Goal: Task Accomplishment & Management: Manage account settings

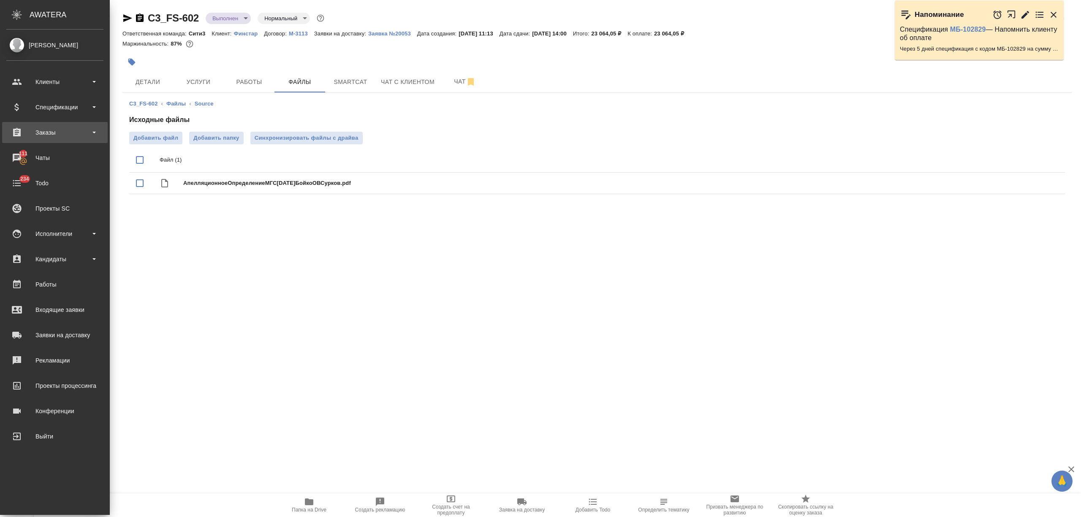
click at [65, 132] on div "Заказы" at bounding box center [54, 132] width 97 height 13
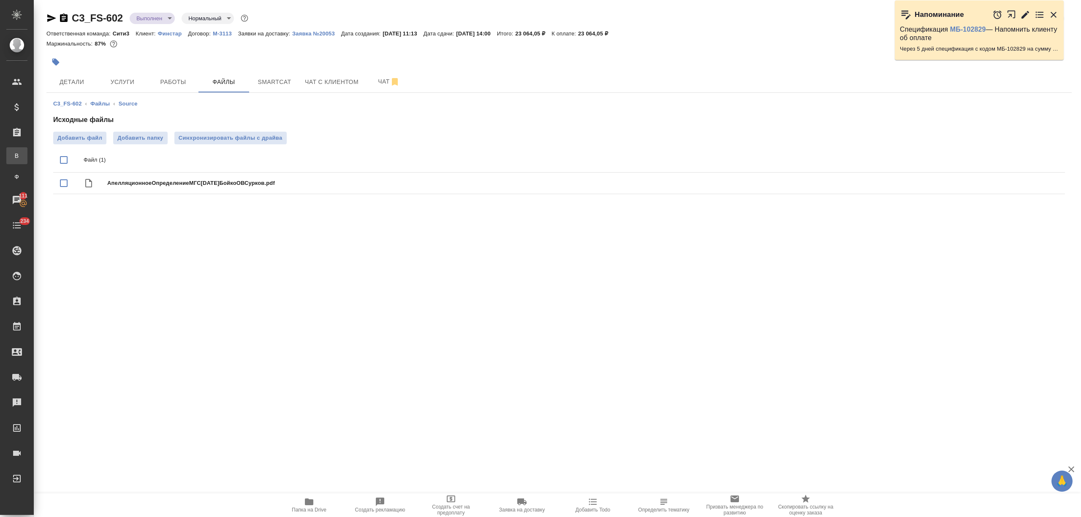
click at [13, 159] on div "Все заказы" at bounding box center [6, 156] width 13 height 8
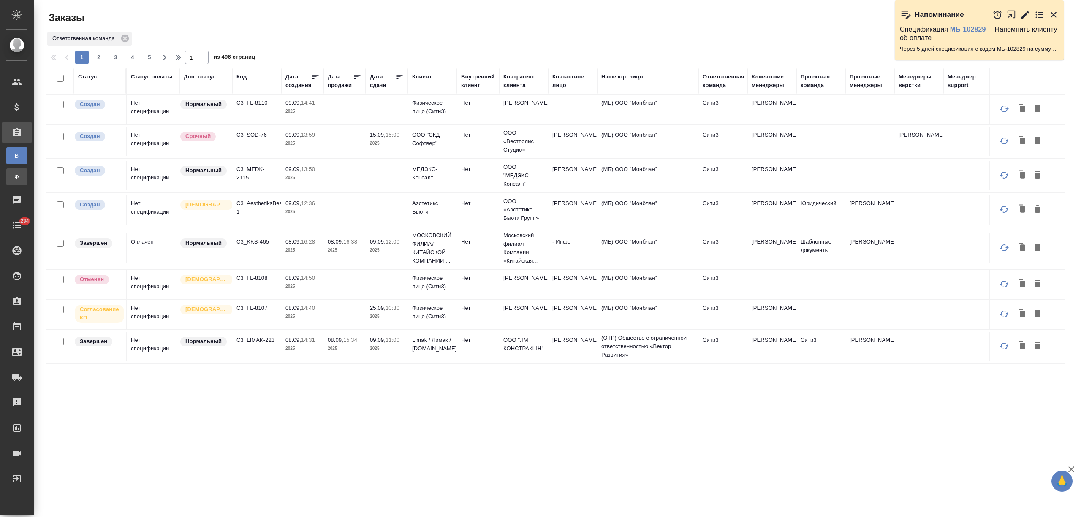
click at [13, 177] on div "Заказы физ. лиц" at bounding box center [6, 177] width 13 height 8
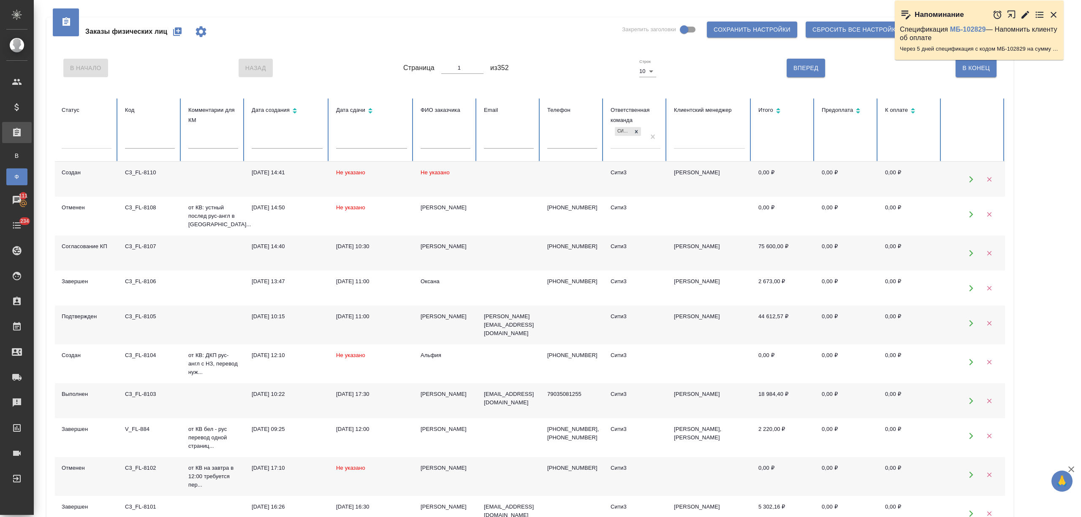
click at [275, 401] on td "05.09.2025, 10:22" at bounding box center [287, 400] width 84 height 35
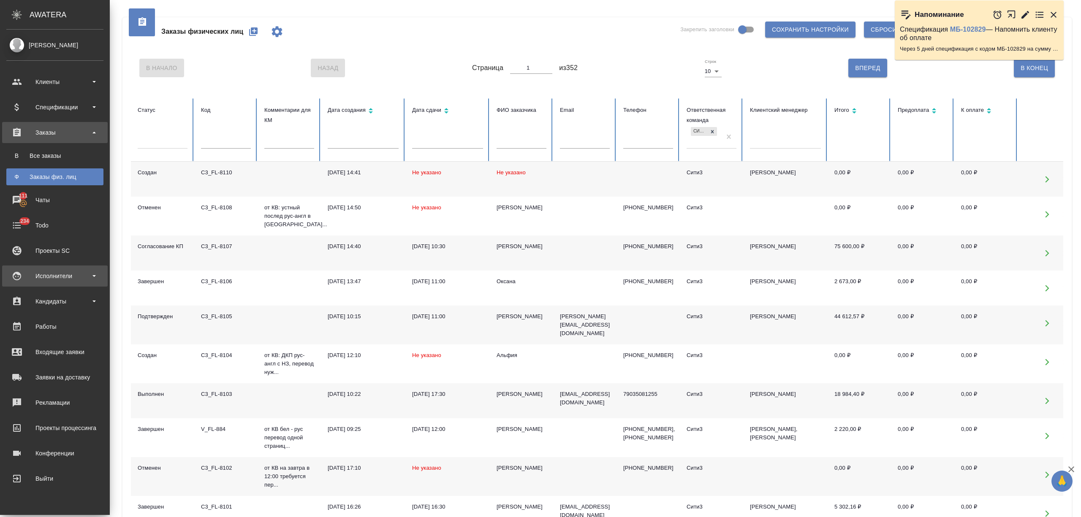
click at [58, 278] on div "Исполнители" at bounding box center [54, 276] width 97 height 13
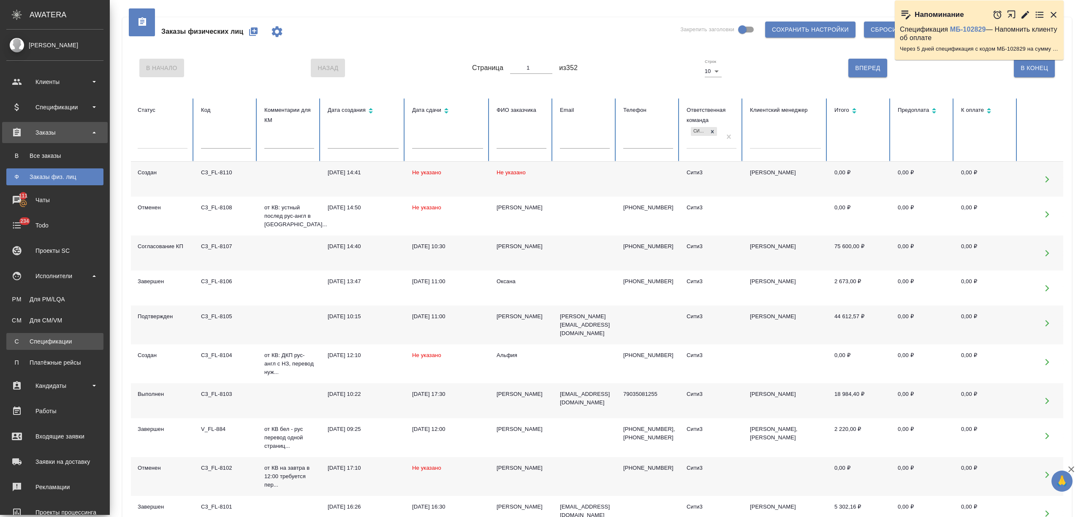
click at [63, 339] on div "Спецификации" at bounding box center [55, 341] width 89 height 8
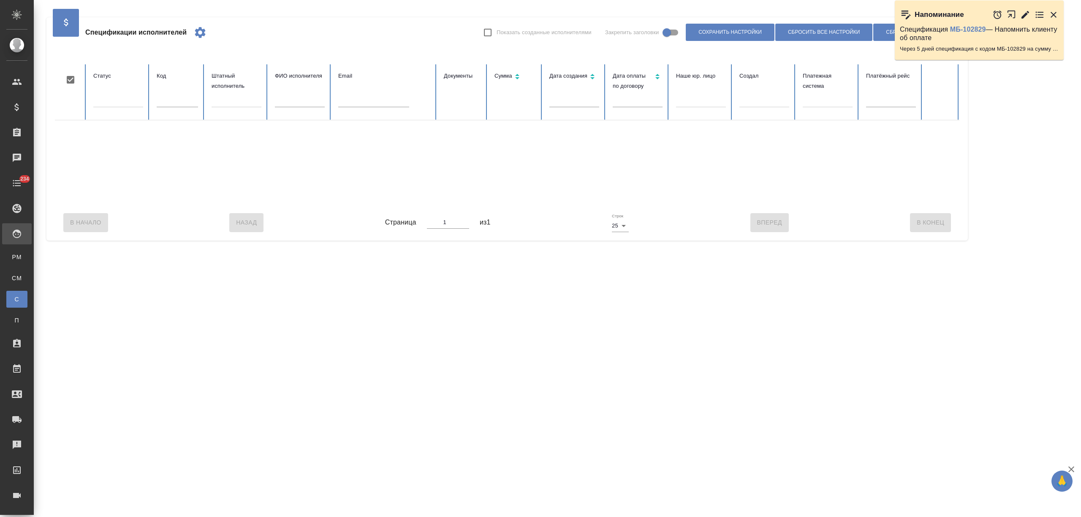
click at [298, 104] on input "text" at bounding box center [300, 101] width 50 height 12
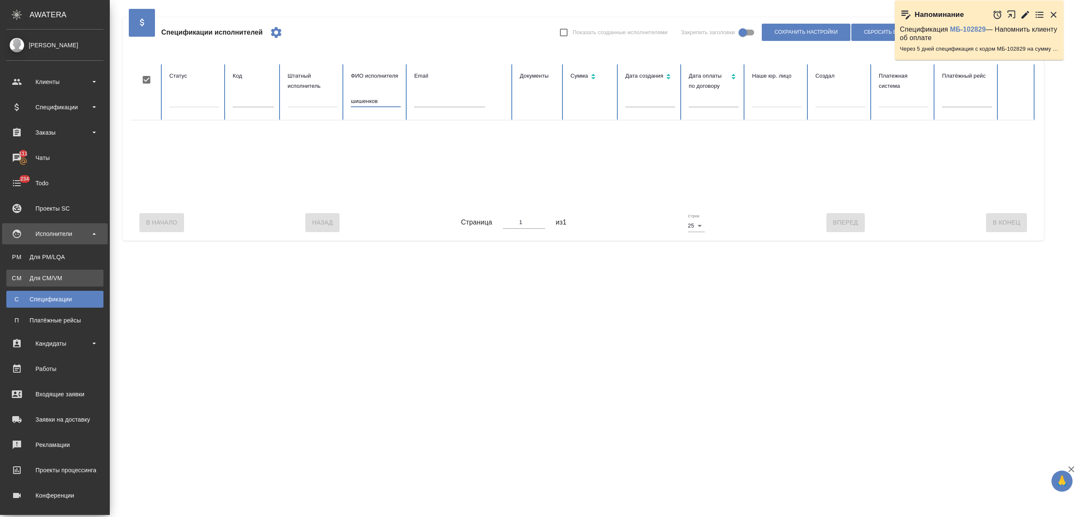
type input "шишенков"
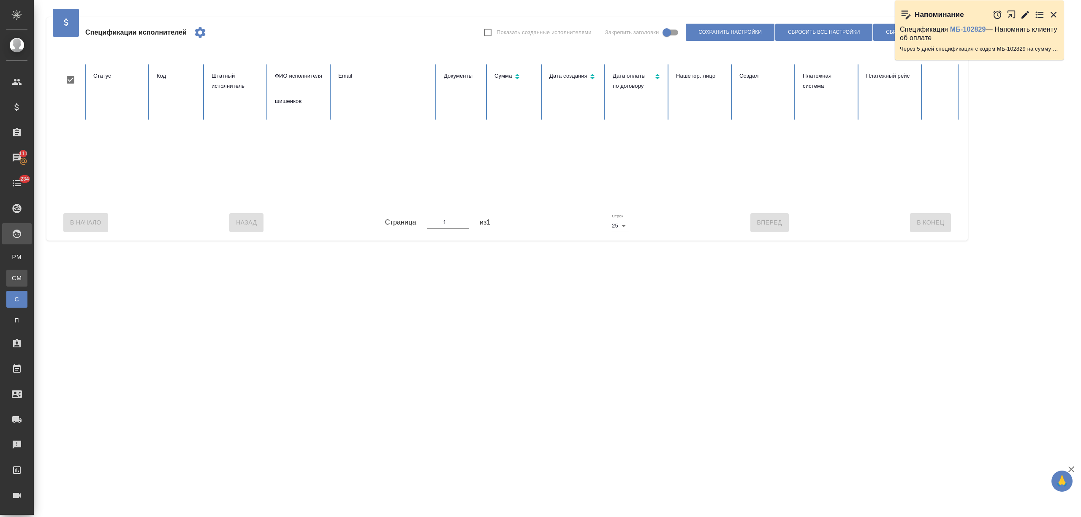
click at [13, 275] on div "Для CM/VM" at bounding box center [6, 278] width 13 height 8
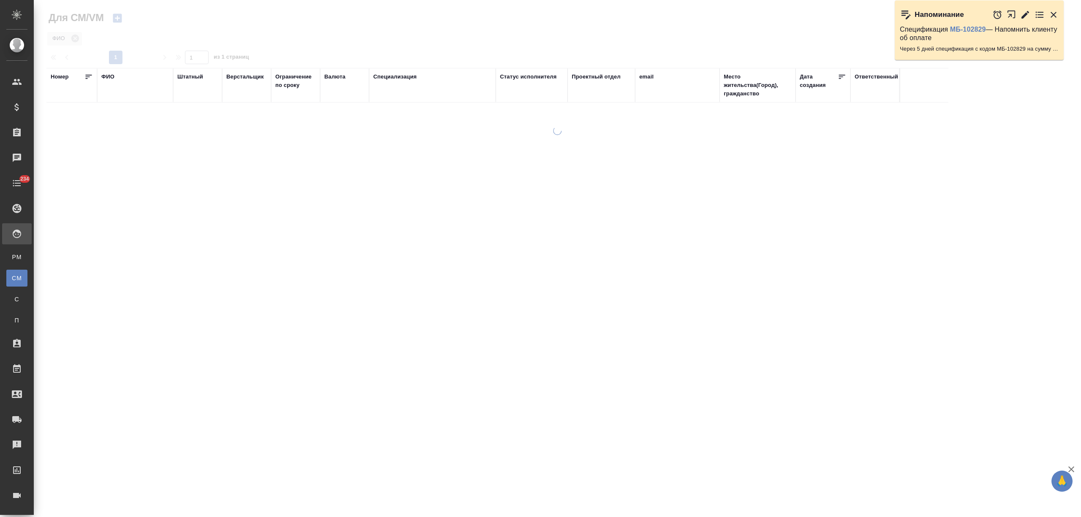
click at [114, 77] on div "ФИО" at bounding box center [107, 77] width 13 height 8
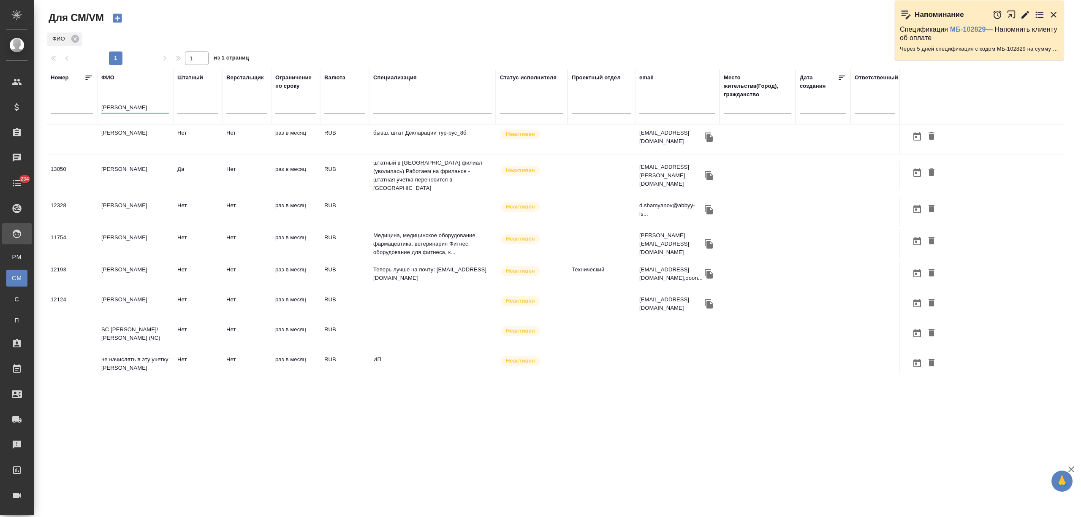
drag, startPoint x: 91, startPoint y: 107, endPoint x: 56, endPoint y: 107, distance: 35.5
click at [56, 107] on tr "Номер ФИО миллер Штатный Верстальщик Ограничение по сроку Валюта Специализация …" at bounding box center [497, 96] width 902 height 55
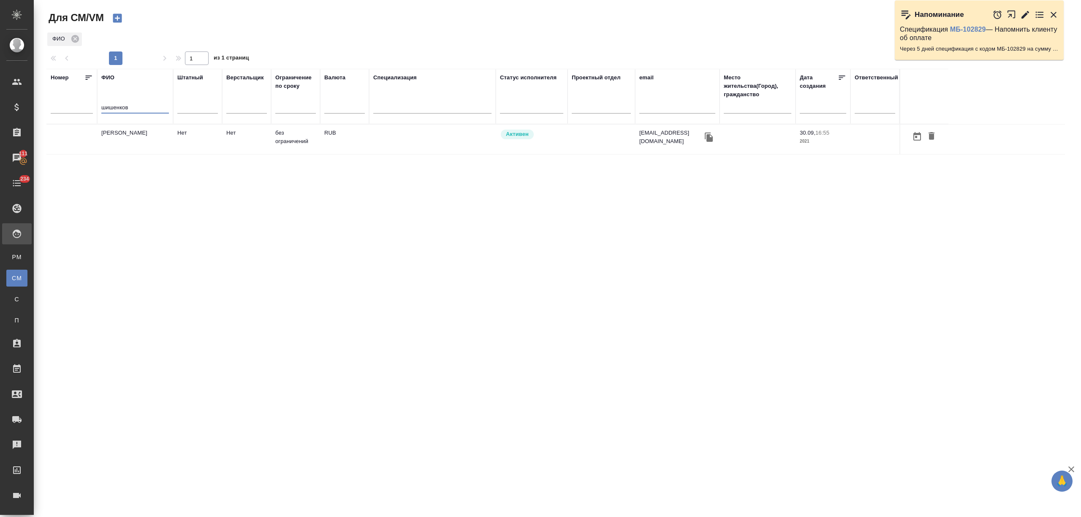
type input "шишенков"
click at [129, 140] on td "НОТАРИУС Шишенков Леонид Васильевич" at bounding box center [135, 140] width 76 height 30
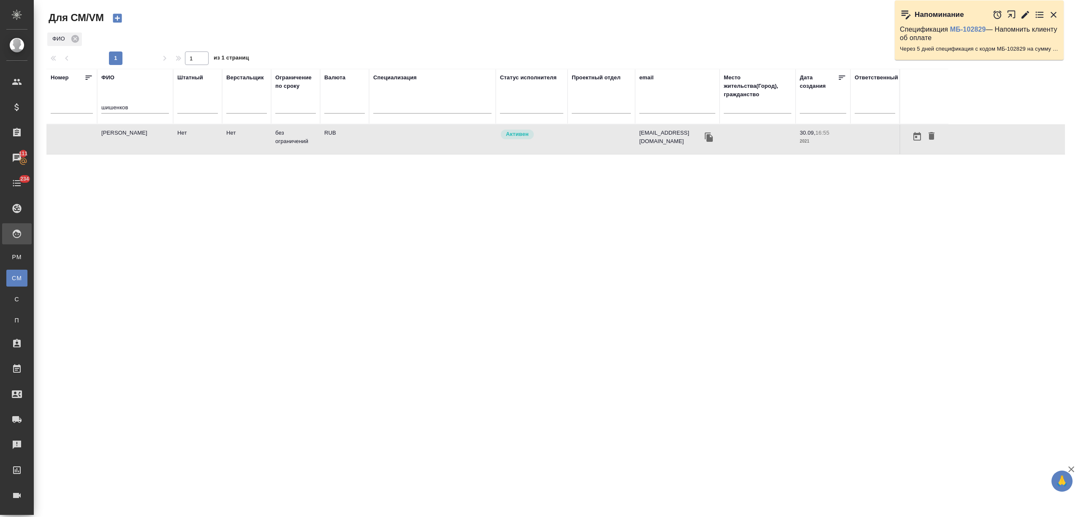
click at [129, 140] on td "НОТАРИУС Шишенков Леонид Васильевич" at bounding box center [135, 140] width 76 height 30
click at [195, 146] on td "Нет" at bounding box center [197, 140] width 49 height 30
drag, startPoint x: 120, startPoint y: 110, endPoint x: 102, endPoint y: 108, distance: 18.3
click at [102, 108] on input "шишенков" at bounding box center [135, 108] width 68 height 11
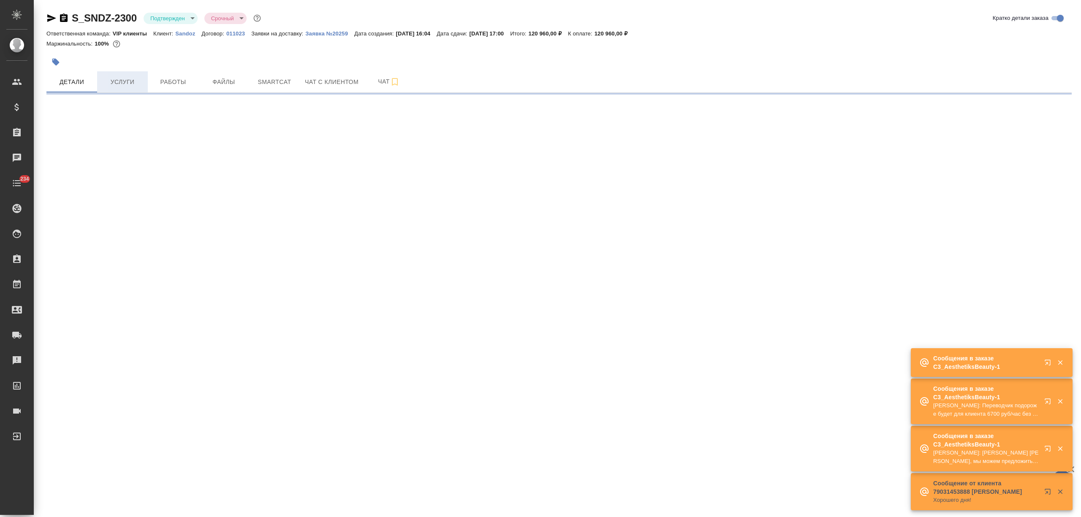
select select "RU"
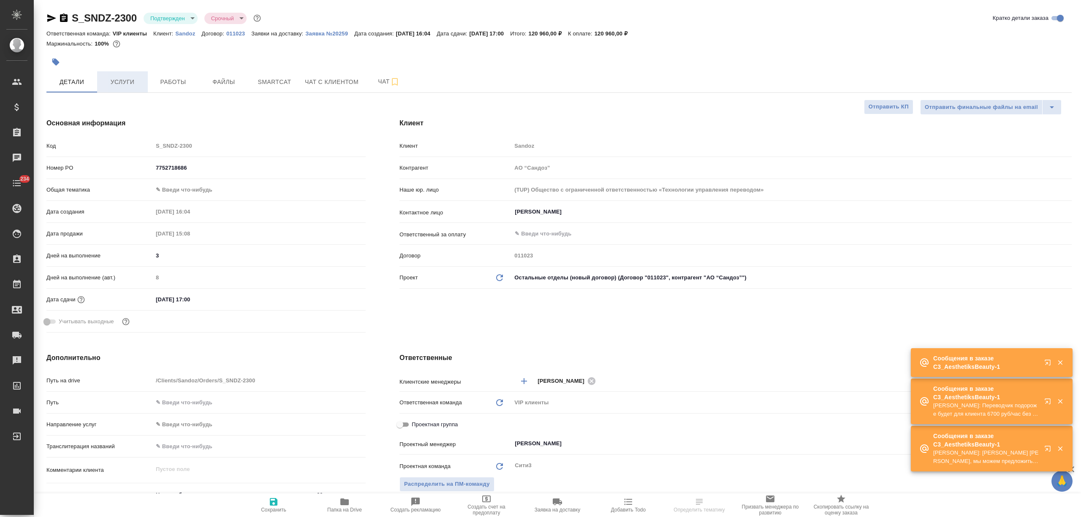
click at [111, 77] on span "Услуги" at bounding box center [122, 82] width 41 height 11
type textarea "x"
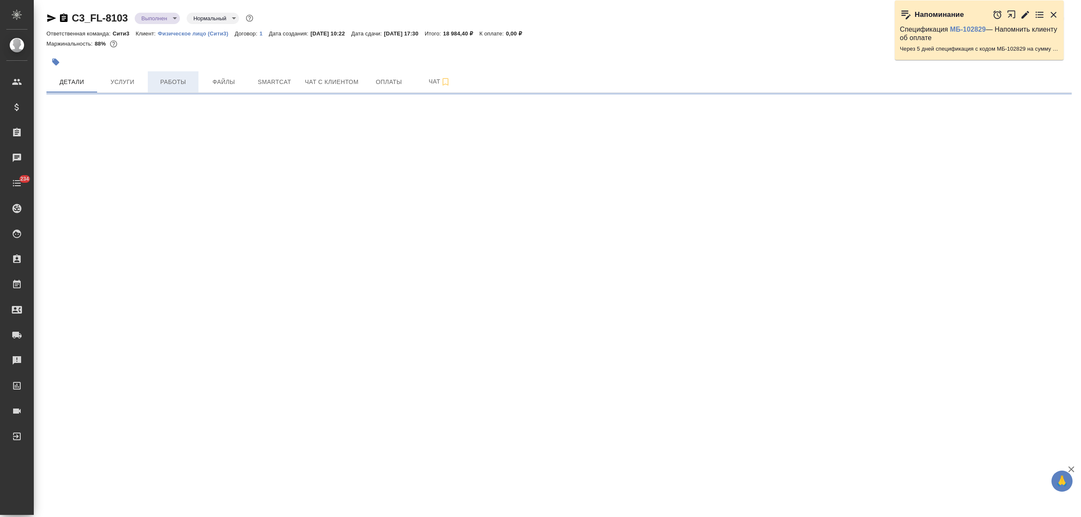
click at [168, 82] on span "Работы" at bounding box center [173, 82] width 41 height 11
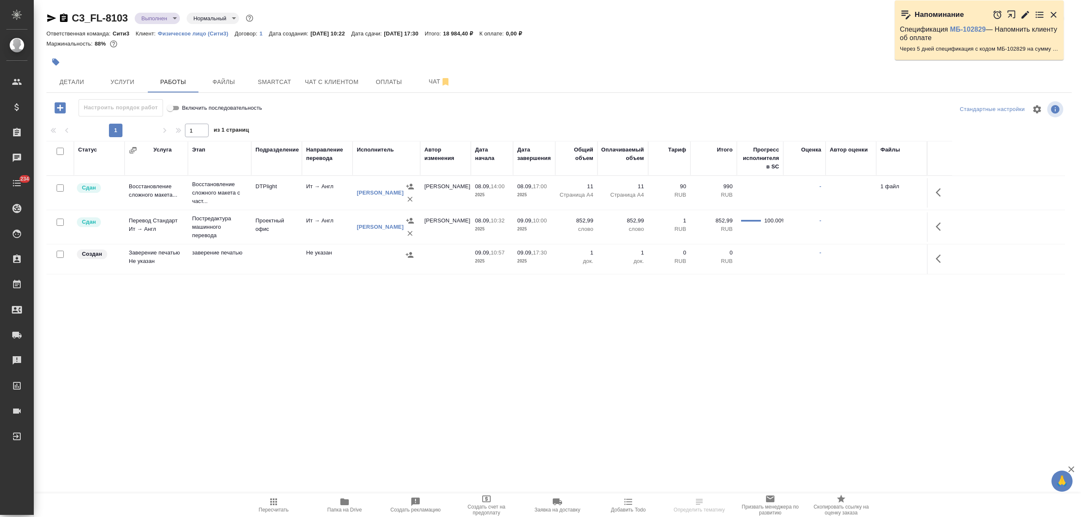
click at [58, 252] on input "checkbox" at bounding box center [60, 254] width 7 height 7
checkbox input "true"
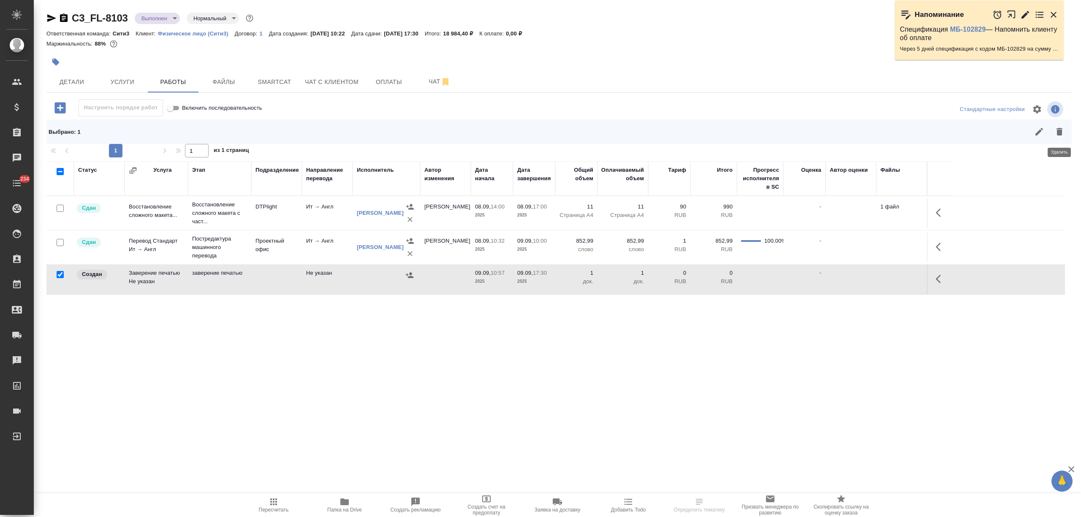
click at [1056, 137] on button "button" at bounding box center [1059, 132] width 20 height 20
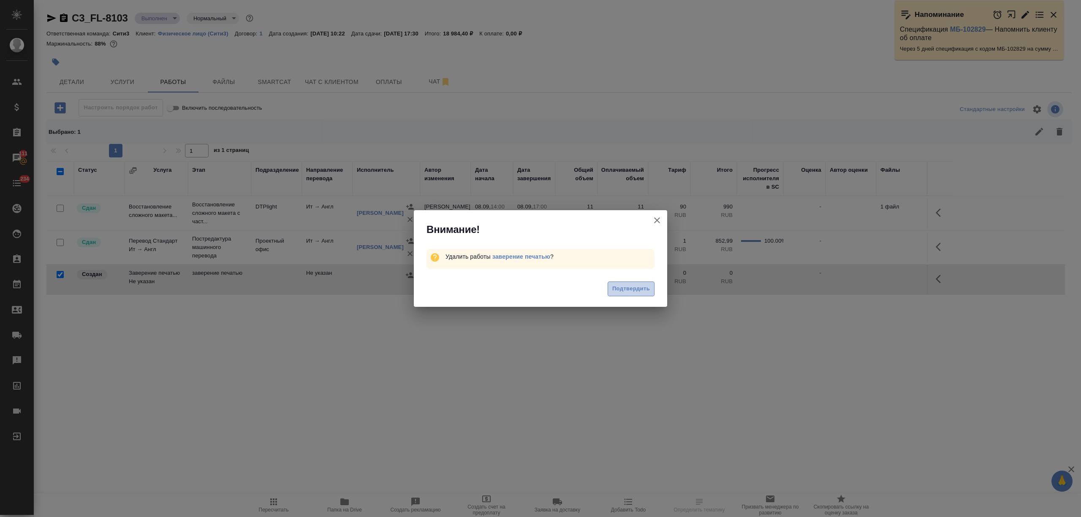
click at [620, 287] on span "Подтвердить" at bounding box center [631, 289] width 38 height 10
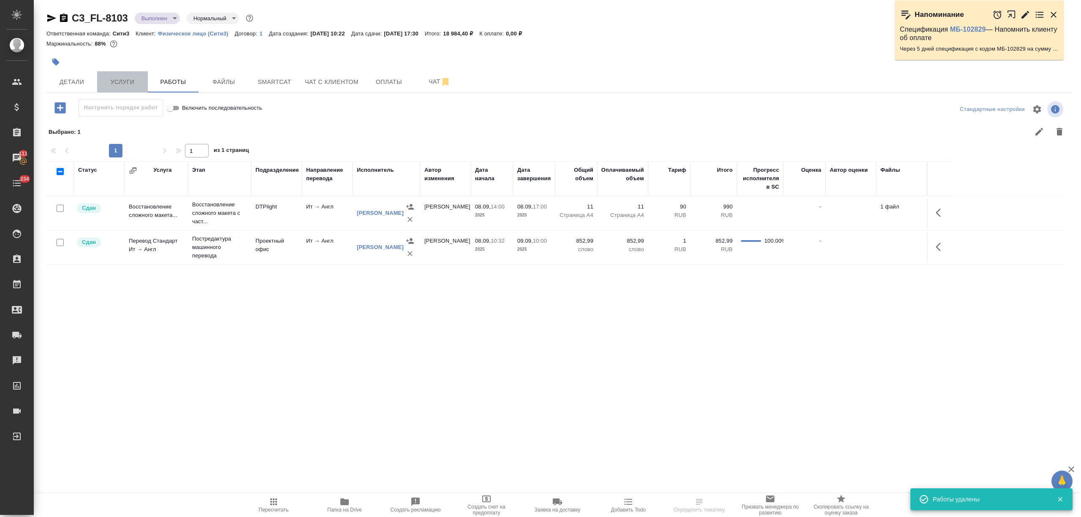
click at [117, 83] on span "Услуги" at bounding box center [122, 82] width 41 height 11
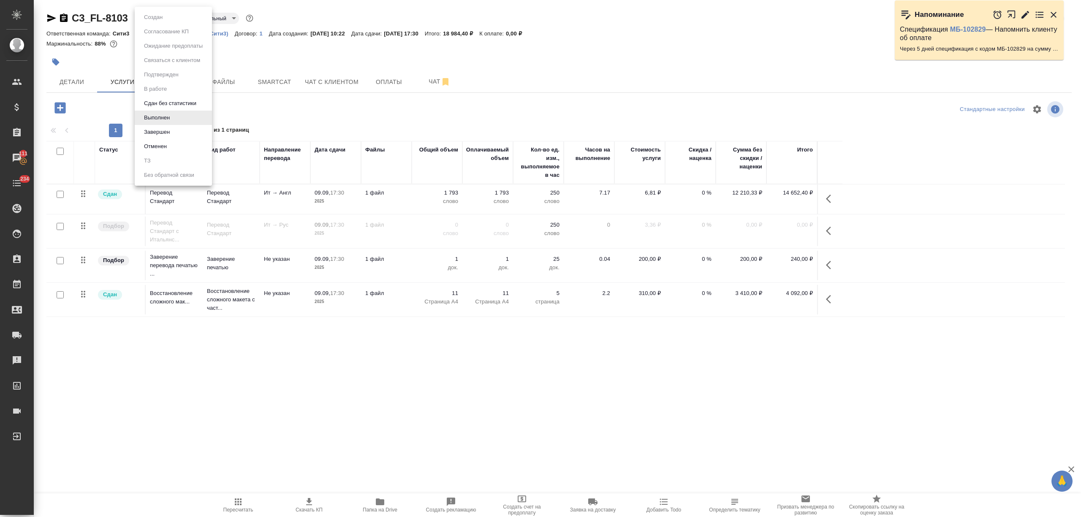
click at [154, 19] on body "🙏 .cls-1 fill:#fff; AWATERA Nikitina Tatiana Клиенты Спецификации Заказы 111 Ча…" at bounding box center [540, 258] width 1081 height 517
click at [171, 132] on button "Завершен" at bounding box center [156, 131] width 31 height 9
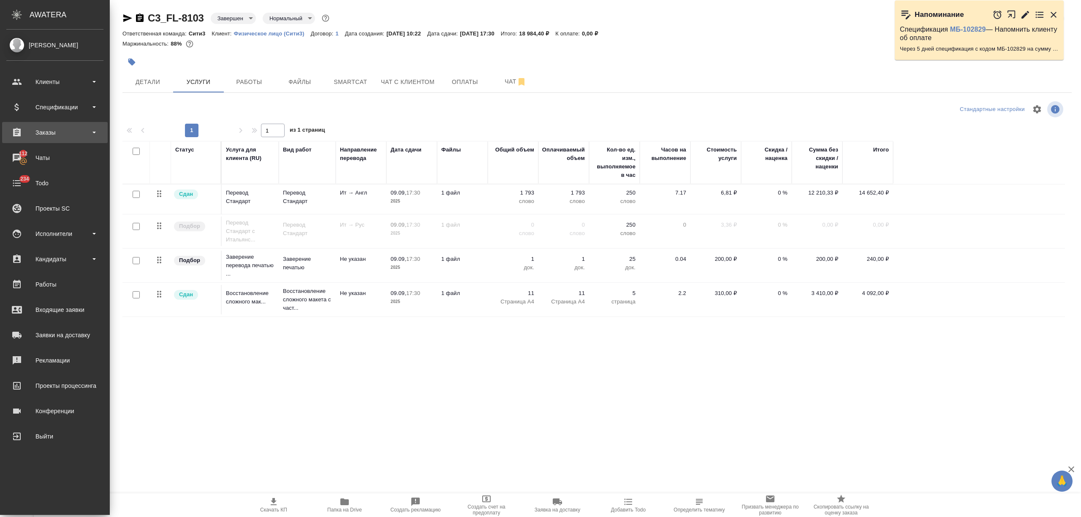
click at [59, 138] on div "Заказы" at bounding box center [54, 132] width 97 height 13
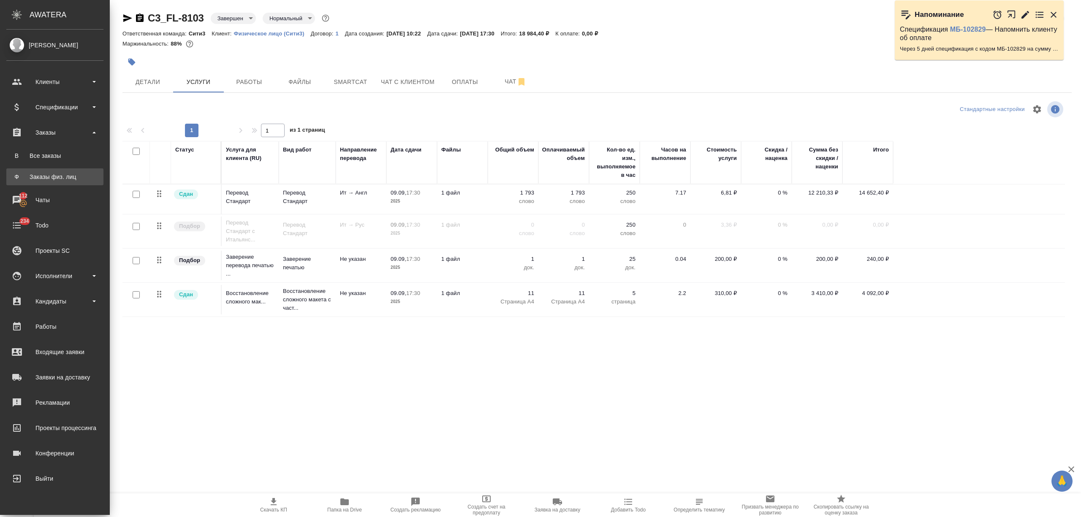
click at [48, 179] on div "Заказы физ. лиц" at bounding box center [55, 177] width 89 height 8
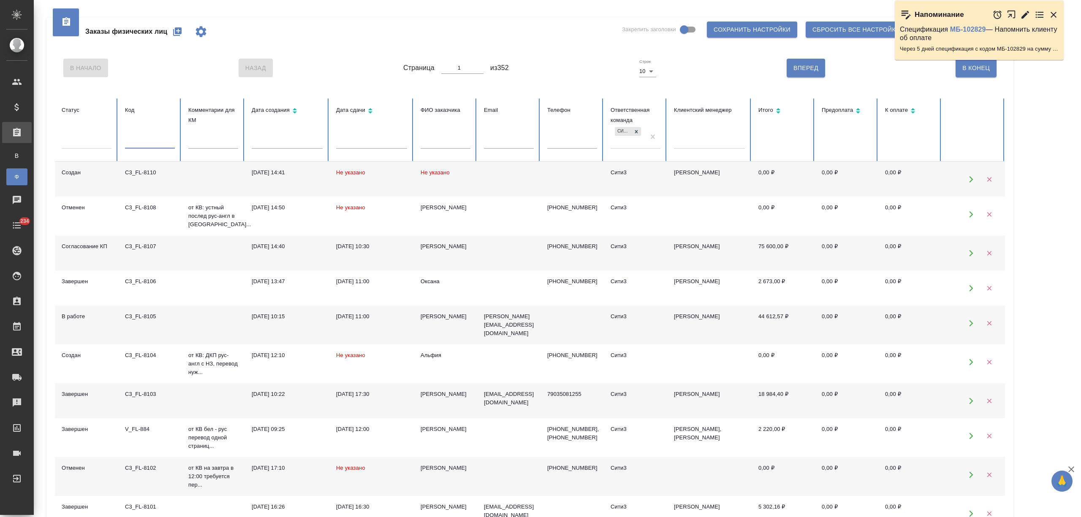
click at [144, 140] on input "text" at bounding box center [150, 143] width 50 height 12
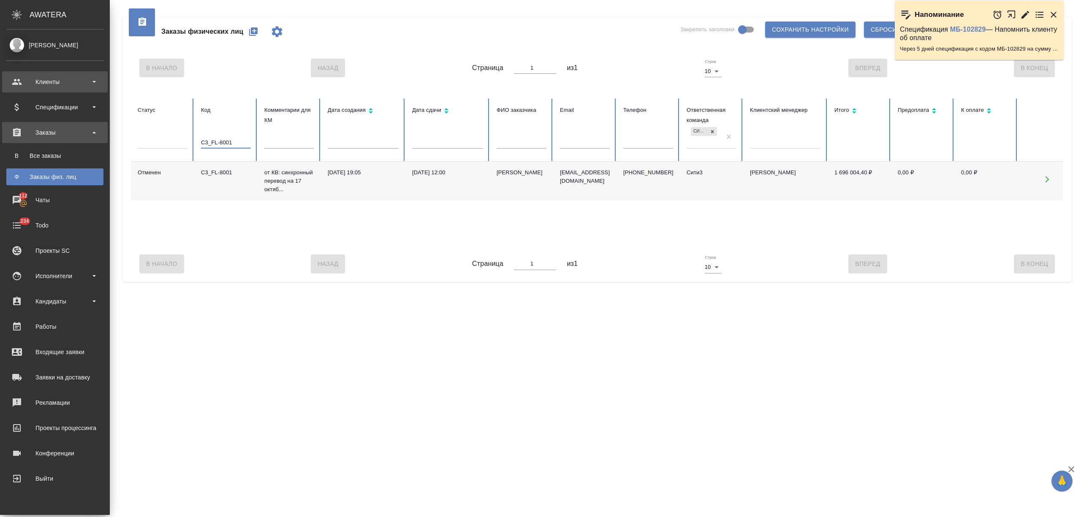
type input "C3_FL-8001"
click at [56, 84] on div "Клиенты" at bounding box center [54, 82] width 97 height 13
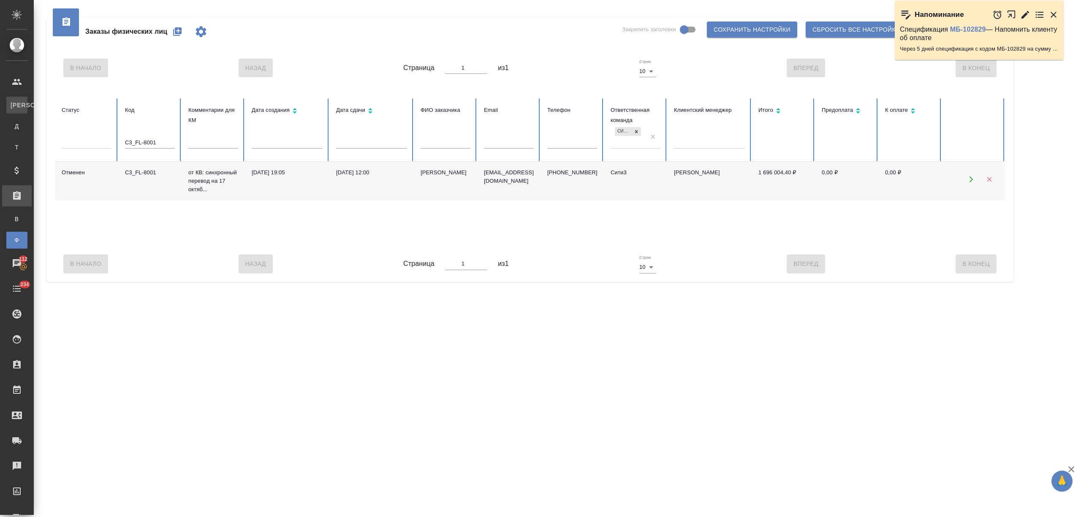
click at [13, 108] on div "Клиенты" at bounding box center [6, 105] width 13 height 8
select select "RU"
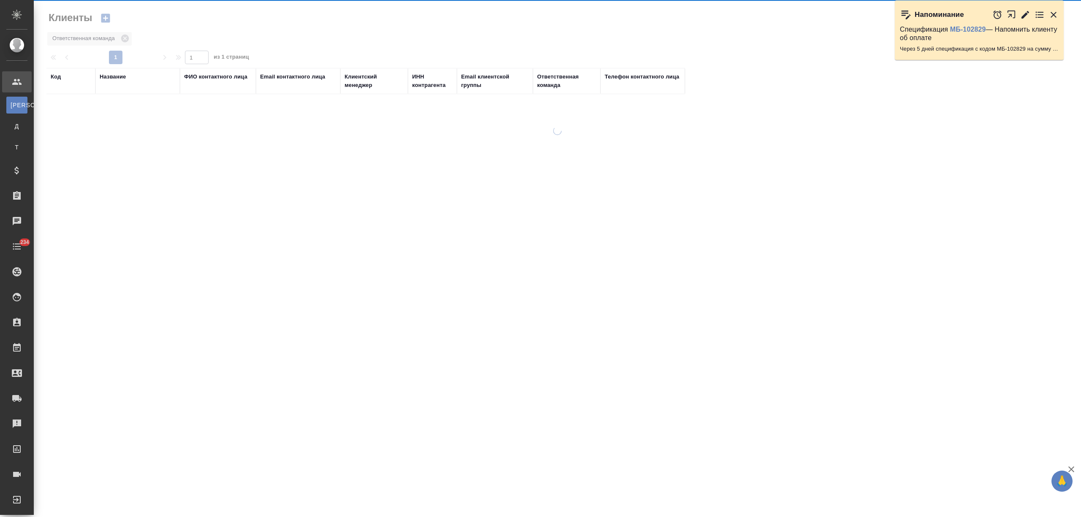
click at [117, 75] on div "Название" at bounding box center [113, 77] width 26 height 8
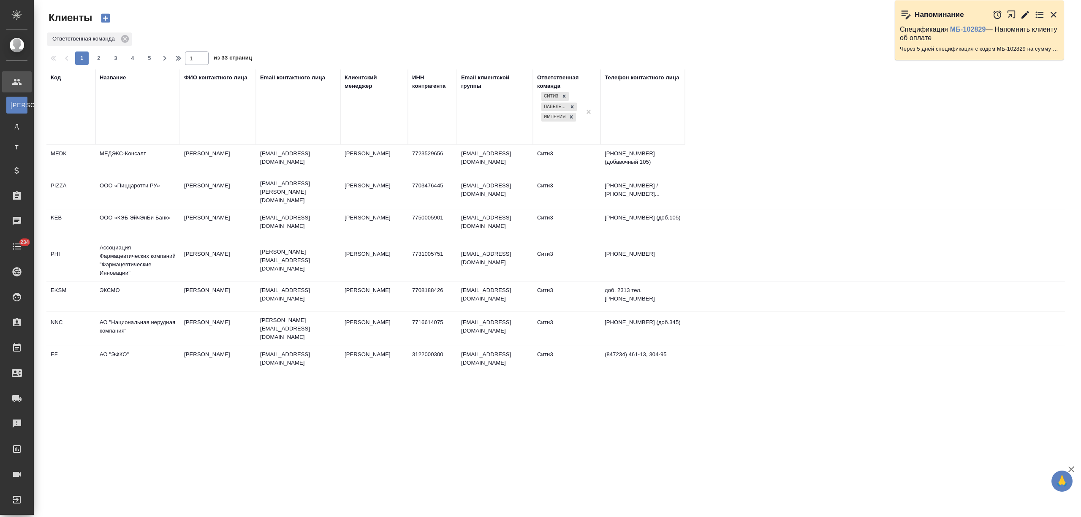
click at [123, 127] on input "text" at bounding box center [138, 128] width 76 height 11
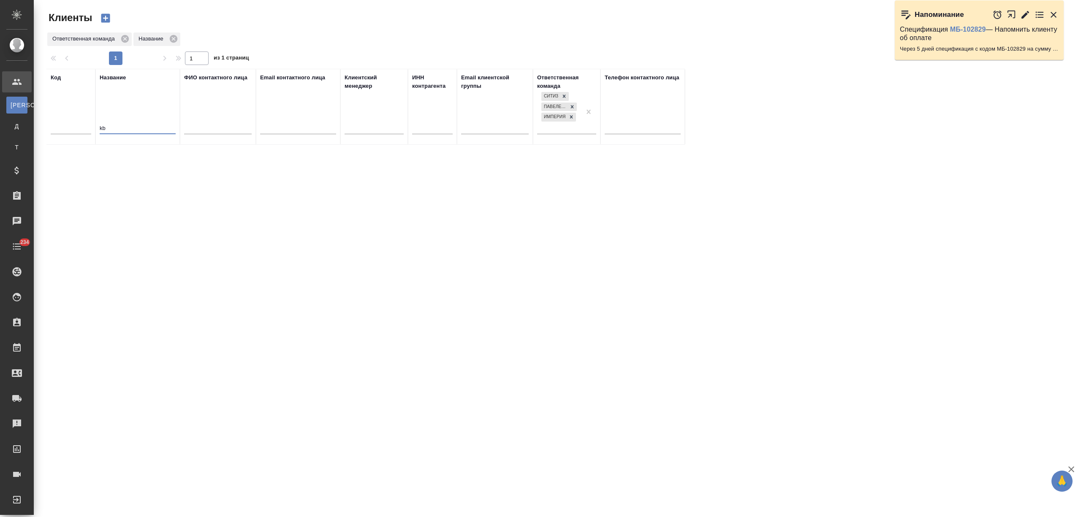
type input "k"
type input "литр"
click at [134, 160] on td "ООО "ЛитРес"" at bounding box center [137, 160] width 84 height 30
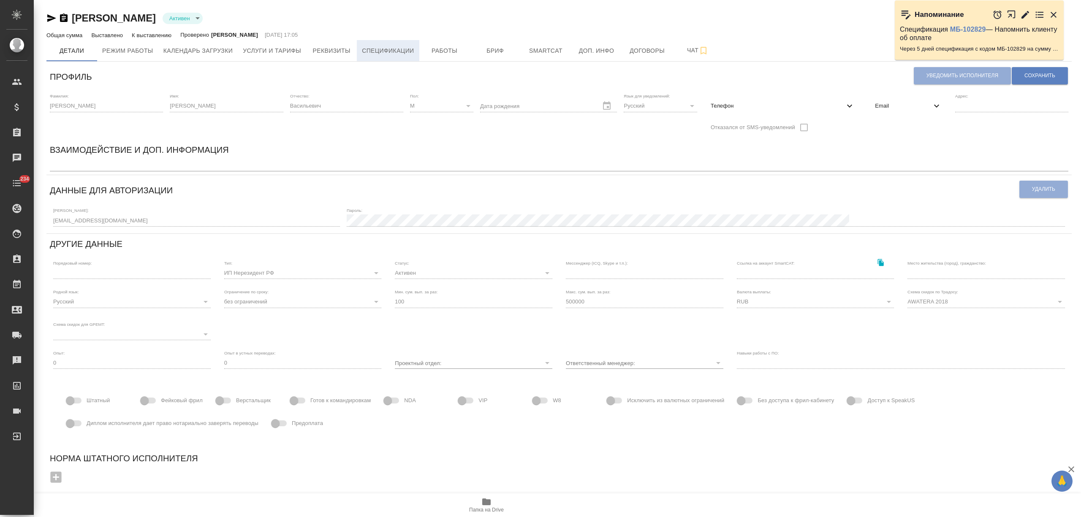
click at [377, 47] on span "Спецификации" at bounding box center [388, 51] width 52 height 11
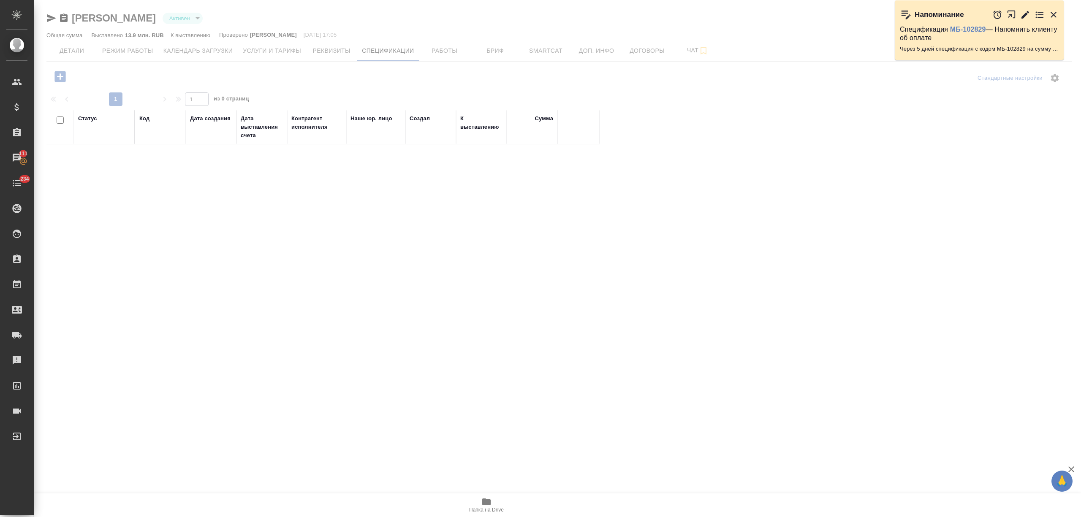
click at [431, 51] on div at bounding box center [557, 217] width 1047 height 435
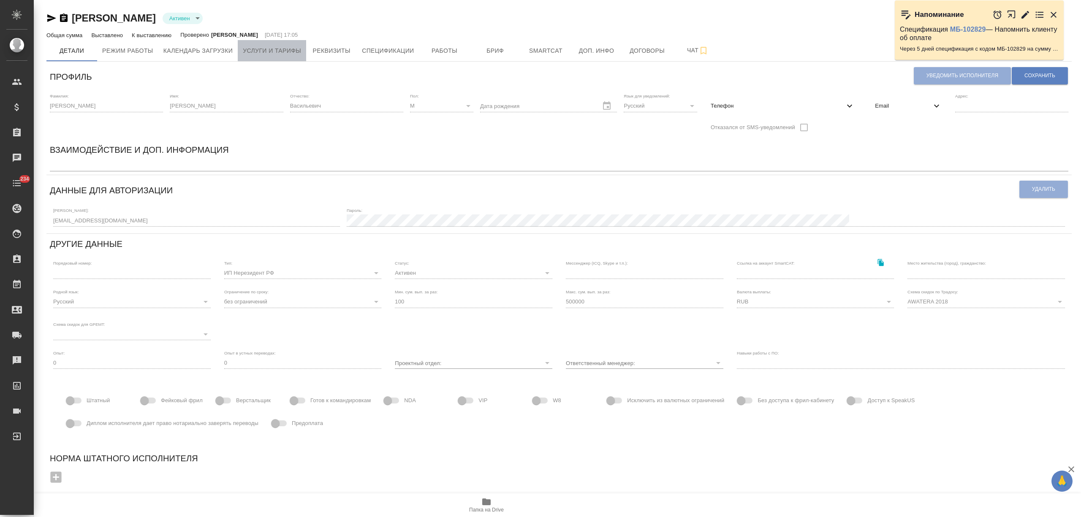
click at [270, 53] on span "Услуги и тарифы" at bounding box center [272, 51] width 58 height 11
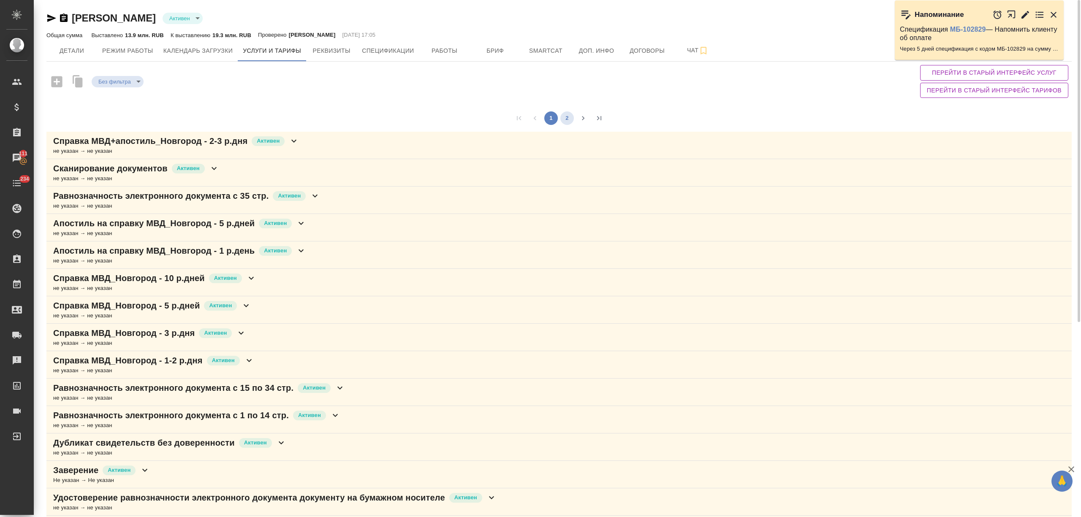
click at [560, 119] on li "2" at bounding box center [567, 118] width 16 height 14
click at [563, 119] on button "2" at bounding box center [567, 118] width 14 height 14
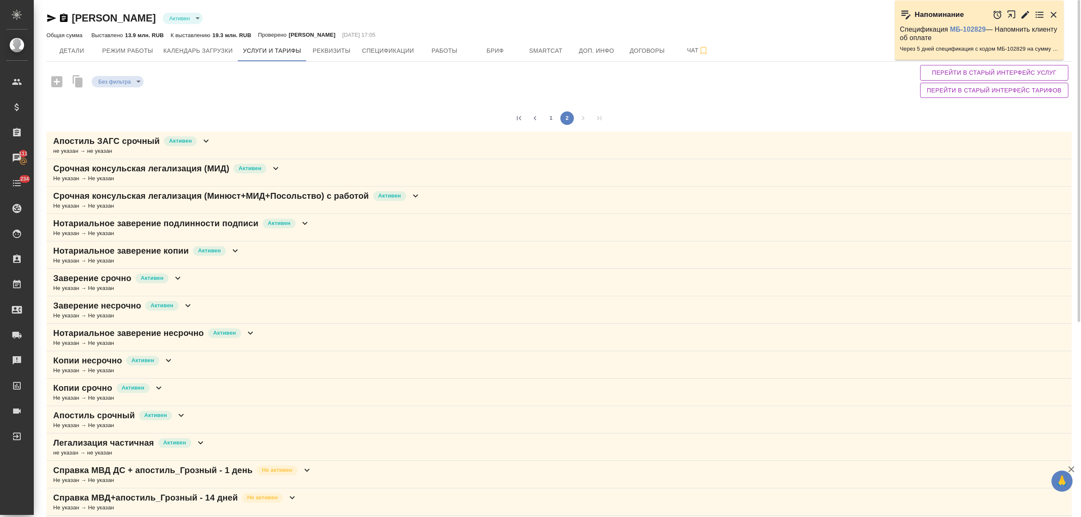
click at [241, 247] on div "Нотариальное заверение копии Активен Не указан → Не указан" at bounding box center [558, 254] width 1025 height 27
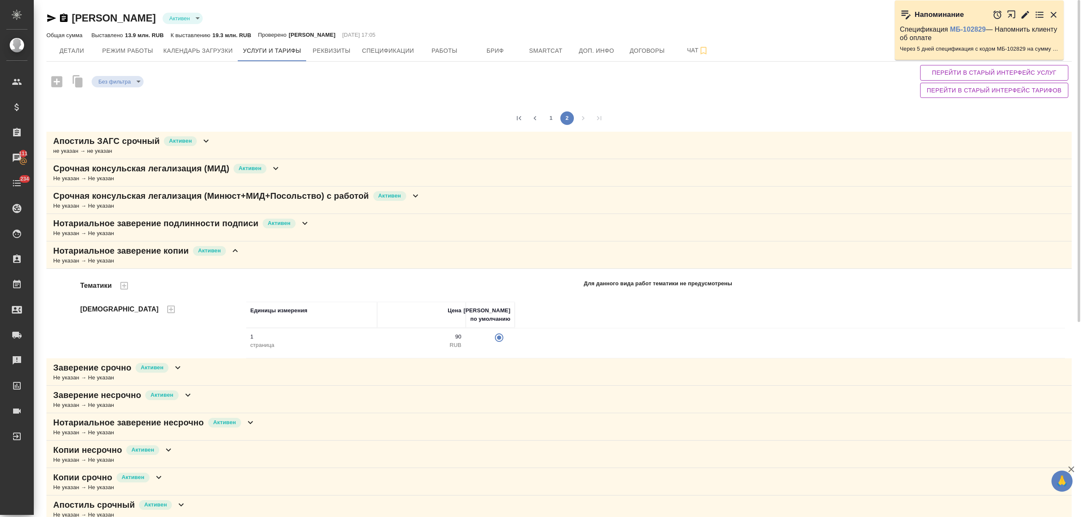
click at [241, 247] on div "Нотариальное заверение копии Активен Не указан → Не указан" at bounding box center [558, 254] width 1025 height 27
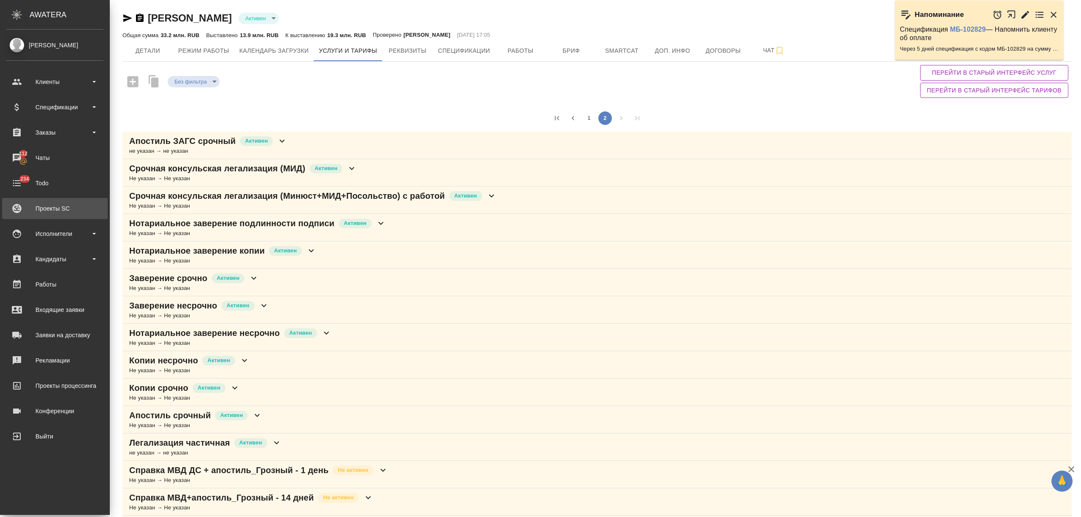
click at [63, 208] on div "Проекты SC" at bounding box center [54, 208] width 97 height 13
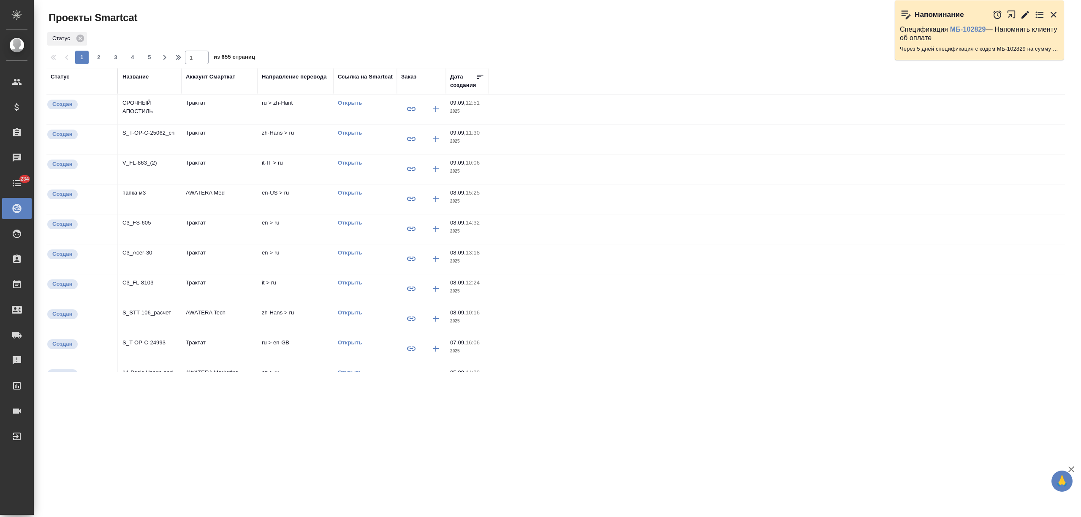
click at [344, 99] on div "Открыть" at bounding box center [365, 103] width 55 height 8
click at [348, 100] on link "Открыть" at bounding box center [350, 103] width 24 height 6
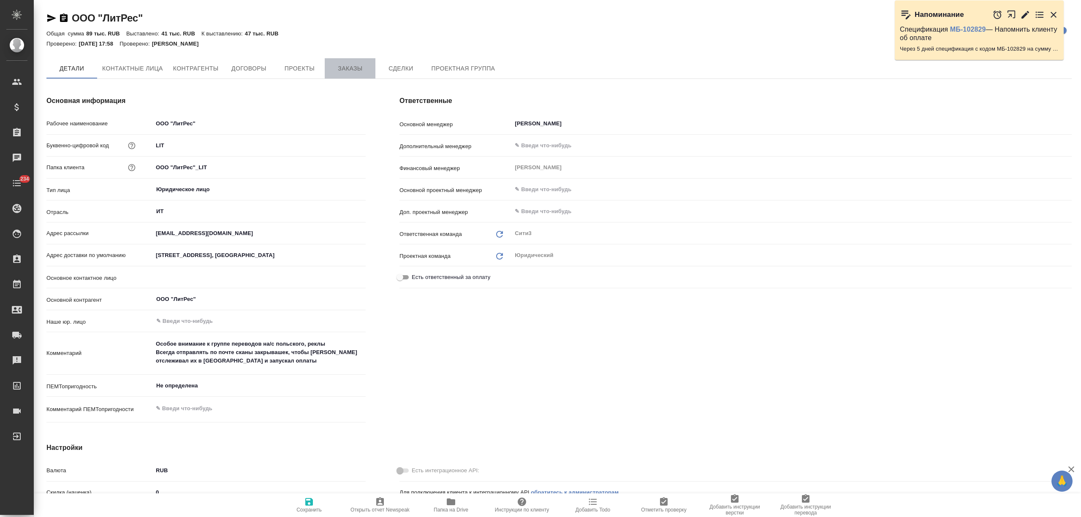
click at [363, 66] on span "Заказы" at bounding box center [350, 68] width 41 height 11
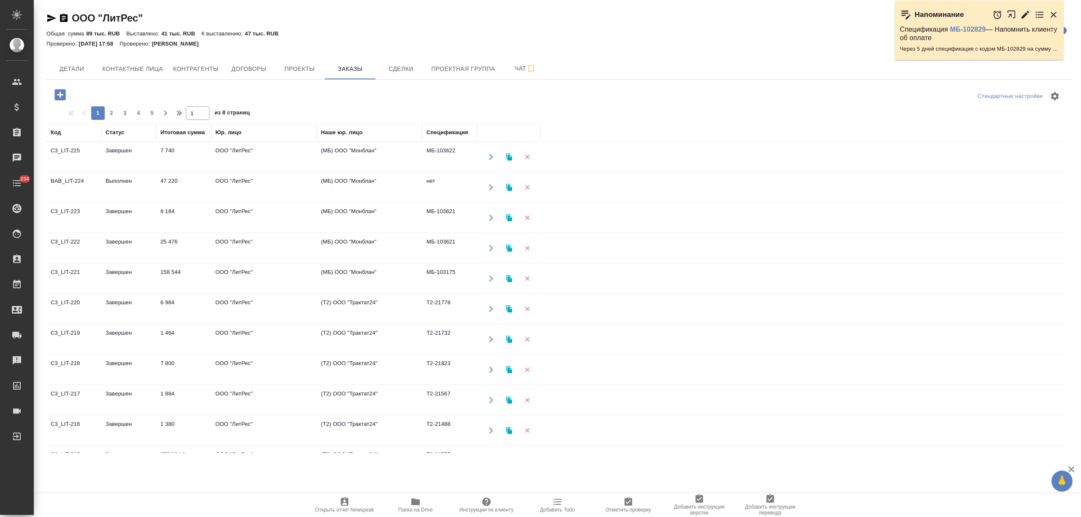
click at [164, 185] on td "47 220" at bounding box center [183, 188] width 55 height 30
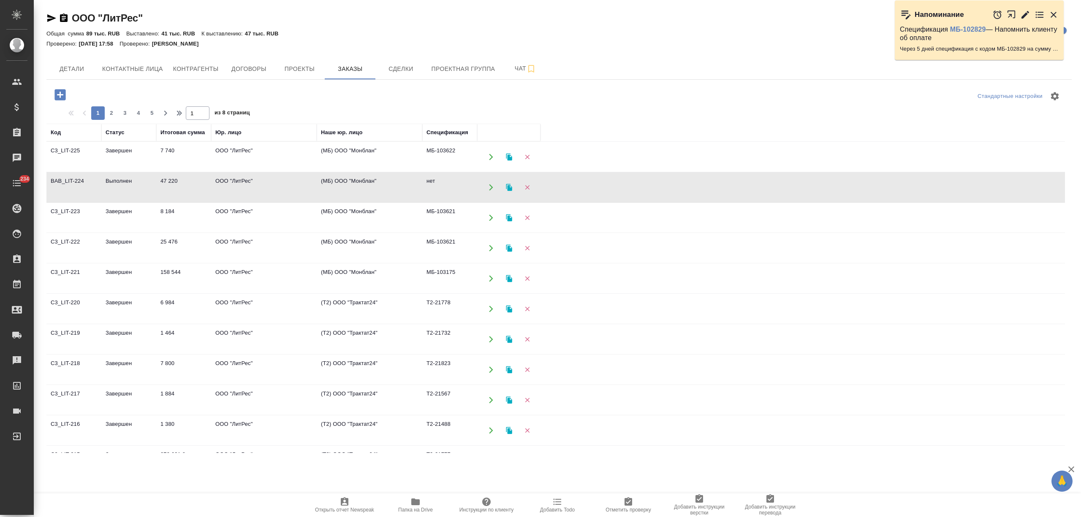
click at [164, 185] on td "47 220" at bounding box center [183, 188] width 55 height 30
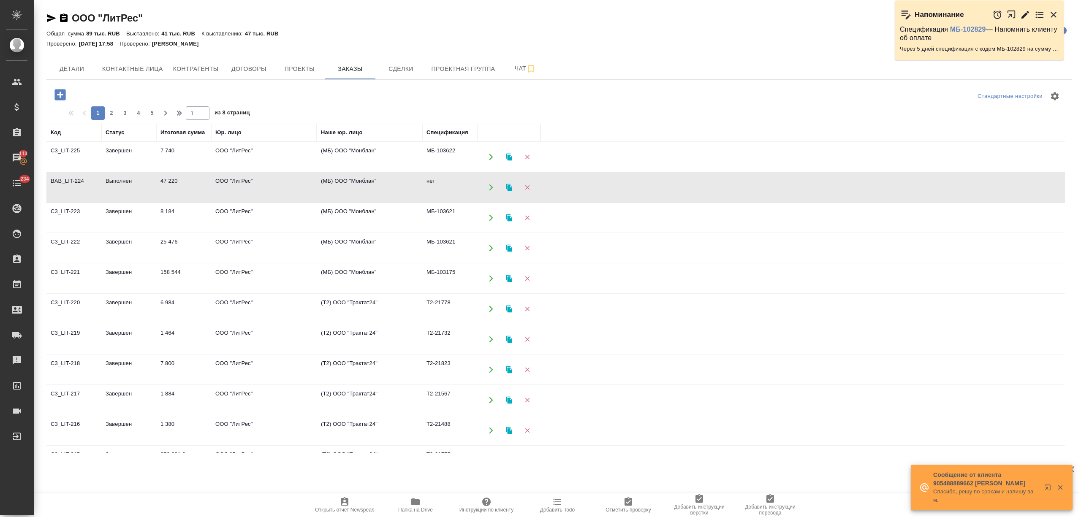
click at [184, 190] on td "47 220" at bounding box center [183, 188] width 55 height 30
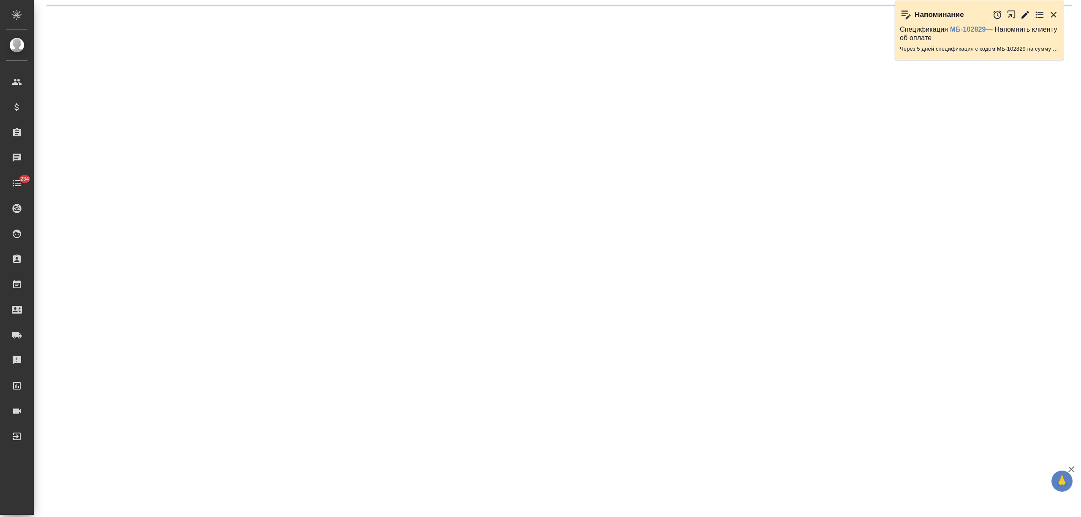
select select "RU"
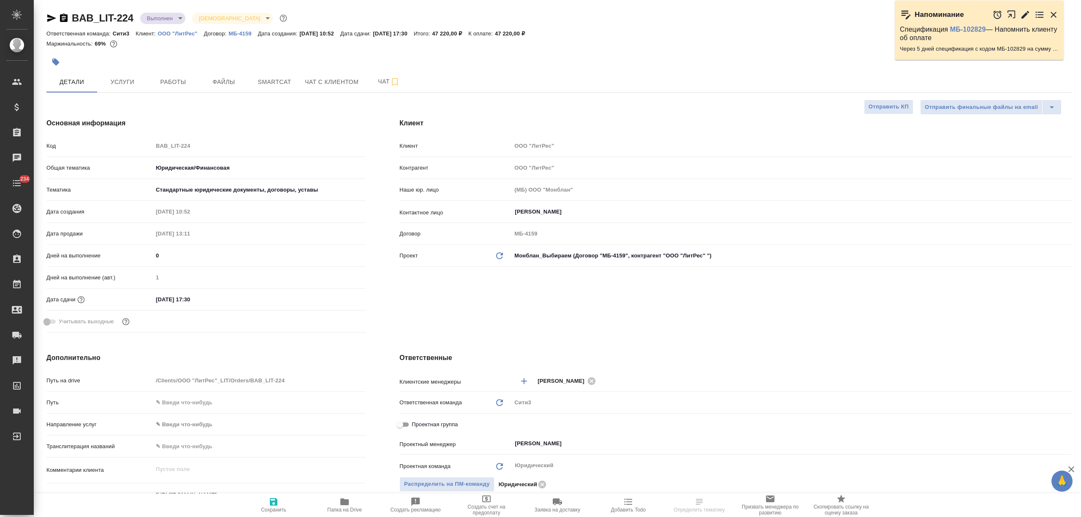
type textarea "x"
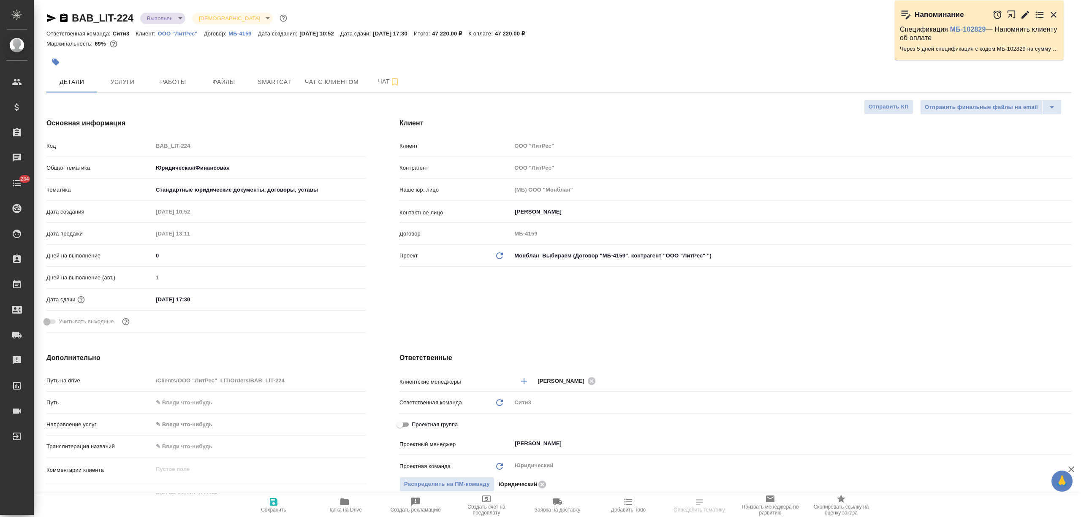
type textarea "x"
drag, startPoint x: 136, startPoint y: 19, endPoint x: 65, endPoint y: 19, distance: 71.3
click at [65, 19] on div "BAB_LIT-224 Выполнен completed Святая троица holyTrinity" at bounding box center [167, 18] width 242 height 14
copy link "BAB_LIT-224"
type textarea "x"
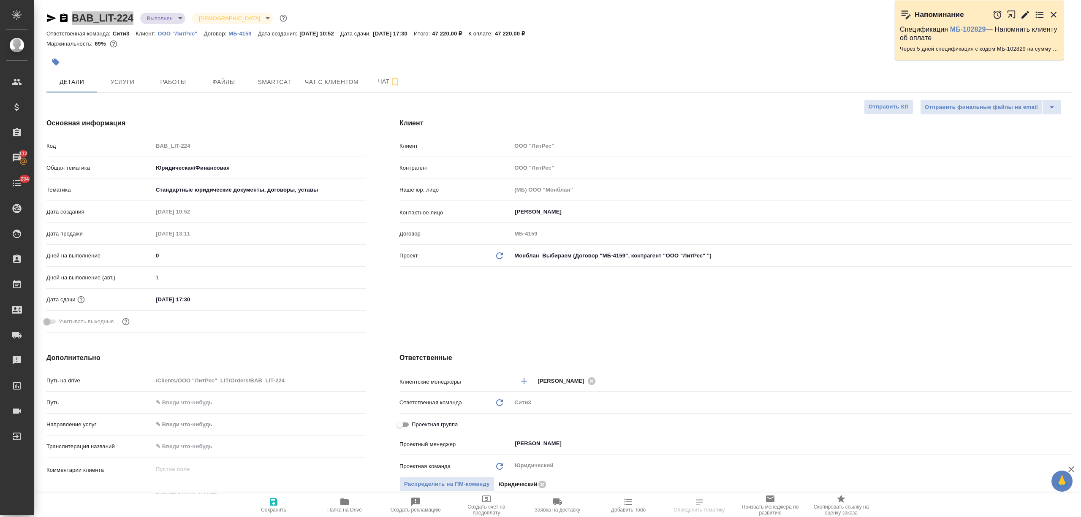
type textarea "x"
select select "RU"
type textarea "x"
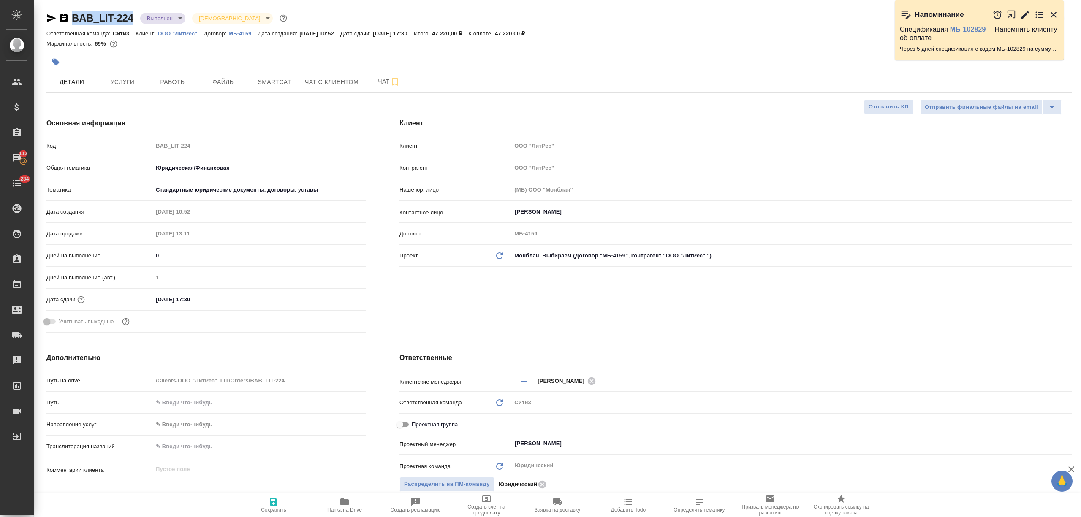
type textarea "x"
click at [346, 507] on icon "button" at bounding box center [344, 502] width 10 height 10
type textarea "x"
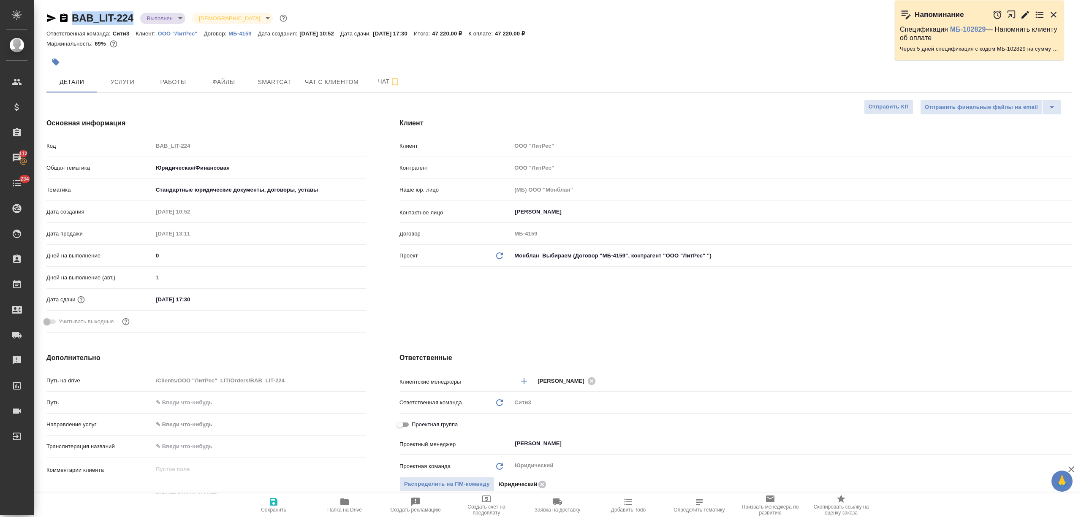
type textarea "x"
copy link "BAB_LIT-224"
type textarea "x"
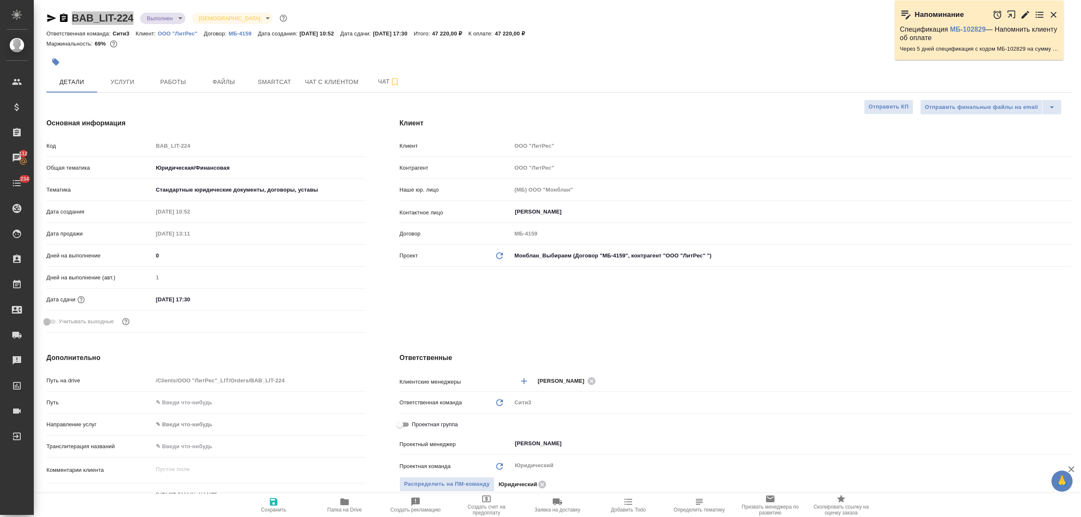
type textarea "x"
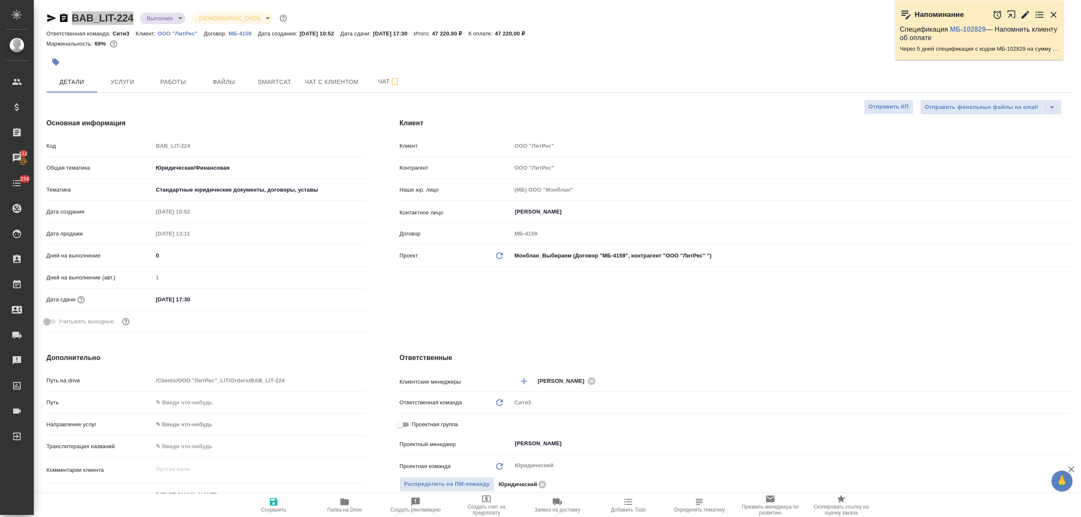
type textarea "x"
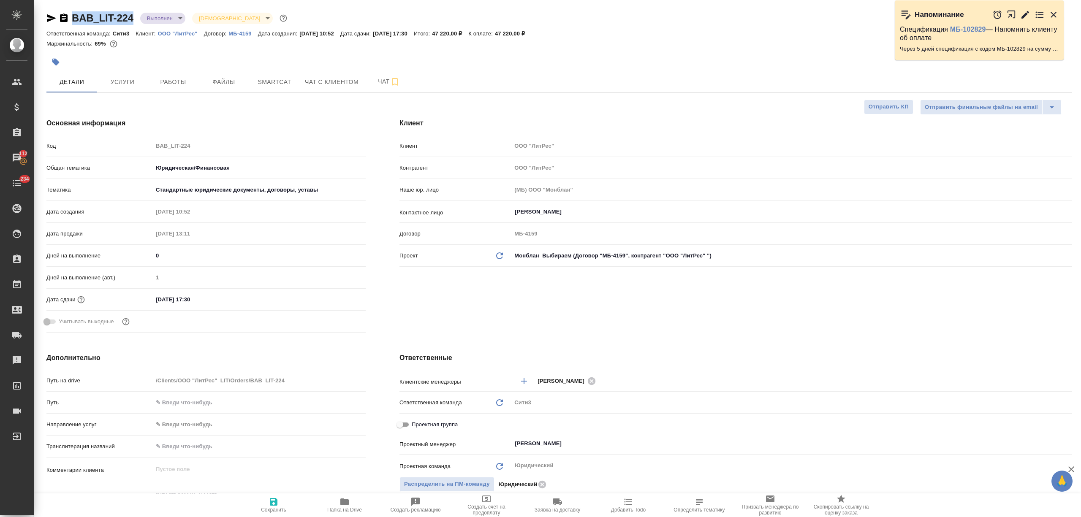
type textarea "x"
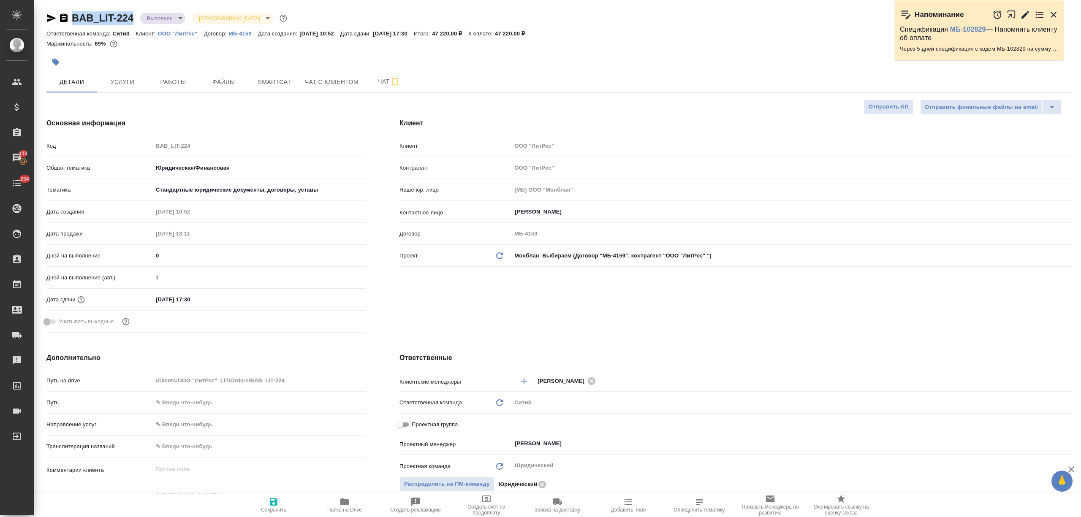
type textarea "x"
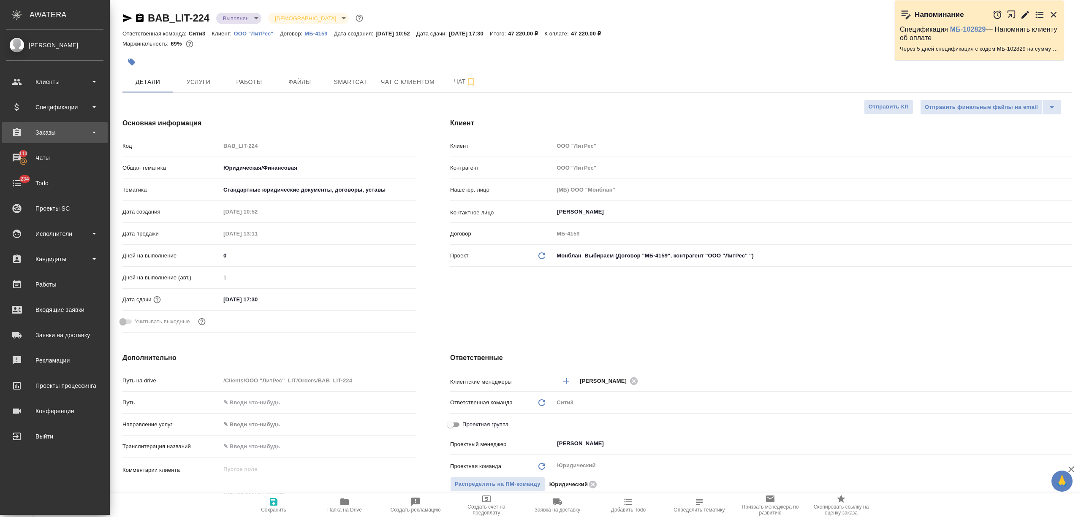
click at [75, 127] on div "Заказы" at bounding box center [54, 132] width 97 height 13
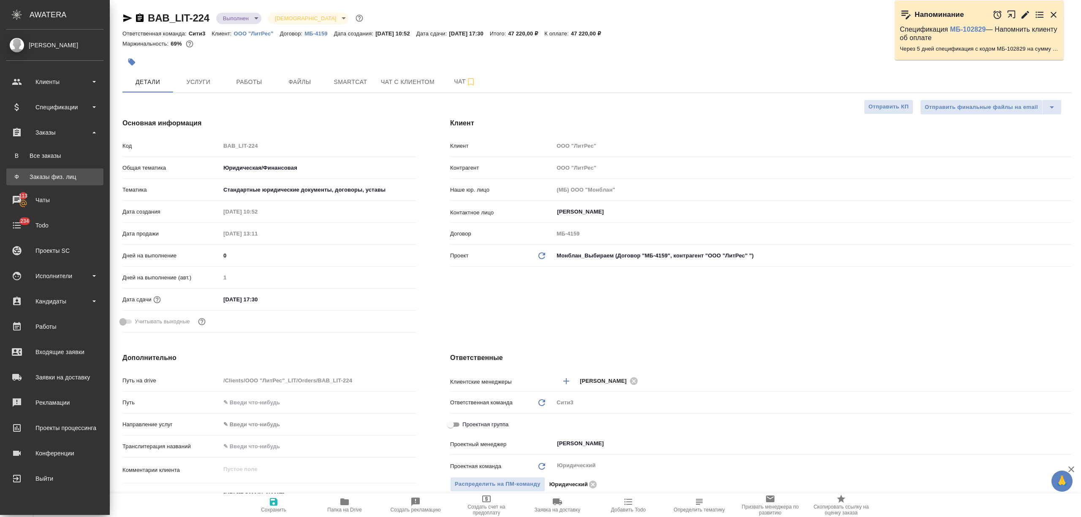
click at [58, 174] on div "Заказы физ. лиц" at bounding box center [55, 177] width 89 height 8
type textarea "x"
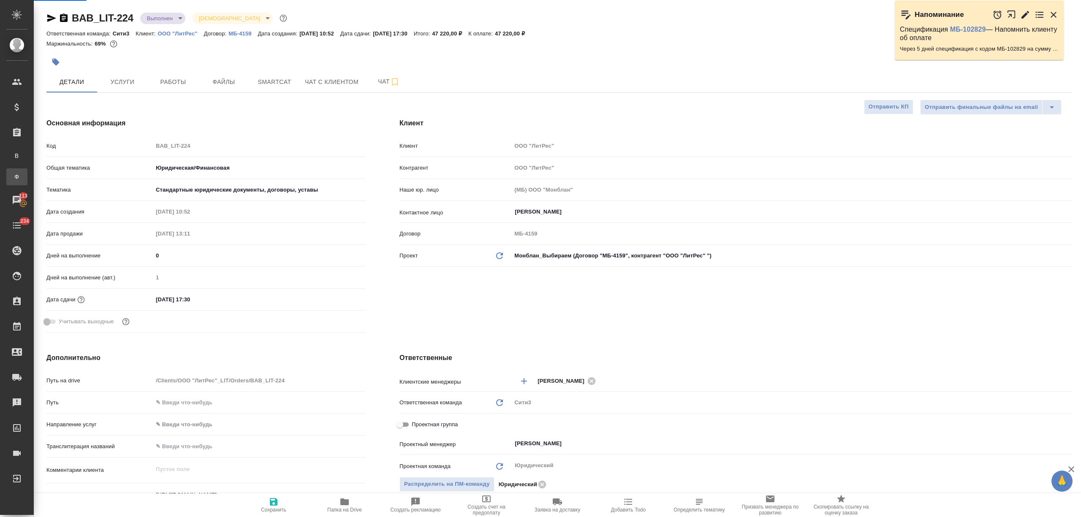
type textarea "x"
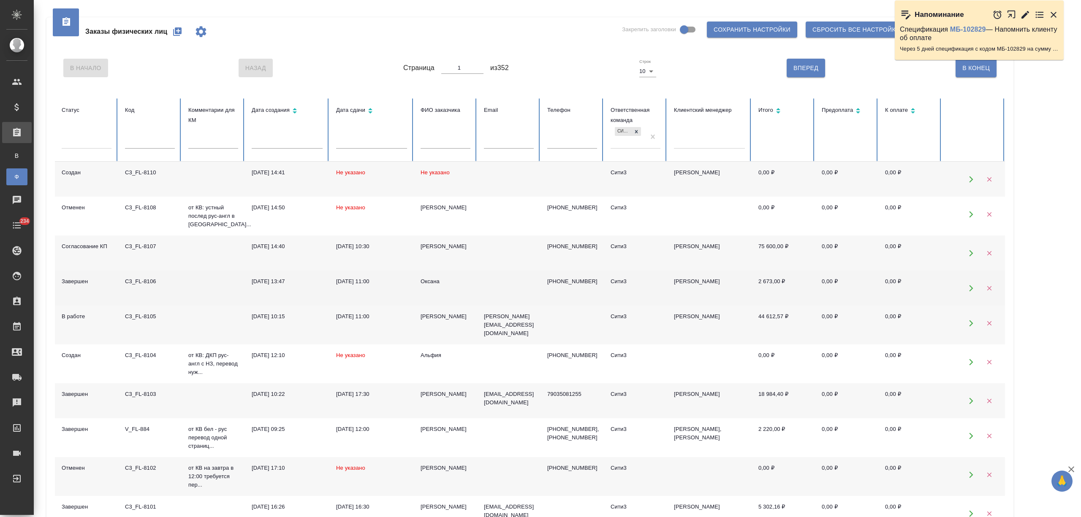
click at [307, 286] on td "08.09.2025, 13:47" at bounding box center [287, 288] width 84 height 35
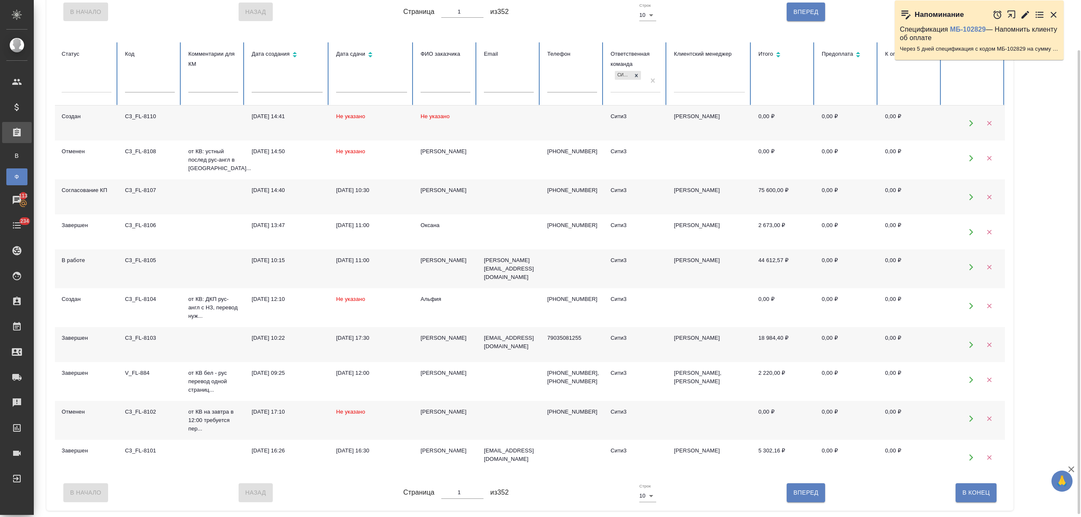
scroll to position [59, 0]
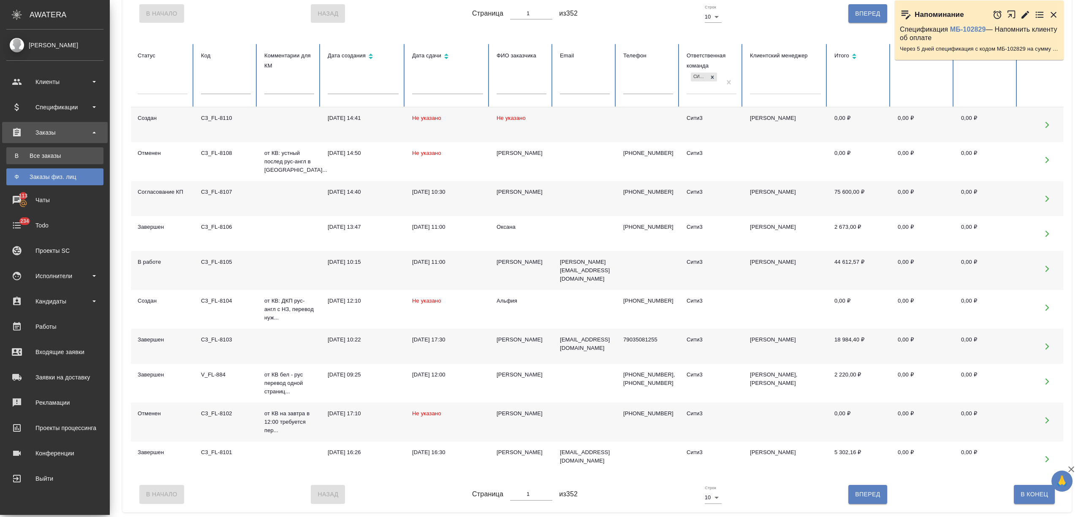
click at [17, 154] on div "Все заказы" at bounding box center [55, 156] width 89 height 8
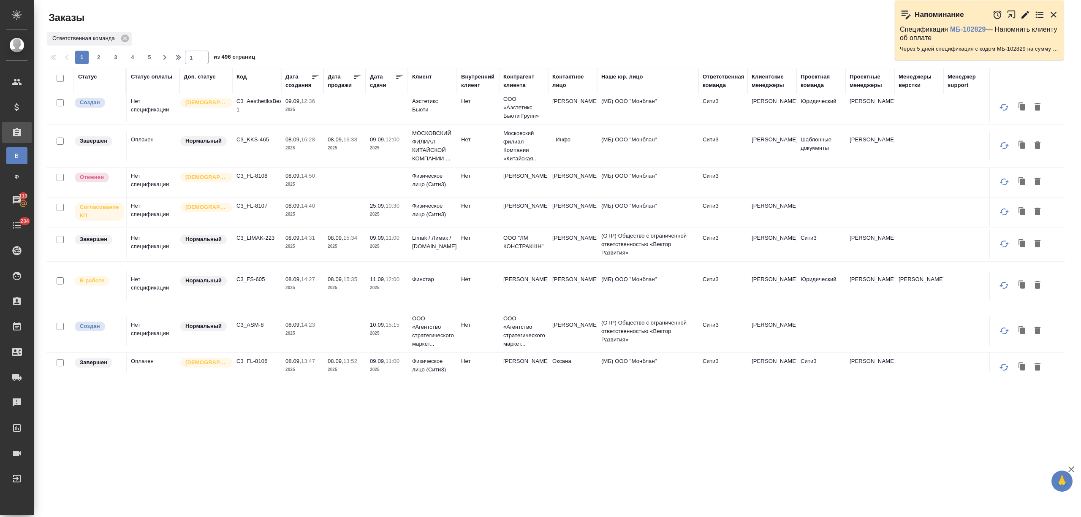
scroll to position [112, 0]
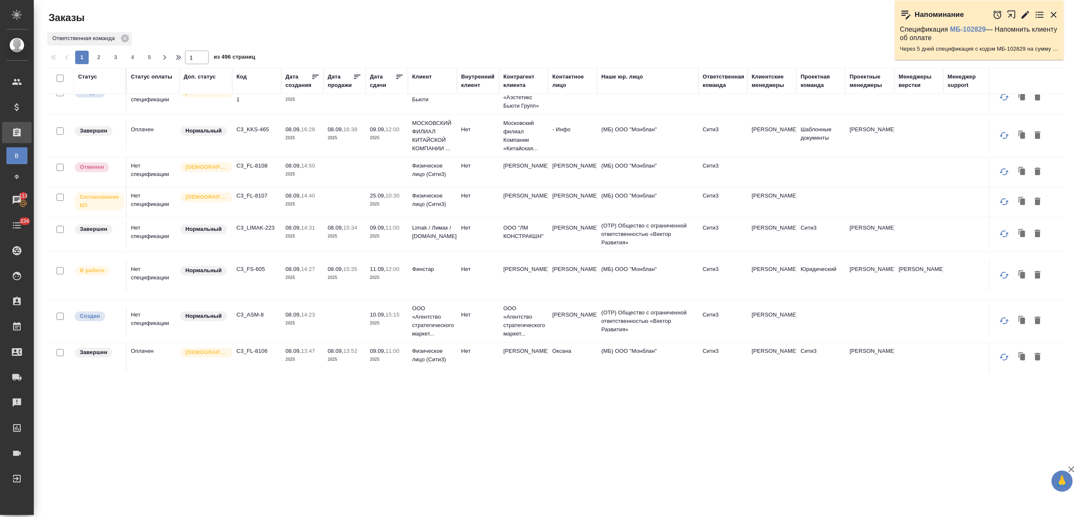
click at [292, 209] on p "2025" at bounding box center [302, 204] width 34 height 8
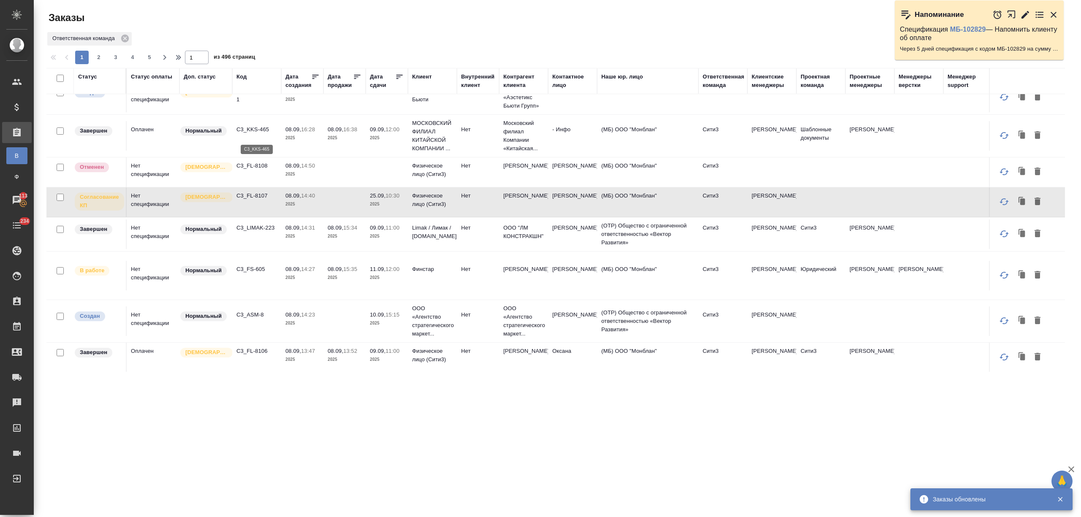
click at [262, 133] on p "C3_KKS-465" at bounding box center [256, 129] width 41 height 8
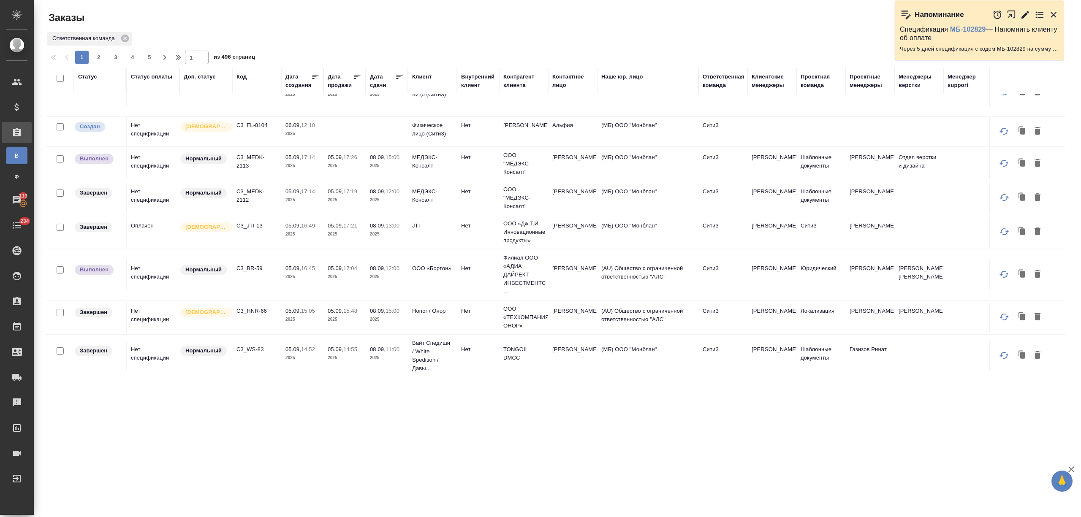
scroll to position [675, 0]
click at [255, 229] on p "C3_JTI-13" at bounding box center [256, 225] width 41 height 8
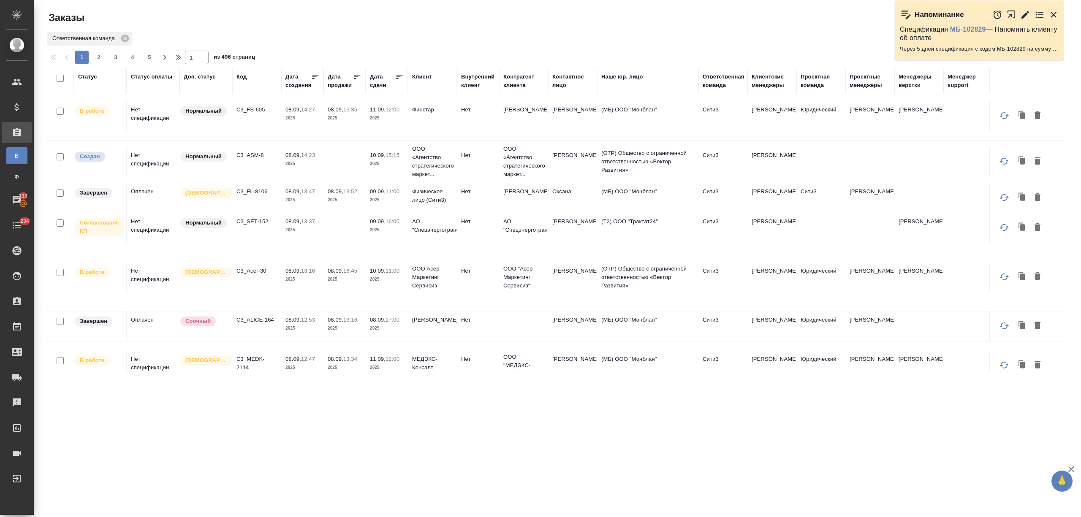
scroll to position [281, 0]
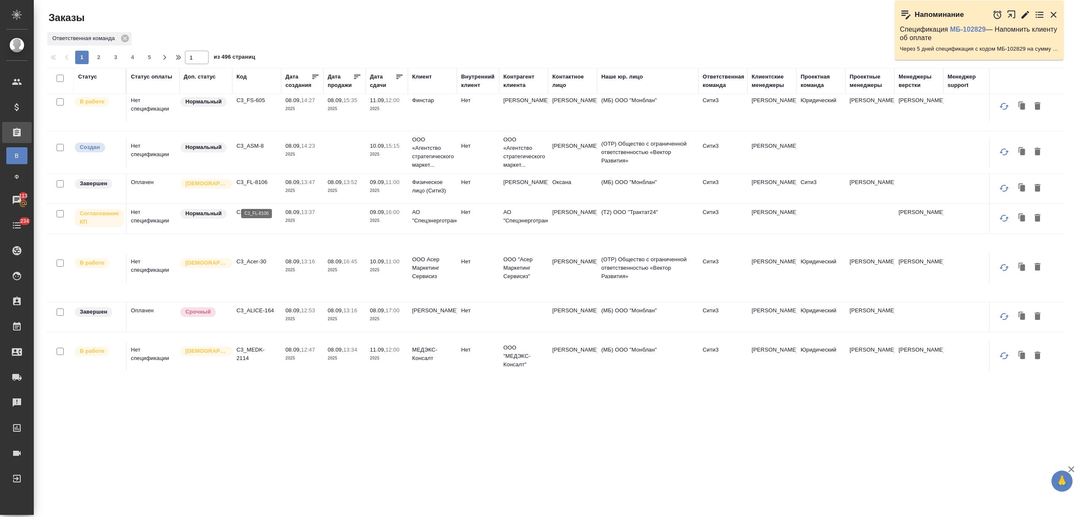
click at [255, 187] on p "C3_FL-8106" at bounding box center [256, 182] width 41 height 8
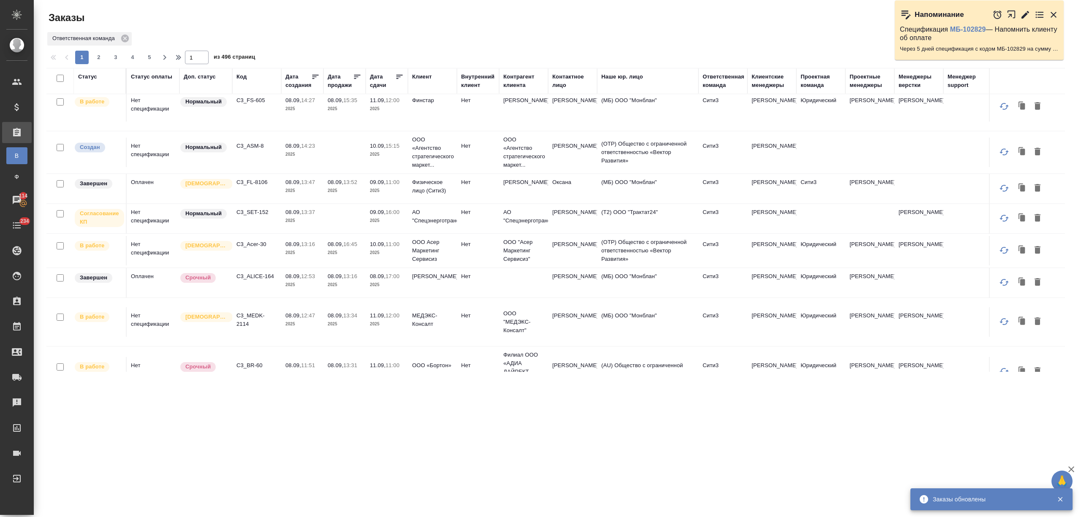
click at [254, 105] on p "C3_FS-605" at bounding box center [256, 100] width 41 height 8
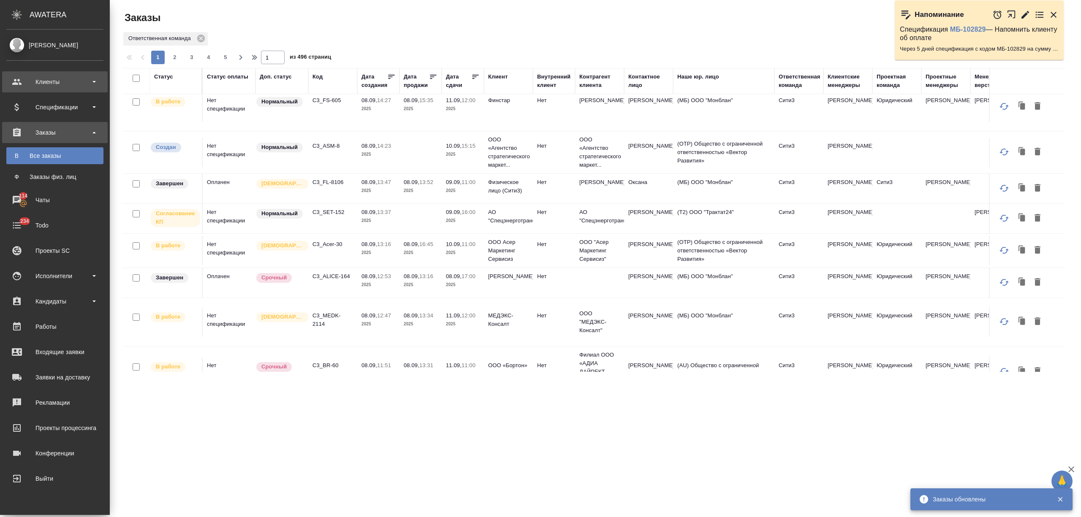
click at [46, 88] on div "Клиенты" at bounding box center [54, 82] width 97 height 13
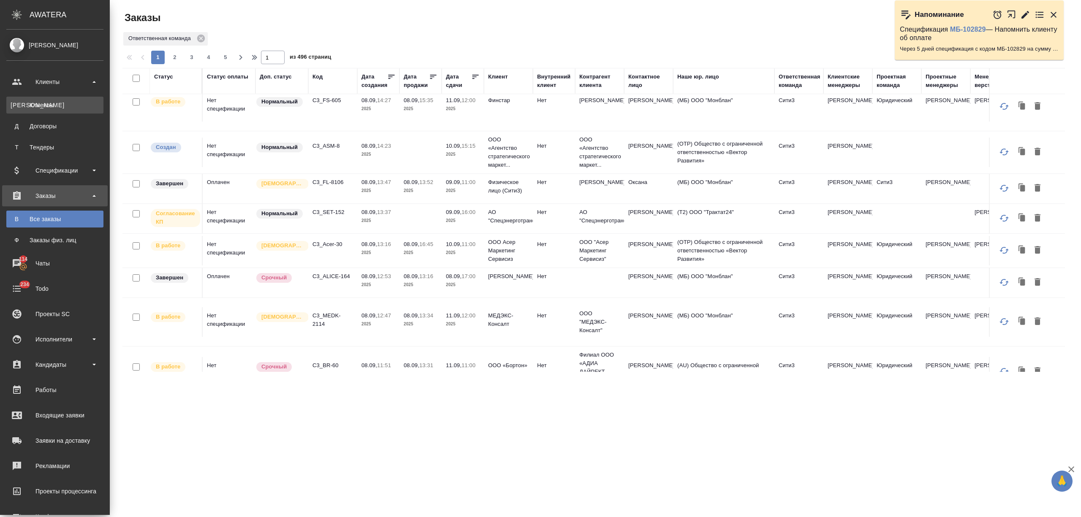
click at [57, 104] on div "Клиенты" at bounding box center [55, 105] width 89 height 8
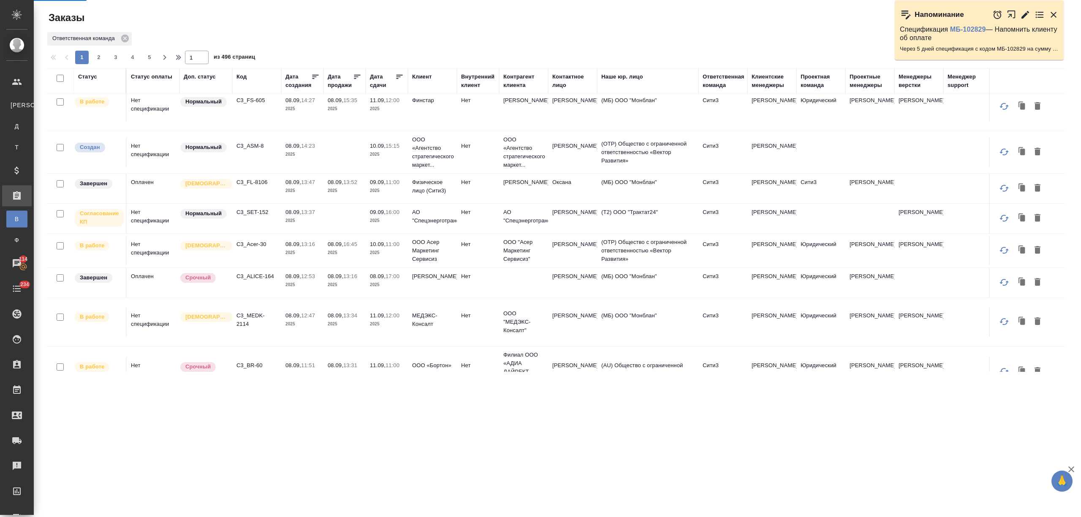
select select "RU"
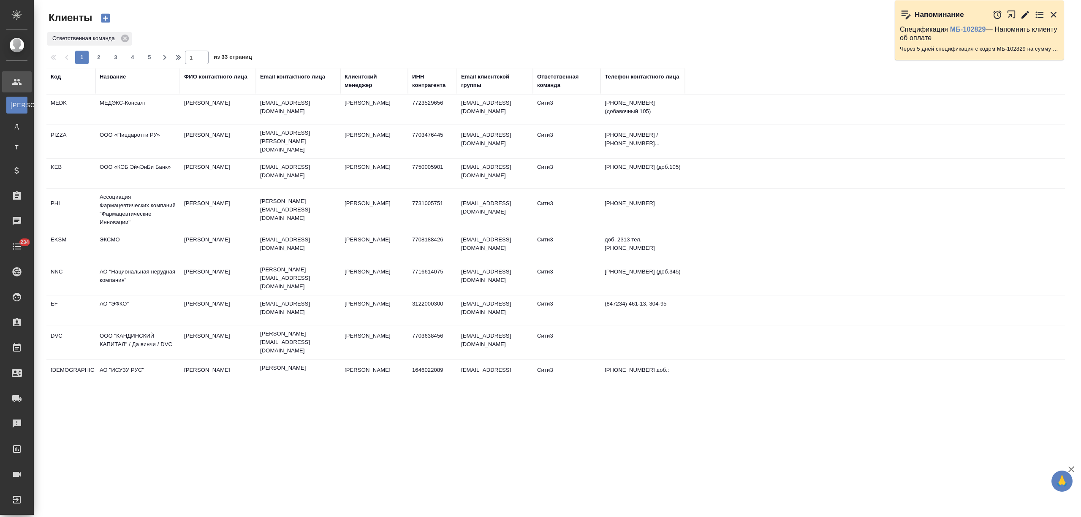
click at [119, 78] on div "Название" at bounding box center [113, 77] width 26 height 8
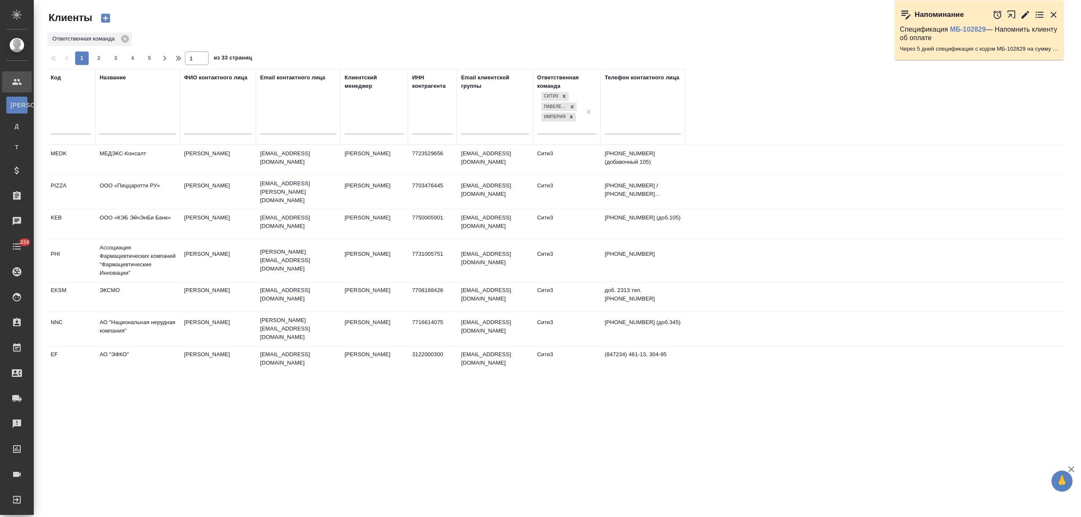
click at [116, 127] on input "text" at bounding box center [138, 128] width 76 height 11
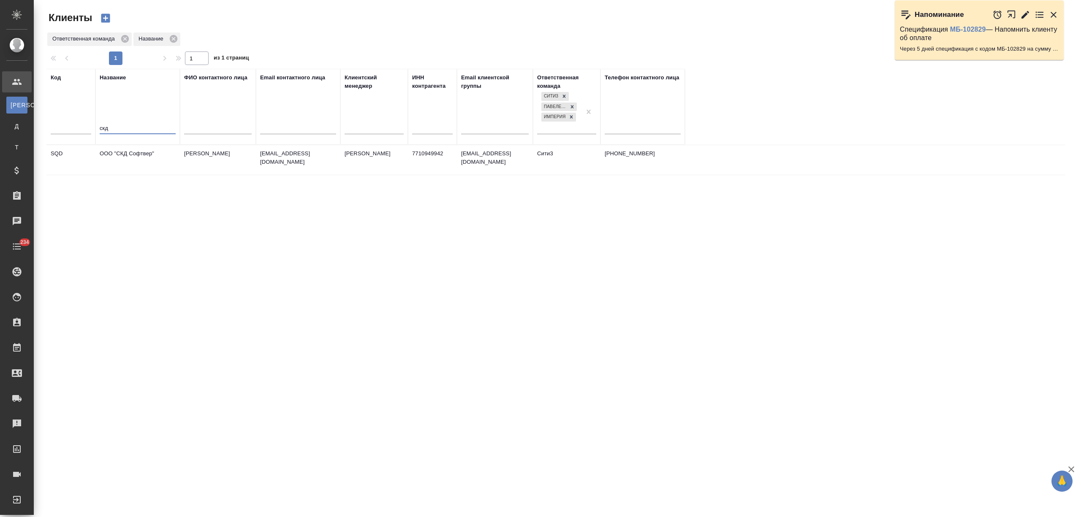
type input "скд"
click at [122, 165] on td "ООО "СКД Софтвер"" at bounding box center [137, 160] width 84 height 30
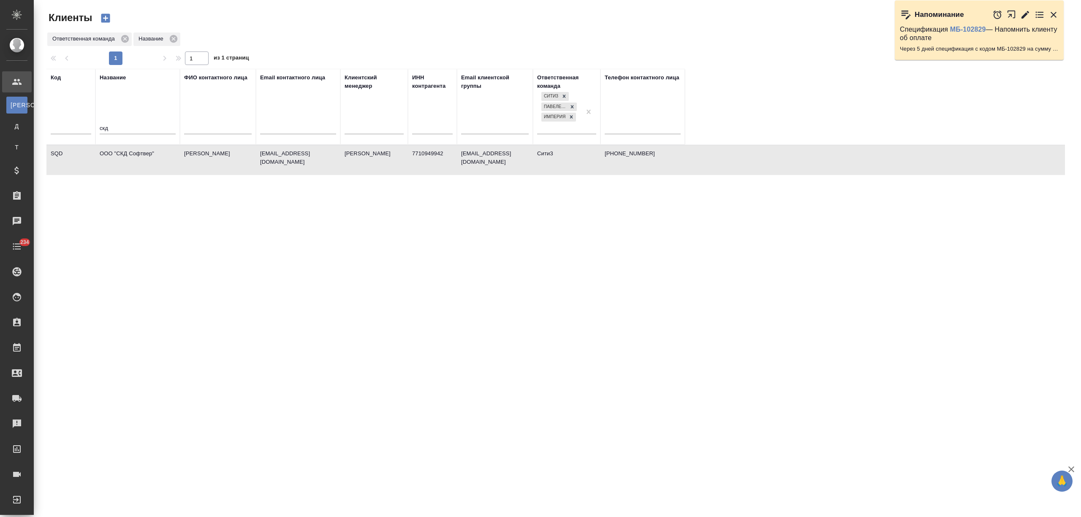
click at [122, 165] on td "ООО "СКД Софтвер"" at bounding box center [137, 160] width 84 height 30
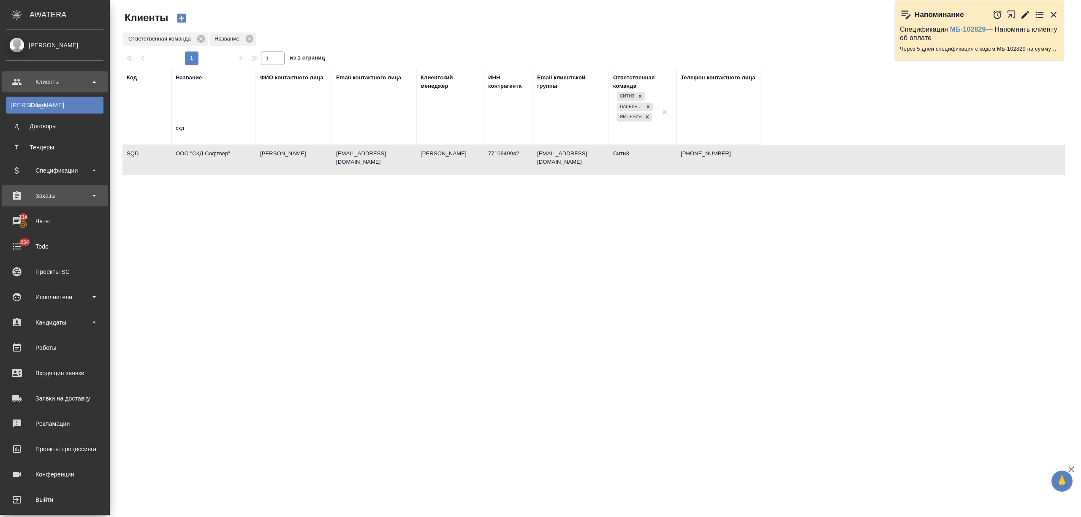
click at [60, 198] on div "Заказы" at bounding box center [54, 196] width 97 height 13
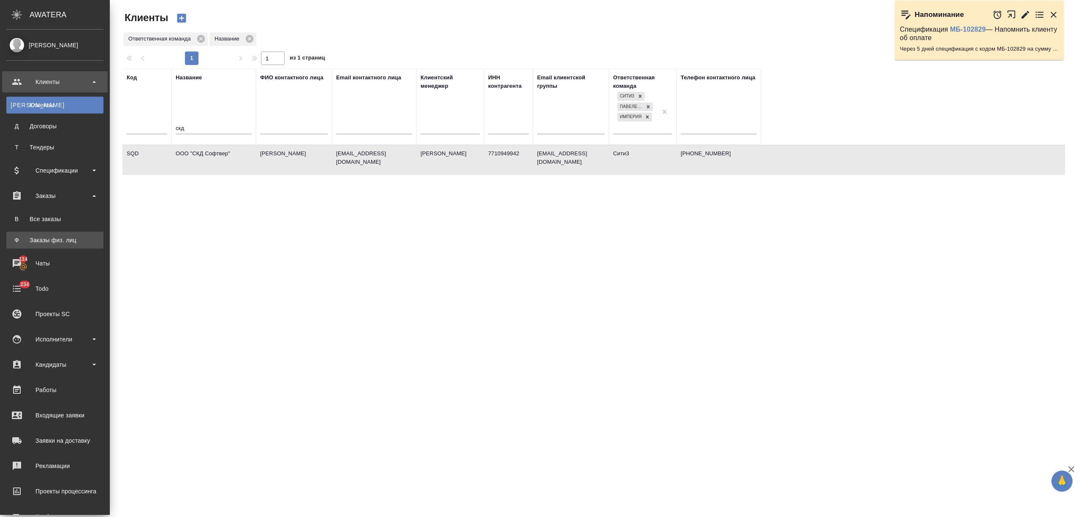
click at [55, 241] on div "Заказы физ. лиц" at bounding box center [55, 240] width 89 height 8
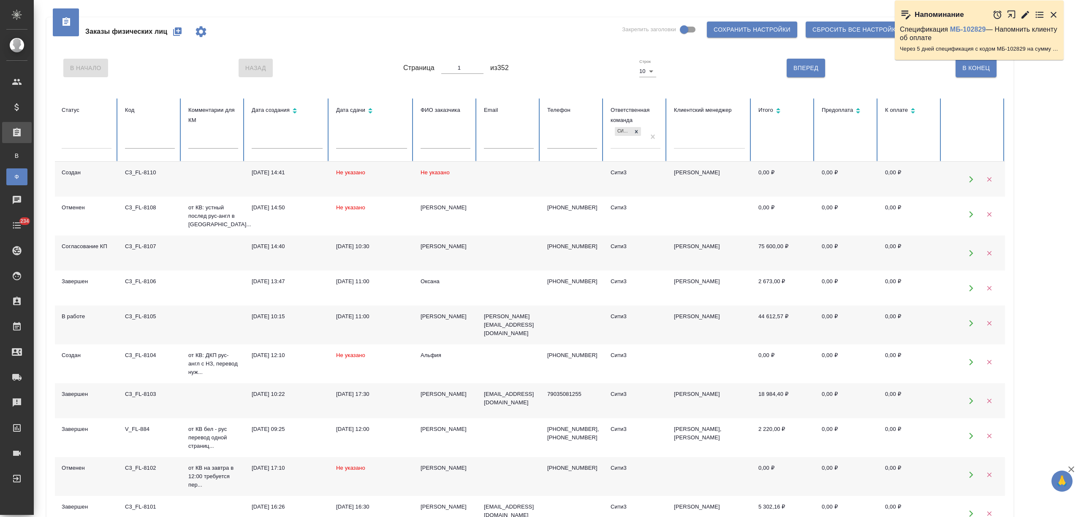
click at [444, 399] on td "[PERSON_NAME]" at bounding box center [445, 400] width 63 height 35
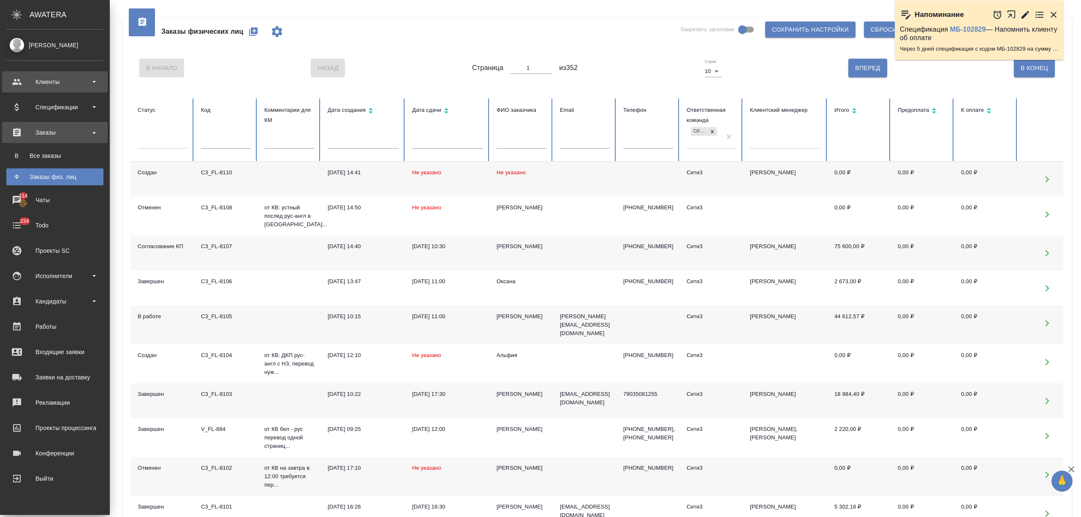
click at [47, 83] on div "Клиенты" at bounding box center [54, 82] width 97 height 13
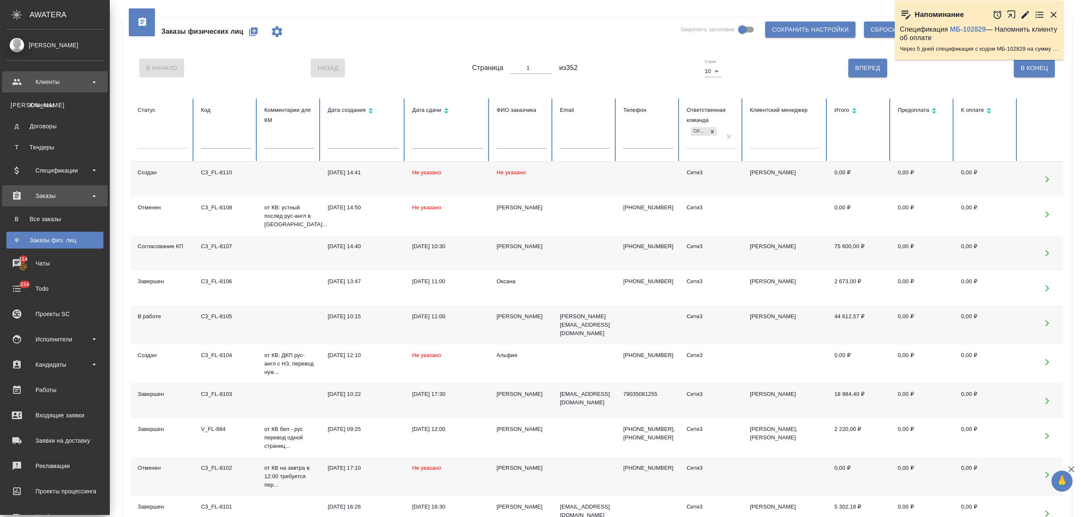
click at [47, 102] on div "Клиенты" at bounding box center [55, 105] width 89 height 8
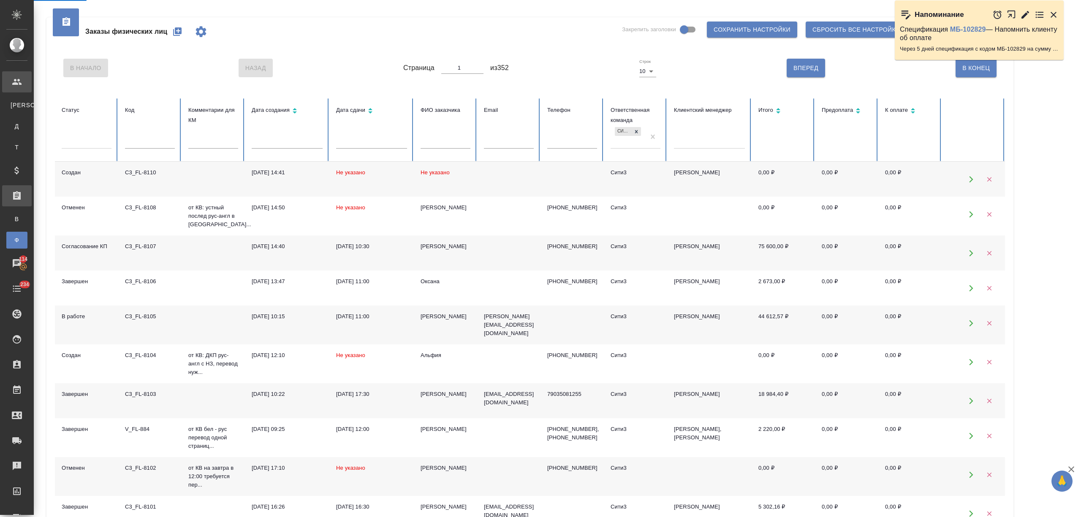
select select "RU"
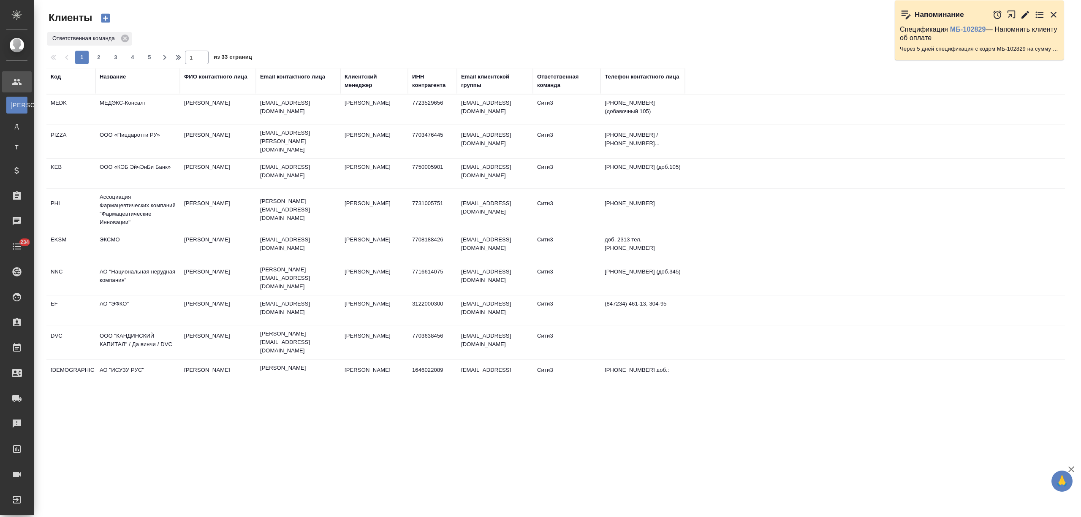
click at [125, 106] on td "МЕДЭКС-Консалт" at bounding box center [137, 110] width 84 height 30
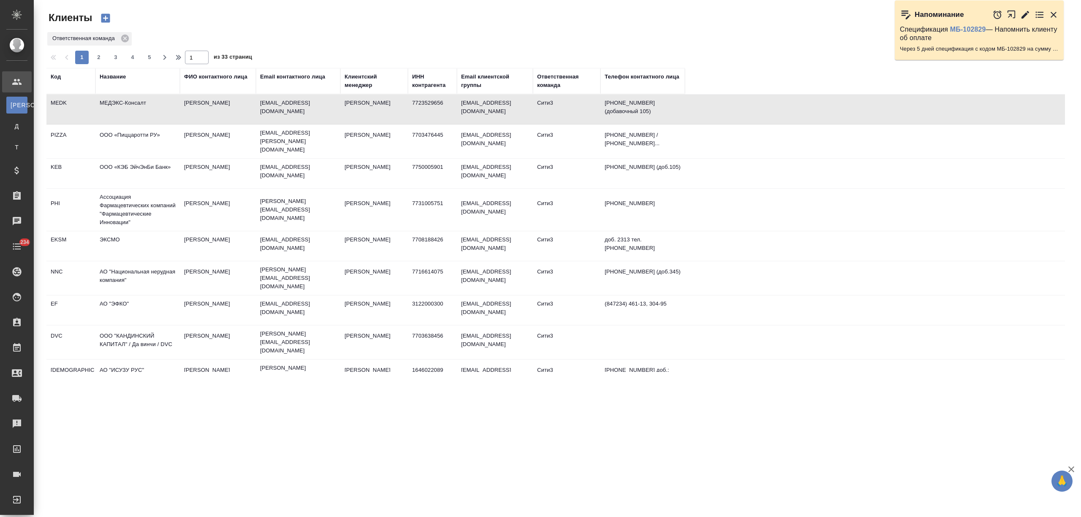
click at [125, 106] on td "МЕДЭКС-Консалт" at bounding box center [137, 110] width 84 height 30
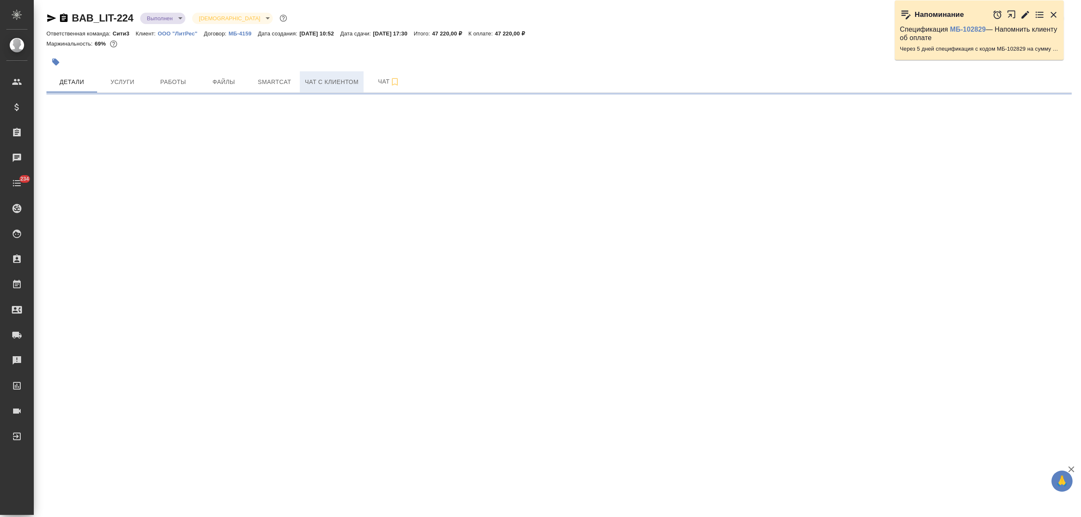
select select "RU"
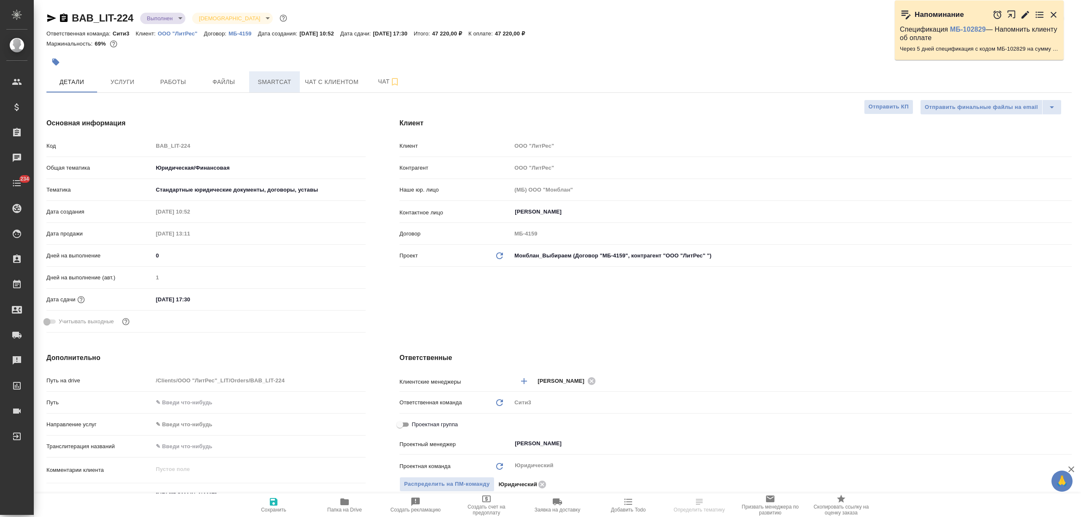
type textarea "x"
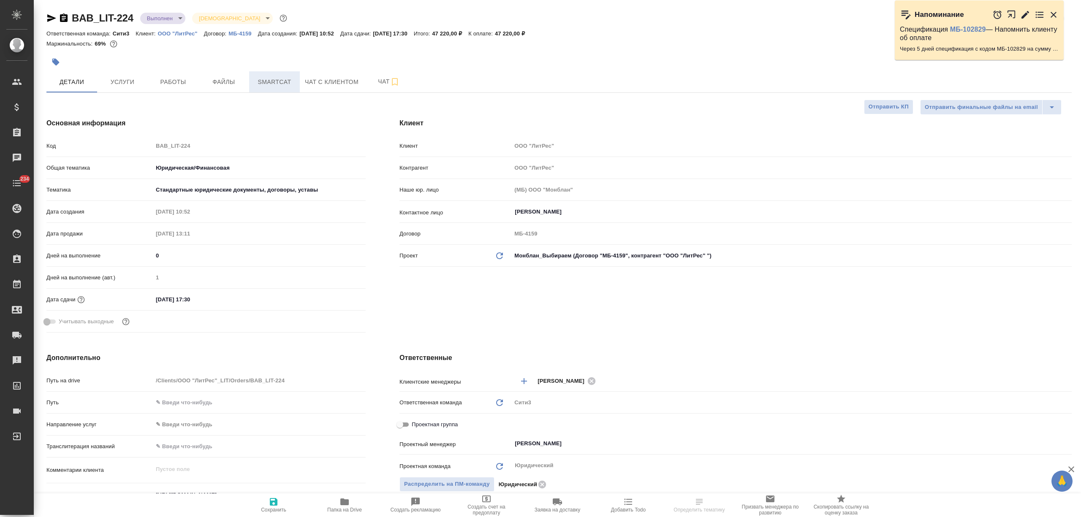
type textarea "x"
click at [290, 84] on span "Smartcat" at bounding box center [274, 82] width 41 height 11
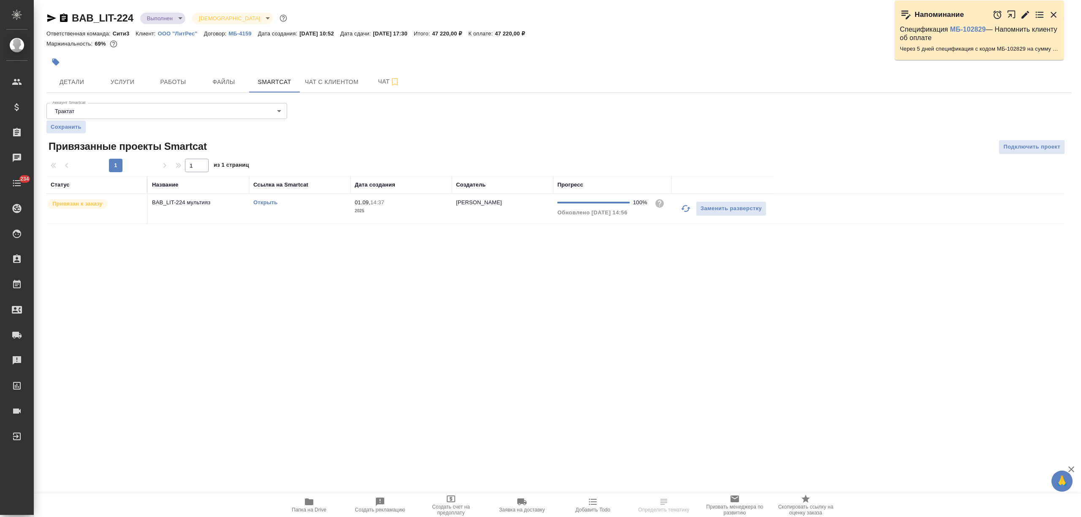
click at [263, 204] on link "Открыть" at bounding box center [265, 202] width 24 height 6
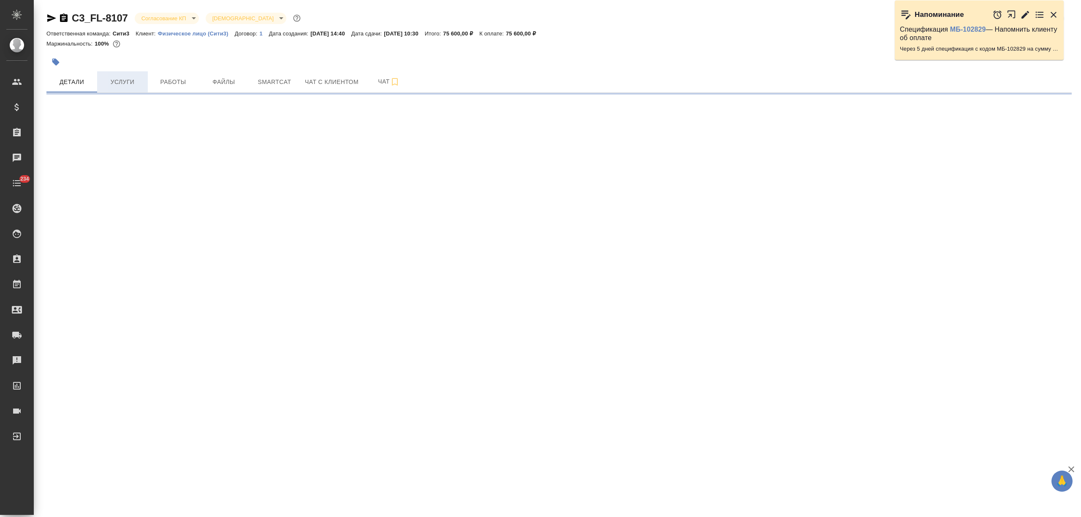
click at [111, 82] on span "Услуги" at bounding box center [122, 82] width 41 height 11
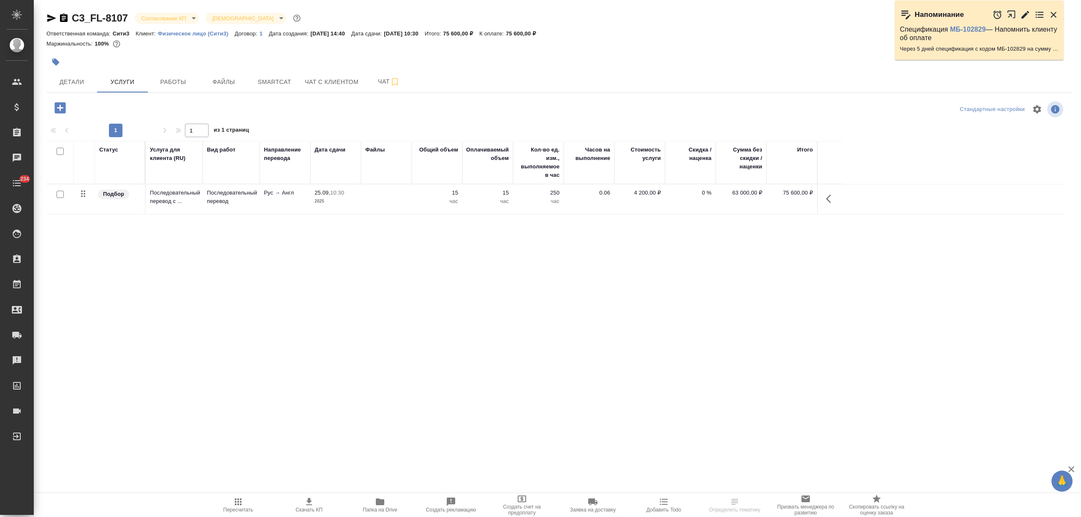
click at [53, 102] on icon "button" at bounding box center [60, 107] width 15 height 15
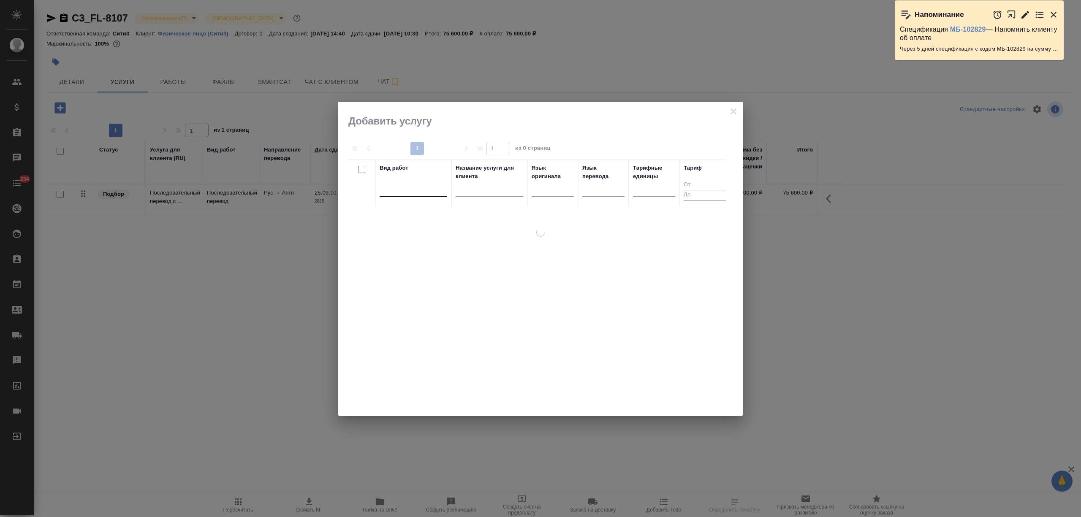
click at [434, 192] on div at bounding box center [413, 188] width 68 height 12
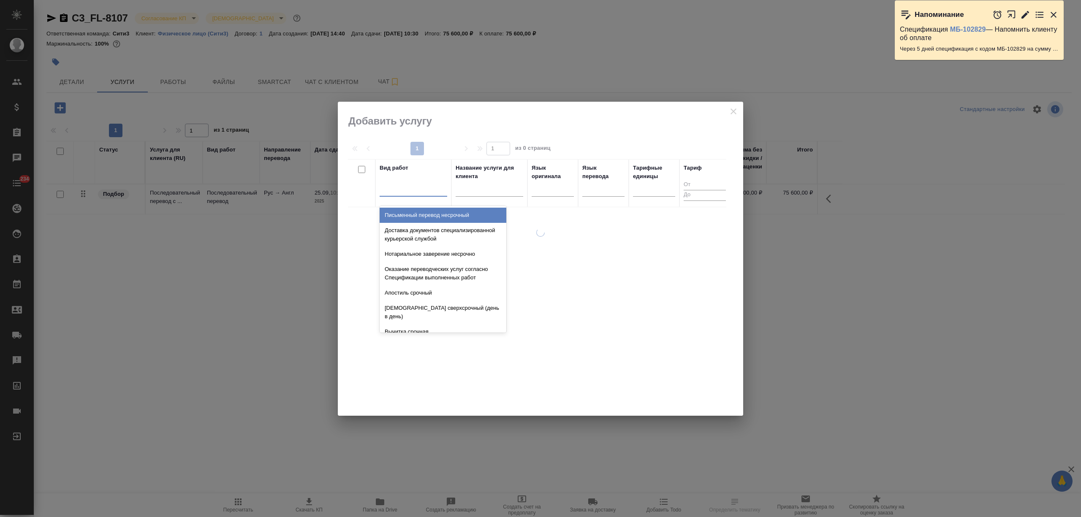
type input "п"
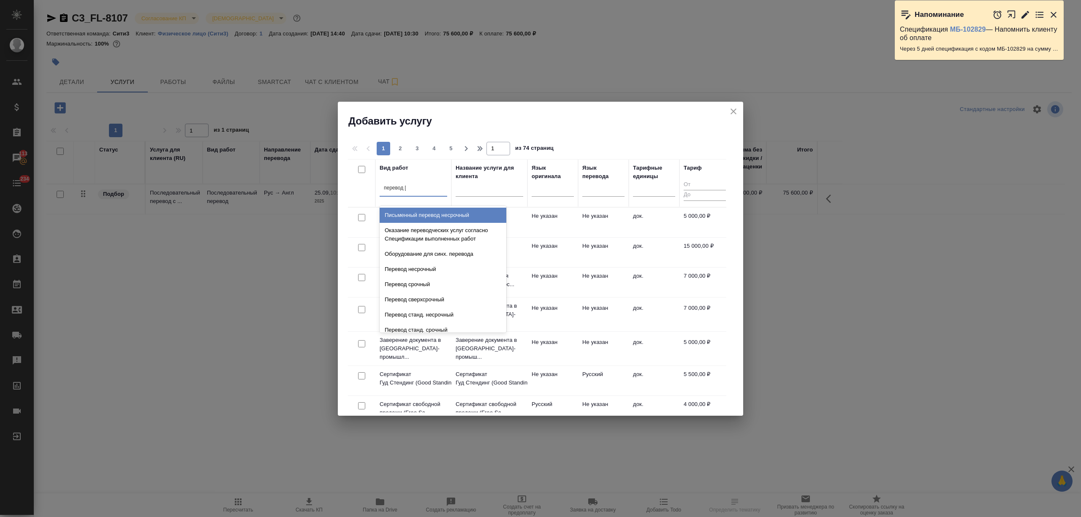
type input "перевод ст"
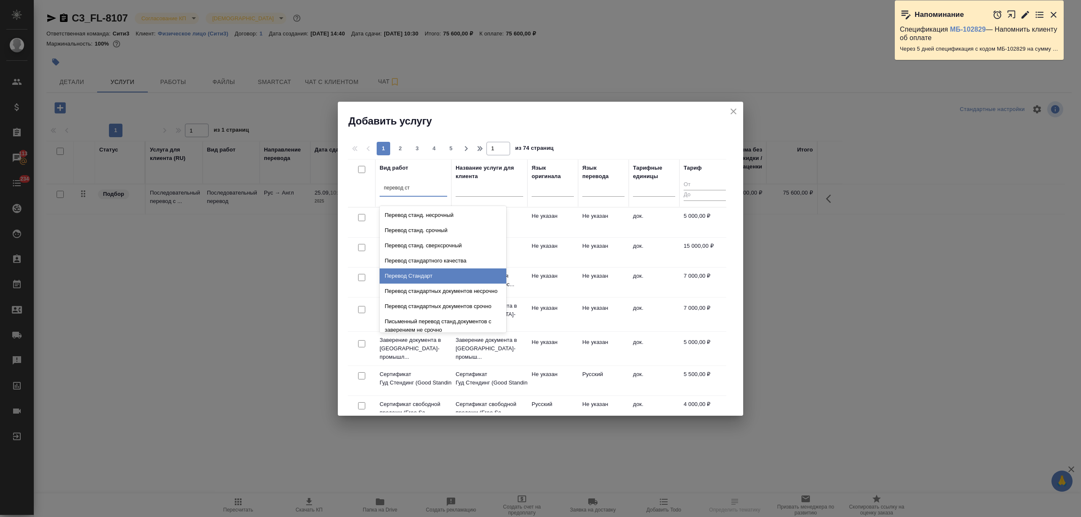
click at [416, 277] on div "Перевод Стандарт" at bounding box center [442, 275] width 127 height 15
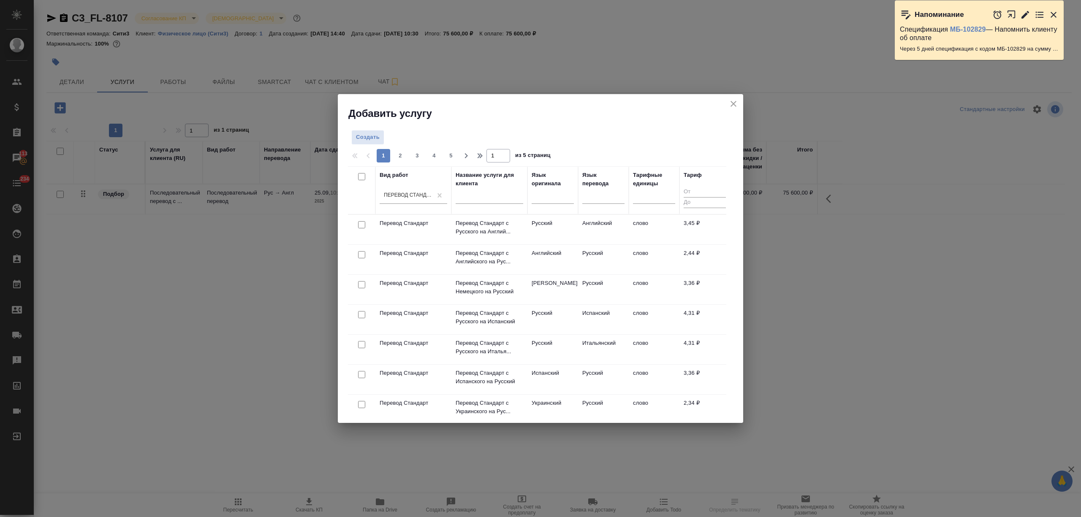
click at [567, 231] on td "Русский" at bounding box center [552, 230] width 51 height 30
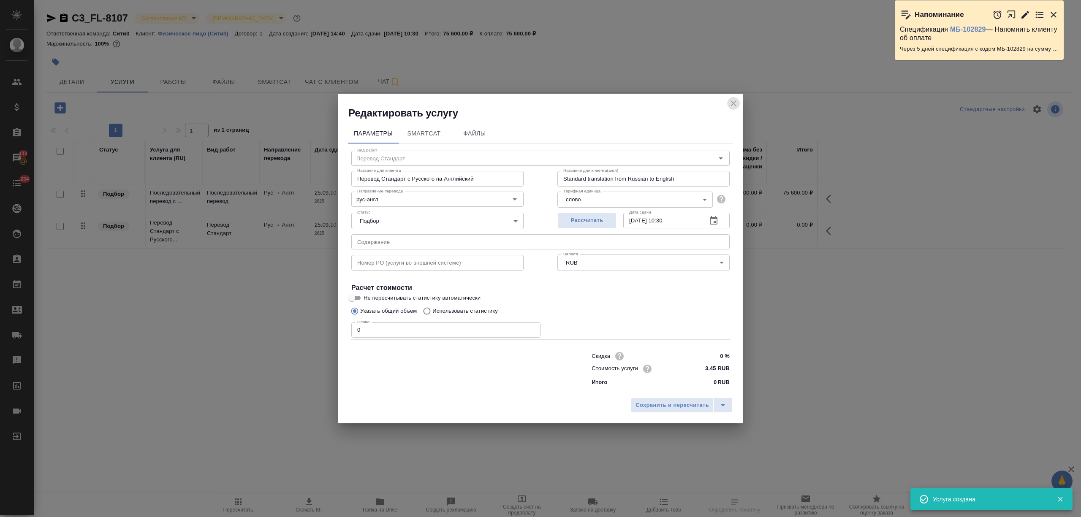
click at [732, 100] on icon "close" at bounding box center [733, 103] width 10 height 10
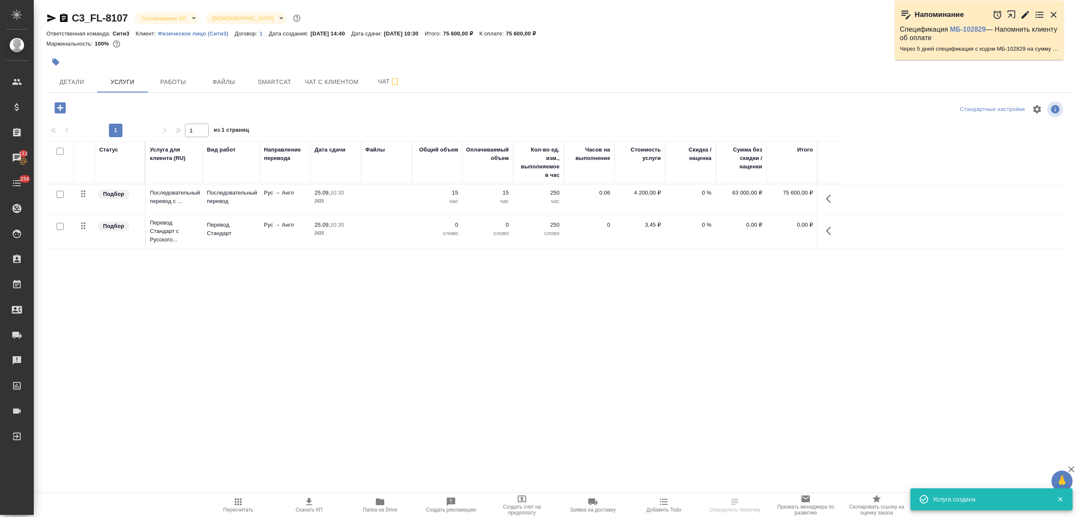
click at [827, 230] on icon "button" at bounding box center [831, 231] width 10 height 10
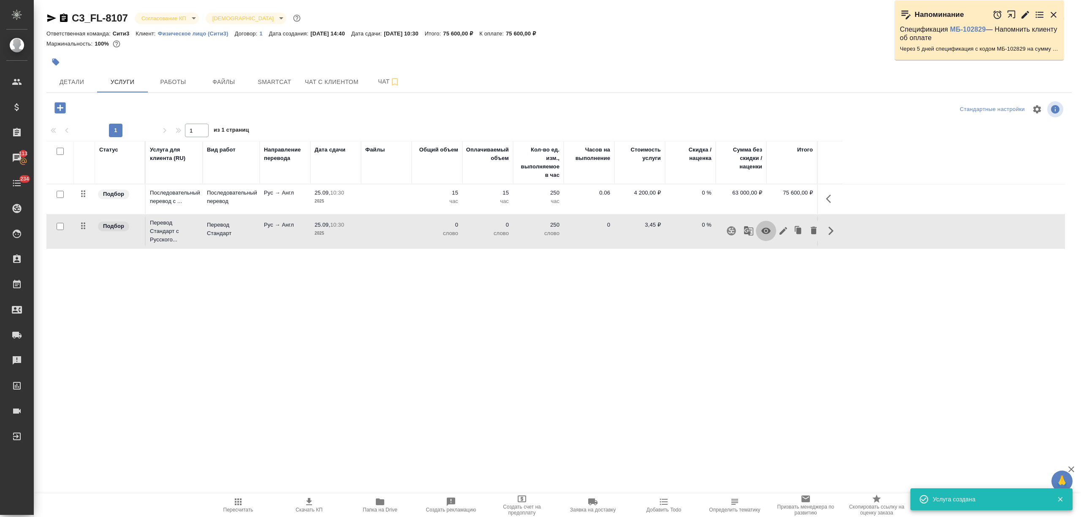
click at [769, 233] on icon "button" at bounding box center [765, 231] width 9 height 6
click at [235, 504] on icon "button" at bounding box center [238, 502] width 7 height 7
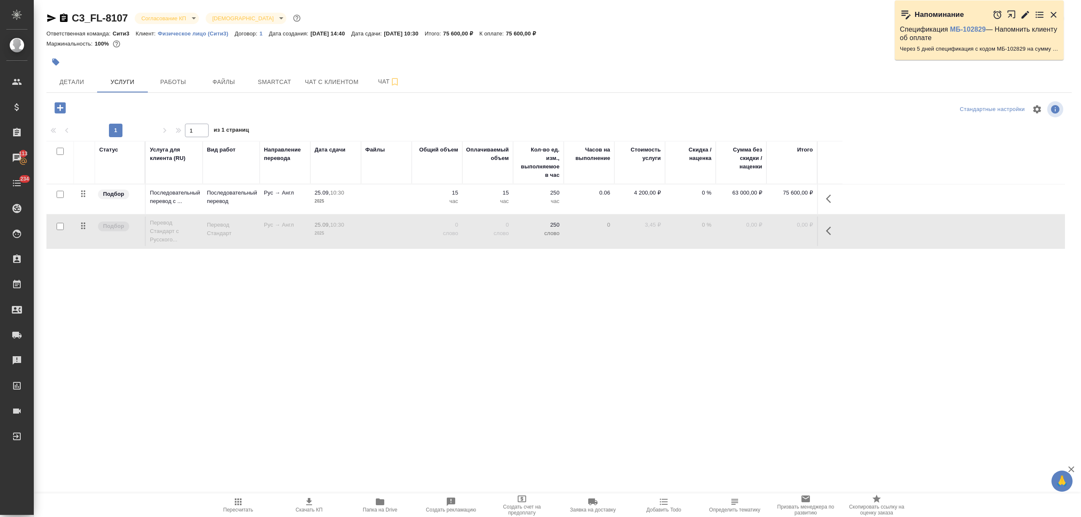
click at [58, 225] on input "checkbox" at bounding box center [60, 226] width 7 height 7
checkbox input "true"
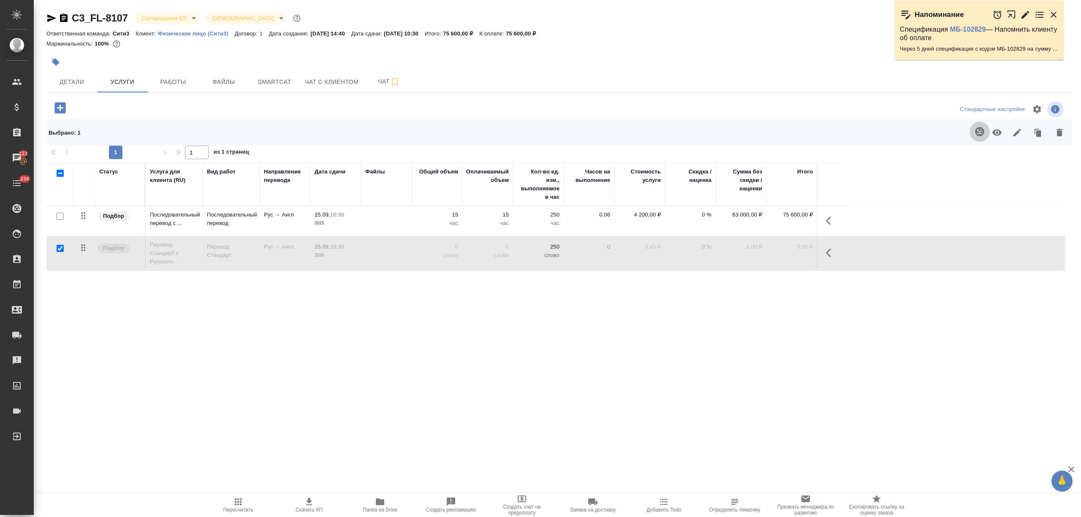
click at [978, 133] on icon "button" at bounding box center [979, 132] width 10 height 10
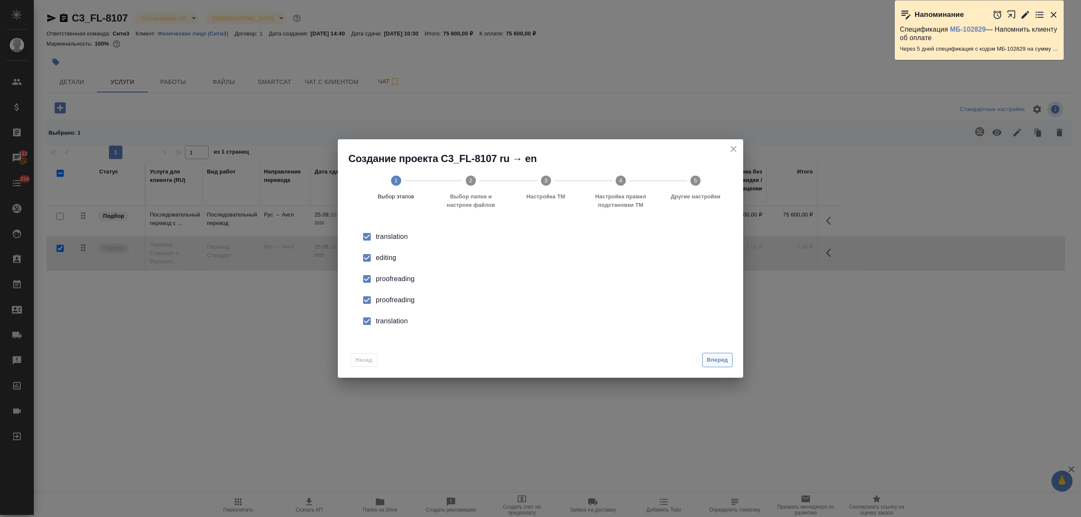
click at [723, 358] on span "Вперед" at bounding box center [717, 360] width 21 height 10
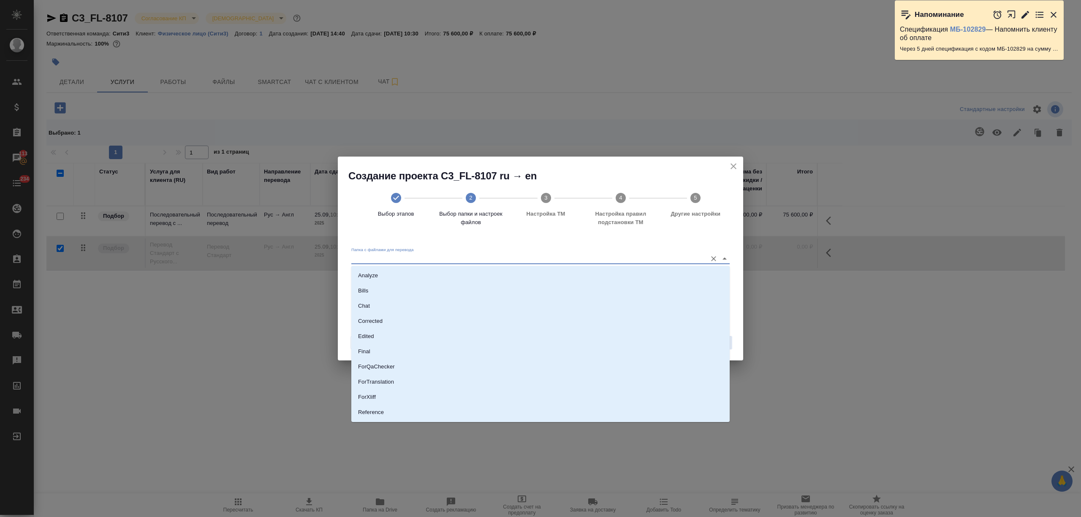
click at [441, 257] on input "Папка с файлами для перевода" at bounding box center [526, 259] width 351 height 10
click at [402, 383] on li "Source" at bounding box center [540, 383] width 378 height 15
type input "Source"
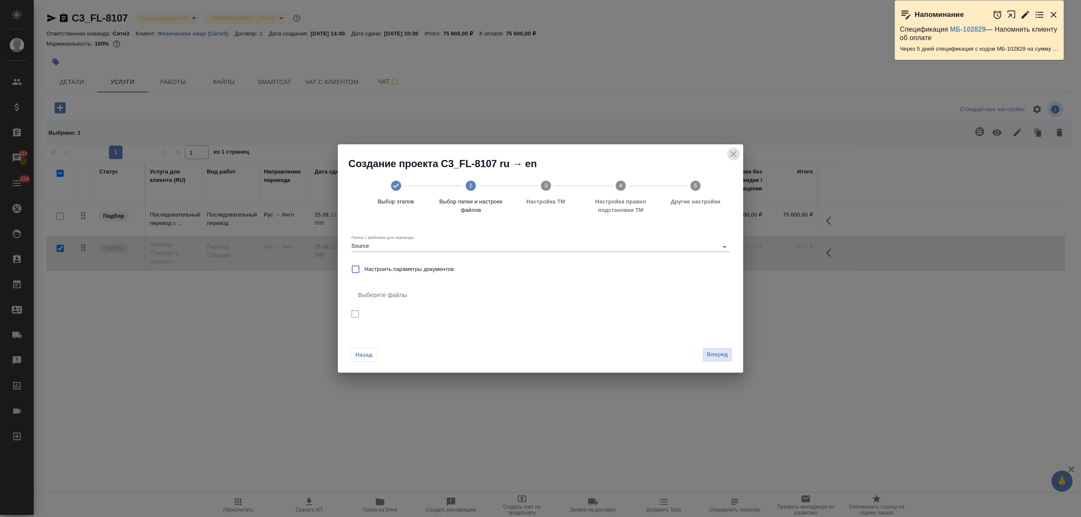
click at [733, 154] on icon "close" at bounding box center [733, 154] width 6 height 6
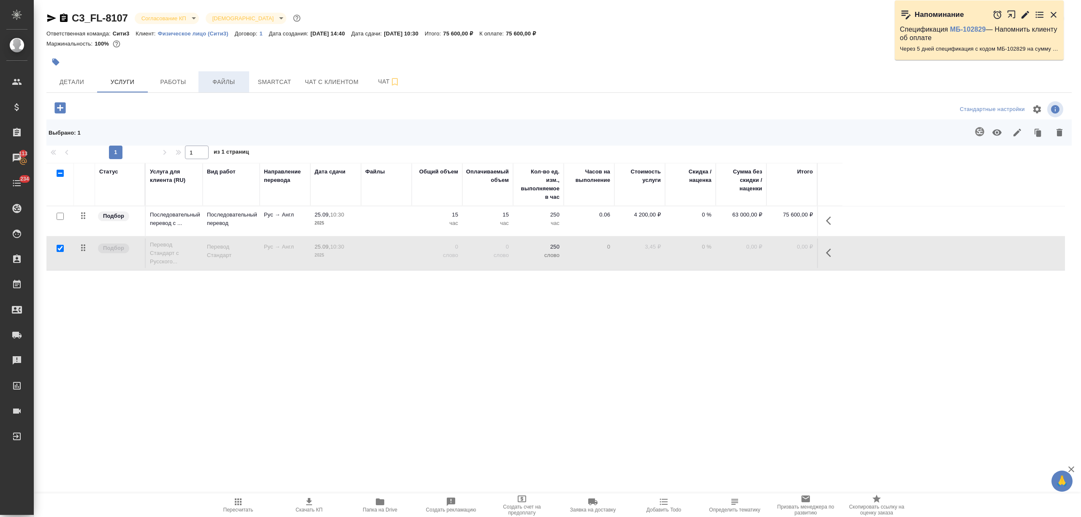
click at [236, 81] on span "Файлы" at bounding box center [223, 82] width 41 height 11
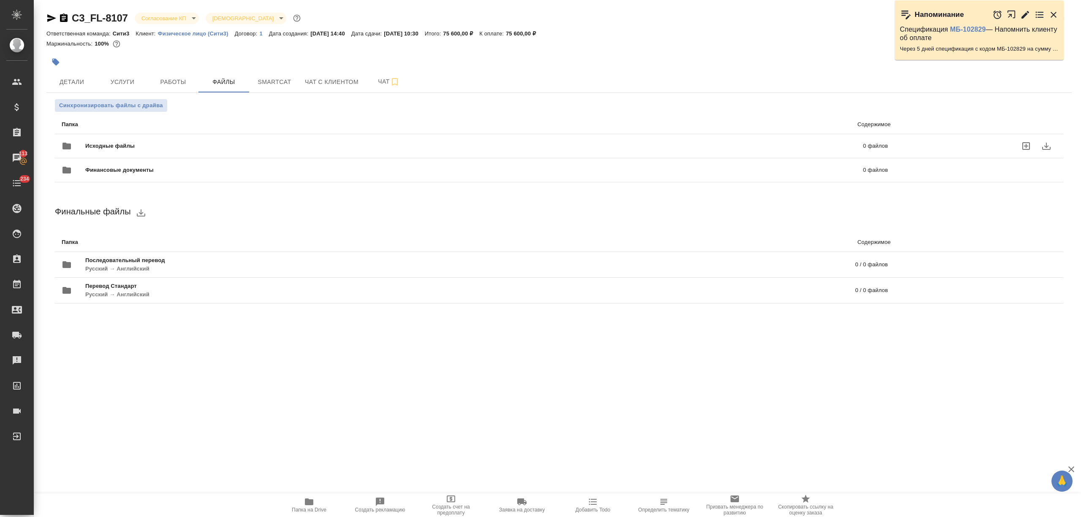
click at [142, 130] on div "Исходные файлы 0 файлов" at bounding box center [474, 145] width 843 height 37
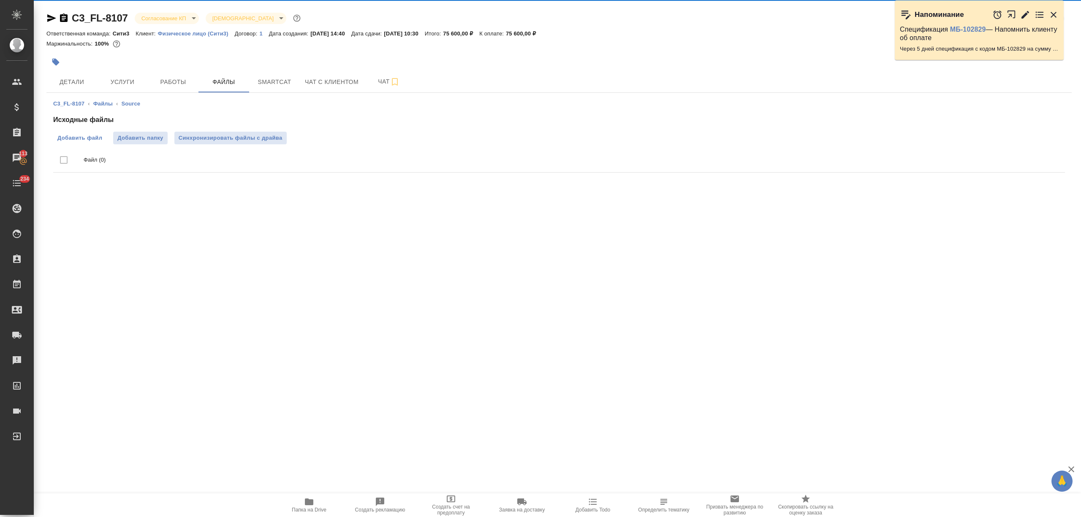
click at [79, 137] on span "Добавить файл" at bounding box center [79, 138] width 45 height 8
click at [0, 0] on input "Добавить файл" at bounding box center [0, 0] width 0 height 0
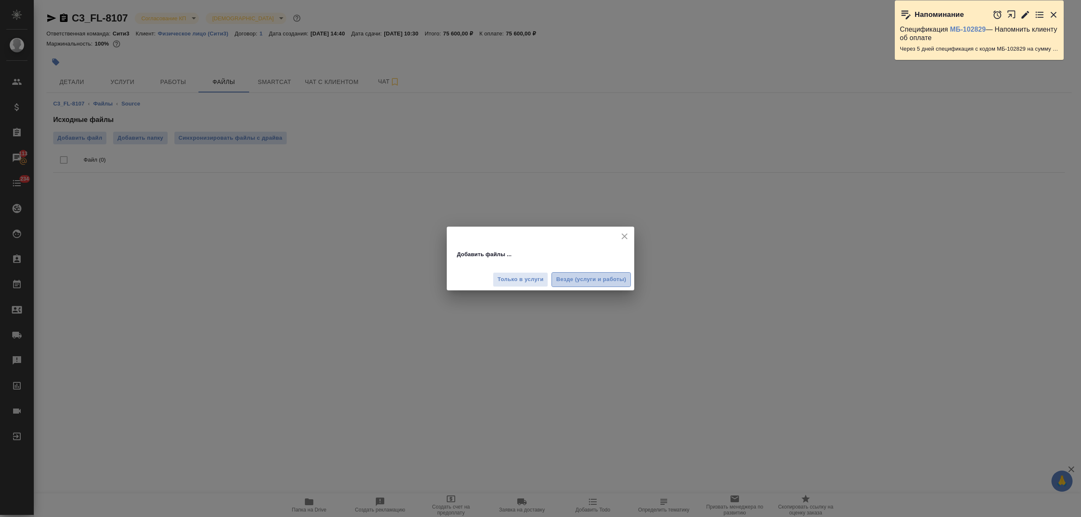
click at [598, 276] on span "Везде (услуги и работы)" at bounding box center [591, 280] width 70 height 10
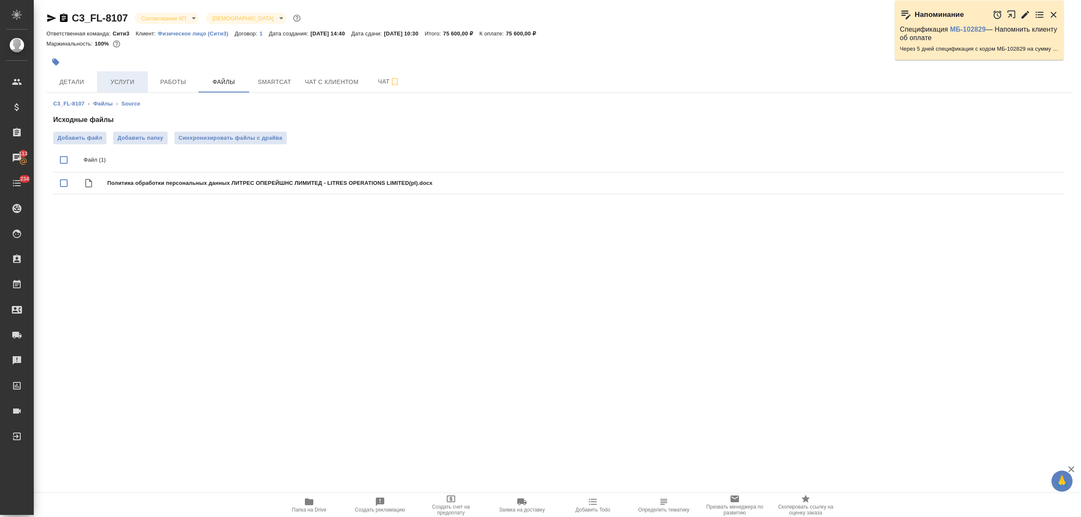
click at [130, 89] on button "Услуги" at bounding box center [122, 81] width 51 height 21
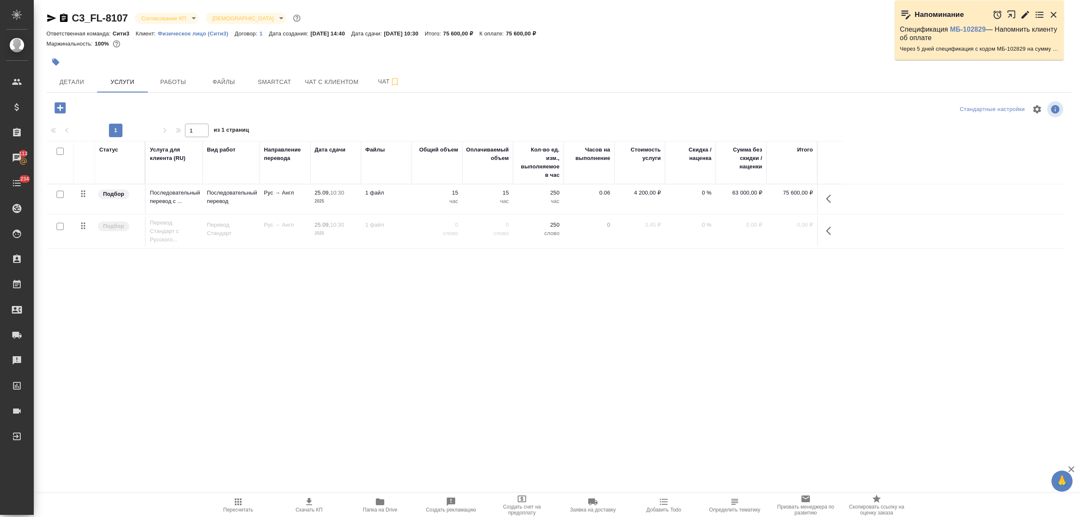
click at [62, 223] on div at bounding box center [60, 227] width 19 height 12
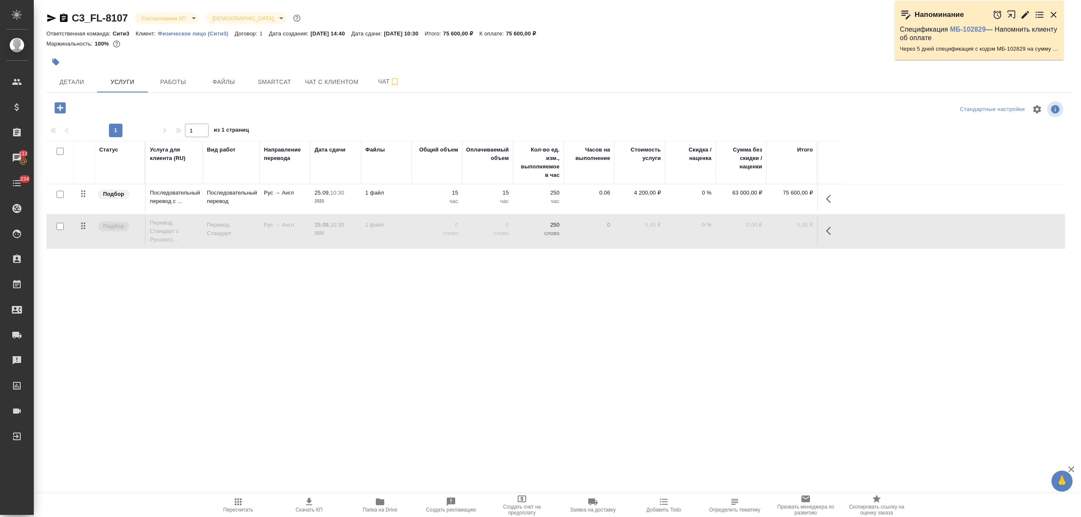
click at [58, 226] on input "checkbox" at bounding box center [60, 226] width 7 height 7
checkbox input "true"
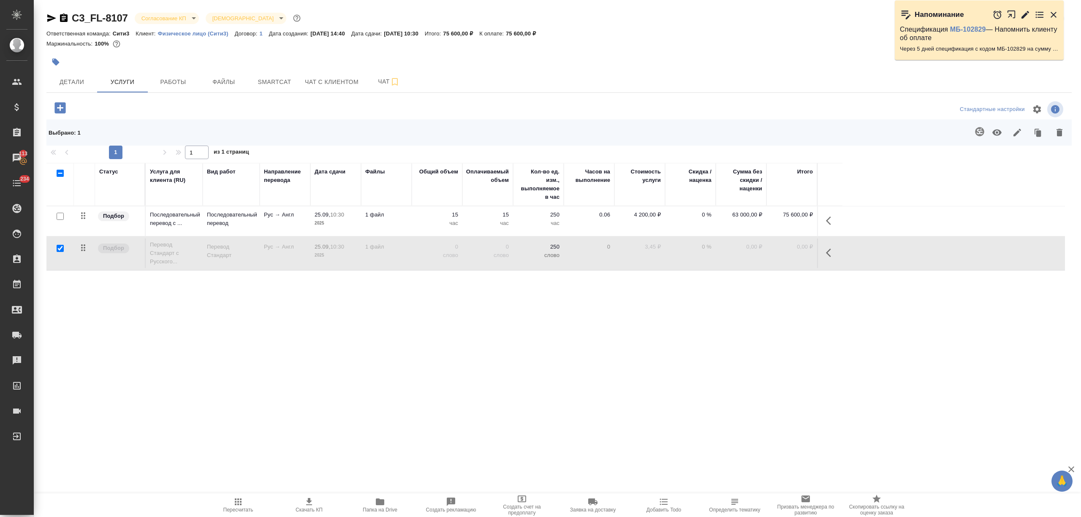
click at [981, 137] on icon "button" at bounding box center [979, 132] width 10 height 10
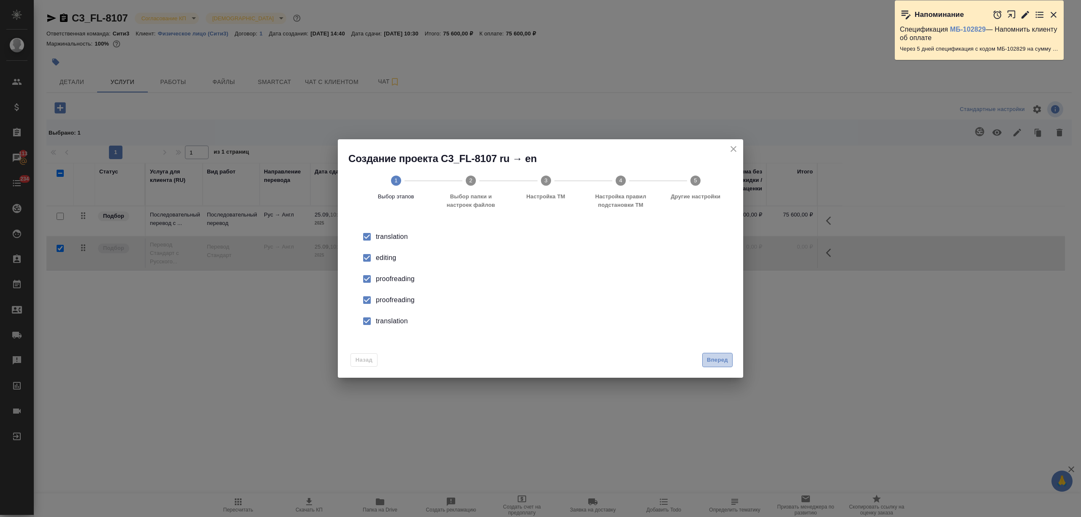
click at [713, 363] on span "Вперед" at bounding box center [717, 360] width 21 height 10
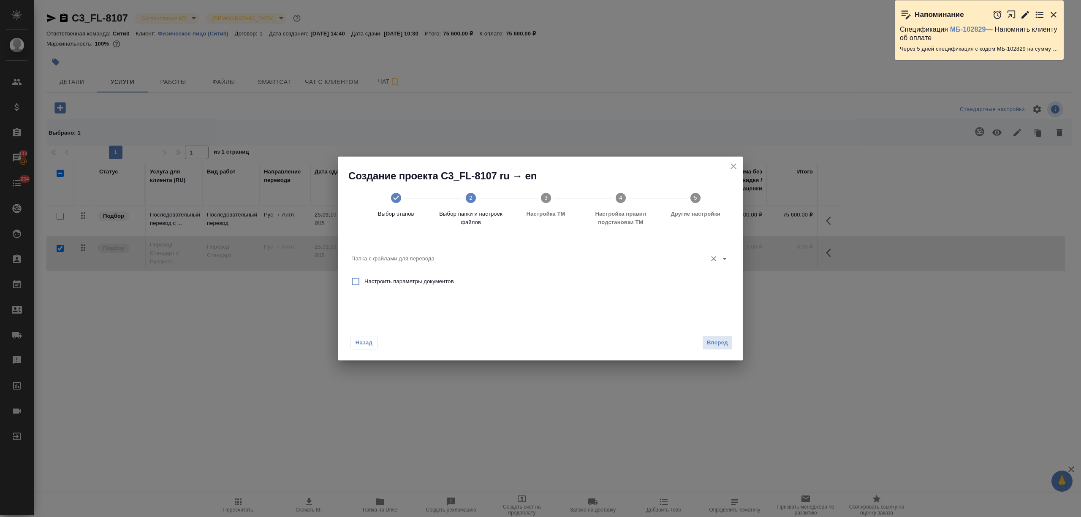
click at [512, 255] on input "Папка с файлами для перевода" at bounding box center [526, 259] width 351 height 10
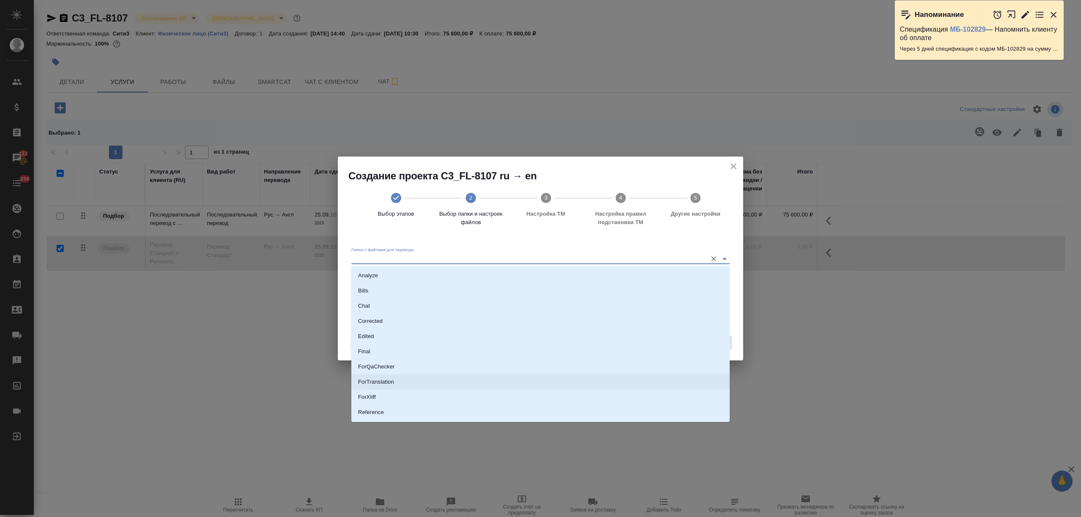
scroll to position [44, 0]
click at [377, 386] on li "Source" at bounding box center [540, 383] width 378 height 15
type input "Source"
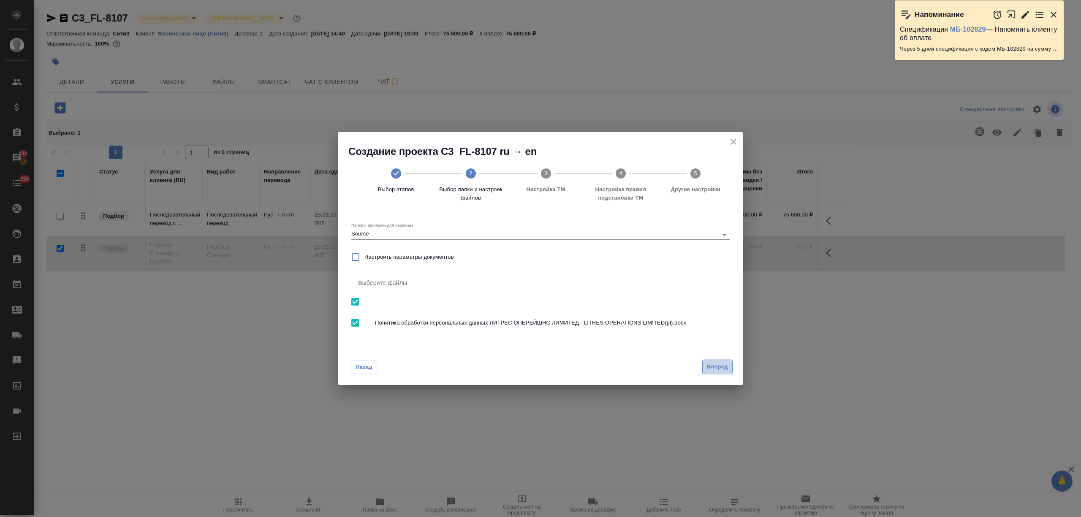
click at [722, 367] on span "Вперед" at bounding box center [717, 367] width 21 height 10
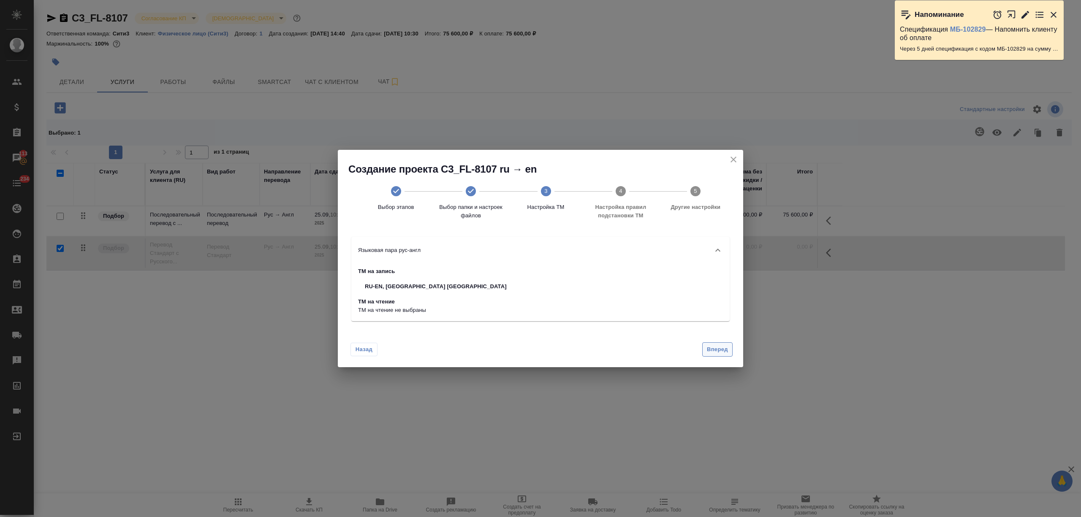
click at [711, 347] on span "Вперед" at bounding box center [717, 350] width 21 height 10
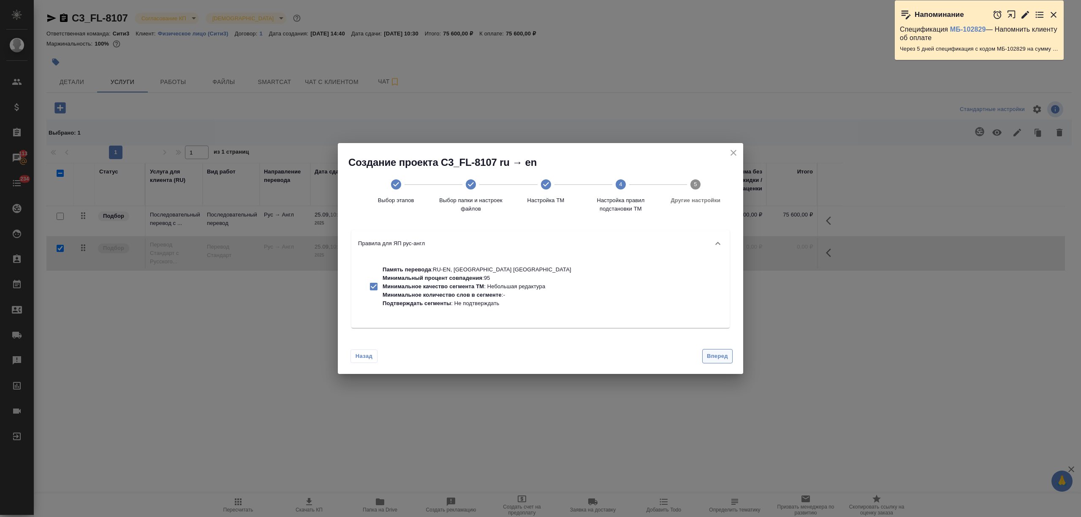
click at [711, 355] on span "Вперед" at bounding box center [717, 357] width 21 height 10
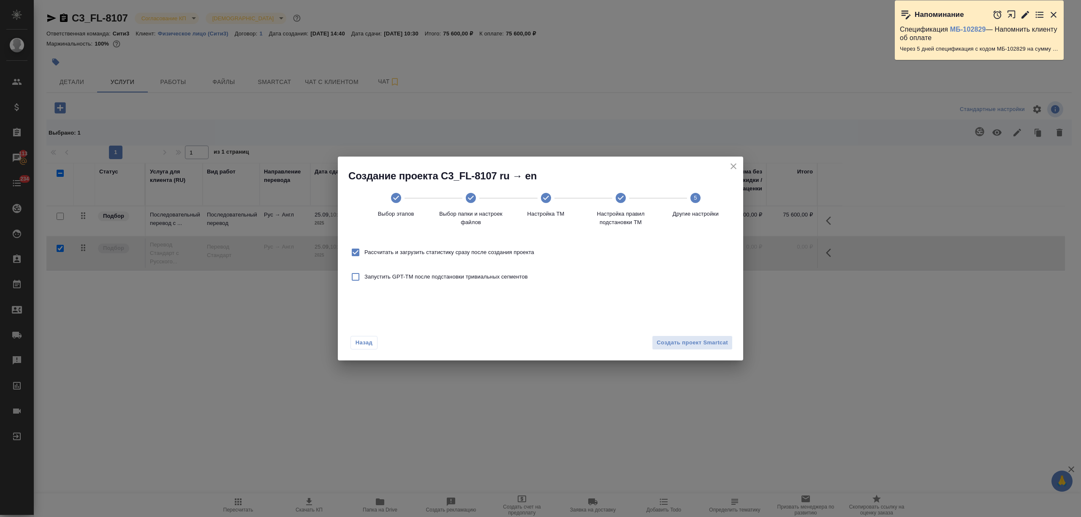
click at [358, 250] on input "Рассчитать и загрузить статистику сразу после создания проекта" at bounding box center [356, 253] width 18 height 18
checkbox input "false"
click at [696, 346] on span "Создать проект Smartcat" at bounding box center [691, 343] width 71 height 10
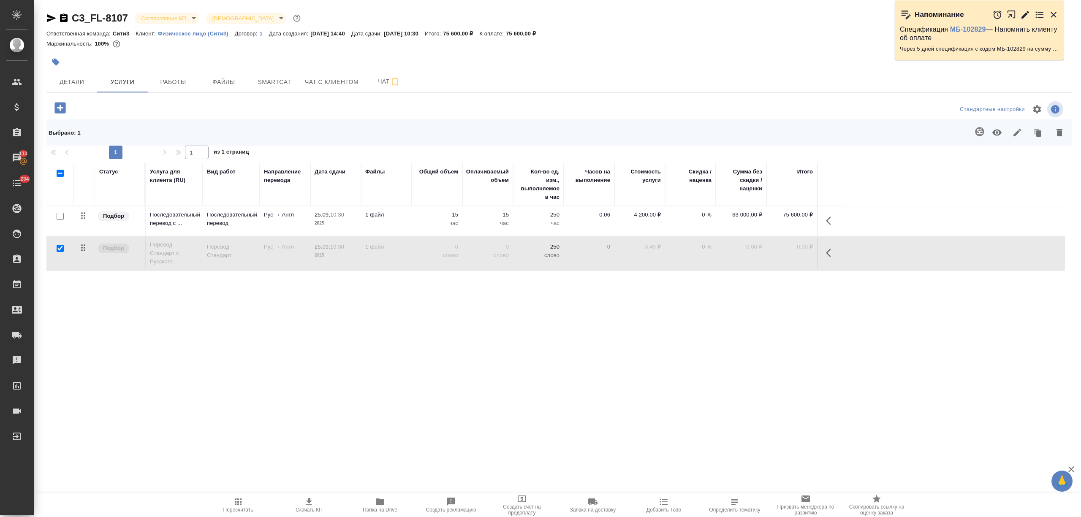
click at [1054, 133] on icon "button" at bounding box center [1059, 132] width 10 height 10
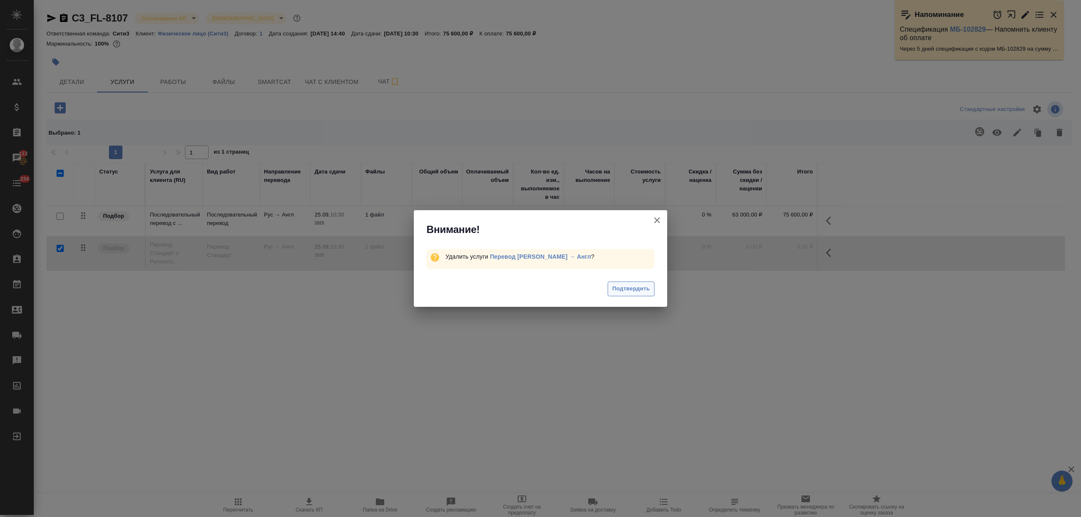
click at [637, 291] on span "Подтвердить" at bounding box center [631, 289] width 38 height 10
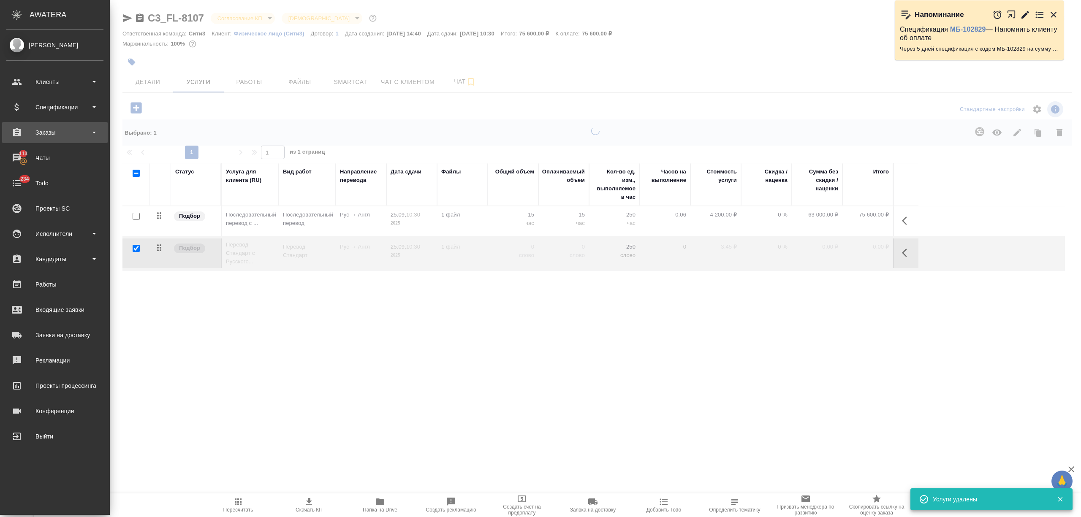
click at [44, 137] on div "Заказы" at bounding box center [54, 132] width 97 height 13
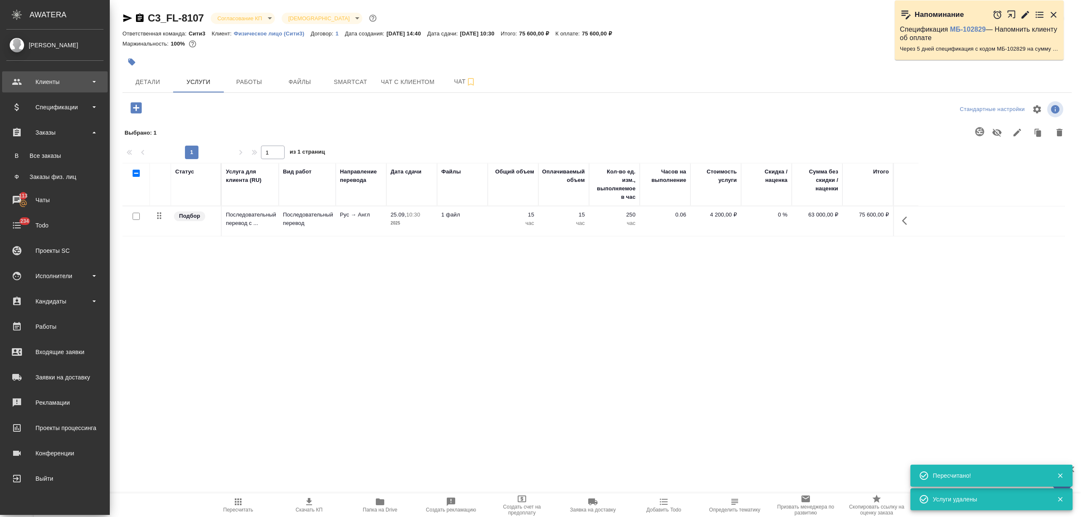
click at [61, 79] on div "Клиенты" at bounding box center [54, 82] width 97 height 13
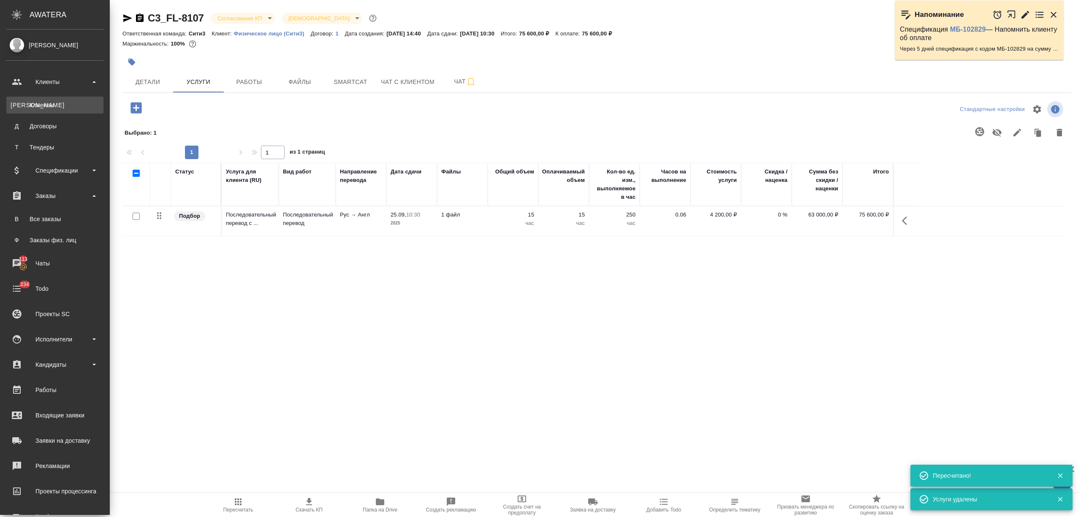
click at [56, 100] on link "К Клиенты" at bounding box center [54, 105] width 97 height 17
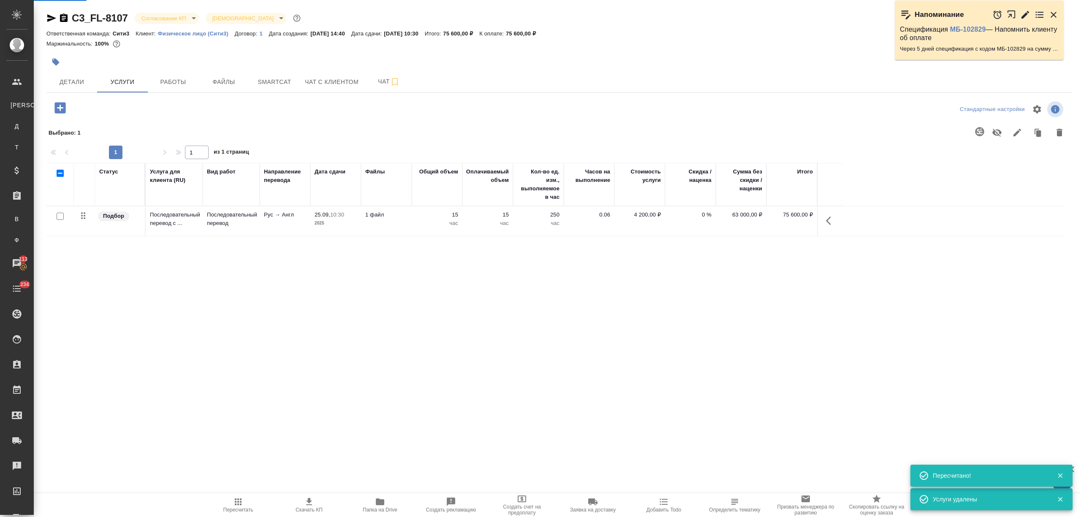
select select "RU"
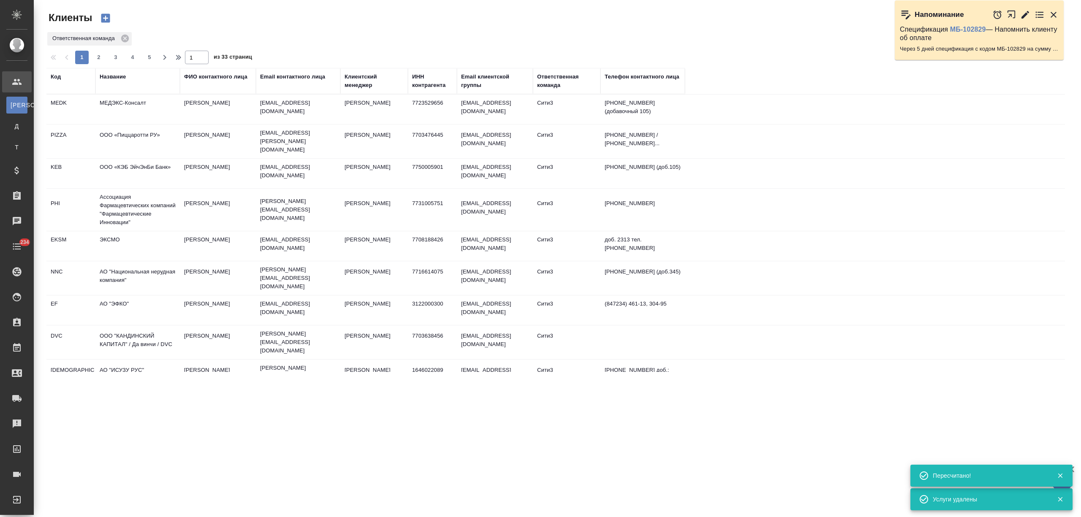
click at [132, 105] on td "МЕДЭКС-Консалт" at bounding box center [137, 110] width 84 height 30
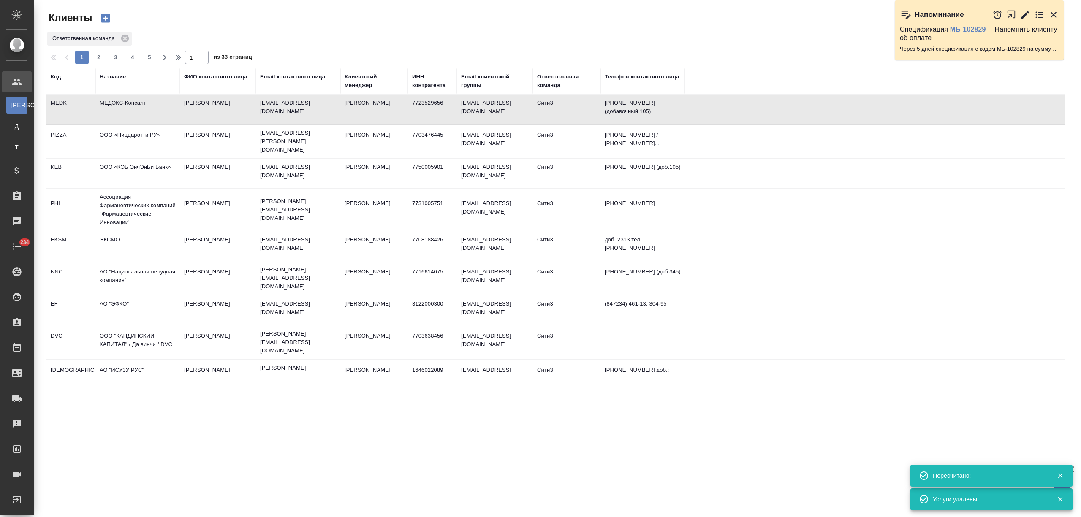
click at [132, 105] on td "МЕДЭКС-Консалт" at bounding box center [137, 110] width 84 height 30
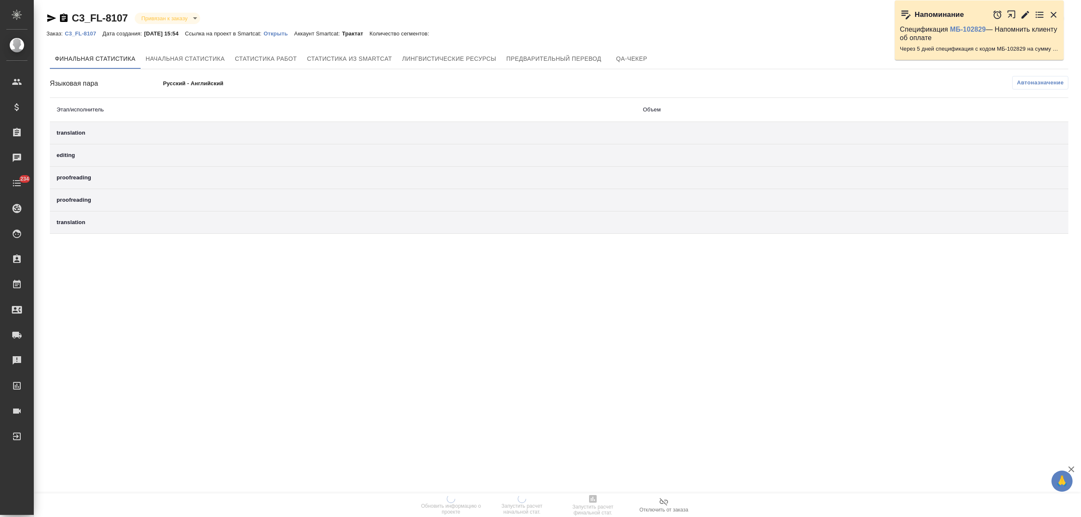
click at [289, 33] on p "Открыть" at bounding box center [278, 33] width 30 height 6
click at [659, 507] on span "Отключить от заказа" at bounding box center [663, 510] width 49 height 6
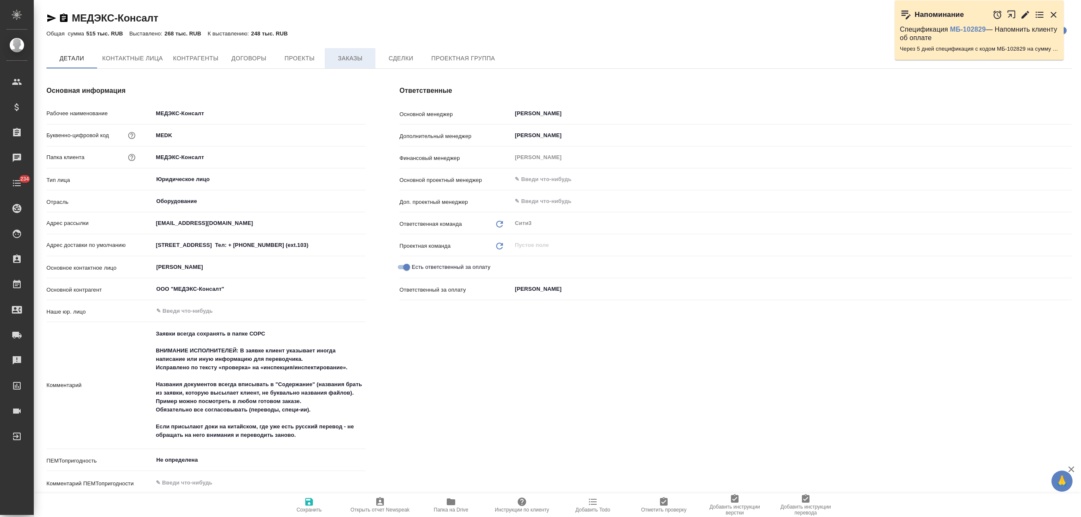
type textarea "x"
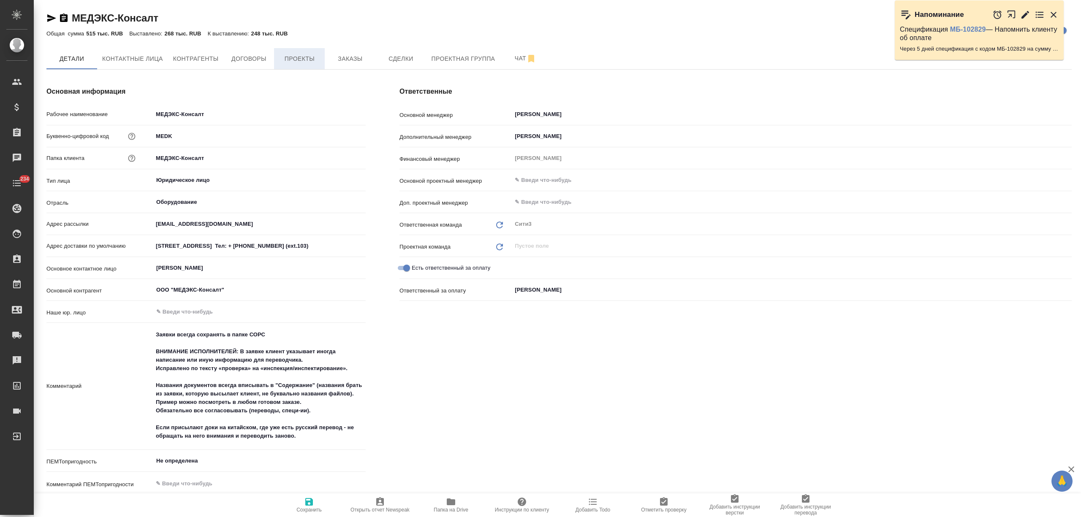
type textarea "x"
click at [284, 57] on span "Проекты" at bounding box center [299, 59] width 41 height 11
type textarea "x"
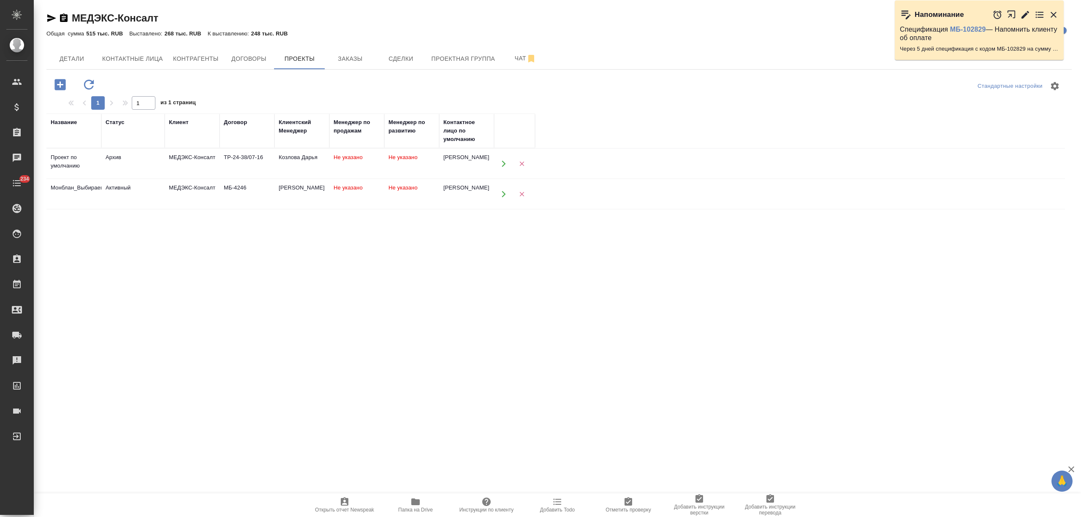
click at [152, 192] on div "Активный" at bounding box center [133, 188] width 55 height 8
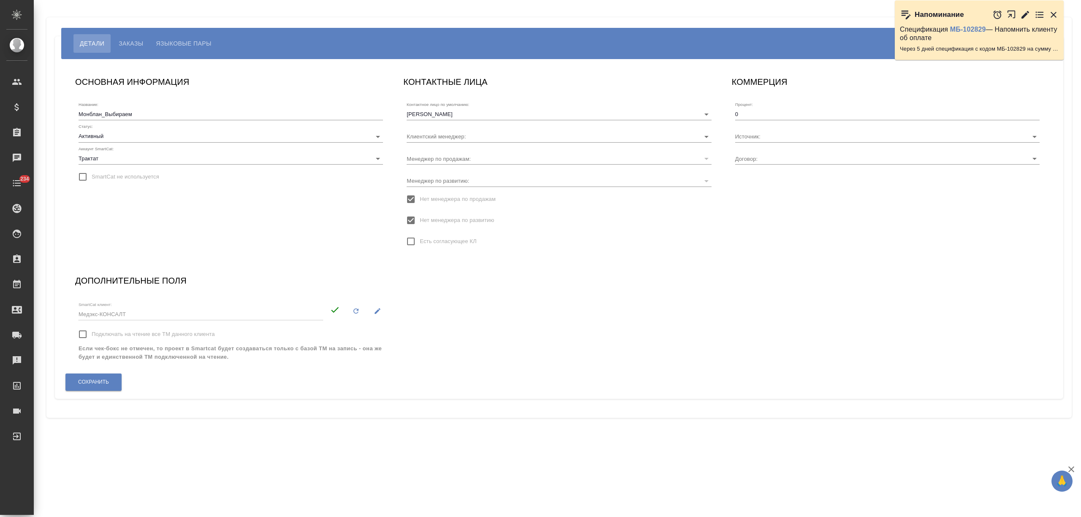
type input "МБ-4246"
type input "[PERSON_NAME]"
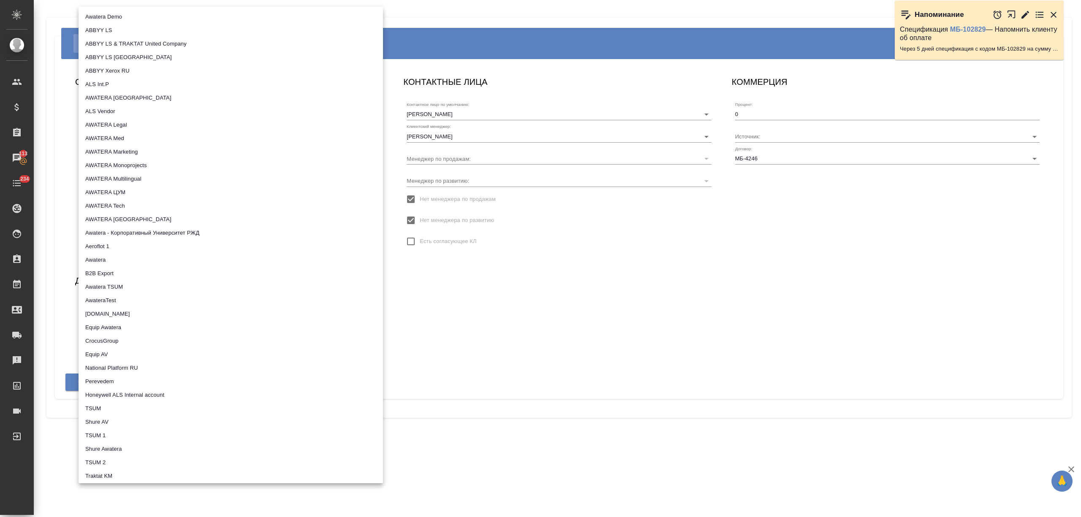
click at [106, 156] on body "🙏 .cls-1 fill:#fff; AWATERA [PERSON_NAME] Спецификации Заказы 113 Чаты 234 Todo…" at bounding box center [540, 258] width 1081 height 517
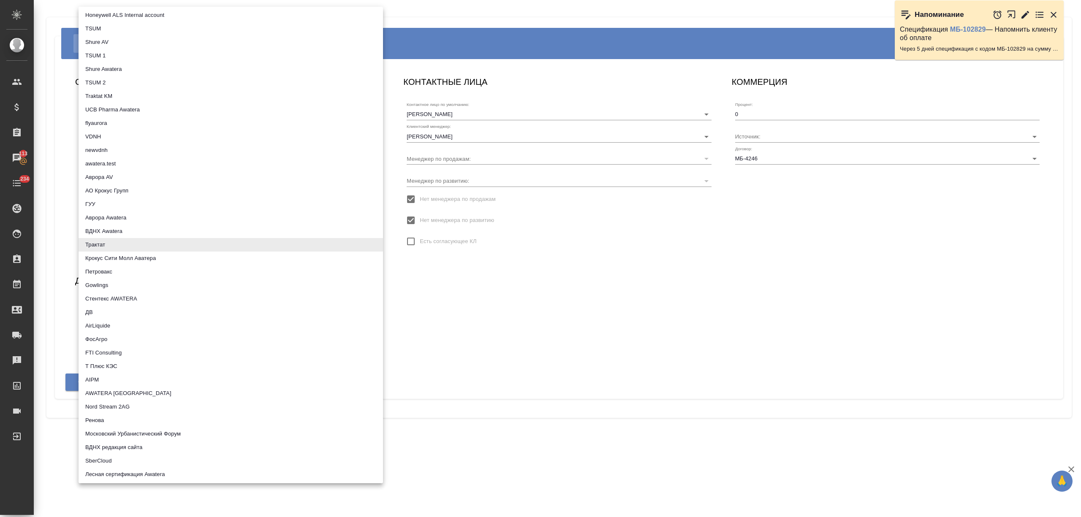
click at [53, 204] on div at bounding box center [540, 258] width 1081 height 517
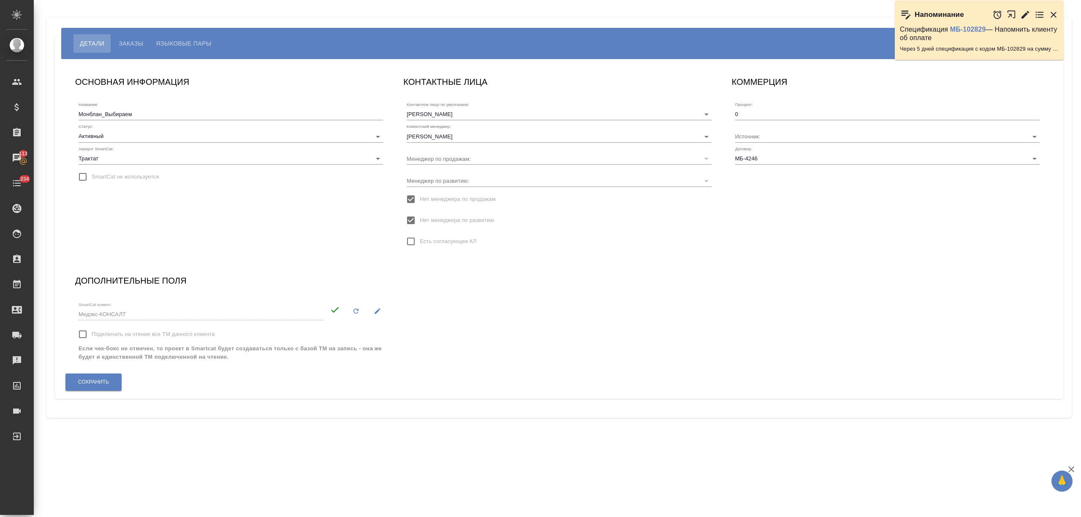
click at [203, 42] on span "Языковые пары" at bounding box center [183, 43] width 55 height 10
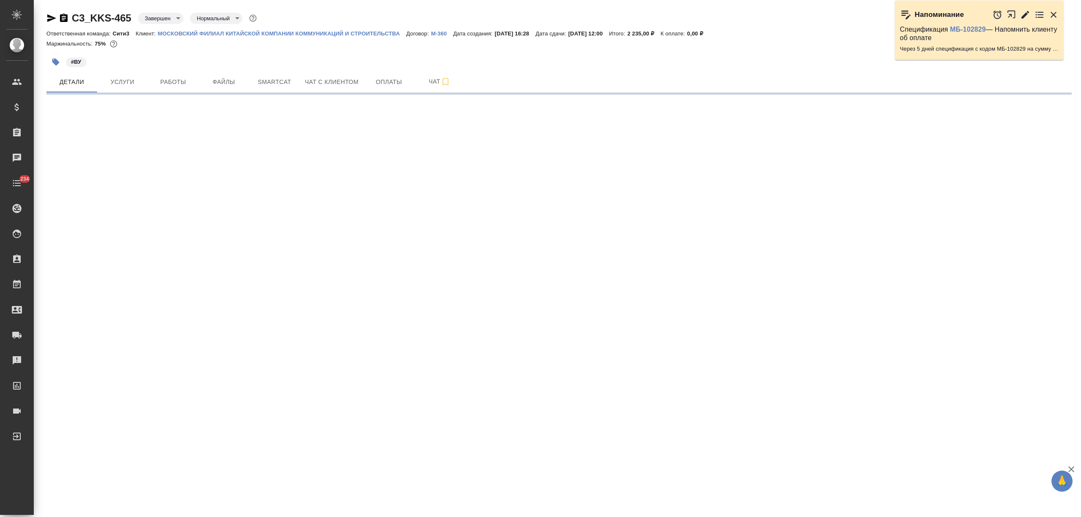
select select "RU"
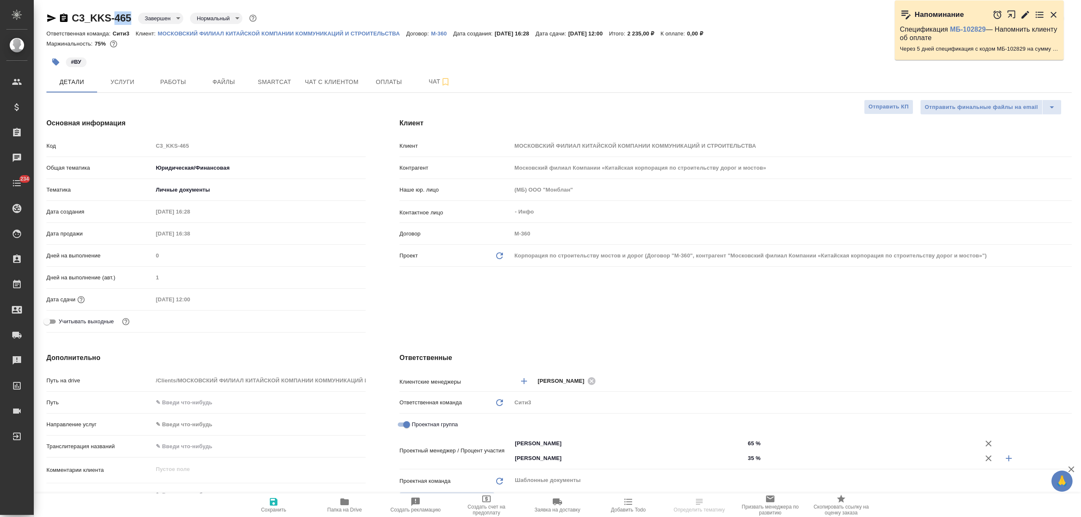
type textarea "x"
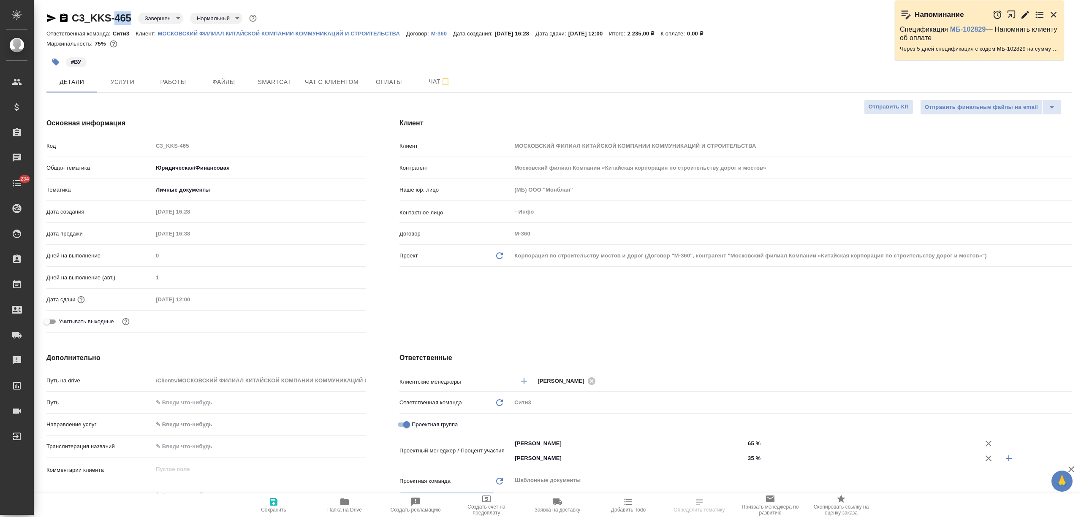
type textarea "x"
drag, startPoint x: 134, startPoint y: 14, endPoint x: 64, endPoint y: 21, distance: 70.0
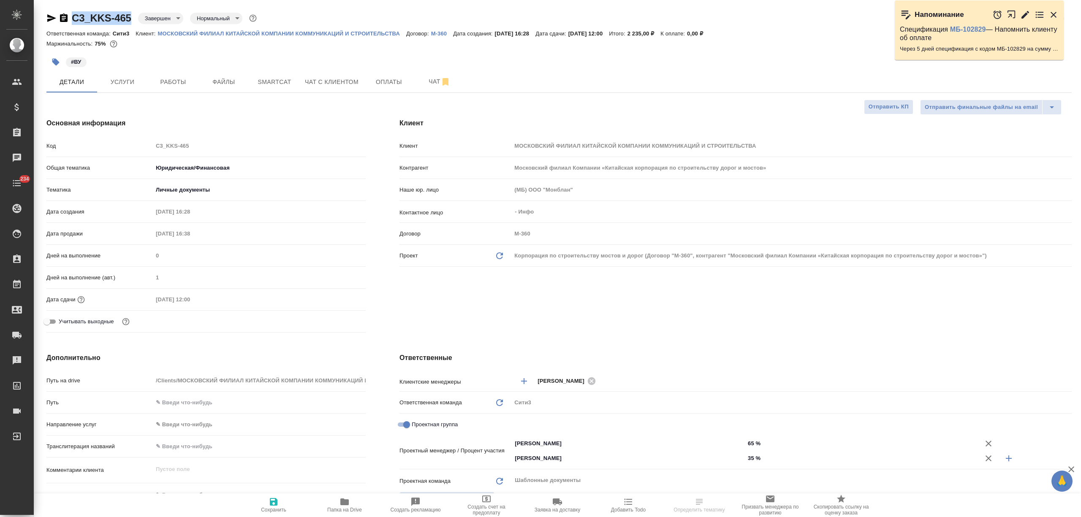
click at [64, 21] on div "C3_KKS-465 Завершен closed Нормальный normal" at bounding box center [152, 18] width 212 height 14
type textarea "x"
select select "RU"
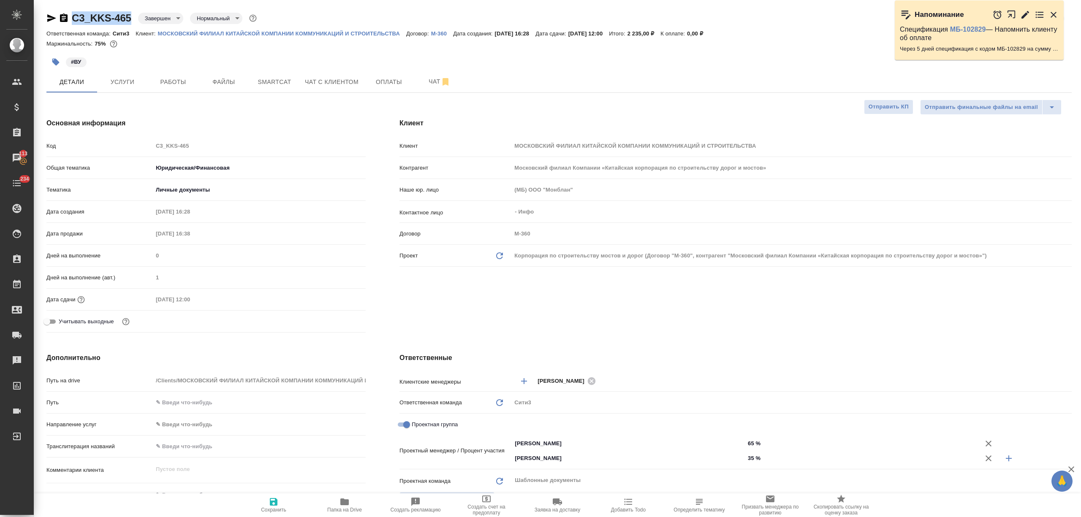
type textarea "x"
click at [274, 79] on span "Smartcat" at bounding box center [274, 82] width 41 height 11
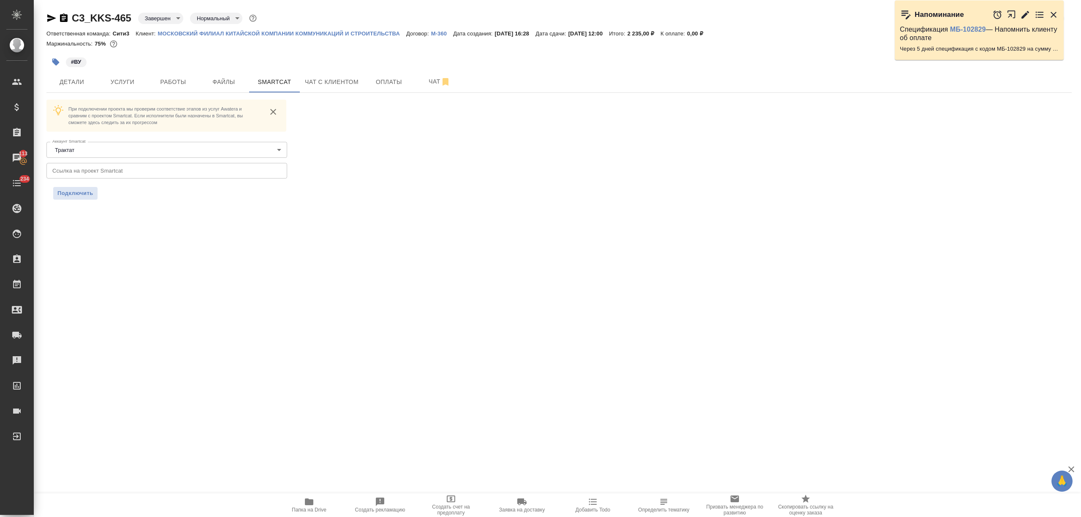
click at [145, 170] on input "text" at bounding box center [166, 170] width 241 height 15
click at [76, 193] on span "Подключить" at bounding box center [75, 193] width 36 height 8
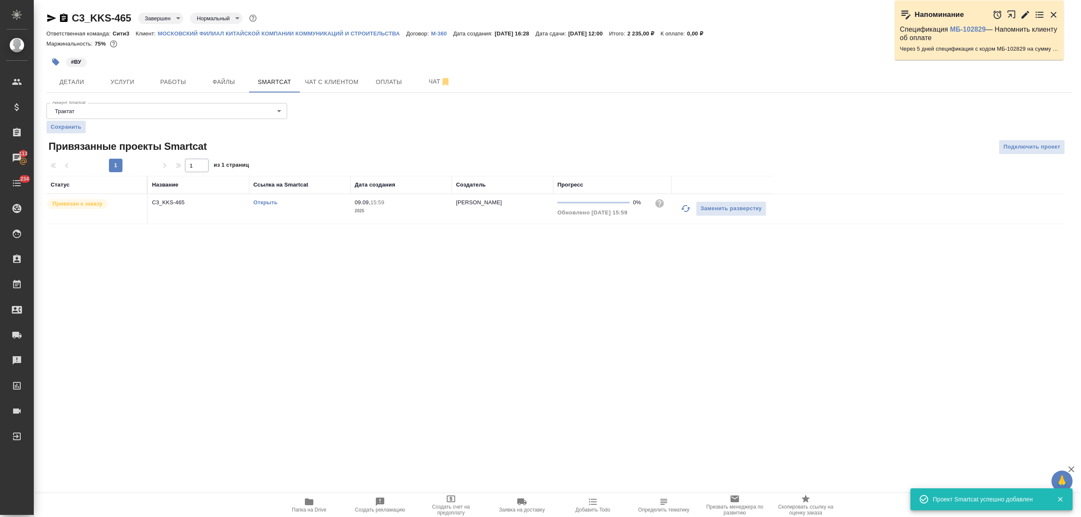
click at [510, 211] on td "[PERSON_NAME]" at bounding box center [502, 209] width 101 height 30
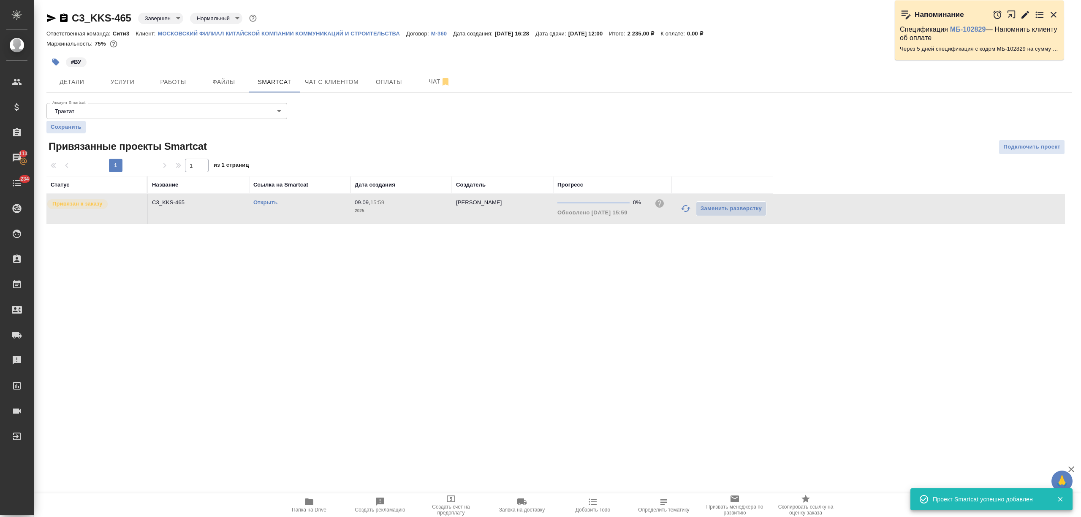
click at [510, 211] on td "[PERSON_NAME]" at bounding box center [502, 209] width 101 height 30
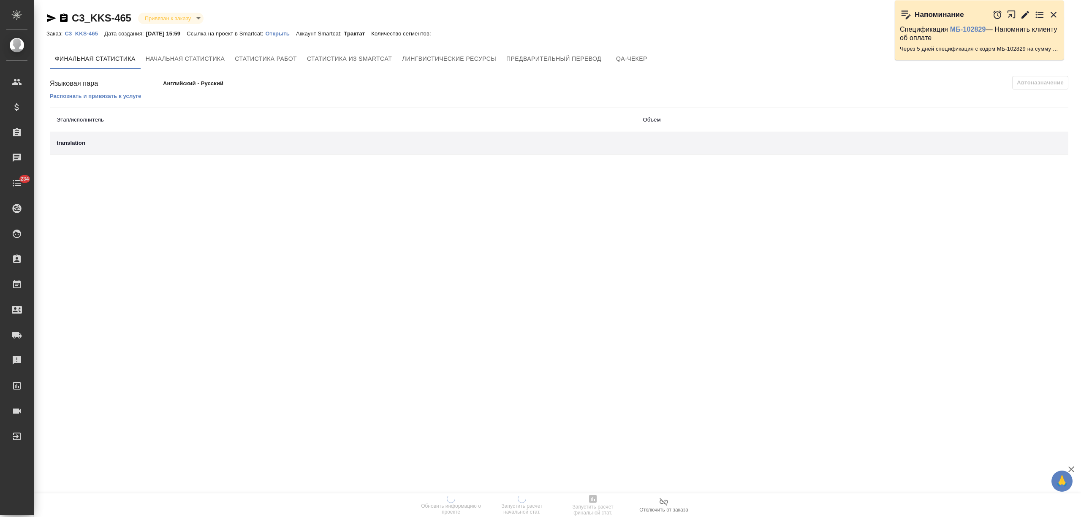
click at [679, 508] on span "Отключить от заказа" at bounding box center [663, 510] width 49 height 6
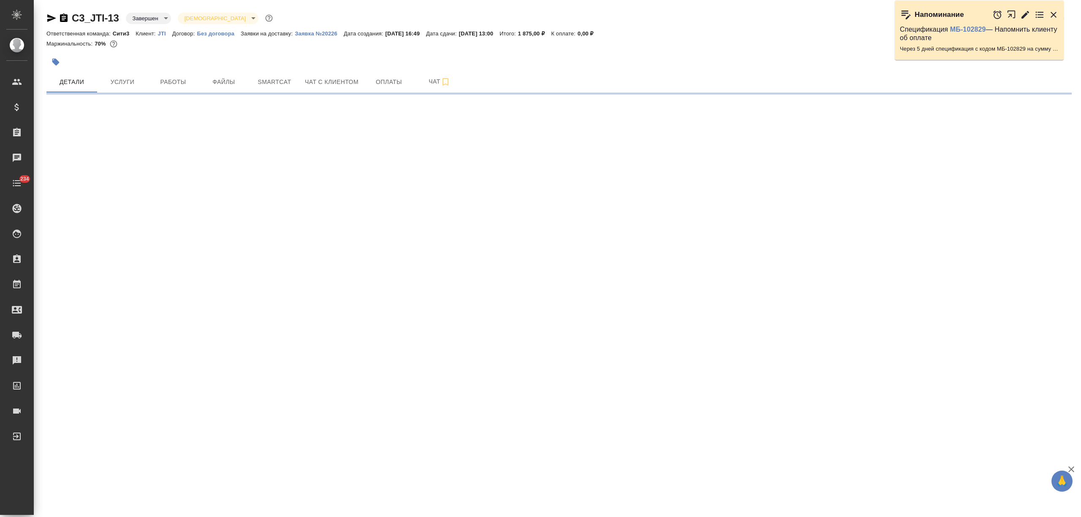
click at [172, 87] on button "Работы" at bounding box center [173, 81] width 51 height 21
select select "RU"
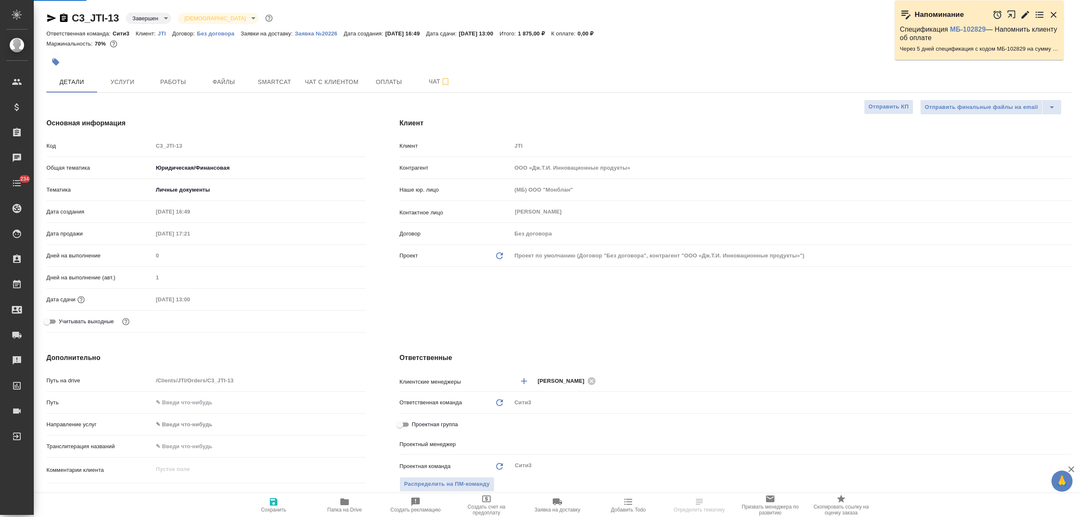
type textarea "x"
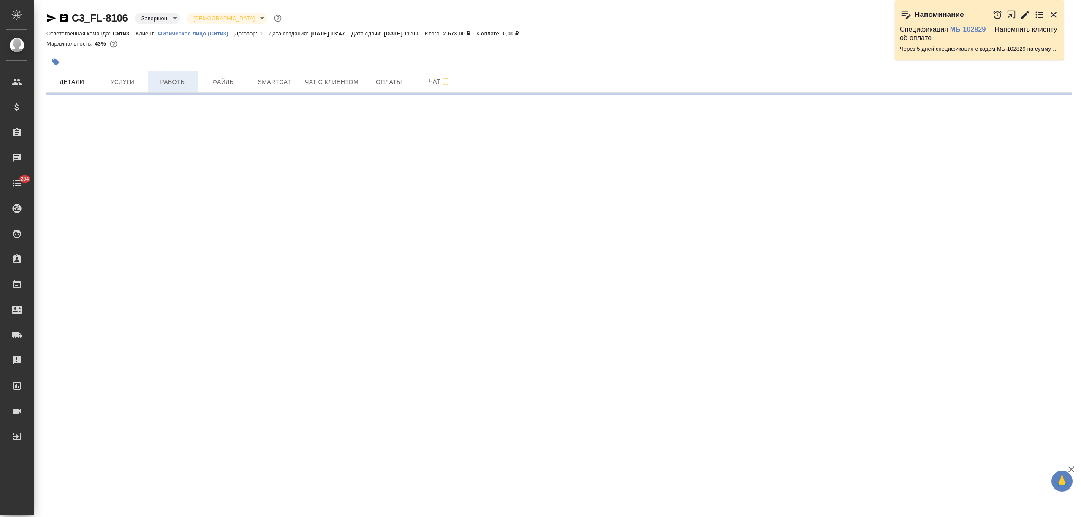
click at [190, 79] on span "Работы" at bounding box center [173, 82] width 41 height 11
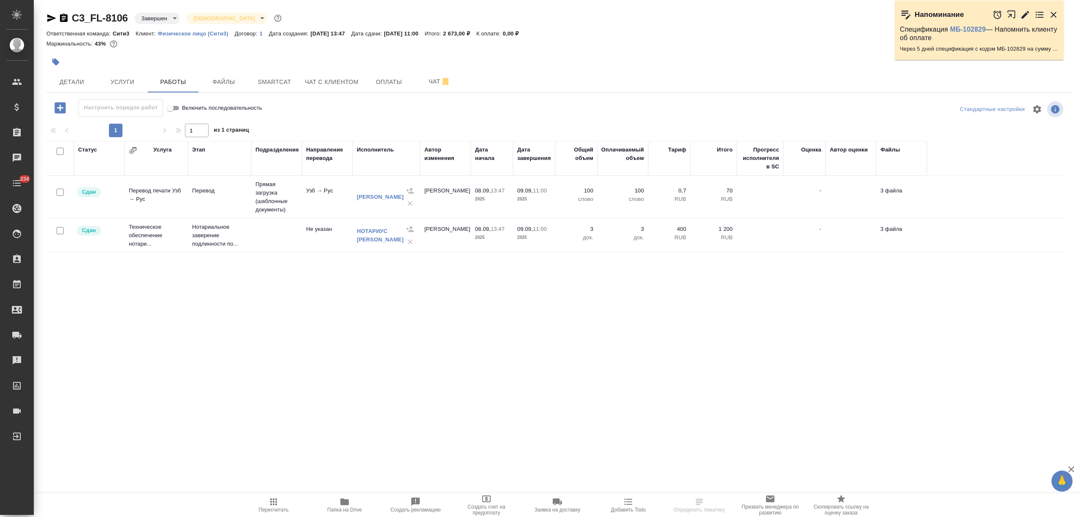
click at [276, 191] on td "Прямая загрузка (шаблонные документы)" at bounding box center [276, 197] width 51 height 42
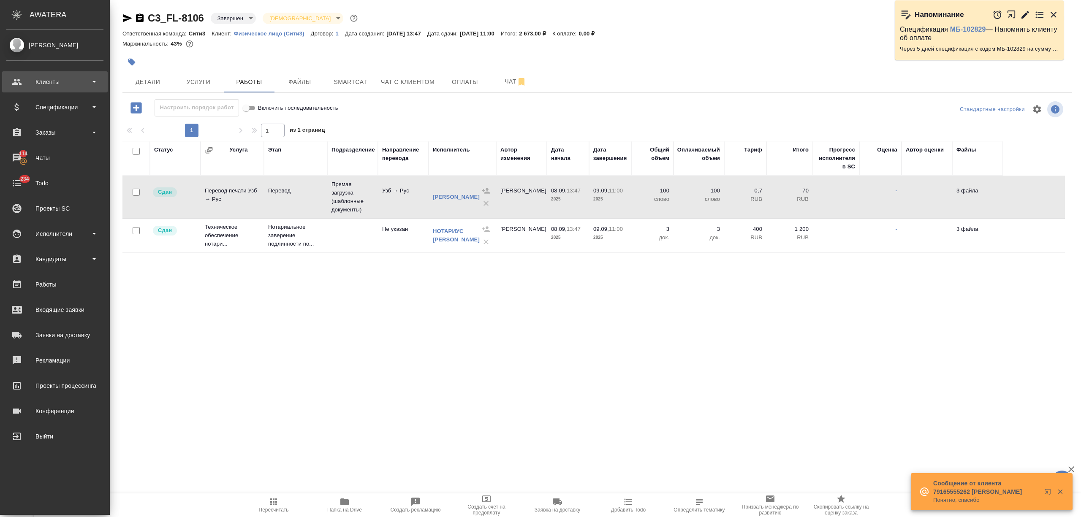
click at [55, 83] on div "Клиенты" at bounding box center [54, 82] width 97 height 13
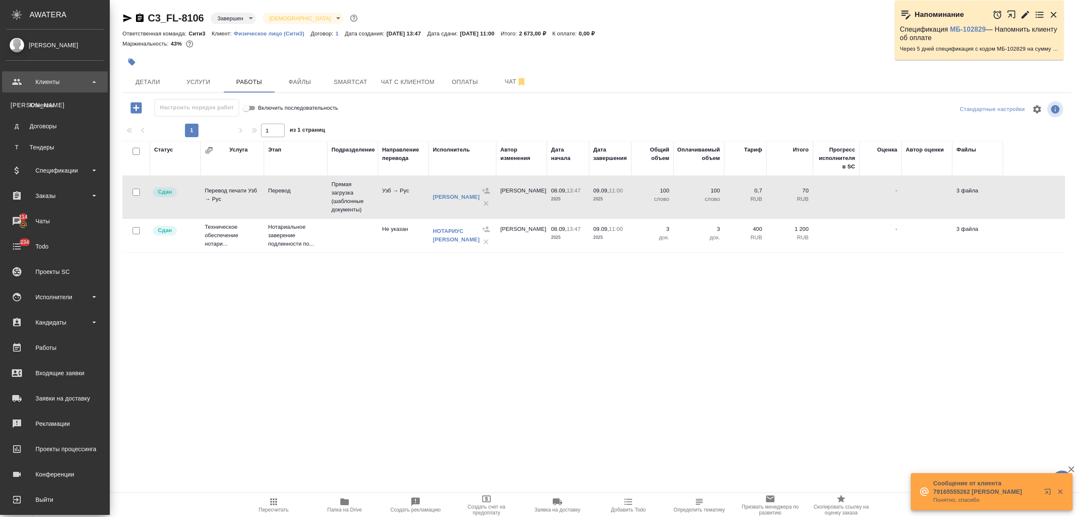
click at [51, 115] on ul "К Клиенты Д Договоры Т Тендеры" at bounding box center [55, 123] width 110 height 63
click at [52, 108] on div "Клиенты" at bounding box center [55, 105] width 89 height 8
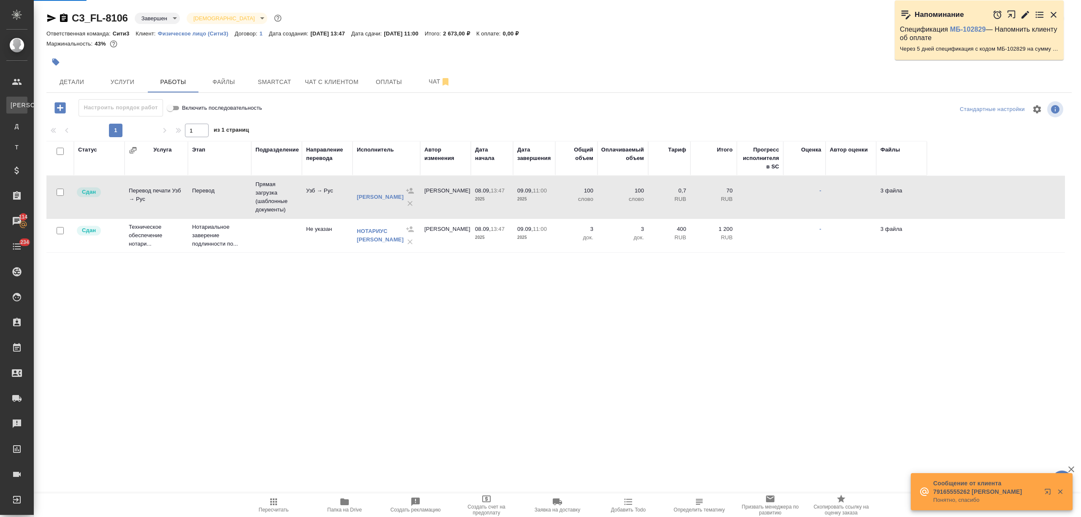
select select "RU"
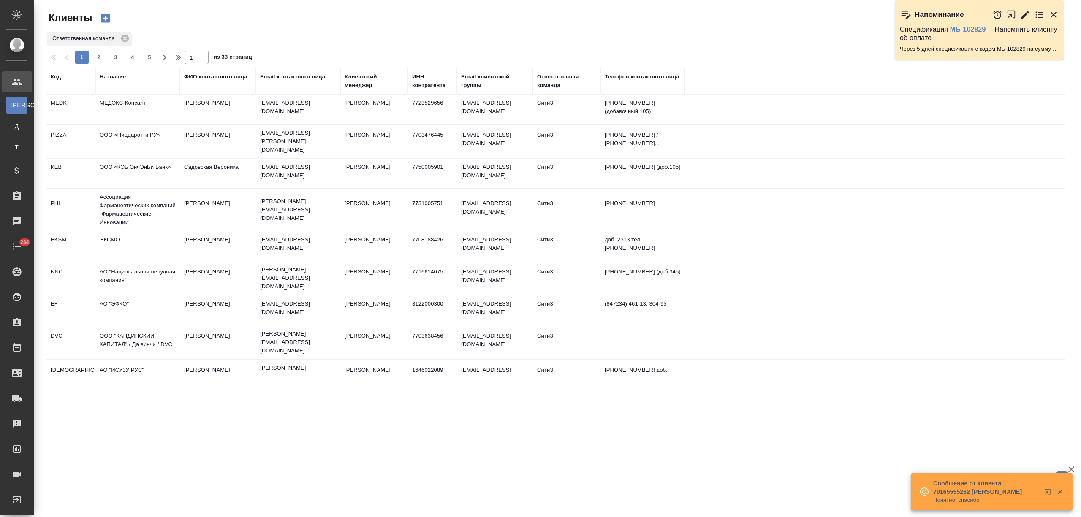
drag, startPoint x: 124, startPoint y: 76, endPoint x: 119, endPoint y: 85, distance: 10.0
click at [123, 76] on div "Название" at bounding box center [113, 77] width 26 height 8
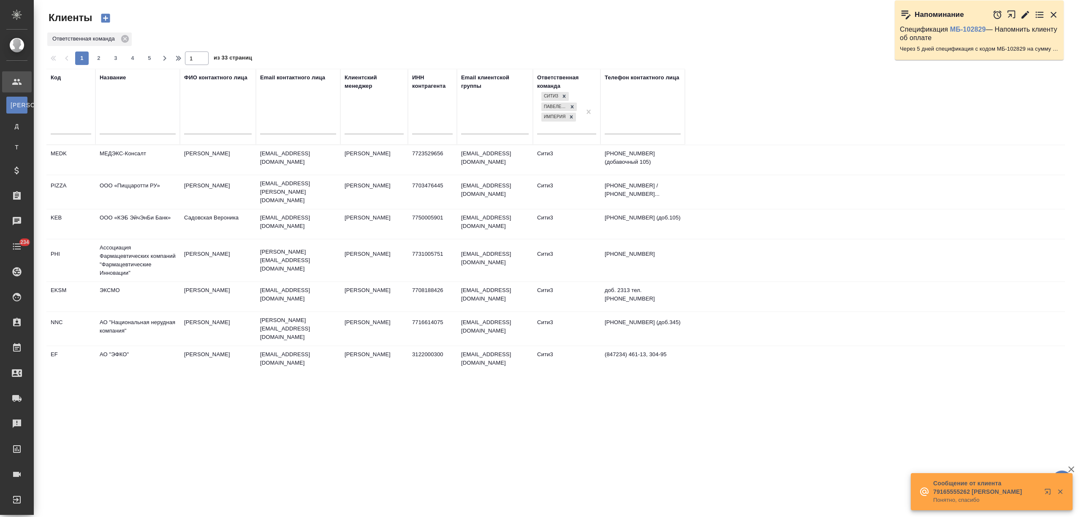
click at [110, 127] on input "text" at bounding box center [138, 128] width 76 height 11
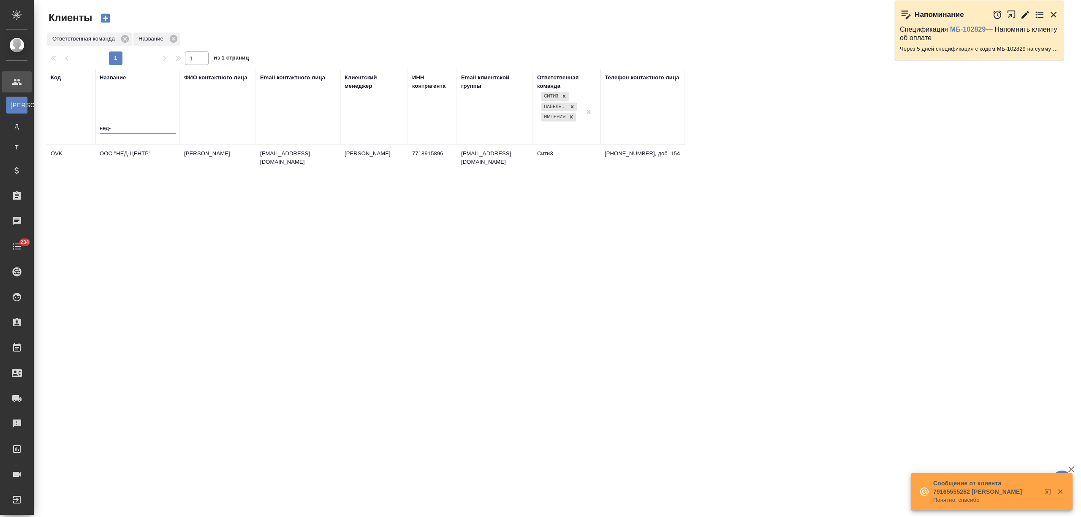
type input "нед-"
click at [136, 165] on td "ООО "НЕД-ЦЕНТР"" at bounding box center [137, 160] width 84 height 30
click at [135, 165] on td "ООО "НЕД-ЦЕНТР"" at bounding box center [137, 160] width 84 height 30
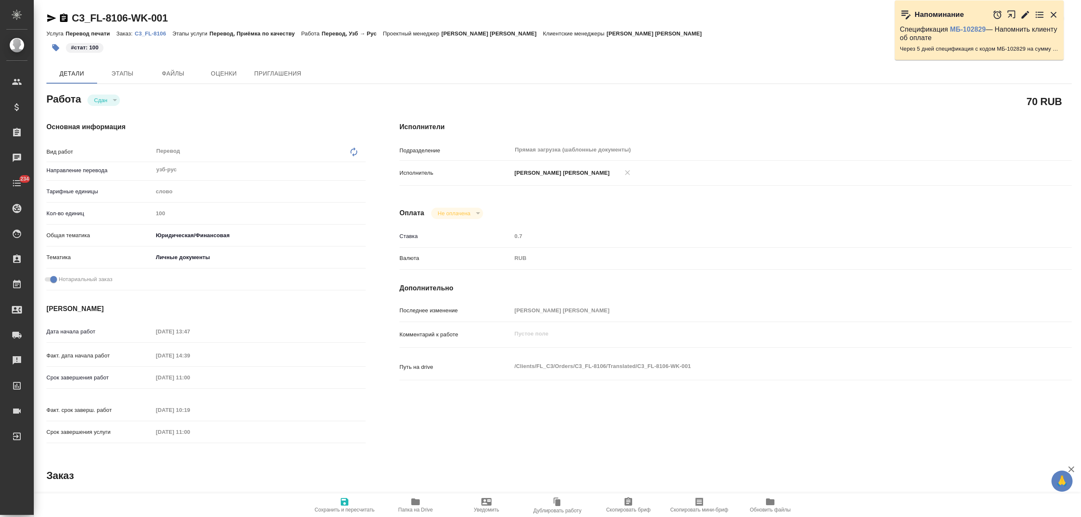
type textarea "x"
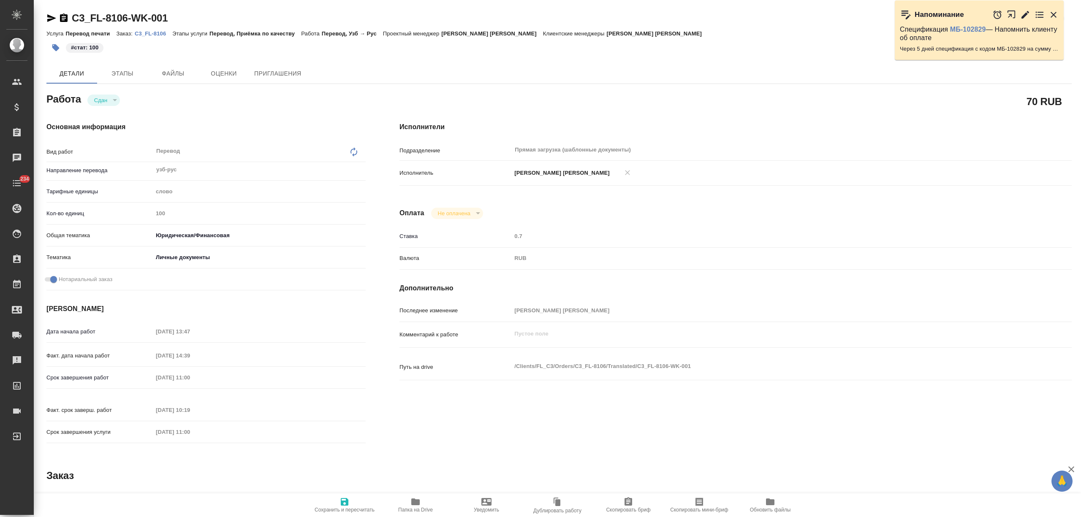
type textarea "x"
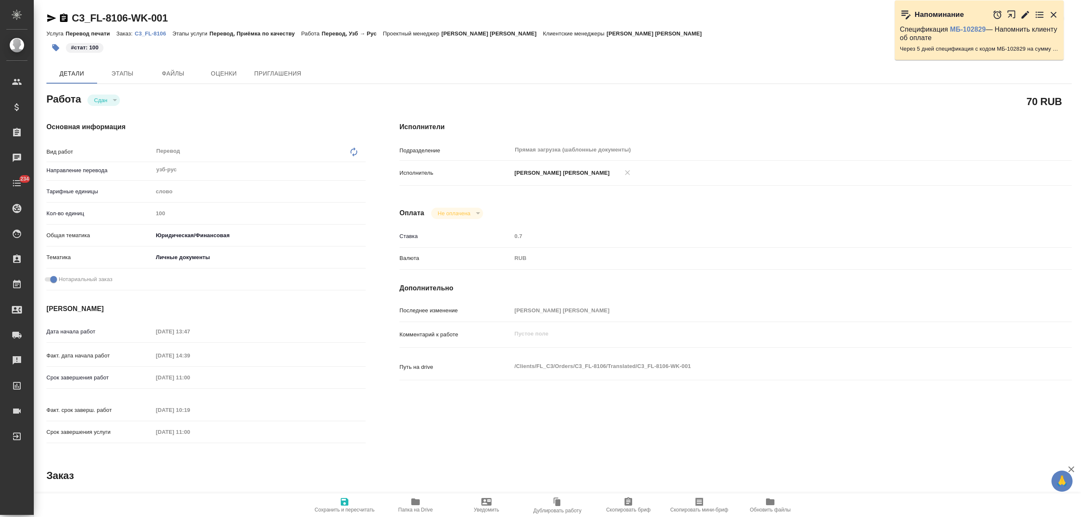
type textarea "x"
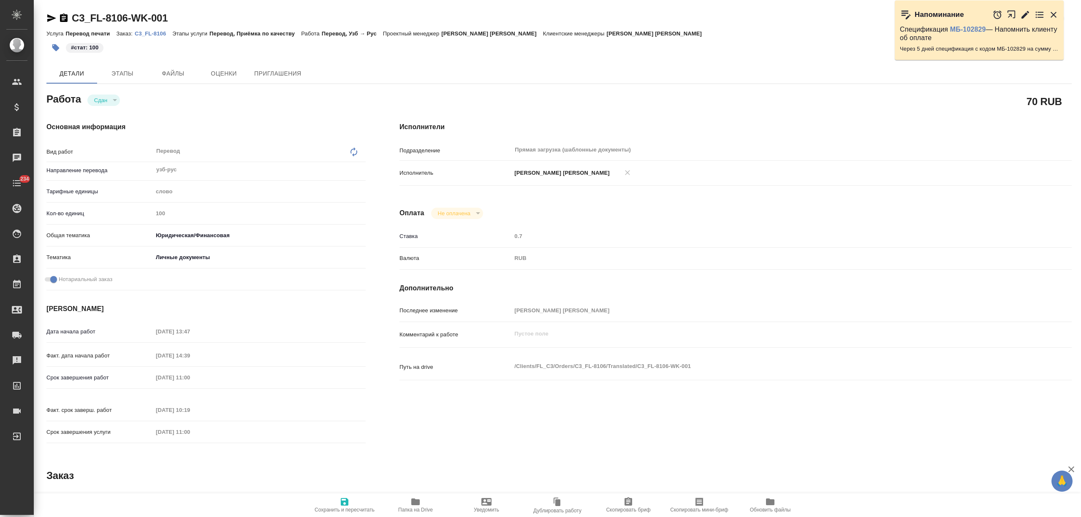
type textarea "x"
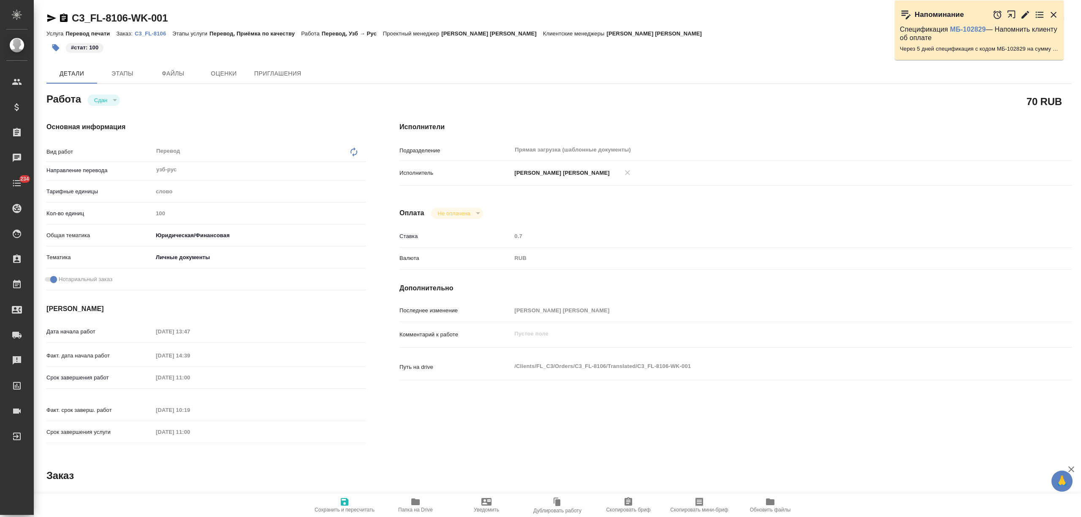
type textarea "x"
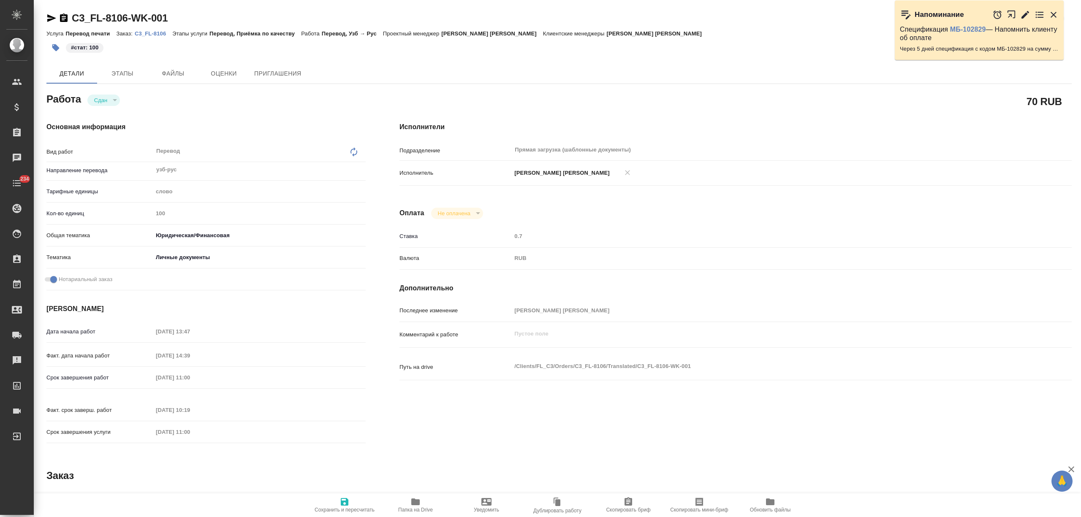
type textarea "x"
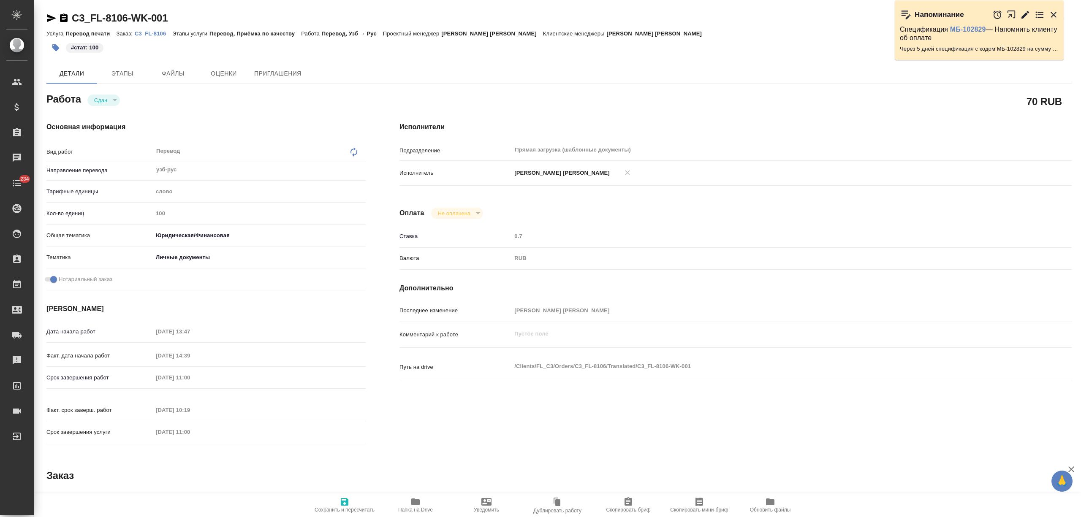
type textarea "x"
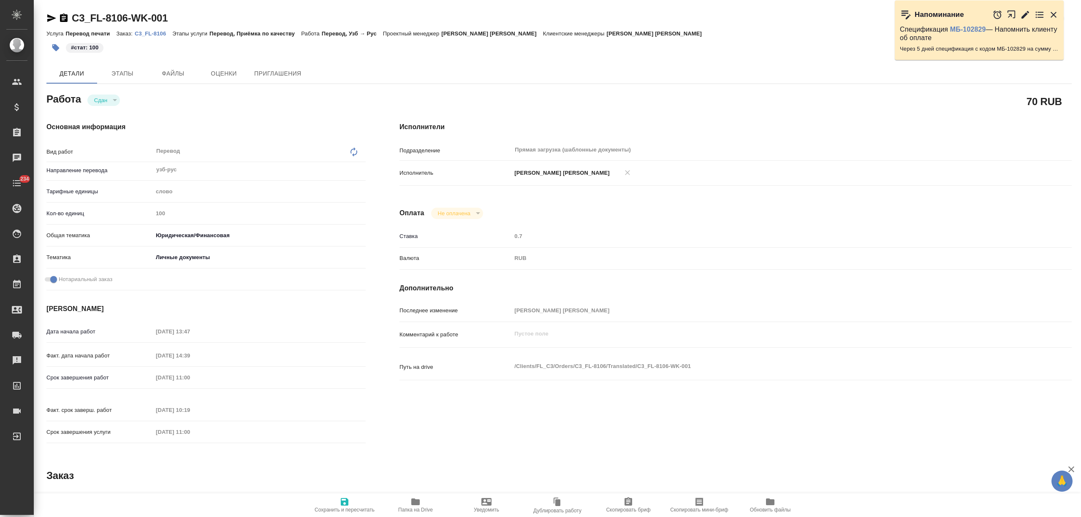
type textarea "x"
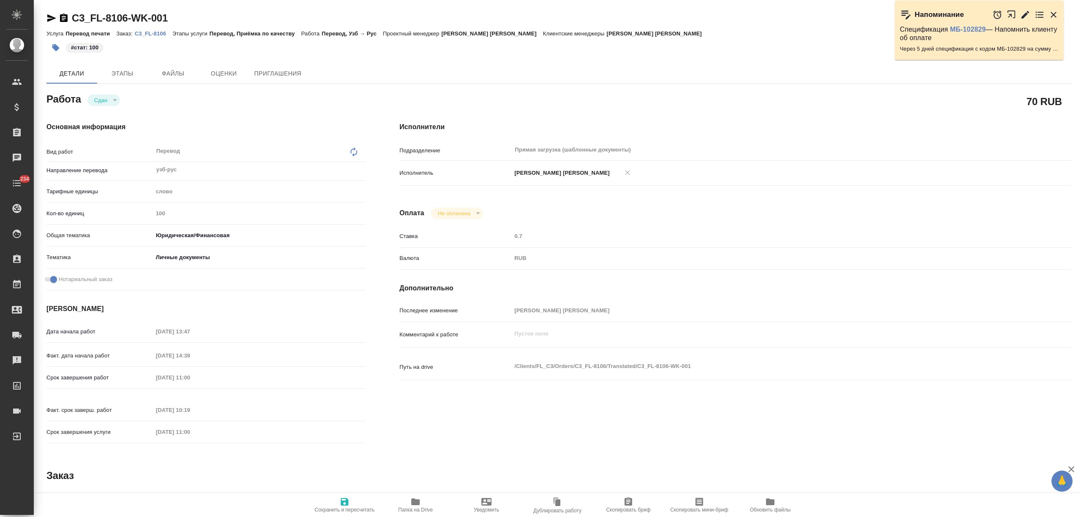
type textarea "x"
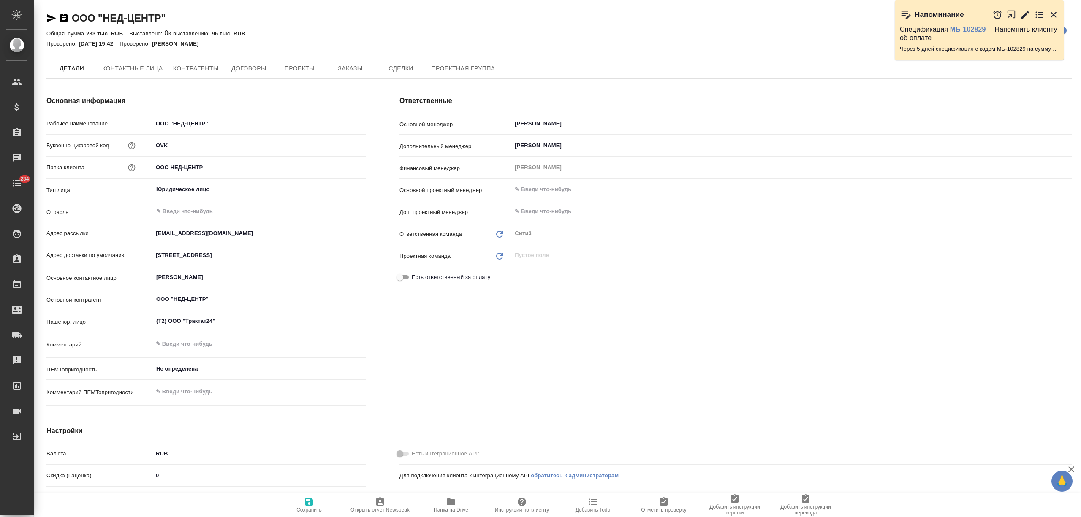
type textarea "x"
click at [450, 505] on icon "button" at bounding box center [451, 502] width 8 height 7
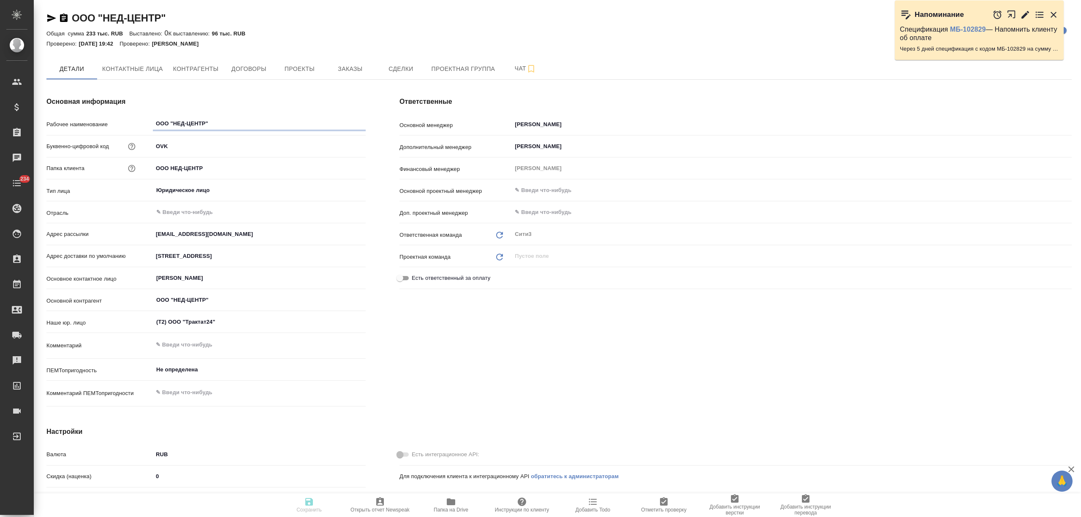
type textarea "x"
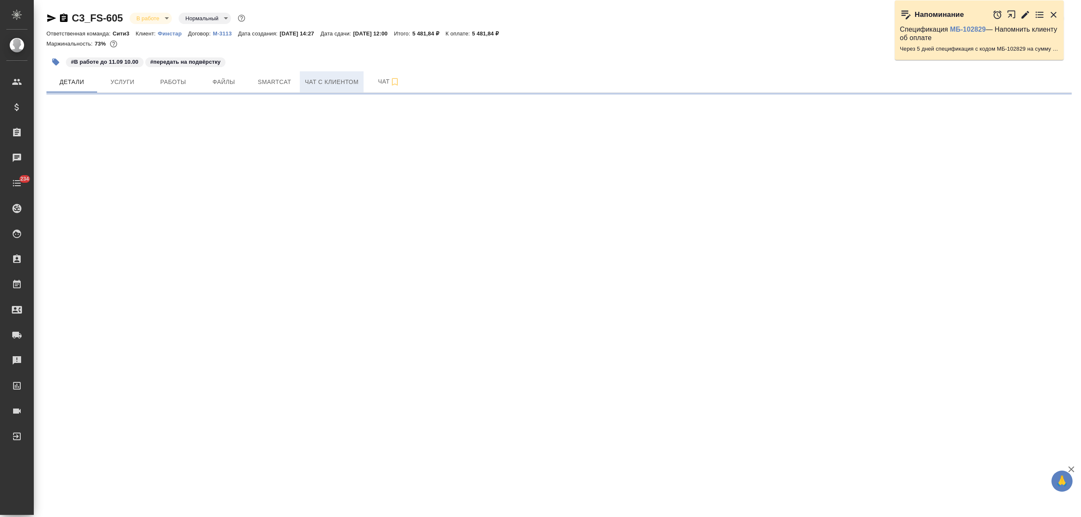
select select "RU"
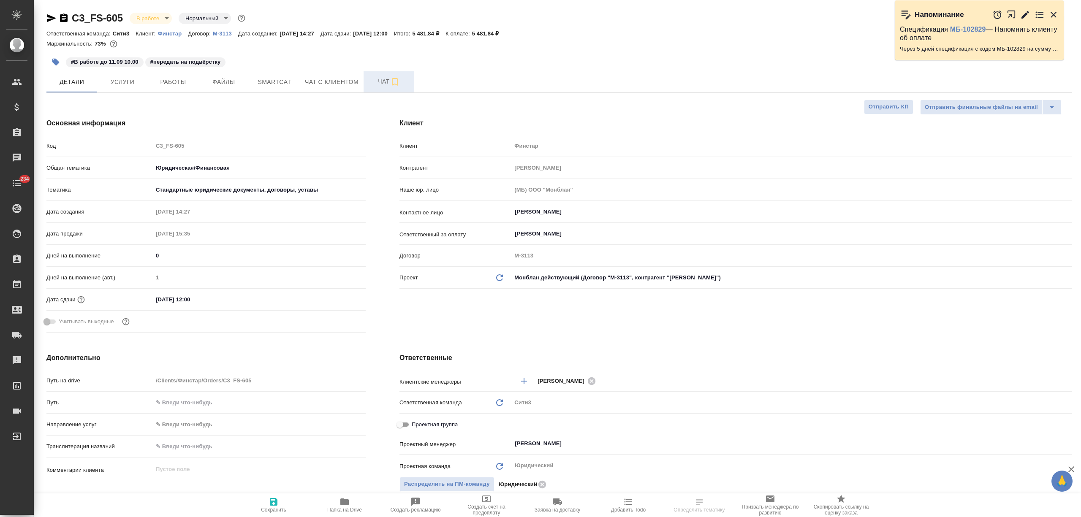
type textarea "x"
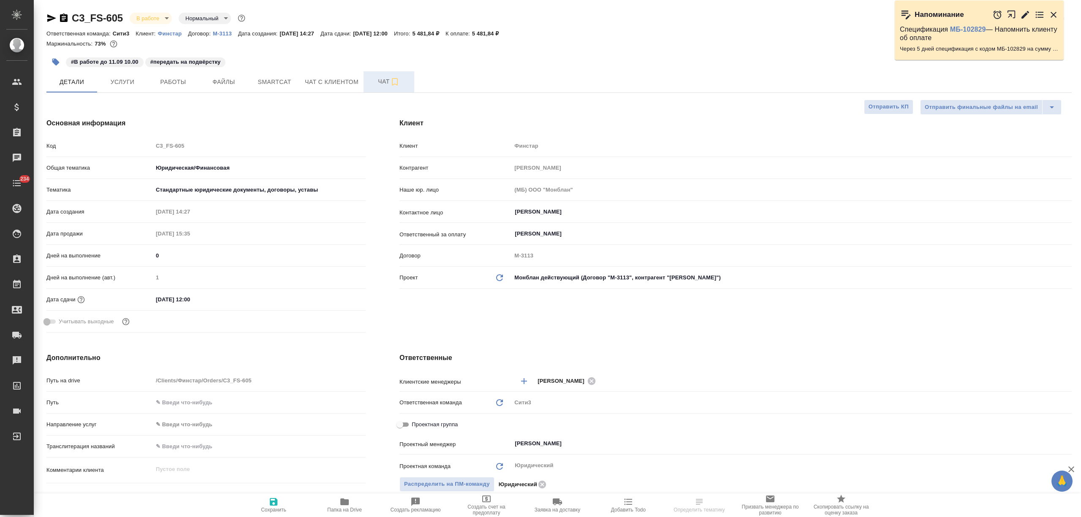
type textarea "x"
click at [377, 85] on span "Чат" at bounding box center [389, 81] width 41 height 11
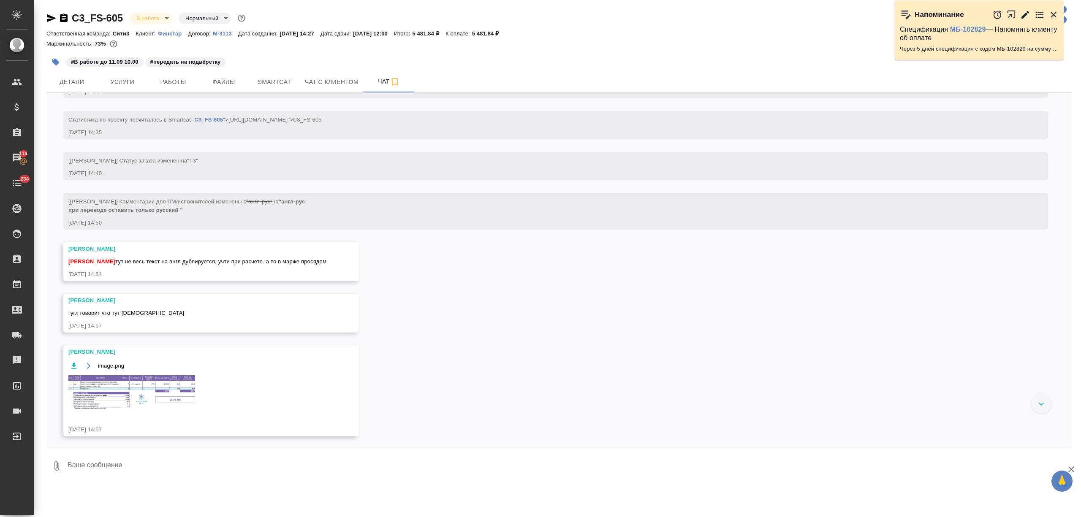
scroll to position [279, 0]
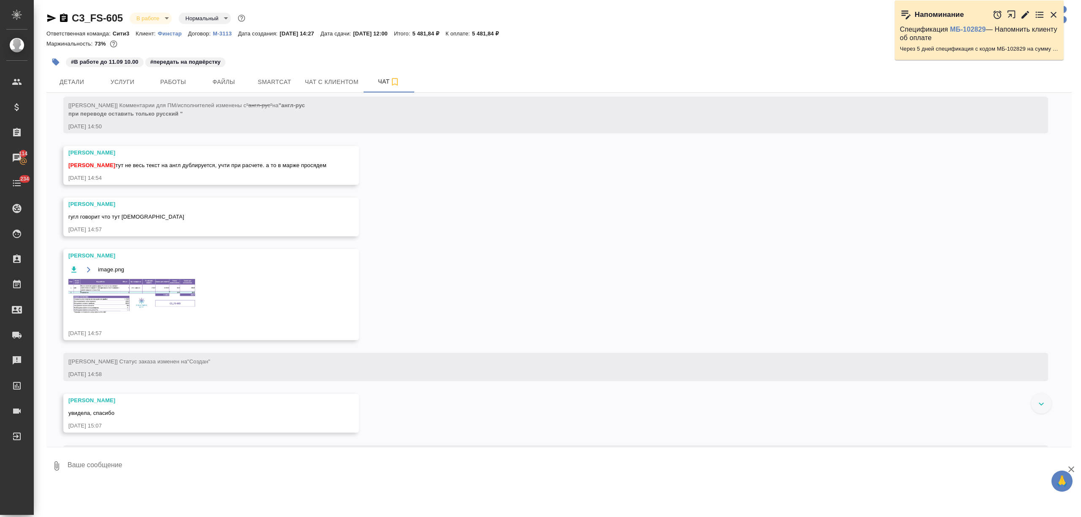
click at [176, 297] on img at bounding box center [131, 296] width 127 height 35
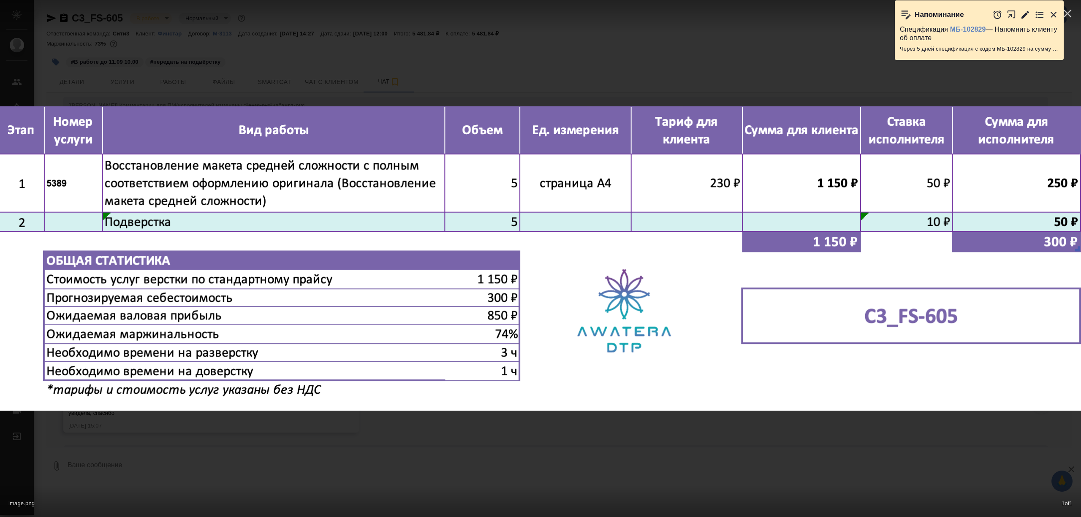
click at [349, 68] on div "image.png 1 of 1" at bounding box center [540, 258] width 1081 height 517
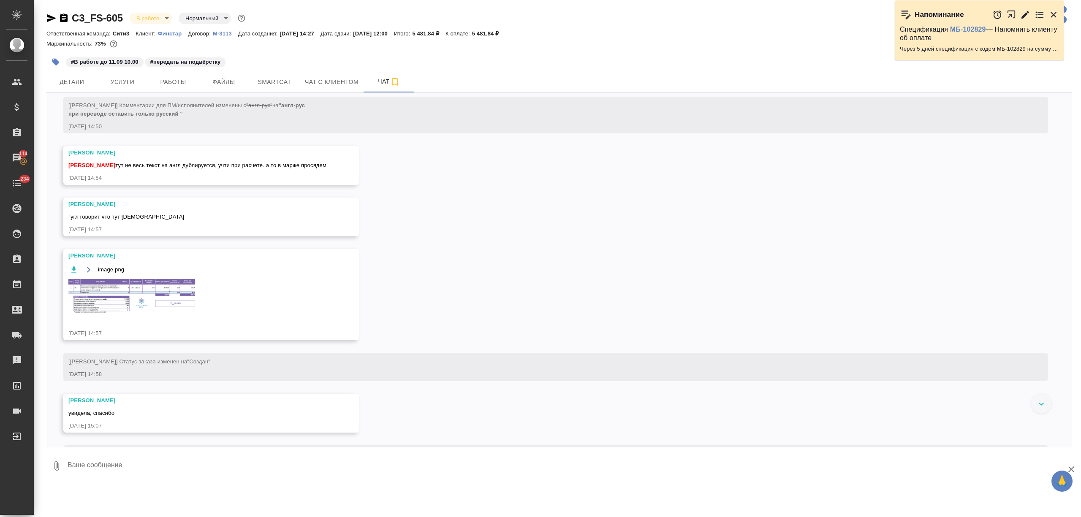
click at [118, 289] on img at bounding box center [131, 296] width 127 height 35
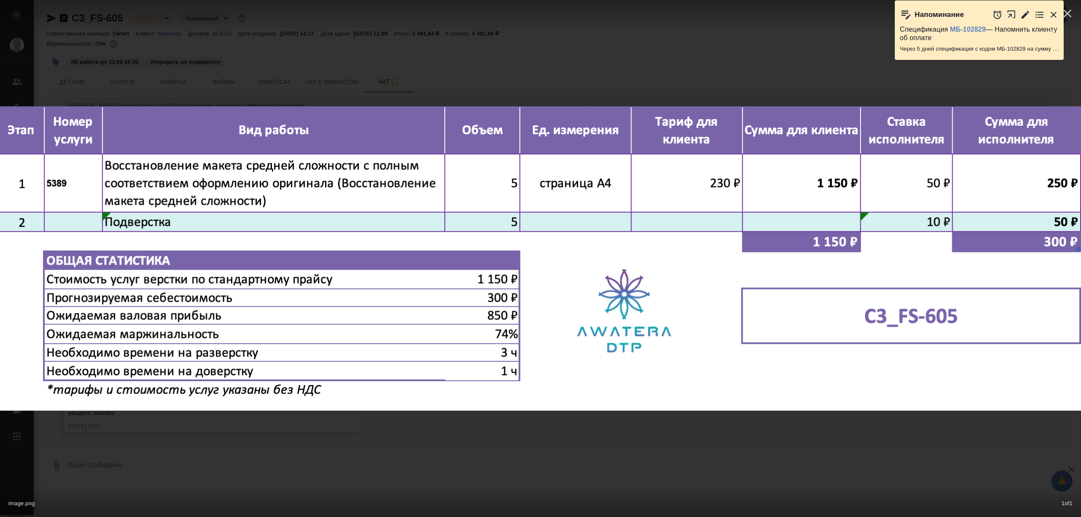
click at [507, 19] on div at bounding box center [540, 16] width 1081 height 32
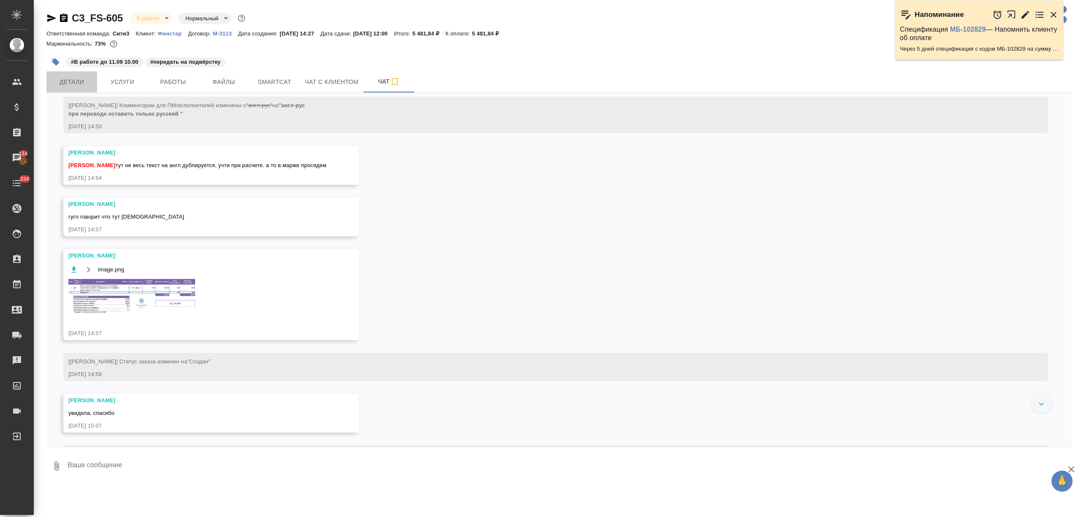
click at [73, 80] on span "Детали" at bounding box center [71, 82] width 41 height 11
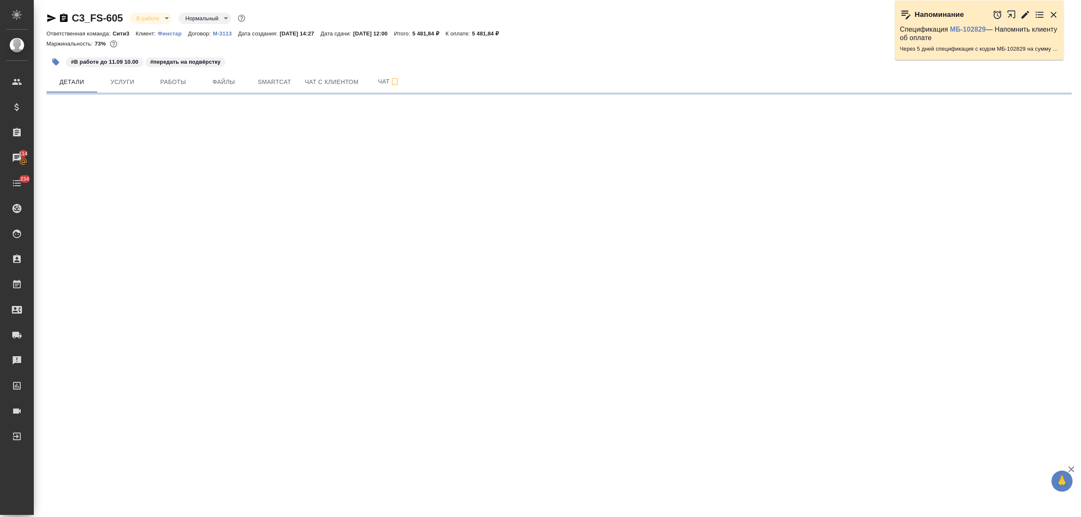
select select "RU"
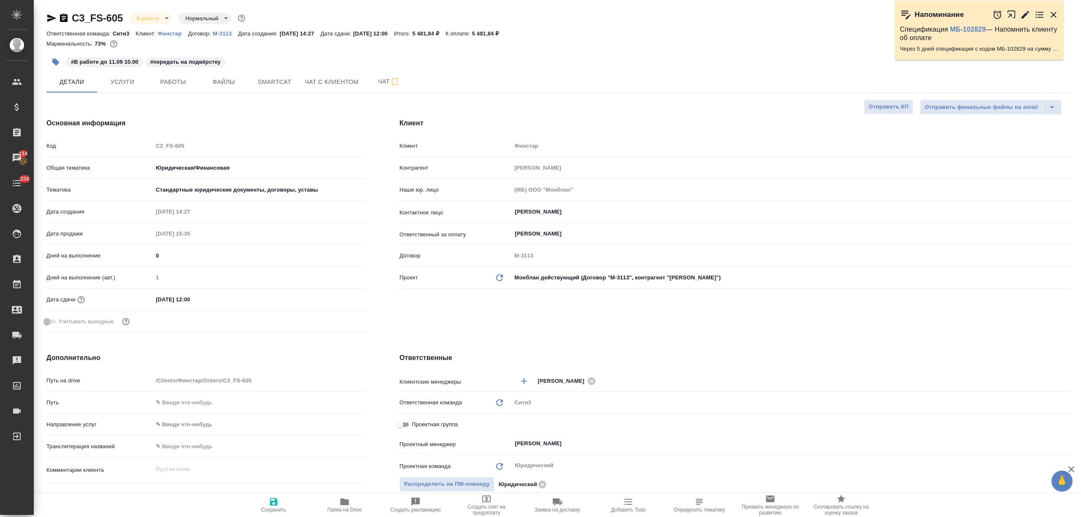
type textarea "x"
click at [145, 18] on body "🙏 .cls-1 fill:#fff; AWATERA Nikitina Tatiana Клиенты Спецификации Заказы 114 Ча…" at bounding box center [540, 258] width 1081 height 517
click at [333, 112] on div at bounding box center [540, 258] width 1081 height 517
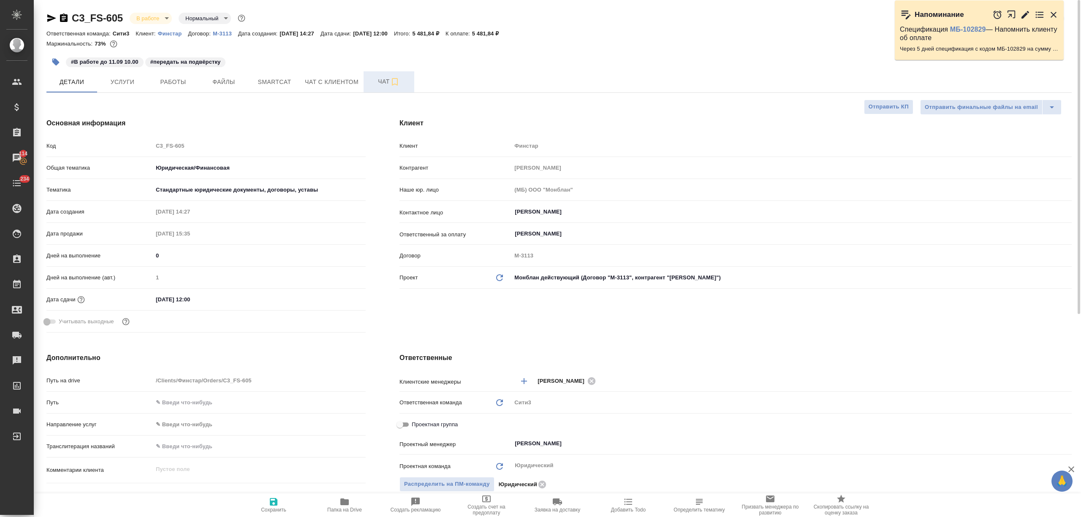
click at [369, 81] on span "Чат" at bounding box center [389, 81] width 41 height 11
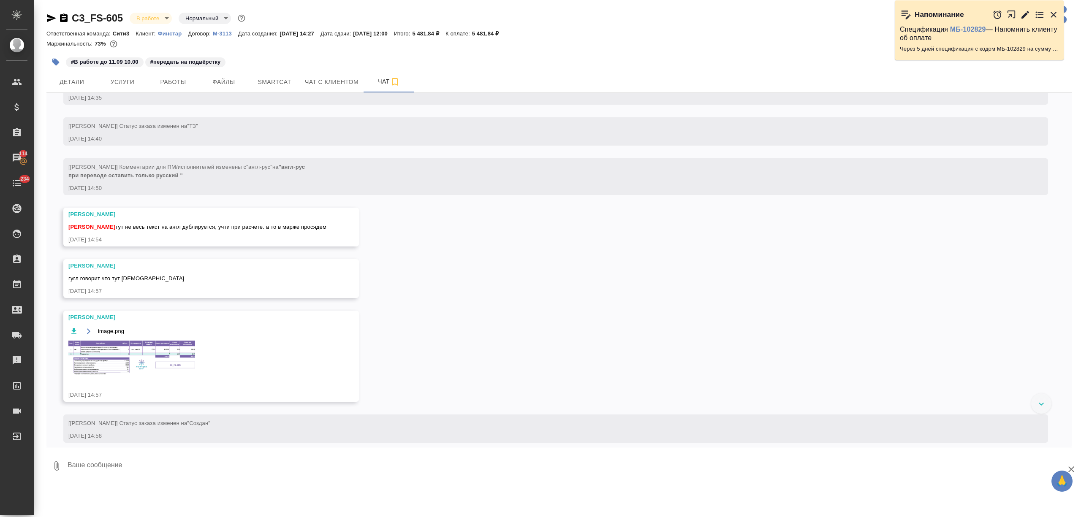
scroll to position [225, 0]
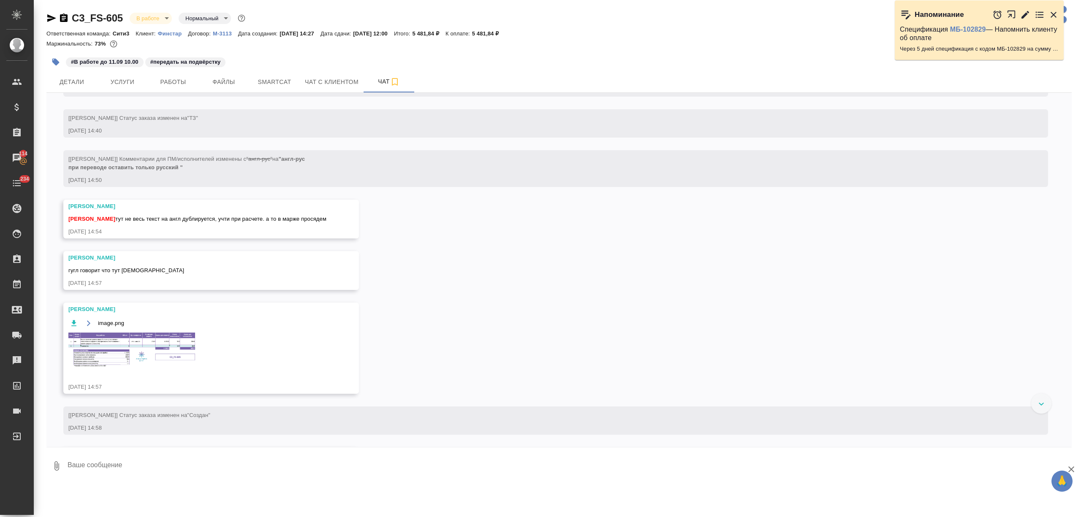
click at [182, 345] on img at bounding box center [131, 350] width 127 height 35
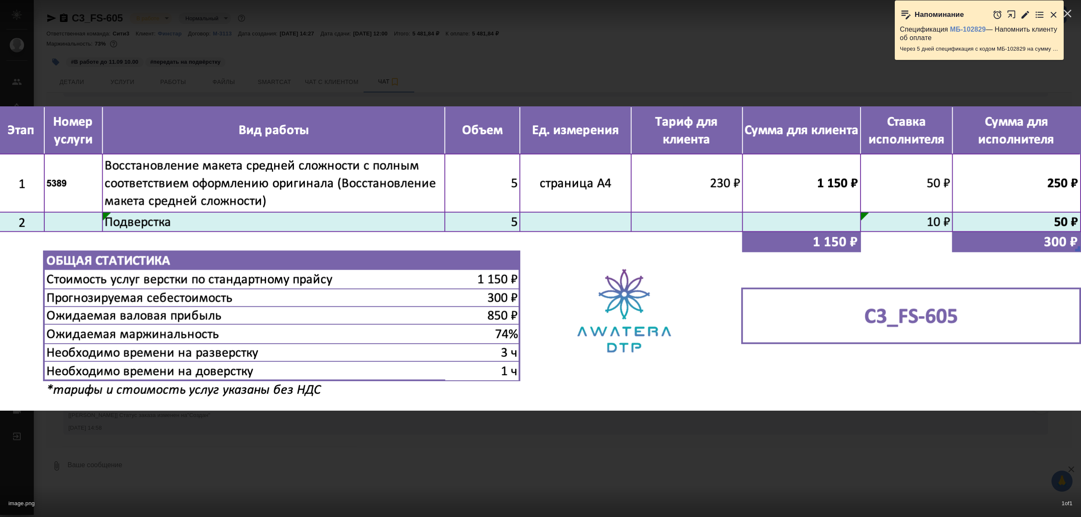
click at [424, 58] on div "image.png 1 of 1" at bounding box center [540, 258] width 1081 height 517
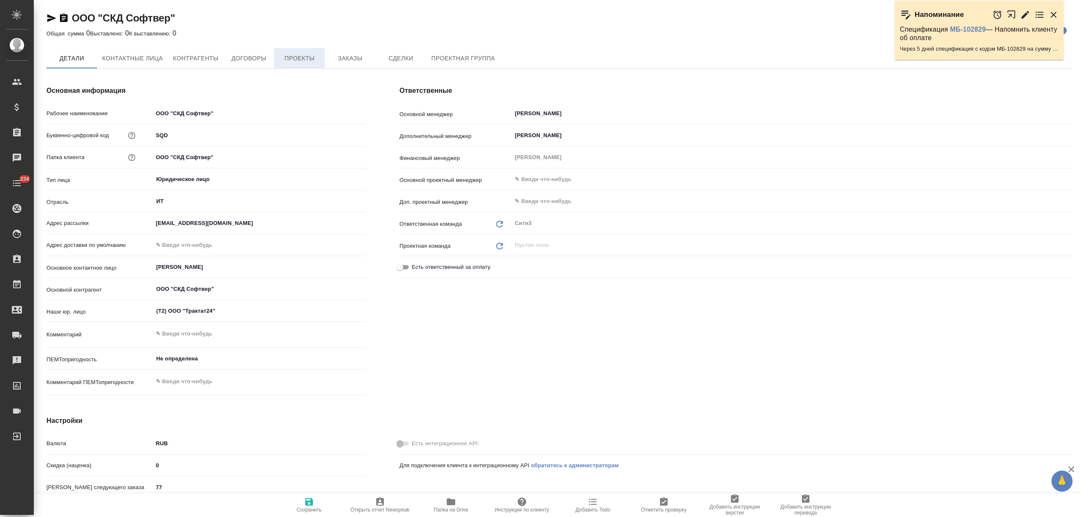
type textarea "x"
click at [266, 54] on span "Договоры" at bounding box center [248, 59] width 41 height 11
type textarea "x"
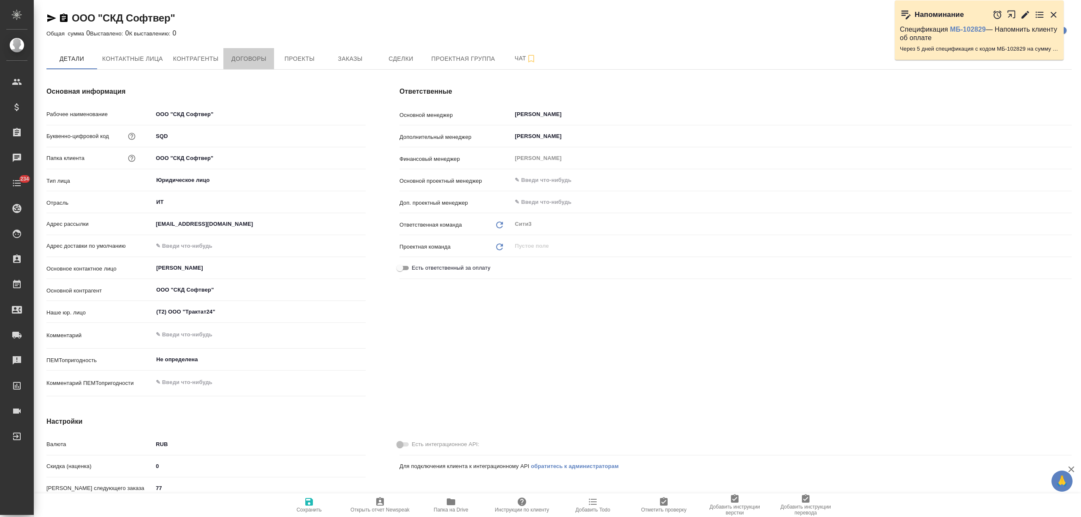
type textarea "x"
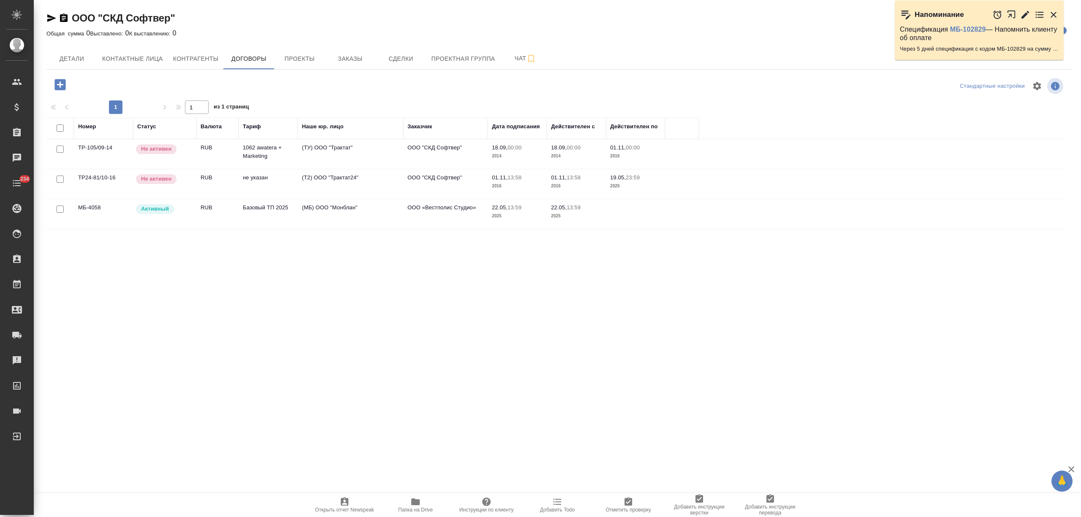
click at [214, 210] on td "RUB" at bounding box center [217, 214] width 42 height 30
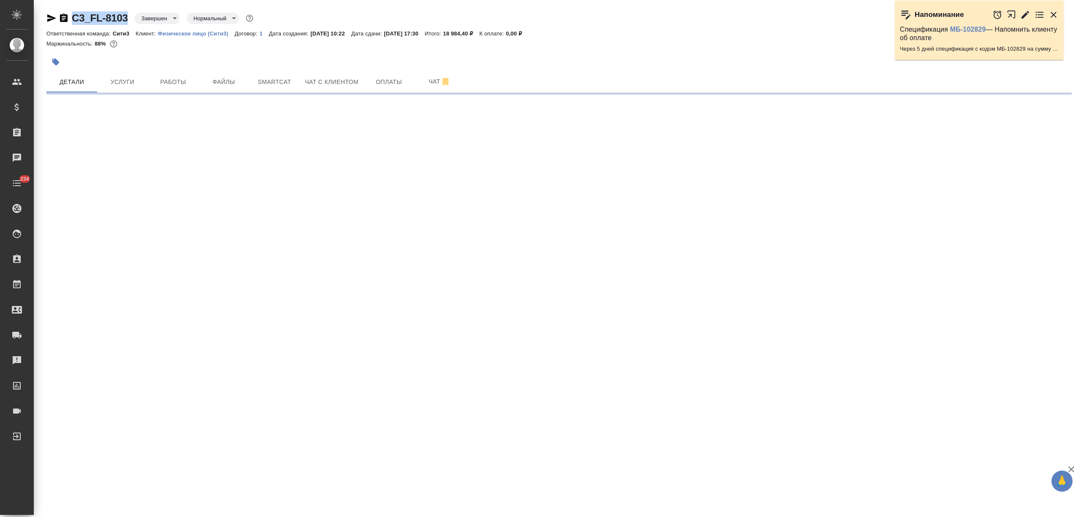
drag, startPoint x: 130, startPoint y: 17, endPoint x: 73, endPoint y: 16, distance: 57.8
click at [73, 16] on div "C3_FL-8103 Завершен closed Нормальный normal" at bounding box center [150, 18] width 209 height 14
copy link "C3_FL-8103"
select select "RU"
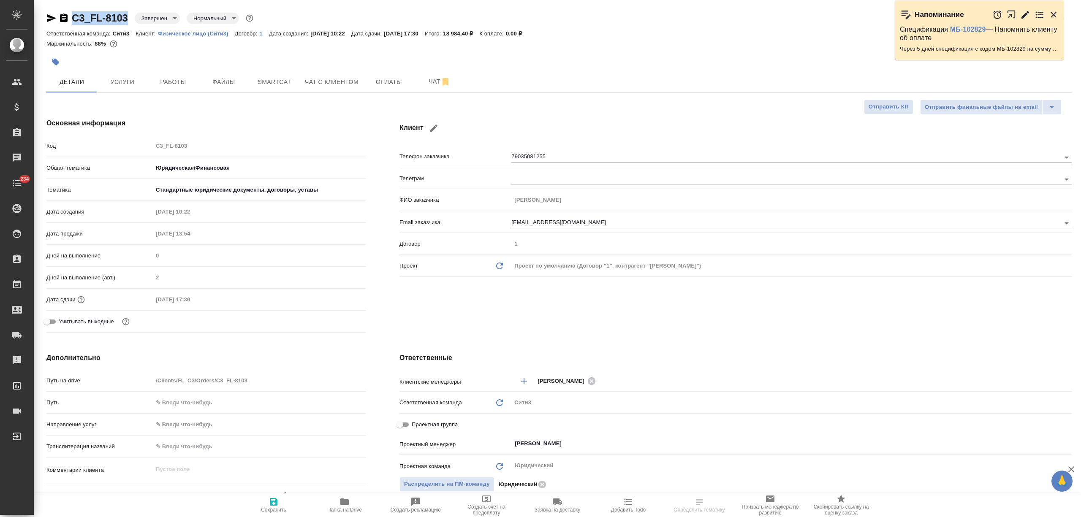
type textarea "x"
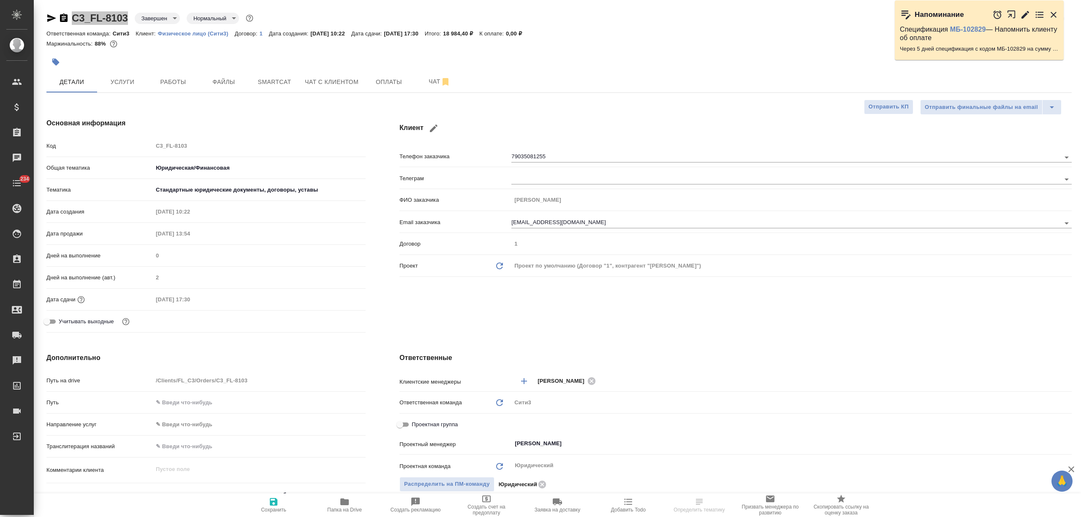
type textarea "x"
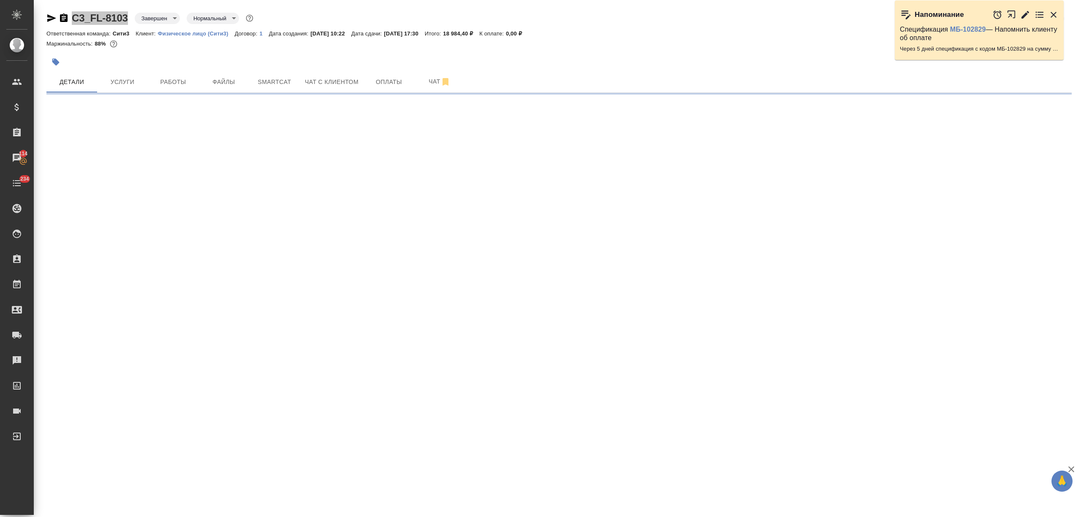
select select "RU"
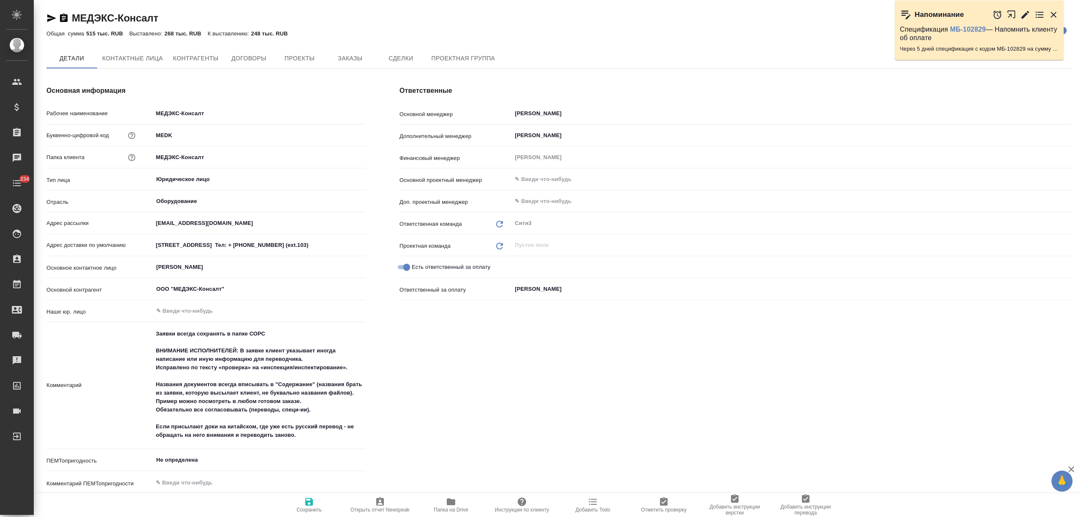
click at [348, 54] on span "Заказы" at bounding box center [350, 58] width 41 height 11
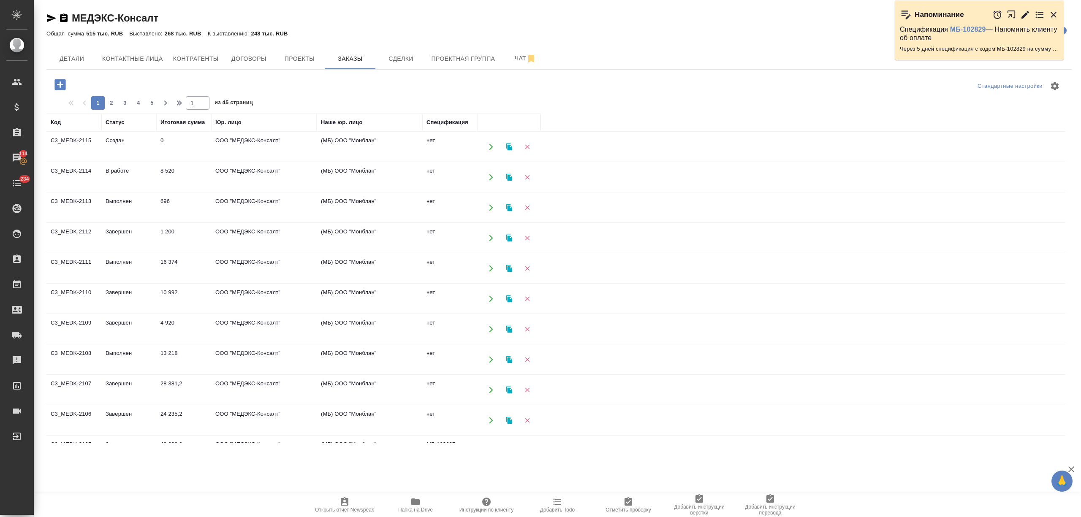
click at [151, 271] on td "Выполнен" at bounding box center [128, 269] width 55 height 30
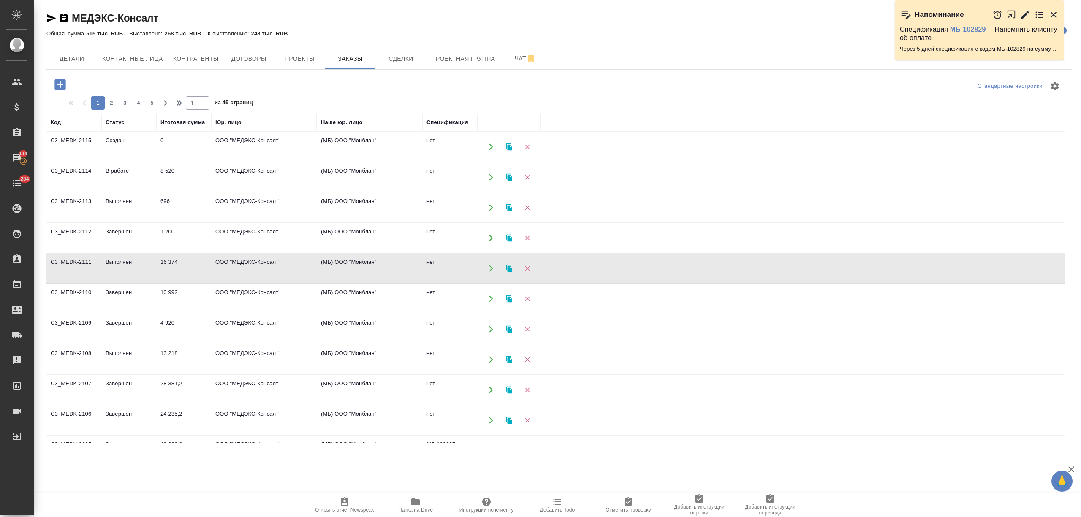
click at [173, 352] on td "13 218" at bounding box center [183, 360] width 55 height 30
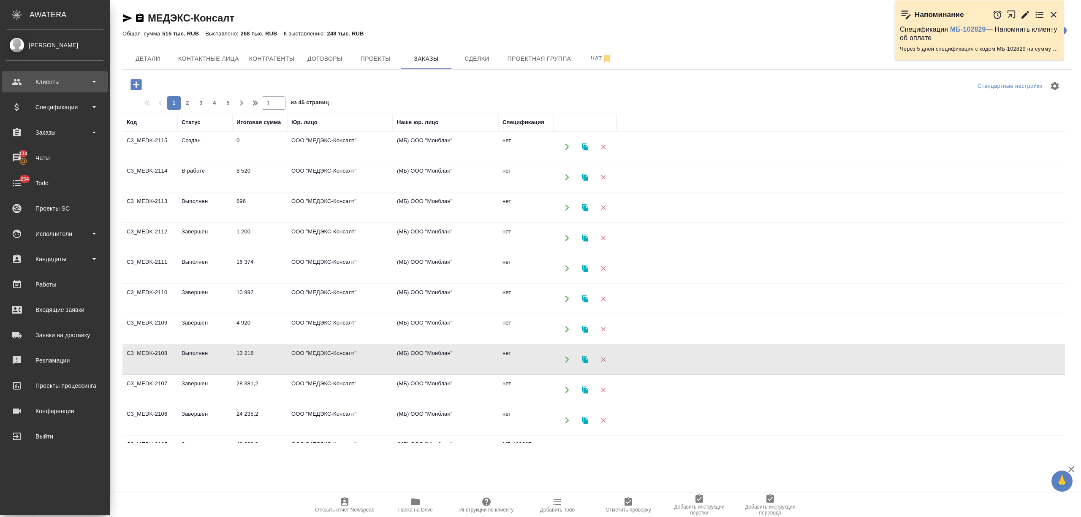
click at [51, 83] on div "Клиенты" at bounding box center [54, 82] width 97 height 13
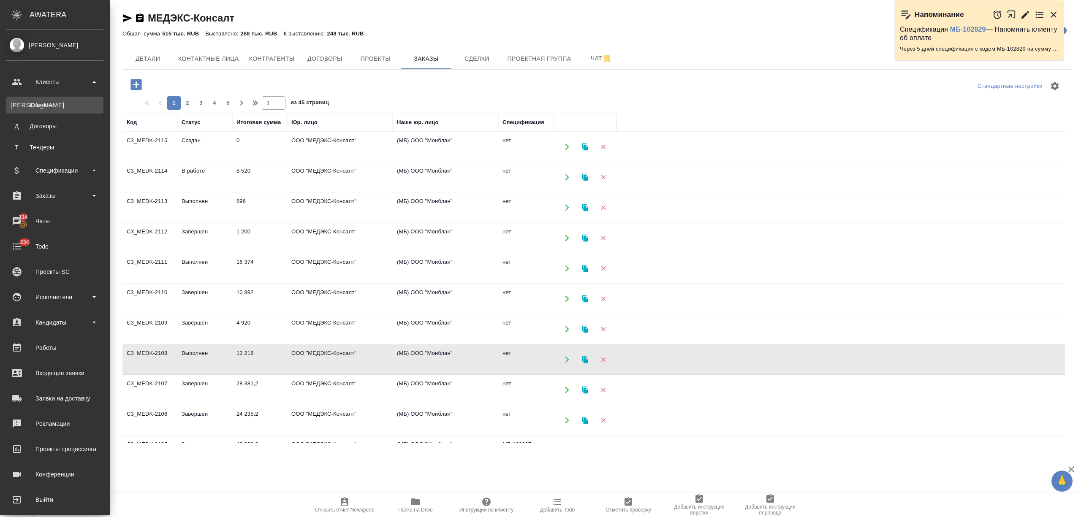
click at [56, 102] on div "Клиенты" at bounding box center [55, 105] width 89 height 8
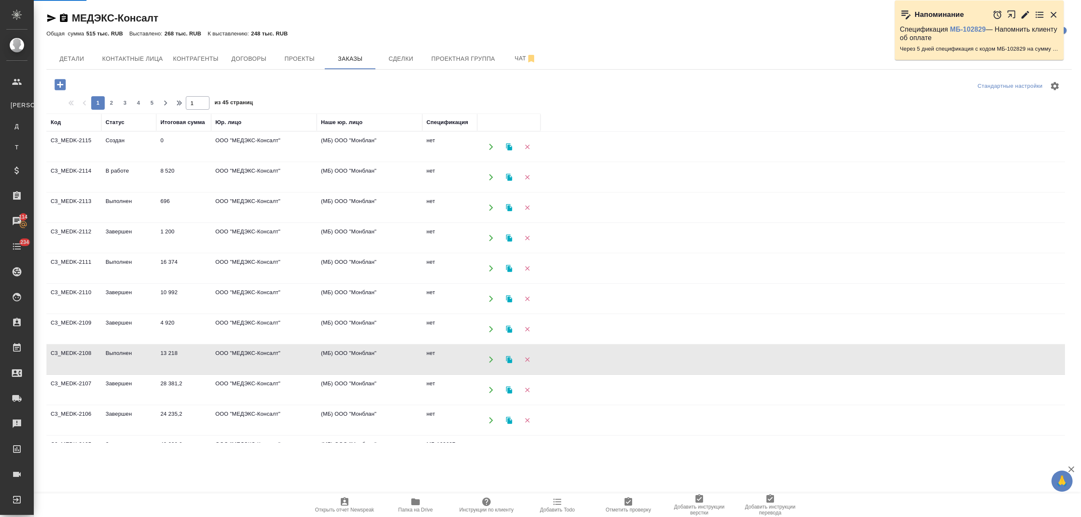
select select "RU"
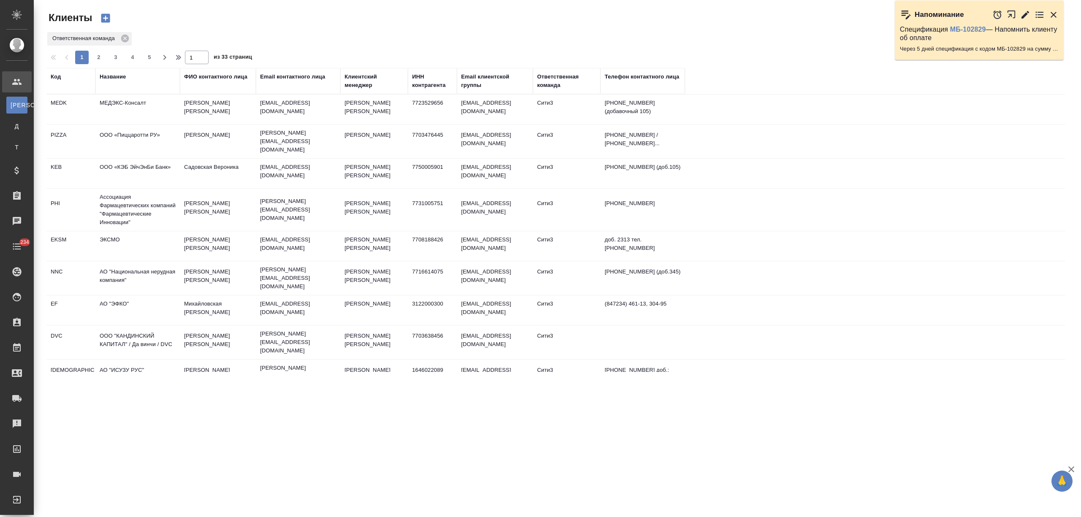
click at [112, 75] on div "Название" at bounding box center [113, 77] width 26 height 8
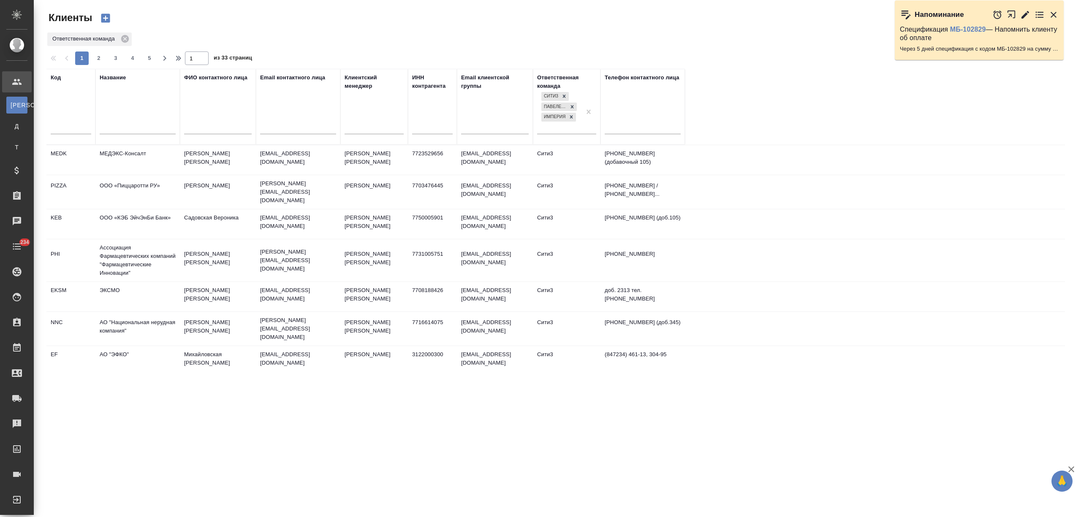
click at [115, 124] on input "text" at bounding box center [138, 128] width 76 height 11
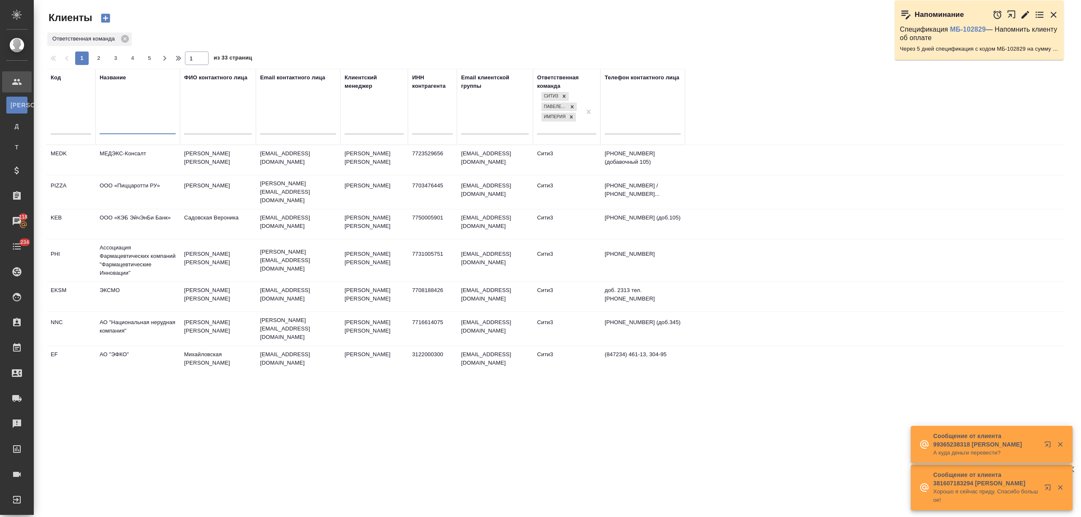
click at [156, 149] on td "МЕДЭКС-Консалт" at bounding box center [137, 160] width 84 height 30
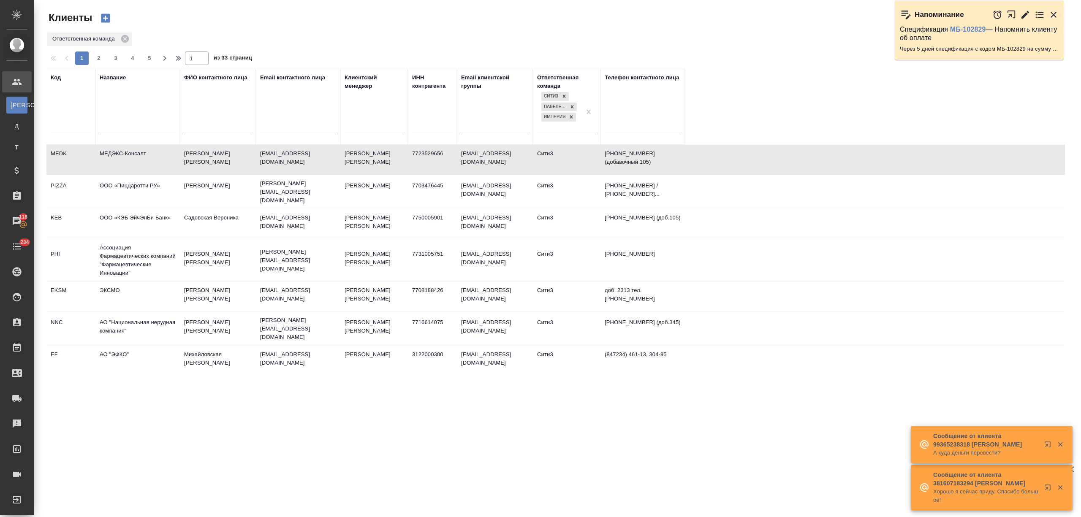
click at [156, 149] on td "МЕДЭКС-Консалт" at bounding box center [137, 160] width 84 height 30
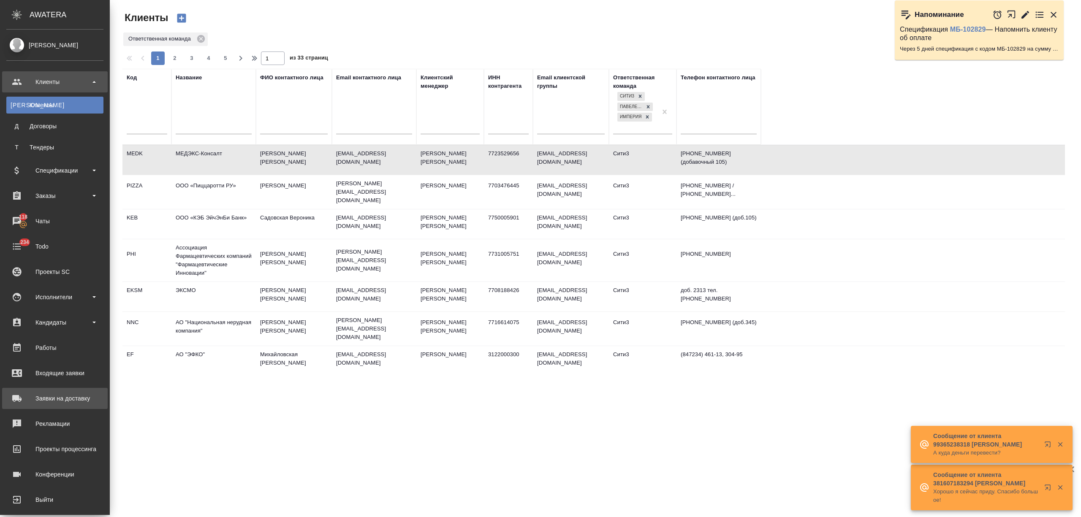
click at [62, 394] on div "Заявки на доставку" at bounding box center [54, 398] width 97 height 13
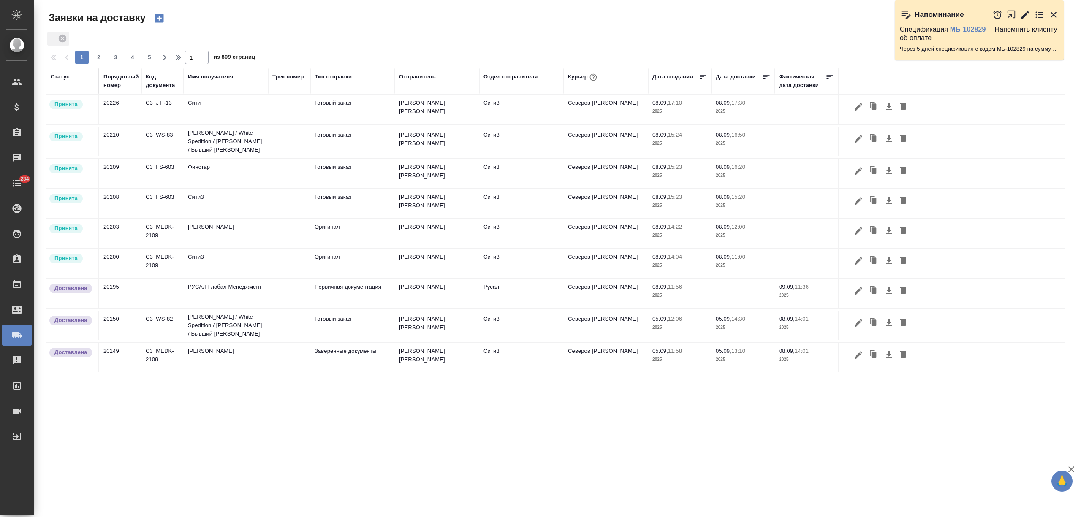
click at [203, 268] on td "Сити3" at bounding box center [226, 264] width 84 height 30
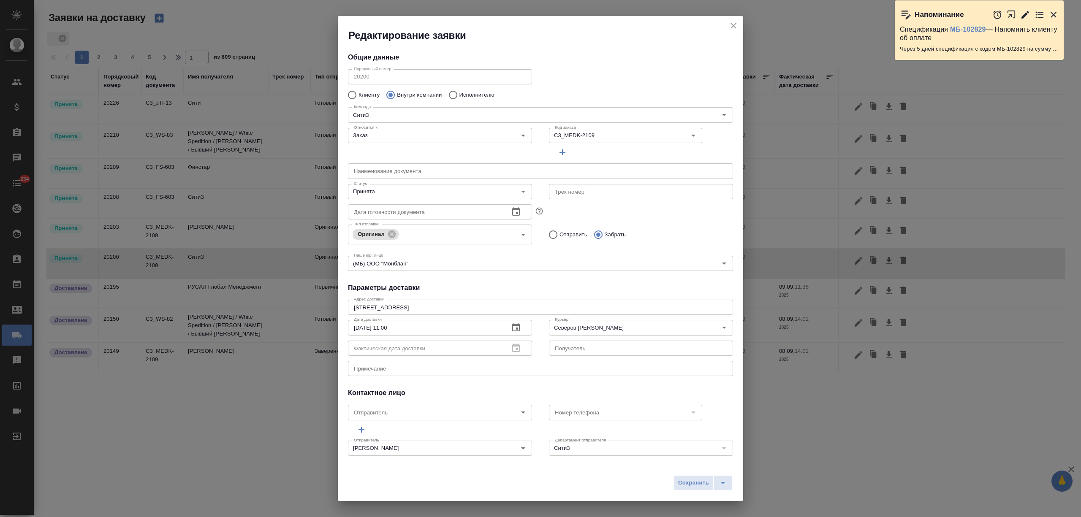
type input "Северов Олег"
click at [372, 187] on input "Принята" at bounding box center [425, 192] width 151 height 10
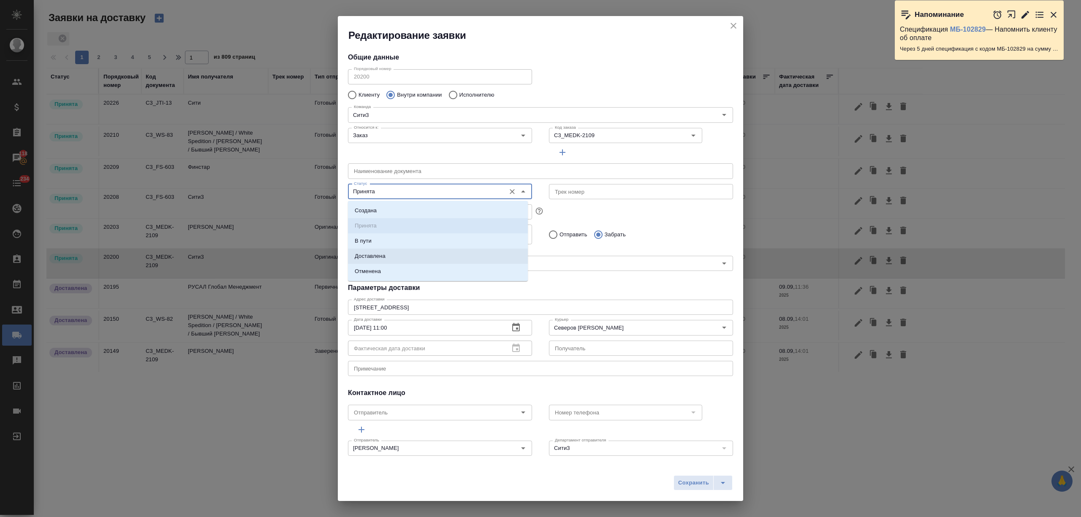
click at [389, 252] on li "Доставлена" at bounding box center [438, 256] width 180 height 15
type input "Доставлена"
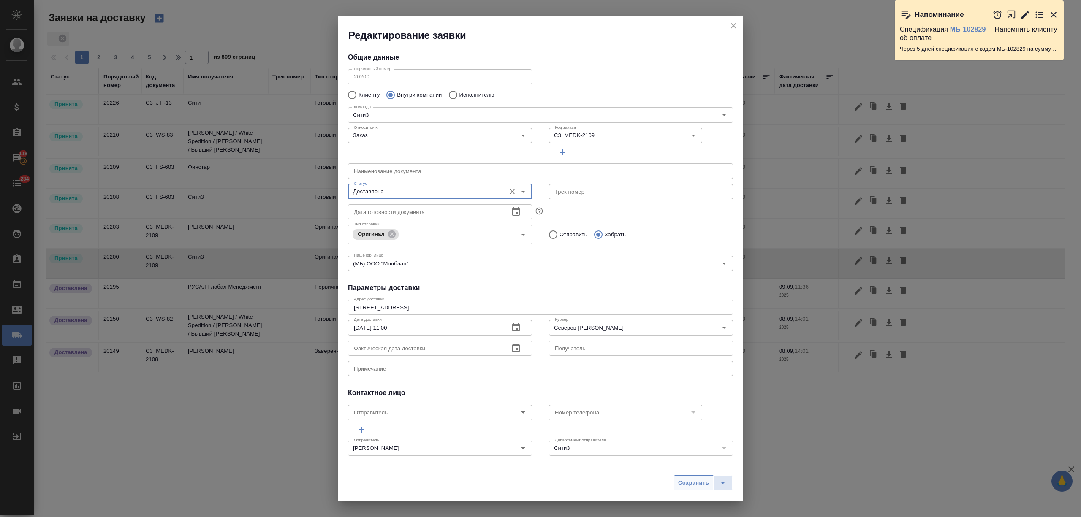
click at [685, 480] on span "Сохранить" at bounding box center [693, 483] width 31 height 10
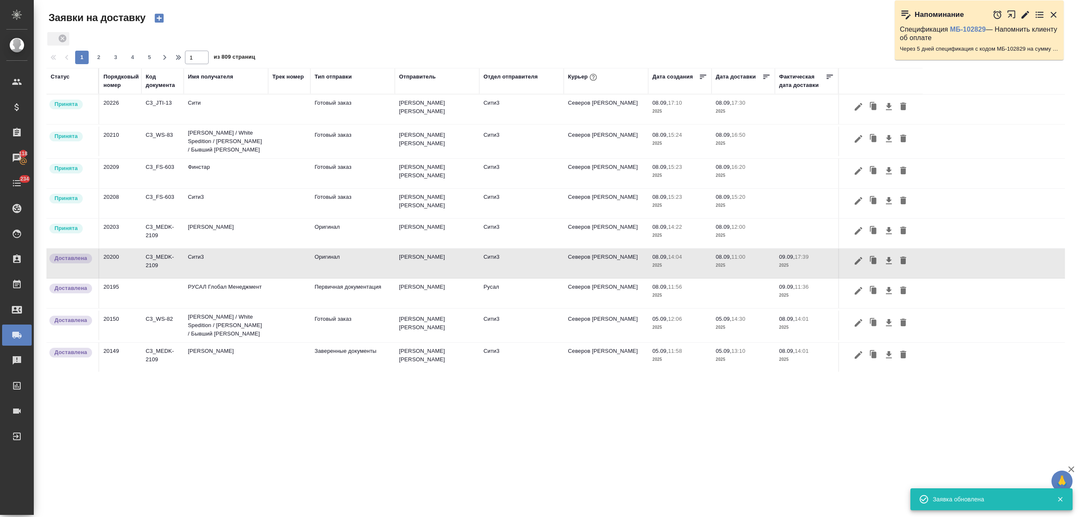
click at [196, 235] on td "[PERSON_NAME]" at bounding box center [226, 234] width 84 height 30
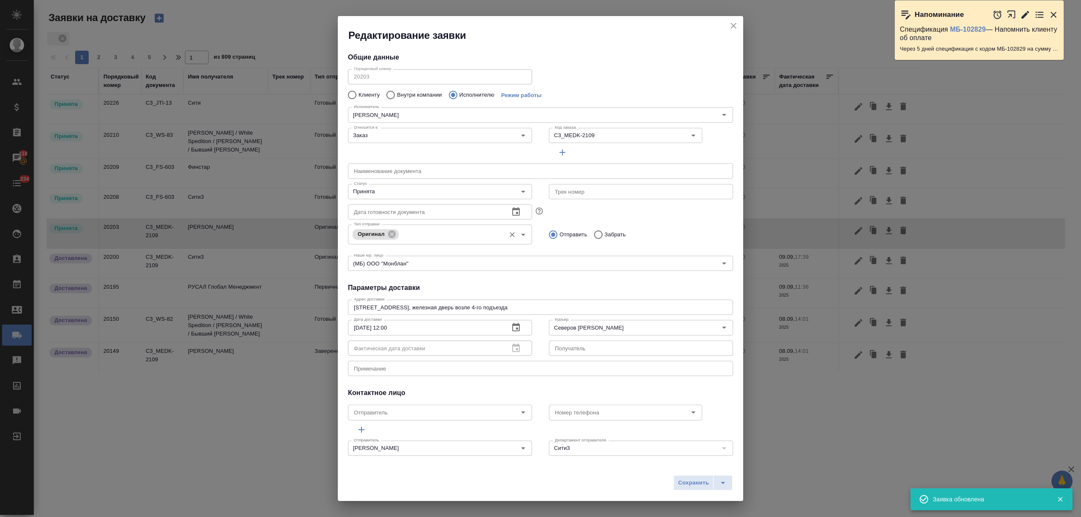
type input "[PERSON_NAME]"
type input "+79250216062"
click at [372, 198] on div "Принята Статус" at bounding box center [440, 191] width 184 height 15
click at [396, 188] on input "Принята" at bounding box center [425, 192] width 151 height 10
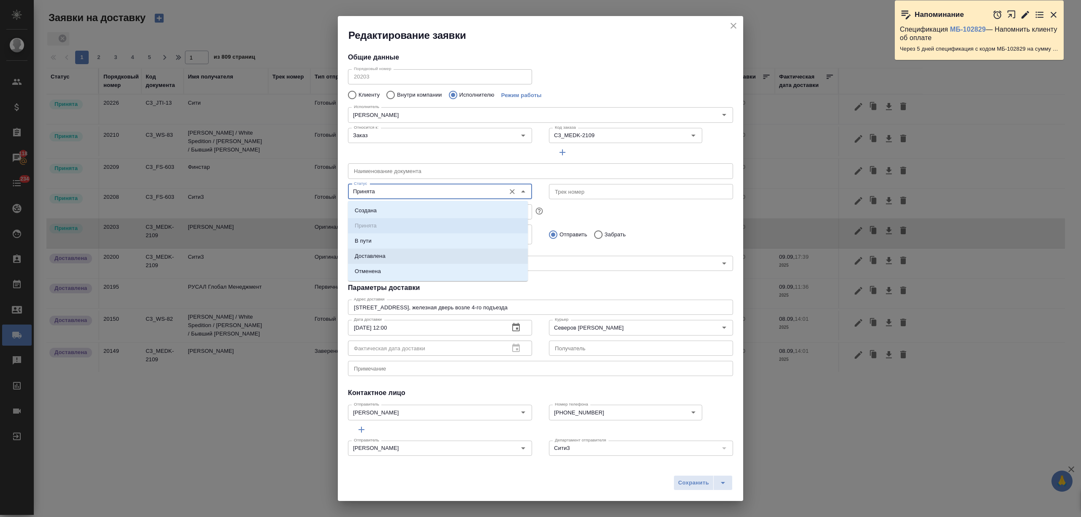
click at [393, 254] on li "Доставлена" at bounding box center [438, 256] width 180 height 15
type input "Доставлена"
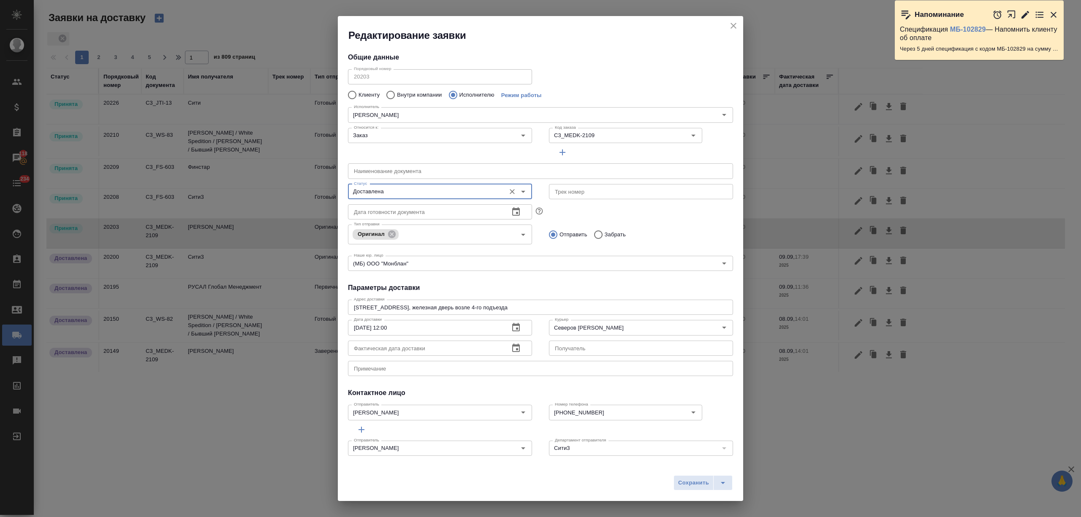
click at [683, 488] on button "Сохранить" at bounding box center [693, 482] width 40 height 15
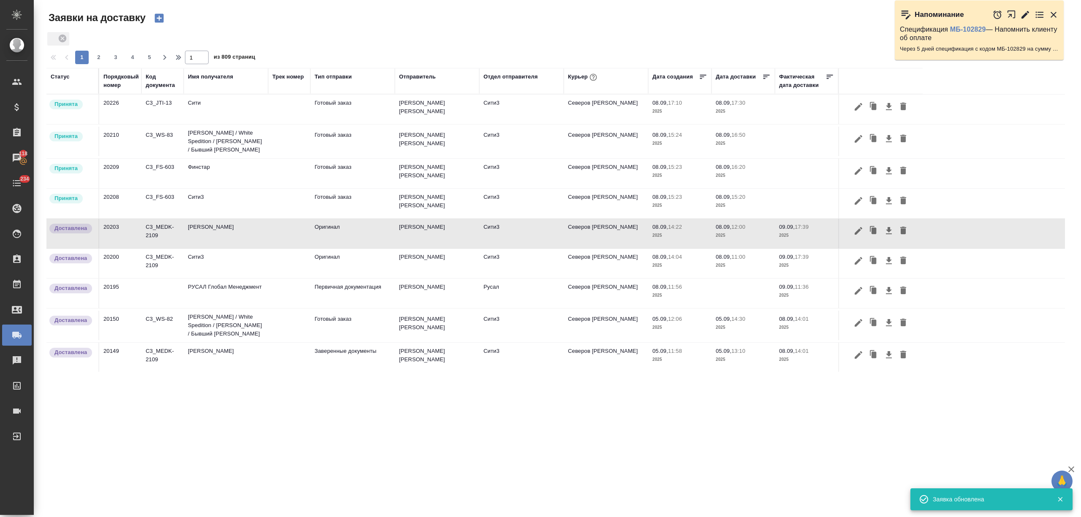
click at [203, 200] on td "Сити3" at bounding box center [226, 204] width 84 height 30
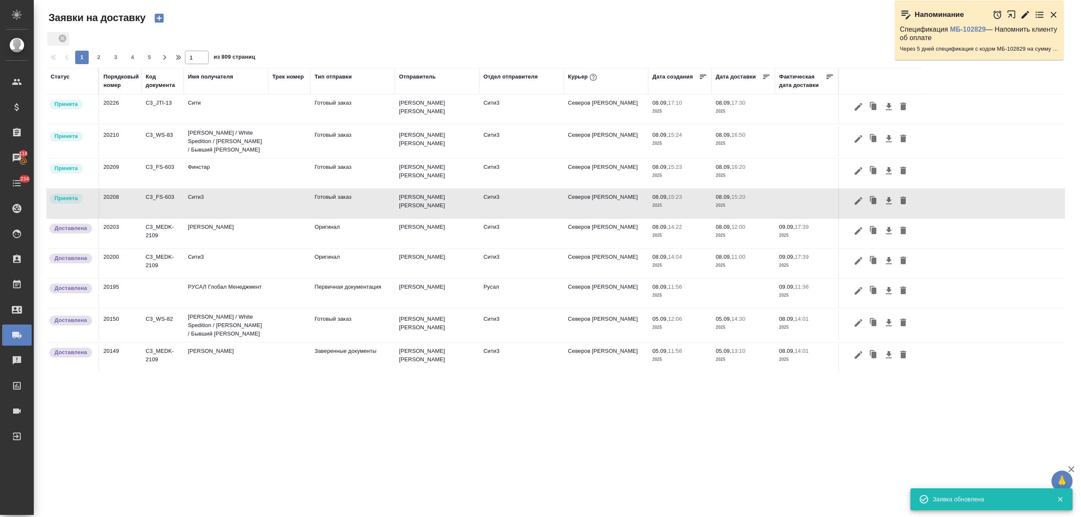
click at [203, 200] on td "Сити3" at bounding box center [226, 204] width 84 height 30
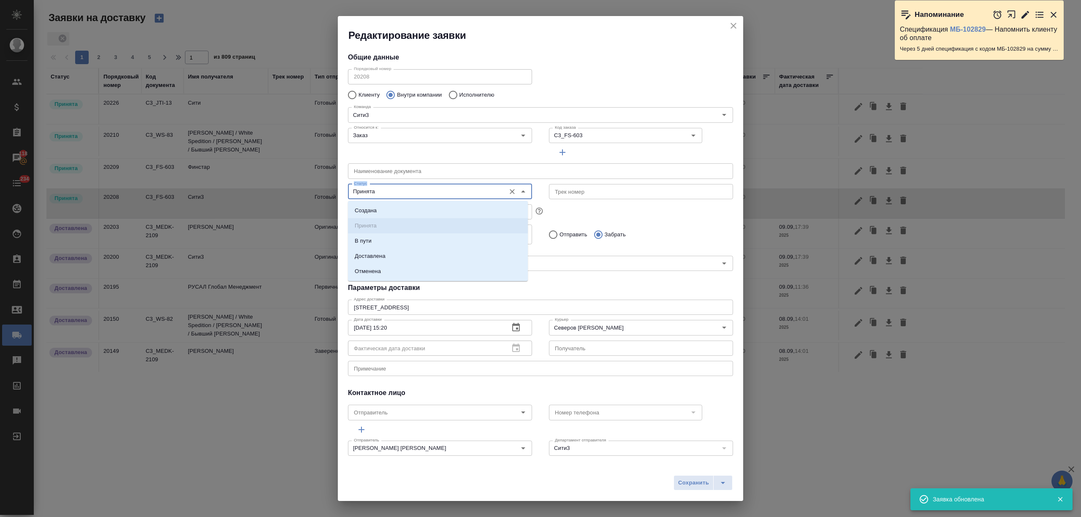
click at [375, 191] on input "Принята" at bounding box center [425, 192] width 151 height 10
click at [408, 259] on li "Доставлена" at bounding box center [438, 256] width 180 height 15
type input "Доставлена"
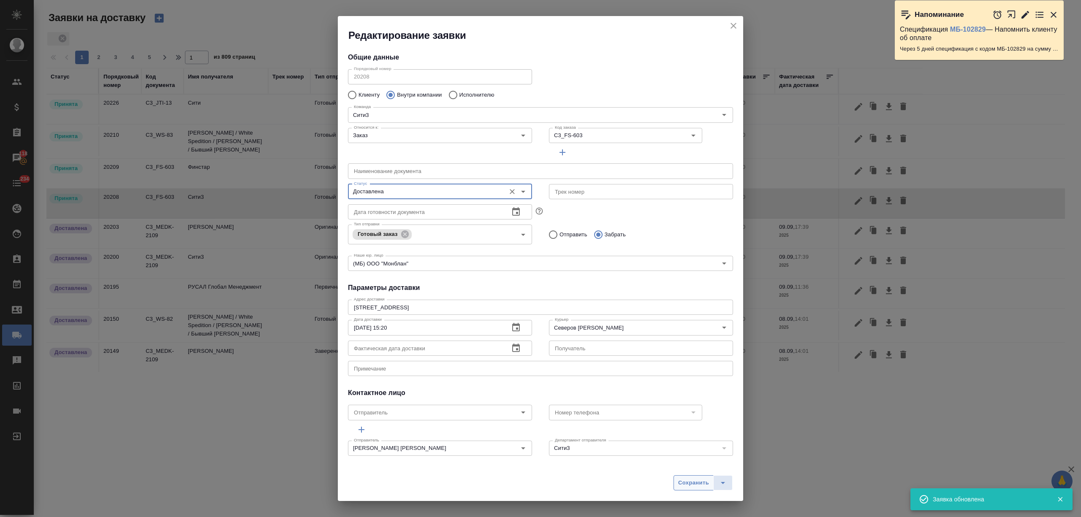
click at [701, 489] on button "Сохранить" at bounding box center [693, 482] width 40 height 15
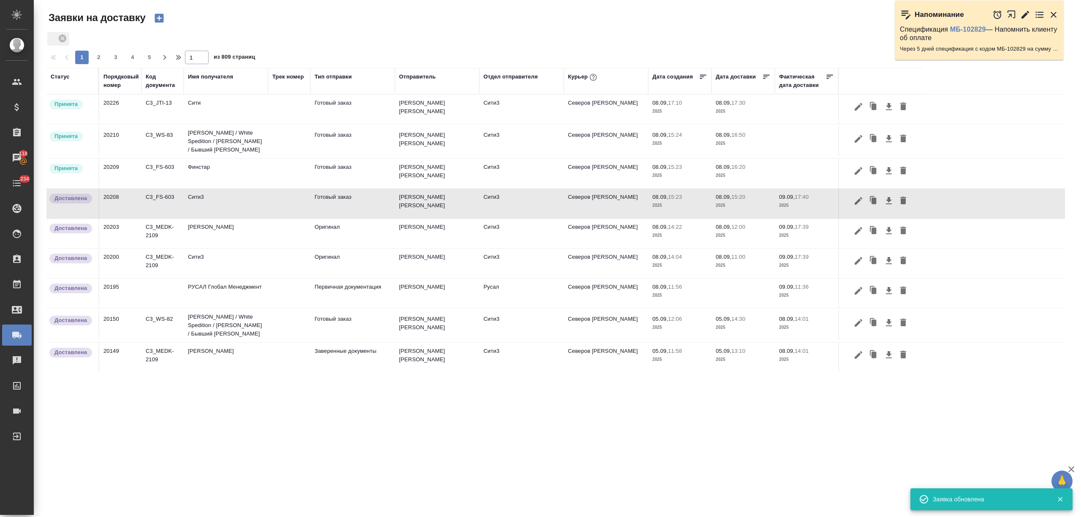
click at [201, 169] on td "Финстар" at bounding box center [226, 174] width 84 height 30
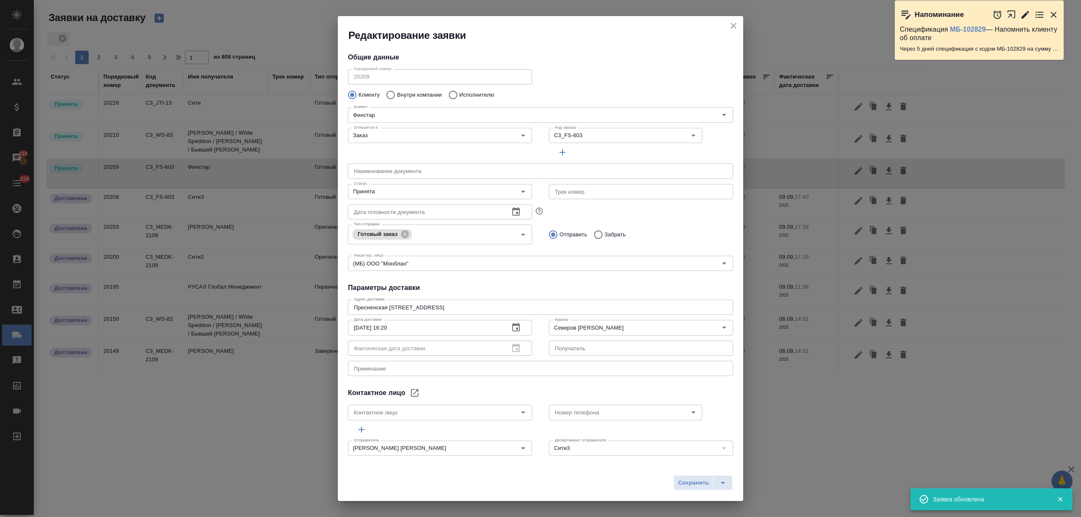
type input "Шагаева Амина"
type input "+7(926) 599-71-15 , ext.2645"
click at [441, 189] on input "Принята" at bounding box center [425, 192] width 151 height 10
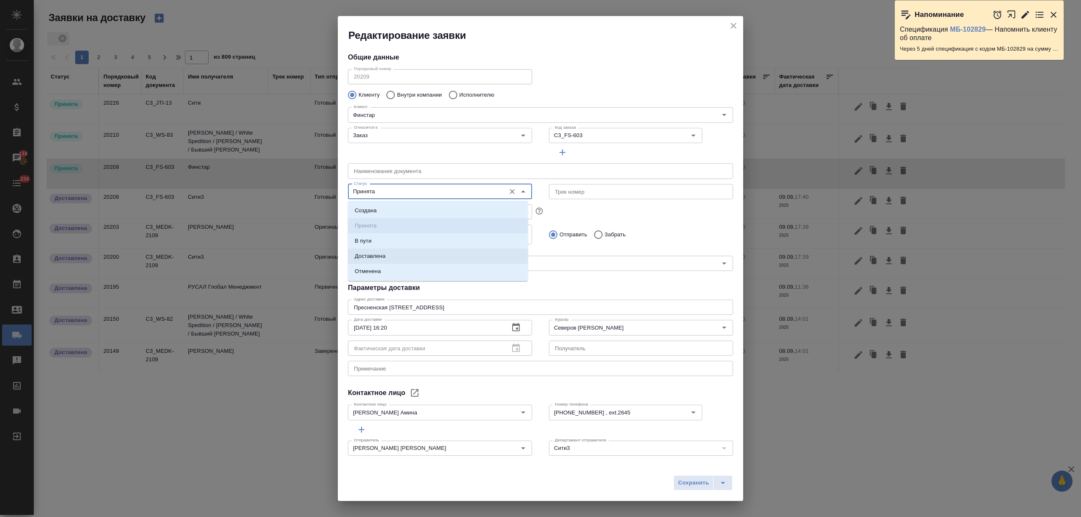
click at [428, 254] on li "Доставлена" at bounding box center [438, 256] width 180 height 15
type input "Доставлена"
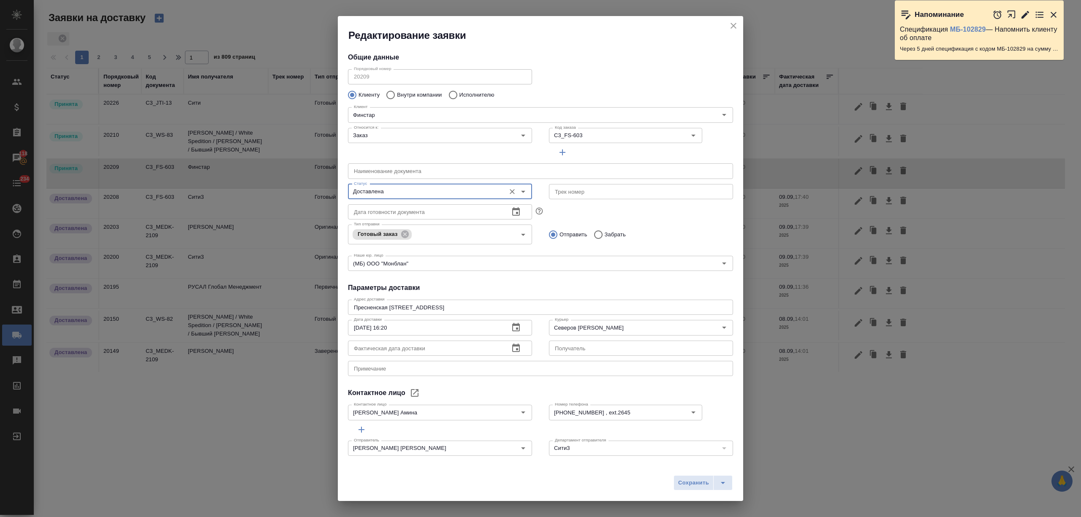
drag, startPoint x: 689, startPoint y: 480, endPoint x: 673, endPoint y: 475, distance: 17.0
click at [689, 481] on span "Сохранить" at bounding box center [693, 483] width 31 height 10
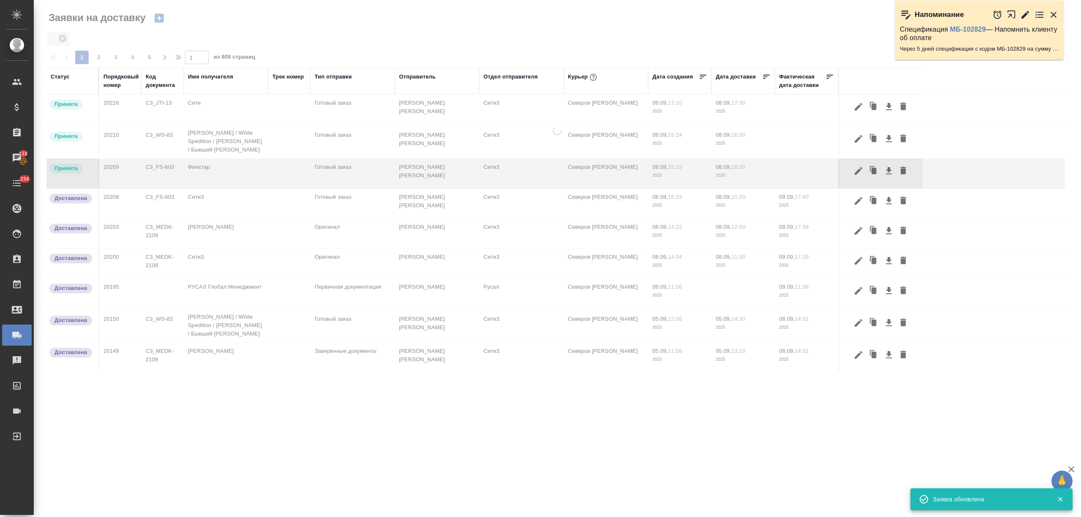
click at [196, 139] on td "Вайт Спедишн / White Spedition / Давыденко Оксана / Бывший АЛЬТХАУС" at bounding box center [226, 142] width 84 height 34
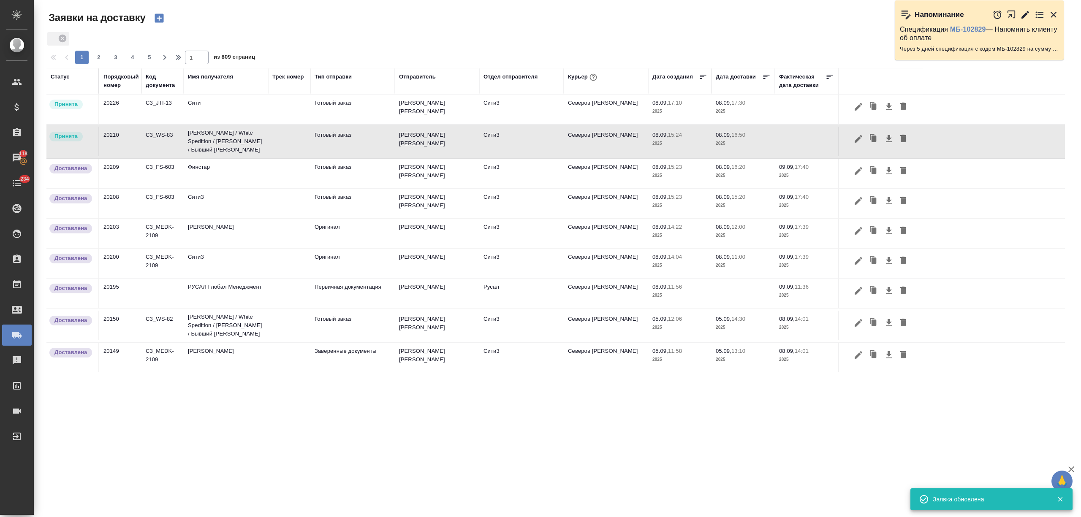
click at [196, 139] on td "Вайт Спедишн / White Spedition / Давыденко Оксана / Бывший АЛЬТХАУС" at bounding box center [226, 142] width 84 height 34
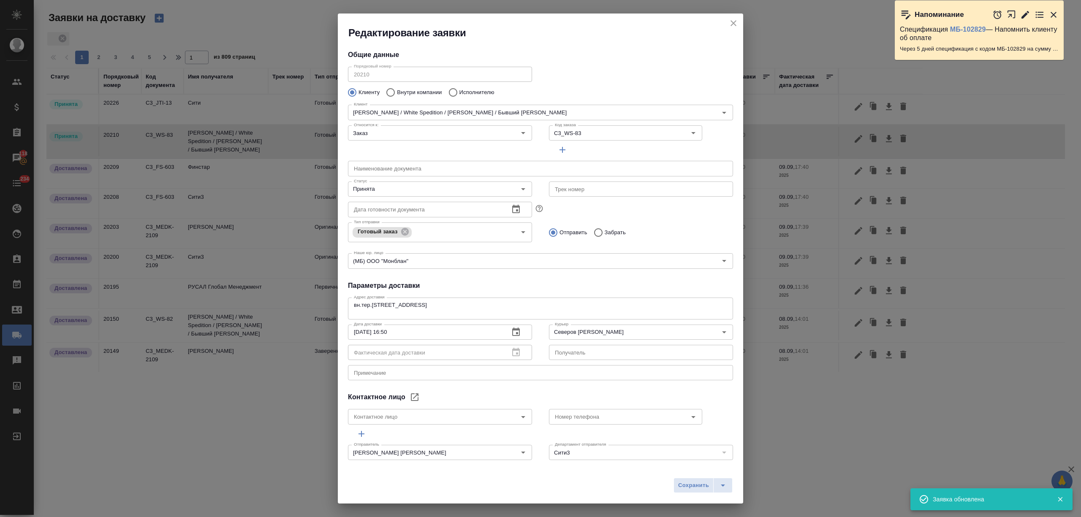
type input "Секретарь Любовь"
type input "7 926 622 62 60."
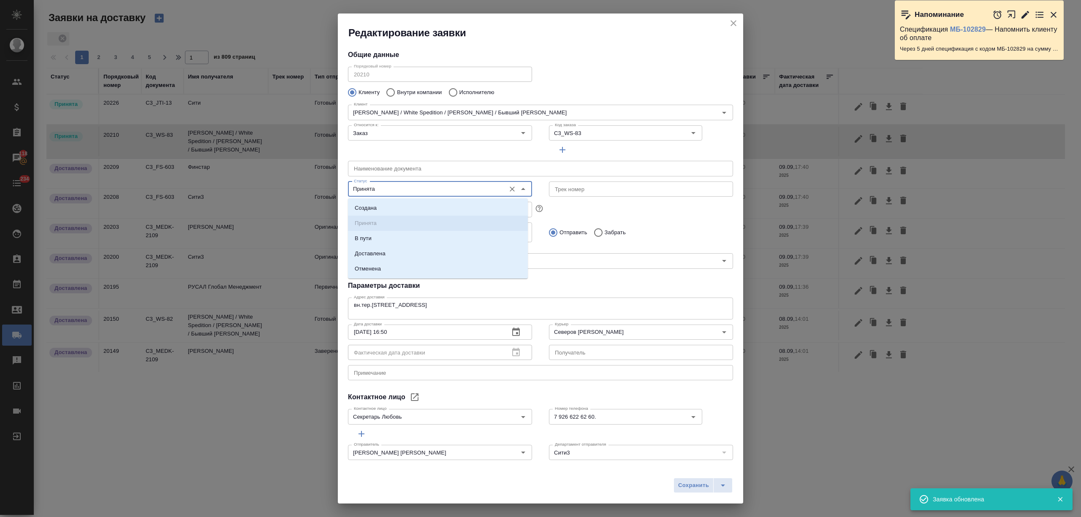
click at [377, 184] on input "Принята" at bounding box center [425, 189] width 151 height 10
click at [400, 253] on li "Доставлена" at bounding box center [438, 253] width 180 height 15
type input "Доставлена"
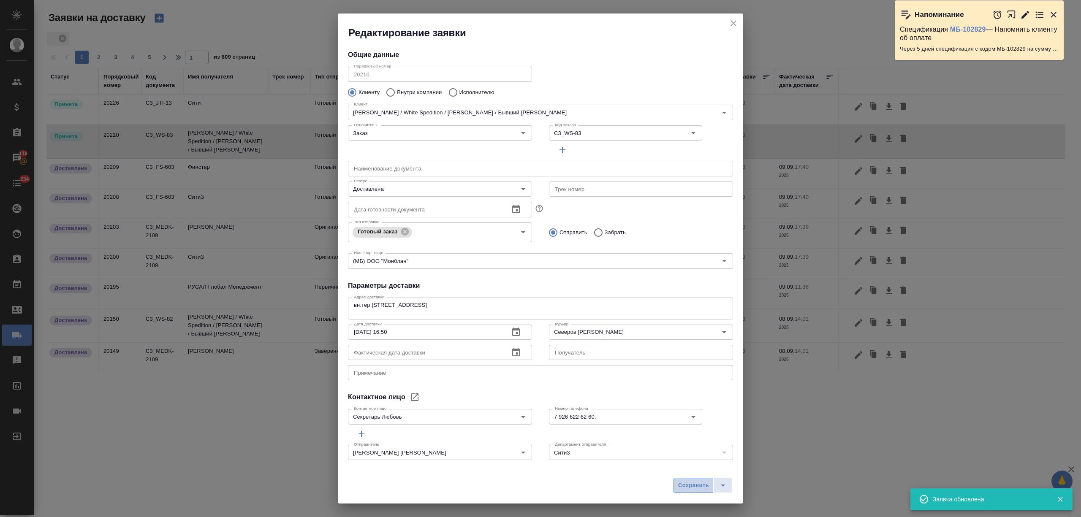
click at [685, 488] on span "Сохранить" at bounding box center [693, 486] width 31 height 10
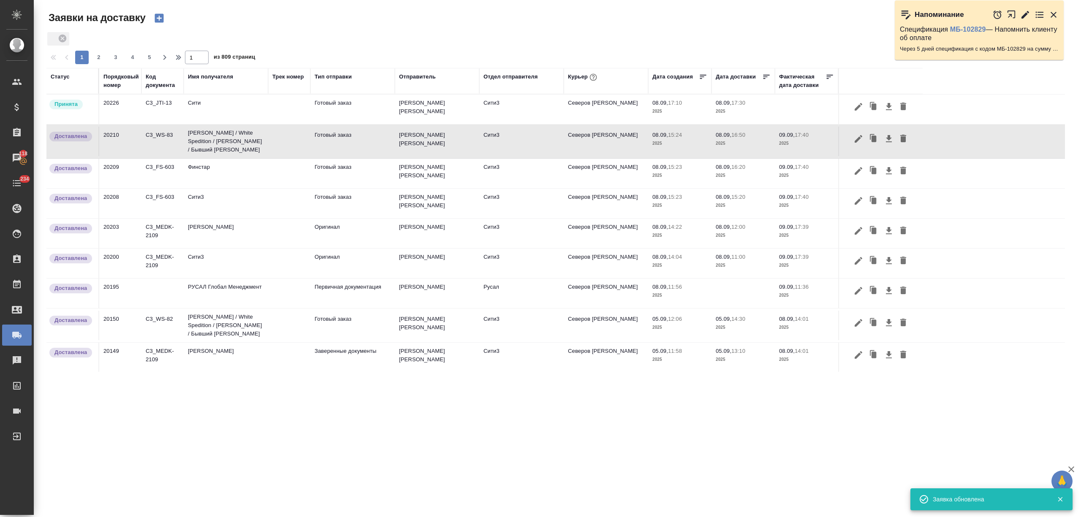
click at [209, 111] on td "Сити" at bounding box center [226, 110] width 84 height 30
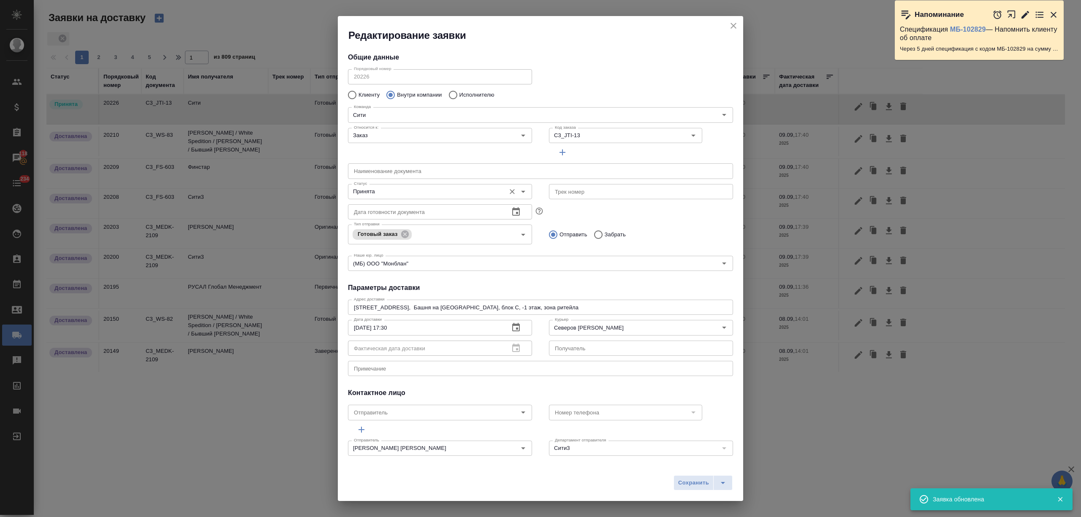
click at [379, 191] on input "Принята" at bounding box center [425, 192] width 151 height 10
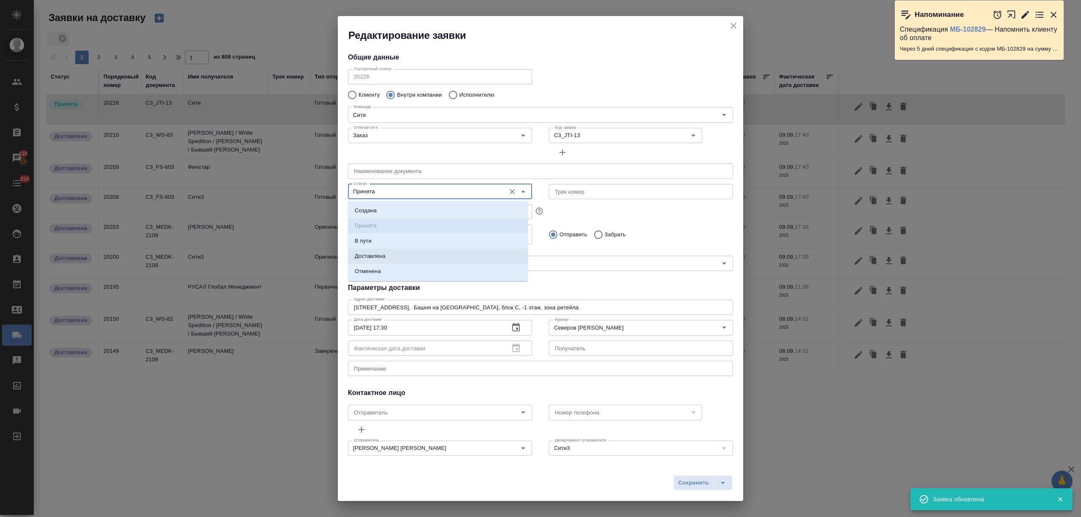
click at [388, 252] on li "Доставлена" at bounding box center [438, 256] width 180 height 15
type input "Доставлена"
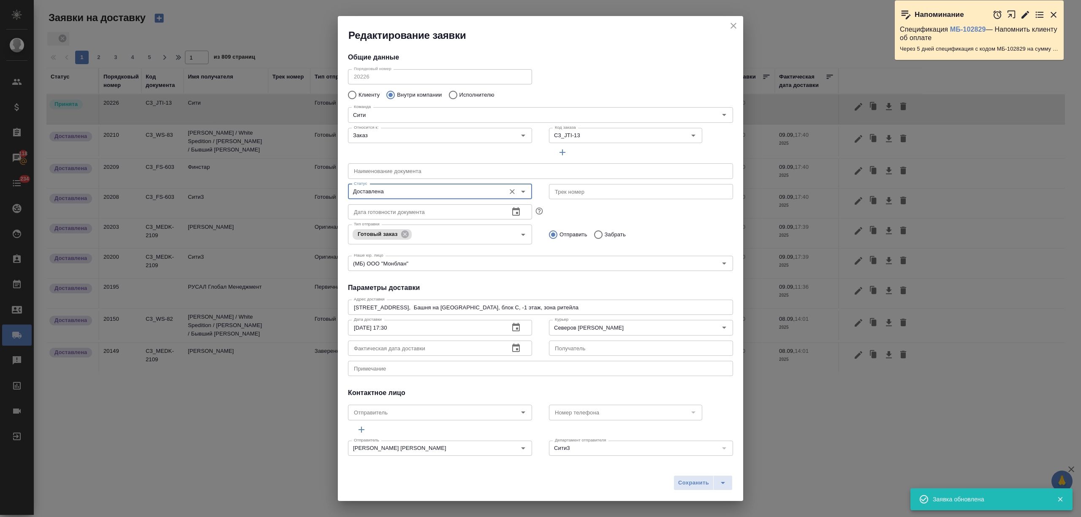
click at [682, 474] on div "Сохранить" at bounding box center [540, 486] width 405 height 30
click at [682, 478] on span "Сохранить" at bounding box center [693, 483] width 31 height 10
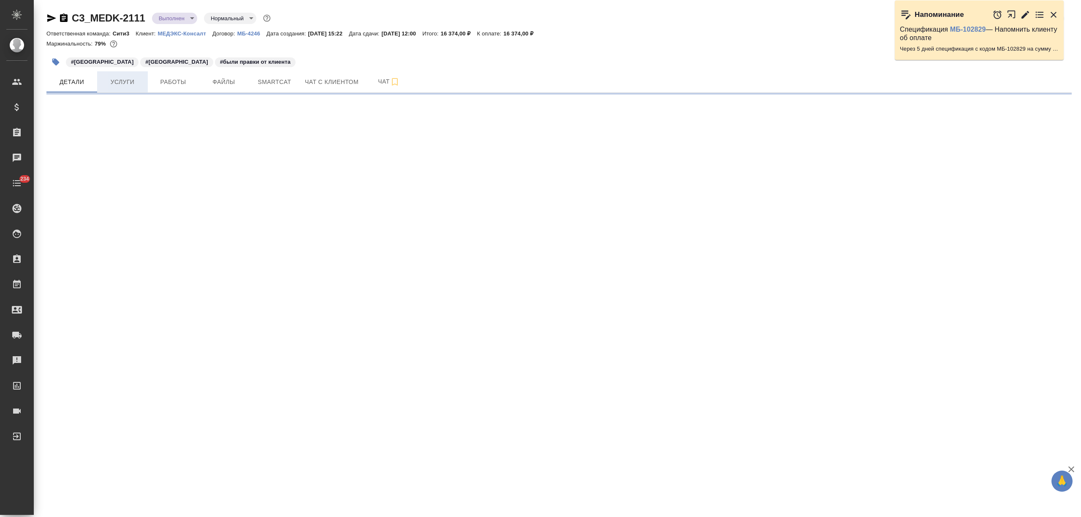
select select "RU"
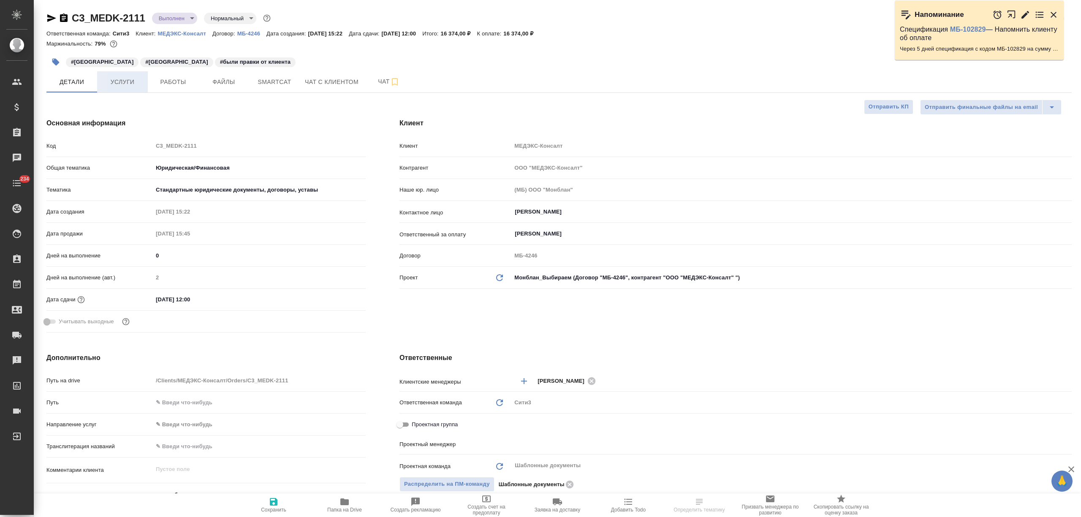
click at [117, 84] on span "Услуги" at bounding box center [122, 82] width 41 height 11
type textarea "x"
type input "Тарабановская Анастасия"
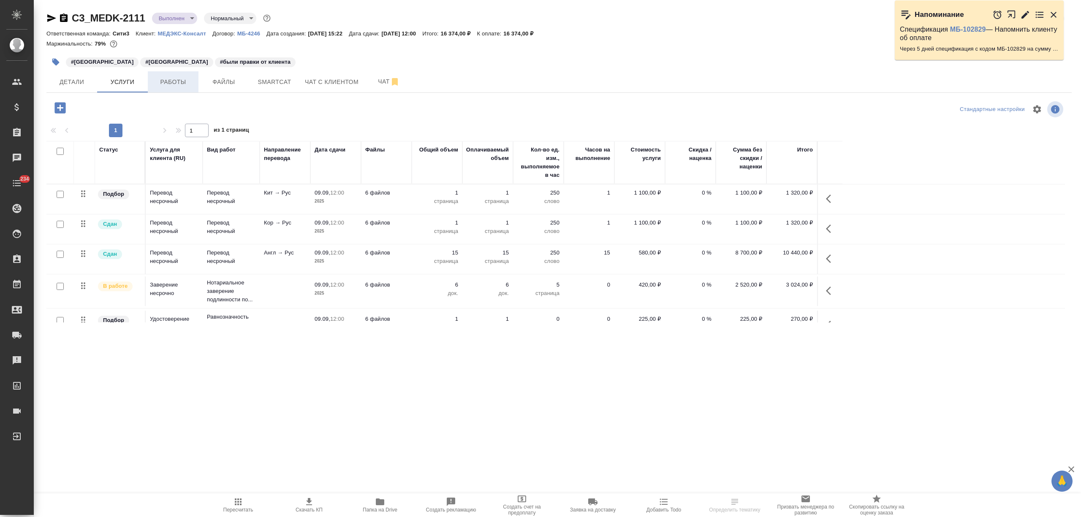
click at [173, 84] on span "Работы" at bounding box center [173, 82] width 41 height 11
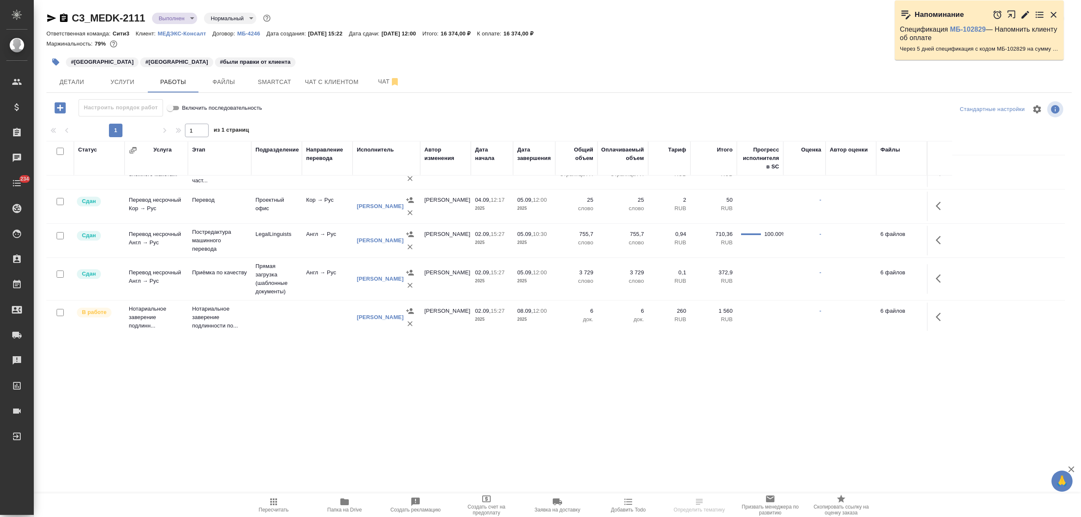
scroll to position [60, 0]
click at [240, 311] on p "Нотариальное заверение подлинности по..." at bounding box center [219, 313] width 55 height 25
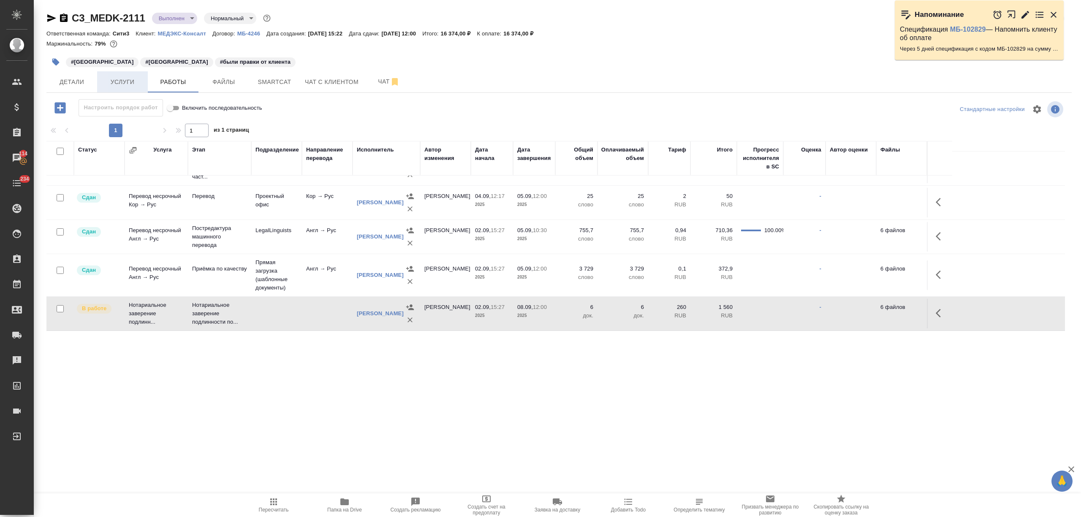
click at [132, 83] on span "Услуги" at bounding box center [122, 82] width 41 height 11
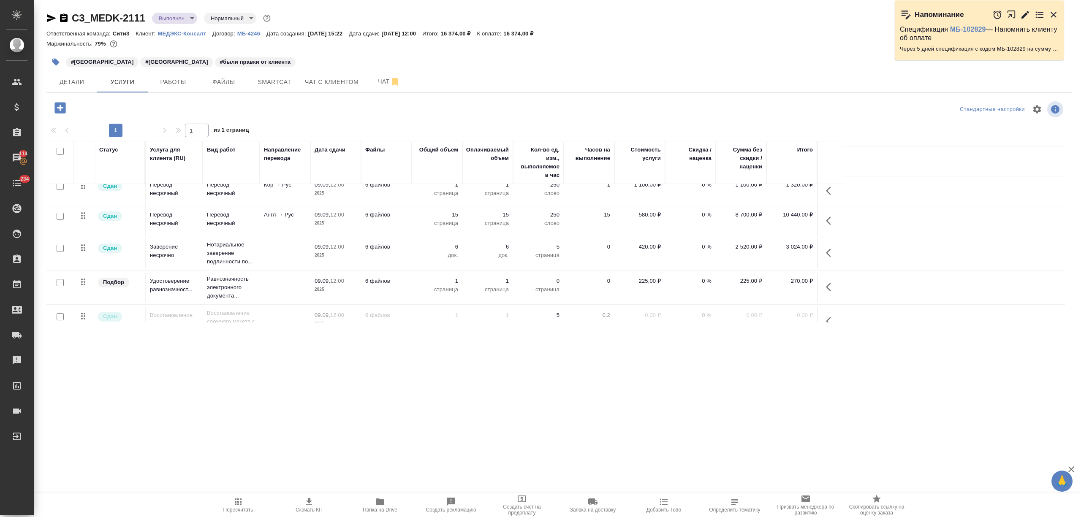
scroll to position [56, 0]
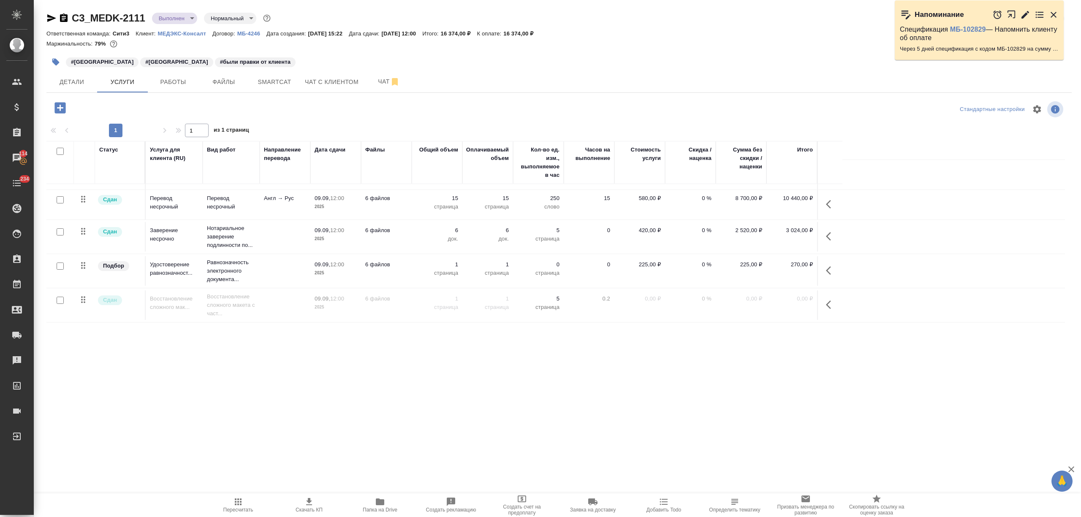
click at [284, 265] on td at bounding box center [285, 271] width 51 height 30
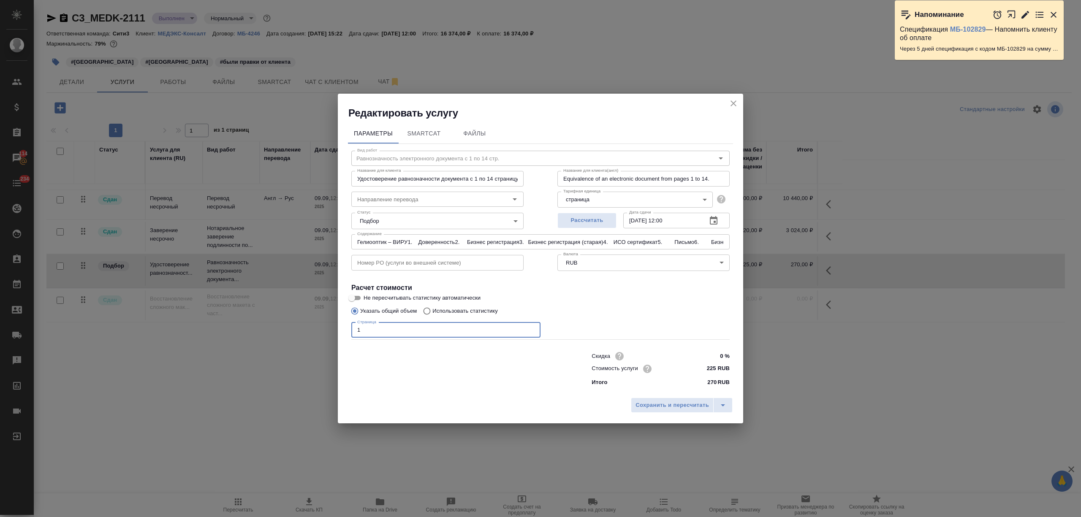
drag, startPoint x: 352, startPoint y: 332, endPoint x: 347, endPoint y: 332, distance: 5.5
click at [347, 332] on div "Параметры SmartCat Файлы Вид работ Равнозначность электронного документа с 1 по…" at bounding box center [540, 257] width 405 height 274
type input "Гелиооптик – ВИРУ1. Доверенность2. Бизнес регистрация3. Бизнес регистрация (ста…"
type input "5"
type input "Гелиооптик – ВИРУ1. Доверенность2. Бизнес регистрация3. Бизнес регистрация (ста…"
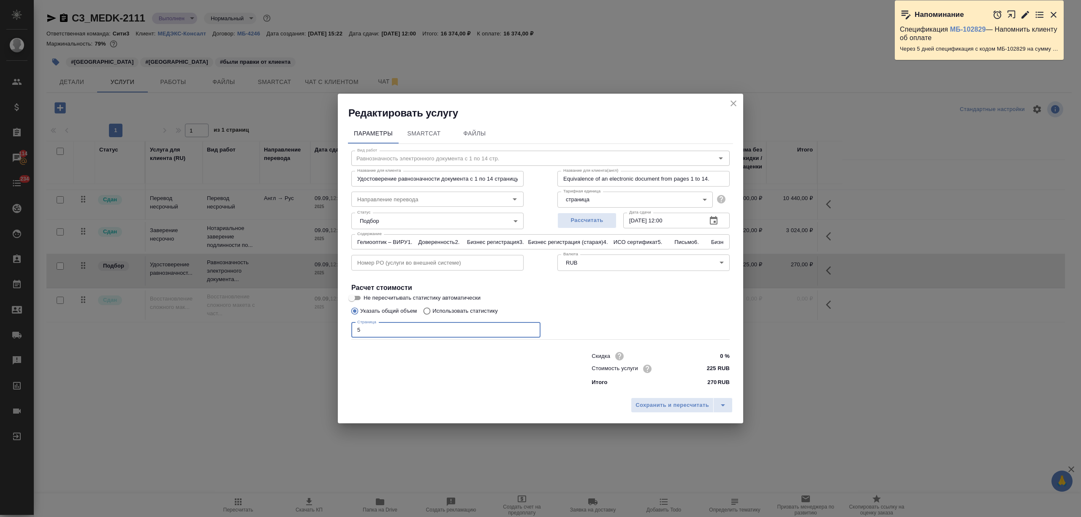
type input "56"
type input "Гелиооптик – ВИРУ1. Доверенность2. Бизнес регистрация3. Бизнес регистрация (ста…"
type input "56"
click at [657, 401] on span "Сохранить и пересчитать" at bounding box center [671, 406] width 73 height 10
type input "Гелиооптик – ВИРУ1. Доверенность2. Бизнес регистрация3. Бизнес регистрация (ста…"
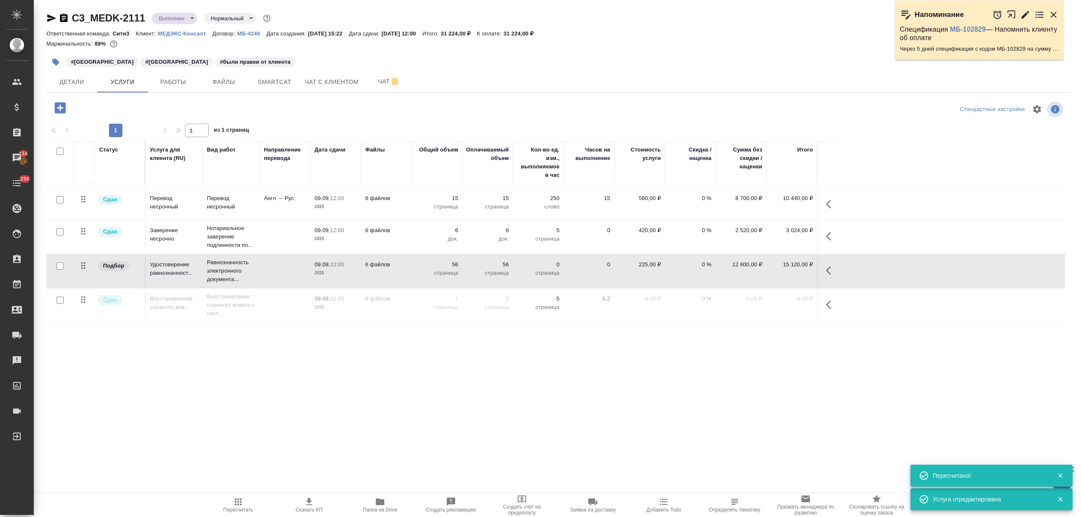
click at [228, 487] on div ".cls-1 fill:#fff; AWATERA Nikitina Tatiana Клиенты Спецификации Заказы 114 Чаты…" at bounding box center [540, 258] width 1081 height 517
click at [230, 497] on span "Пересчитать" at bounding box center [238, 505] width 61 height 16
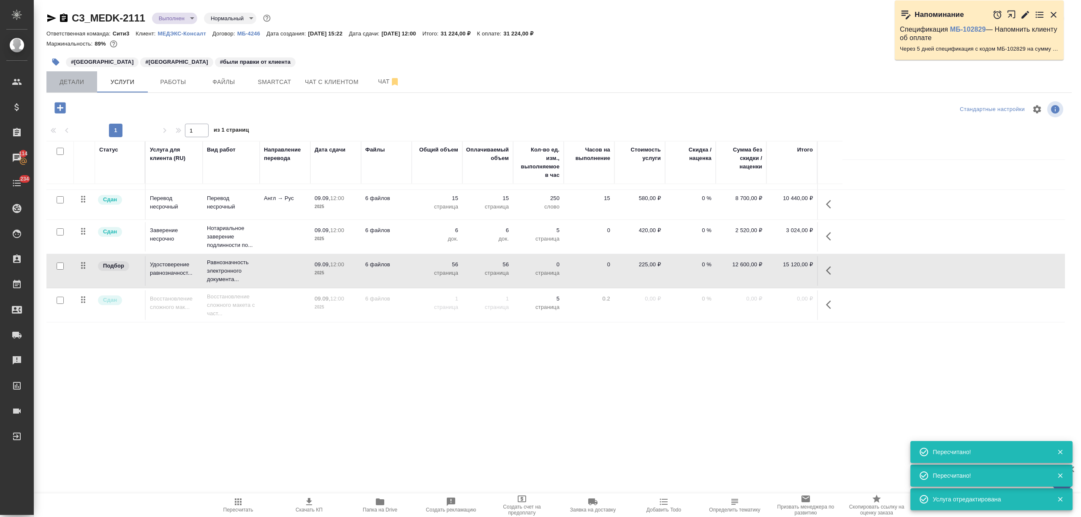
click at [71, 79] on span "Детали" at bounding box center [71, 82] width 41 height 11
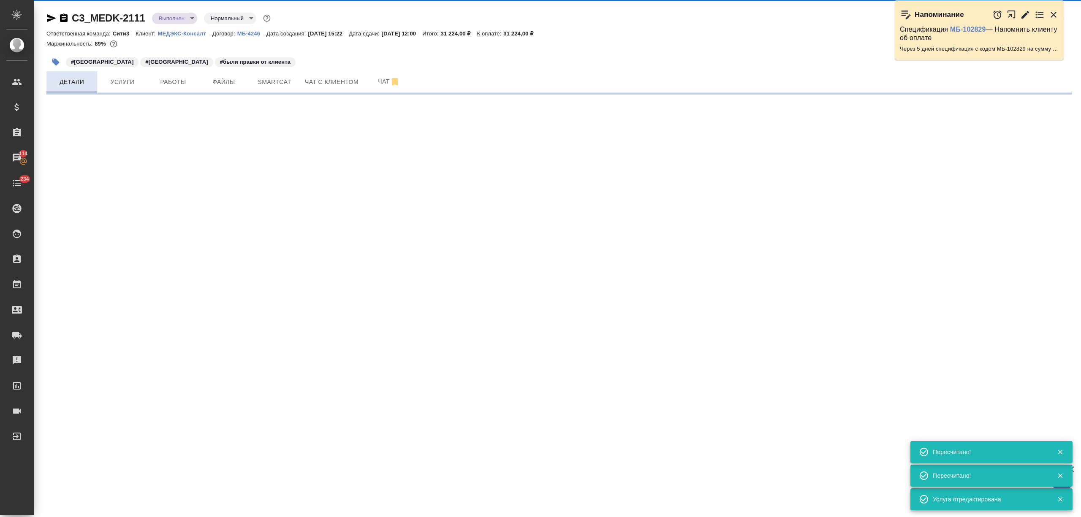
select select "RU"
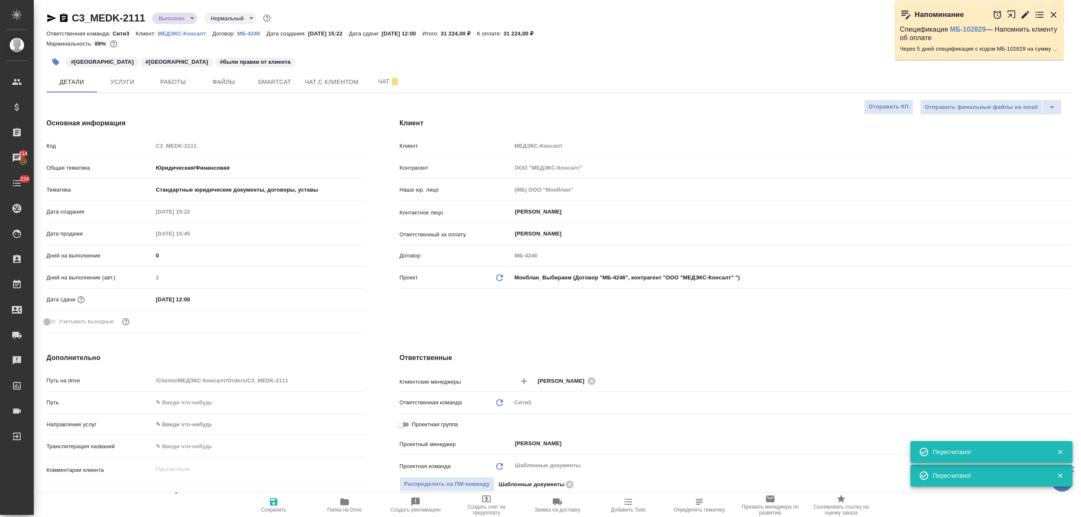
type textarea "x"
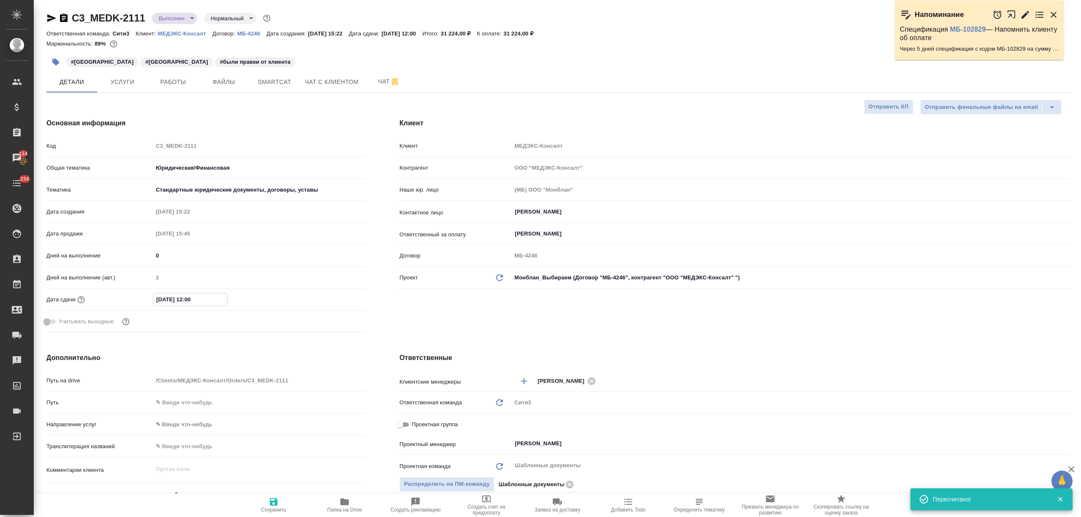
drag, startPoint x: 163, startPoint y: 299, endPoint x: 149, endPoint y: 298, distance: 13.6
click at [149, 298] on div "Дата сдачи 09.09.2025 12:00" at bounding box center [205, 299] width 319 height 15
type input "10.09.2025 12:00"
type textarea "x"
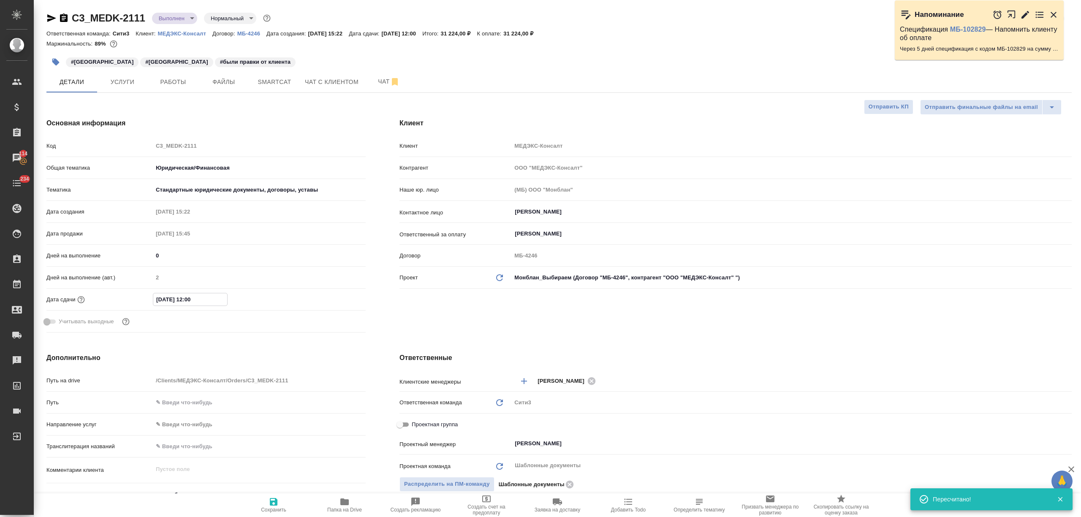
type textarea "x"
type input "10.09.2025 12:00"
click at [284, 509] on span "Сохранить" at bounding box center [273, 510] width 25 height 6
type textarea "x"
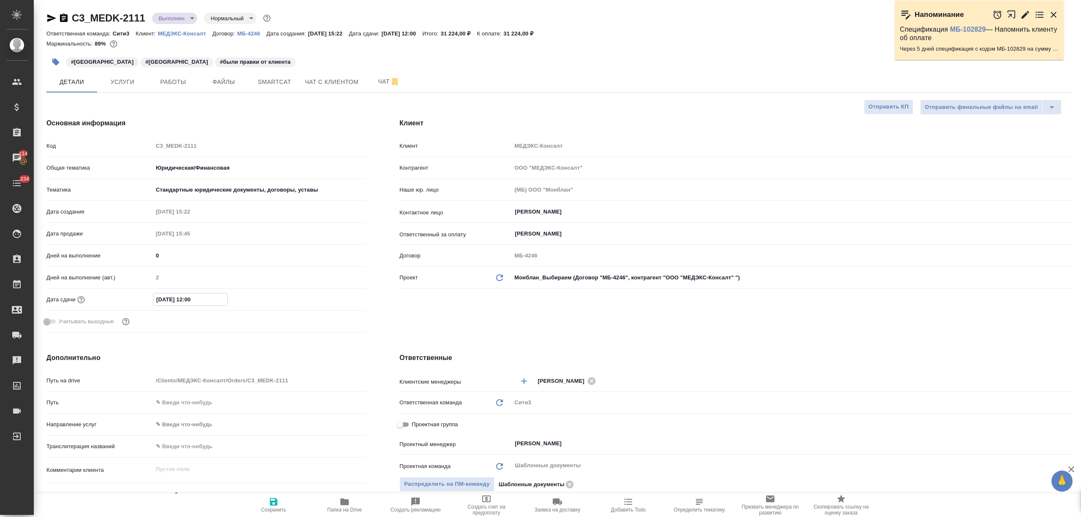
type textarea "x"
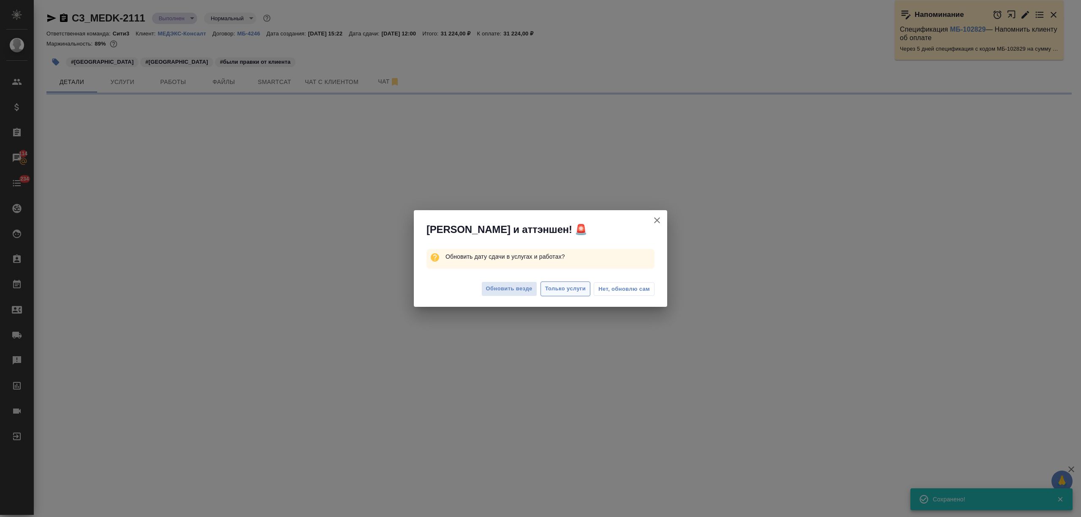
select select "RU"
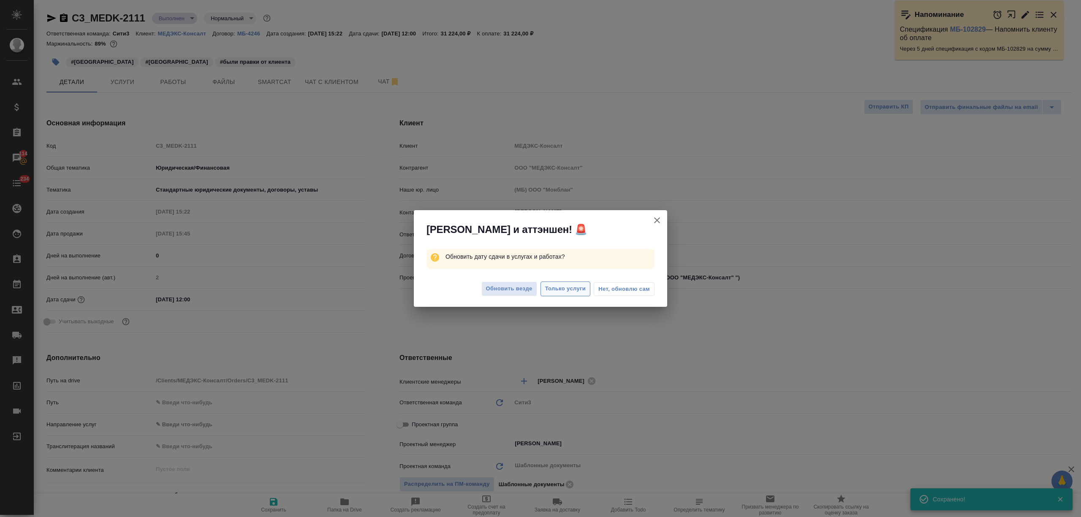
type textarea "x"
click at [564, 286] on span "Только услуги" at bounding box center [565, 289] width 41 height 10
type textarea "x"
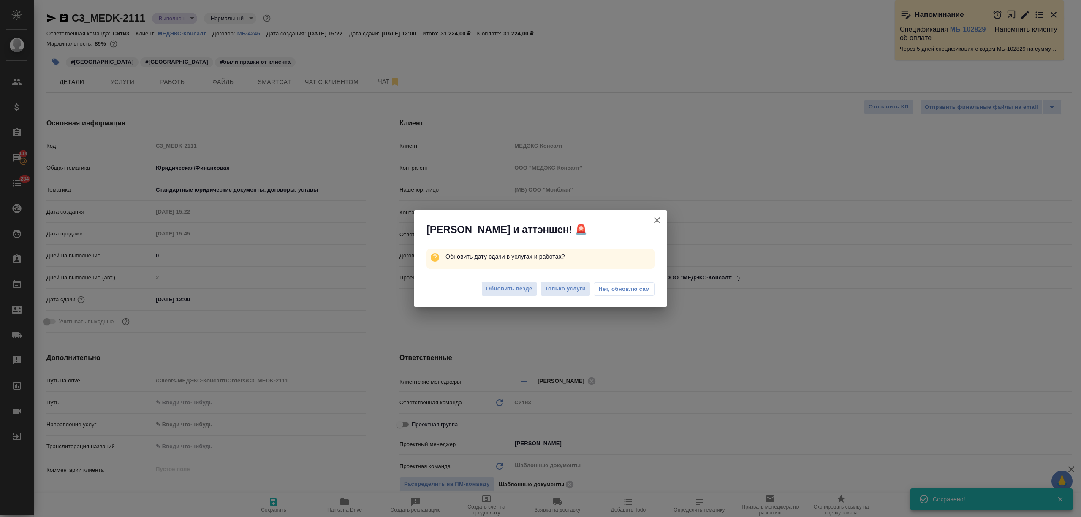
type textarea "x"
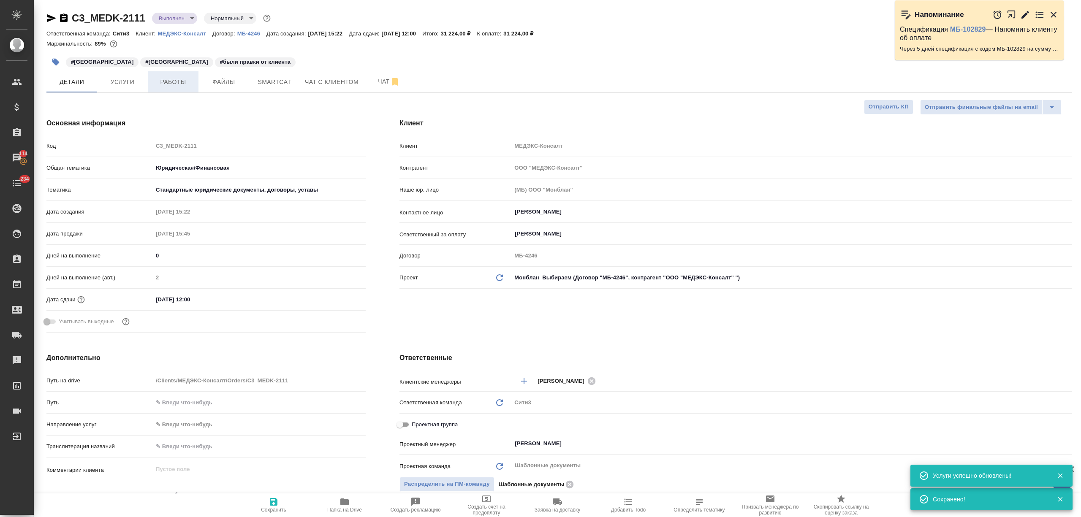
click at [161, 85] on span "Работы" at bounding box center [173, 82] width 41 height 11
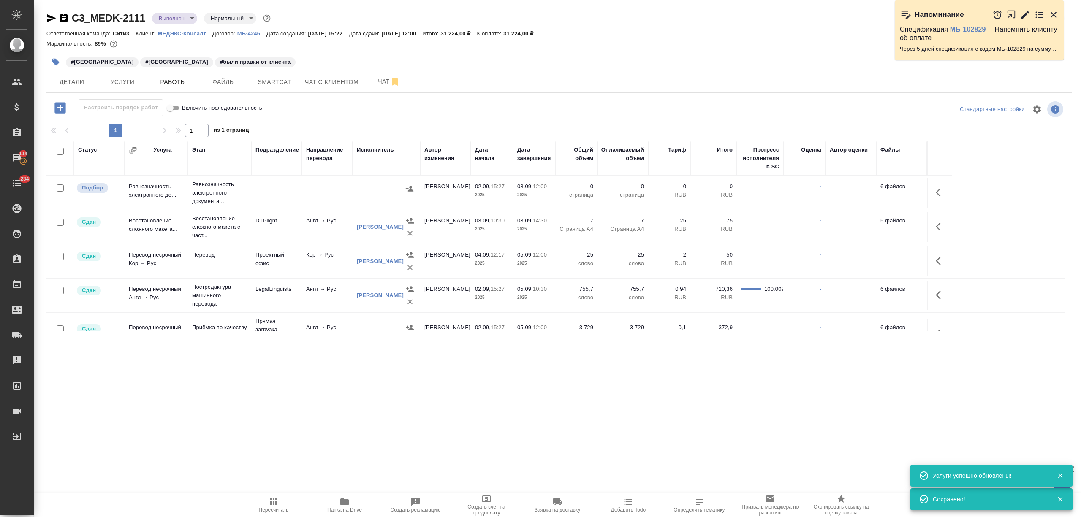
click at [306, 192] on td at bounding box center [327, 193] width 51 height 30
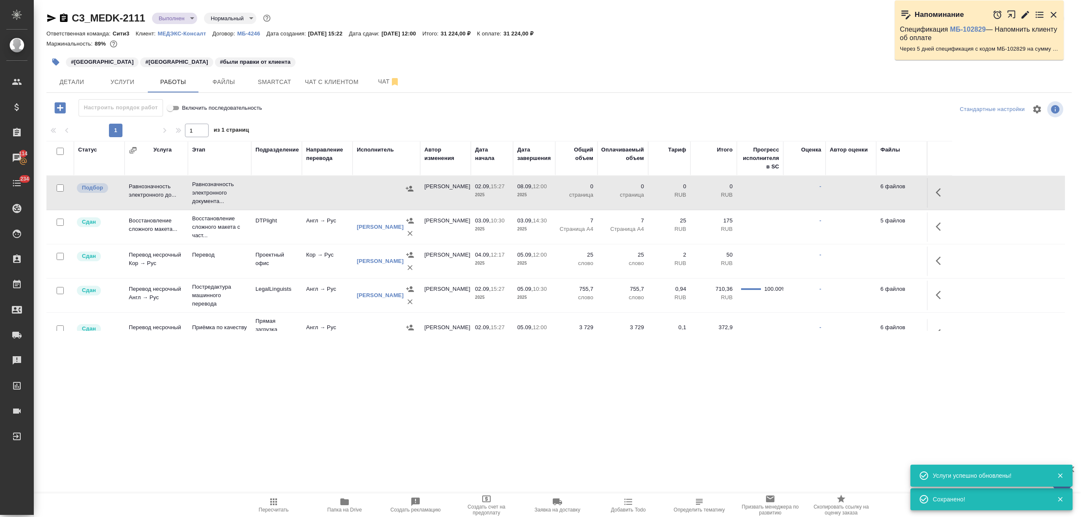
click at [306, 192] on td at bounding box center [327, 193] width 51 height 30
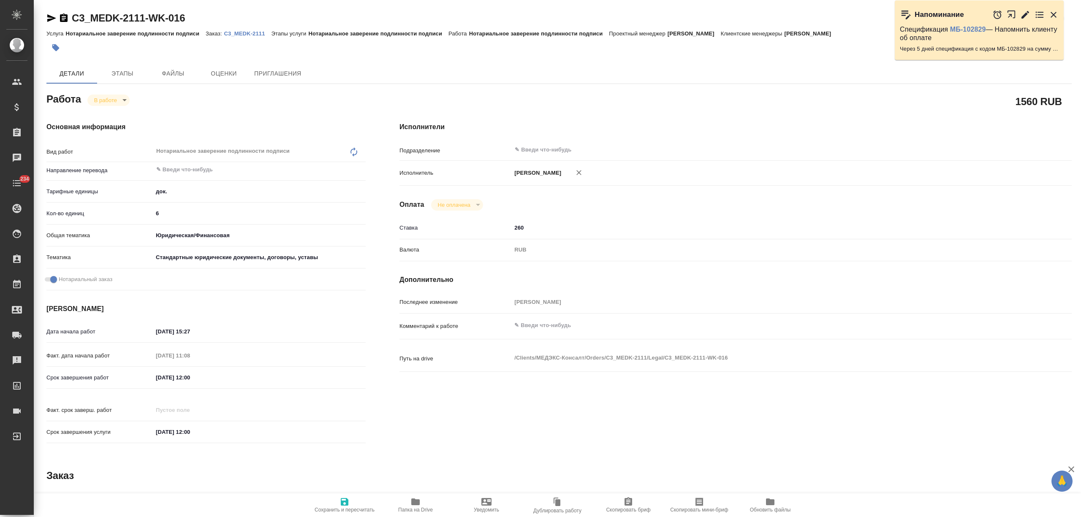
type textarea "x"
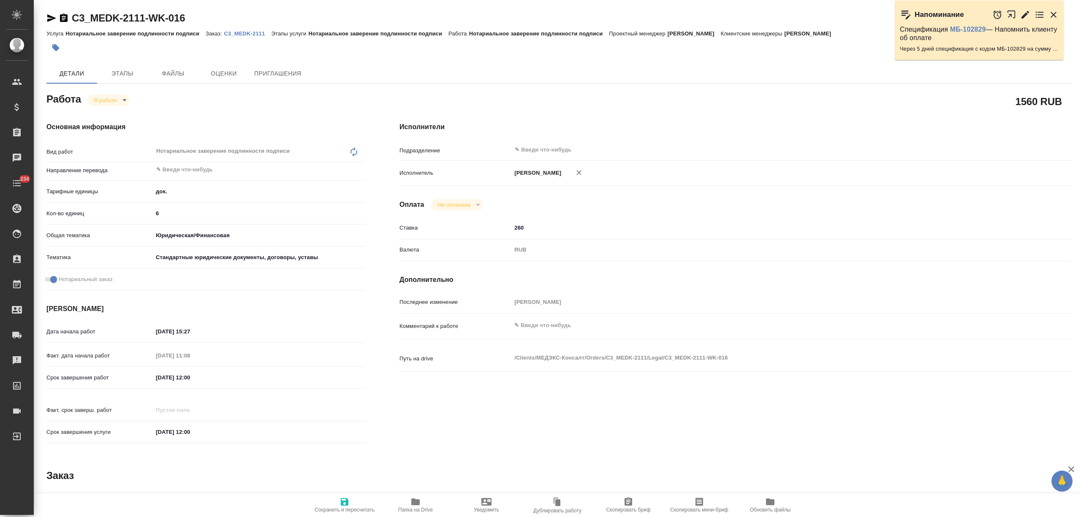
type textarea "x"
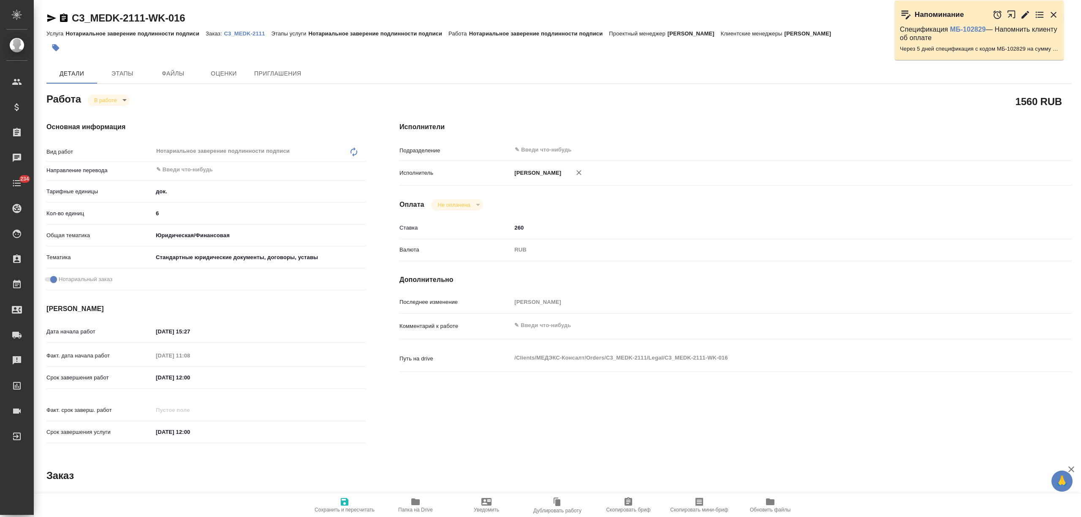
click at [119, 100] on body "🙏 .cls-1 fill:#fff; AWATERA [PERSON_NAME] Спецификации Заказы Чаты 234 Todo Про…" at bounding box center [540, 258] width 1081 height 517
type textarea "x"
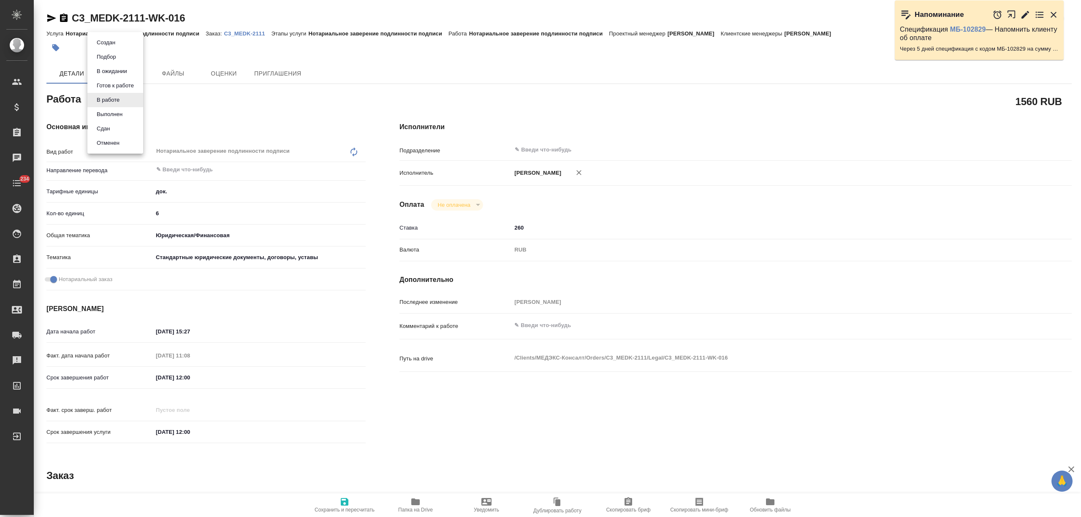
type textarea "x"
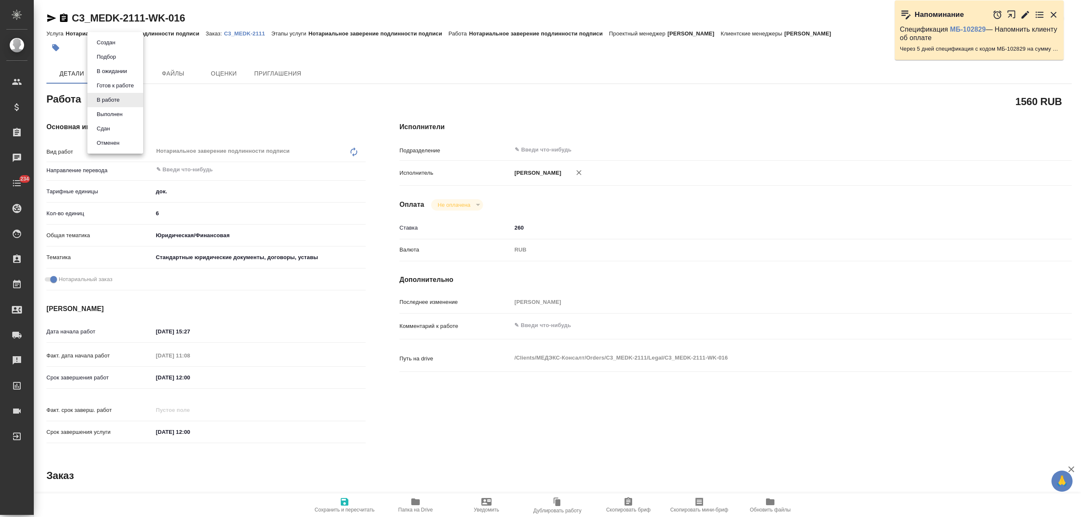
type textarea "x"
click at [113, 131] on li "Сдан" at bounding box center [115, 129] width 56 height 14
type textarea "x"
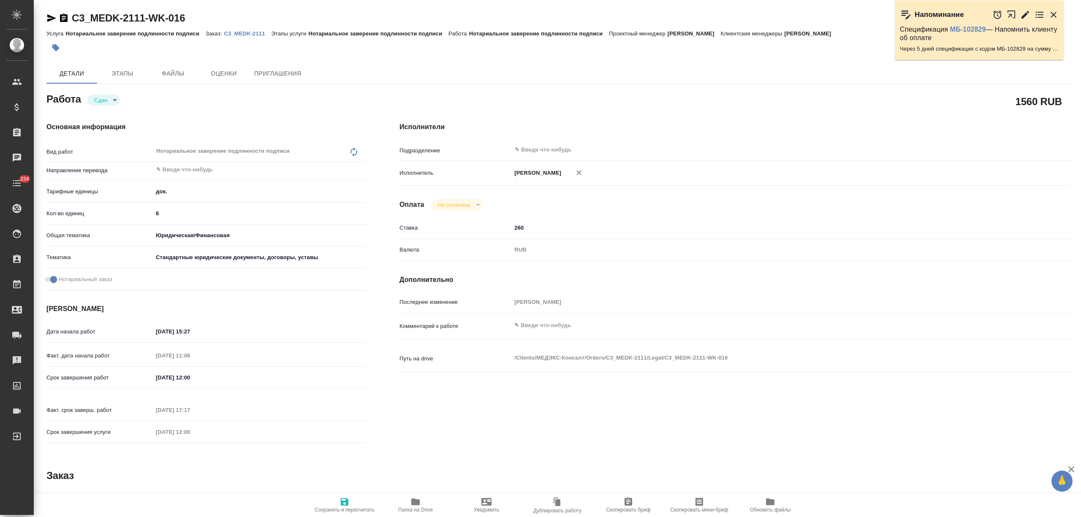
type textarea "x"
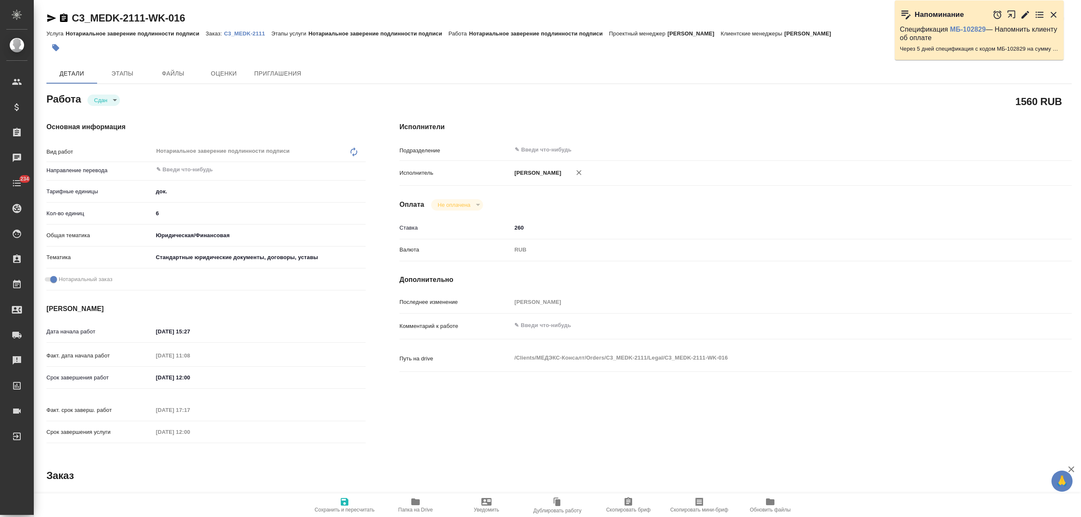
type textarea "x"
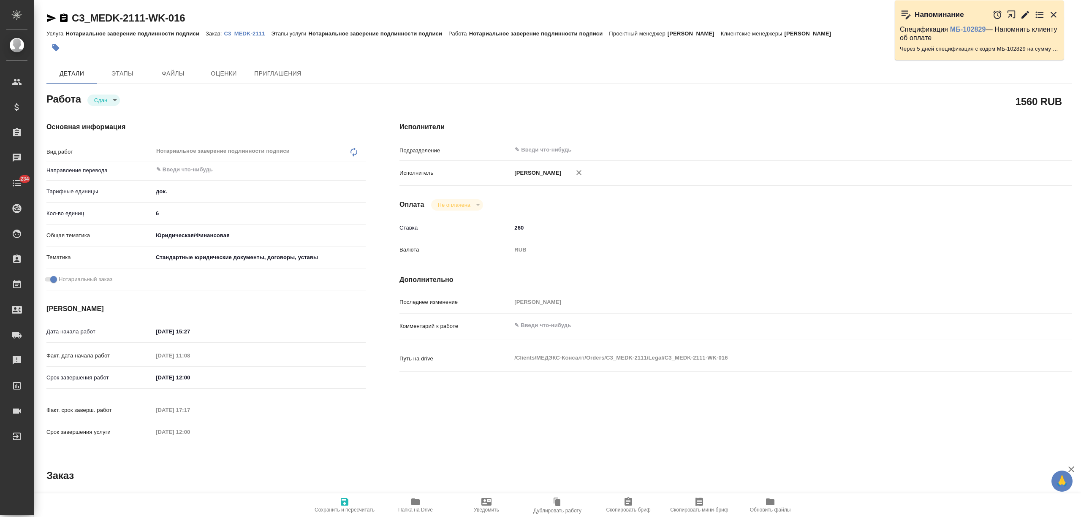
type textarea "x"
click at [361, 499] on span "Сохранить и пересчитать" at bounding box center [344, 505] width 61 height 16
type textarea "x"
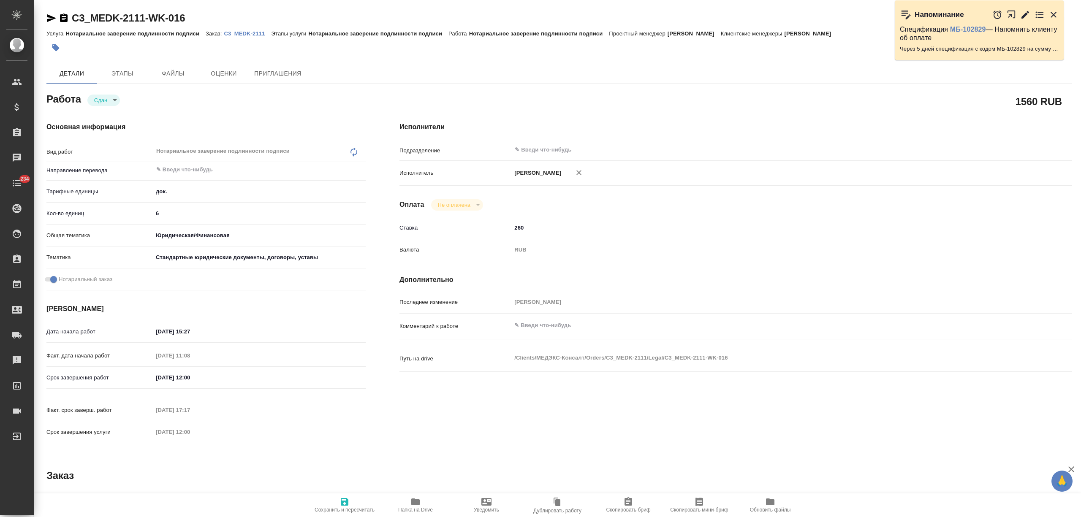
type textarea "x"
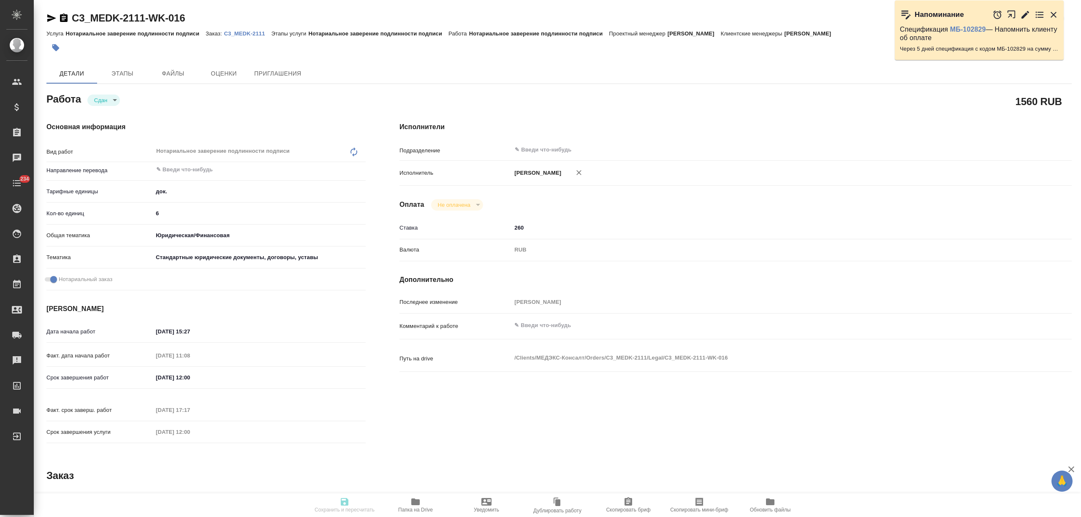
type textarea "x"
type input "closed"
type textarea "Нотариальное заверение подлинности подписи"
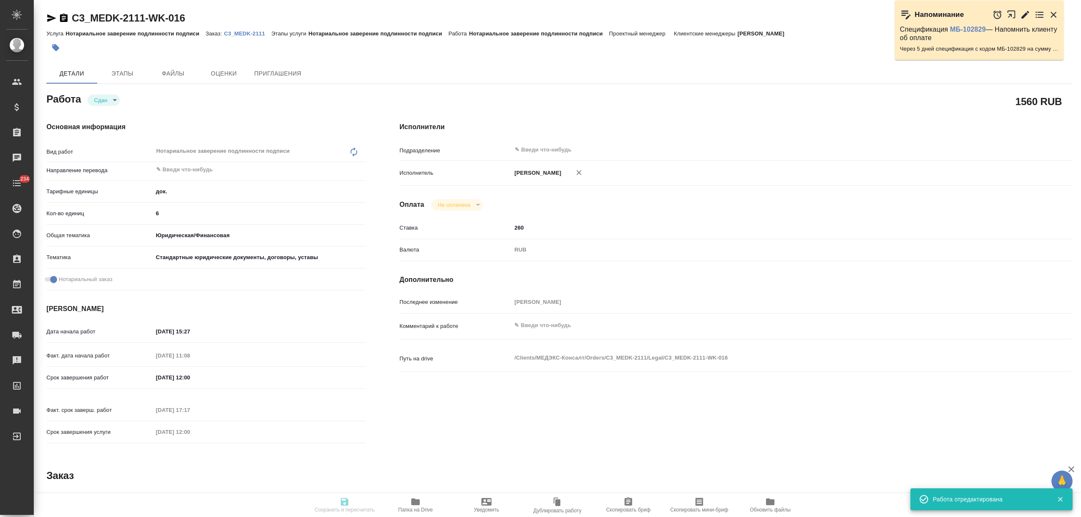
type textarea "x"
type input "5a8b1489cc6b4906c91bfd8b"
type input "6"
type input "yr-fn"
type input "5f647205b73bc97568ca66bf"
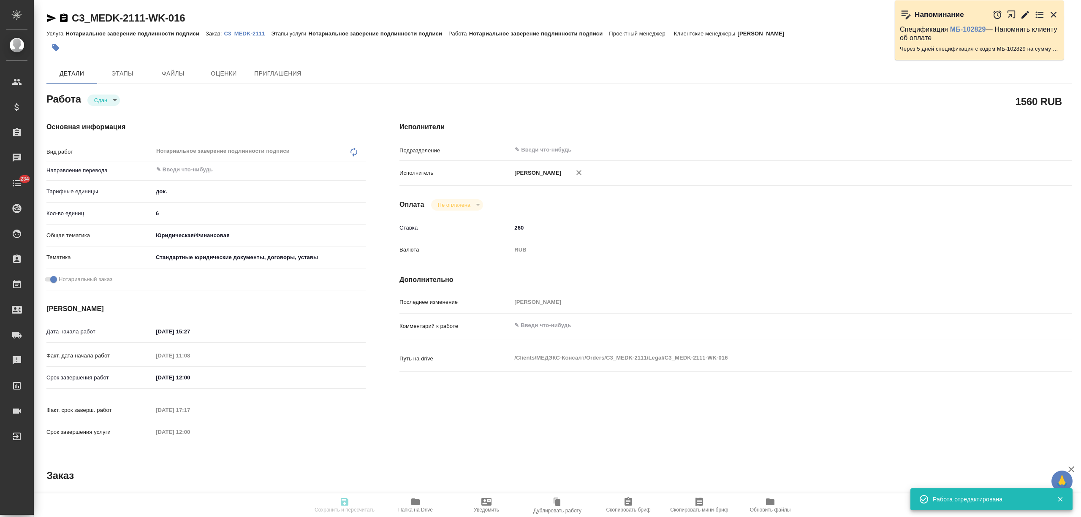
checkbox input "true"
type input "[DATE] 15:27"
type input "08.09.2025 11:08"
type input "[DATE] 12:00"
type input "09.09.2025 17:17"
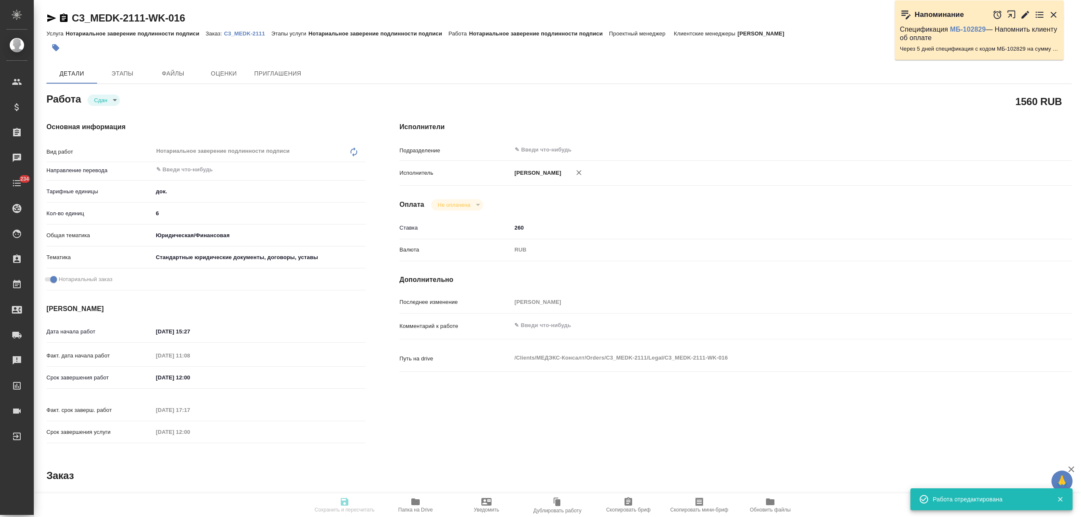
type input "09.09.2025 12:00"
type input "notPayed"
type input "260"
type input "RUB"
type input "[PERSON_NAME]"
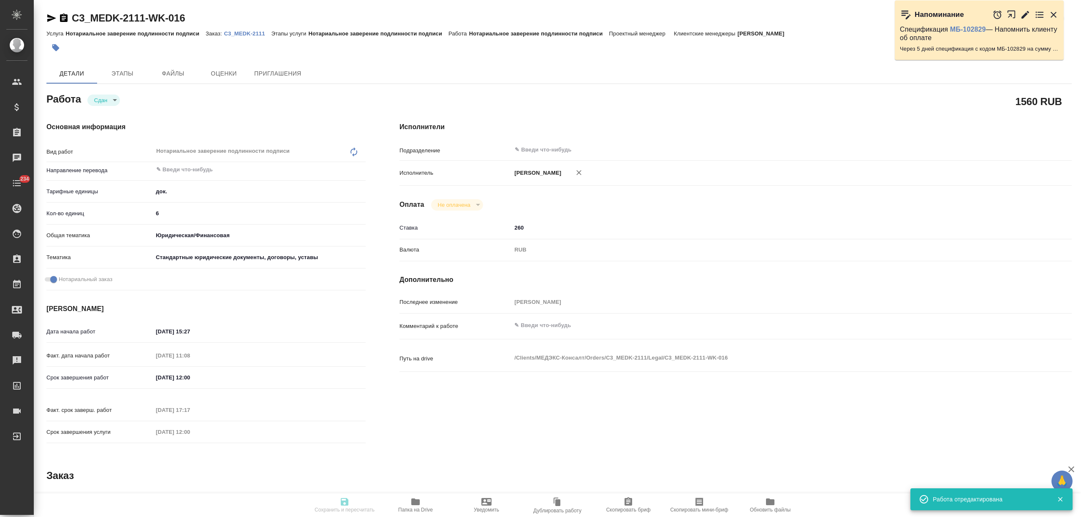
type textarea "x"
type textarea "/Clients/МЕДЭКС-Консалт/Orders/C3_MEDK-2111/Legal/C3_MEDK-2111-WK-016"
type textarea "x"
type input "C3_MEDK-2111"
type input "Нотариальное заверение подлинности подписи"
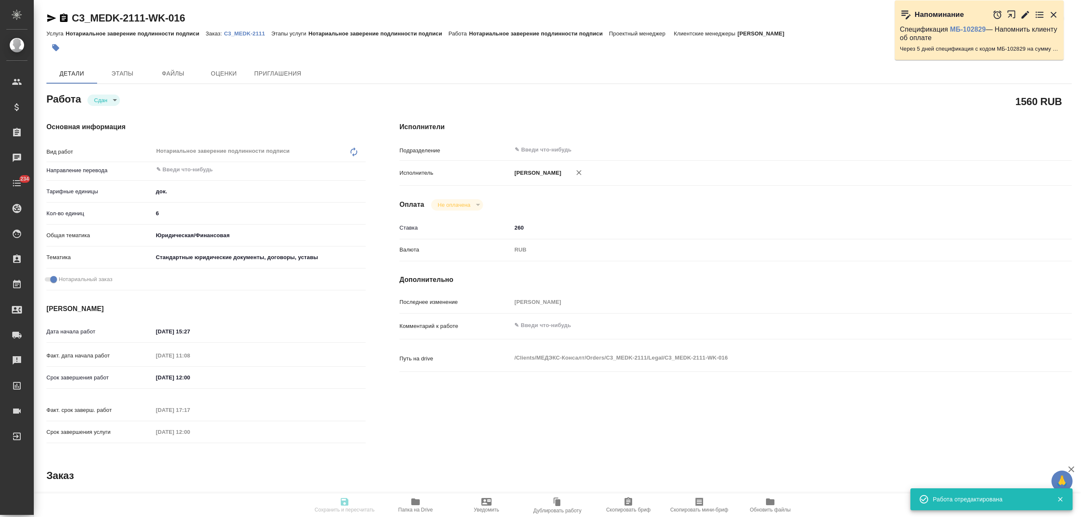
type input "Нотариальное заверение подлинности подписи"
type input "[PERSON_NAME]"
type input "/Clients/МЕДЭКС-Консалт/Orders/C3_MEDK-2111"
type textarea "x"
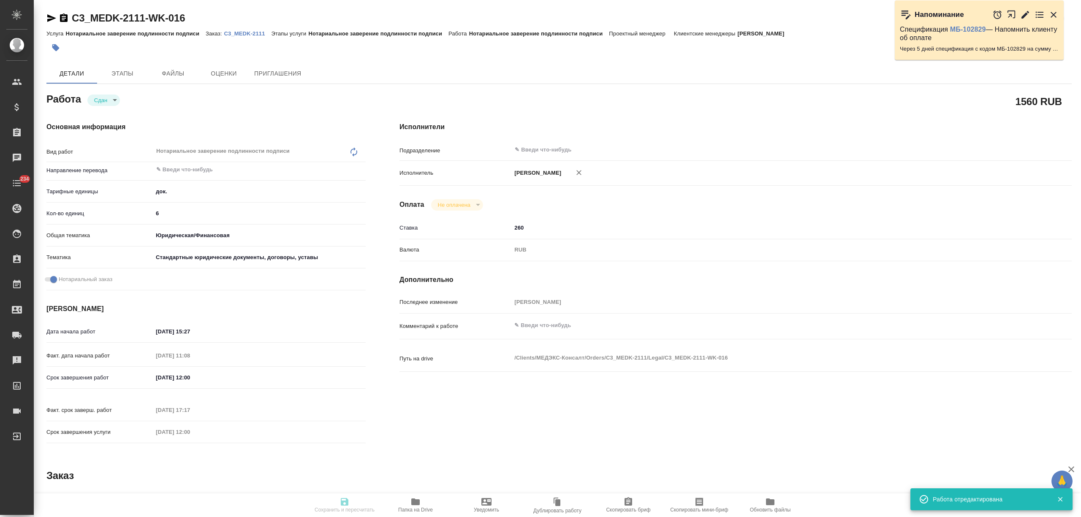
type textarea "при дубляже переводим с англ"
type textarea "x"
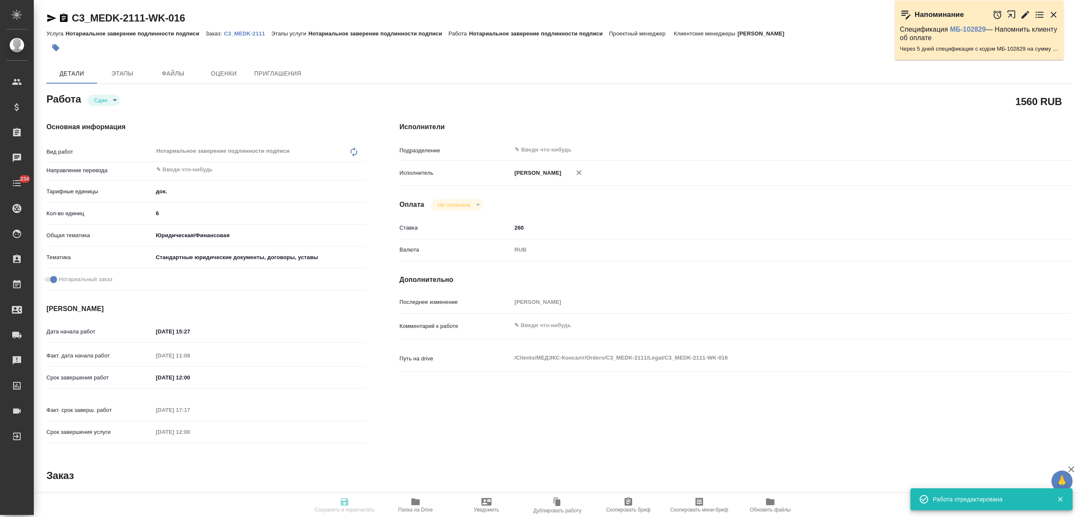
type textarea "x"
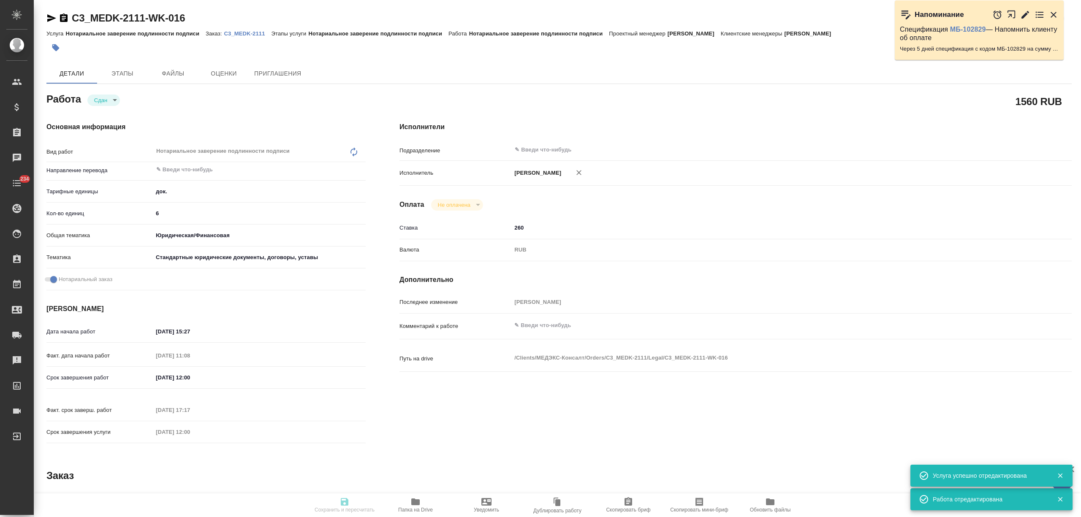
type textarea "x"
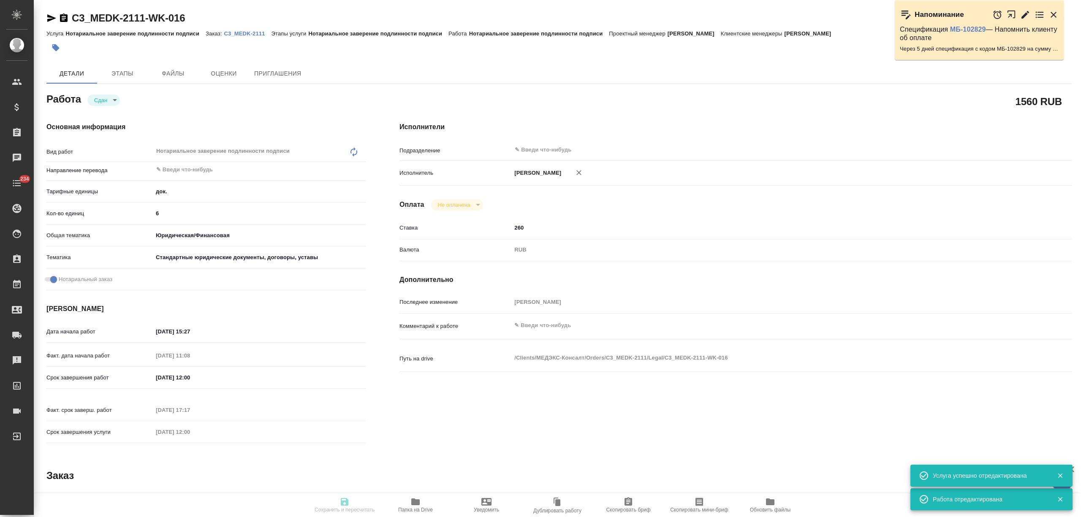
type textarea "x"
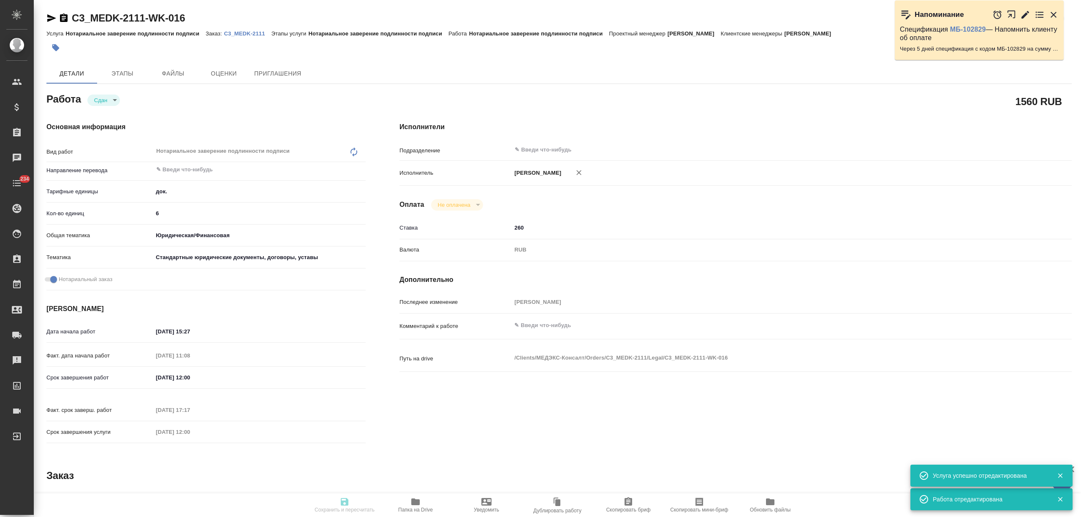
type textarea "x"
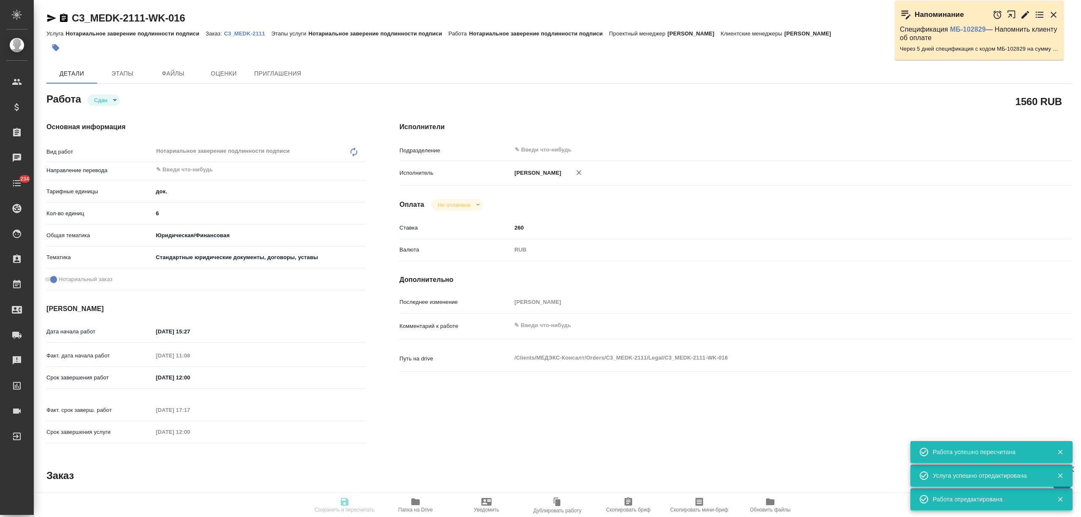
type textarea "x"
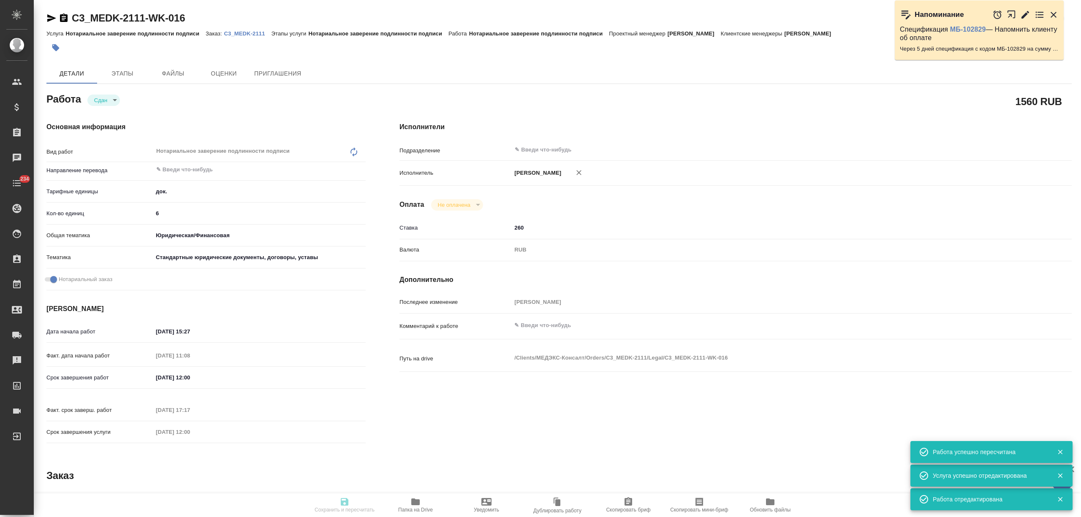
type input "closed"
type textarea "Нотариальное заверение подлинности подписи"
type textarea "x"
type input "5a8b1489cc6b4906c91bfd8b"
type input "6"
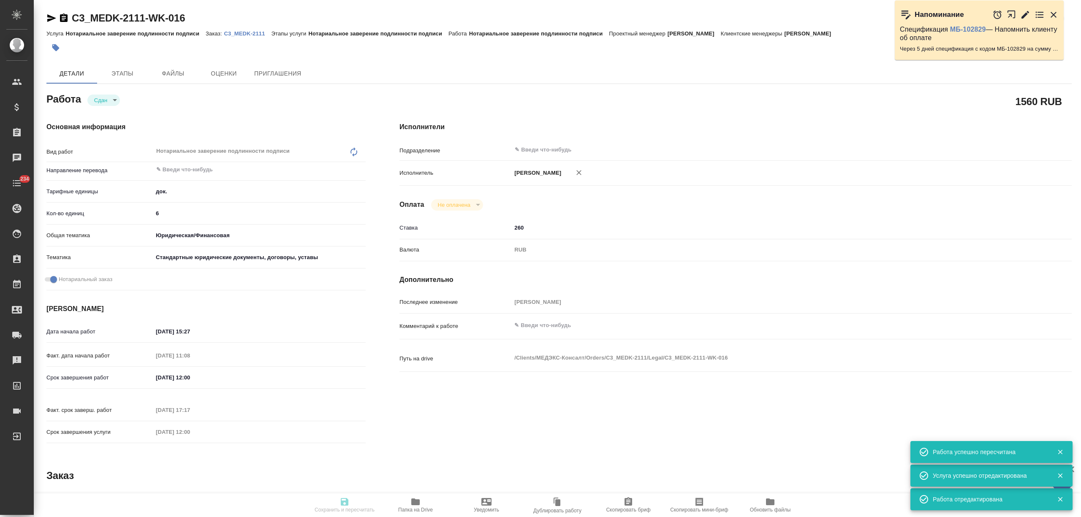
type input "yr-fn"
type input "5f647205b73bc97568ca66bf"
checkbox input "true"
type input "[DATE] 15:27"
type input "08.09.2025 11:08"
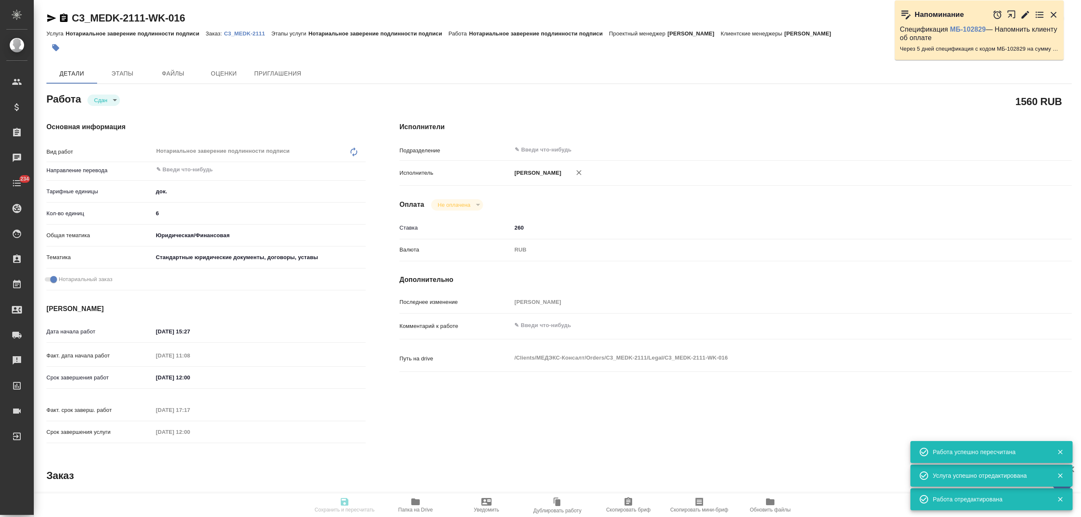
type input "[DATE] 12:00"
type input "09.09.2025 17:17"
type input "09.09.2025 12:00"
type input "notPayed"
type input "260"
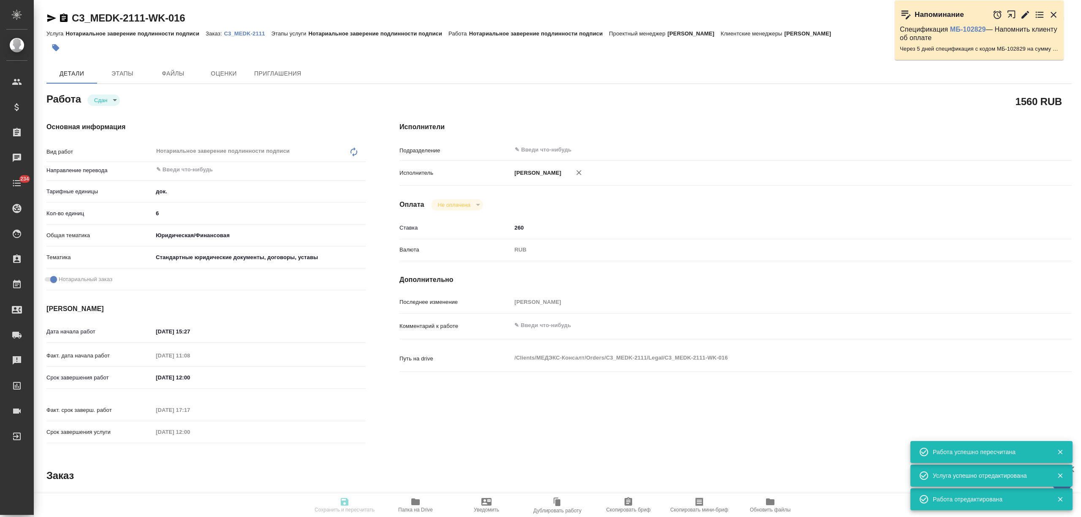
type input "RUB"
type input "[PERSON_NAME]"
type textarea "x"
type textarea "/Clients/МЕДЭКС-Консалт/Orders/C3_MEDK-2111/Legal/C3_MEDK-2111-WK-016"
type textarea "x"
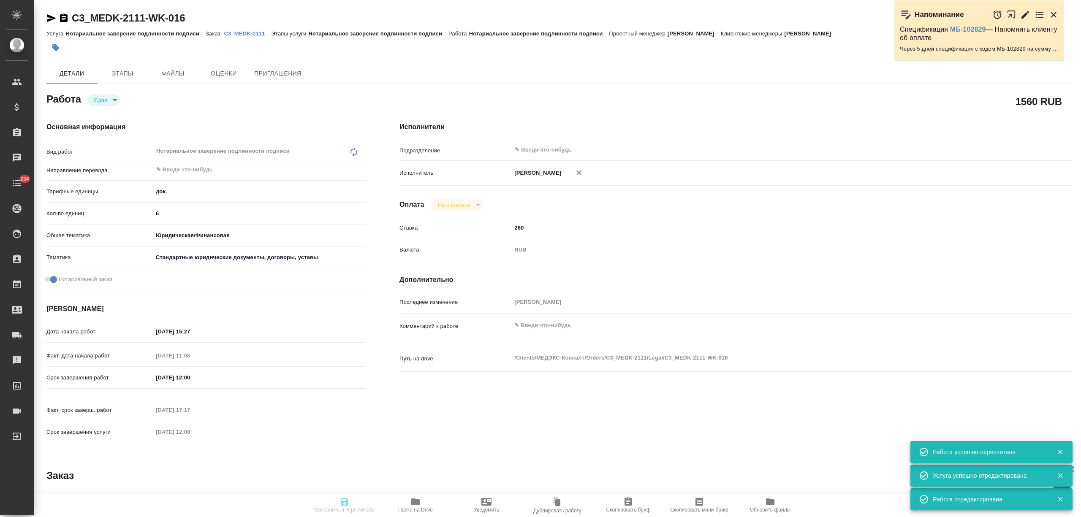
type input "C3_MEDK-2111"
type input "Нотариальное заверение подлинности подписи"
type input "[PERSON_NAME]"
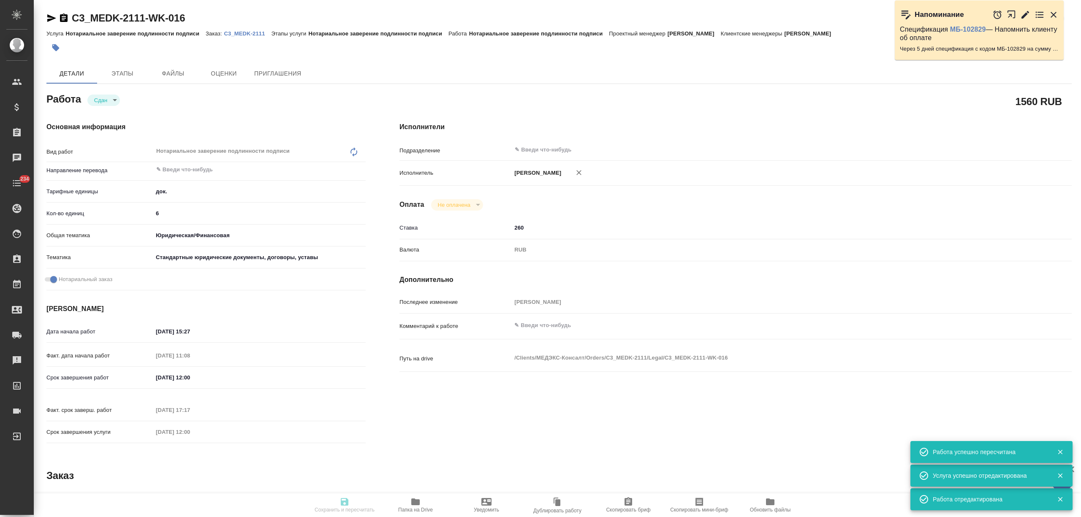
type input "/Clients/МЕДЭКС-Консалт/Orders/C3_MEDK-2111"
type textarea "x"
type textarea "при дубляже переводим с англ"
type textarea "x"
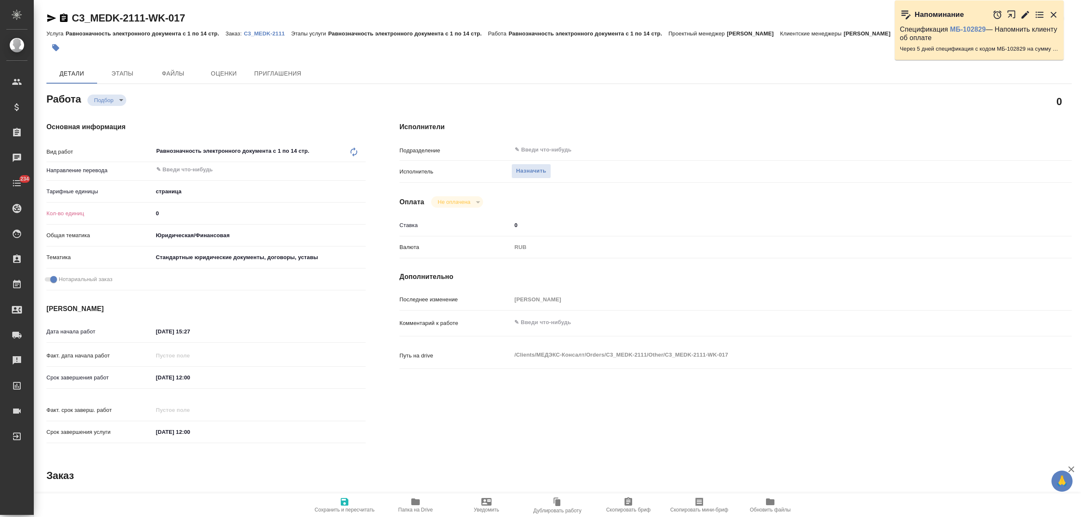
type textarea "x"
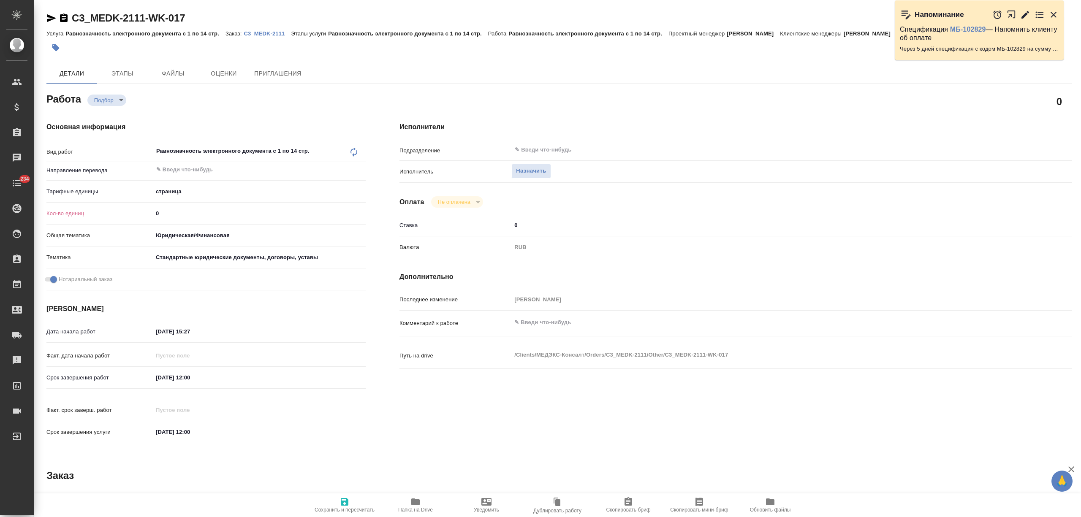
type textarea "x"
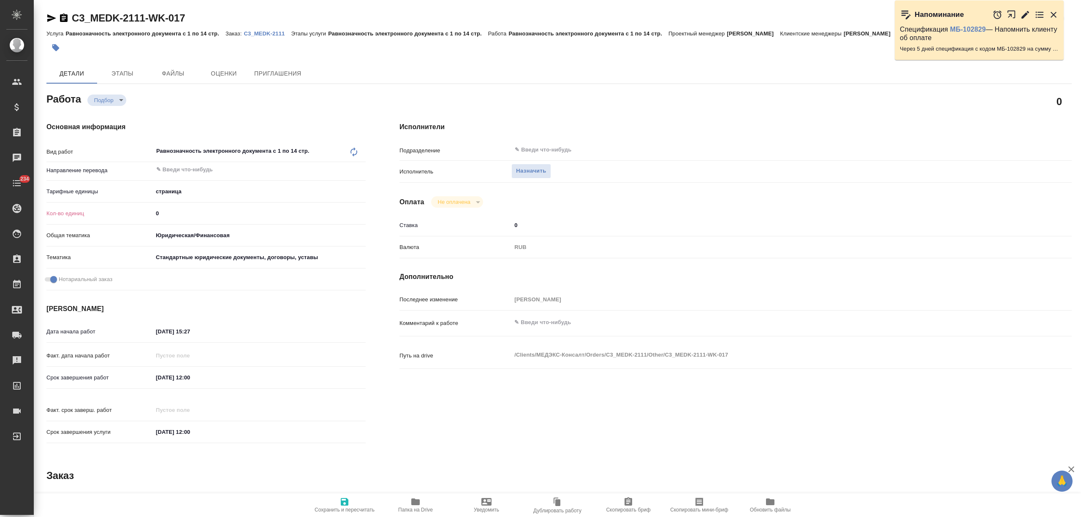
type textarea "x"
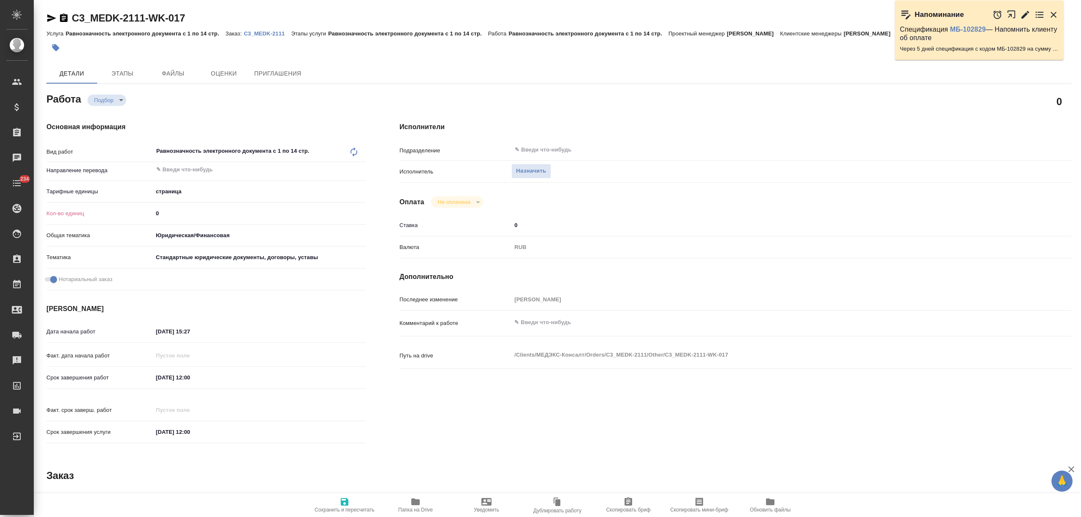
type textarea "x"
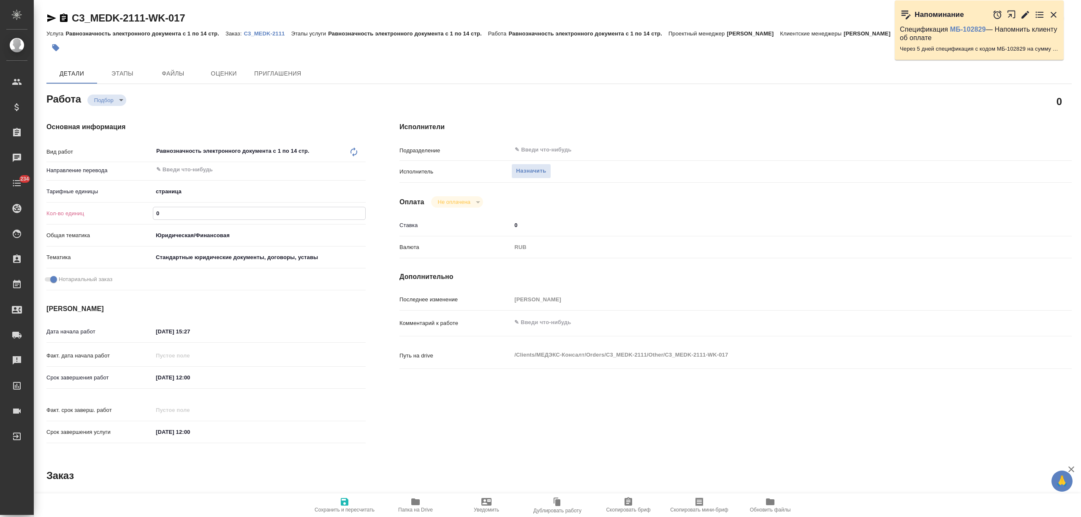
click at [142, 209] on div "Кол-во единиц 0" at bounding box center [205, 213] width 319 height 15
type textarea "x"
type input "5"
type textarea "x"
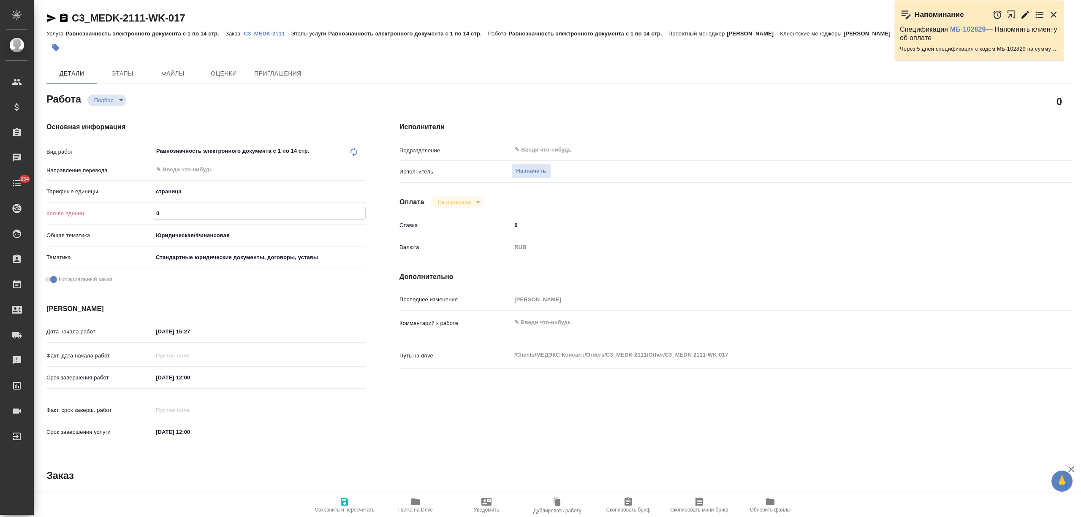
type textarea "x"
type input "56"
type textarea "x"
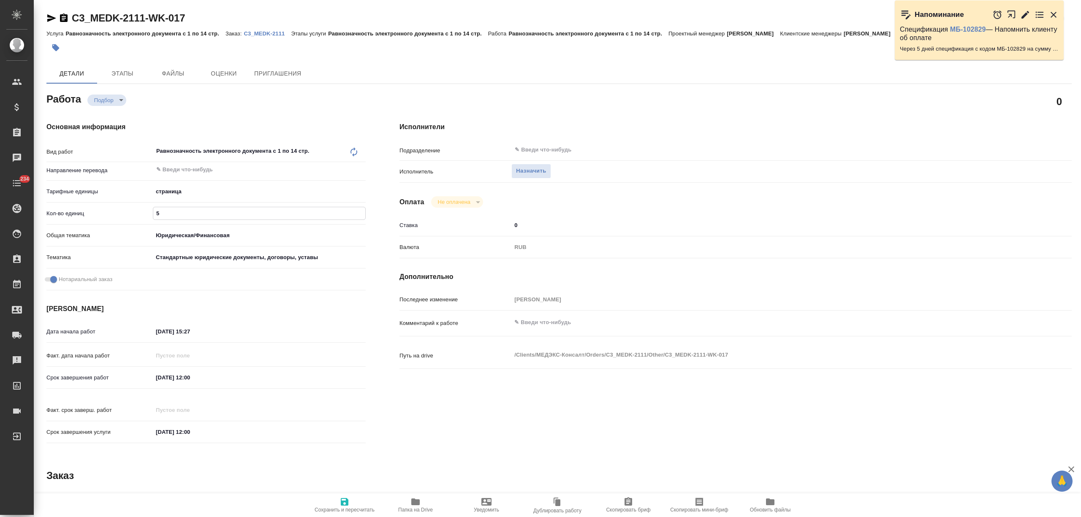
type textarea "x"
type input "56"
type textarea "x"
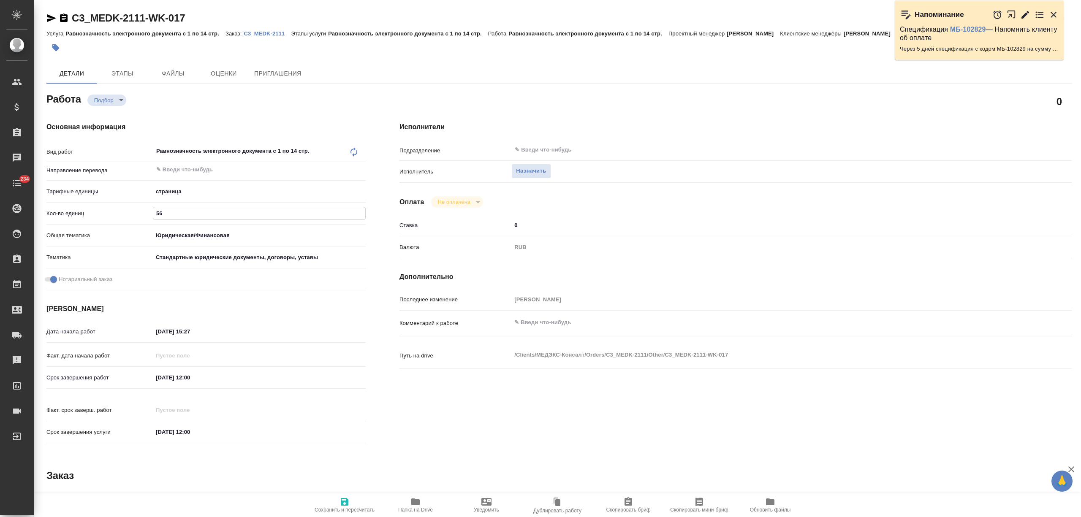
type textarea "x"
click at [148, 377] on div "Срок завершения работ [DATE] 12:00" at bounding box center [205, 377] width 319 height 15
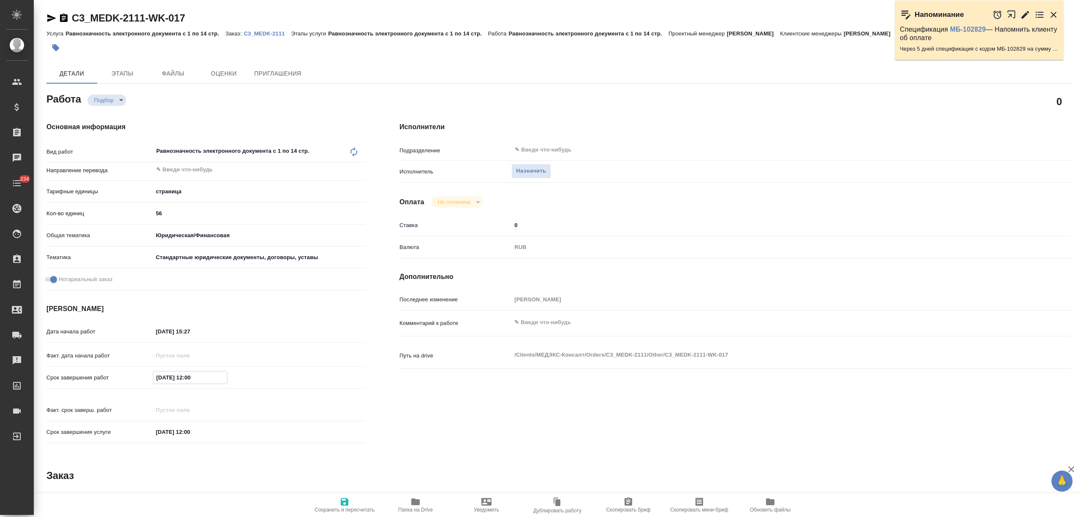
type textarea "x"
type input "10.92.0251 20:0_"
type textarea "x"
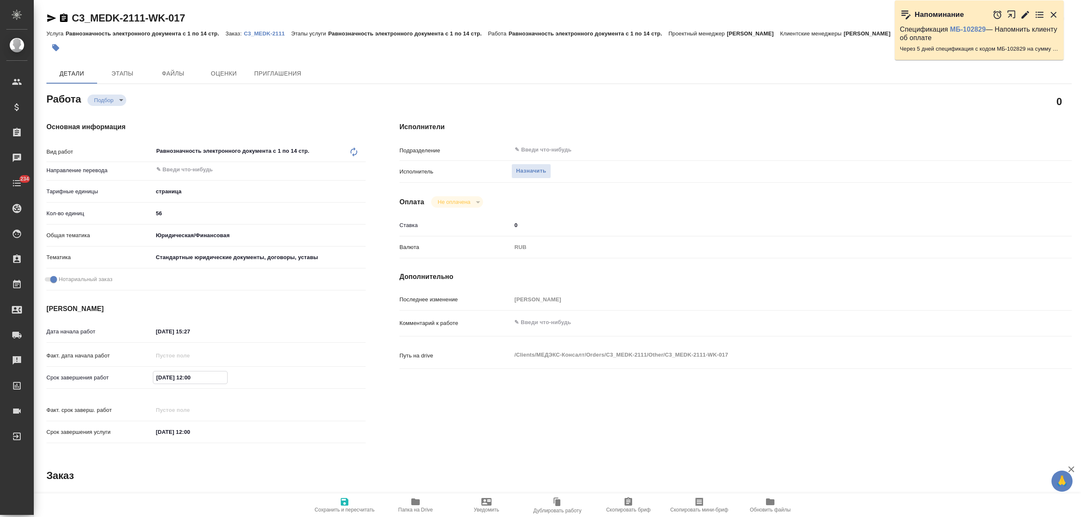
type textarea "x"
type input "[DATE] 12:00"
type textarea "x"
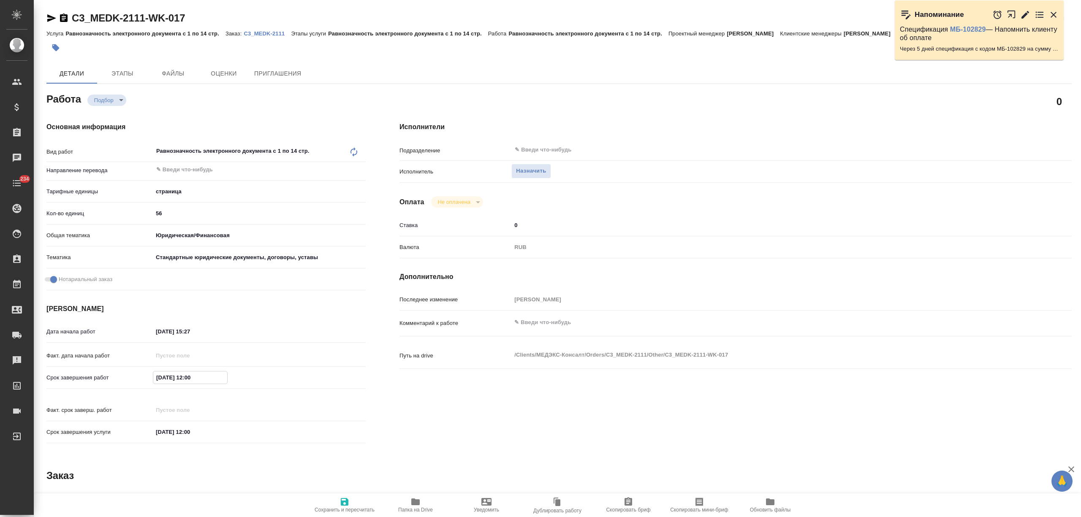
type textarea "x"
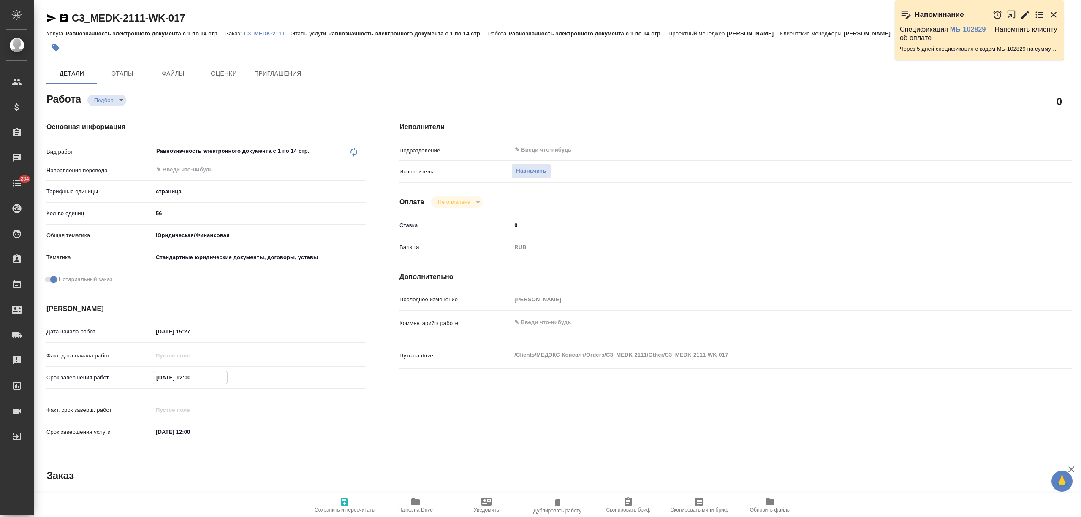
type textarea "x"
type input "[DATE] 12:00"
click at [354, 501] on span "Сохранить и пересчитать" at bounding box center [344, 505] width 61 height 16
type textarea "x"
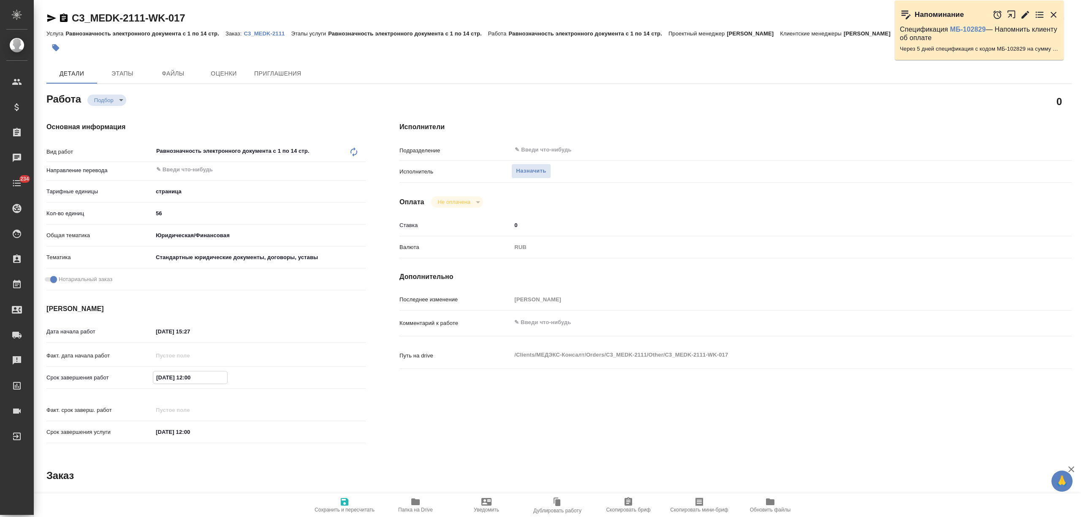
type textarea "x"
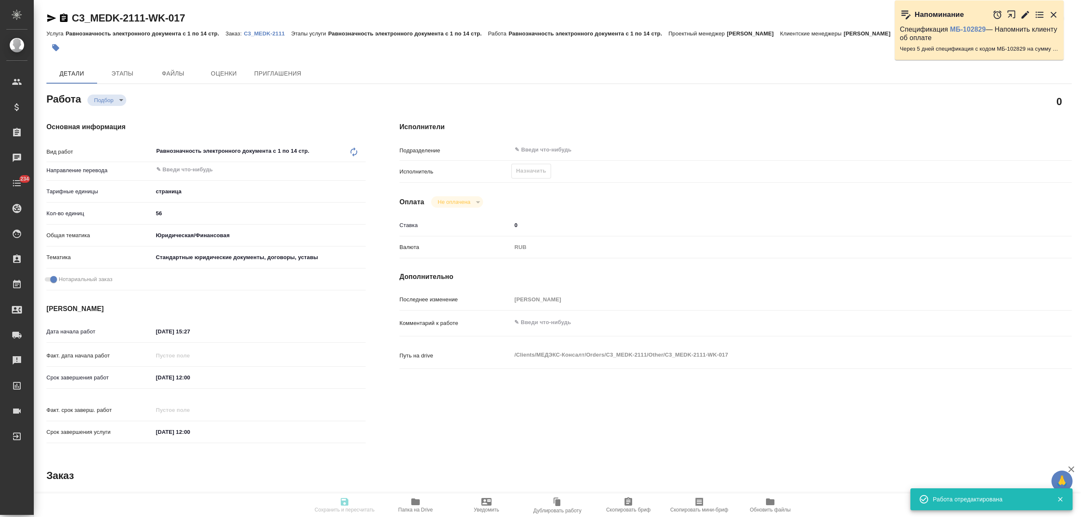
type textarea "x"
type input "recruiting"
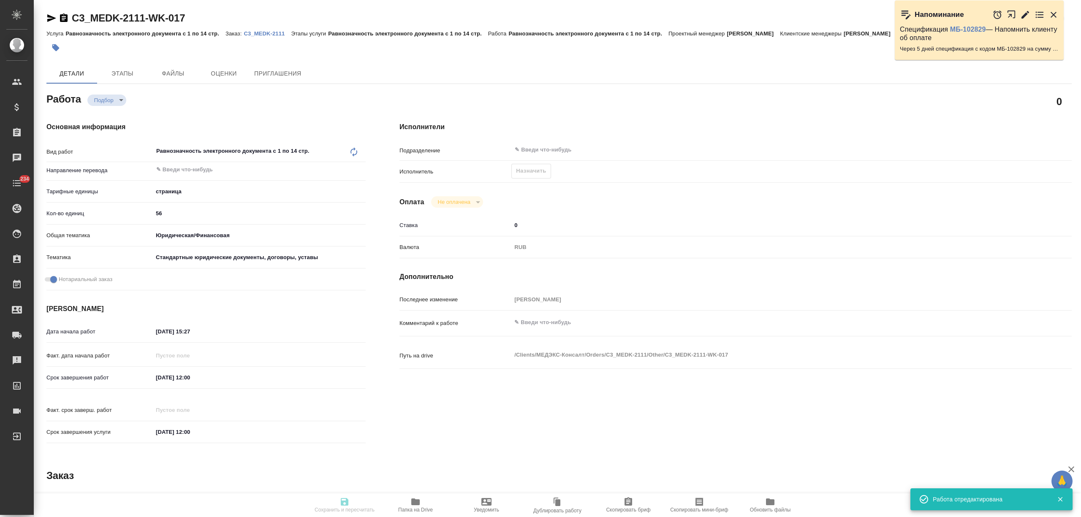
type textarea "Равнозначность электронного документа с 1 по 14 стр."
type textarea "x"
type input "5a8b1489cc6b4906c91bfdb2"
type input "56"
type input "yr-fn"
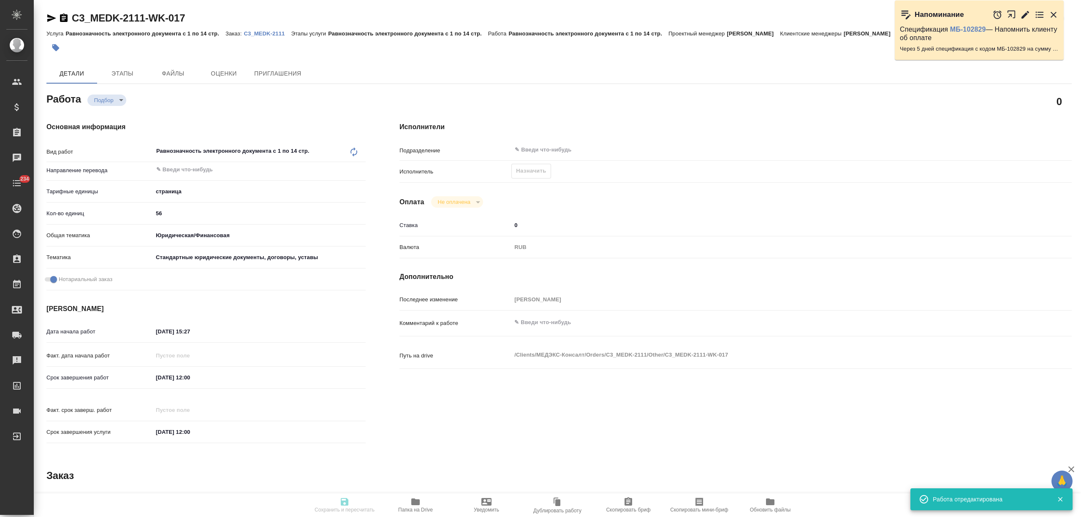
type input "5f647205b73bc97568ca66bf"
checkbox input "true"
type input "[DATE] 15:27"
type input "[DATE] 12:00"
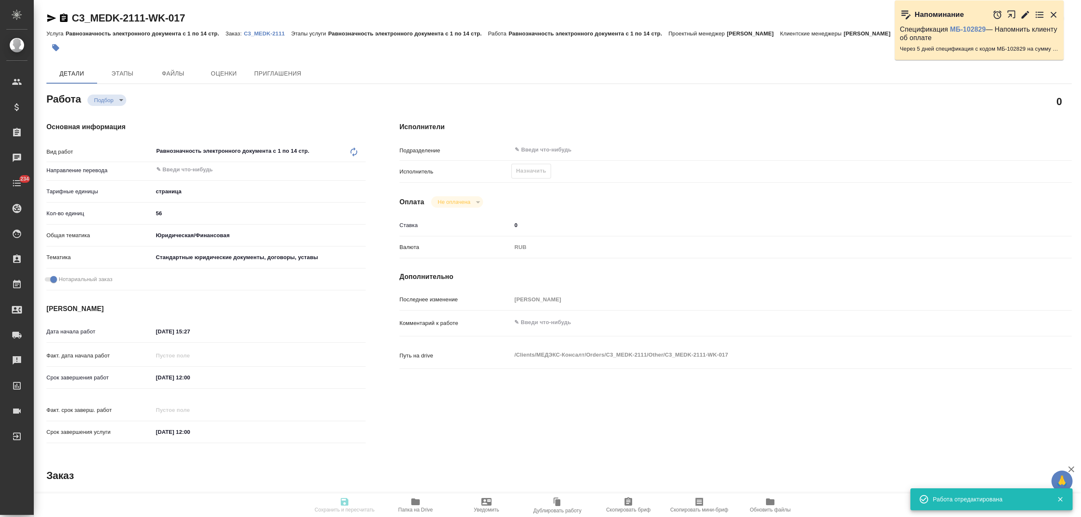
type input "notPayed"
type input "0"
type input "RUB"
type input "[PERSON_NAME]"
type textarea "x"
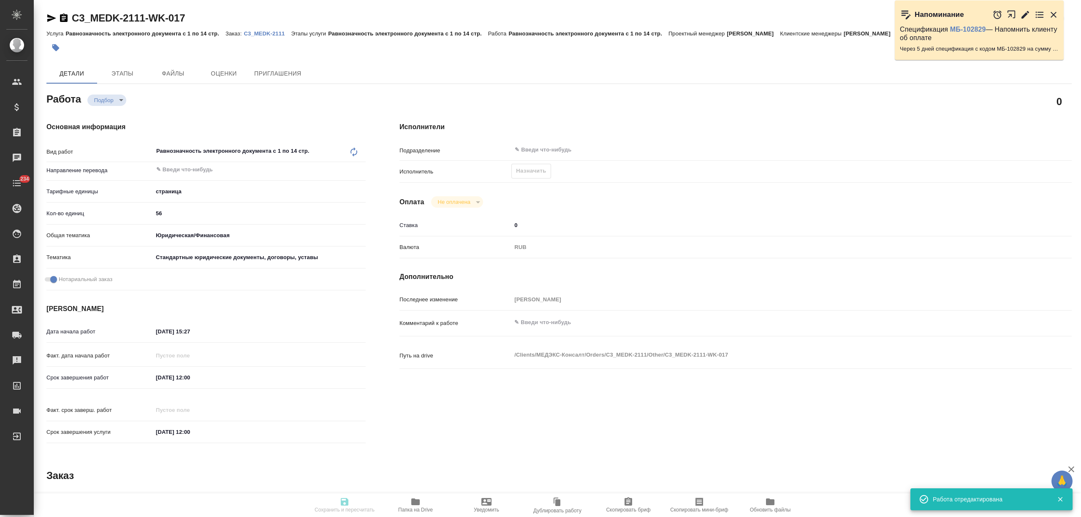
type textarea "/Clients/МЕДЭКС-Консалт/Orders/C3_MEDK-2111/Other/C3_MEDK-2111-WK-017"
type textarea "x"
type input "C3_MEDK-2111"
type input "Равнозначность электронного документа с 1 по 14 стр."
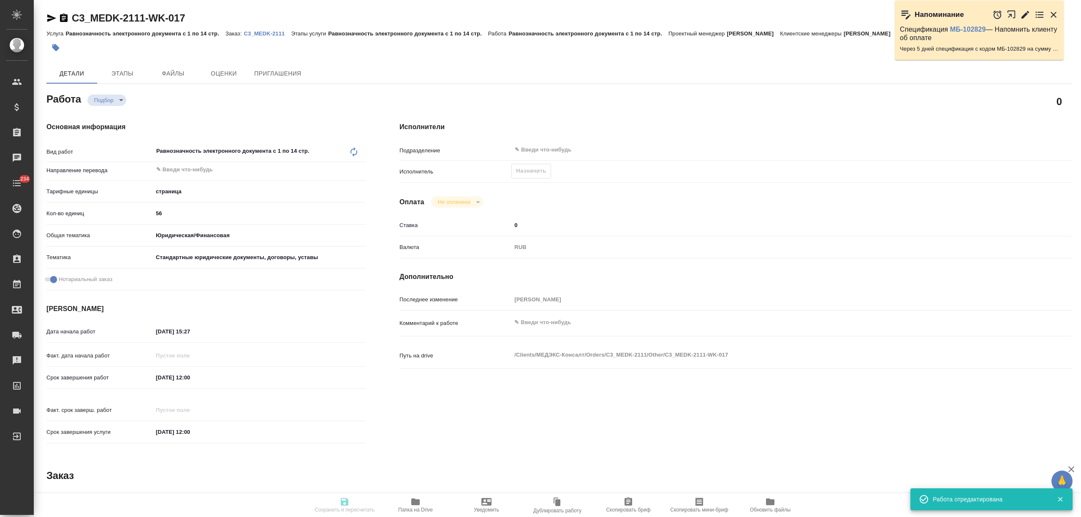
type input "[PERSON_NAME]"
type input "/Clients/МЕДЭКС-Консалт/Orders/C3_MEDK-2111"
type textarea "x"
type textarea "при дубляже переводим с англ"
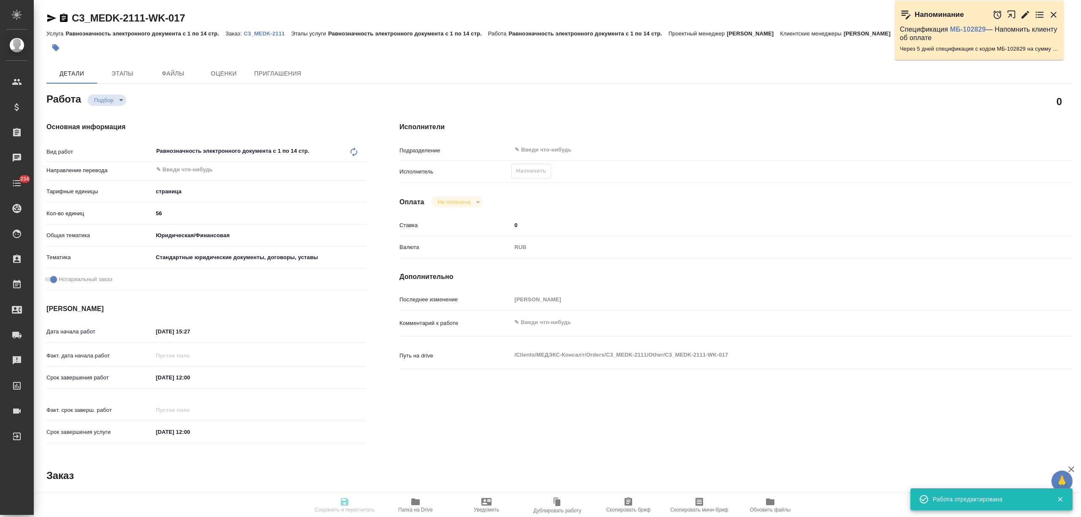
type textarea "x"
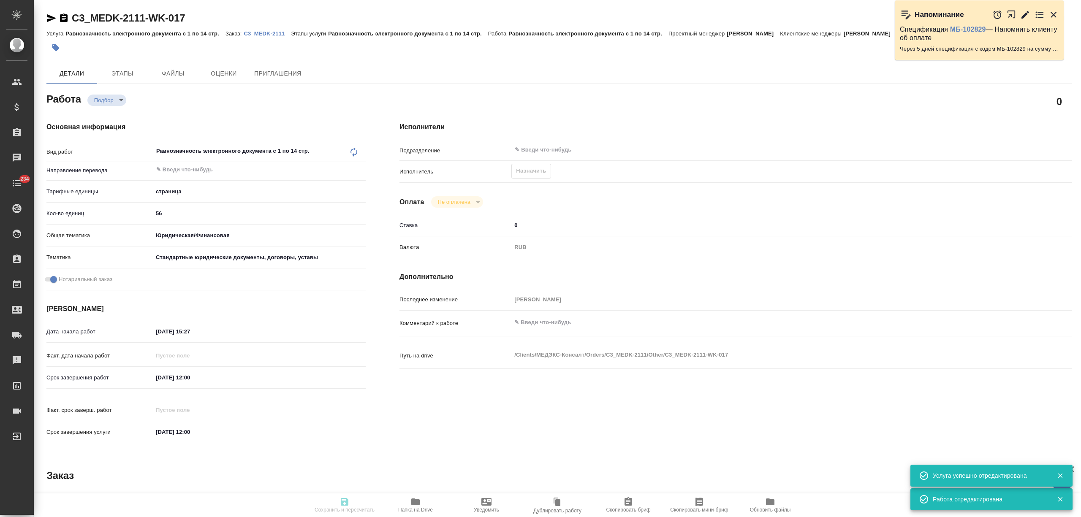
type textarea "x"
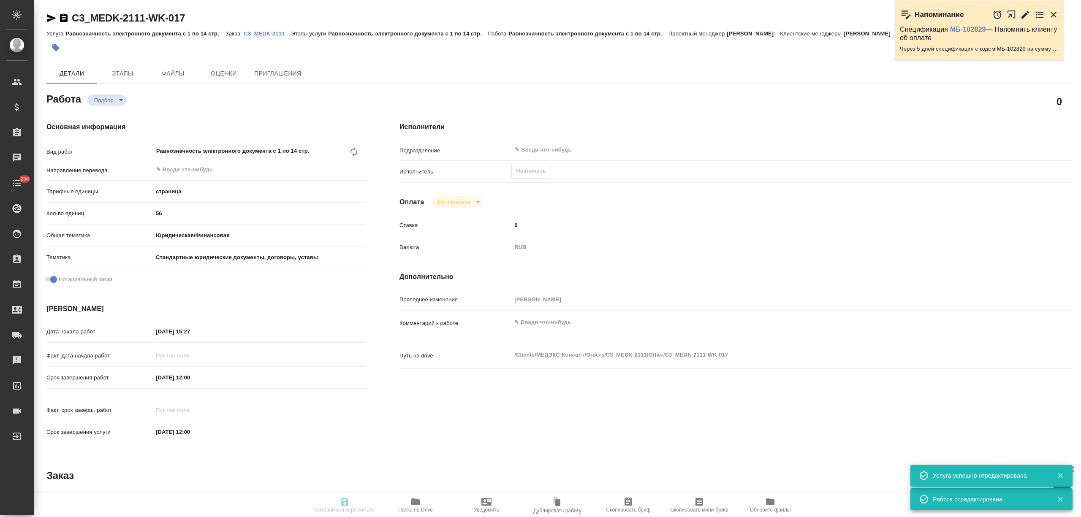
type textarea "x"
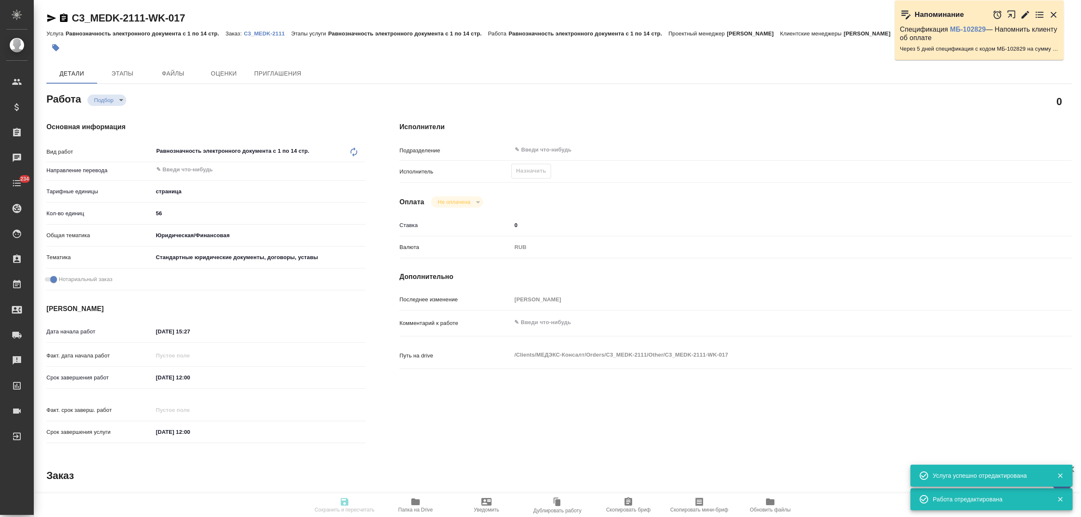
type textarea "x"
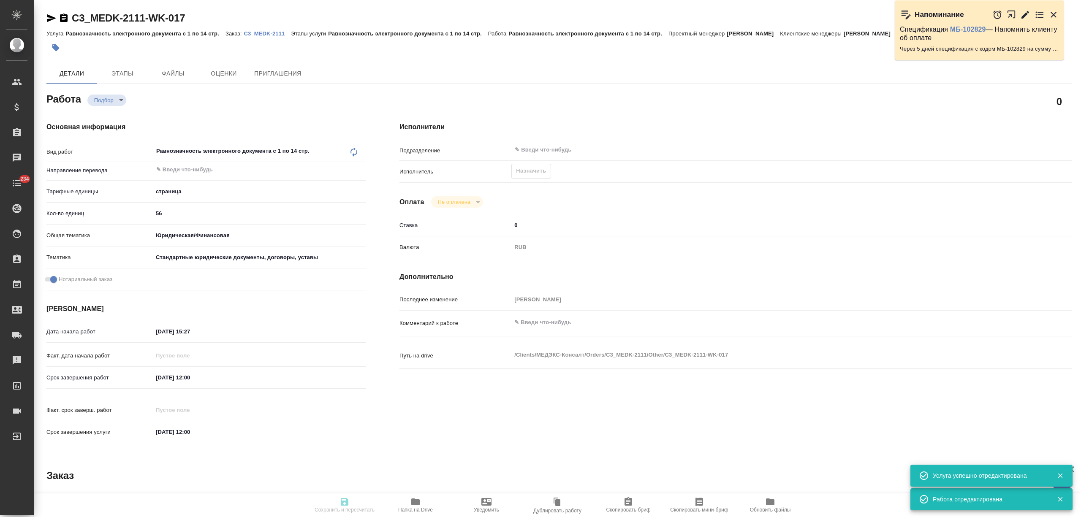
type textarea "x"
type input "recruiting"
type textarea "Равнозначность электронного документа с 1 по 14 стр."
type textarea "x"
type input "5a8b1489cc6b4906c91bfdb2"
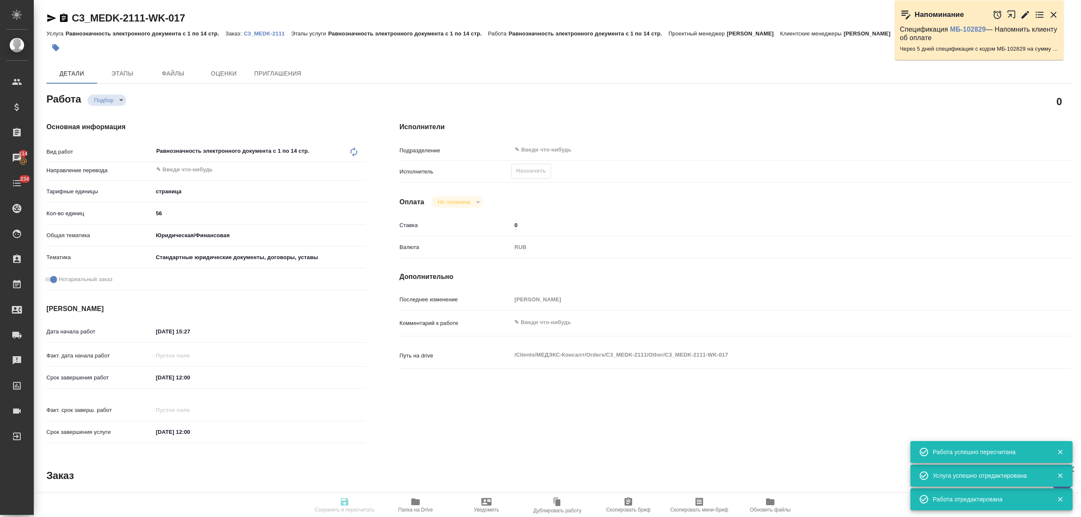
type input "56"
type input "yr-fn"
type input "5f647205b73bc97568ca66bf"
checkbox input "true"
type input "02.09.2025 15:27"
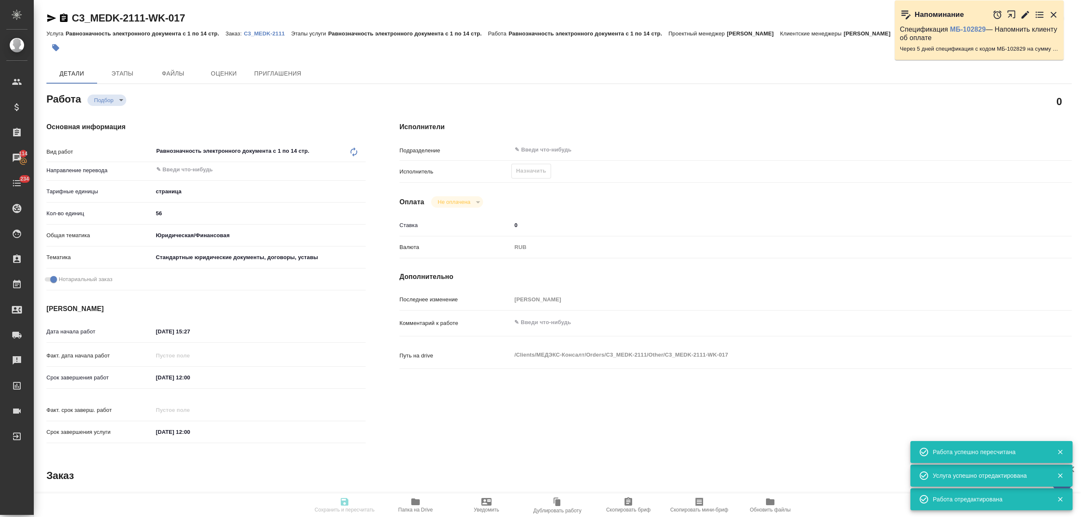
type input "[DATE] 12:00"
type input "notPayed"
type input "0"
type input "RUB"
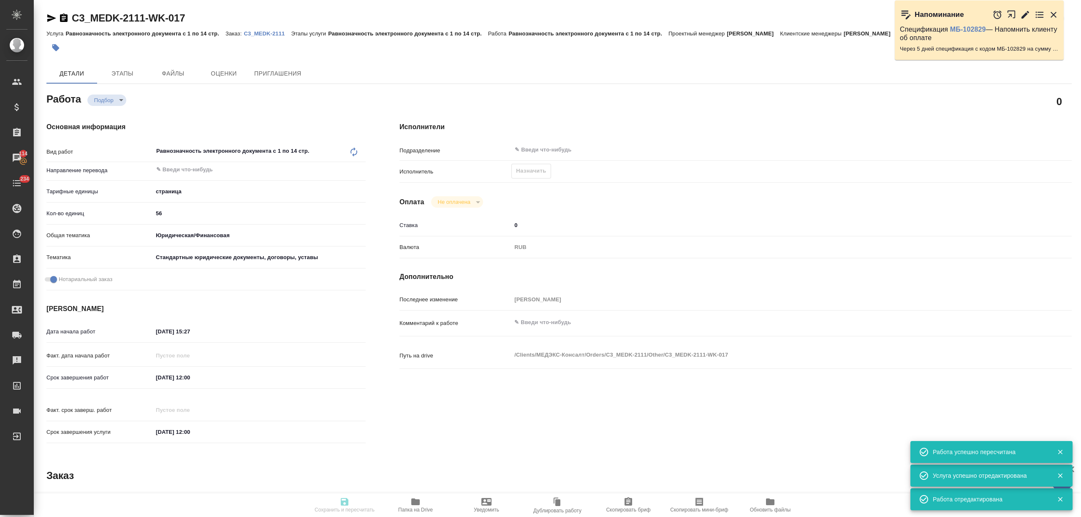
type input "[PERSON_NAME]"
type textarea "x"
type textarea "/Clients/МЕДЭКС-Консалт/Orders/C3_MEDK-2111/Other/C3_MEDK-2111-WK-017"
type textarea "x"
type input "C3_MEDK-2111"
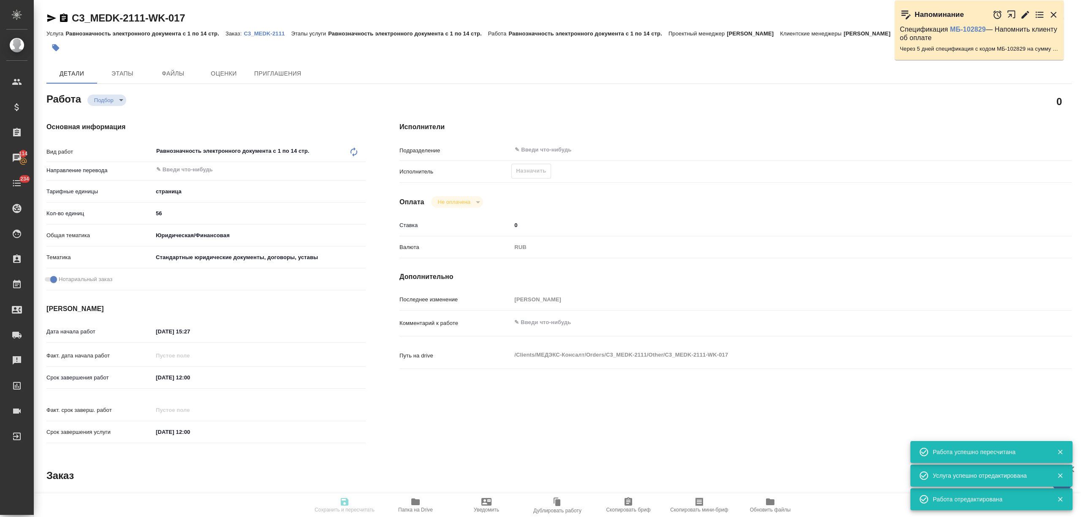
type input "Равнозначность электронного документа с 1 по 14 стр."
type input "[PERSON_NAME]"
type input "Петрова Валерия"
type input "/Clients/МЕДЭКС-Консалт/Orders/C3_MEDK-2111"
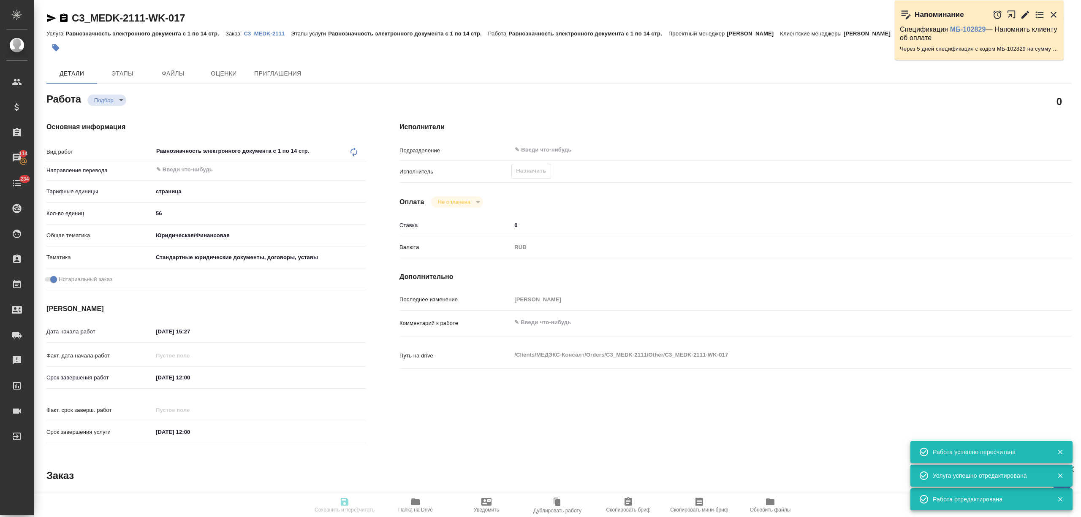
type textarea "x"
type textarea "при дубляже переводим с англ"
type textarea "x"
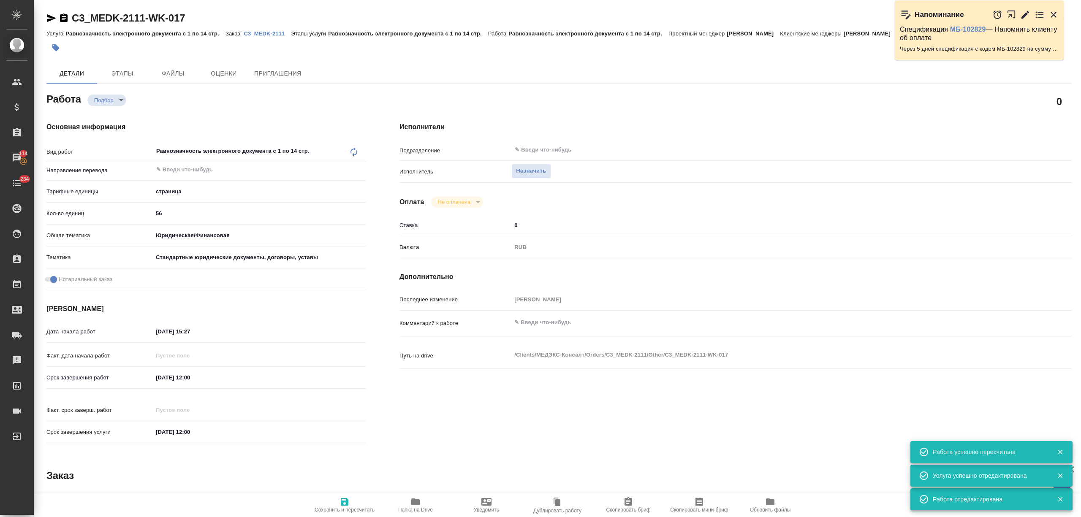
type textarea "x"
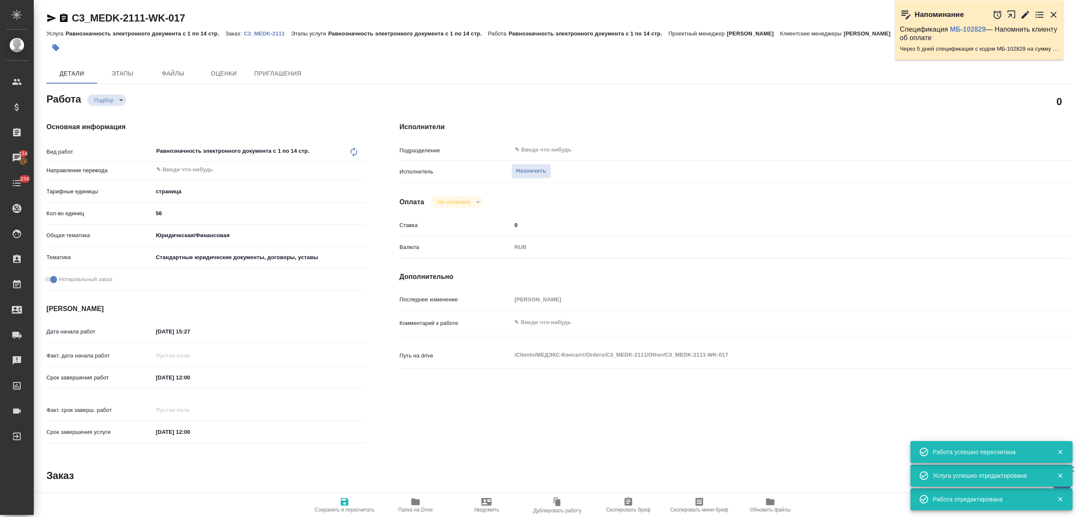
type textarea "x"
click at [542, 174] on span "Назначить" at bounding box center [531, 171] width 30 height 10
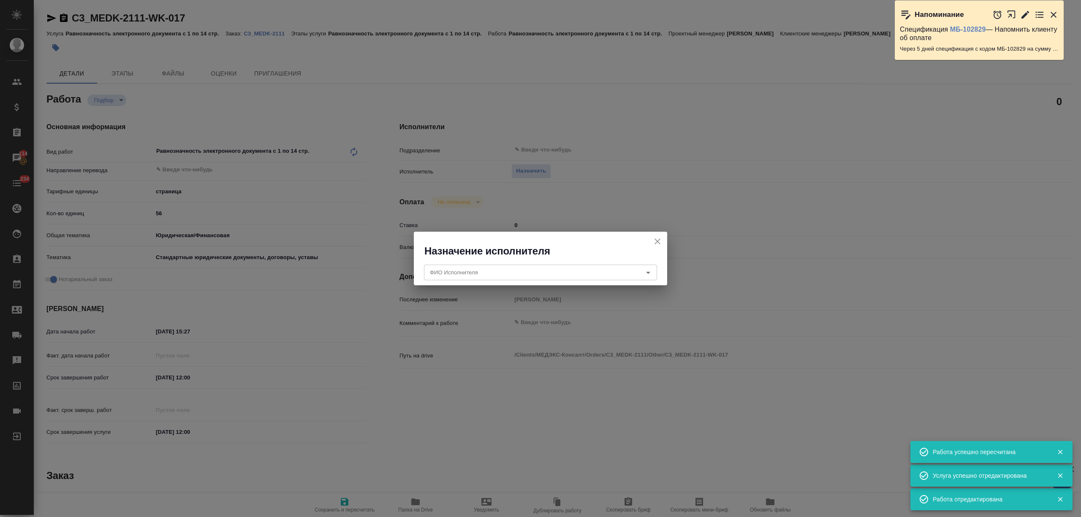
type textarea "x"
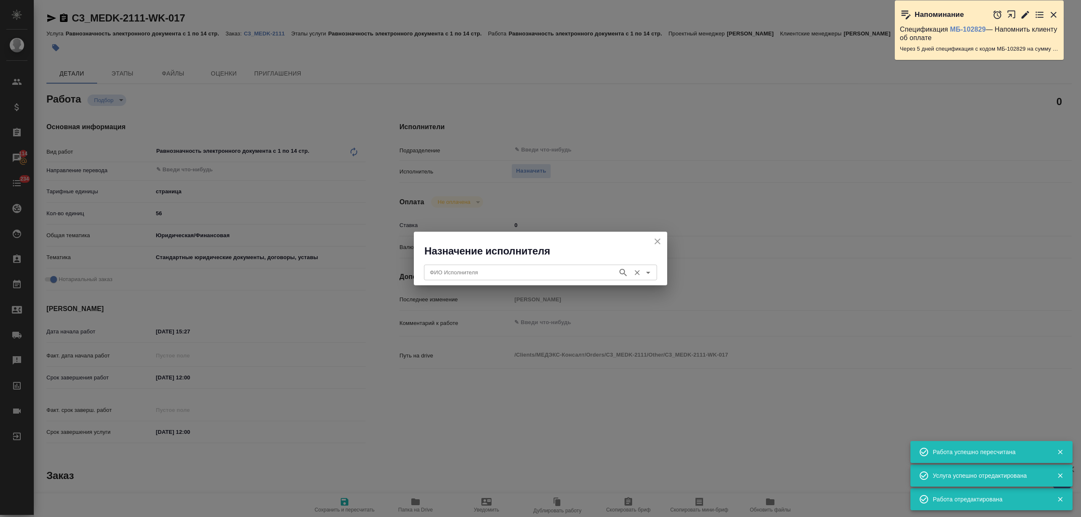
type textarea "x"
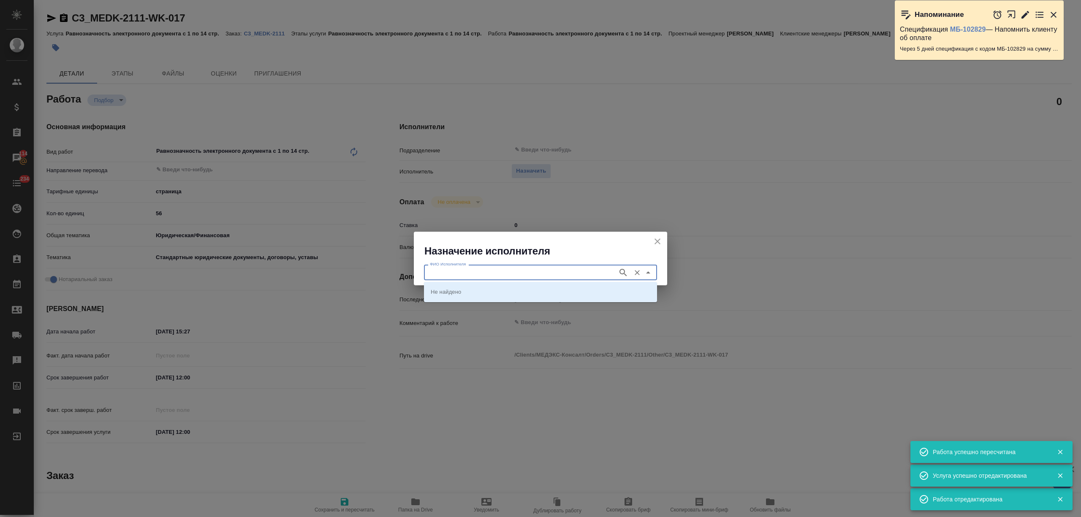
click at [519, 270] on input "ФИО Исполнителя" at bounding box center [519, 272] width 187 height 10
type input "шиш"
type textarea "x"
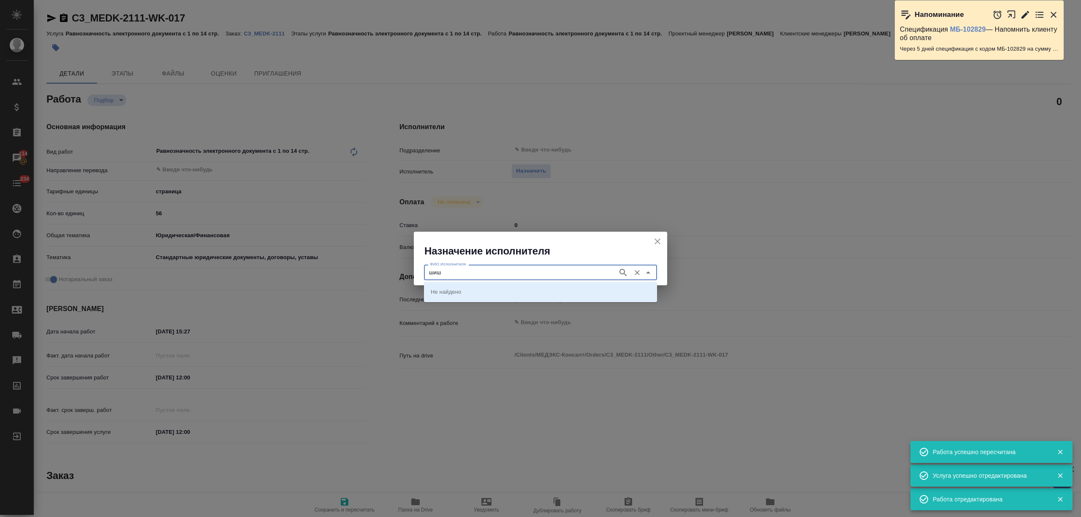
type textarea "x"
type input "енков"
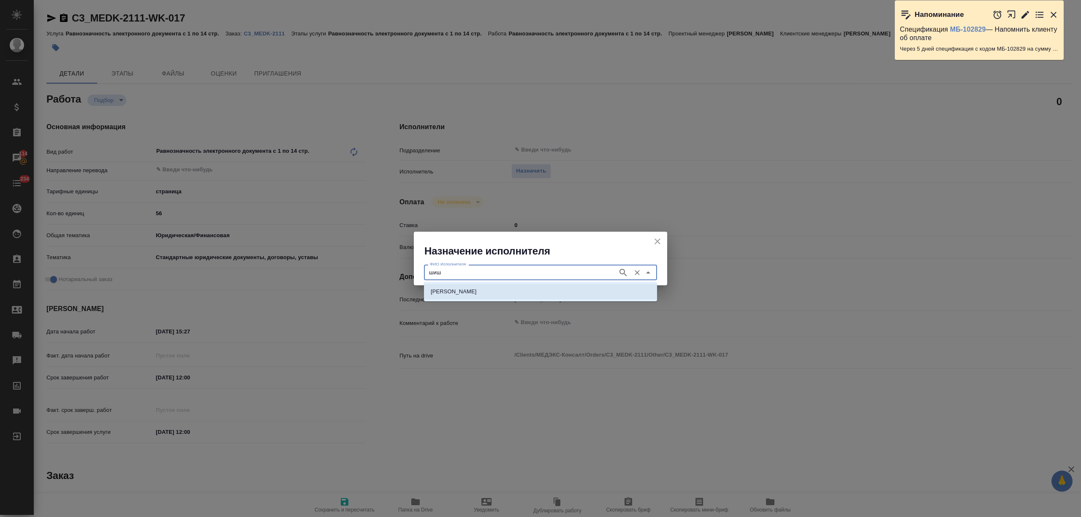
click at [477, 291] on p "НОТАРИУС Шишенков Леонид Васильевич" at bounding box center [454, 291] width 46 height 8
type input "НОТАРИУС Шишенков Леонид Васильевич"
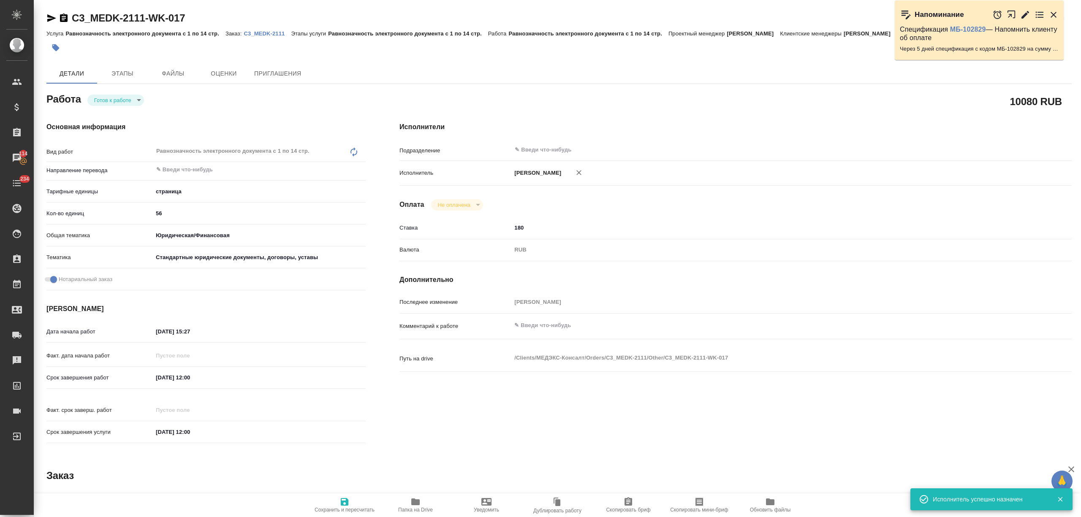
type textarea "x"
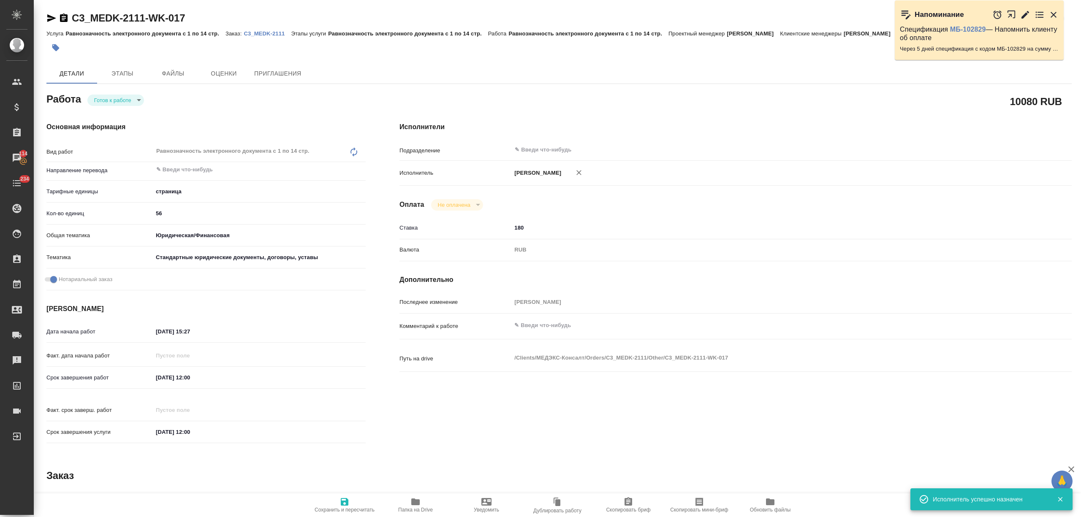
type textarea "x"
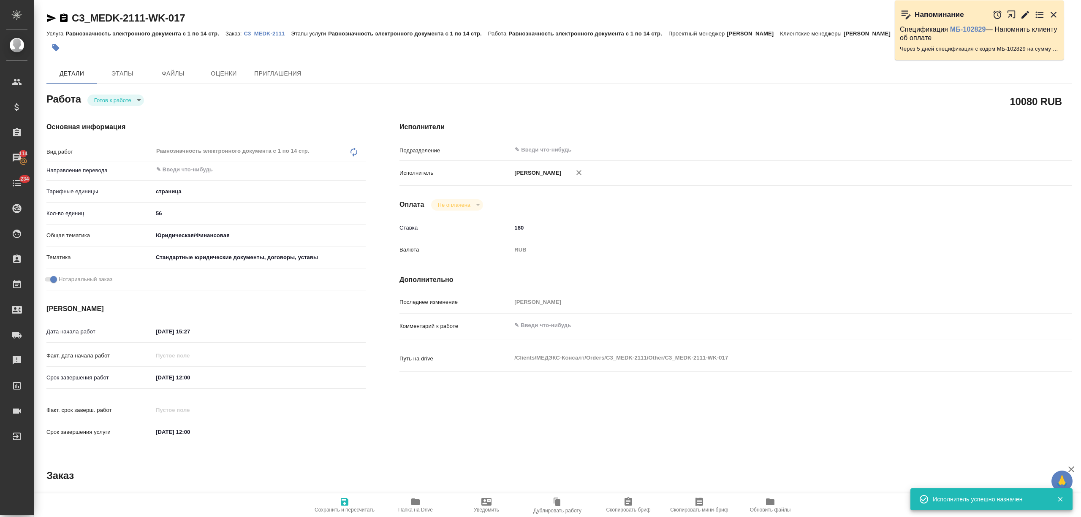
type textarea "x"
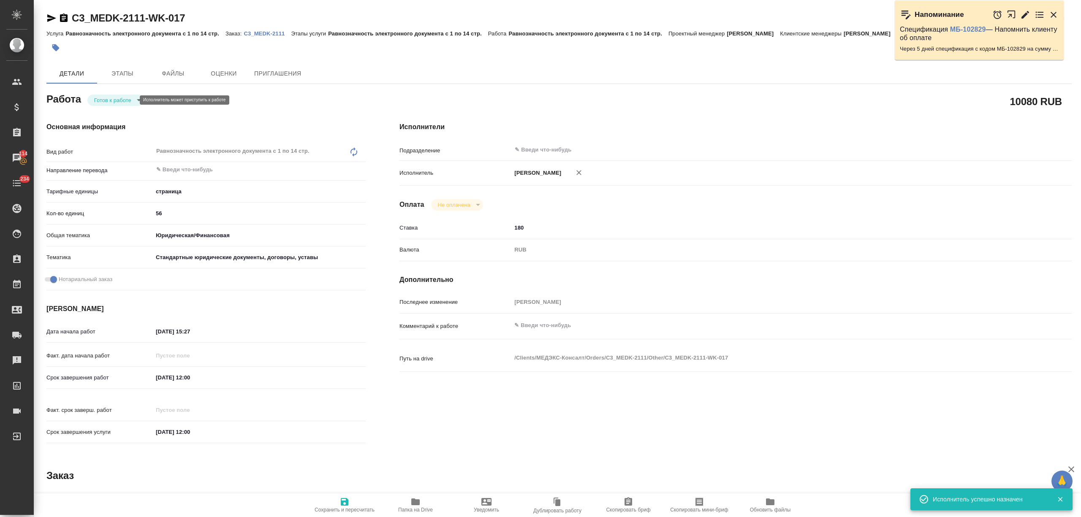
click at [116, 102] on body "🙏 .cls-1 fill:#fff; AWATERA Nikitina Tatiana Клиенты Спецификации Заказы 114 Ча…" at bounding box center [540, 258] width 1081 height 517
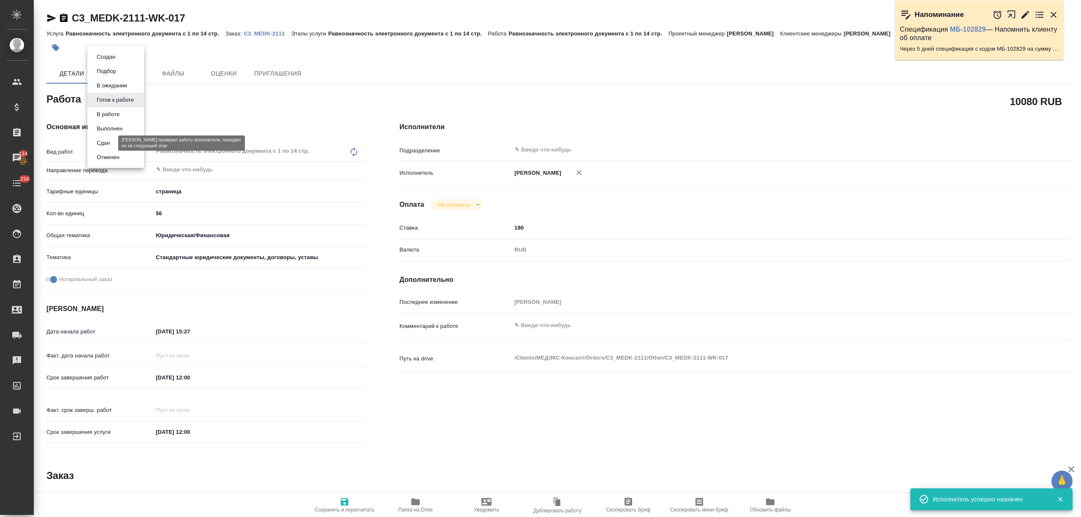
type textarea "x"
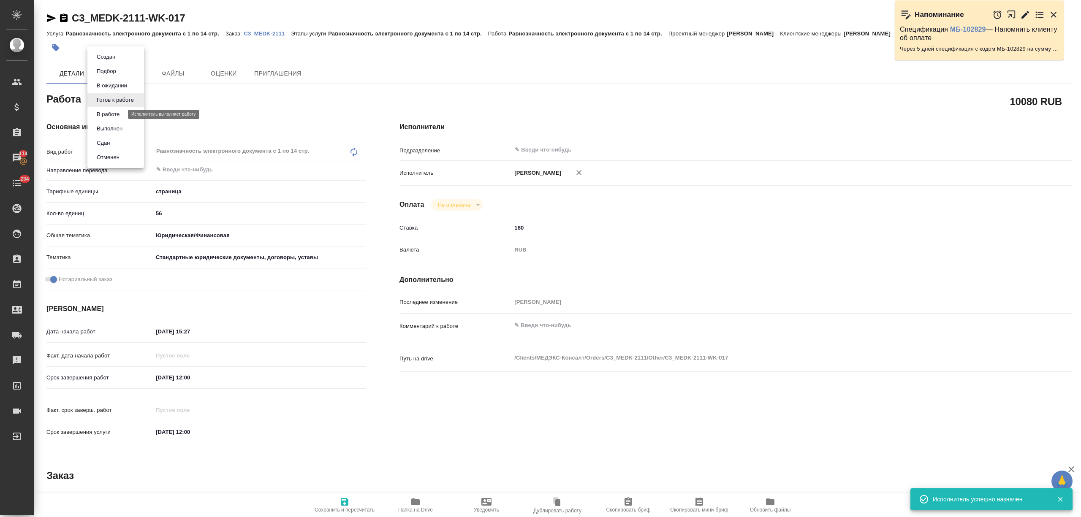
click at [109, 115] on button "В работе" at bounding box center [108, 114] width 28 height 9
type textarea "x"
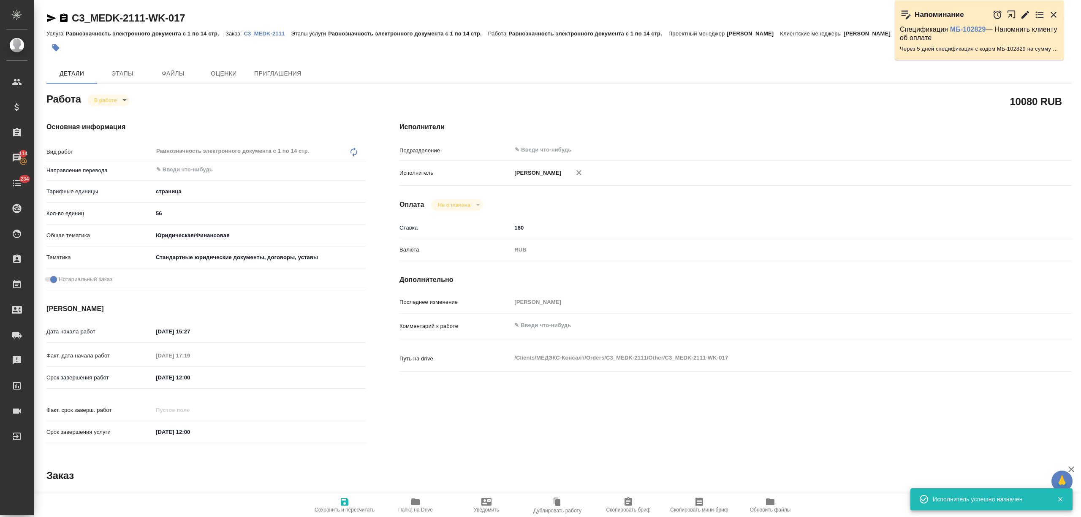
type textarea "x"
click at [335, 504] on span "Сохранить и пересчитать" at bounding box center [344, 505] width 61 height 16
type textarea "x"
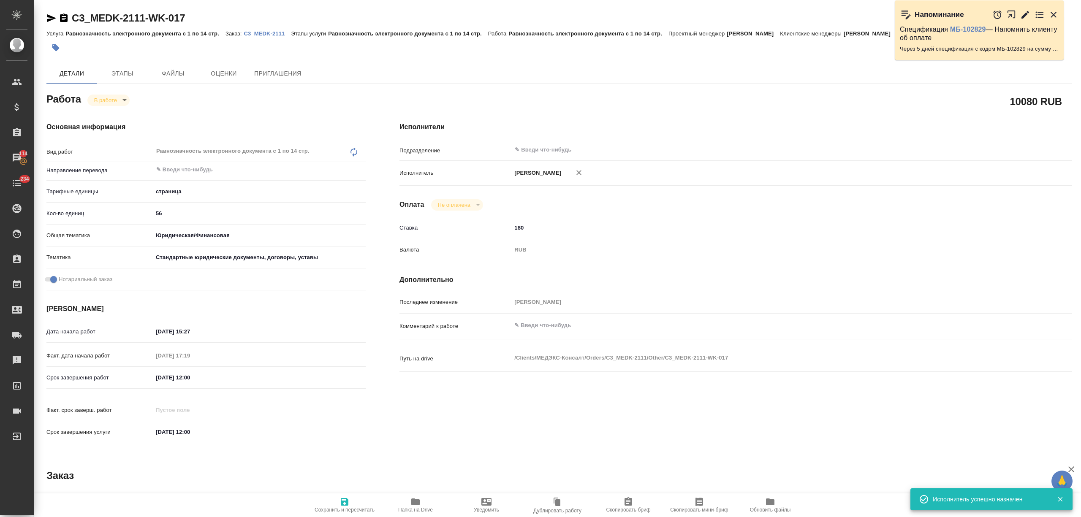
type textarea "x"
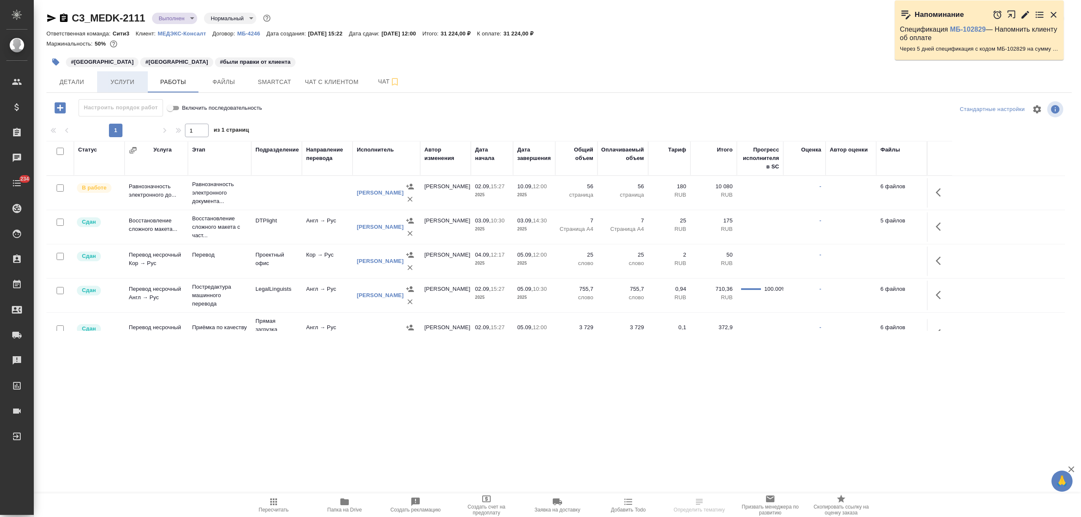
click at [114, 82] on span "Услуги" at bounding box center [122, 82] width 41 height 11
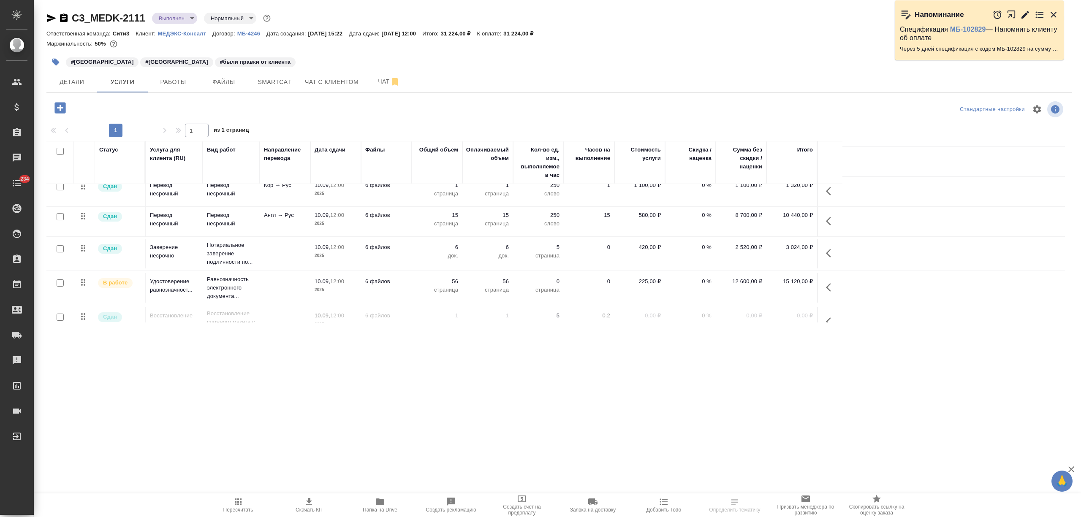
scroll to position [56, 0]
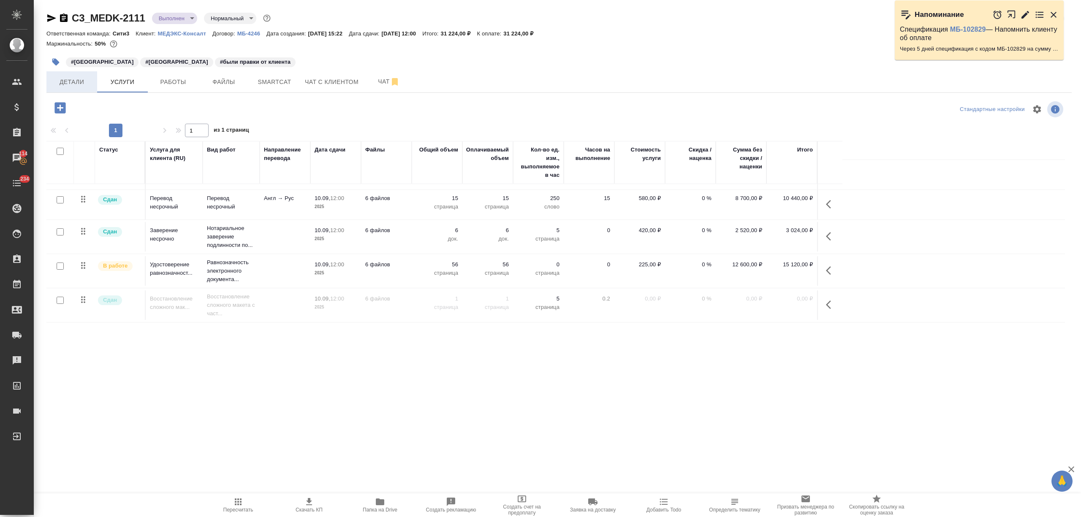
click at [89, 84] on span "Детали" at bounding box center [71, 82] width 41 height 11
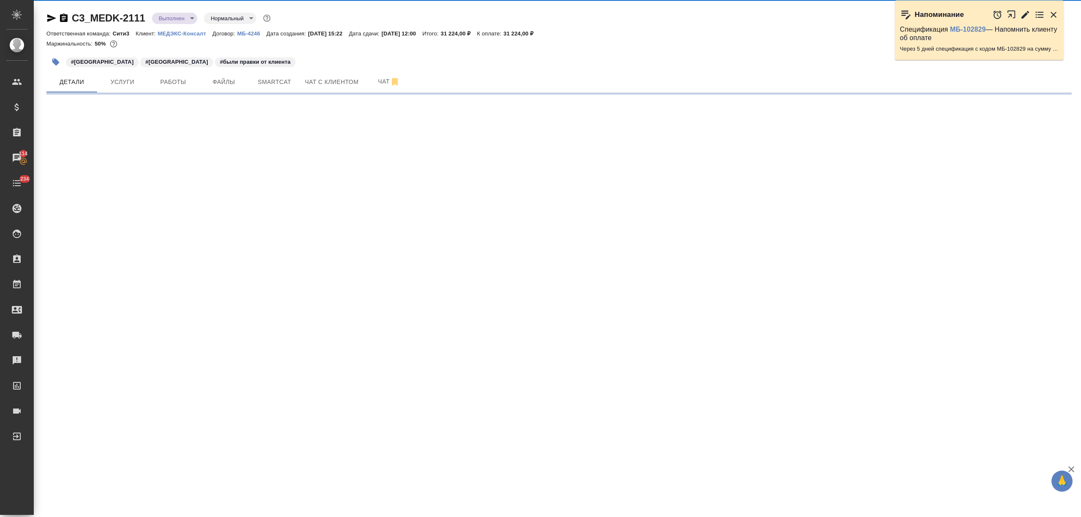
select select "RU"
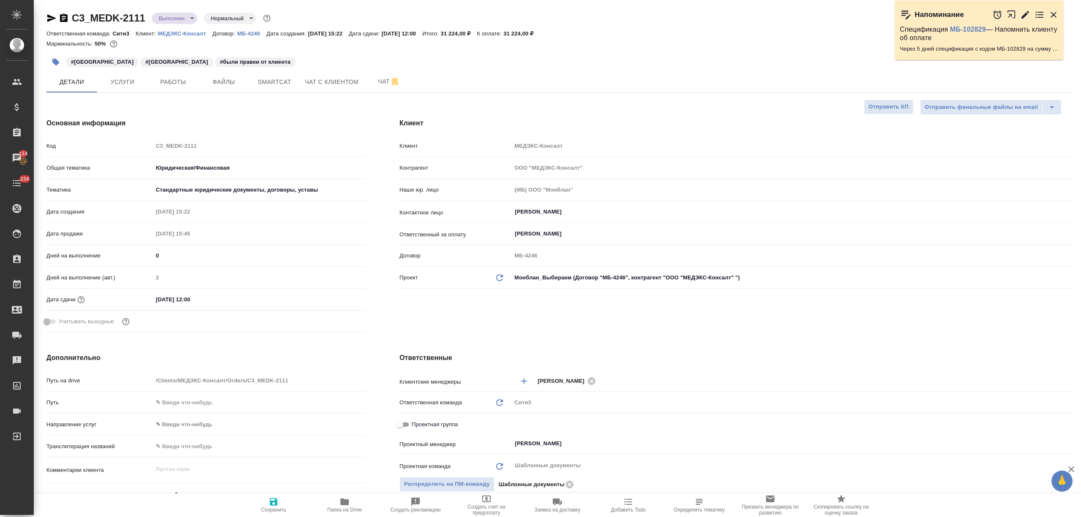
type textarea "x"
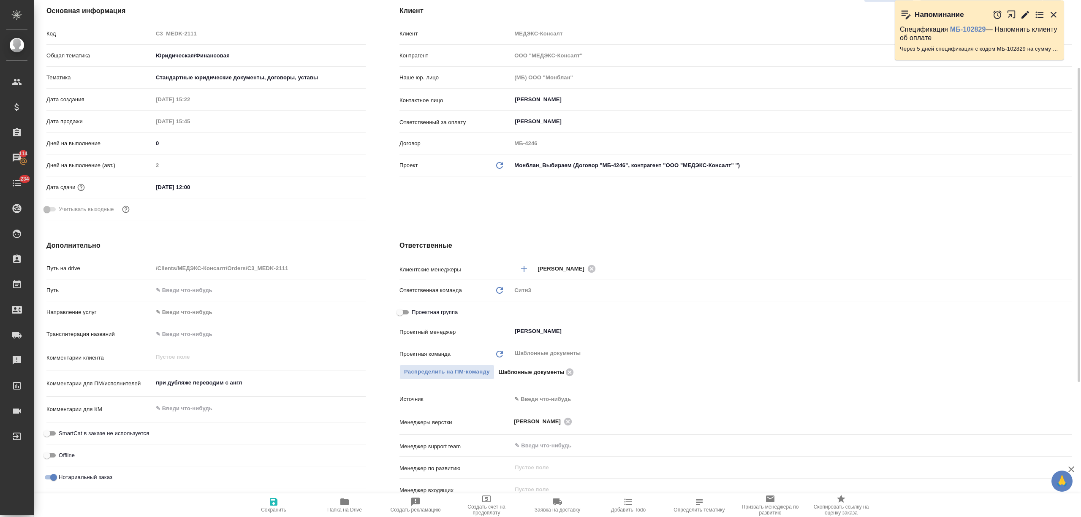
click at [436, 311] on span "Проектная группа" at bounding box center [435, 312] width 46 height 8
click at [415, 311] on input "Проектная группа" at bounding box center [400, 312] width 30 height 10
checkbox input "true"
type textarea "x"
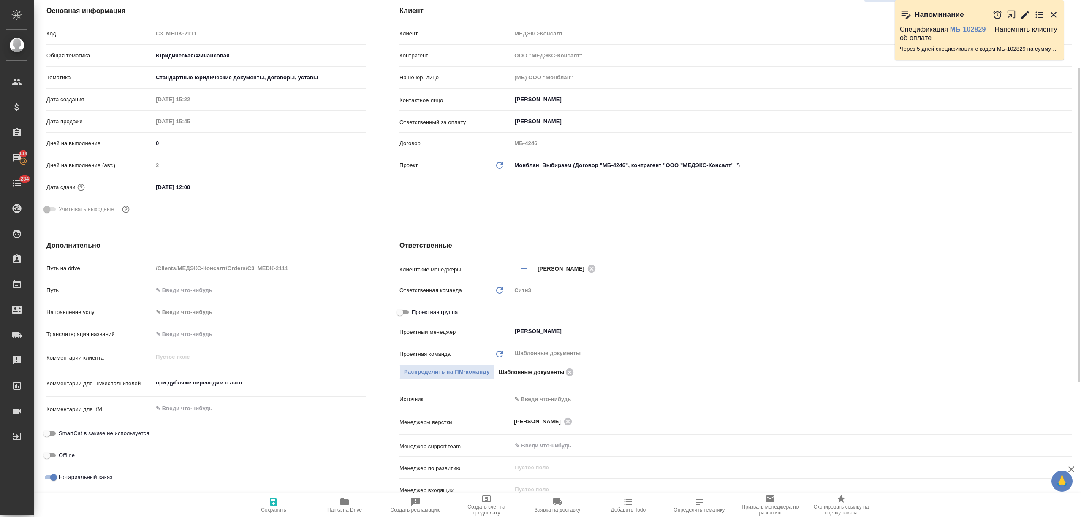
type textarea "x"
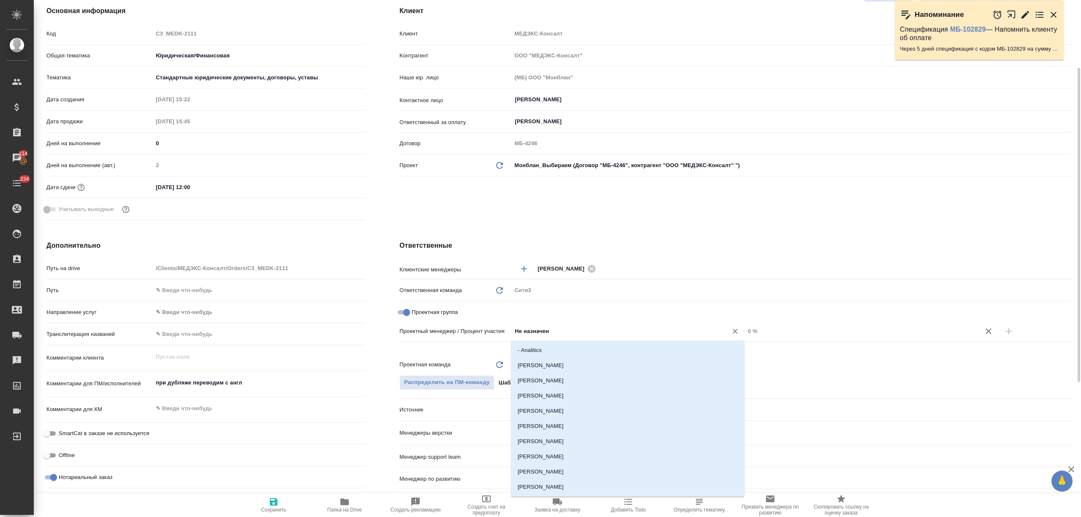
click at [587, 333] on input "Не назначен" at bounding box center [614, 331] width 200 height 10
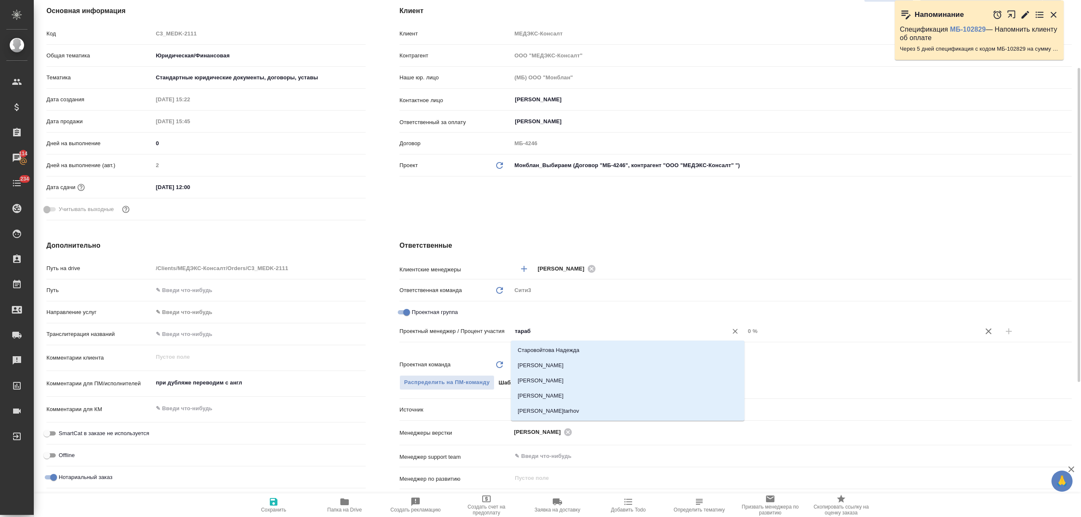
type input "тараба"
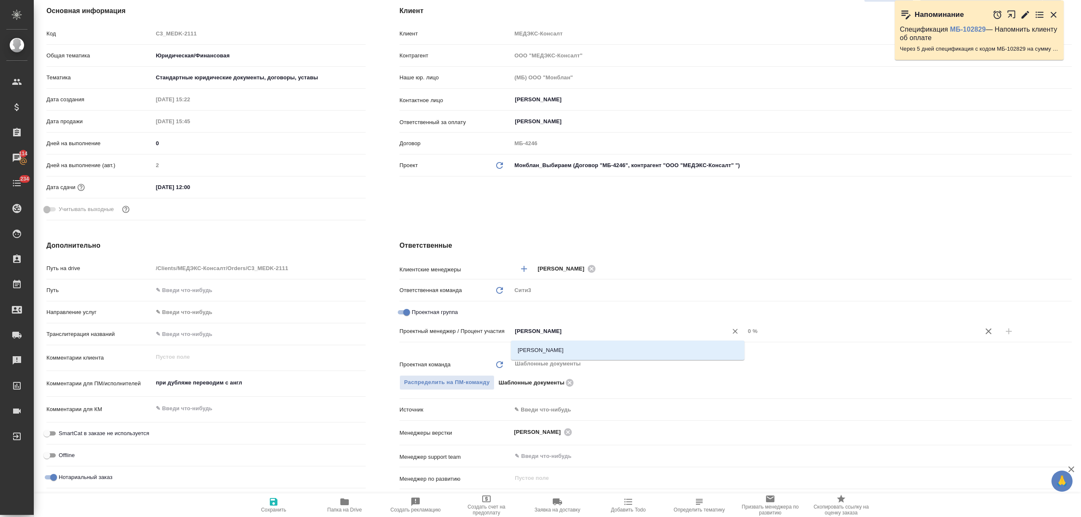
click at [589, 347] on li "[PERSON_NAME]" at bounding box center [627, 350] width 233 height 15
type textarea "x"
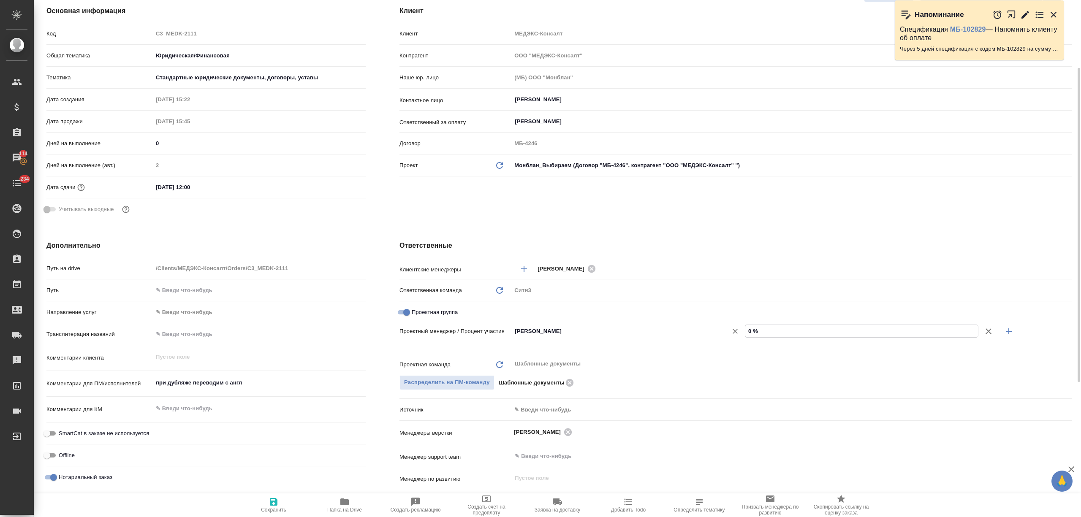
drag, startPoint x: 786, startPoint y: 331, endPoint x: 714, endPoint y: 331, distance: 71.8
click at [714, 331] on div "Тарабановская Анастасия ​ 0 %" at bounding box center [791, 331] width 560 height 15
type textarea "x"
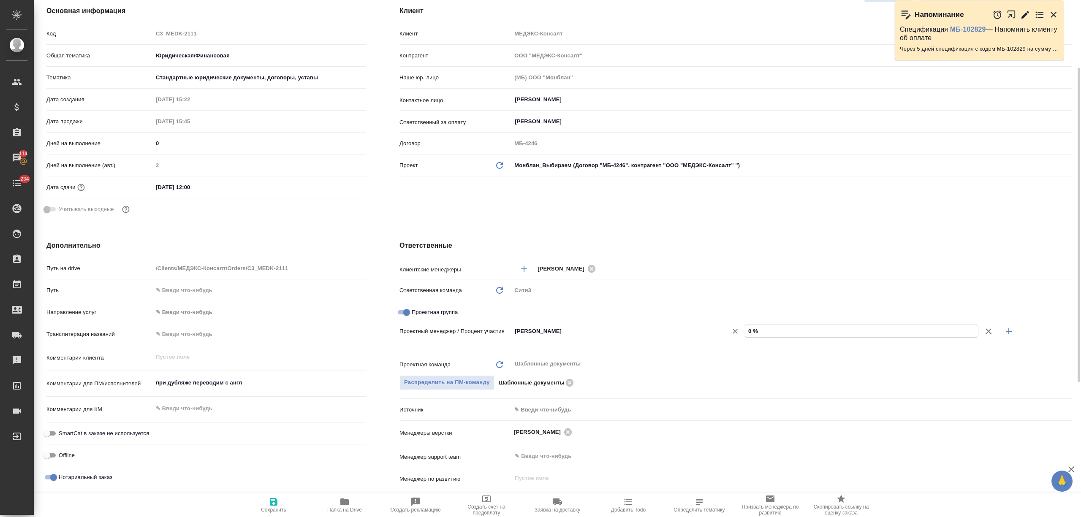
type input "4 %"
type textarea "x"
type input "42 %"
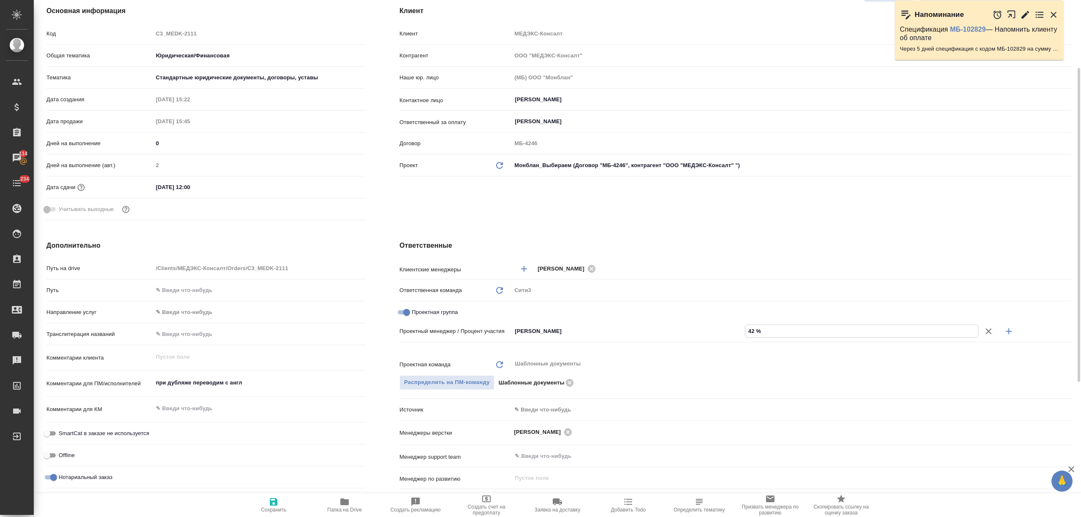
click at [1012, 331] on icon "button" at bounding box center [1008, 331] width 10 height 10
type textarea "x"
click at [604, 350] on input "Не назначен" at bounding box center [614, 346] width 200 height 10
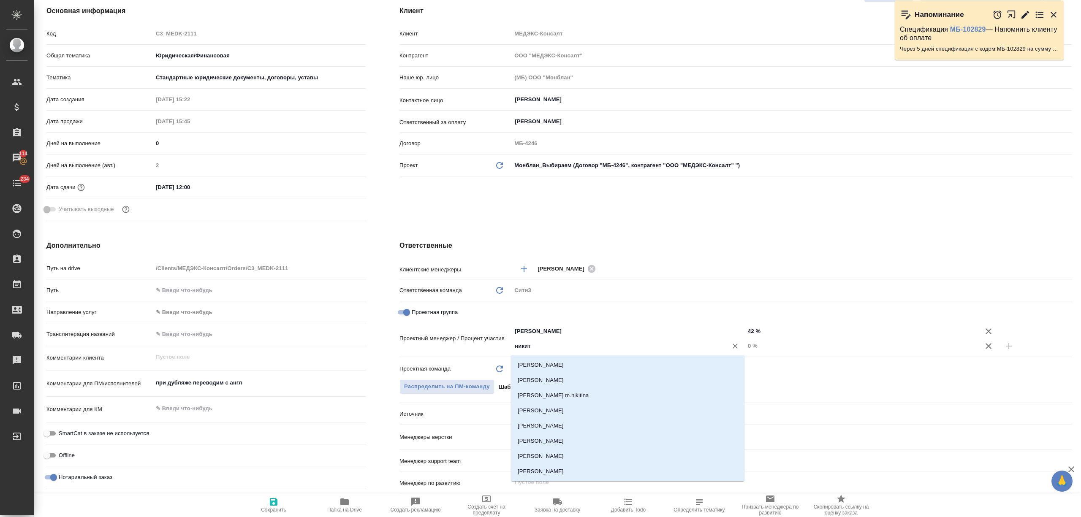
type input "никити"
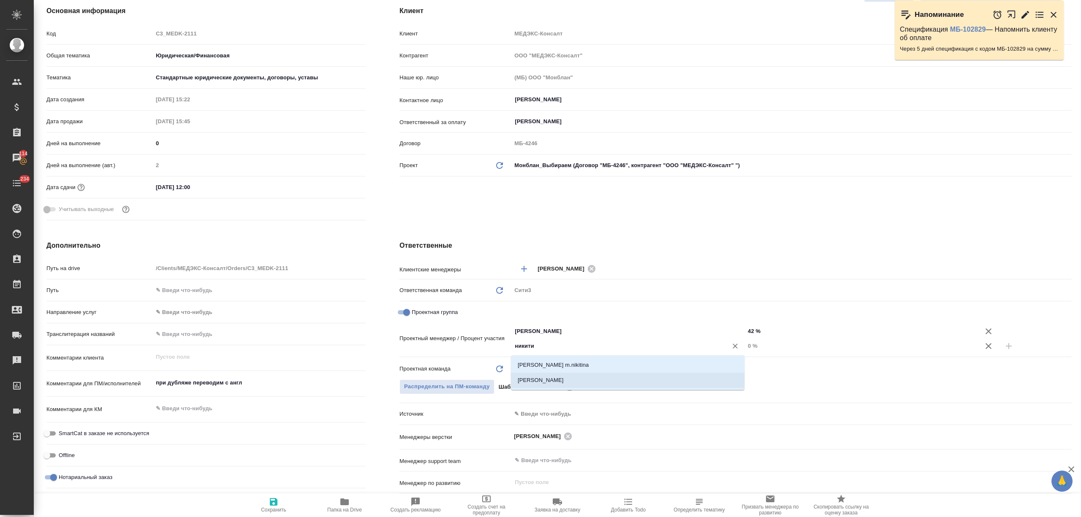
click at [576, 381] on li "[PERSON_NAME]" at bounding box center [627, 380] width 233 height 15
type textarea "x"
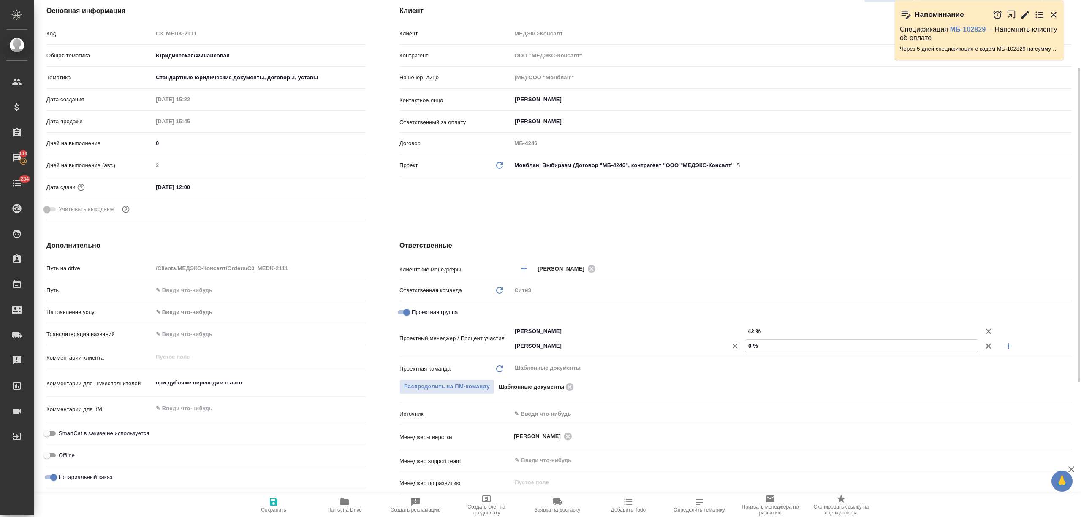
drag, startPoint x: 777, startPoint y: 343, endPoint x: 711, endPoint y: 344, distance: 65.9
click at [711, 344] on div "Никитина Татьяна ​ 0 %" at bounding box center [791, 346] width 560 height 15
type textarea "x"
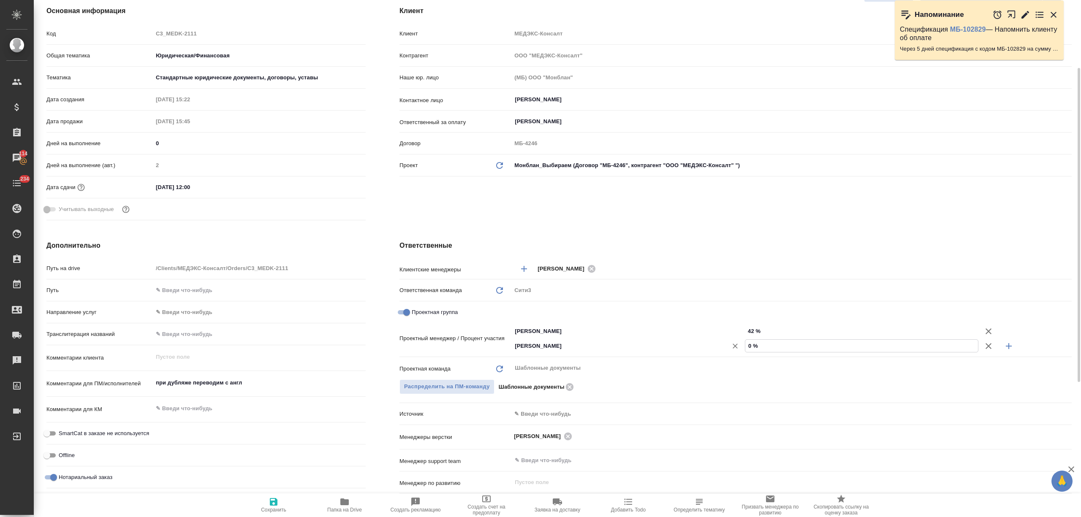
type input "5 %"
type textarea "x"
type input "58 %"
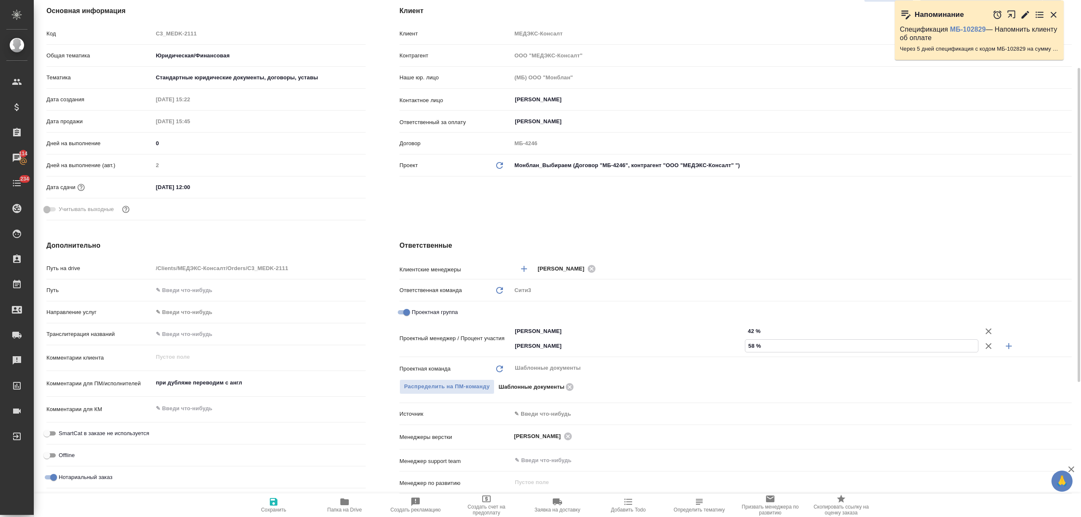
click at [273, 508] on span "Сохранить" at bounding box center [273, 510] width 25 height 6
type textarea "x"
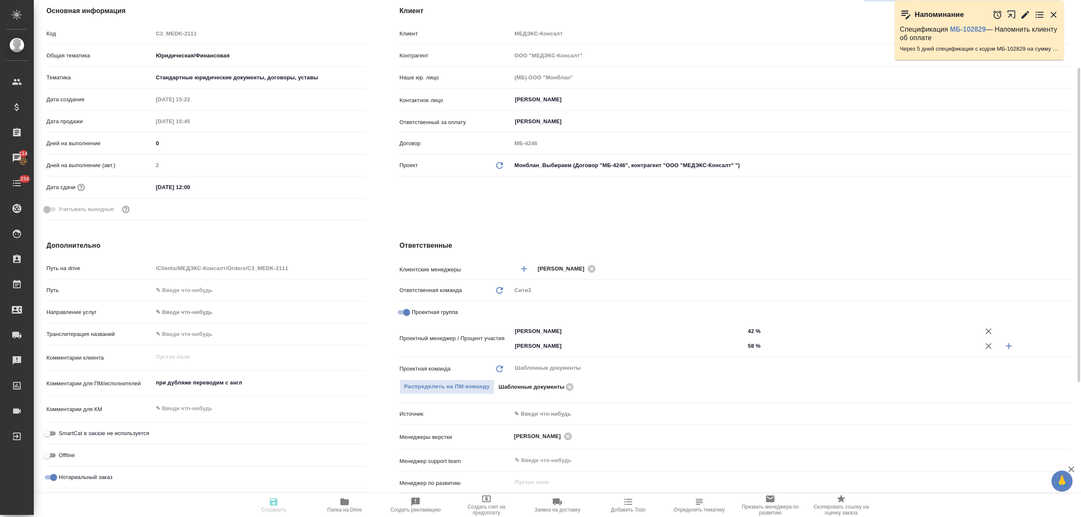
type textarea "x"
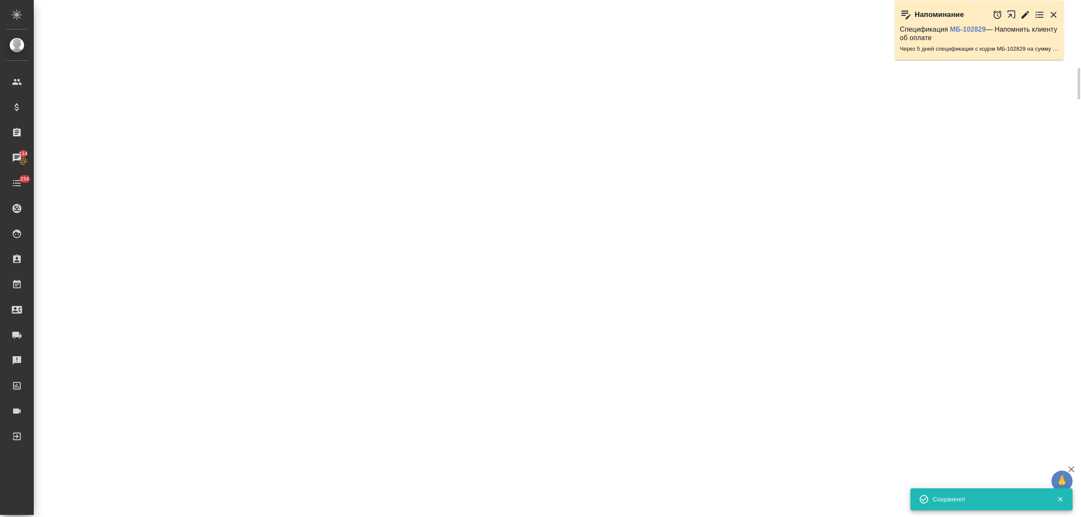
select select "RU"
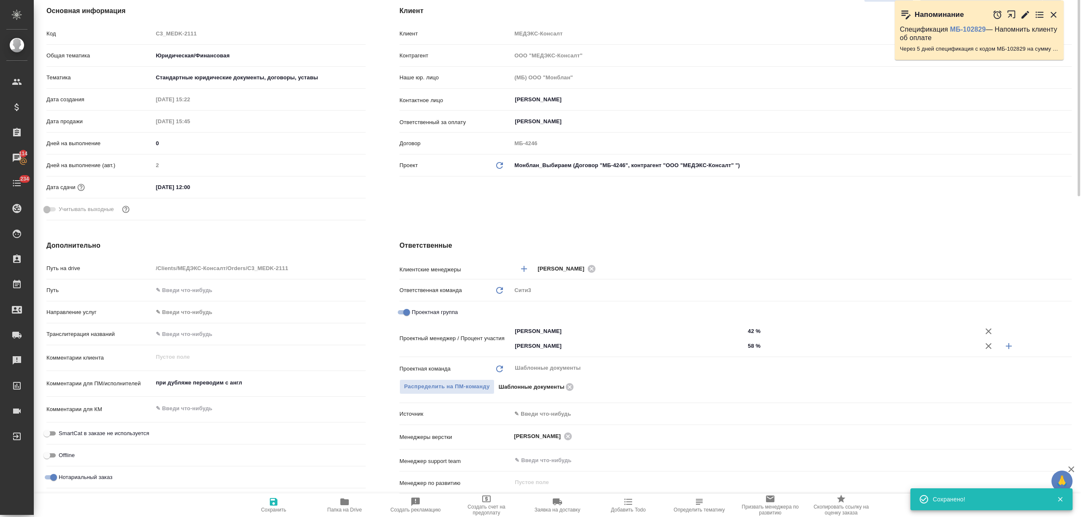
scroll to position [0, 0]
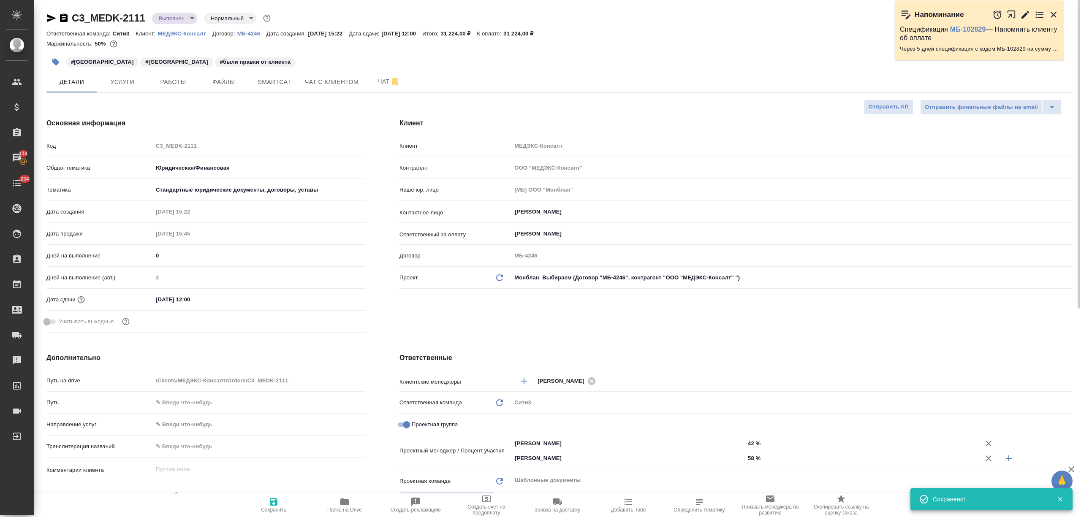
type textarea "x"
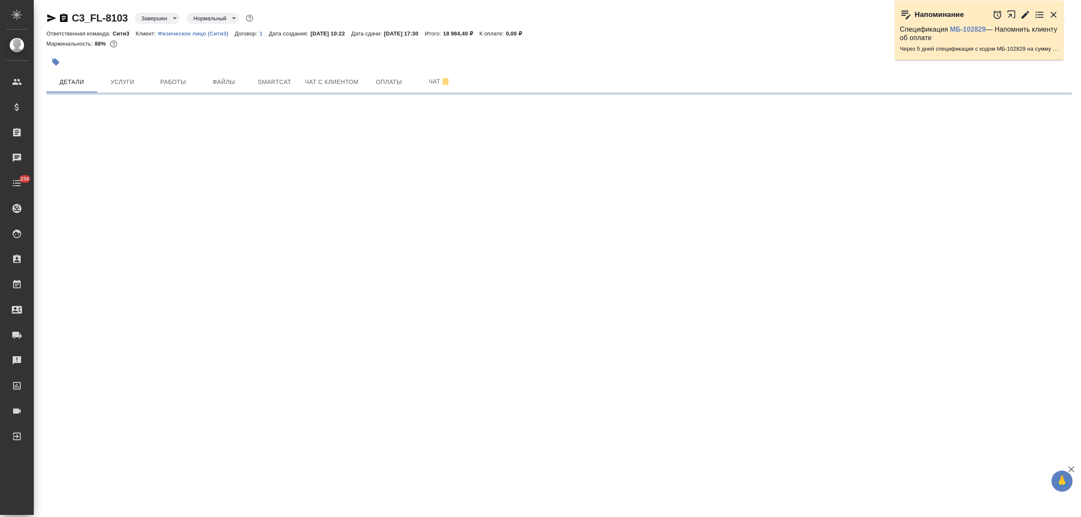
select select "RU"
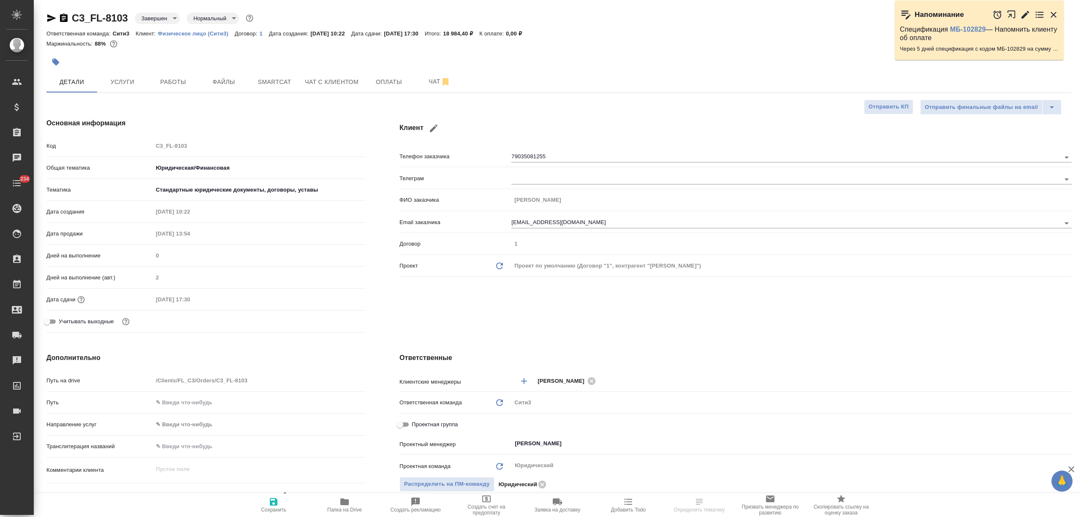
type textarea "x"
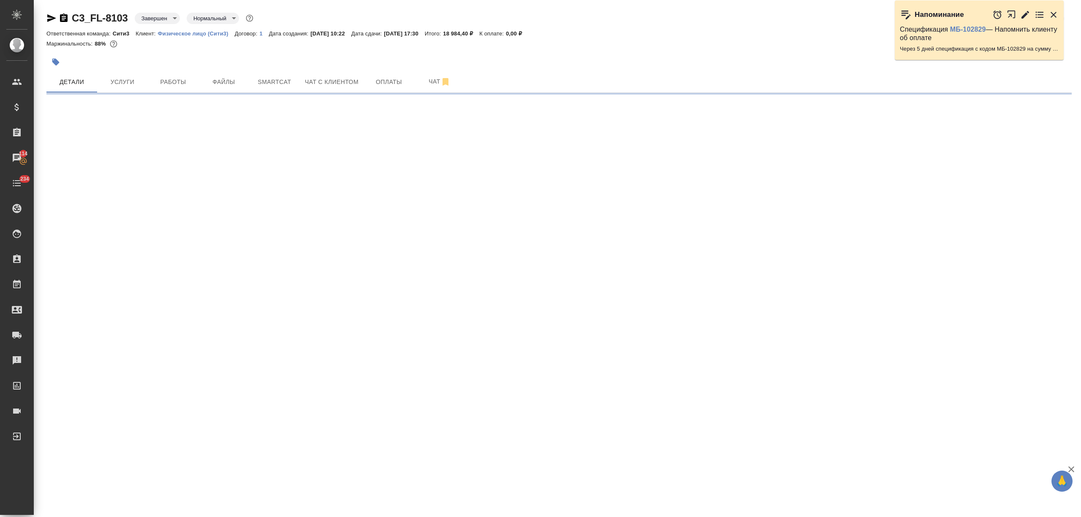
select select "RU"
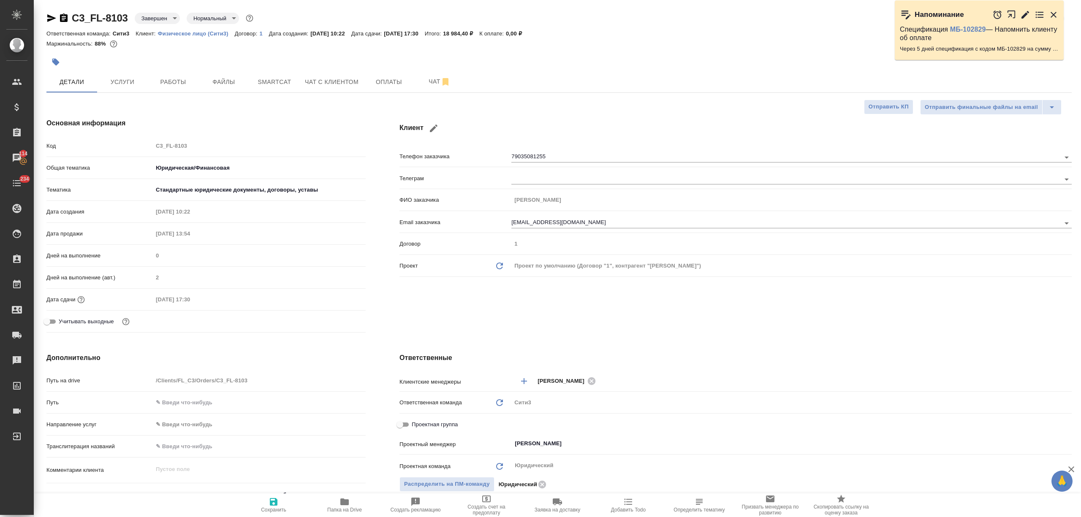
type textarea "x"
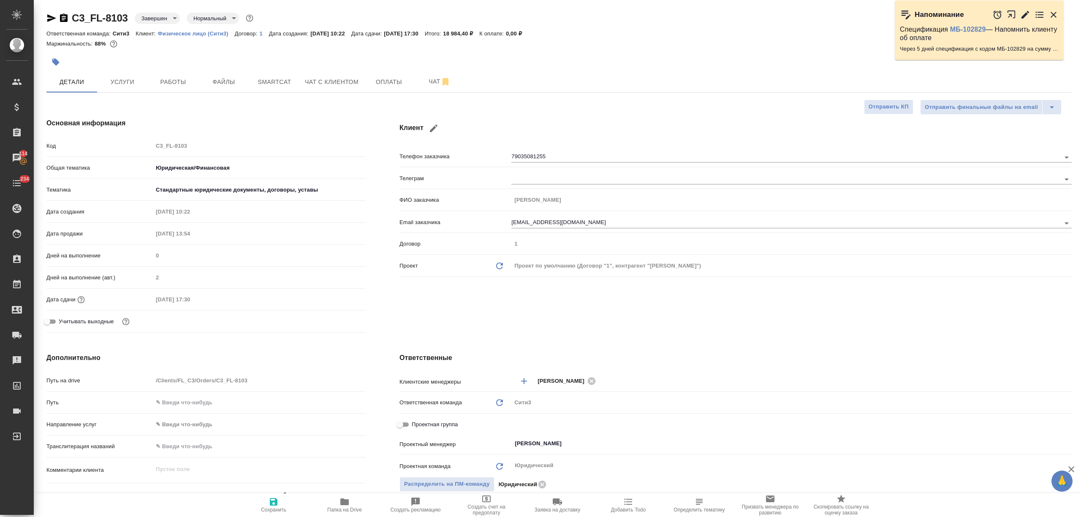
type textarea "x"
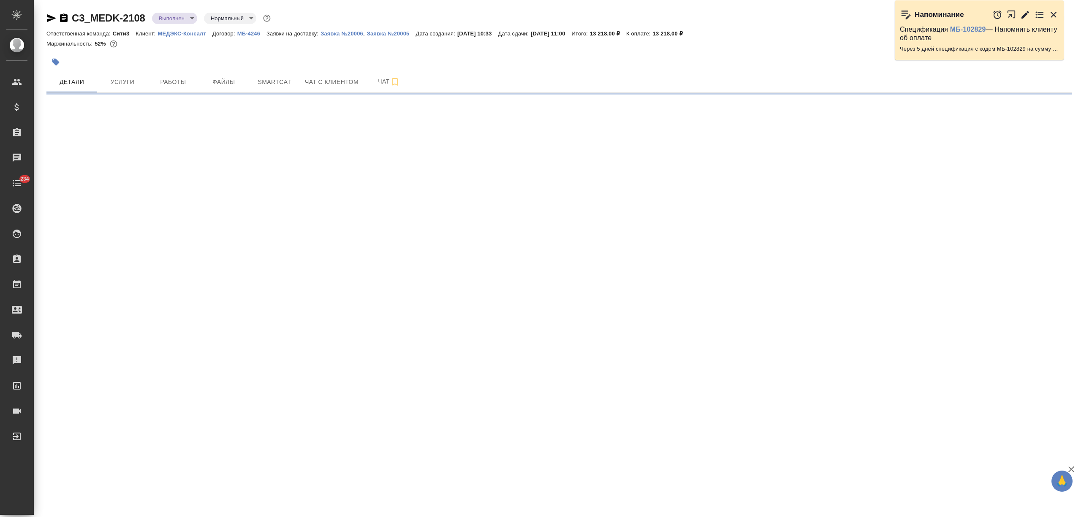
select select "RU"
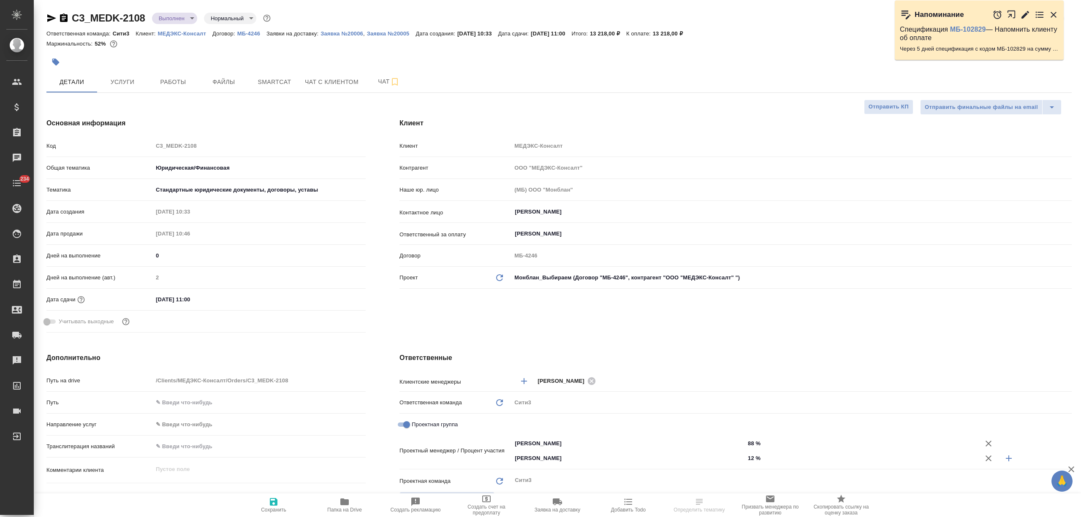
type textarea "x"
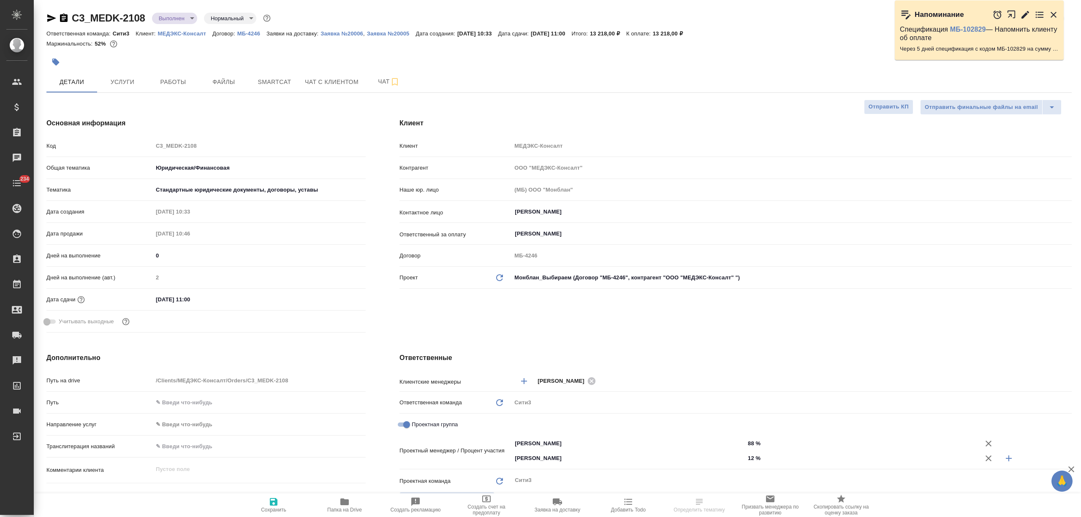
type textarea "x"
drag, startPoint x: 162, startPoint y: 301, endPoint x: 156, endPoint y: 301, distance: 6.0
click at [156, 301] on input "[DATE] 11:00" at bounding box center [190, 299] width 74 height 12
type input "10.92.0251 10:0_"
type textarea "x"
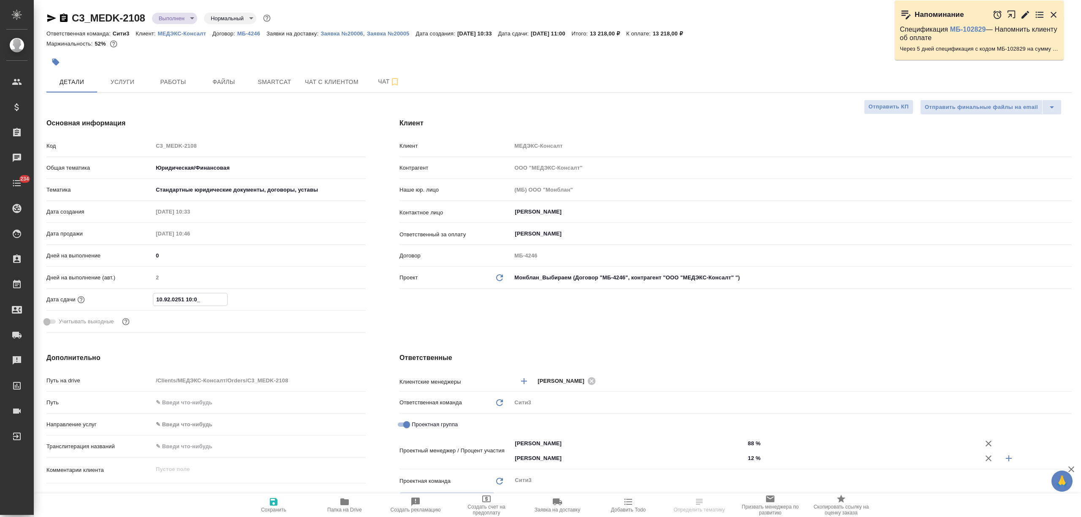
type textarea "x"
type input "[DATE] 11:00"
type textarea "x"
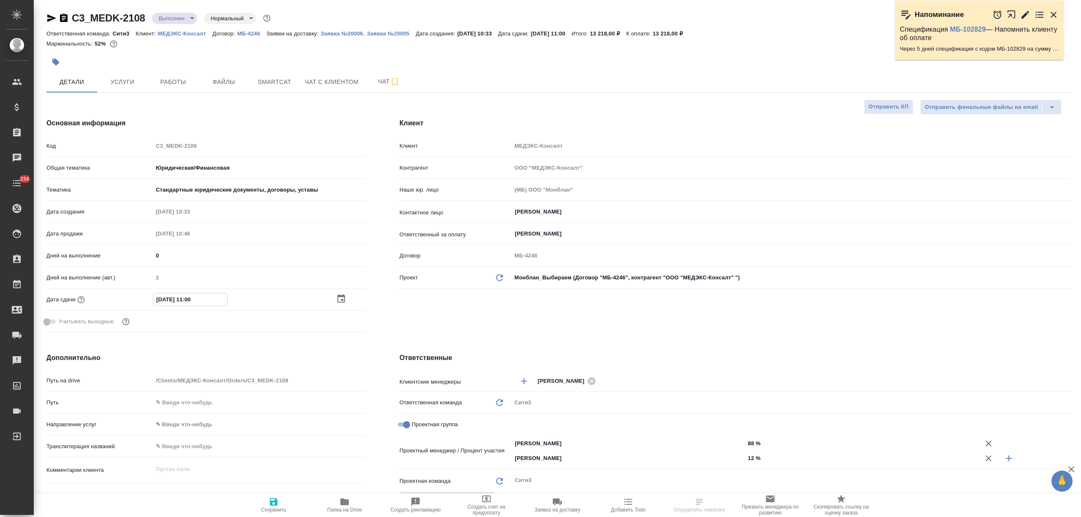
type textarea "x"
type input "[DATE] 11:00"
click at [274, 503] on icon "button" at bounding box center [273, 502] width 10 height 10
type textarea "x"
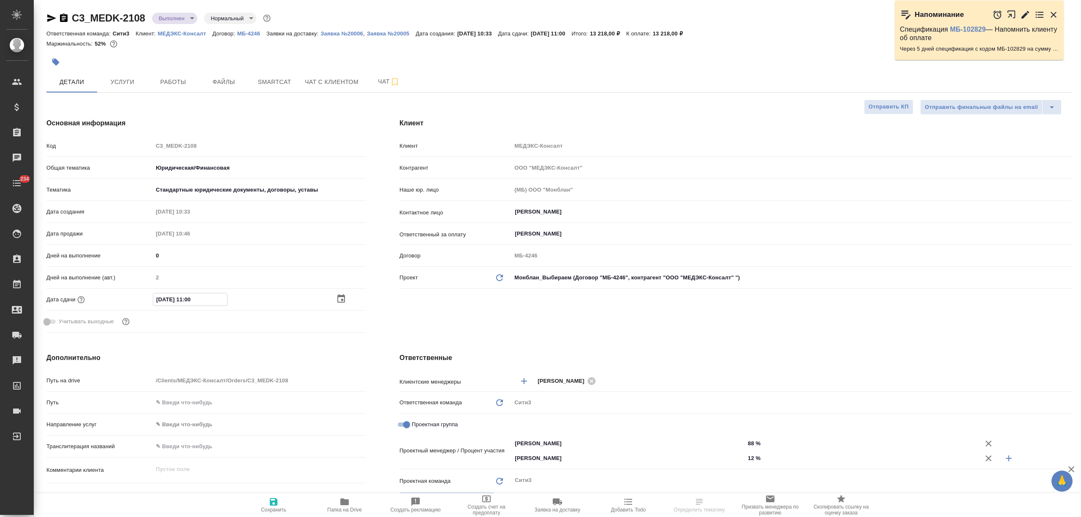
type textarea "x"
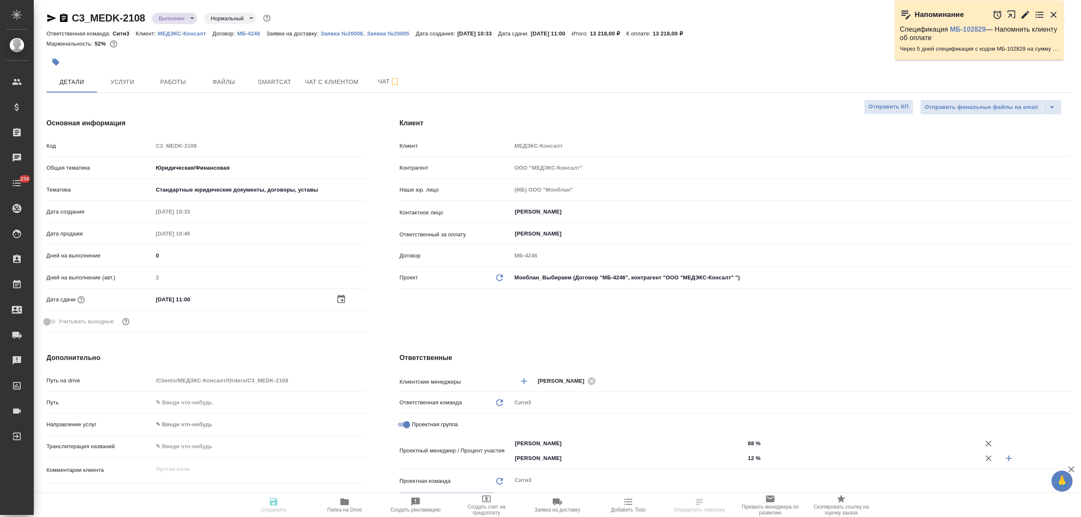
type textarea "x"
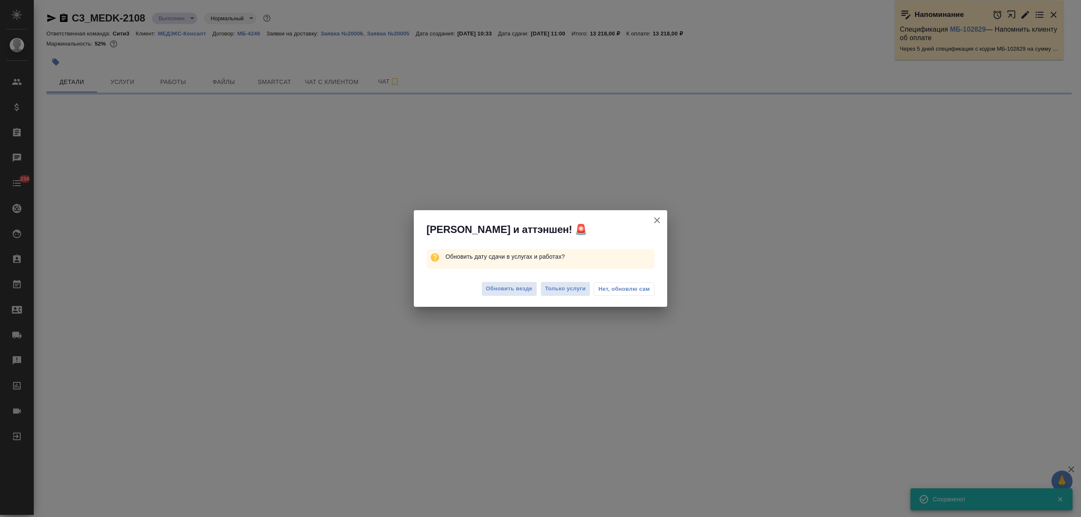
select select "RU"
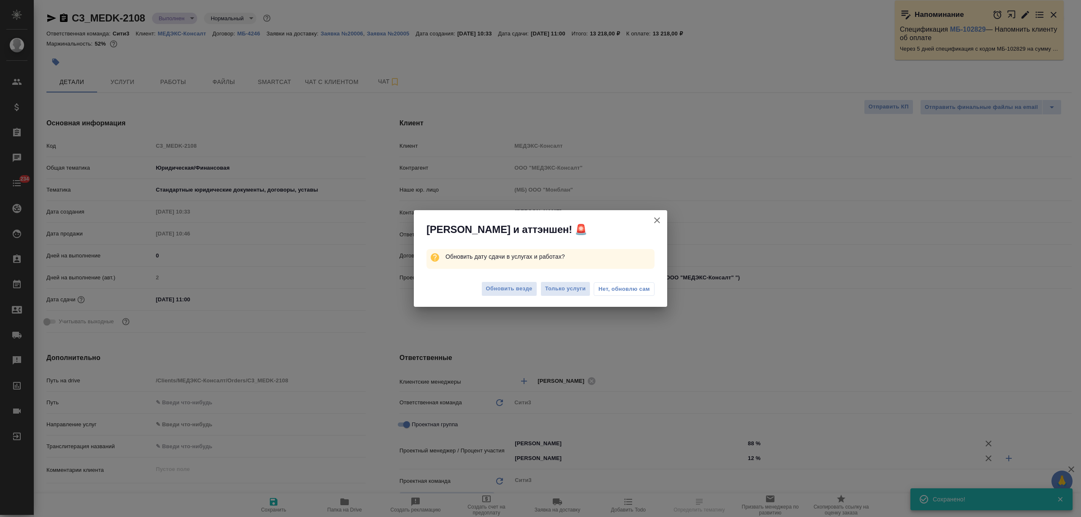
type textarea "x"
click at [563, 288] on span "Только услуги" at bounding box center [565, 289] width 41 height 10
type textarea "x"
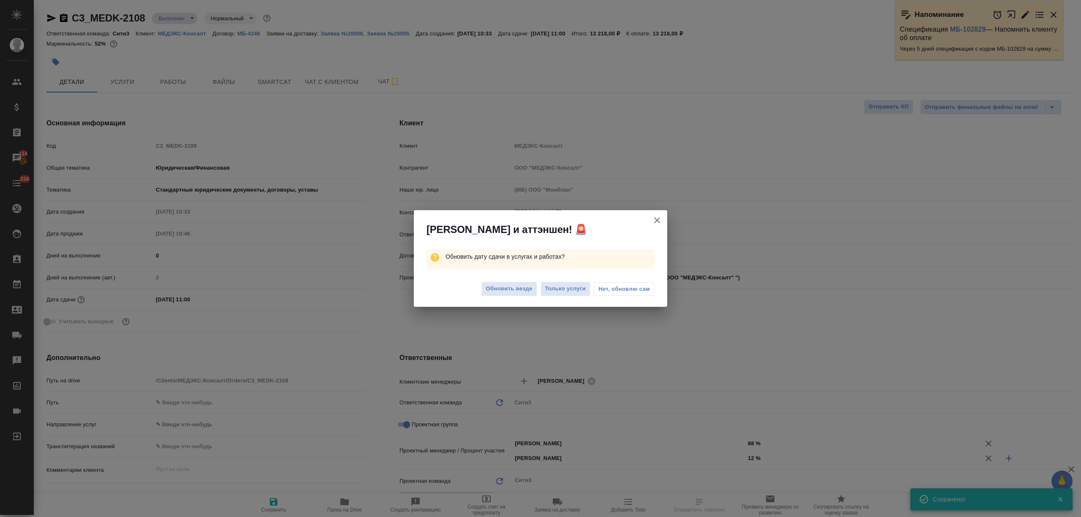
type textarea "x"
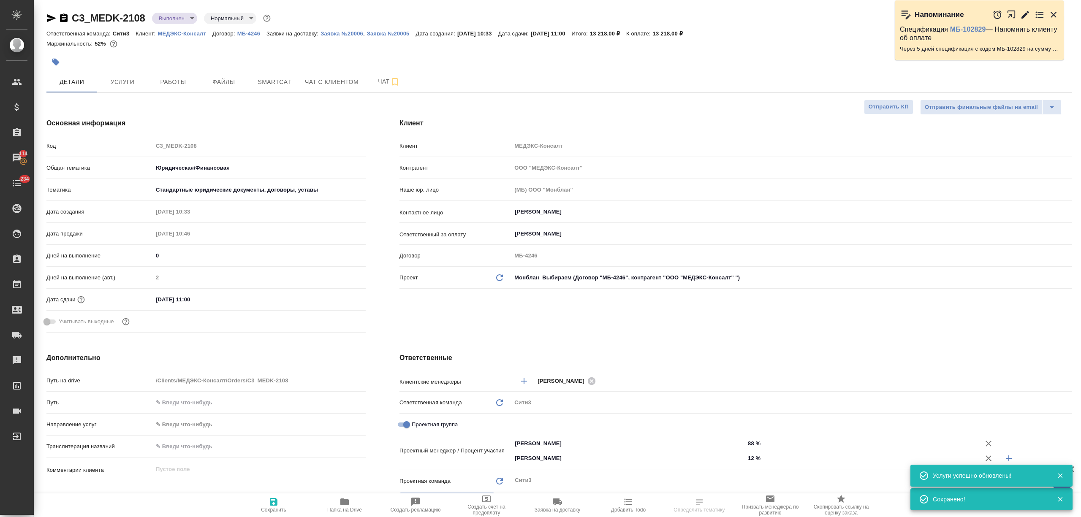
click at [132, 83] on span "Услуги" at bounding box center [122, 82] width 41 height 11
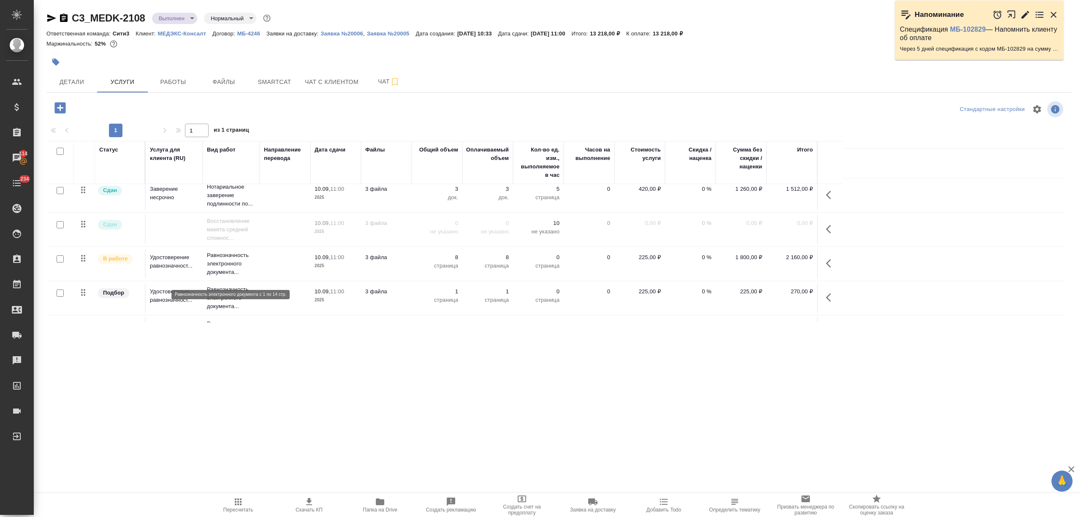
scroll to position [64, 0]
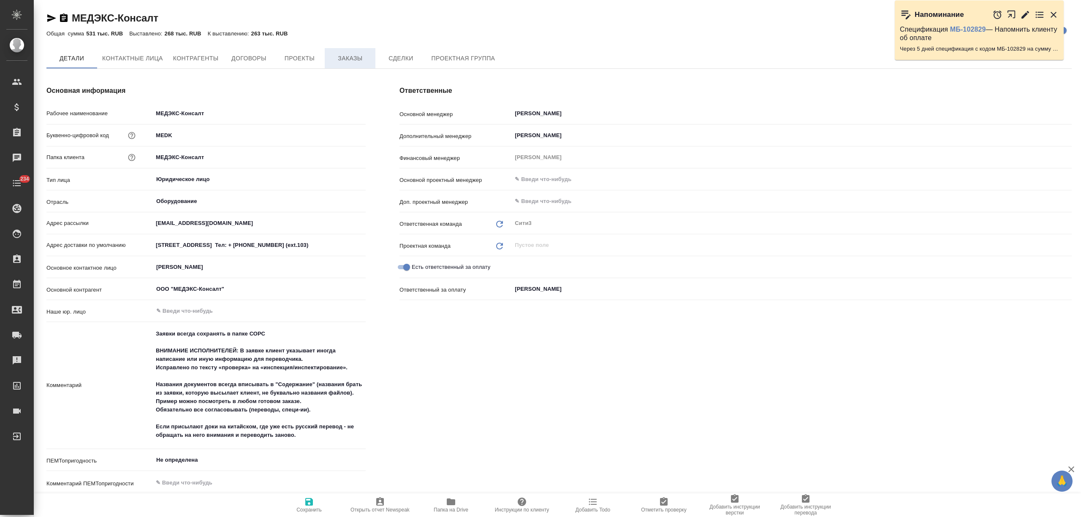
click at [347, 56] on span "Заказы" at bounding box center [350, 58] width 41 height 11
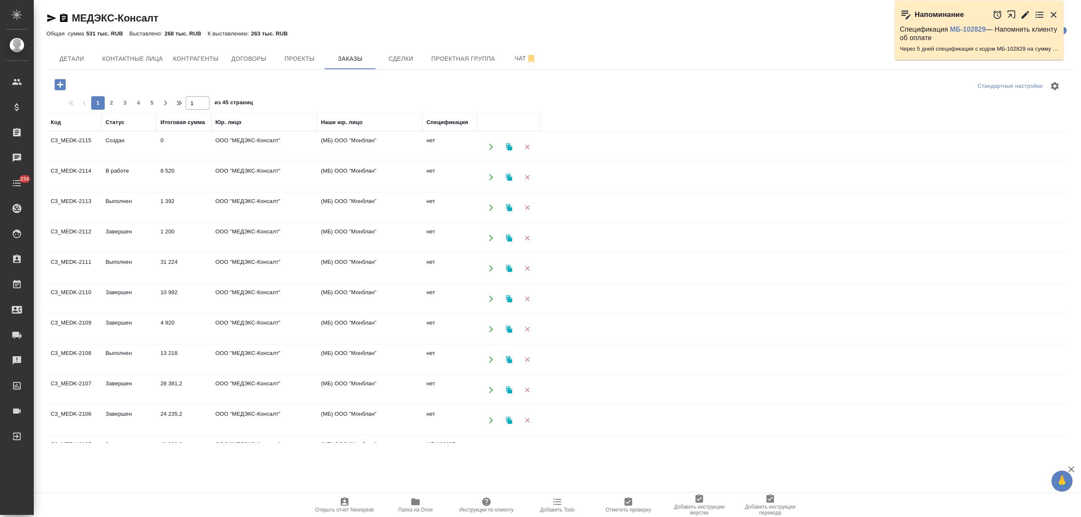
click at [125, 240] on td "Завершен" at bounding box center [128, 238] width 55 height 30
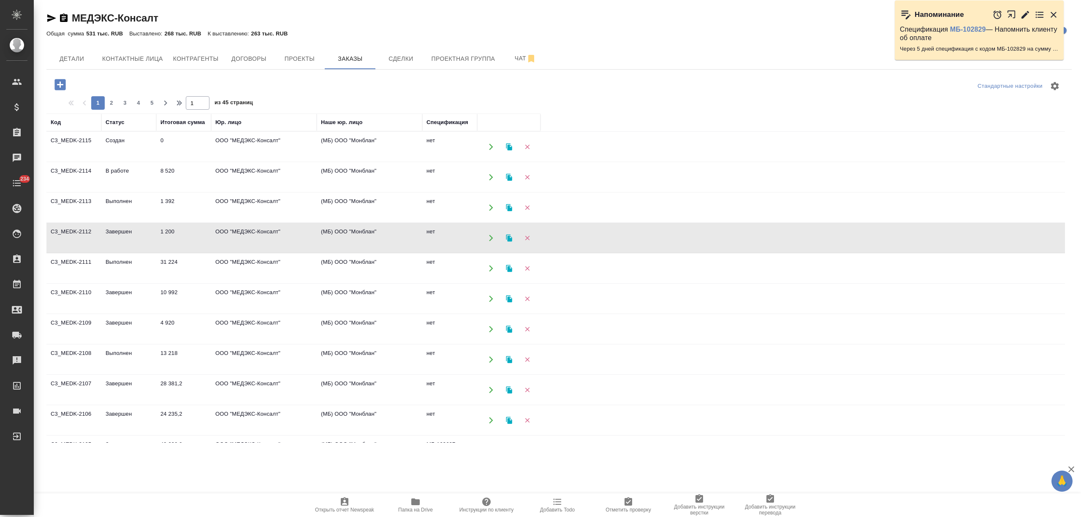
click at [125, 240] on td "Завершен" at bounding box center [128, 238] width 55 height 30
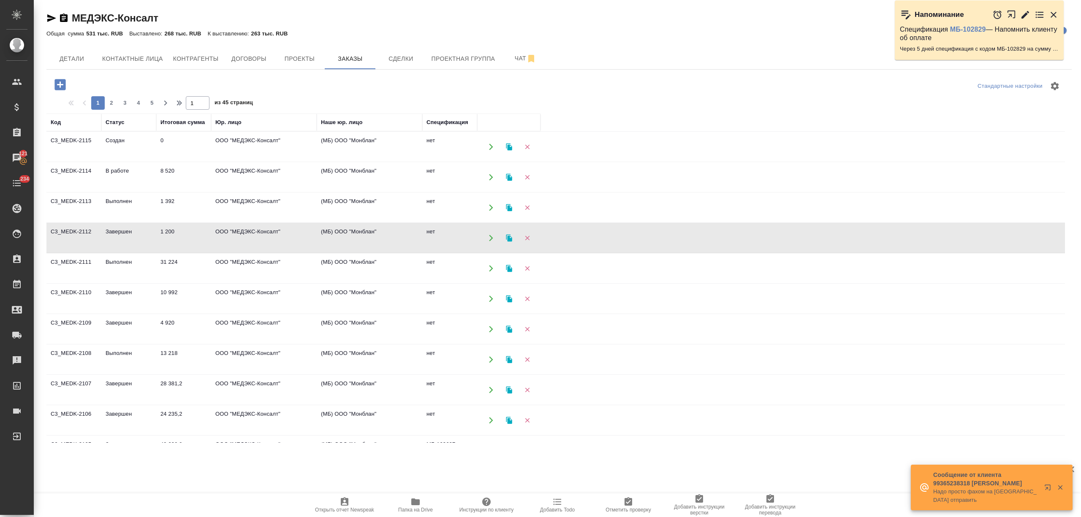
click at [173, 240] on td "1 200" at bounding box center [183, 238] width 55 height 30
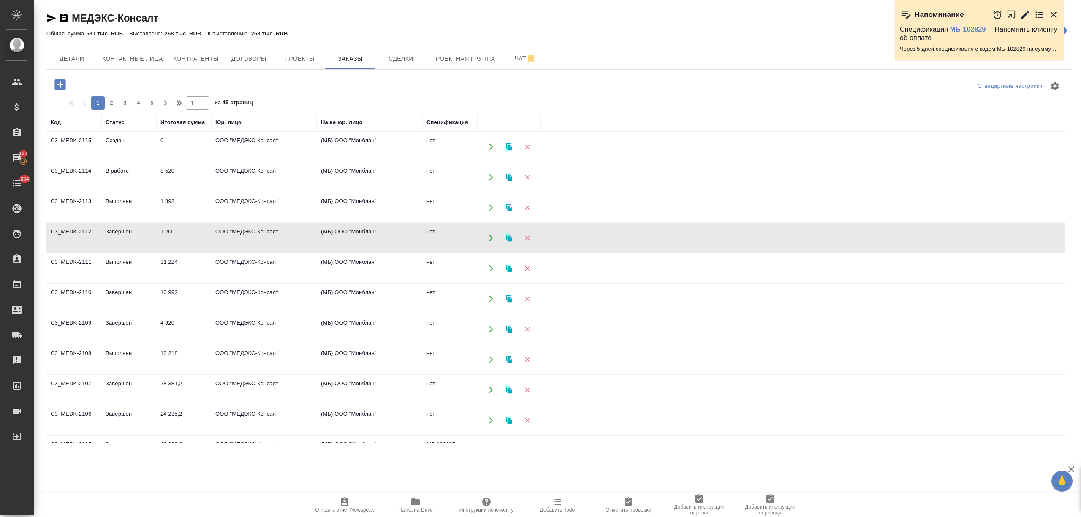
click at [173, 240] on td "1 200" at bounding box center [183, 238] width 55 height 30
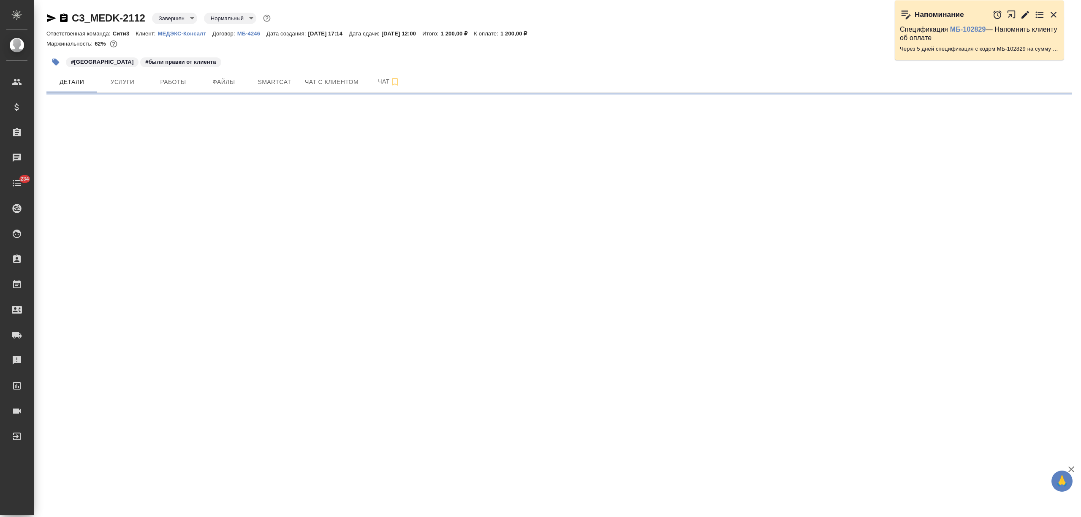
select select "RU"
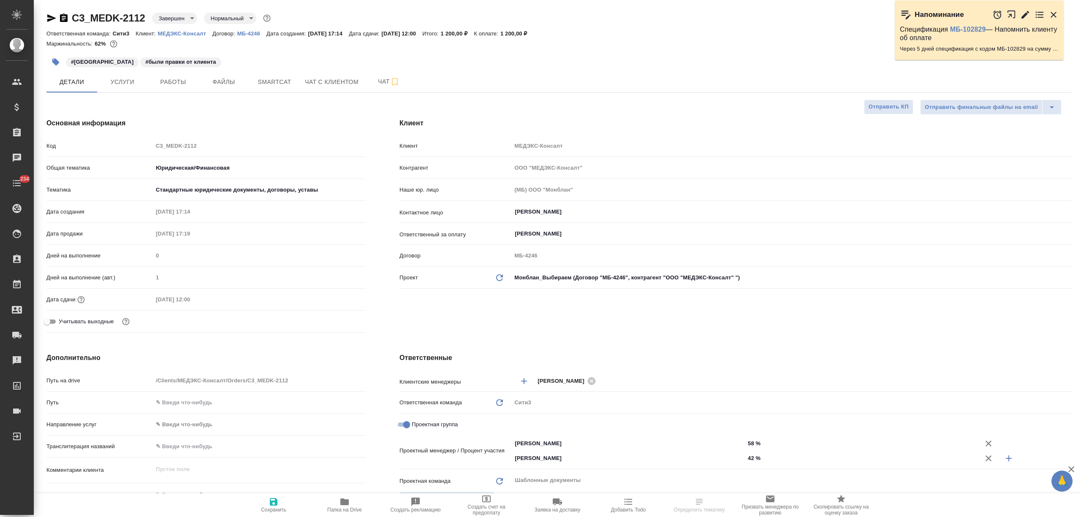
type textarea "x"
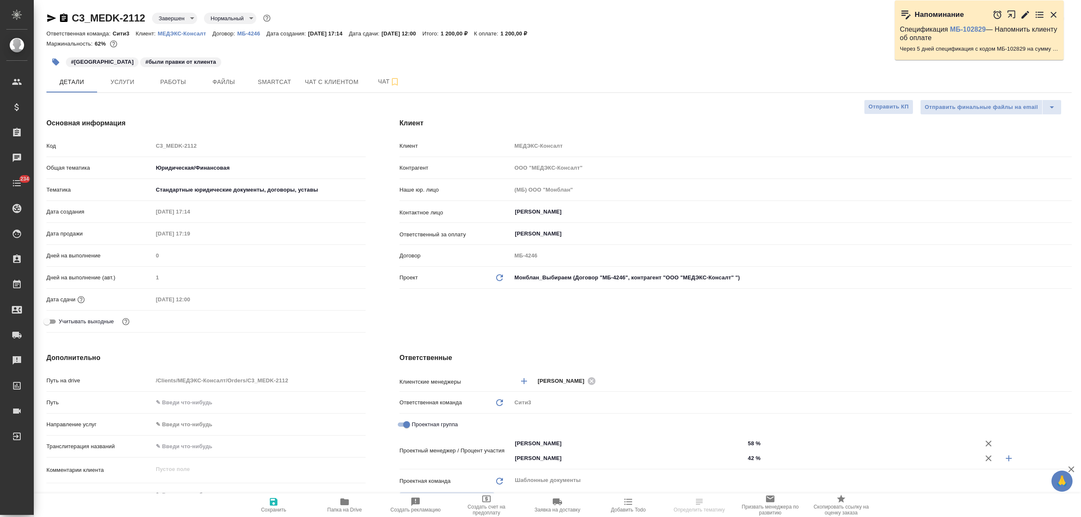
type textarea "x"
drag, startPoint x: 133, startPoint y: 16, endPoint x: 72, endPoint y: 17, distance: 60.8
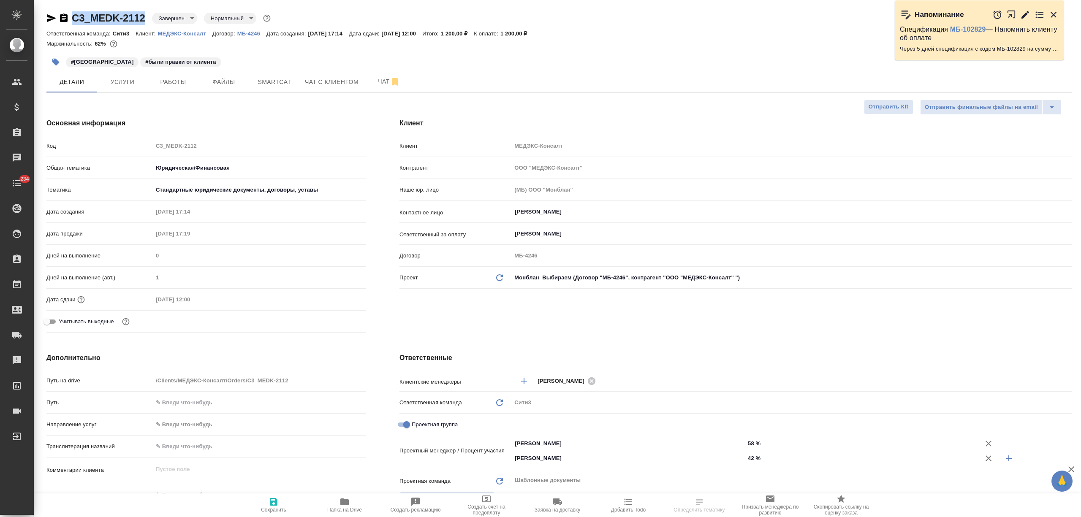
click at [72, 17] on div "C3_MEDK-2112 Завершен closed Нормальный normal" at bounding box center [159, 18] width 226 height 14
copy link "C3_MEDK-2112"
type textarea "x"
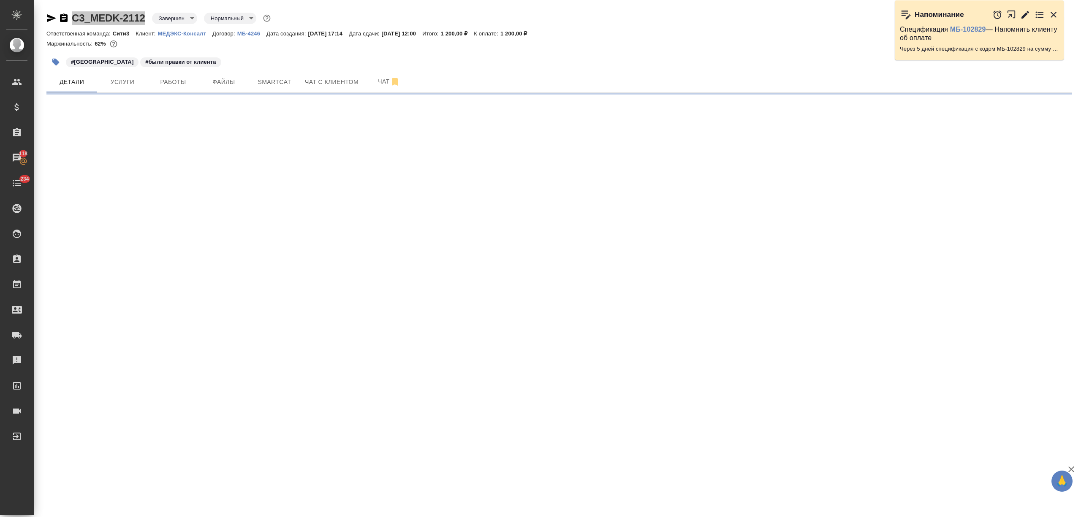
select select "RU"
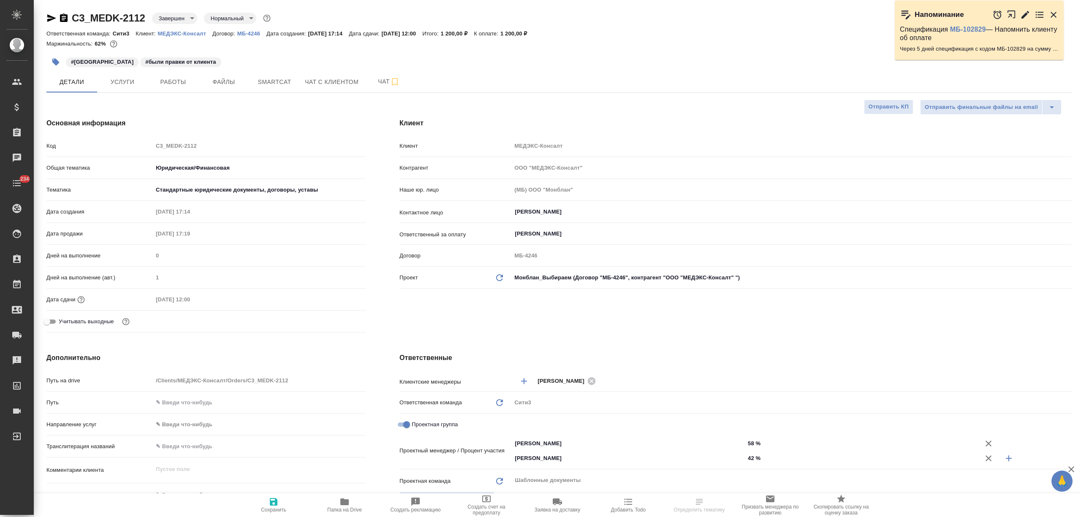
type textarea "x"
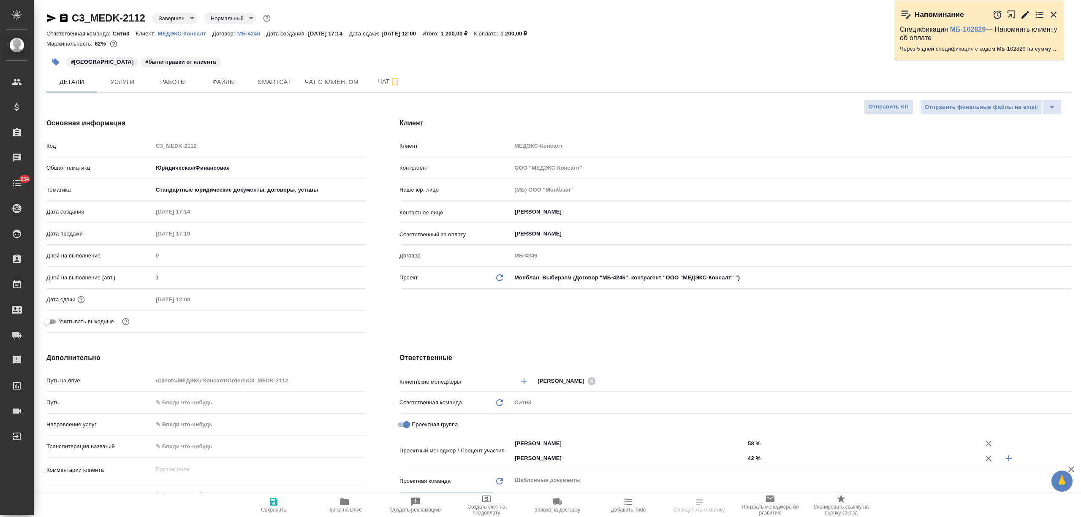
type textarea "x"
drag, startPoint x: 119, startPoint y: 18, endPoint x: 73, endPoint y: 19, distance: 45.6
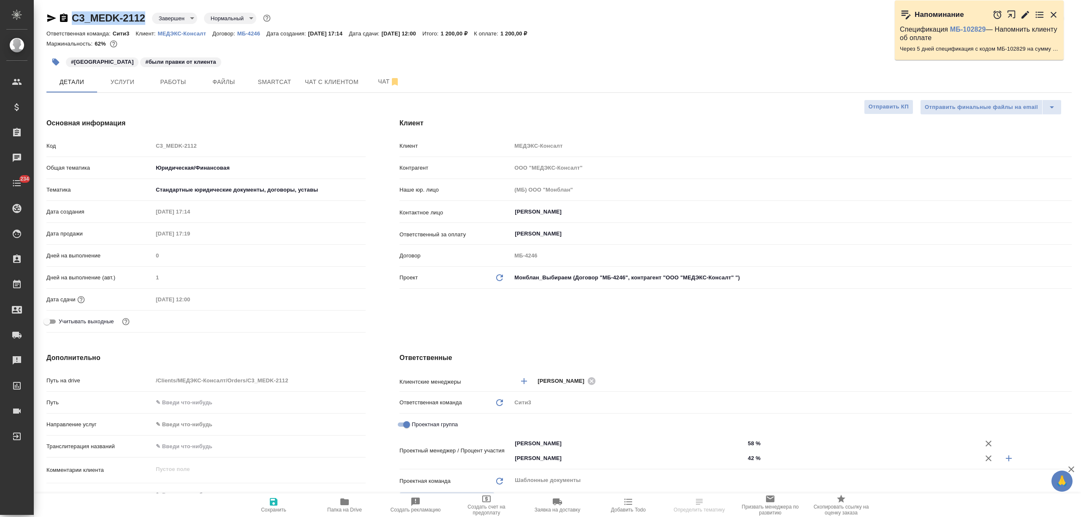
click at [73, 19] on div "C3_MEDK-2112 Завершен closed Нормальный normal" at bounding box center [159, 18] width 226 height 14
type textarea "x"
select select "RU"
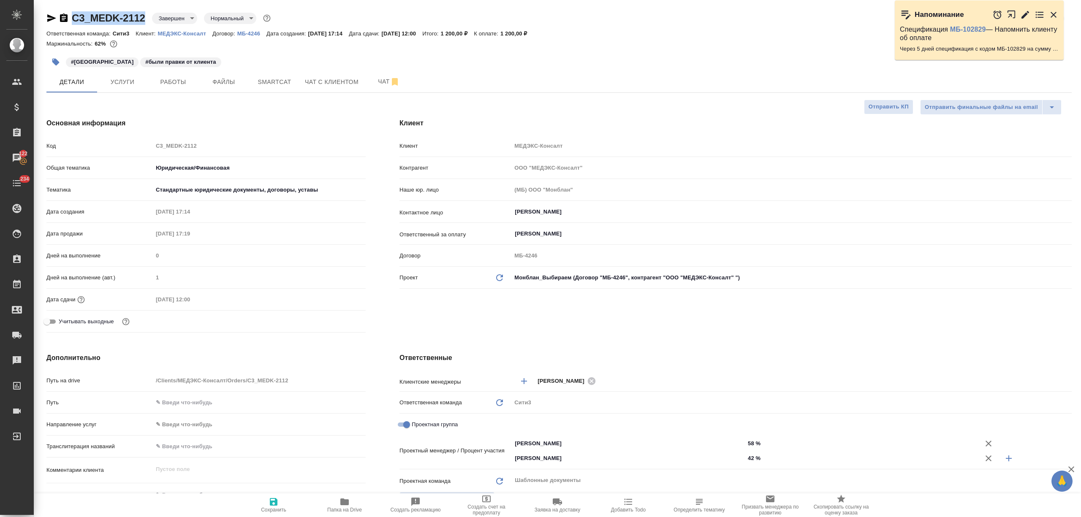
type textarea "x"
click at [541, 510] on span "Заявка на доставку" at bounding box center [557, 510] width 46 height 6
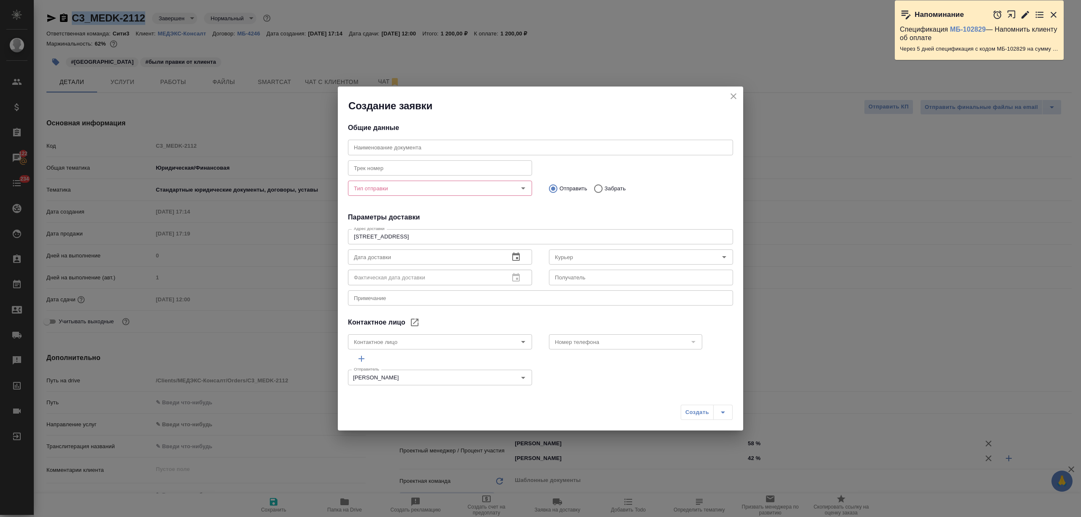
type input "[PERSON_NAME]"
click at [410, 192] on input "Тип отправки" at bounding box center [425, 188] width 151 height 10
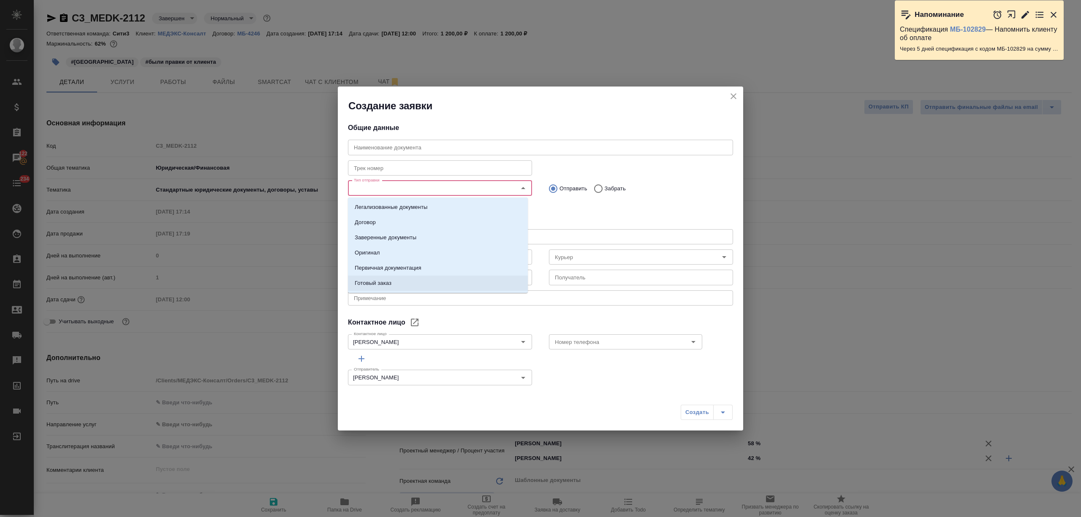
click at [388, 289] on li "Готовый заказ" at bounding box center [438, 283] width 180 height 15
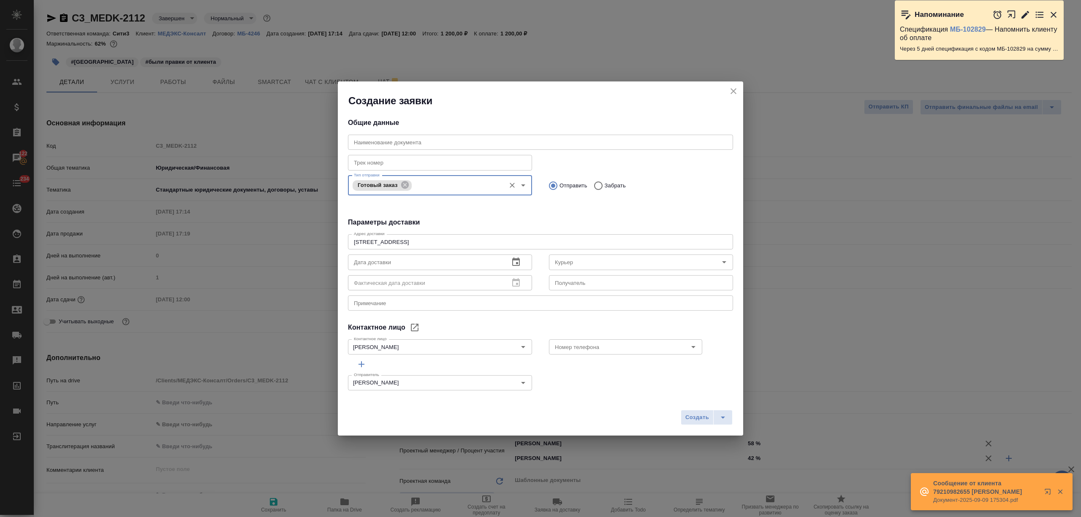
click at [514, 260] on icon "button" at bounding box center [516, 262] width 10 height 10
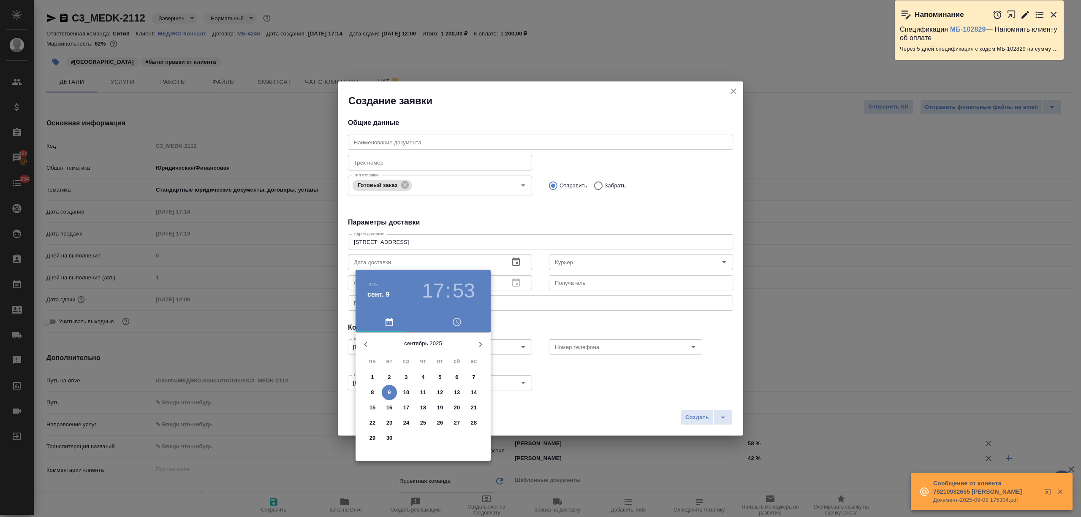
click at [406, 391] on p "10" at bounding box center [406, 392] width 6 height 8
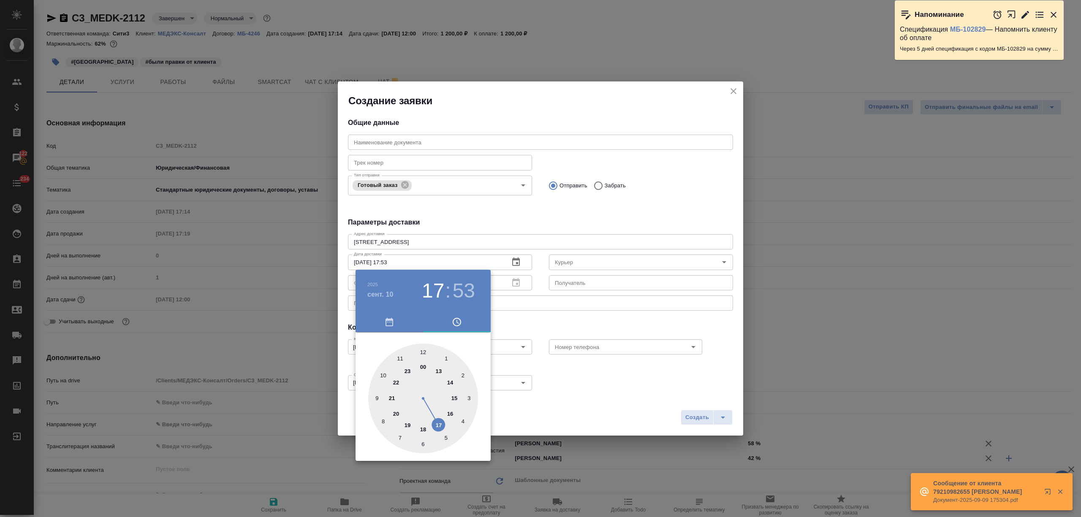
click at [399, 356] on div at bounding box center [423, 399] width 110 height 110
click at [469, 393] on div at bounding box center [423, 399] width 110 height 110
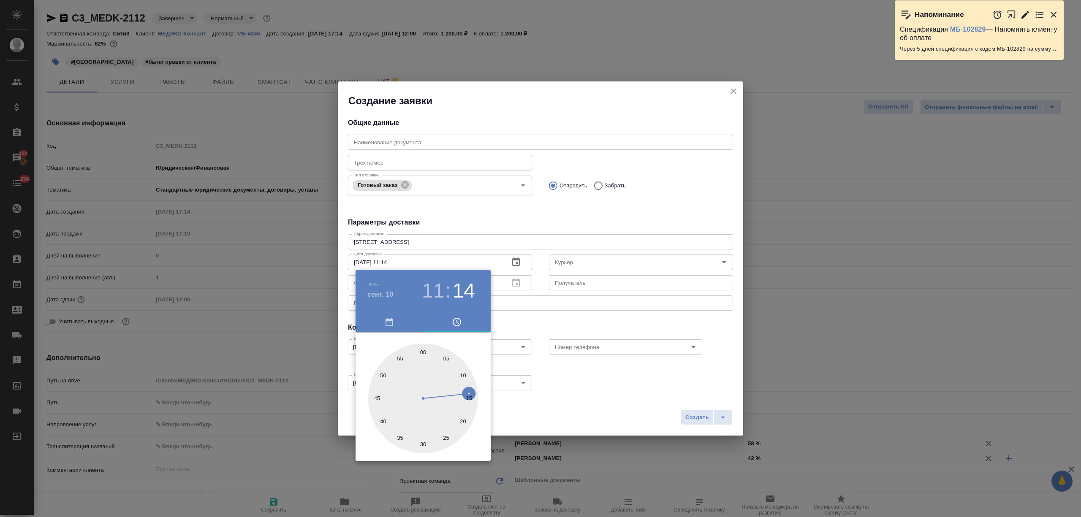
type input "10.09.2025 11:15"
click at [469, 397] on div at bounding box center [423, 399] width 110 height 110
click at [524, 403] on div at bounding box center [540, 258] width 1081 height 517
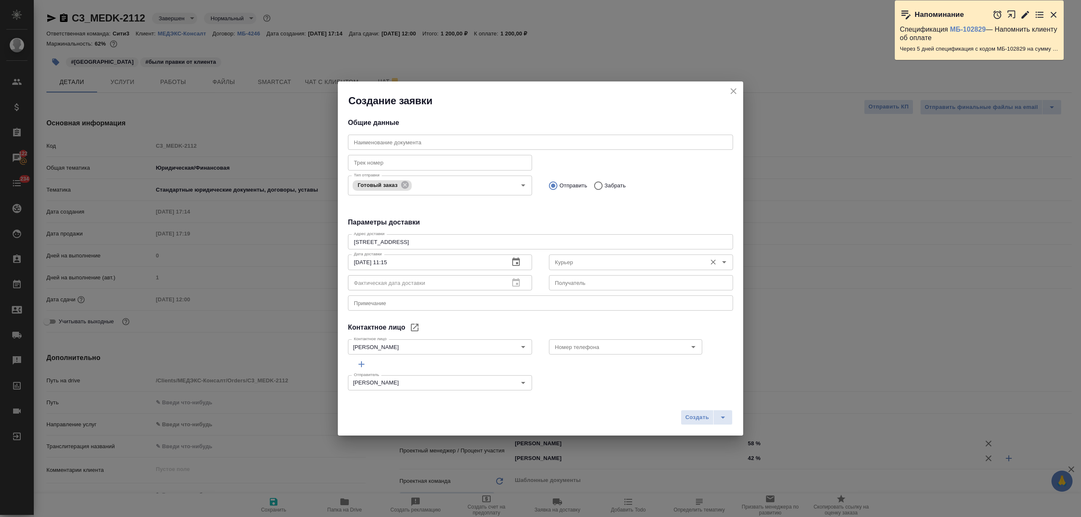
click at [578, 262] on input "Курьер" at bounding box center [626, 262] width 151 height 10
click at [588, 275] on li "Бородулин Сергей" at bounding box center [635, 281] width 180 height 15
type input "Бородулин Сергей"
click at [721, 414] on icon "split button" at bounding box center [723, 417] width 10 height 10
click at [716, 398] on li "Создать и скачать" at bounding box center [707, 400] width 61 height 14
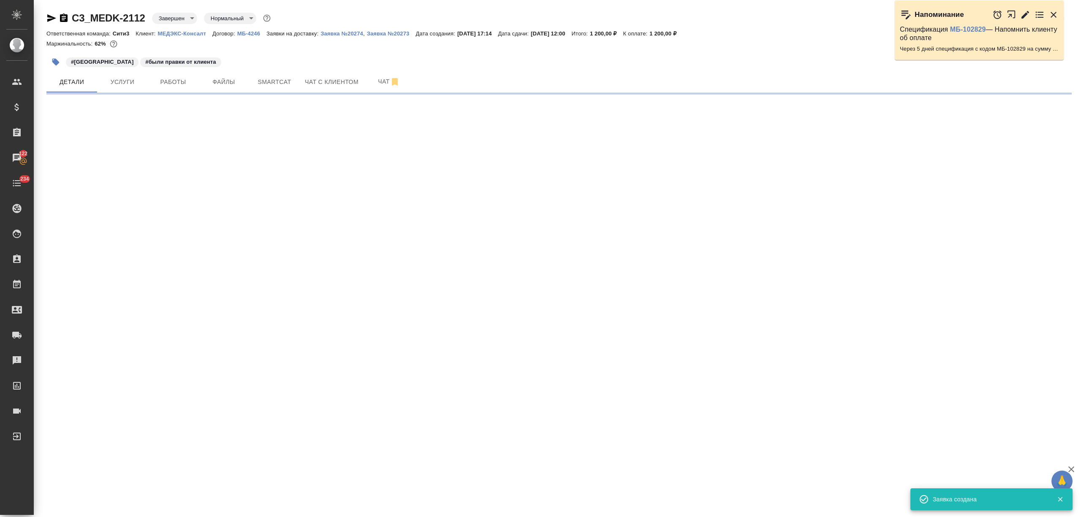
select select "RU"
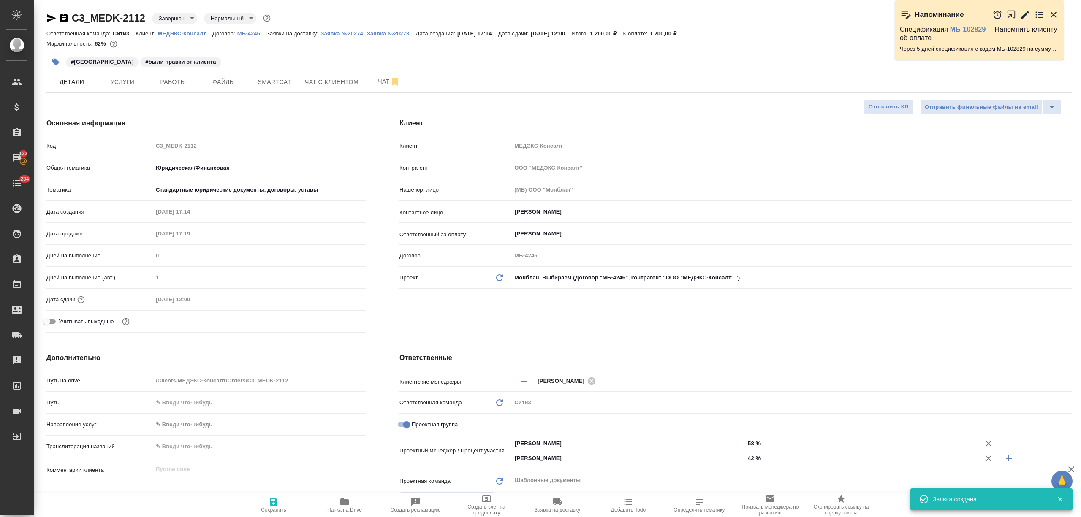
type textarea "x"
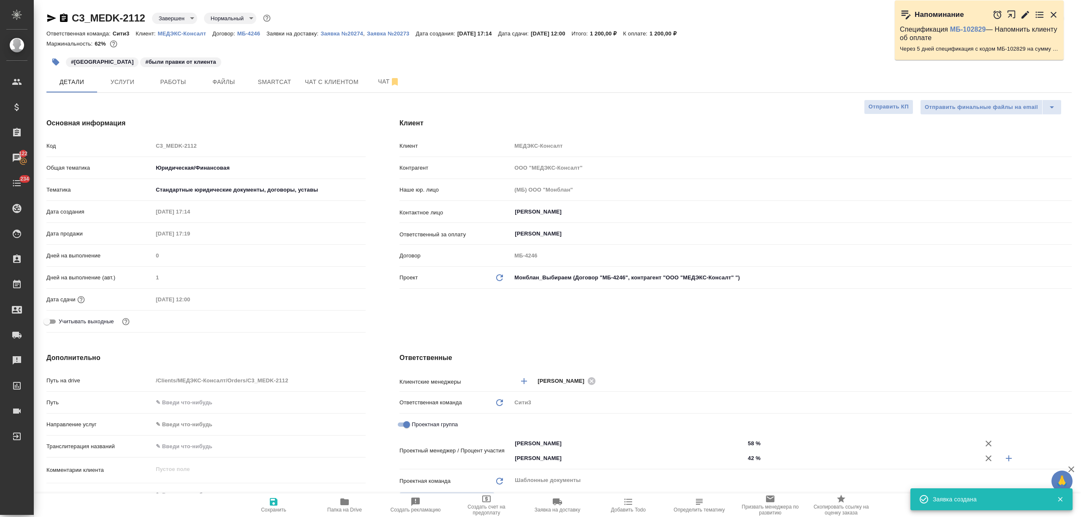
type textarea "x"
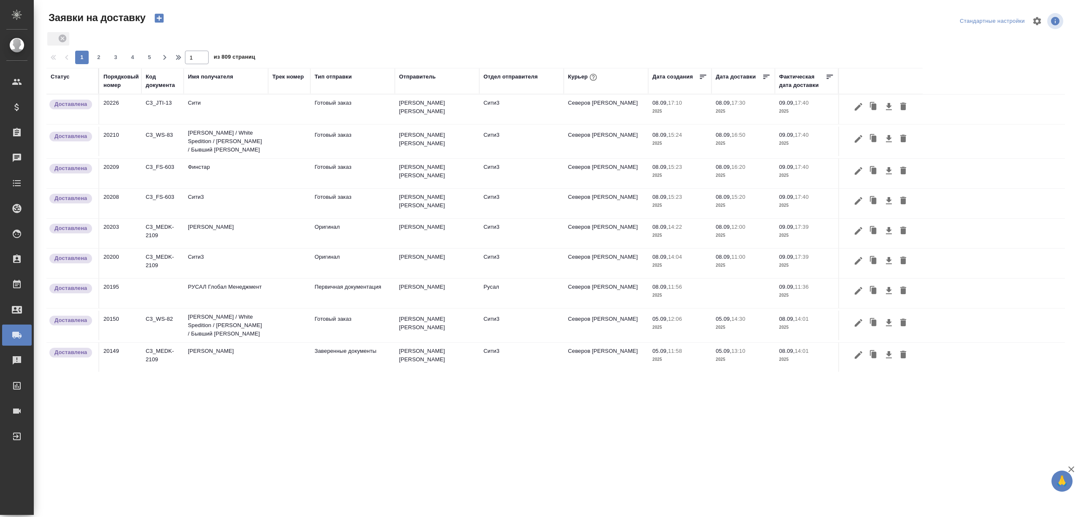
click at [162, 19] on icon "button" at bounding box center [158, 18] width 9 height 9
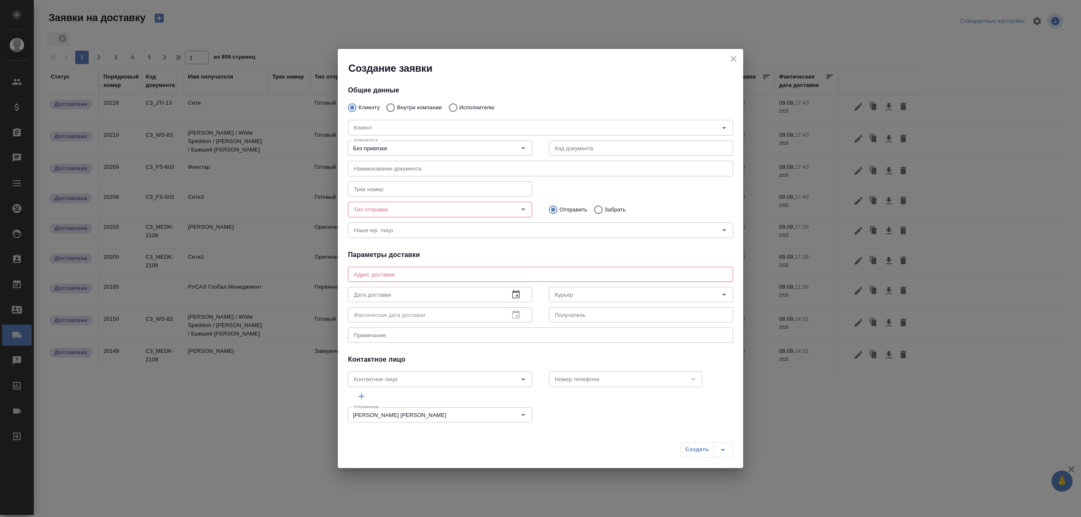
click at [391, 110] on input "Внутри компании" at bounding box center [389, 108] width 15 height 18
radio input "true"
click at [391, 122] on input "Команда" at bounding box center [526, 127] width 352 height 10
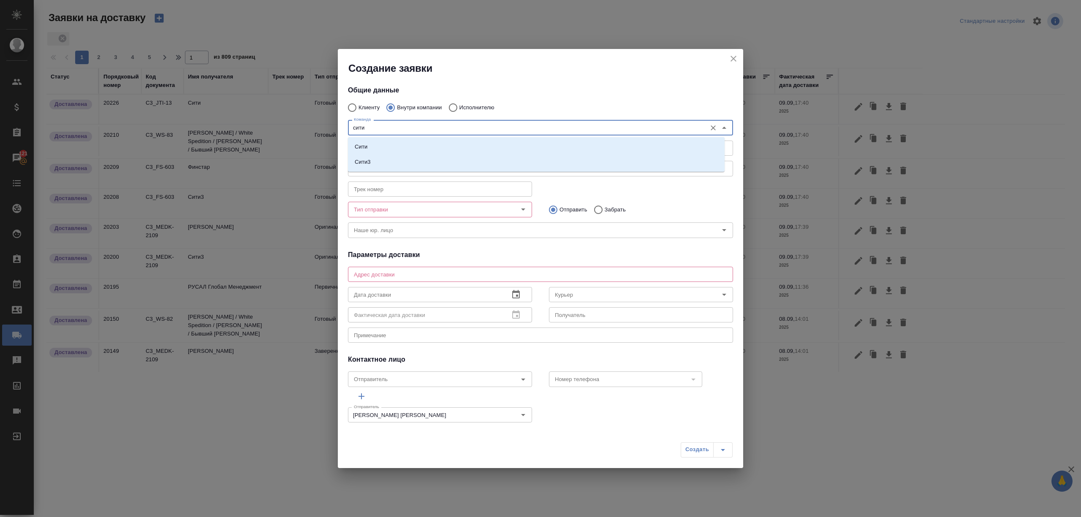
type input "сити3"
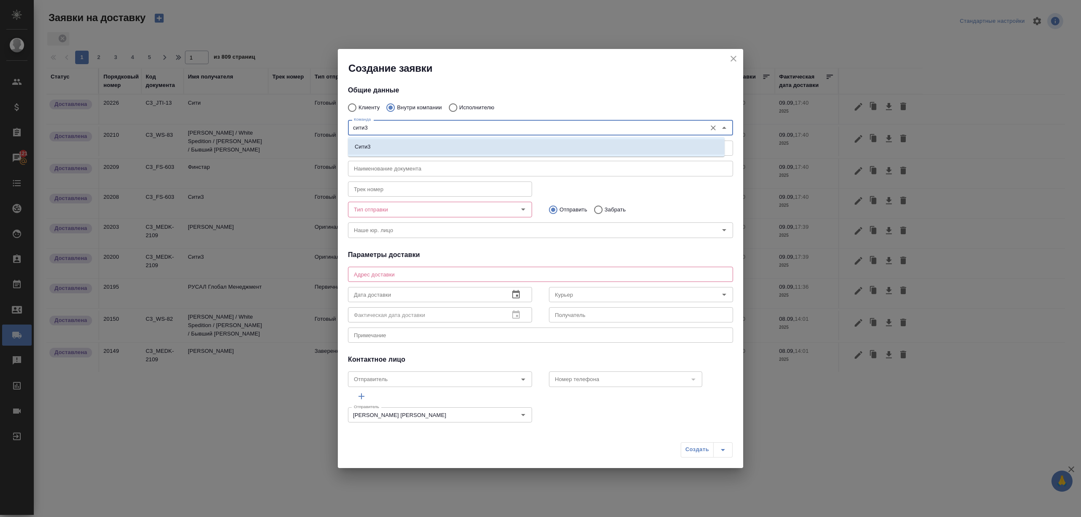
click at [383, 152] on li "Сити3" at bounding box center [536, 146] width 377 height 15
type textarea "Огородный проезд 16/1, строение 4, этаж 3, офис 302"
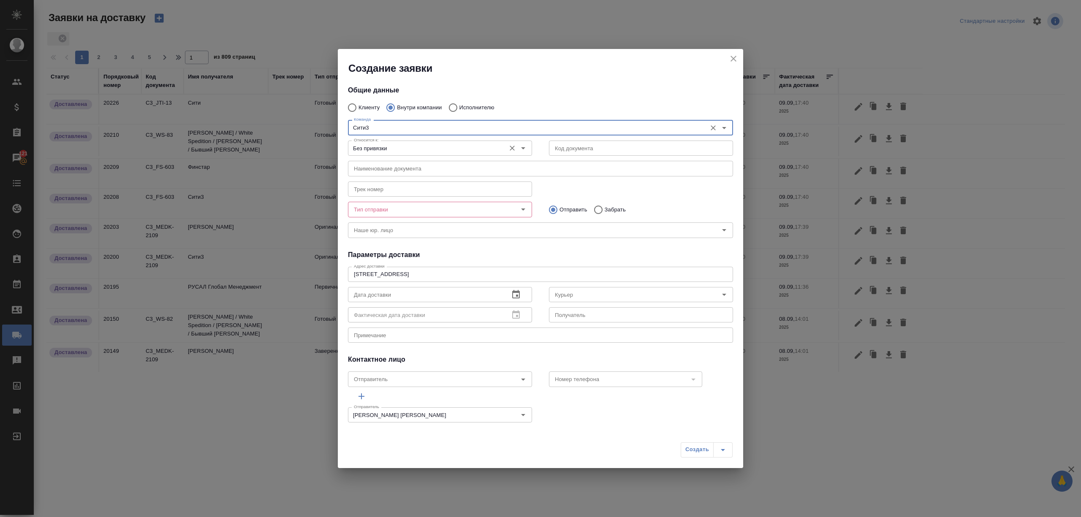
type input "Сити3"
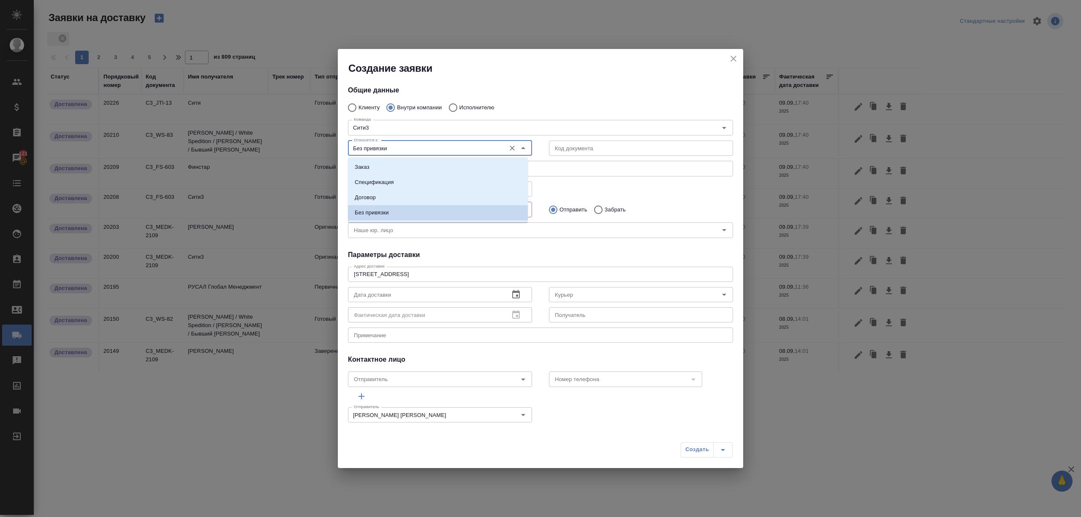
click at [388, 146] on input "Без привязки" at bounding box center [425, 148] width 151 height 10
click at [389, 164] on li "Заказ" at bounding box center [438, 167] width 180 height 15
type input "Заказ"
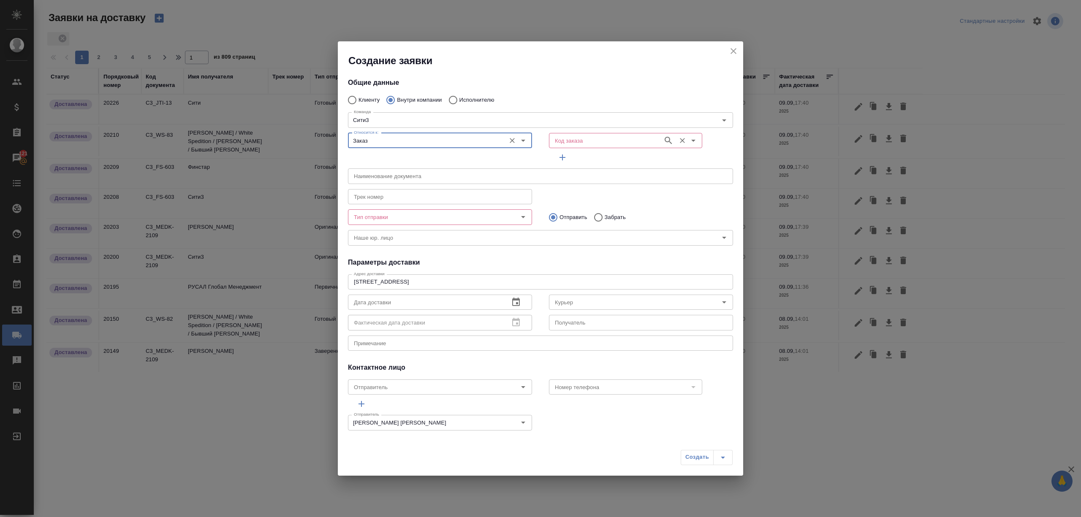
click at [566, 135] on input "Код заказа" at bounding box center [604, 140] width 107 height 10
paste input "C3_MEDK-2112"
type input "C3_MEDK-2112"
click at [590, 158] on p "C3_MEDK-2112" at bounding box center [571, 159] width 41 height 8
type input "(МБ) ООО "Монблан""
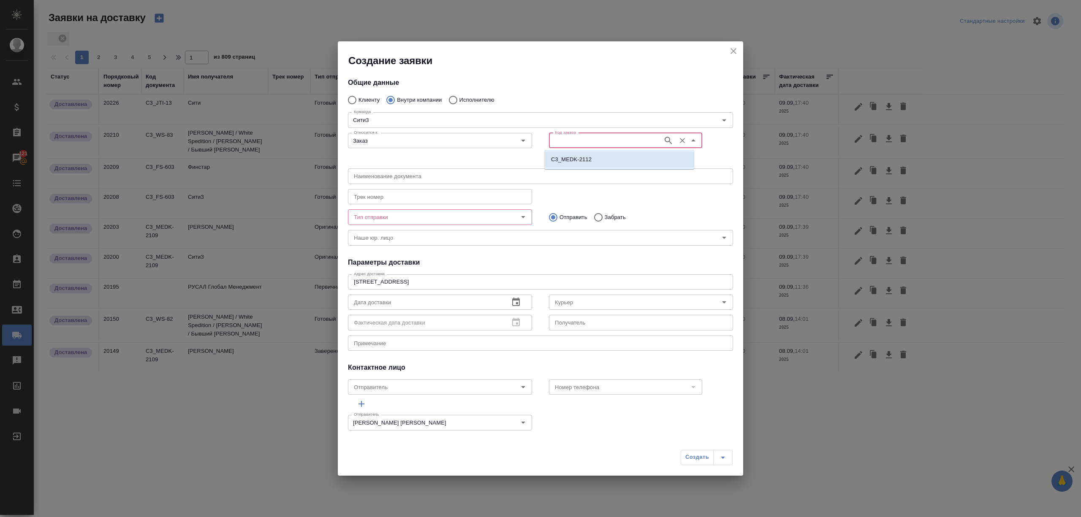
type input "C3_MEDK-2112"
click at [433, 213] on input "Тип отправки" at bounding box center [425, 217] width 151 height 10
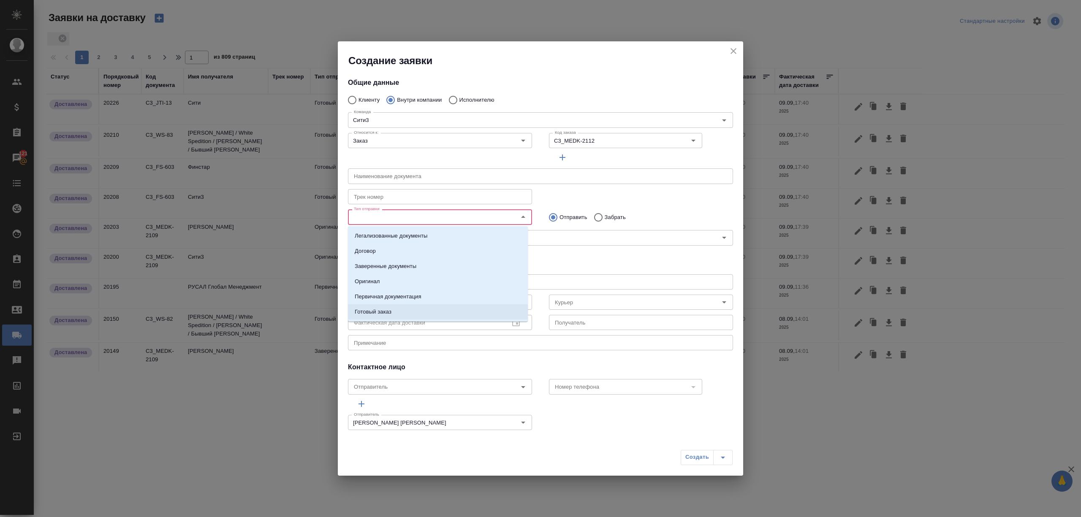
click at [398, 305] on li "Готовый заказ" at bounding box center [438, 311] width 180 height 15
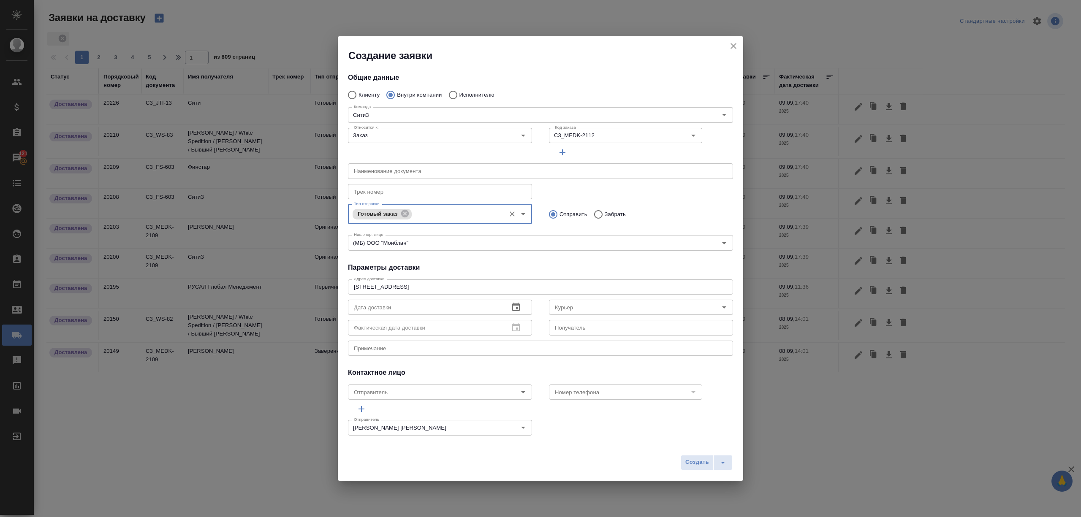
click at [590, 214] on input "Забрать" at bounding box center [596, 215] width 15 height 18
radio input "true"
click at [519, 306] on button "button" at bounding box center [516, 307] width 20 height 20
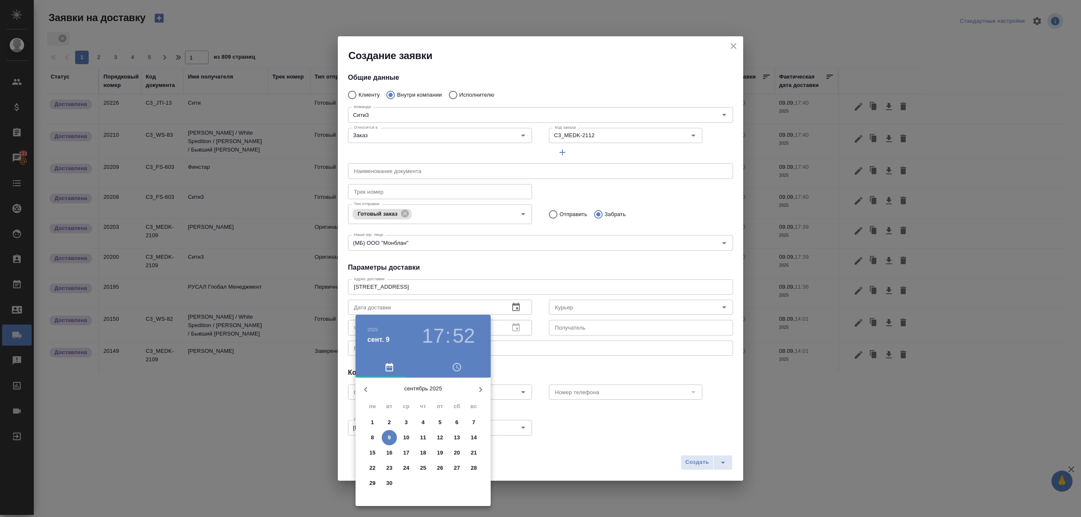
click at [405, 438] on p "10" at bounding box center [406, 438] width 6 height 8
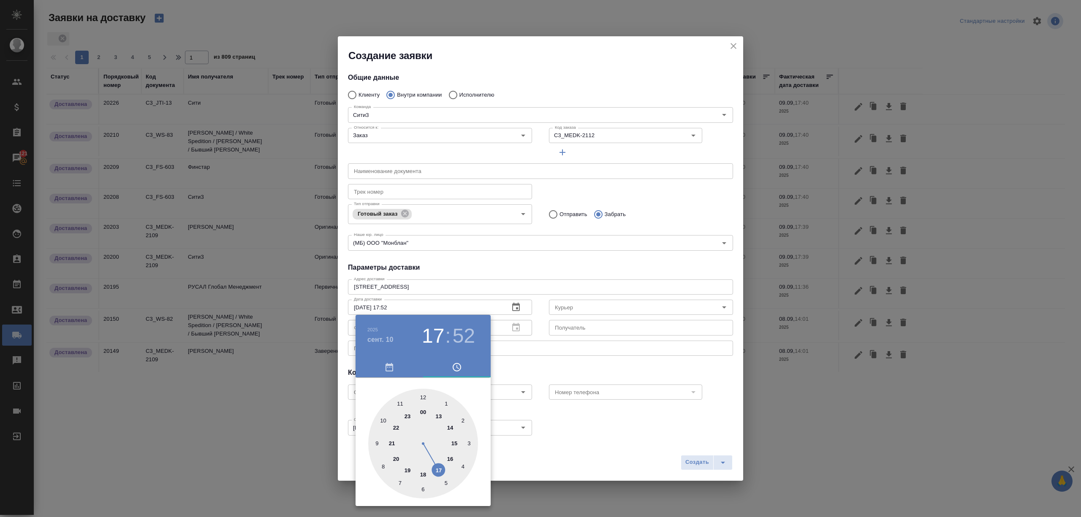
click at [382, 420] on div at bounding box center [423, 444] width 110 height 110
click at [469, 442] on div at bounding box center [423, 444] width 110 height 110
type input "10.09.2025 10:15"
click at [541, 446] on div at bounding box center [540, 258] width 1081 height 517
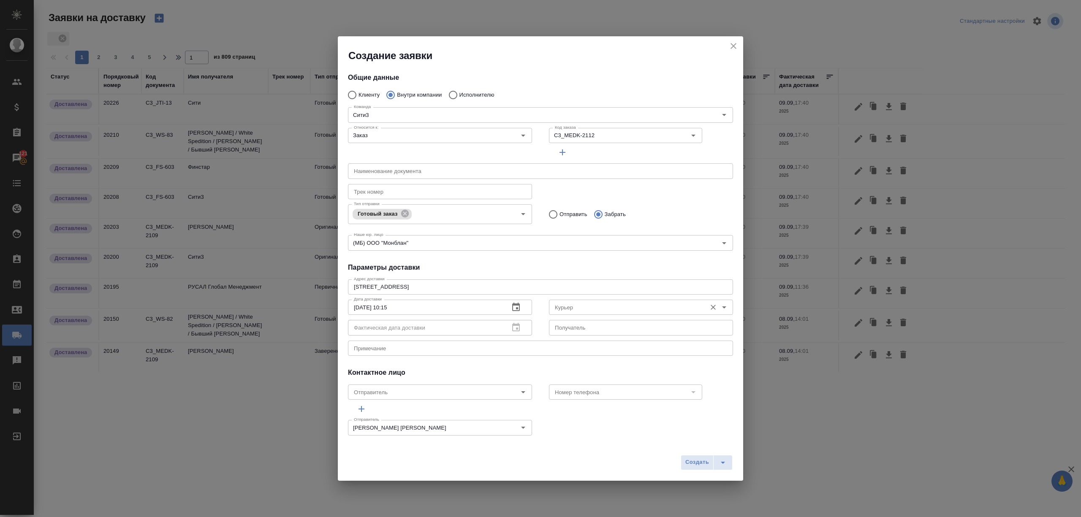
click at [576, 304] on input "Курьер" at bounding box center [626, 307] width 151 height 10
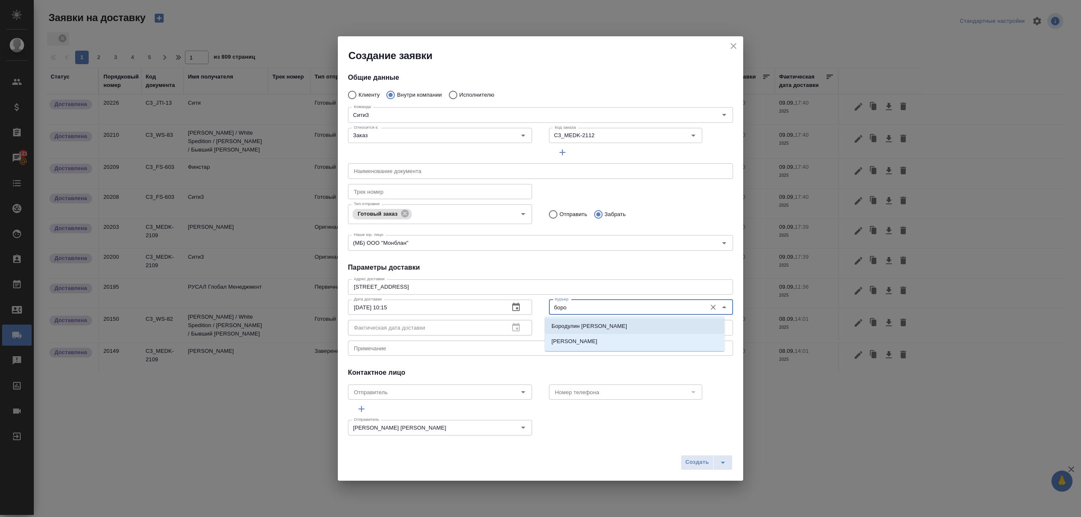
click at [596, 323] on p "Бородулин Сергей" at bounding box center [589, 326] width 76 height 8
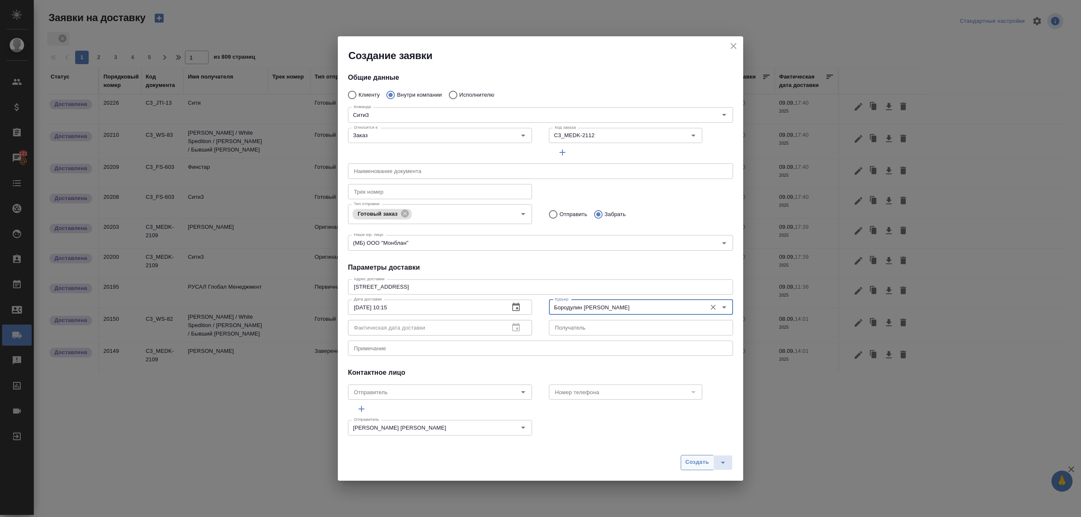
type input "Бородулин Сергей"
click at [691, 461] on span "Создать" at bounding box center [697, 463] width 24 height 10
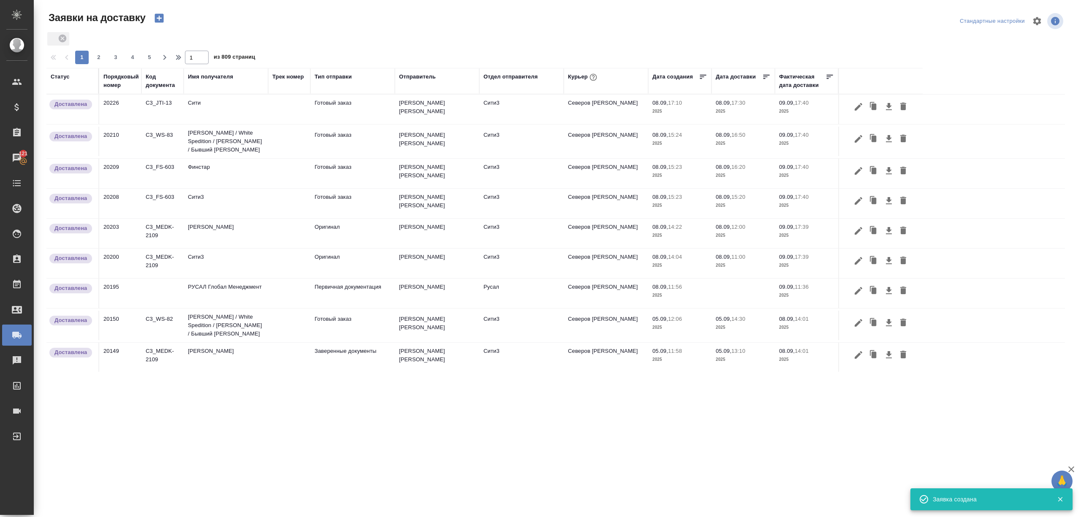
click at [494, 76] on div "Отдел отправителя" at bounding box center [510, 77] width 54 height 8
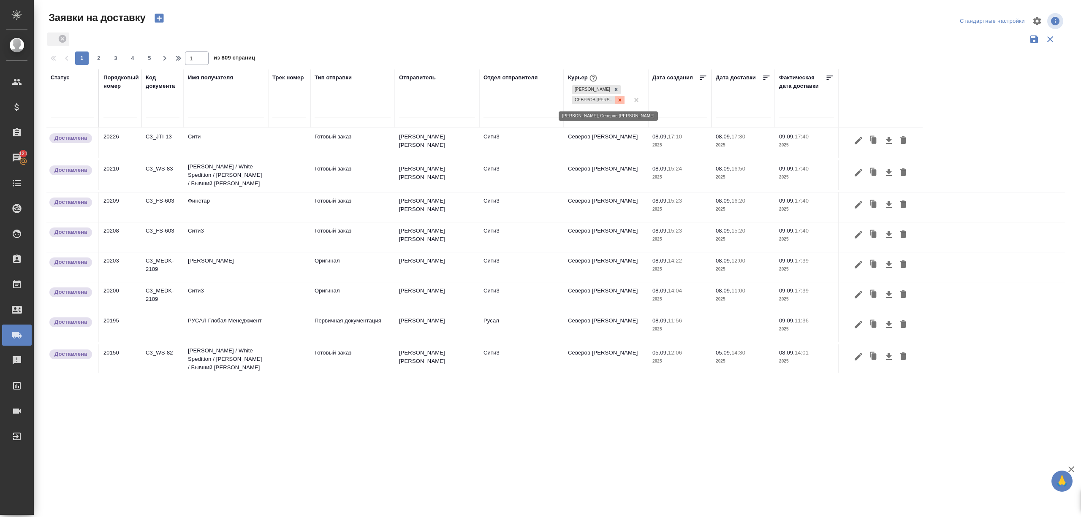
click at [617, 98] on icon at bounding box center [620, 100] width 6 height 6
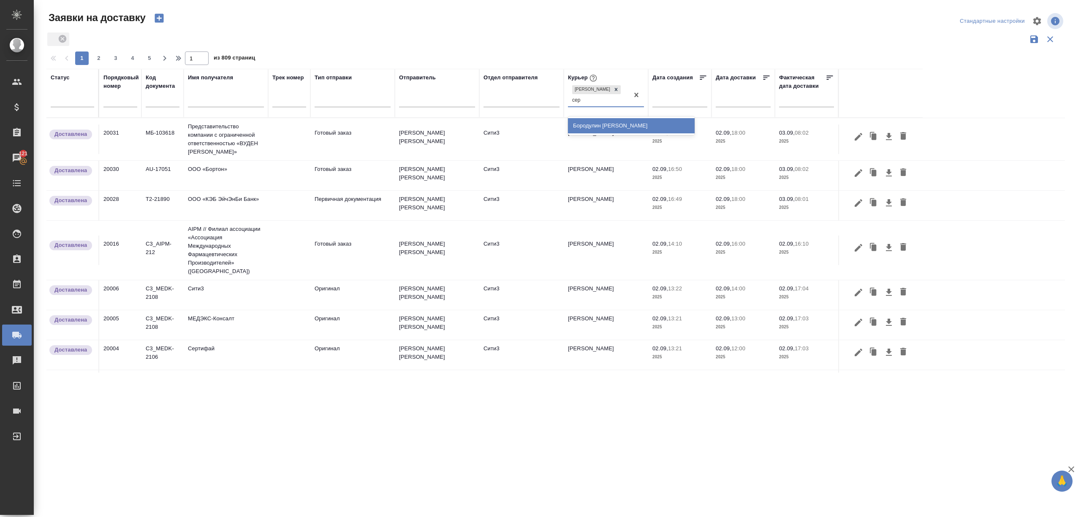
type input "серг"
click at [599, 123] on div "Бородулин Сергей" at bounding box center [631, 125] width 127 height 15
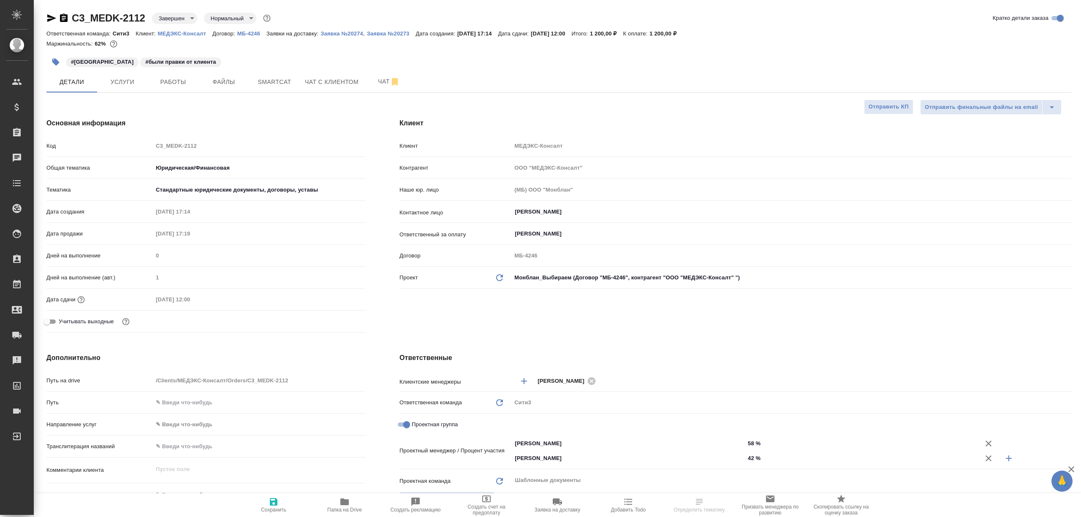
select select "RU"
type textarea "x"
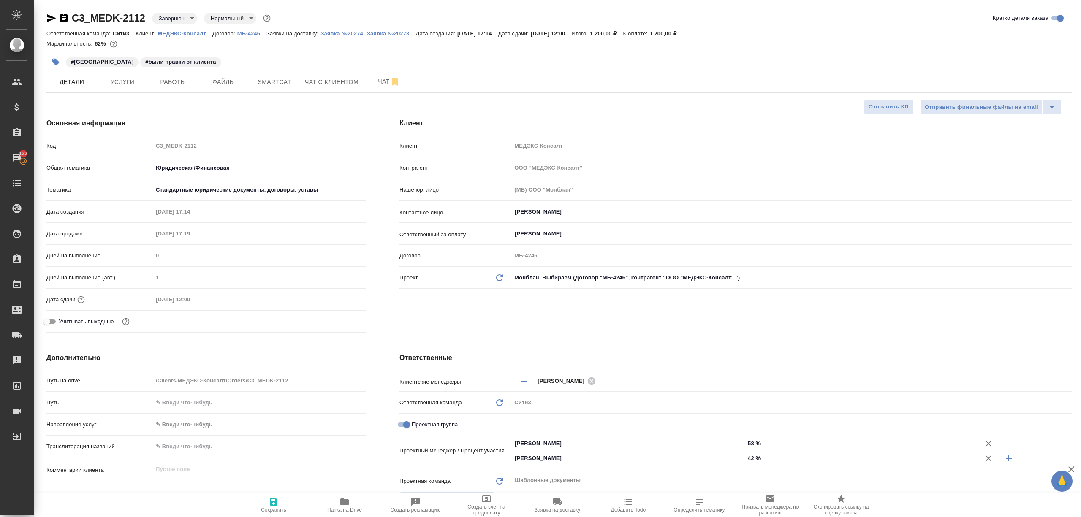
type textarea "x"
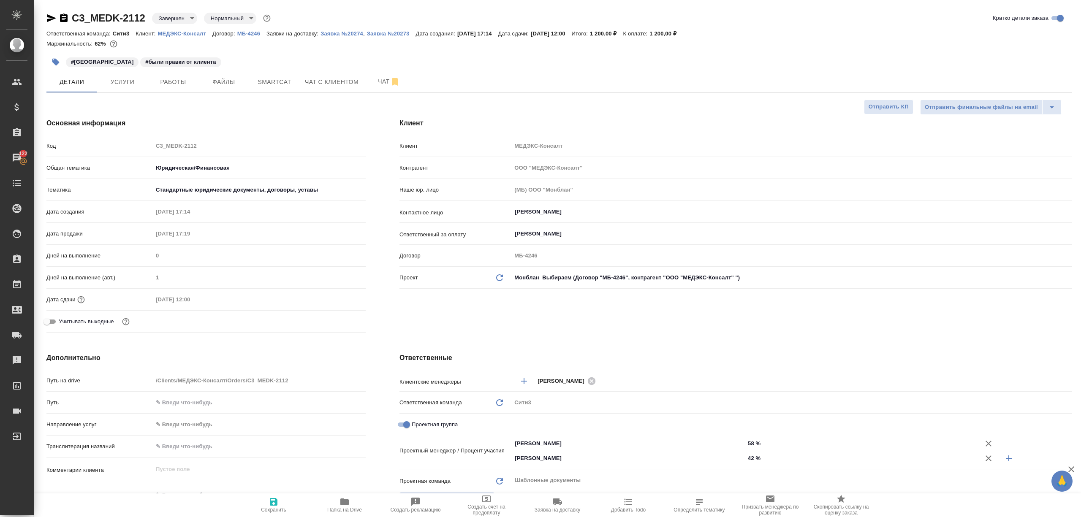
type textarea "x"
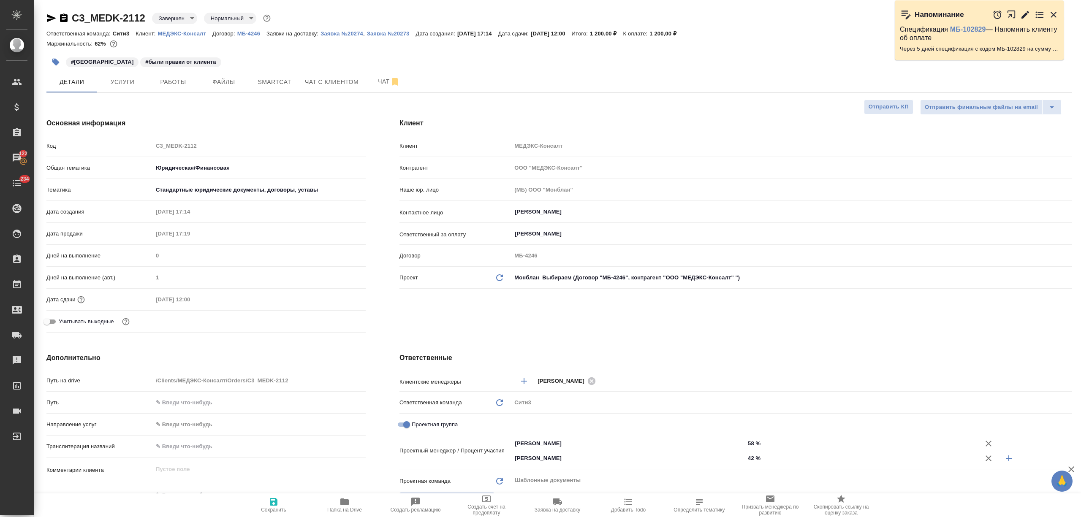
type textarea "x"
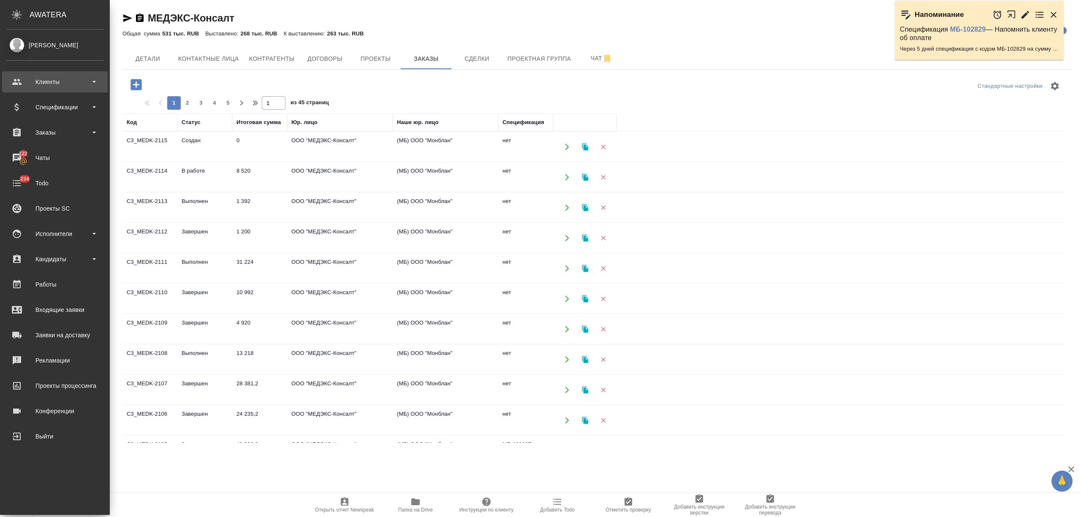
click at [32, 85] on div "Клиенты" at bounding box center [54, 82] width 97 height 13
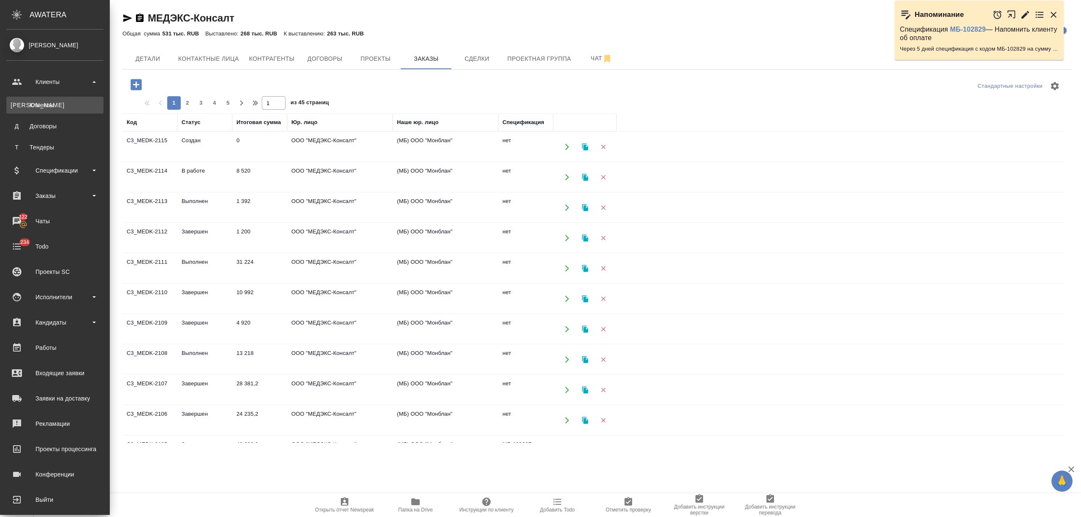
click at [35, 103] on div "Клиенты" at bounding box center [55, 105] width 89 height 8
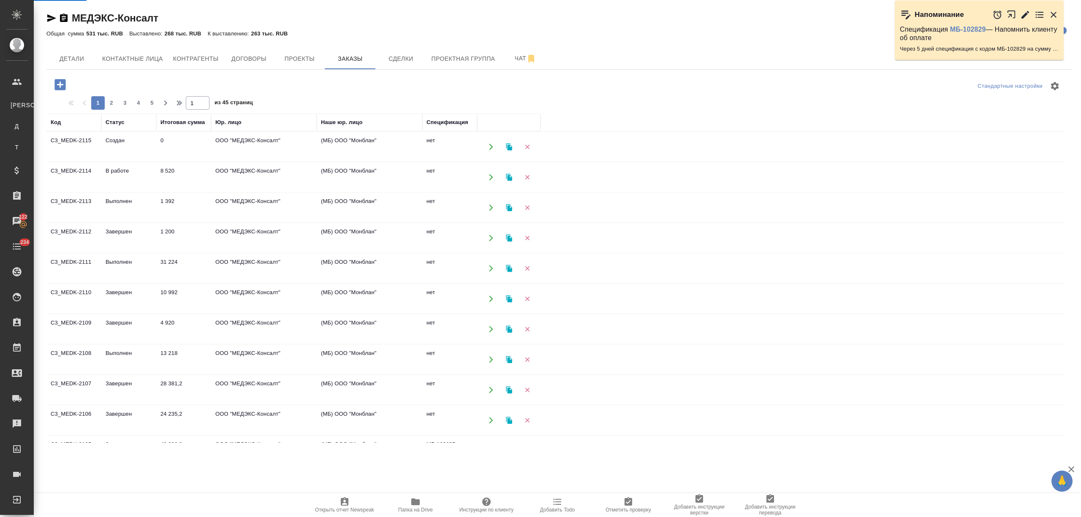
select select "RU"
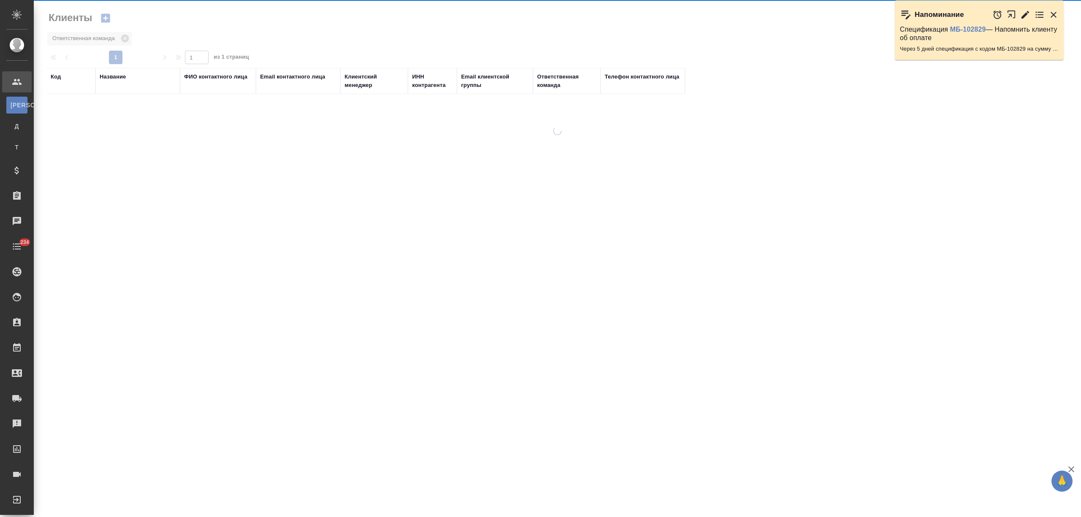
click at [120, 74] on div "Название" at bounding box center [113, 77] width 26 height 8
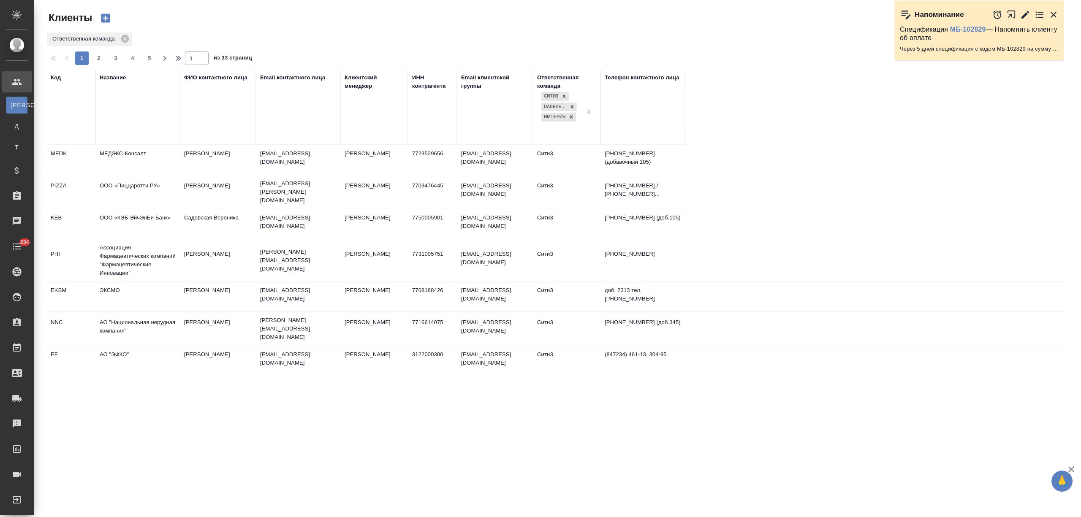
click at [120, 124] on input "text" at bounding box center [138, 128] width 76 height 11
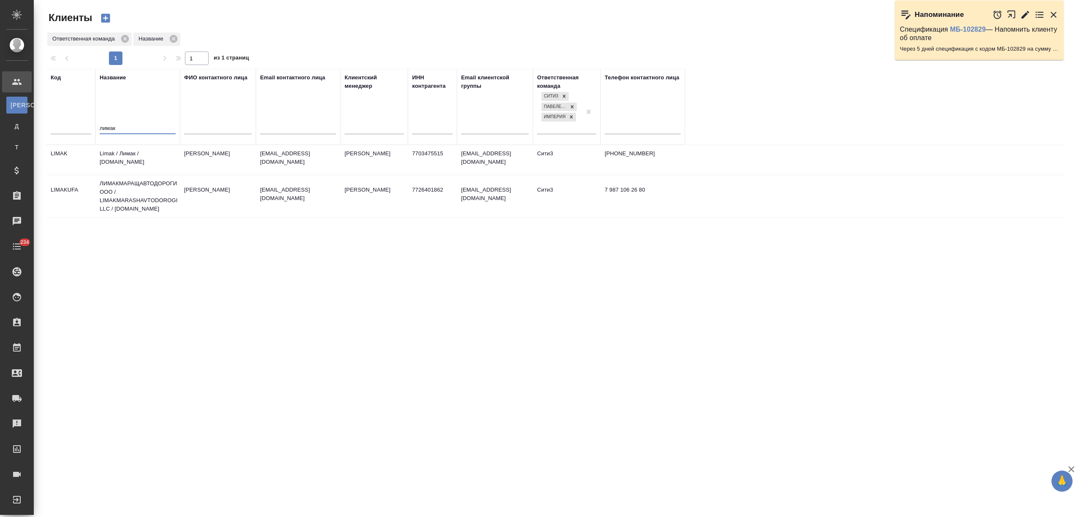
type input "лимак"
click at [127, 160] on td "Limak / Лимак / limak.com.tr" at bounding box center [137, 160] width 84 height 30
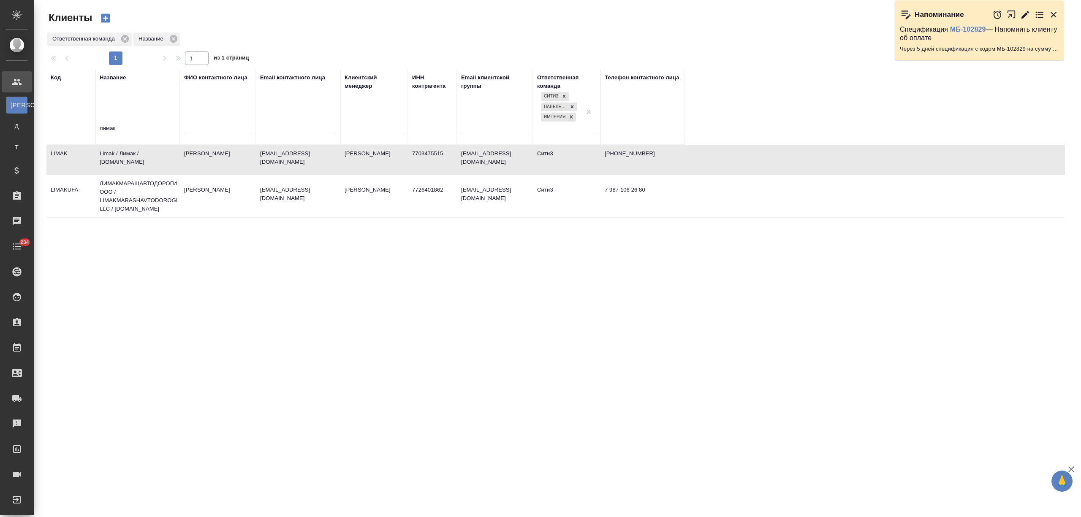
click at [127, 160] on td "Limak / Лимак / limak.com.tr" at bounding box center [137, 160] width 84 height 30
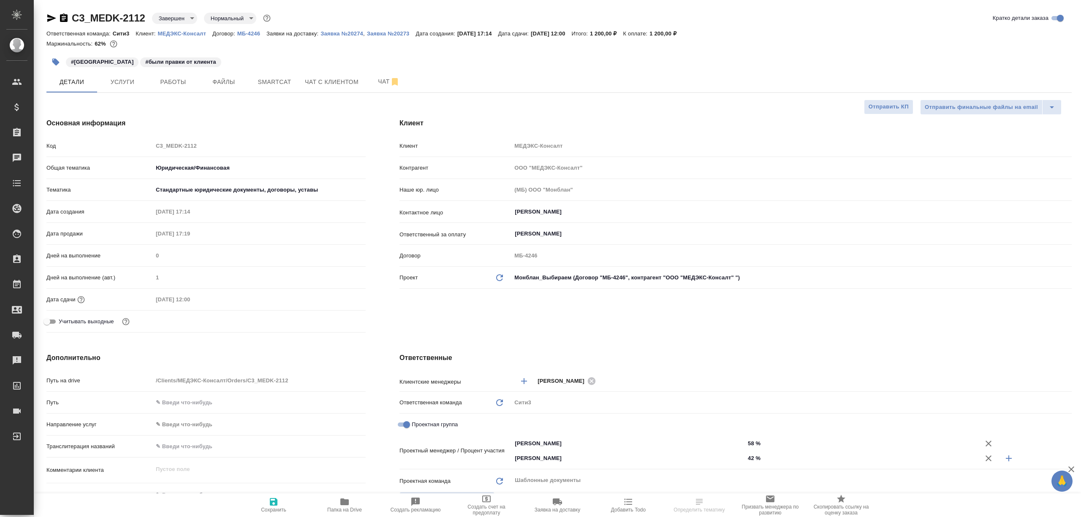
select select "RU"
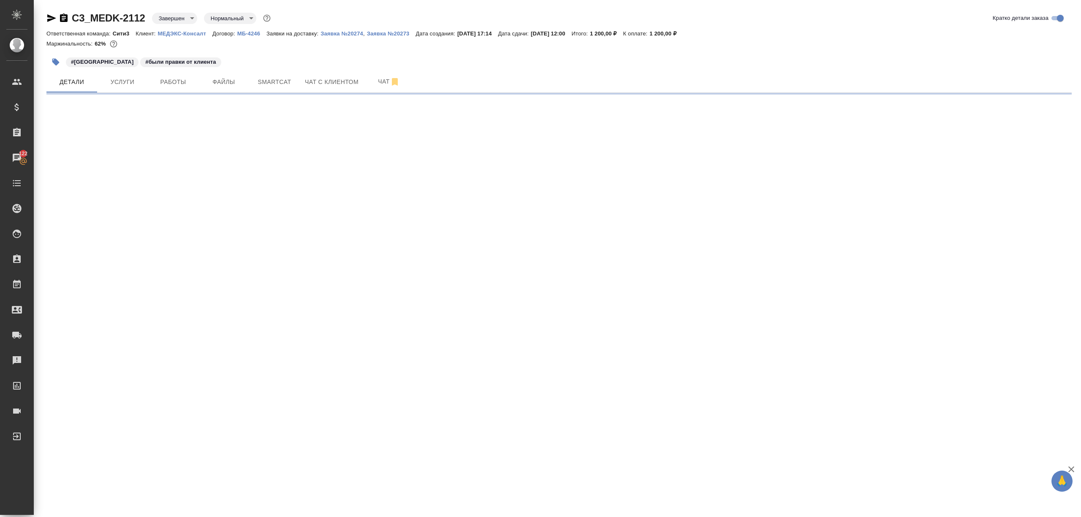
select select "RU"
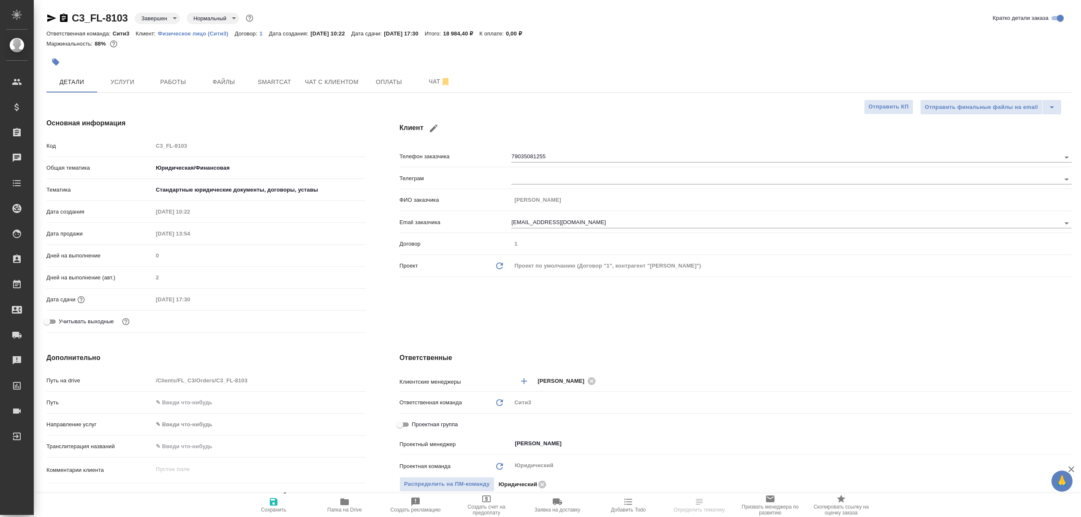
type textarea "x"
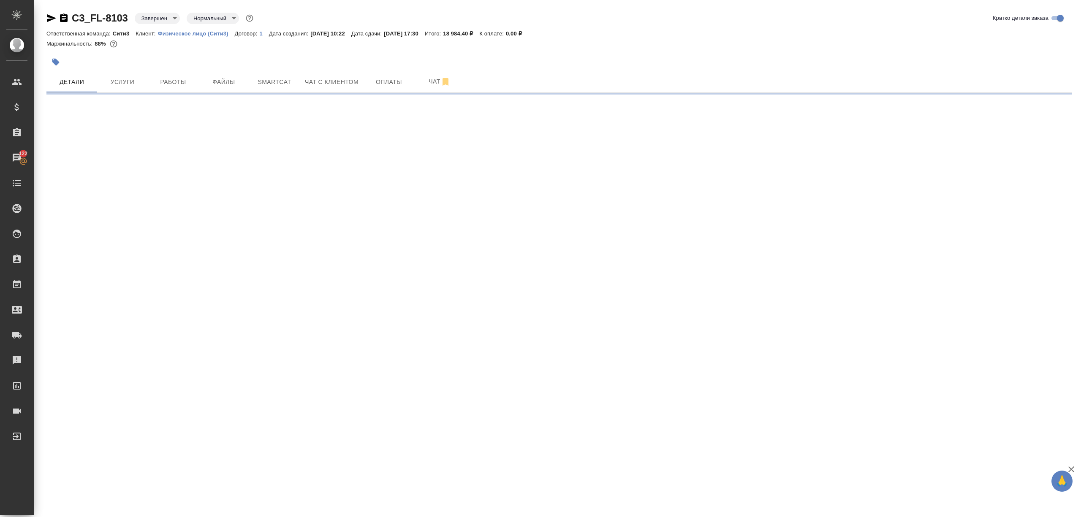
select select "RU"
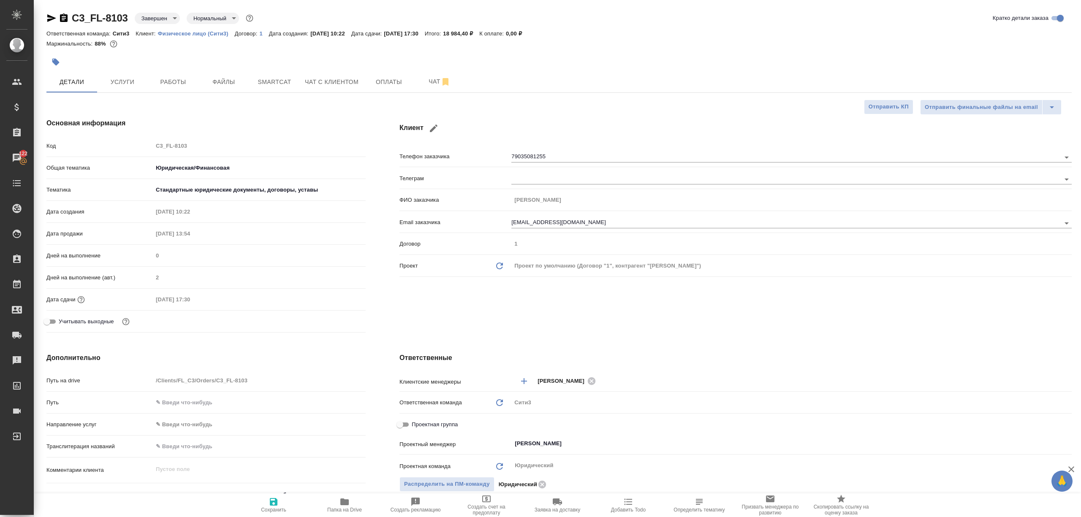
type textarea "x"
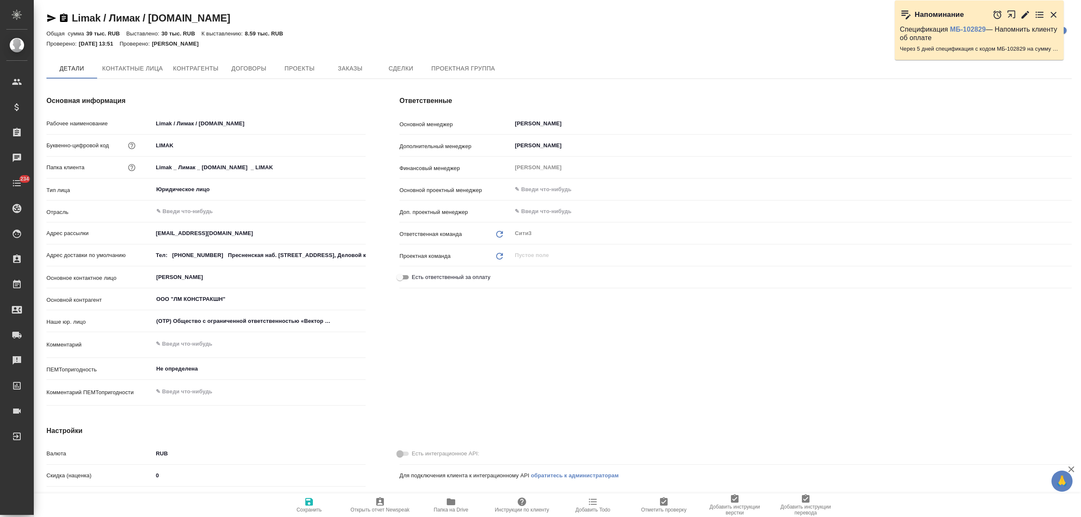
type textarea "x"
click at [357, 65] on span "Заказы" at bounding box center [350, 69] width 41 height 11
type textarea "x"
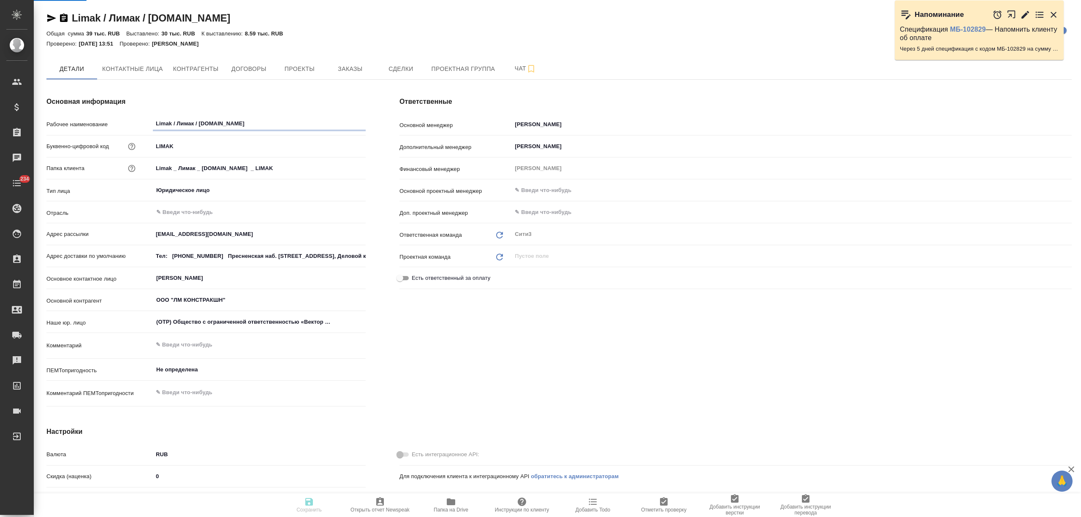
type textarea "x"
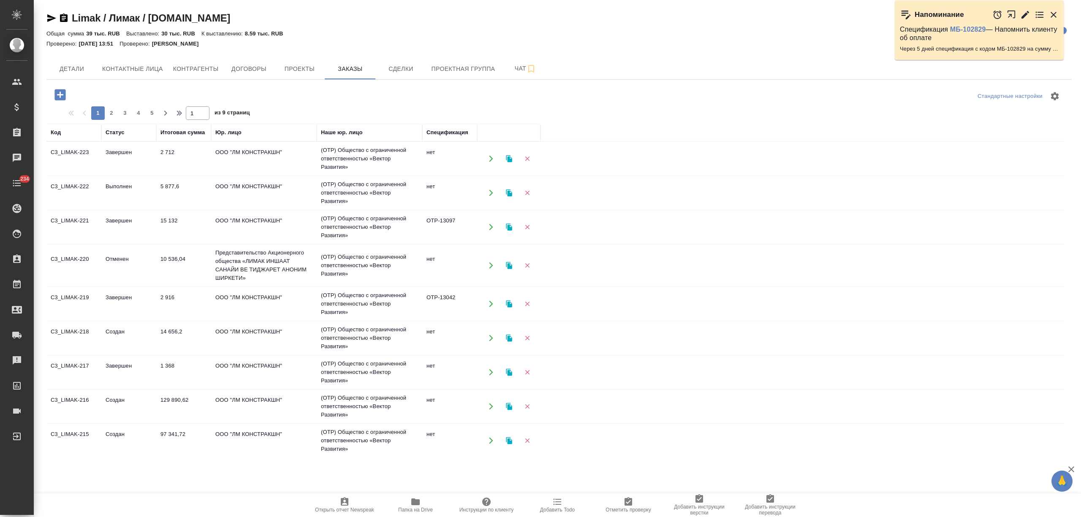
click at [176, 160] on td "2 712" at bounding box center [183, 159] width 55 height 30
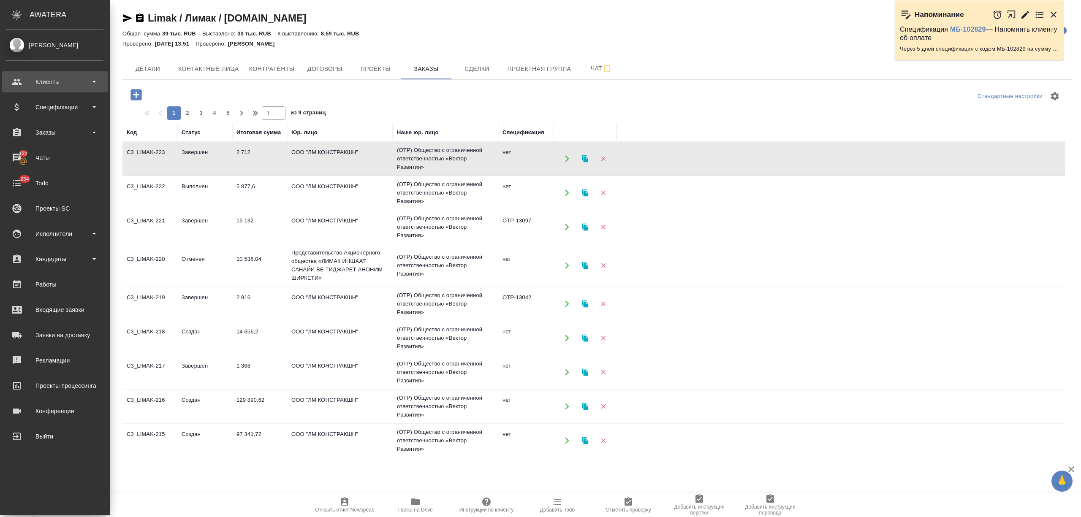
click at [16, 83] on div "Клиенты" at bounding box center [54, 82] width 97 height 13
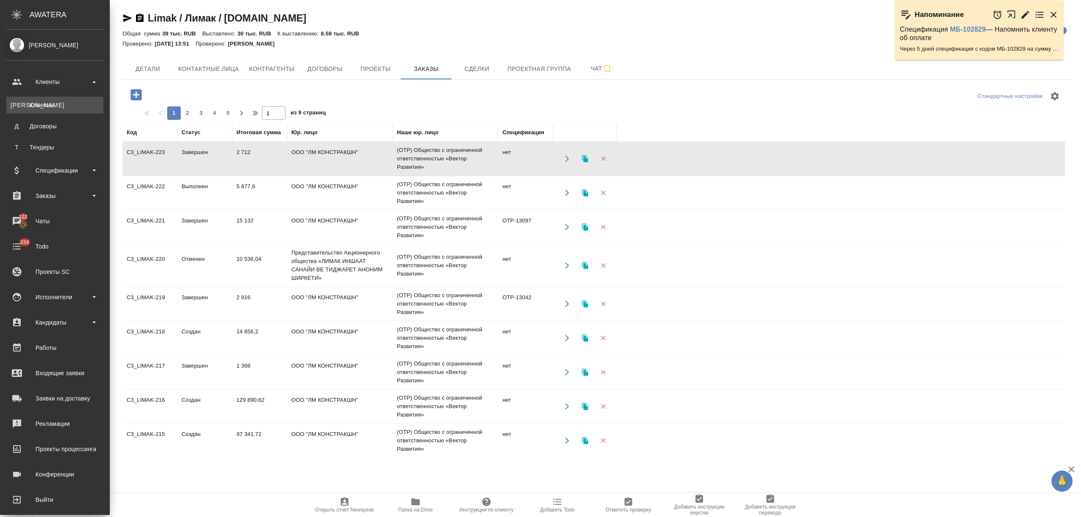
click at [30, 105] on div "Клиенты" at bounding box center [55, 105] width 89 height 8
select select "RU"
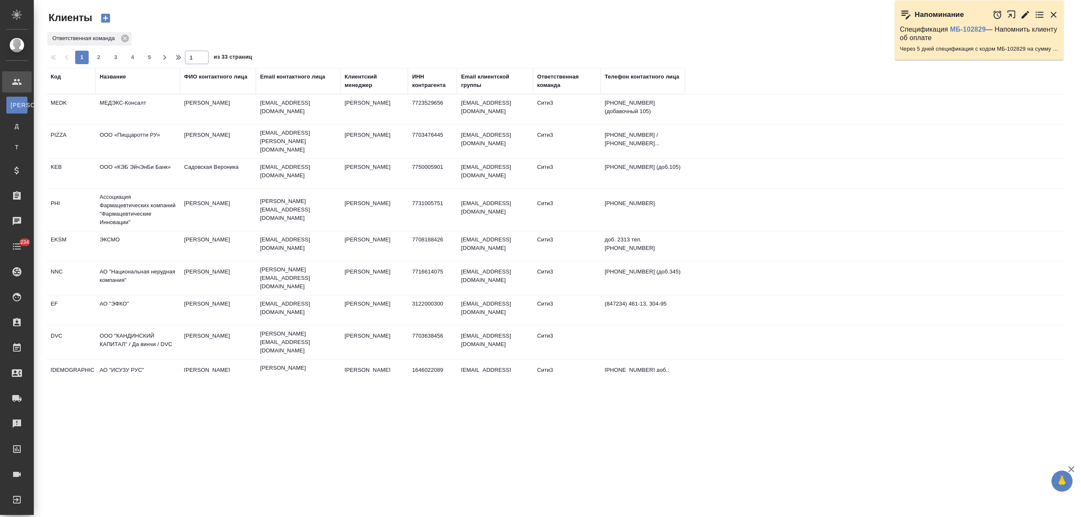
click at [100, 76] on div "Название" at bounding box center [113, 77] width 26 height 8
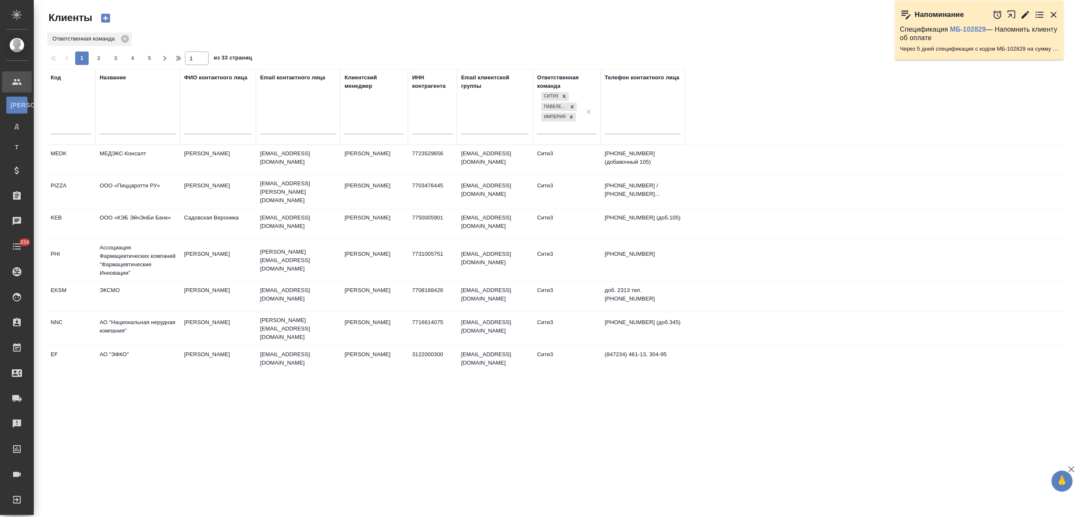
click at [116, 127] on input "text" at bounding box center [138, 128] width 76 height 11
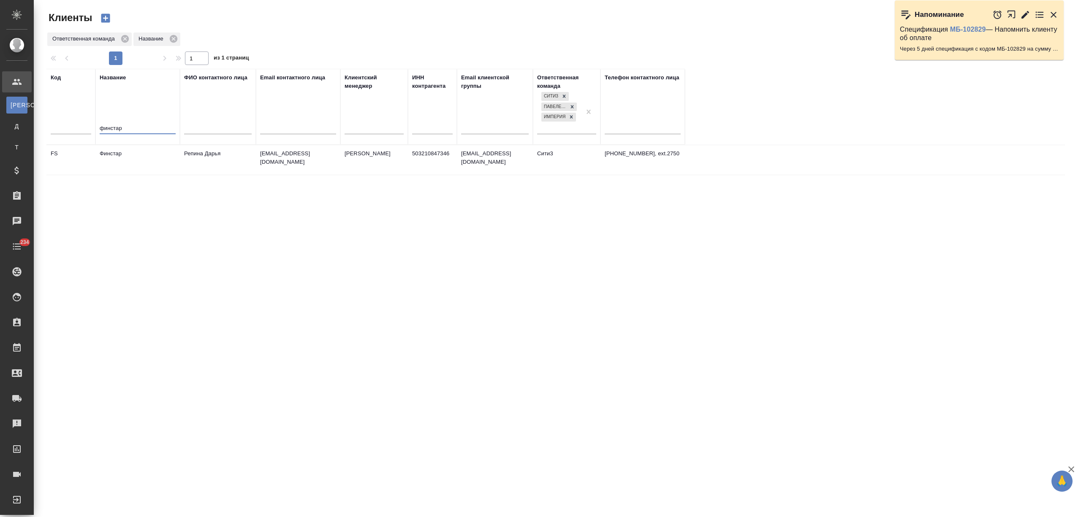
type input "финстар"
click at [122, 161] on td "Финстар" at bounding box center [137, 160] width 84 height 30
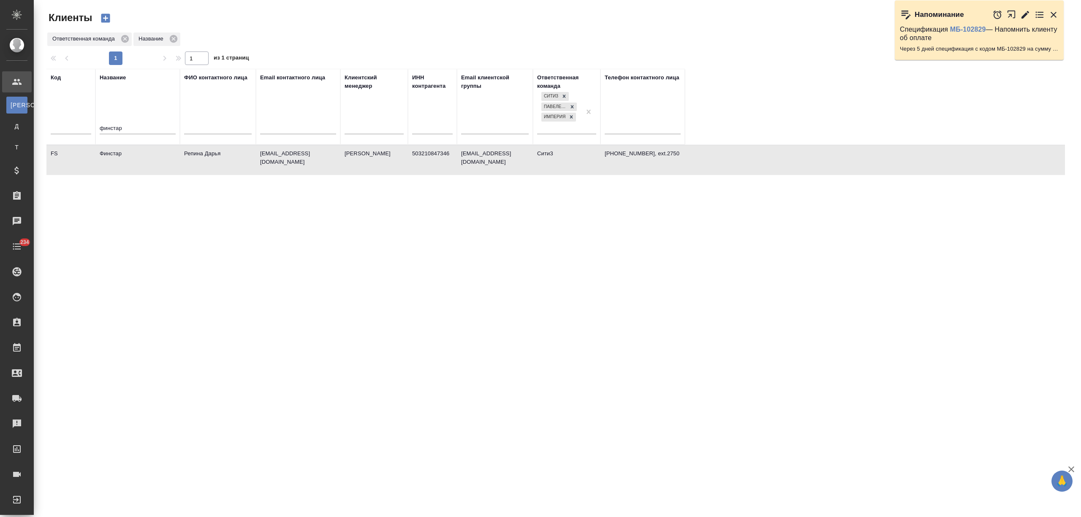
click at [122, 161] on td "Финстар" at bounding box center [137, 160] width 84 height 30
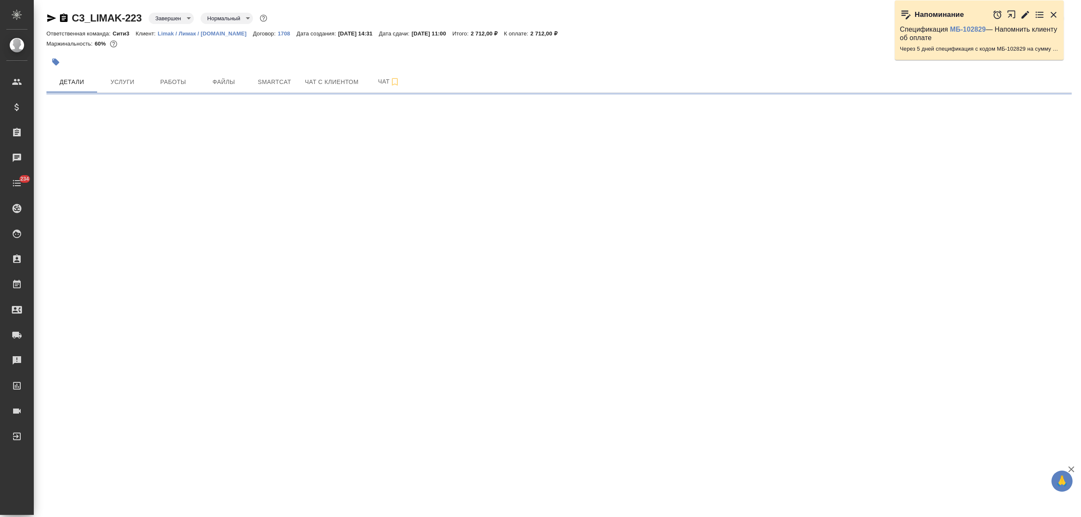
select select "RU"
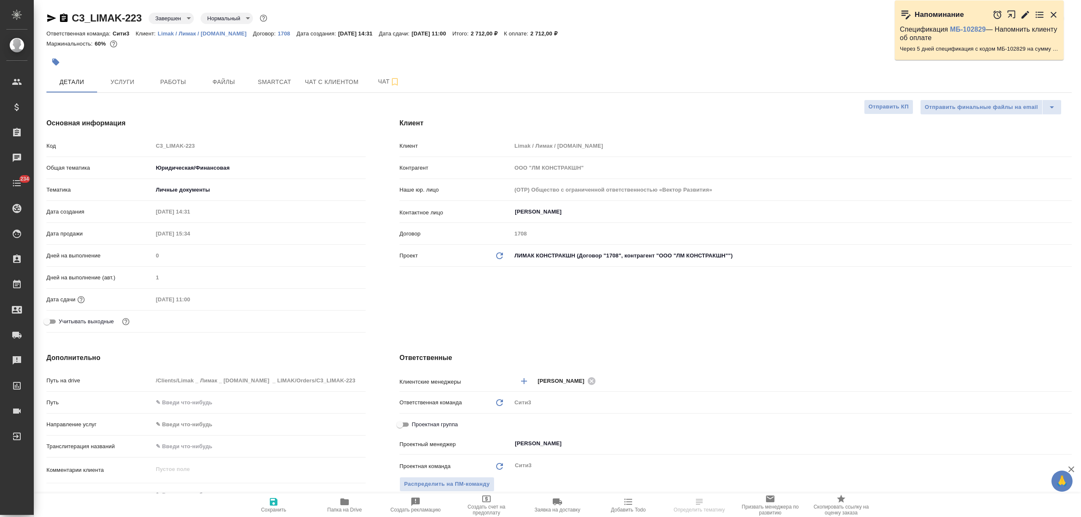
type textarea "x"
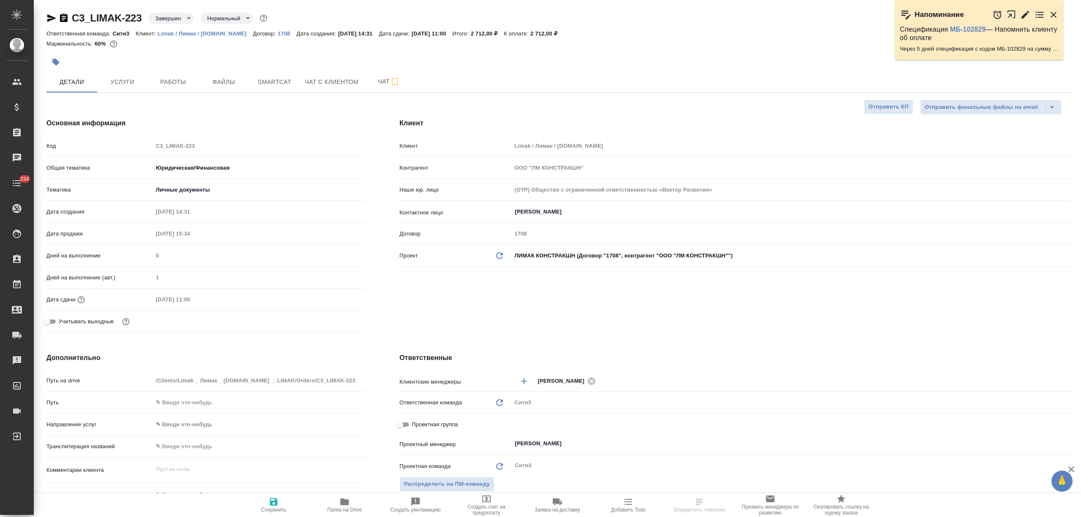
type textarea "x"
click at [569, 504] on span "Заявка на доставку" at bounding box center [557, 505] width 61 height 16
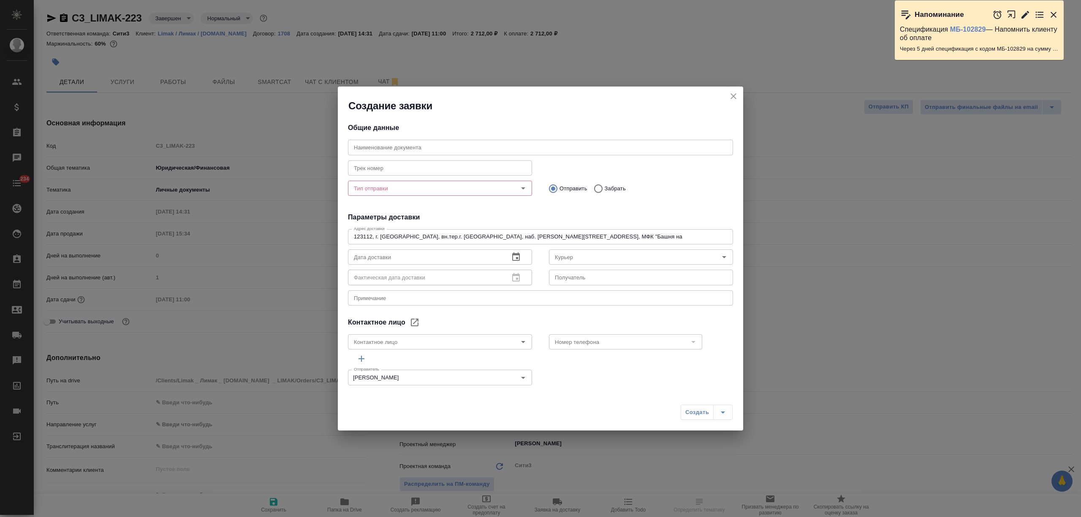
type input "[PERSON_NAME]"
click at [412, 188] on input "Тип отправки" at bounding box center [425, 188] width 151 height 10
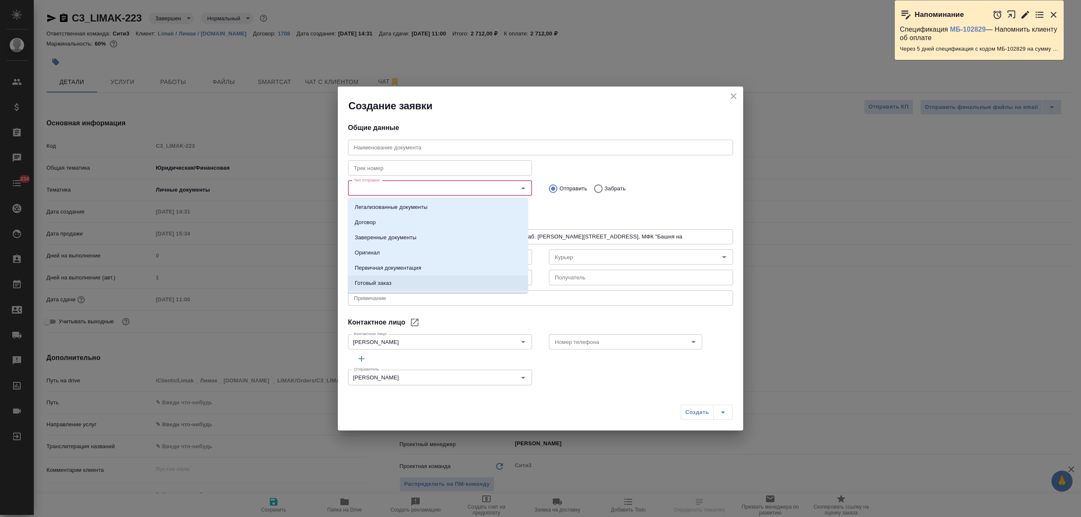
click at [412, 282] on li "Готовый заказ" at bounding box center [438, 283] width 180 height 15
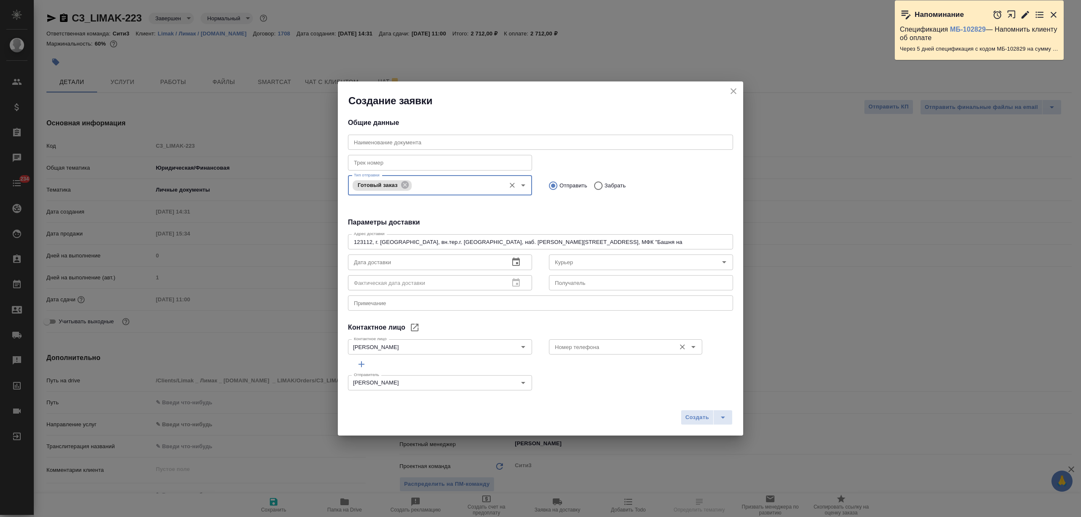
click at [567, 349] on input "Номер телефона" at bounding box center [611, 347] width 120 height 10
click at [569, 370] on p "+7 910 085 6504" at bounding box center [576, 366] width 50 height 8
type input "+7 910 085 6504"
click at [511, 260] on icon "button" at bounding box center [516, 262] width 10 height 10
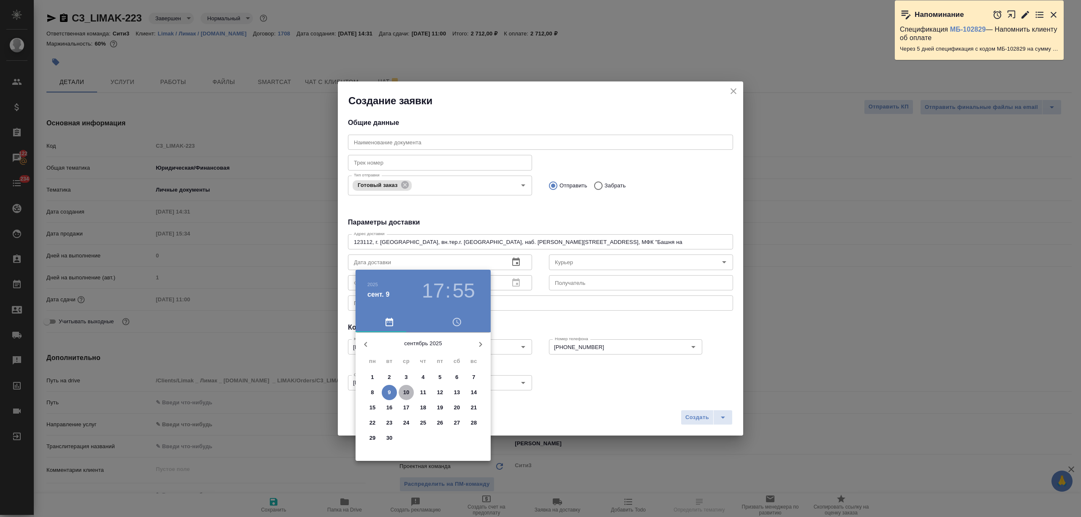
click at [407, 390] on p "10" at bounding box center [406, 392] width 6 height 8
type input "10.09.2025 17:55"
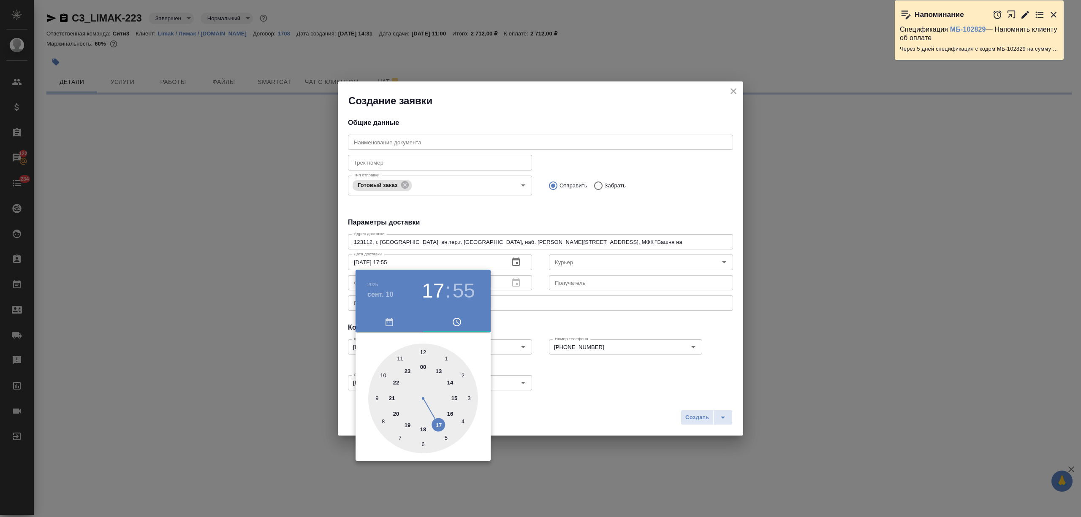
select select "RU"
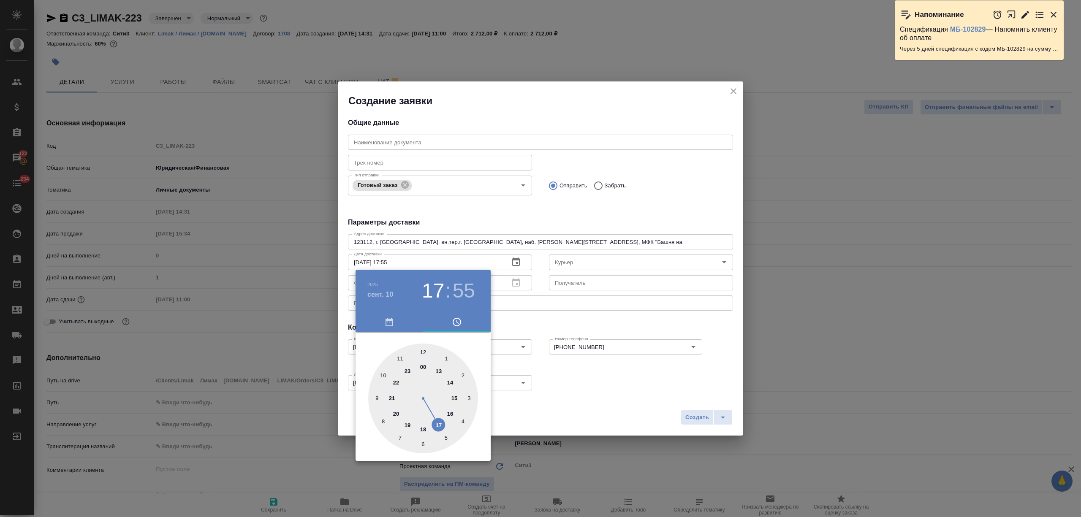
type textarea "x"
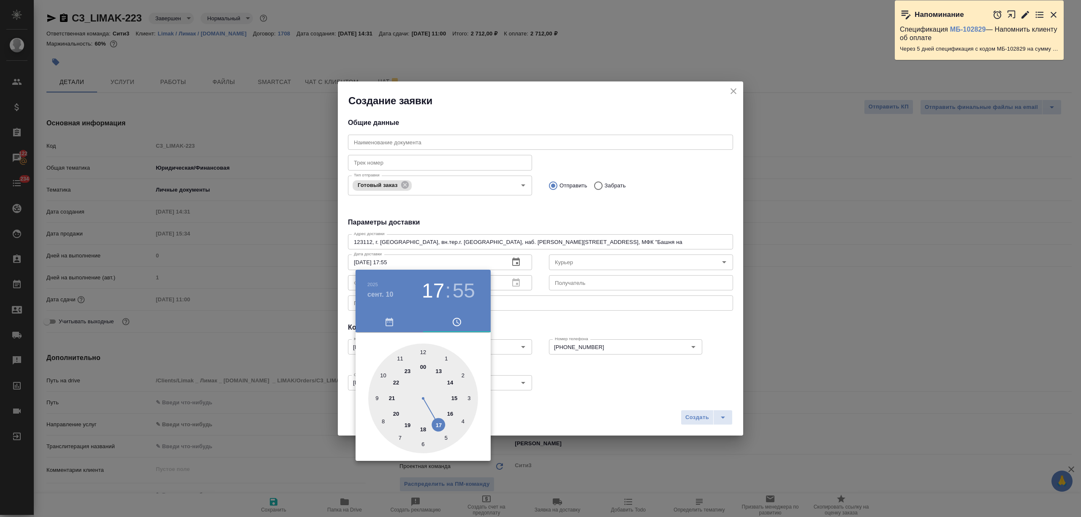
type textarea "x"
click at [448, 411] on div at bounding box center [423, 399] width 110 height 110
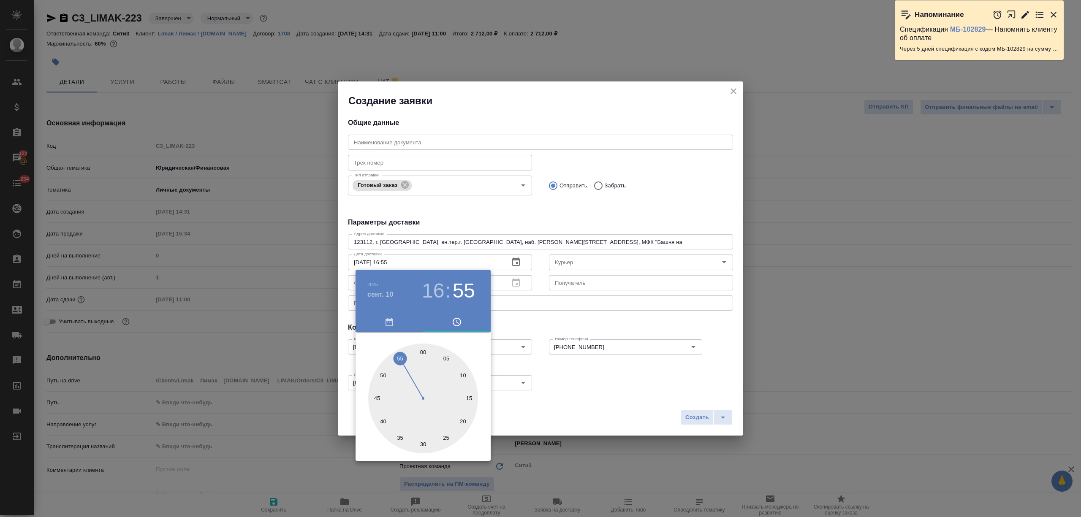
click at [422, 444] on div at bounding box center [423, 399] width 110 height 110
type input "10.09.2025 16:30"
drag, startPoint x: 553, startPoint y: 428, endPoint x: 563, endPoint y: 396, distance: 33.8
click at [553, 428] on div at bounding box center [540, 258] width 1081 height 517
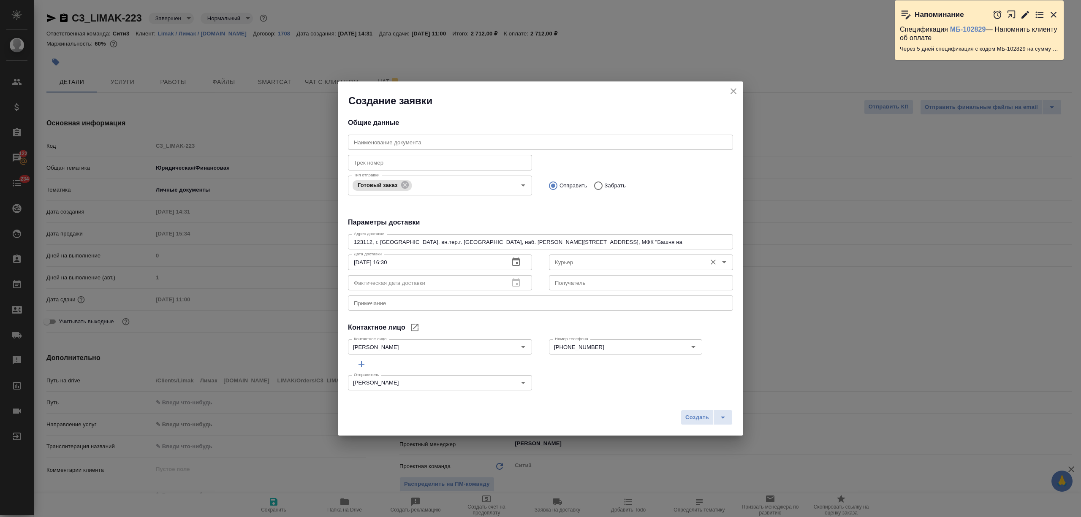
click at [574, 266] on input "Курьер" at bounding box center [626, 262] width 151 height 10
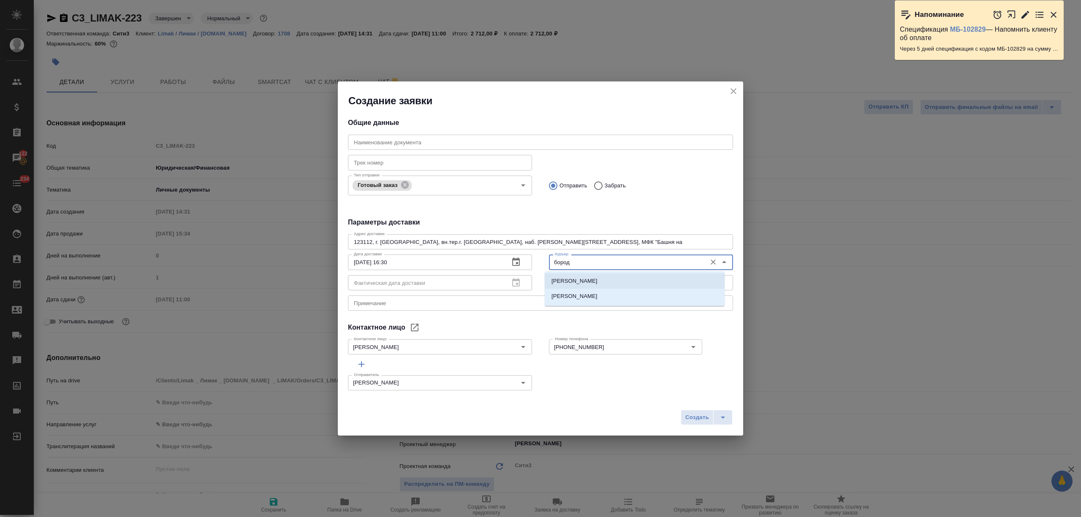
click at [582, 287] on li "[PERSON_NAME]" at bounding box center [635, 281] width 180 height 15
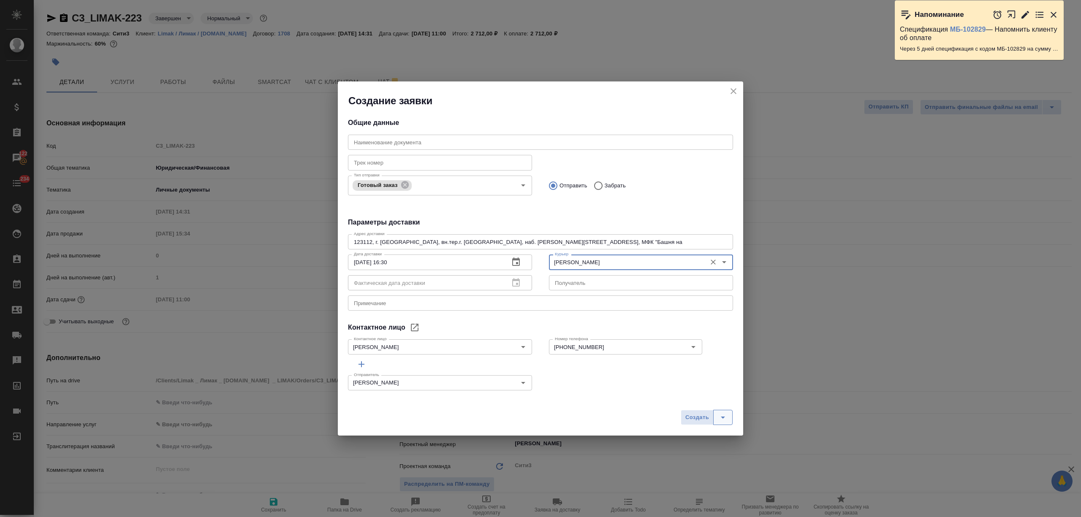
type input "[PERSON_NAME]"
click at [715, 416] on button "split button" at bounding box center [722, 417] width 19 height 15
click at [717, 407] on ul "Создать и скачать" at bounding box center [707, 400] width 61 height 20
click at [717, 400] on li "Создать и скачать" at bounding box center [707, 400] width 61 height 14
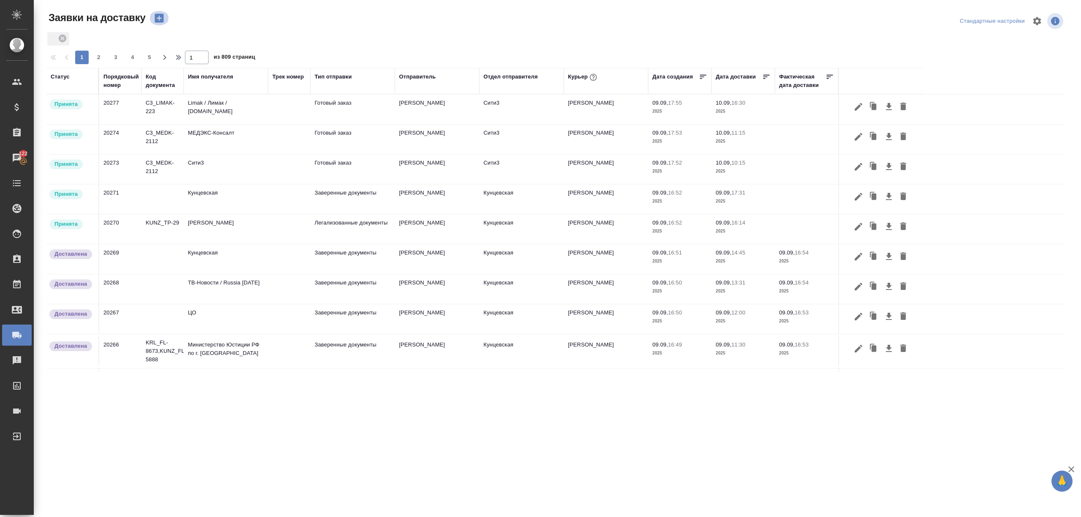
click at [161, 16] on icon "button" at bounding box center [158, 18] width 9 height 9
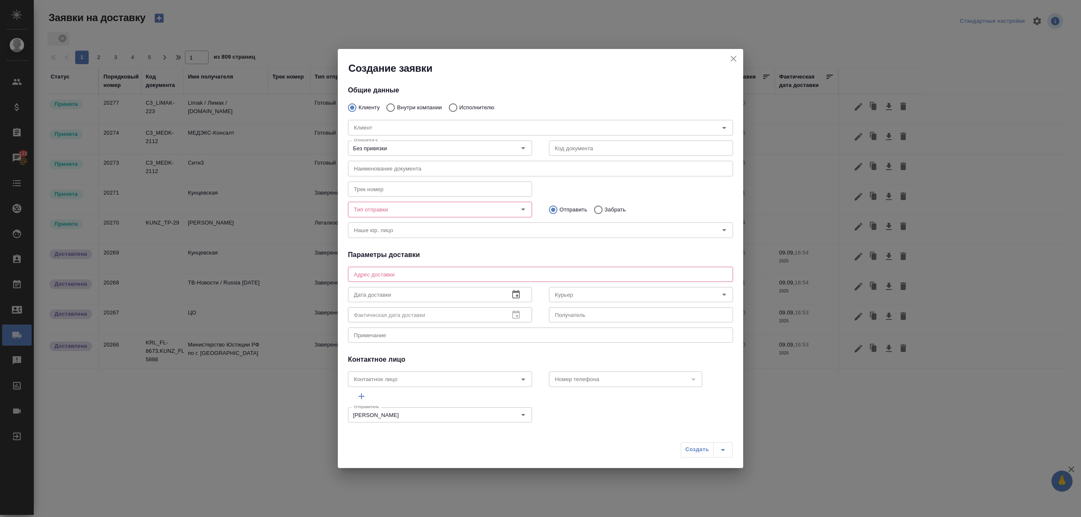
click at [424, 106] on p "Внутри компании" at bounding box center [419, 107] width 45 height 8
click at [397, 106] on input "Внутри компании" at bounding box center [389, 108] width 15 height 18
radio input "true"
click at [409, 125] on input "Команда" at bounding box center [526, 127] width 352 height 10
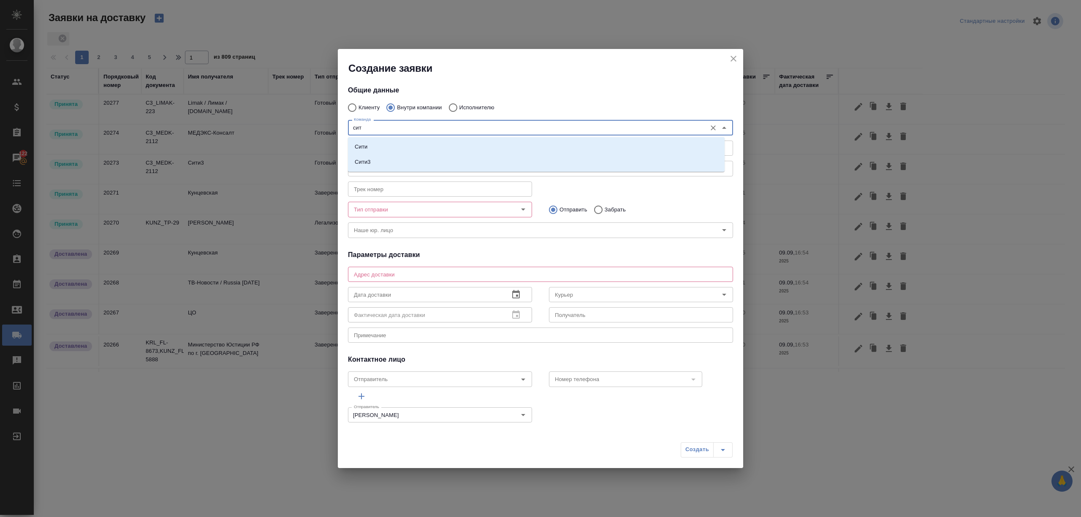
type input "сити"
click at [404, 141] on li "Сити" at bounding box center [536, 146] width 377 height 15
type textarea "Пресненская набережная, д. 10, Башня на Набережной, блок С, -1 этаж, зона ритей…"
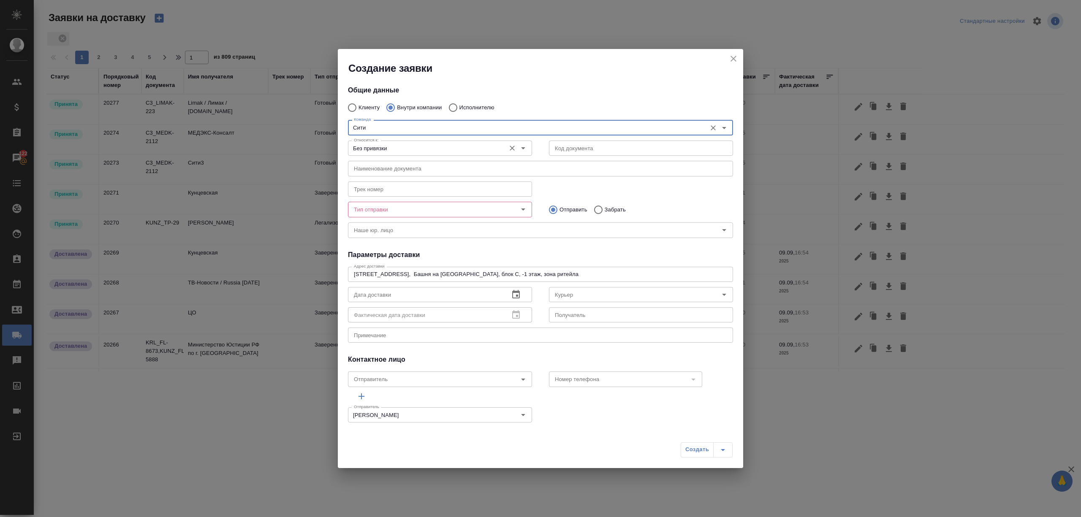
type input "Сити"
click at [403, 152] on input "Без привязки" at bounding box center [425, 148] width 151 height 10
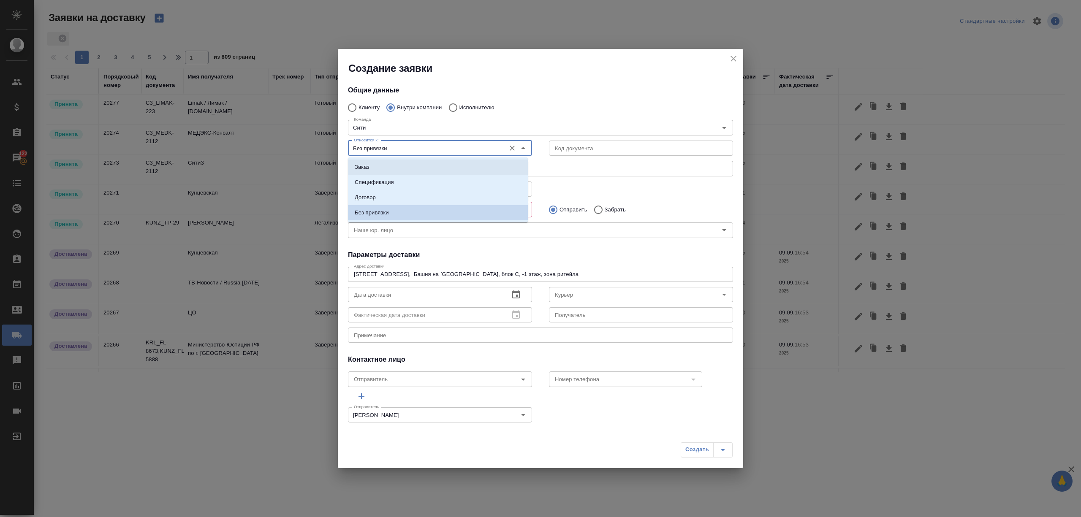
drag, startPoint x: 405, startPoint y: 163, endPoint x: 423, endPoint y: 163, distance: 17.3
click at [406, 163] on li "Заказ" at bounding box center [438, 167] width 180 height 15
type input "Заказ"
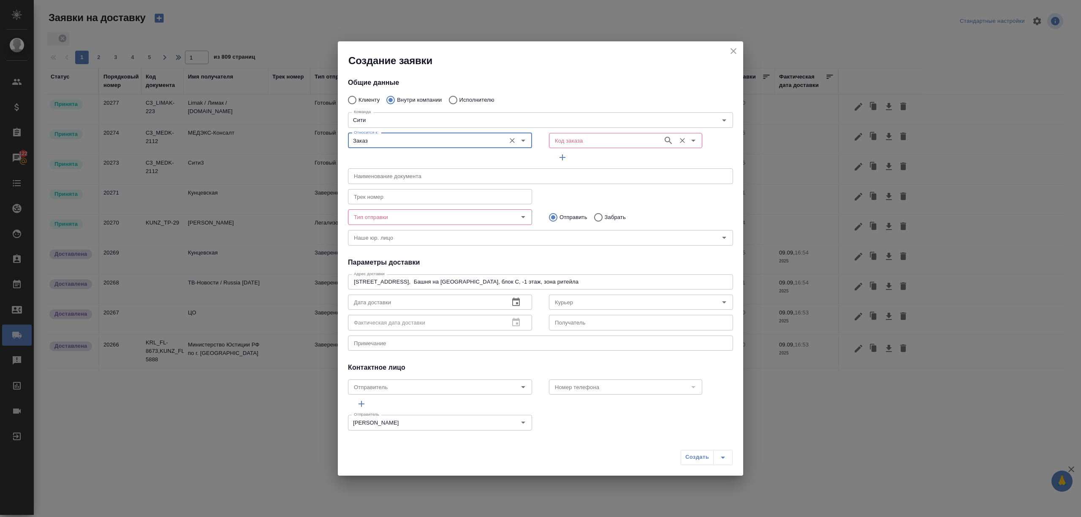
click at [576, 141] on input "Код заказа" at bounding box center [604, 140] width 107 height 10
paste input "C3_FL-8103"
type input "C3_FL-8103"
click at [592, 162] on li "C3_FL-8103" at bounding box center [619, 159] width 150 height 15
type input "(МБ) ООО "Монблан""
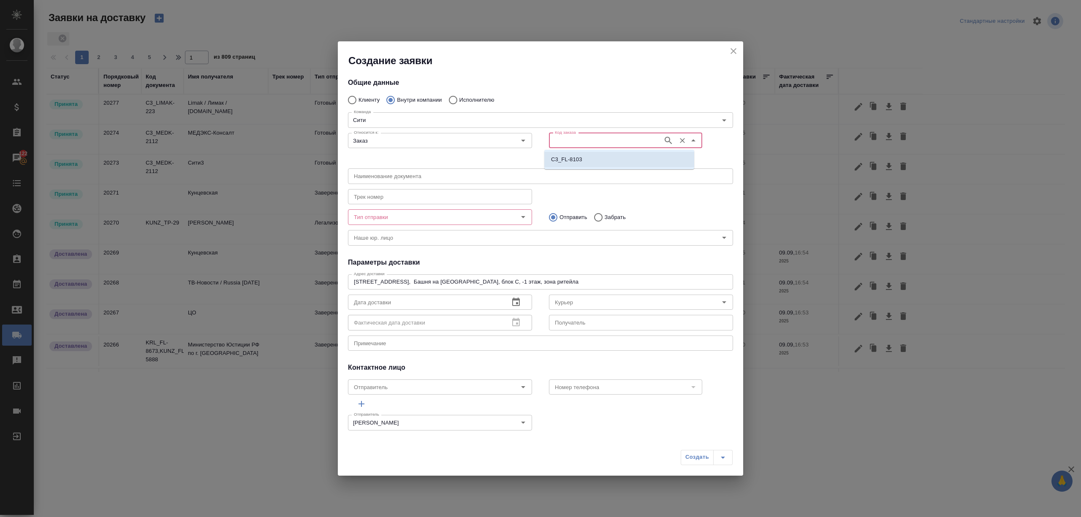
type input "C3_FL-8103"
click at [441, 218] on input "Тип отправки" at bounding box center [425, 217] width 151 height 10
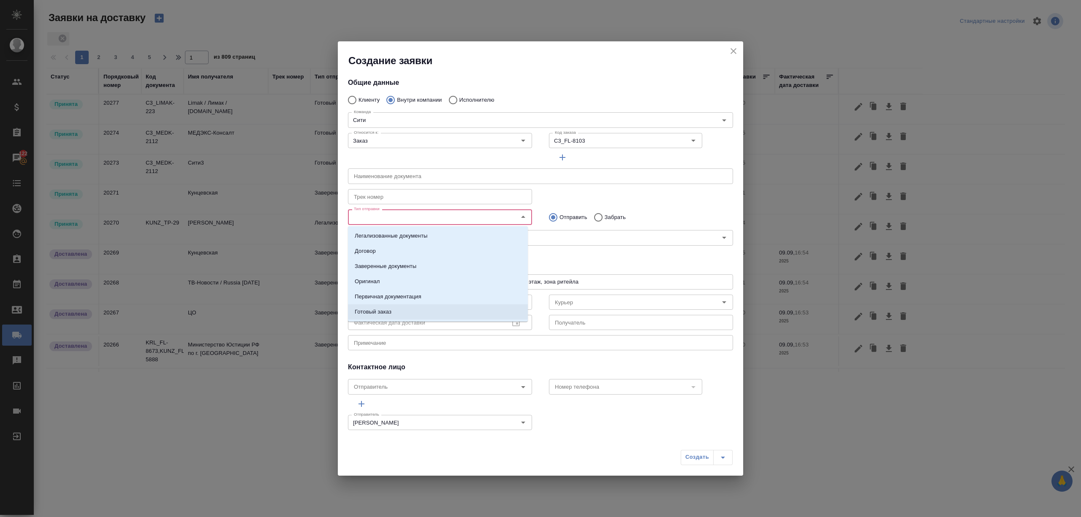
click at [407, 308] on li "Готовый заказ" at bounding box center [438, 311] width 180 height 15
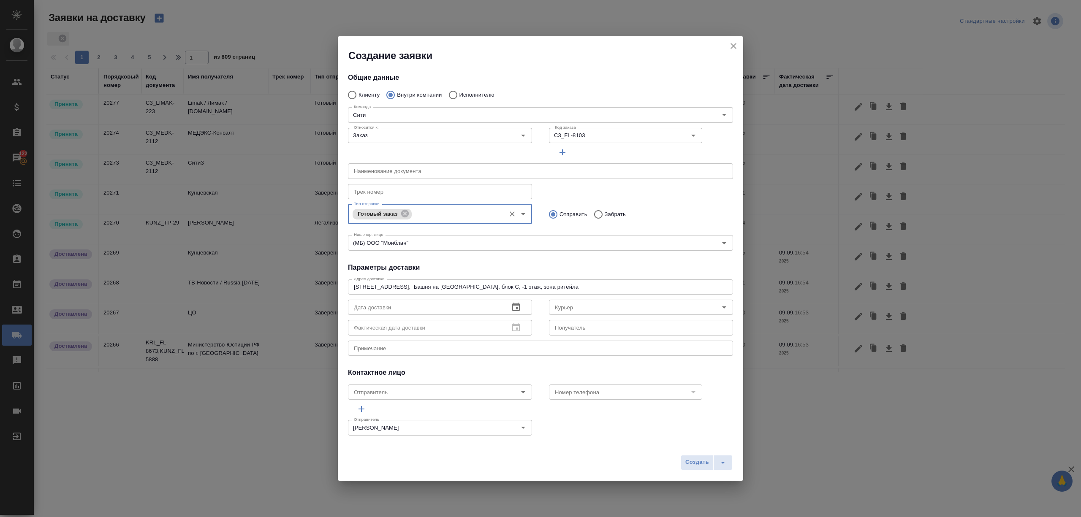
click at [514, 305] on icon "button" at bounding box center [516, 307] width 8 height 8
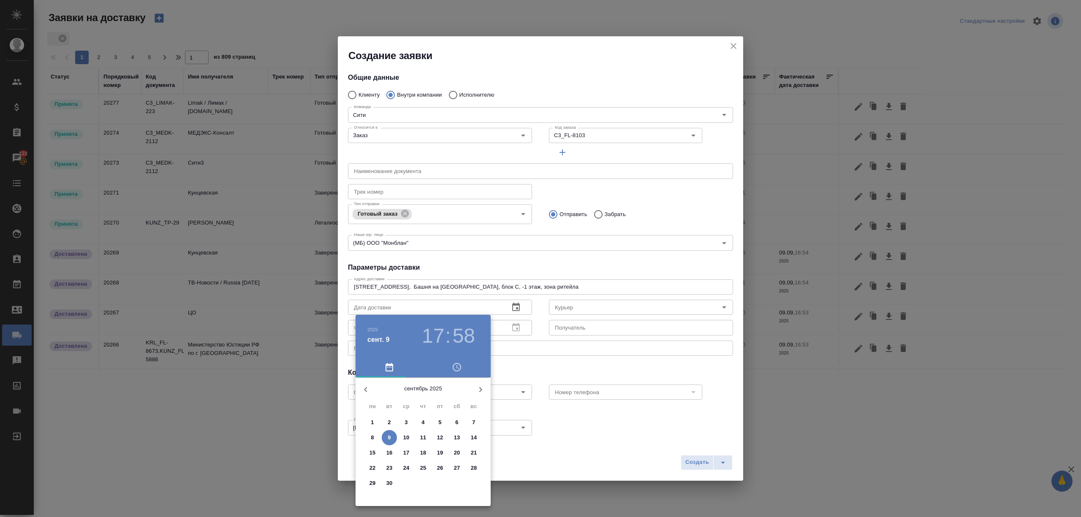
click at [388, 436] on p "9" at bounding box center [389, 438] width 3 height 8
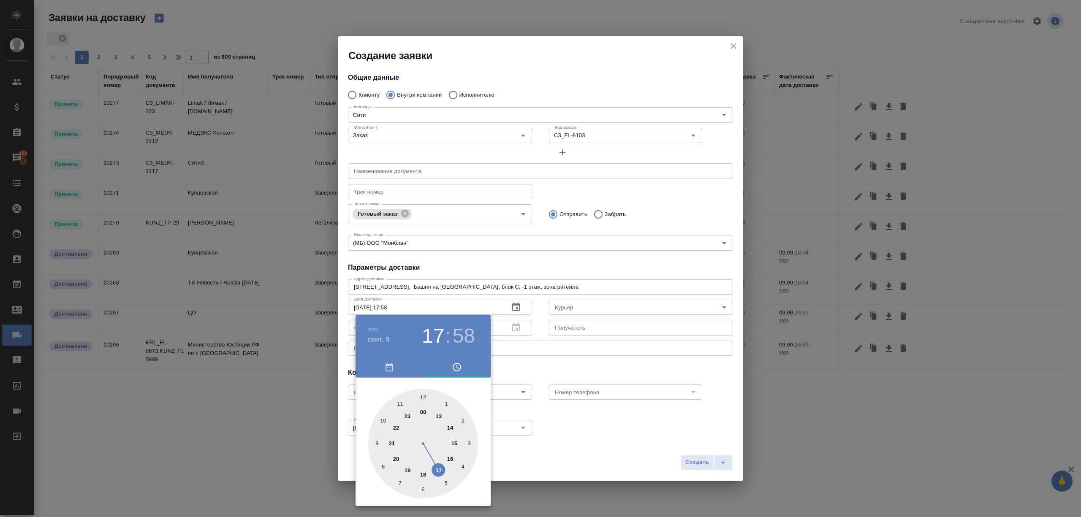
click at [436, 468] on div at bounding box center [423, 444] width 110 height 110
click at [421, 485] on div at bounding box center [423, 444] width 110 height 110
type input "09.09.2025 17:30"
click at [550, 467] on div at bounding box center [540, 258] width 1081 height 517
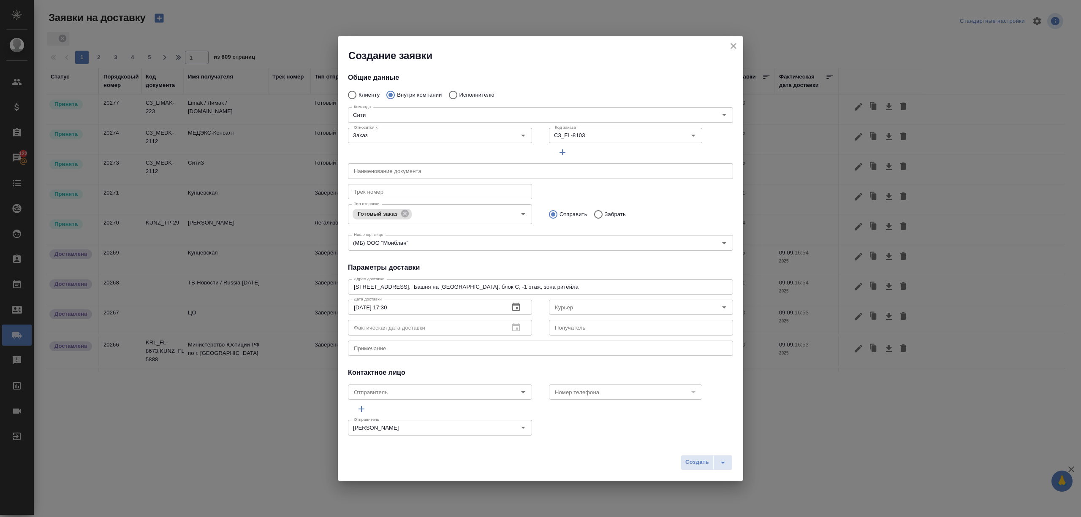
click at [572, 307] on input "Курьер" at bounding box center [626, 307] width 151 height 10
click at [596, 325] on p "Бородулин Сергей" at bounding box center [574, 326] width 46 height 8
type input "Бородулин Сергей"
click at [683, 457] on button "Создать" at bounding box center [696, 462] width 33 height 15
radio input "true"
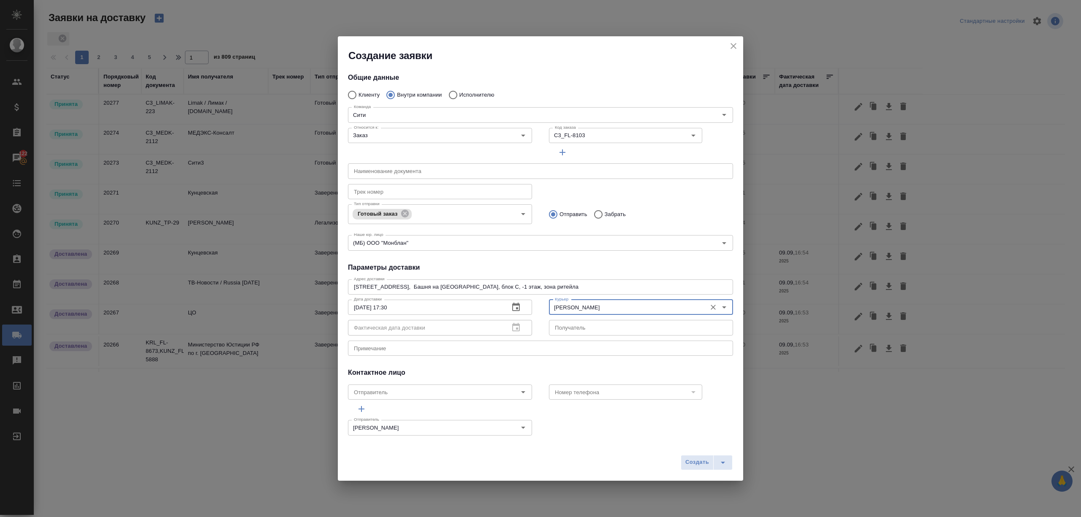
type input "Без привязки"
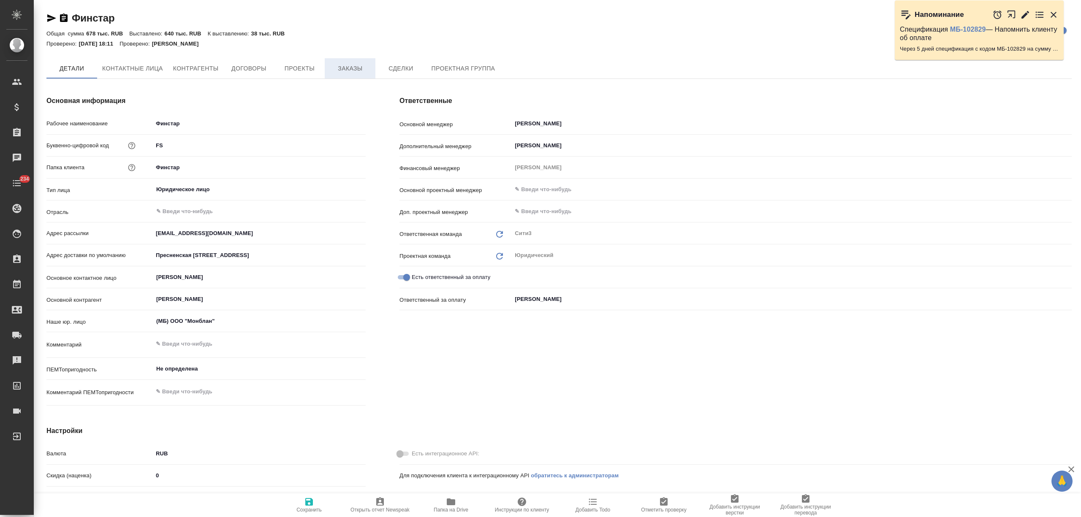
click at [362, 69] on span "Заказы" at bounding box center [350, 68] width 41 height 11
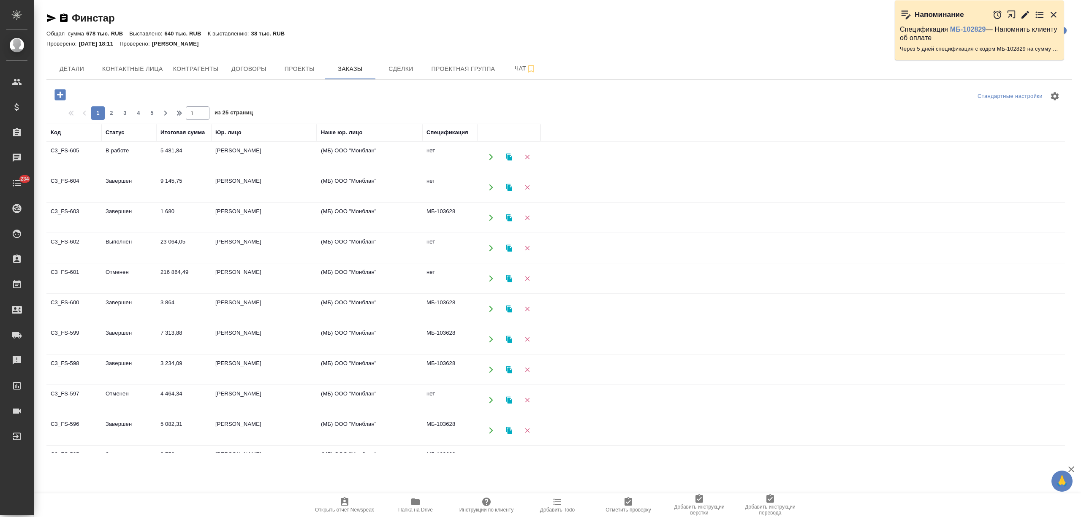
click at [266, 108] on div "Стандартные настройки 1 2 3 4 5 1 из 25 страниц Код Статус Итоговая сумма Юр. л…" at bounding box center [558, 268] width 1025 height 377
click at [181, 183] on td "9 145,75" at bounding box center [183, 188] width 55 height 30
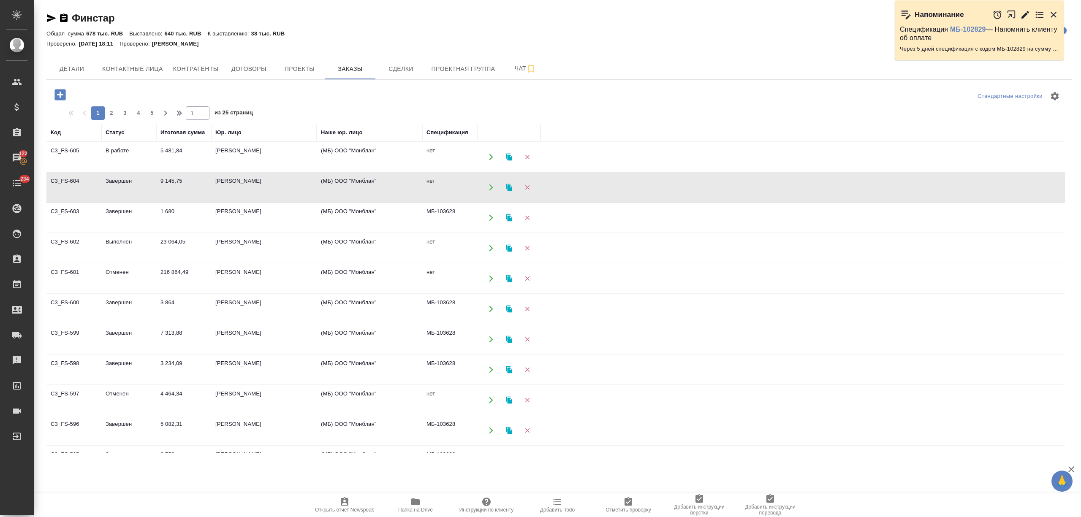
click at [181, 183] on td "9 145,75" at bounding box center [183, 188] width 55 height 30
click at [206, 155] on td "5 481,84" at bounding box center [183, 157] width 55 height 30
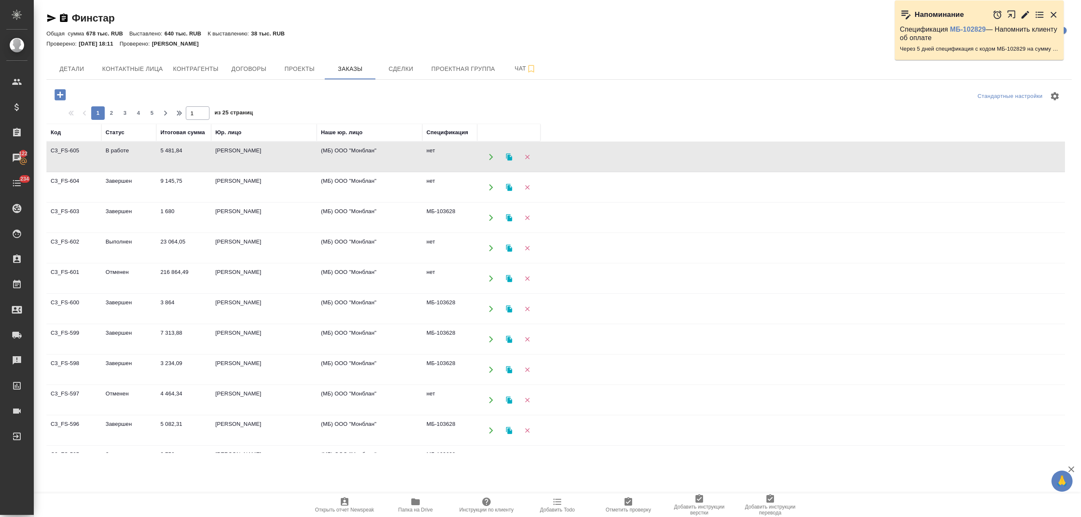
click at [187, 247] on td "23 064,05" at bounding box center [183, 248] width 55 height 30
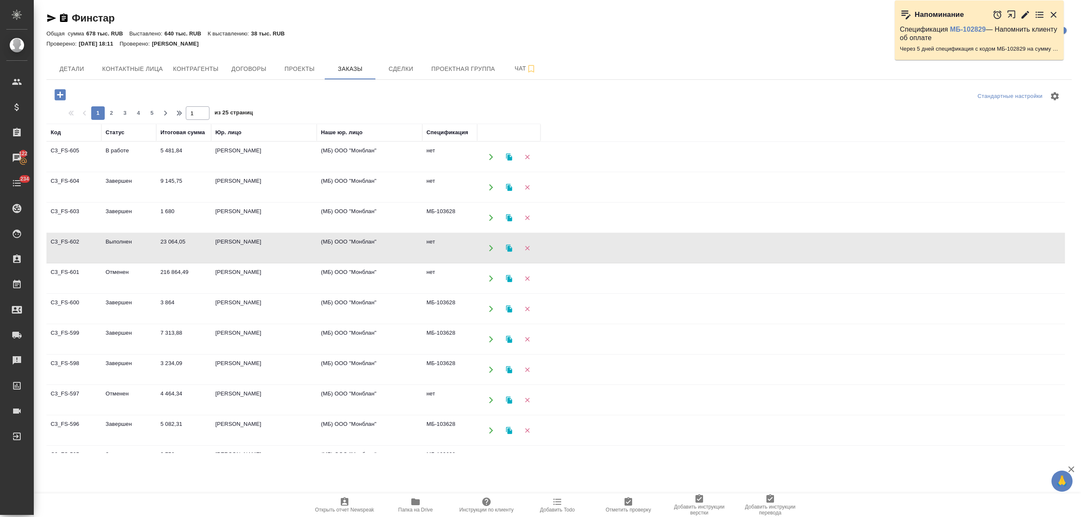
click at [187, 247] on td "23 064,05" at bounding box center [183, 248] width 55 height 30
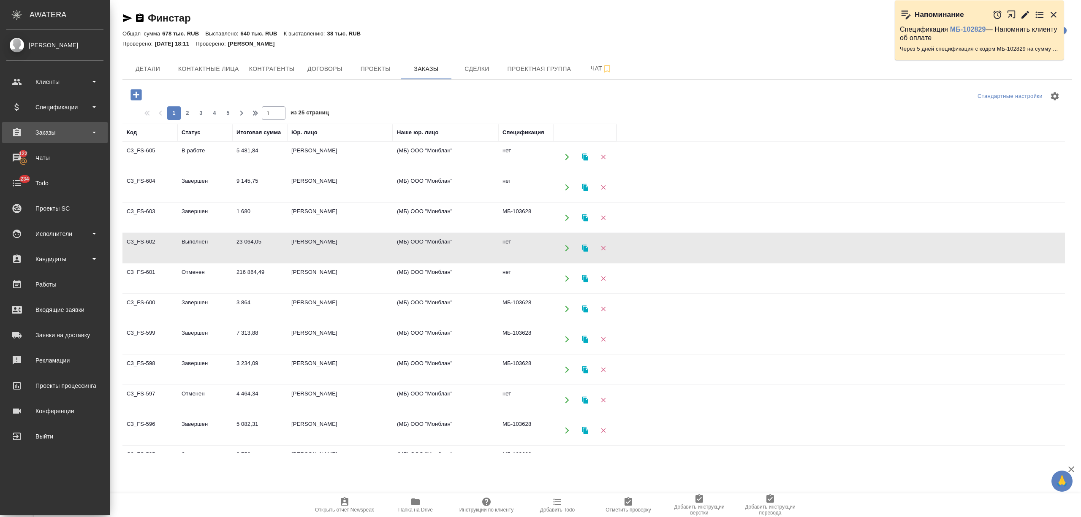
click at [31, 131] on div "Заказы" at bounding box center [54, 132] width 97 height 13
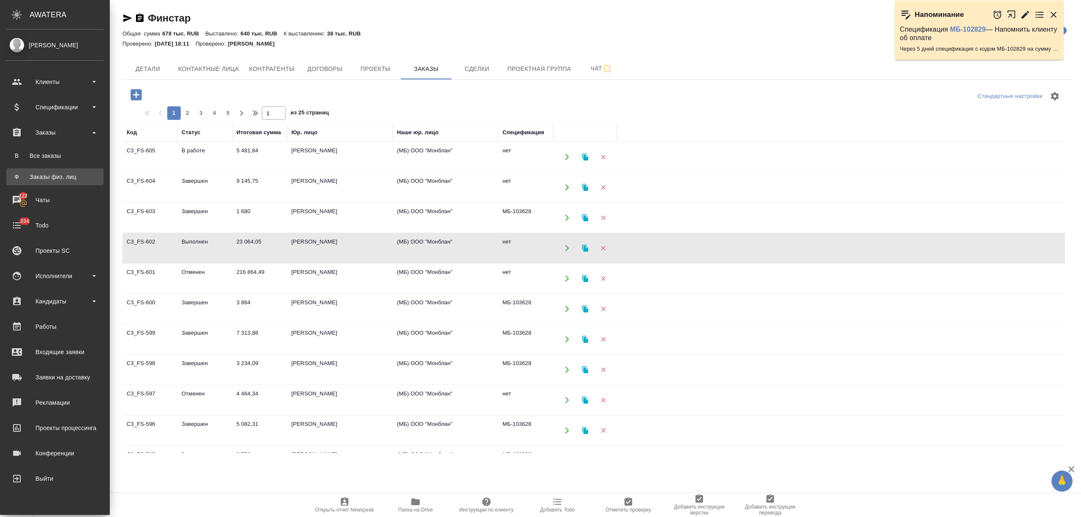
click at [49, 182] on link "Ф Заказы физ. лиц" at bounding box center [54, 176] width 97 height 17
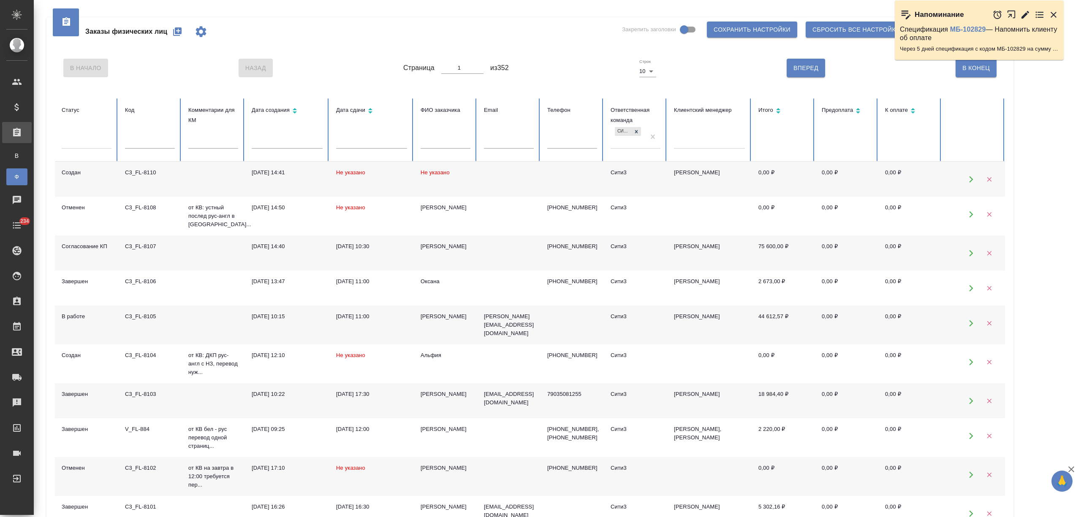
click at [436, 395] on td "[PERSON_NAME]" at bounding box center [445, 400] width 63 height 35
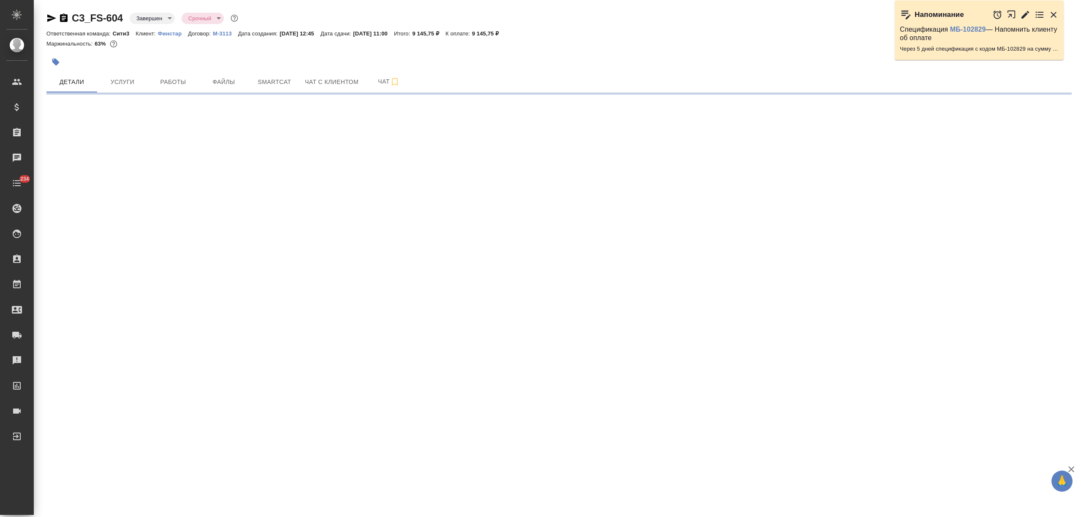
select select "RU"
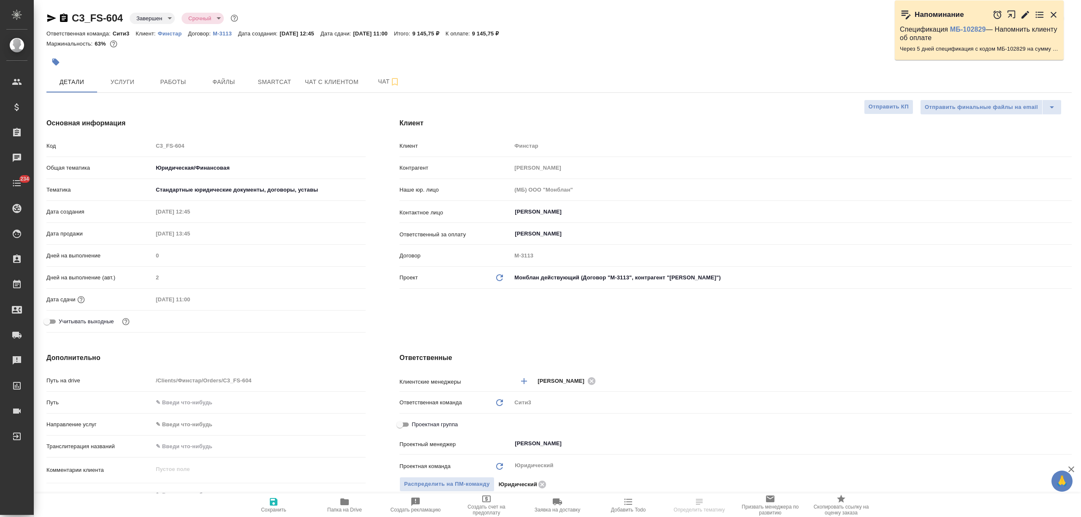
type textarea "x"
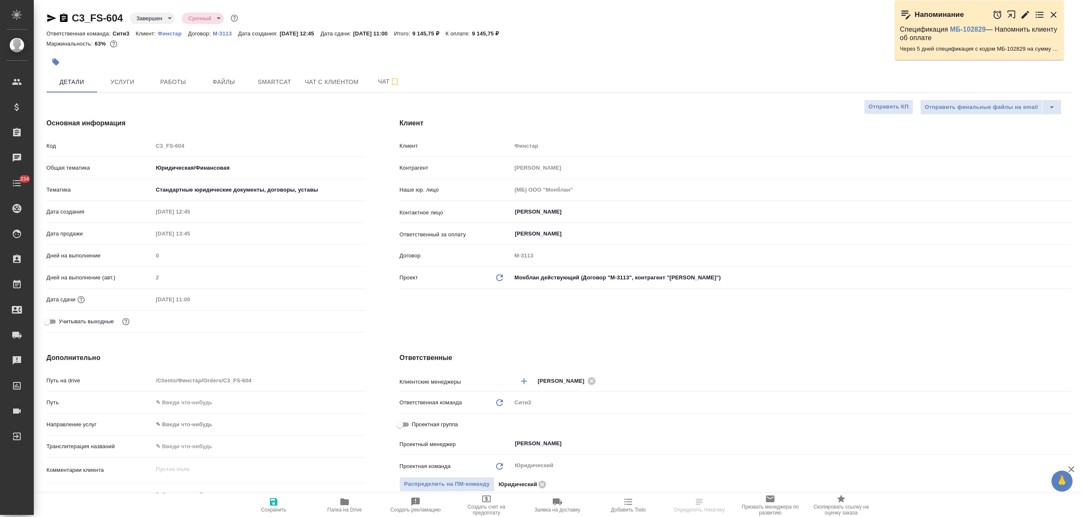
type textarea "x"
click at [234, 87] on span "Файлы" at bounding box center [223, 82] width 41 height 11
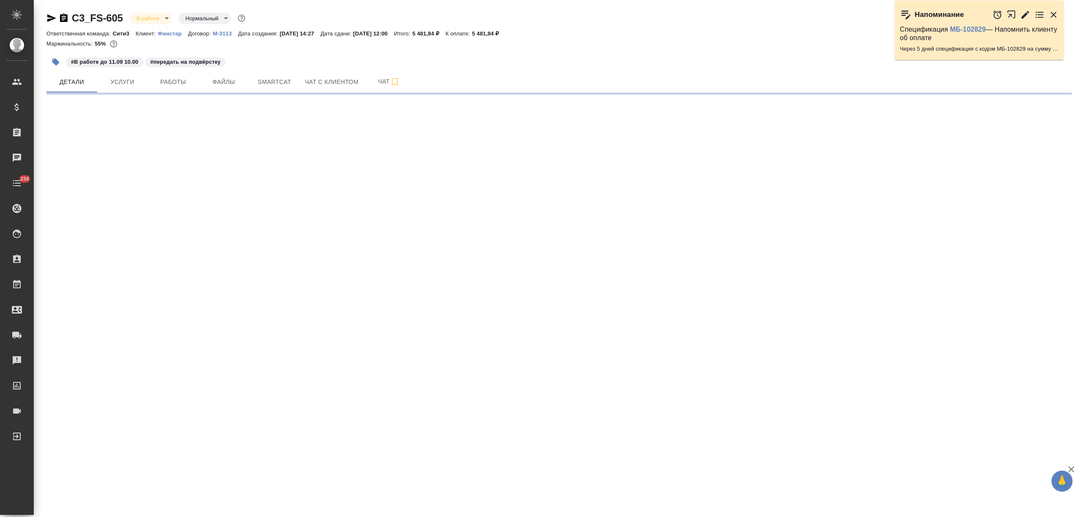
select select "RU"
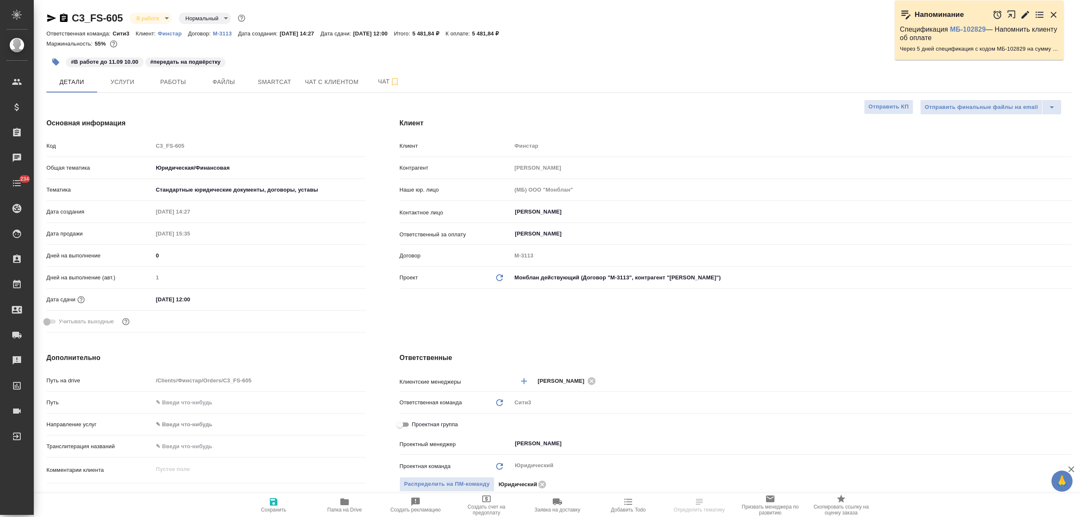
type textarea "x"
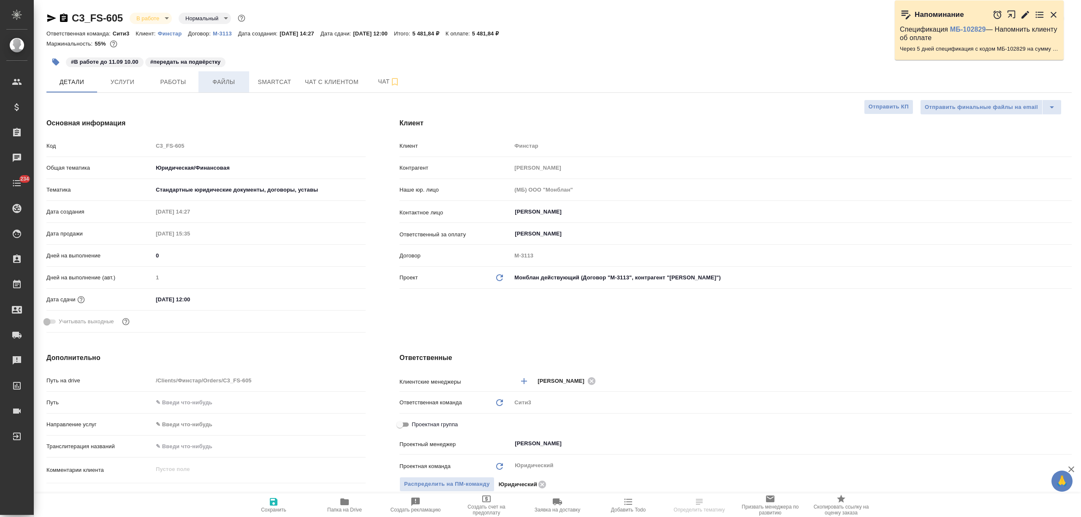
type textarea "x"
click at [232, 87] on span "Файлы" at bounding box center [223, 82] width 41 height 11
click at [219, 80] on span "Файлы" at bounding box center [223, 82] width 41 height 11
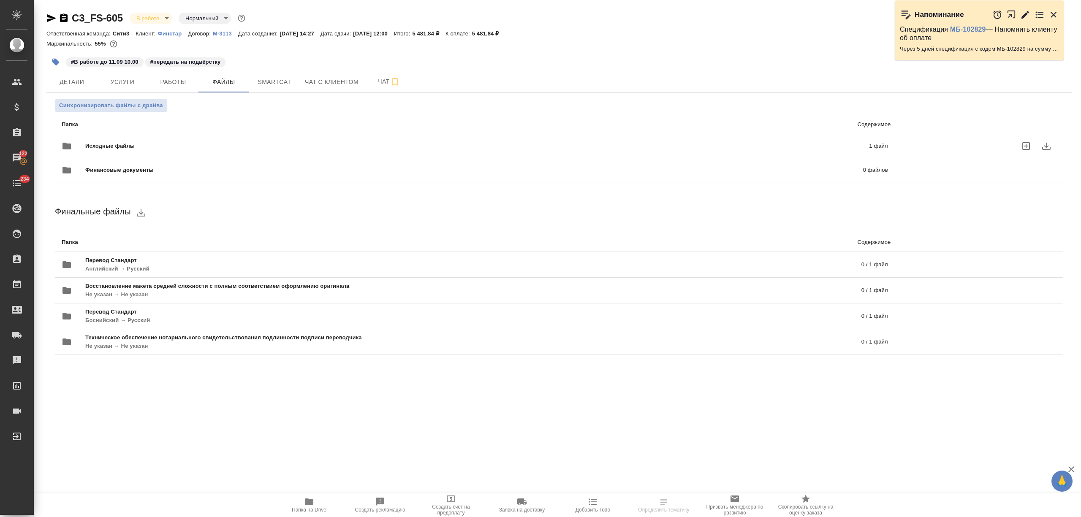
click at [184, 138] on div "Исходные файлы 1 файл" at bounding box center [475, 146] width 826 height 20
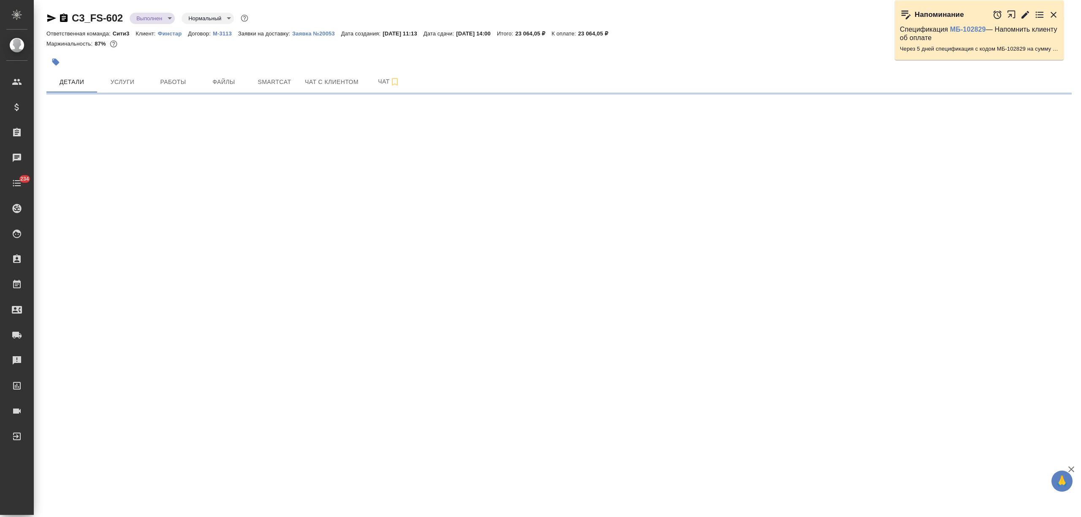
select select "RU"
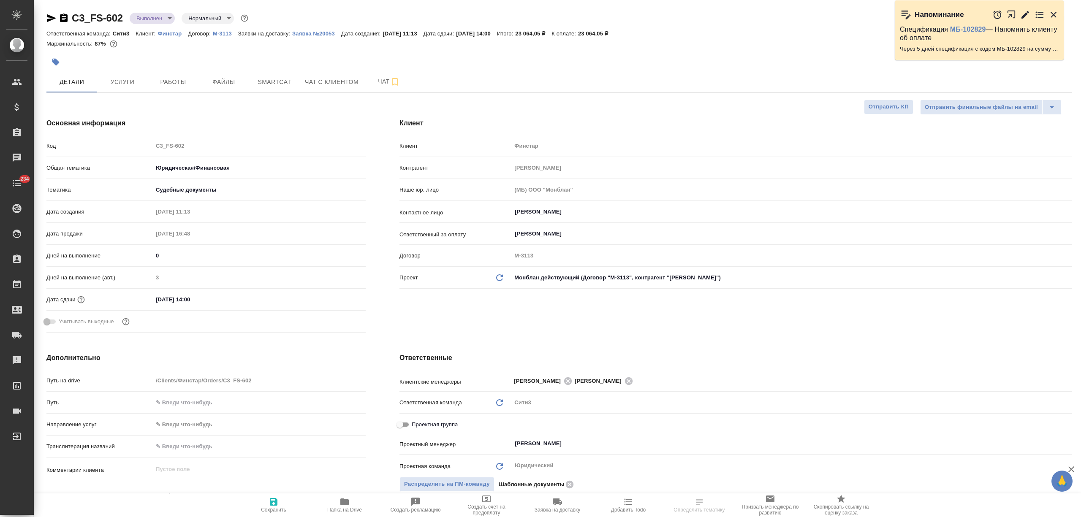
type textarea "x"
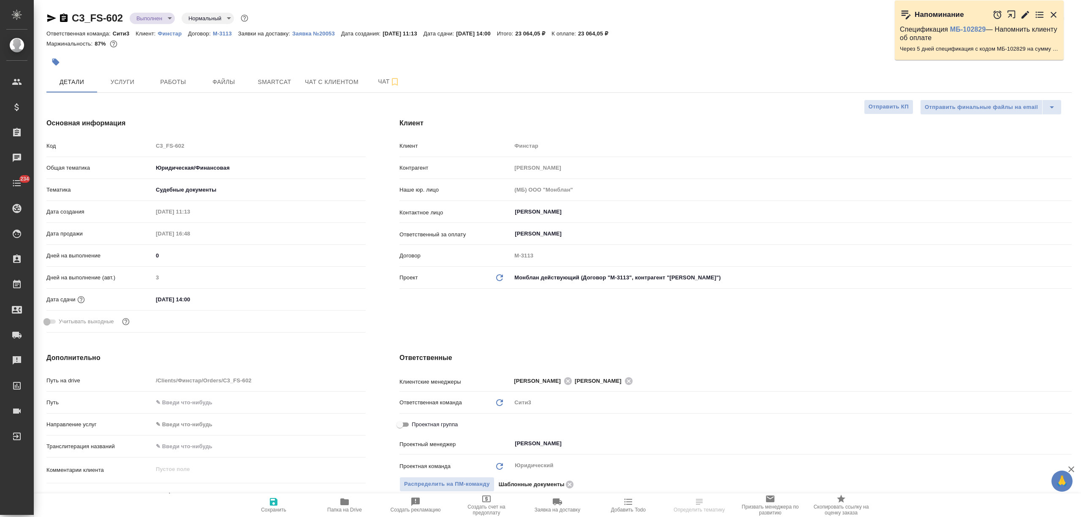
type textarea "x"
click at [545, 504] on span "Заявка на доставку" at bounding box center [557, 505] width 61 height 16
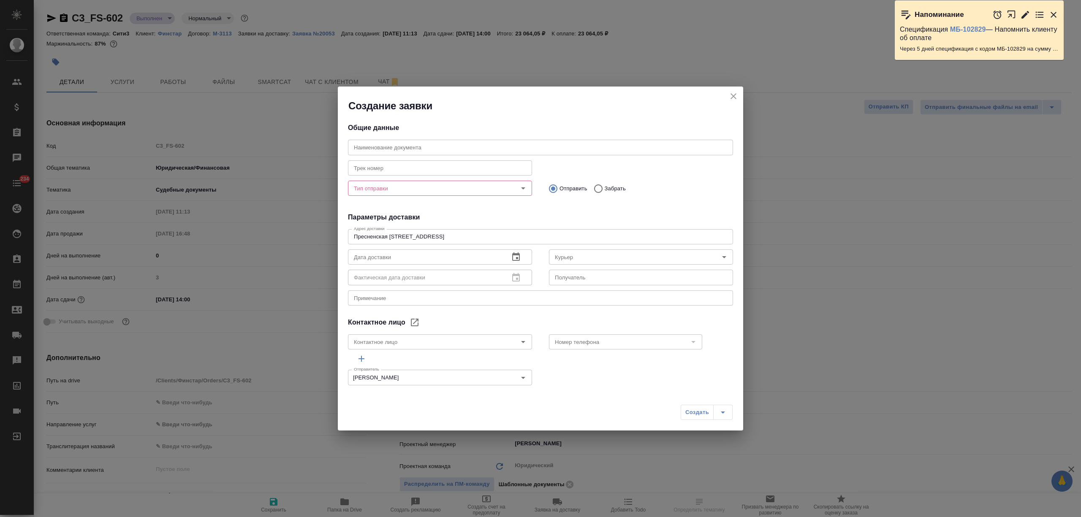
type input "[PERSON_NAME]"
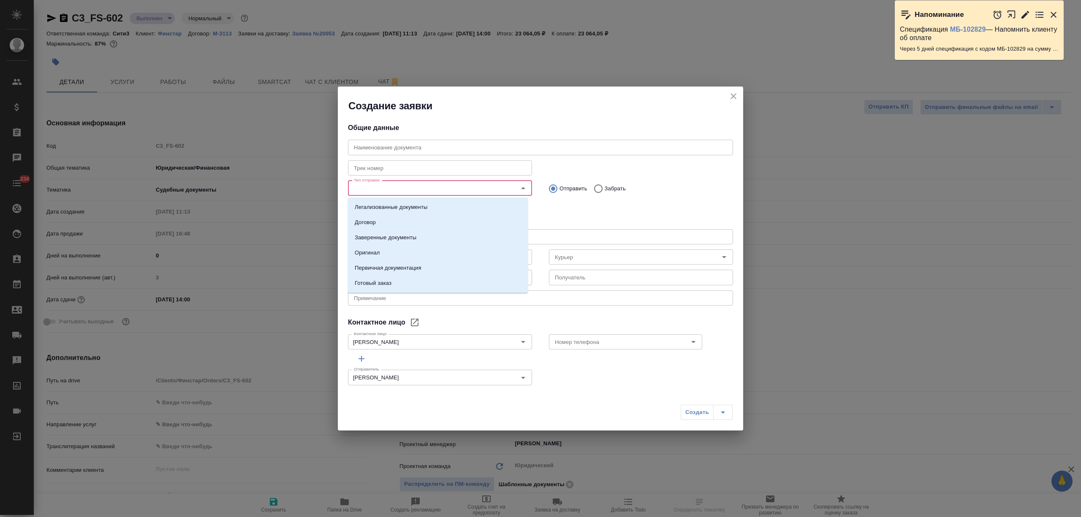
click at [393, 183] on input "Тип отправки" at bounding box center [425, 188] width 151 height 10
click at [393, 289] on li "Готовый заказ" at bounding box center [438, 283] width 180 height 15
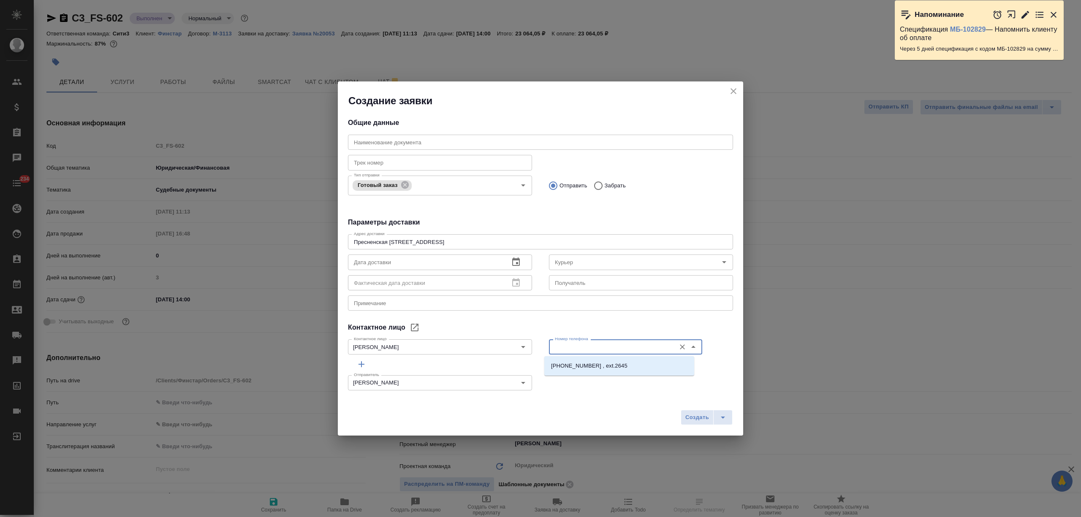
click at [576, 345] on input "Номер телефона" at bounding box center [611, 347] width 120 height 10
click at [578, 367] on p "[PHONE_NUMBER] , ext.2645" at bounding box center [589, 366] width 76 height 8
type input "[PHONE_NUMBER] , ext.2645"
click at [506, 264] on button "button" at bounding box center [516, 262] width 20 height 20
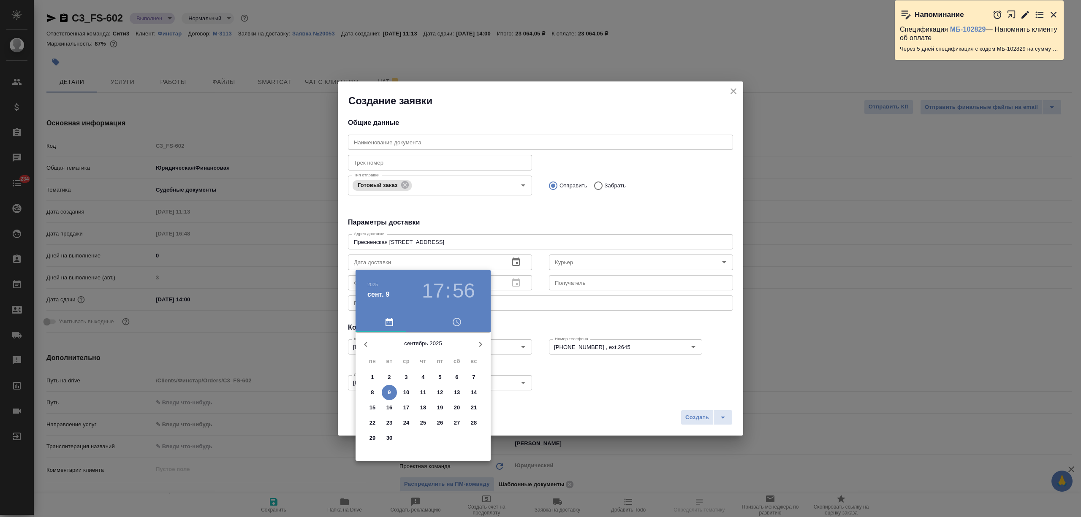
click at [407, 390] on p "10" at bounding box center [406, 392] width 6 height 8
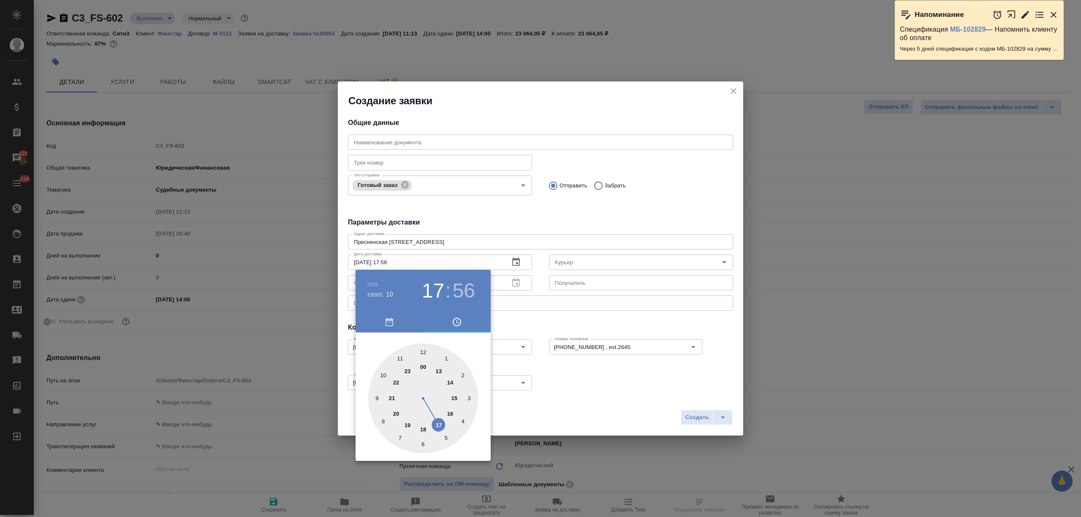
click at [438, 423] on div at bounding box center [423, 399] width 110 height 110
click at [422, 348] on div at bounding box center [423, 399] width 110 height 110
type input "[DATE] 17:00"
drag, startPoint x: 583, startPoint y: 384, endPoint x: 639, endPoint y: 388, distance: 56.2
click at [583, 385] on div at bounding box center [540, 258] width 1081 height 517
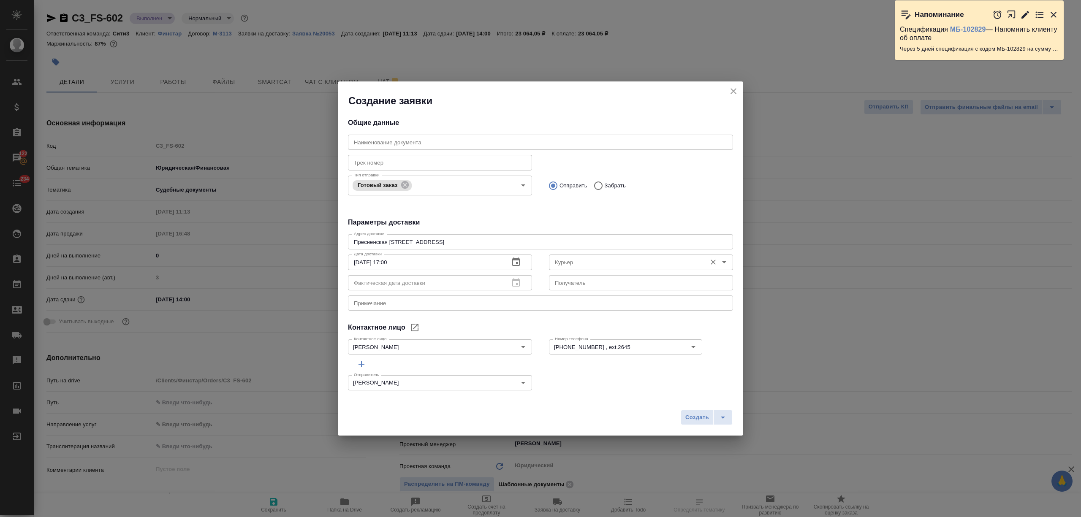
click at [584, 264] on input "Курьер" at bounding box center [626, 262] width 151 height 10
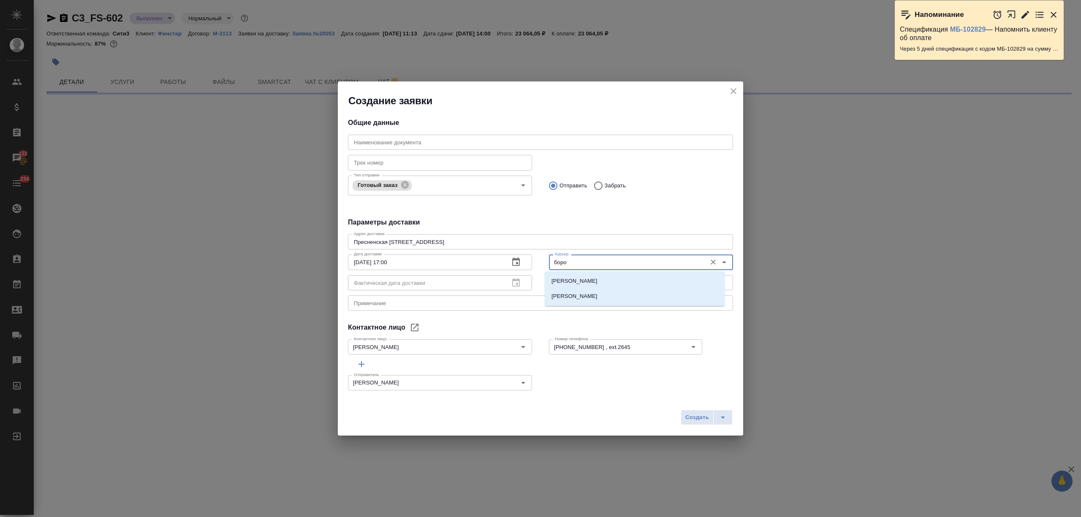
type input "бород"
select select "RU"
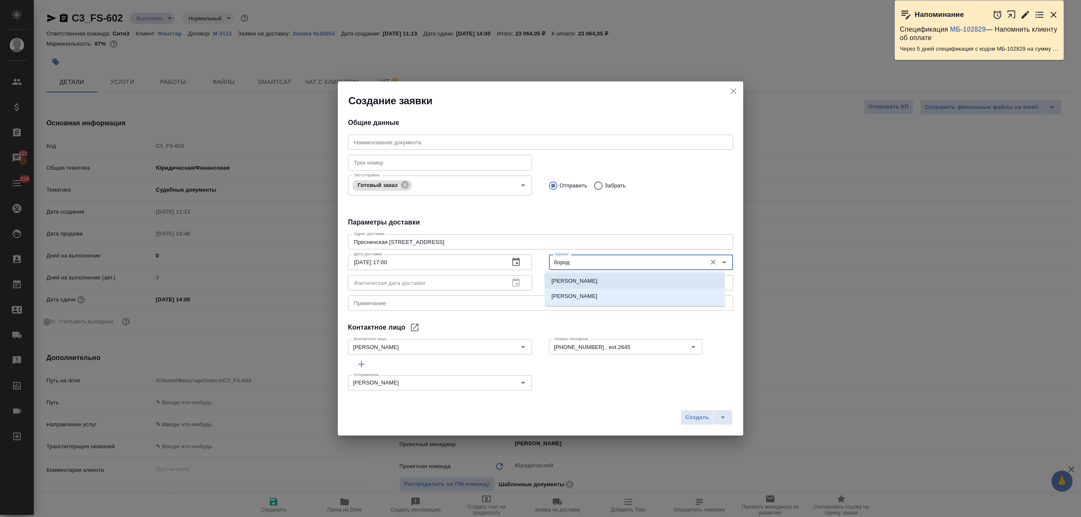
type textarea "x"
click at [590, 281] on p "[PERSON_NAME]" at bounding box center [574, 281] width 46 height 8
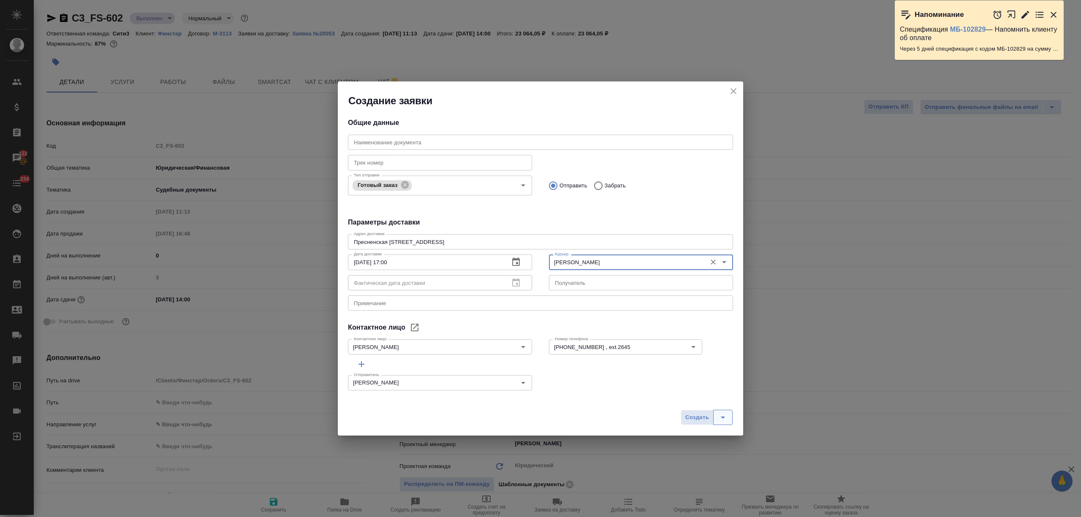
type input "[PERSON_NAME]"
click at [719, 416] on icon "split button" at bounding box center [723, 417] width 10 height 10
click at [719, 394] on li "Создать и скачать" at bounding box center [707, 400] width 61 height 14
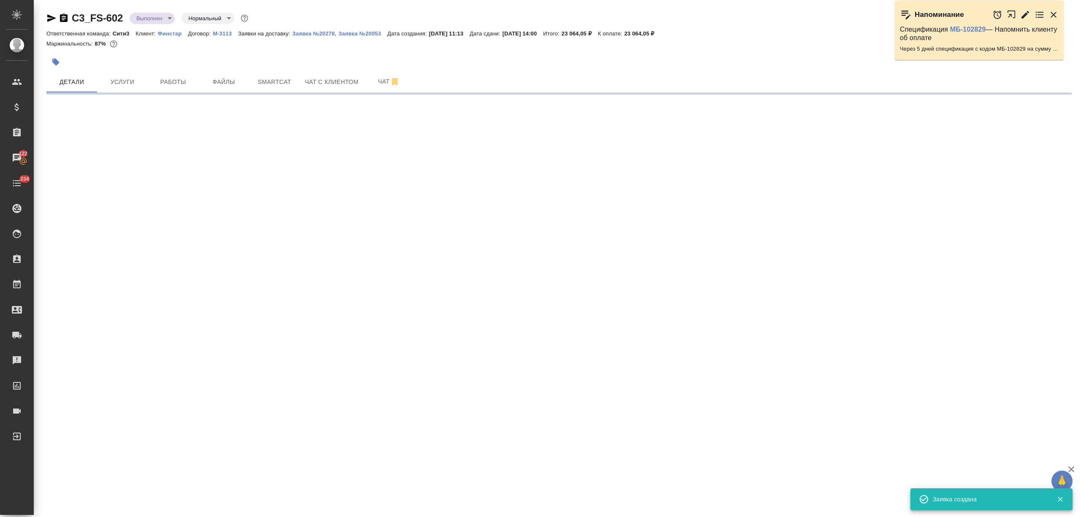
select select "RU"
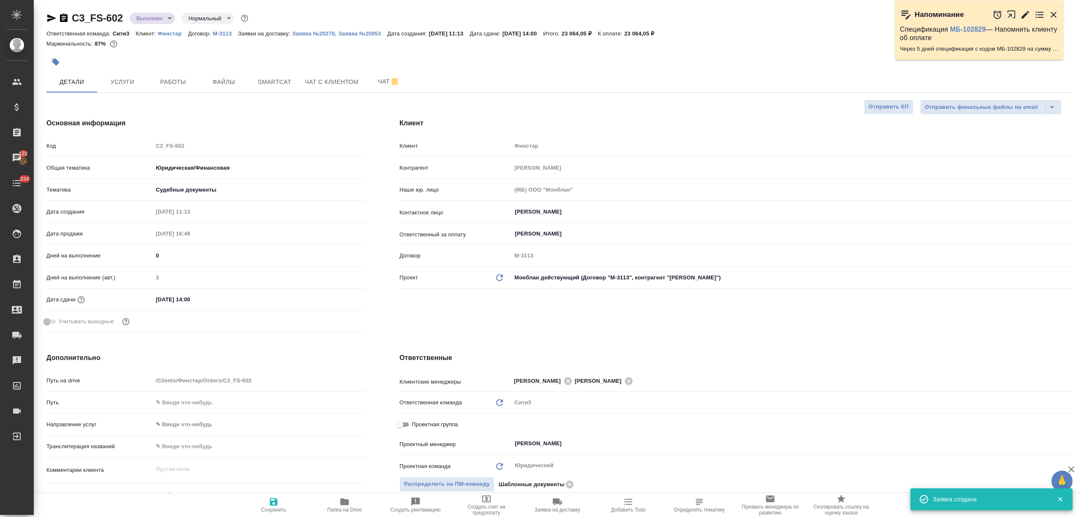
type textarea "x"
click at [307, 114] on div "Основная информация Код C3_FS-602 Общая тематика Юридическая/Финансовая yr-fn Т…" at bounding box center [206, 227] width 353 height 252
type textarea "x"
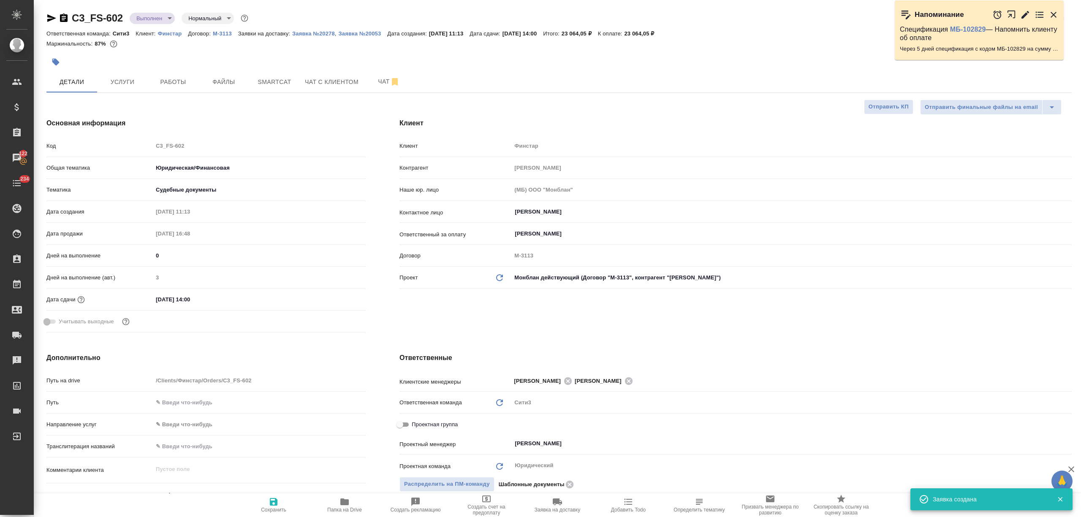
type textarea "x"
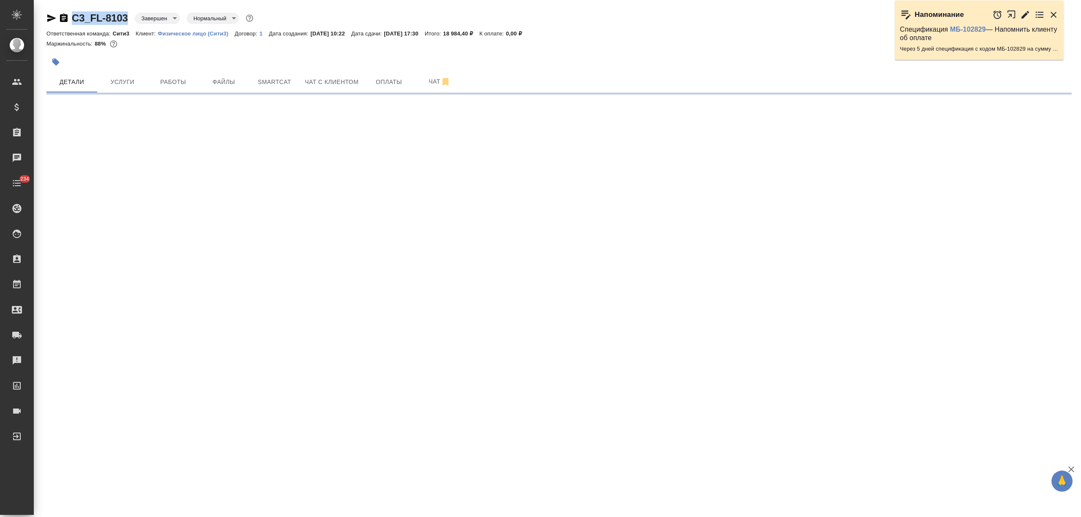
drag, startPoint x: 117, startPoint y: 16, endPoint x: 68, endPoint y: 18, distance: 49.0
click at [68, 18] on div "C3_FL-8103 Завершен closed Нормальный normal" at bounding box center [150, 18] width 209 height 14
copy link "C3_FL-8103"
select select "RU"
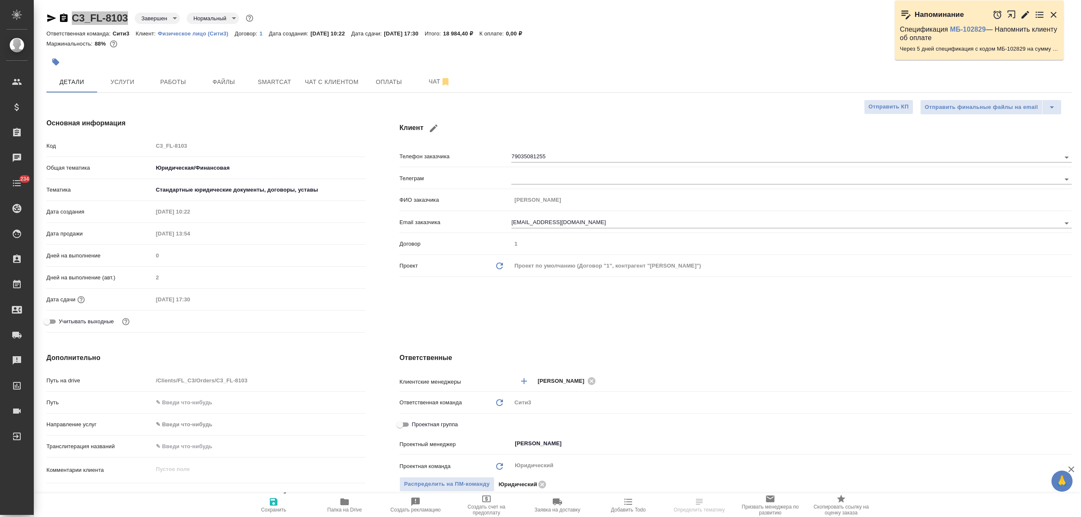
type textarea "x"
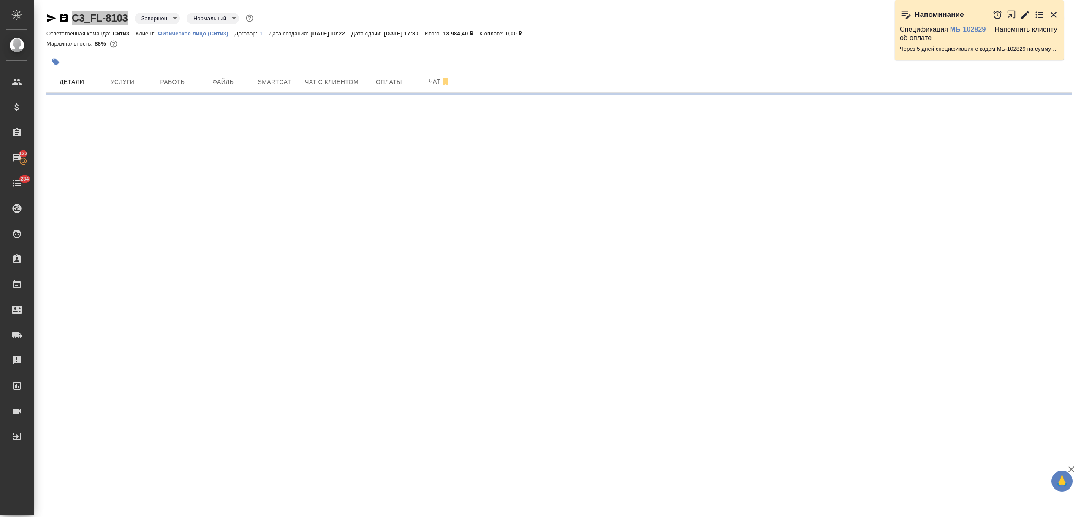
select select "RU"
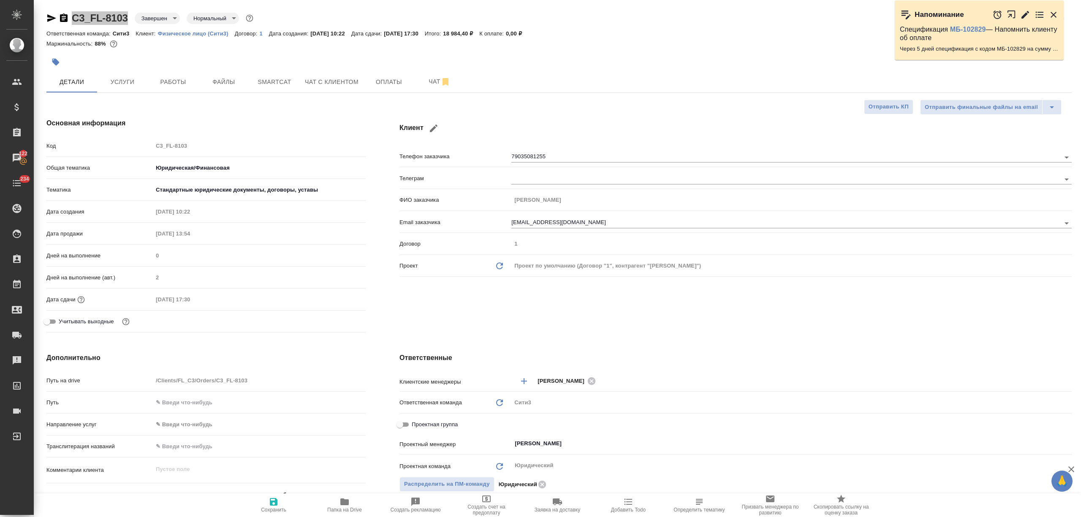
type textarea "x"
